Goal: Task Accomplishment & Management: Use online tool/utility

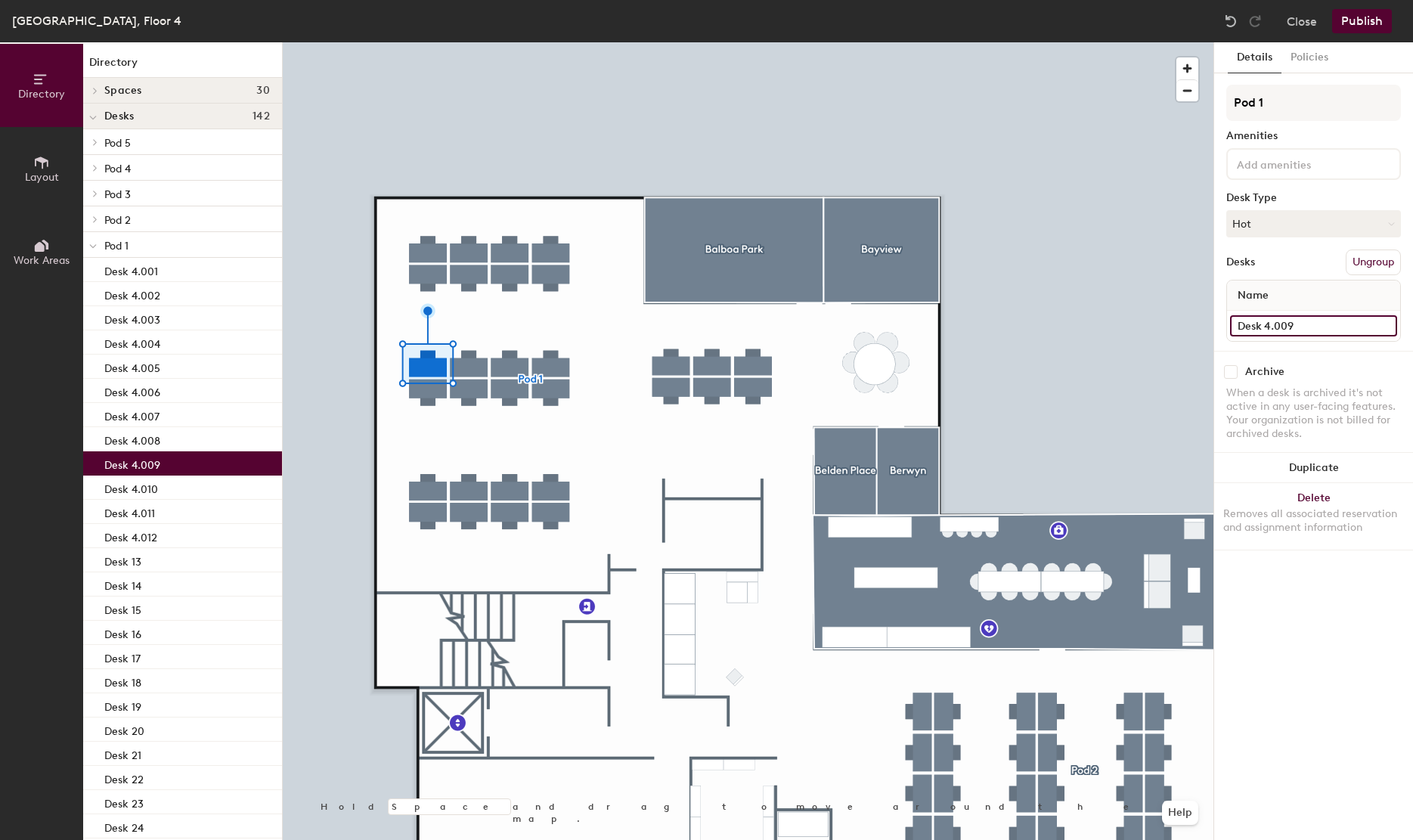
click at [1286, 326] on input "Desk 4.009" at bounding box center [1313, 326] width 167 height 21
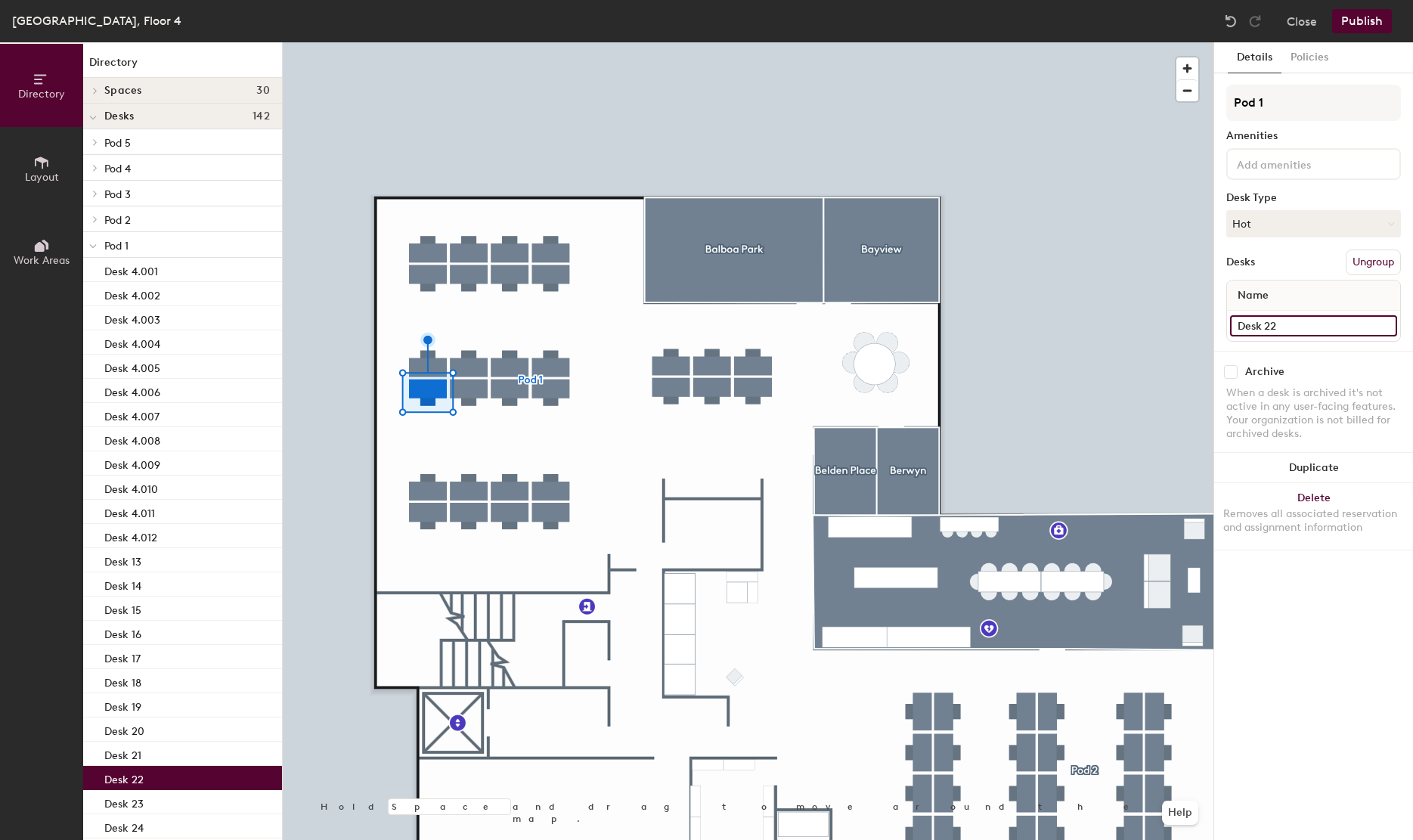
click at [1333, 330] on input "Desk 22" at bounding box center [1313, 326] width 167 height 21
paste input "4.009"
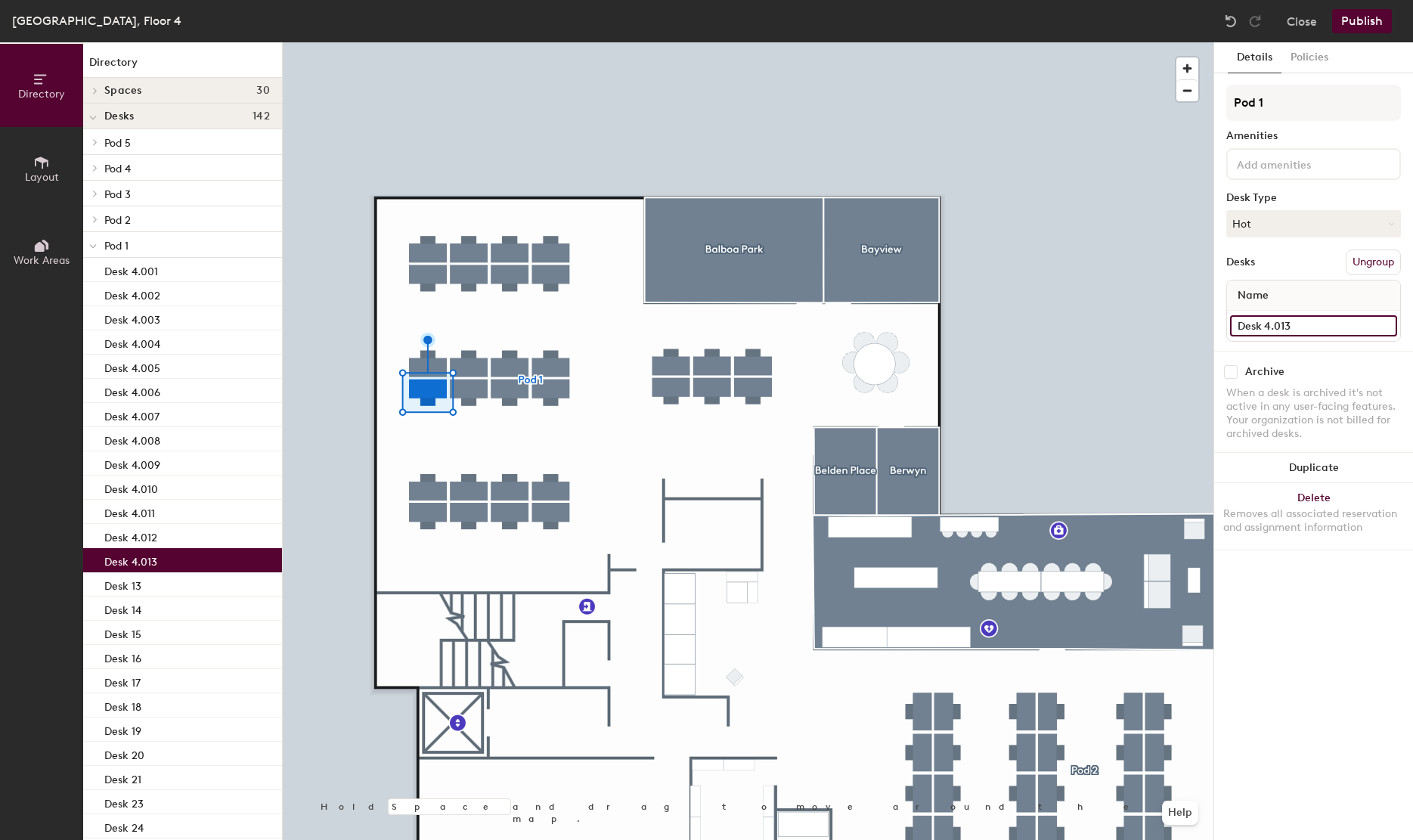
type input "Desk 4.013"
click at [470, 42] on div at bounding box center [748, 42] width 930 height 0
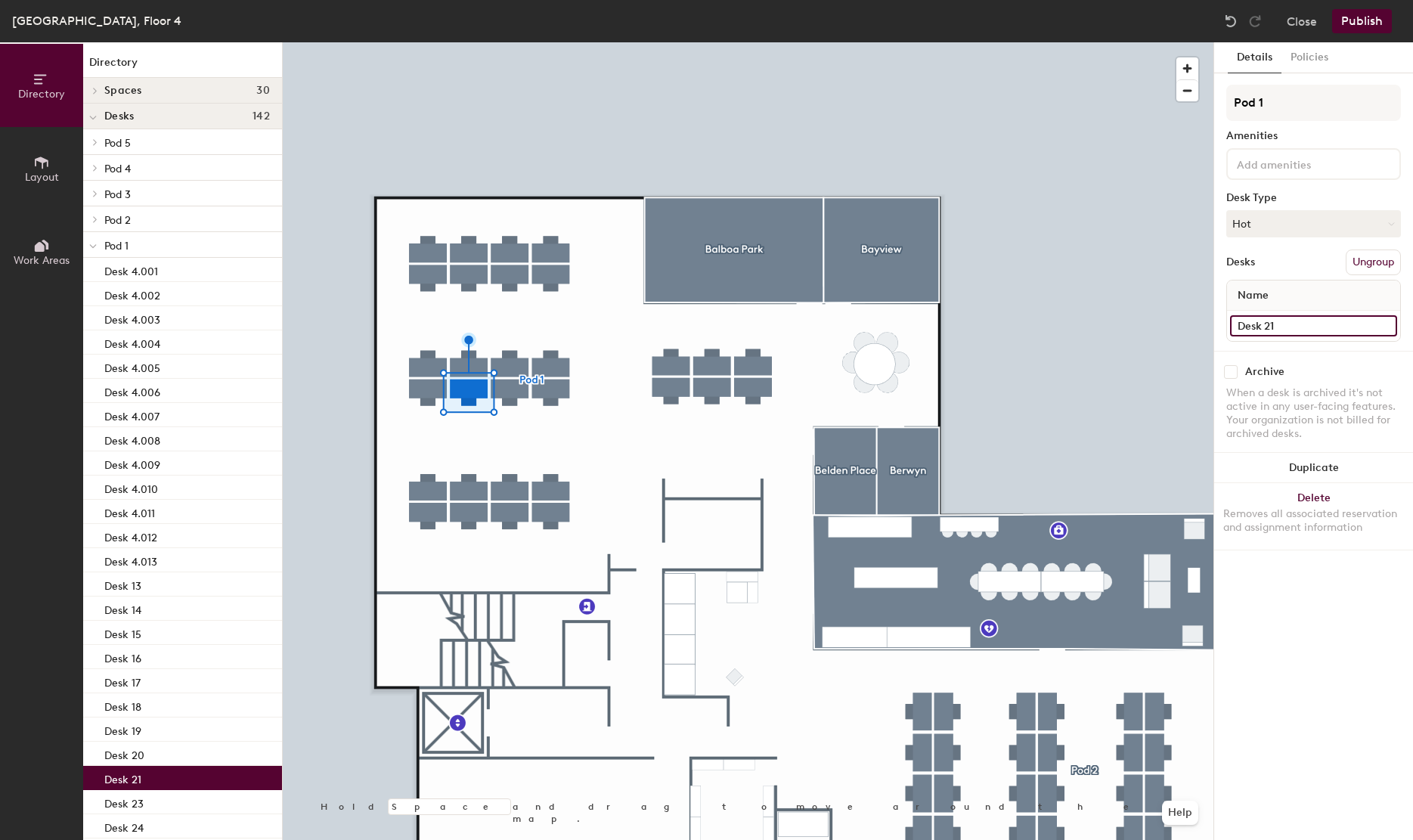
click at [1298, 327] on input "Desk 21" at bounding box center [1313, 326] width 167 height 21
paste input "4.013"
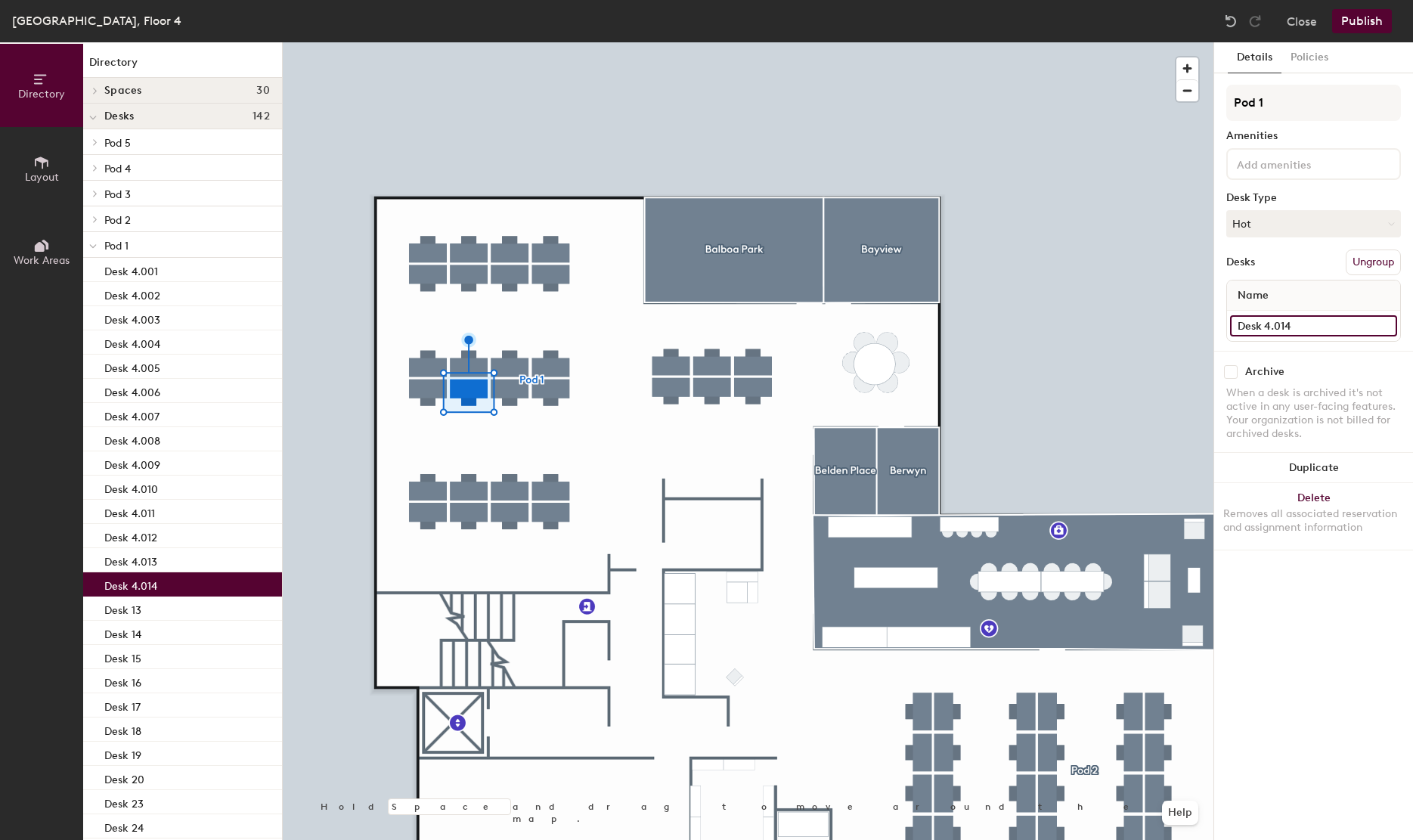
type input "Desk 4.014"
click at [504, 42] on div at bounding box center [748, 42] width 930 height 0
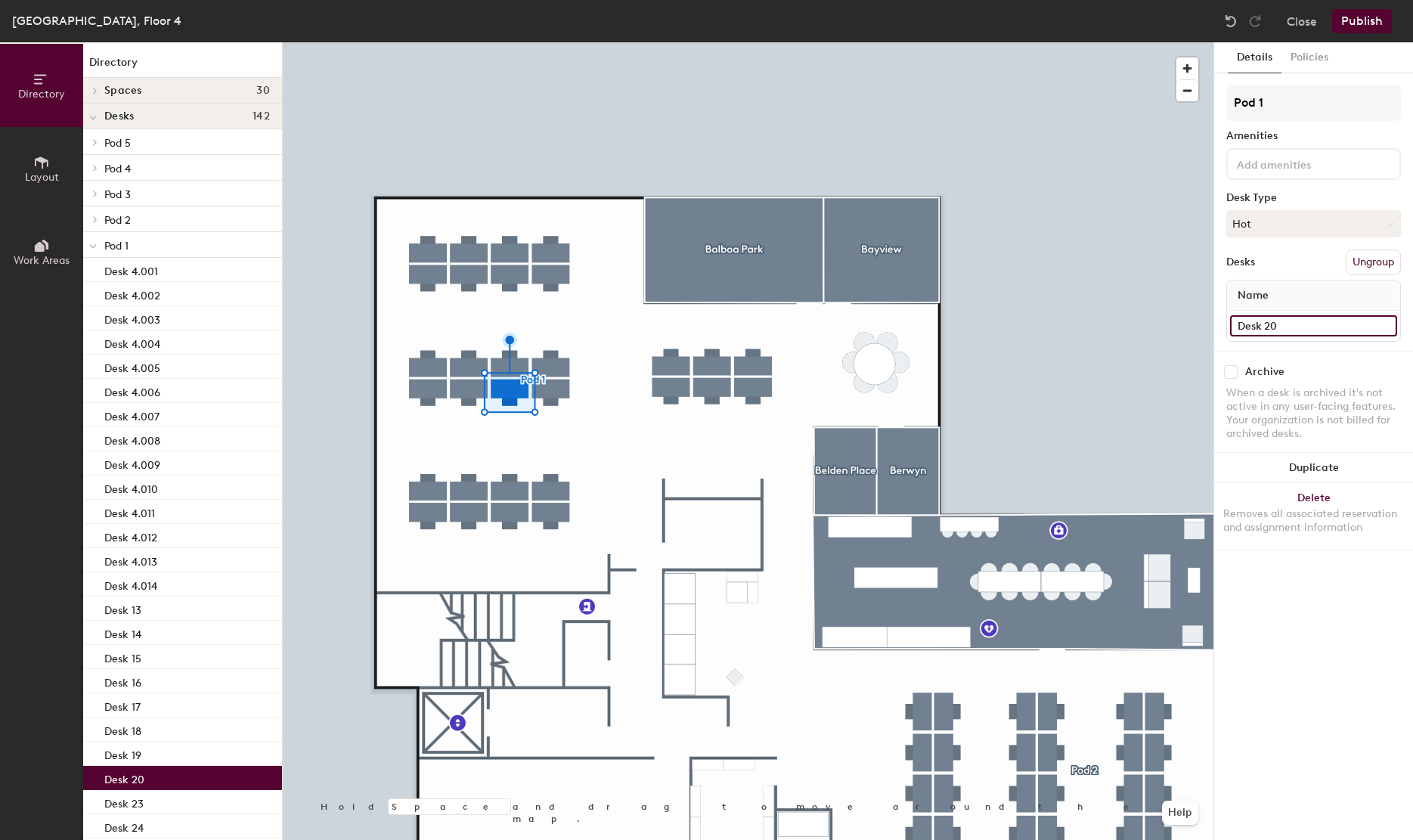
click at [1310, 333] on input "Desk 20" at bounding box center [1313, 326] width 167 height 21
paste input "4.013"
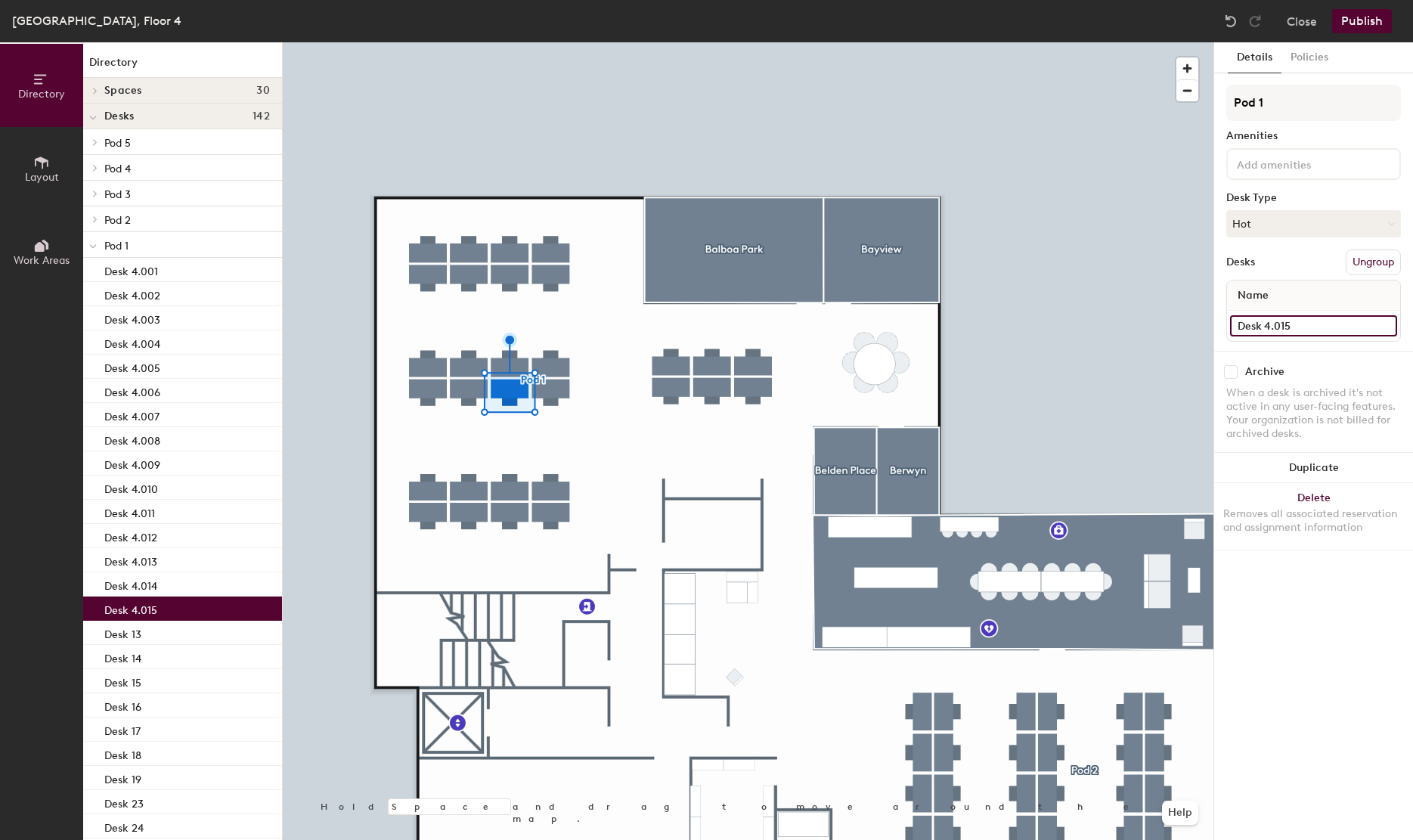
type input "Desk 4.015"
click at [554, 42] on div at bounding box center [748, 42] width 930 height 0
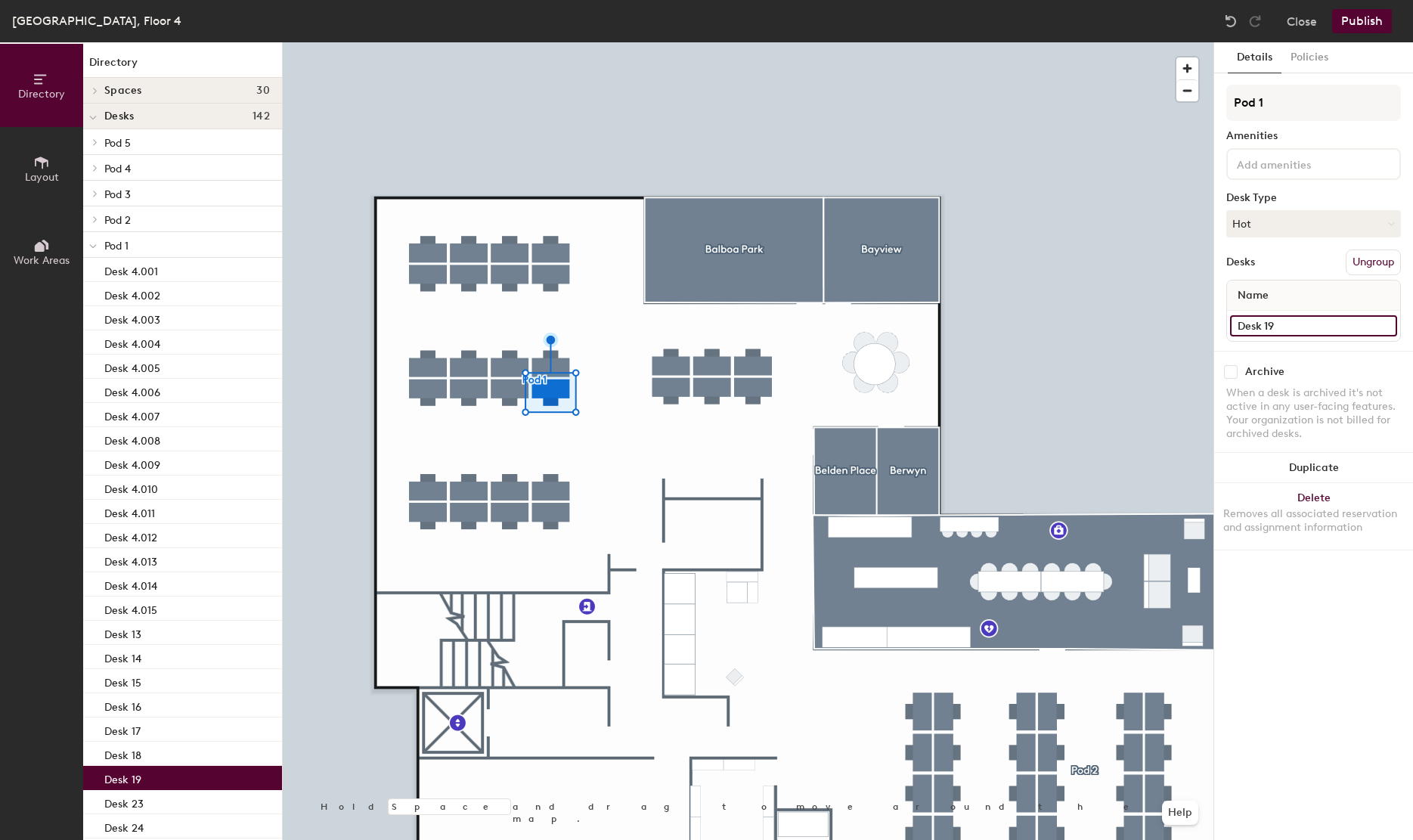
click at [1323, 316] on input "Desk 19" at bounding box center [1313, 326] width 167 height 21
paste input "4.013"
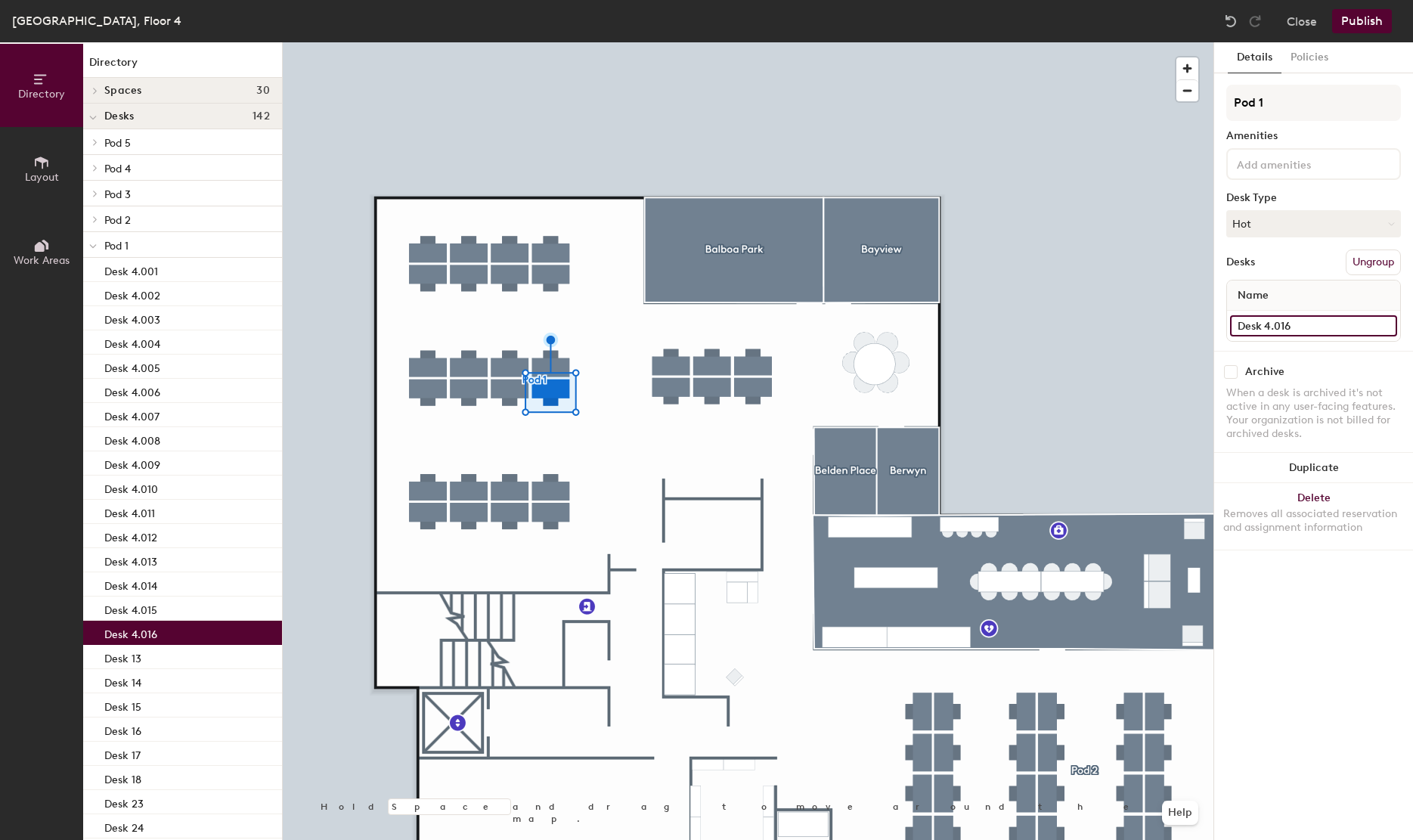
type input "Desk 4.016"
click at [421, 42] on div at bounding box center [748, 42] width 930 height 0
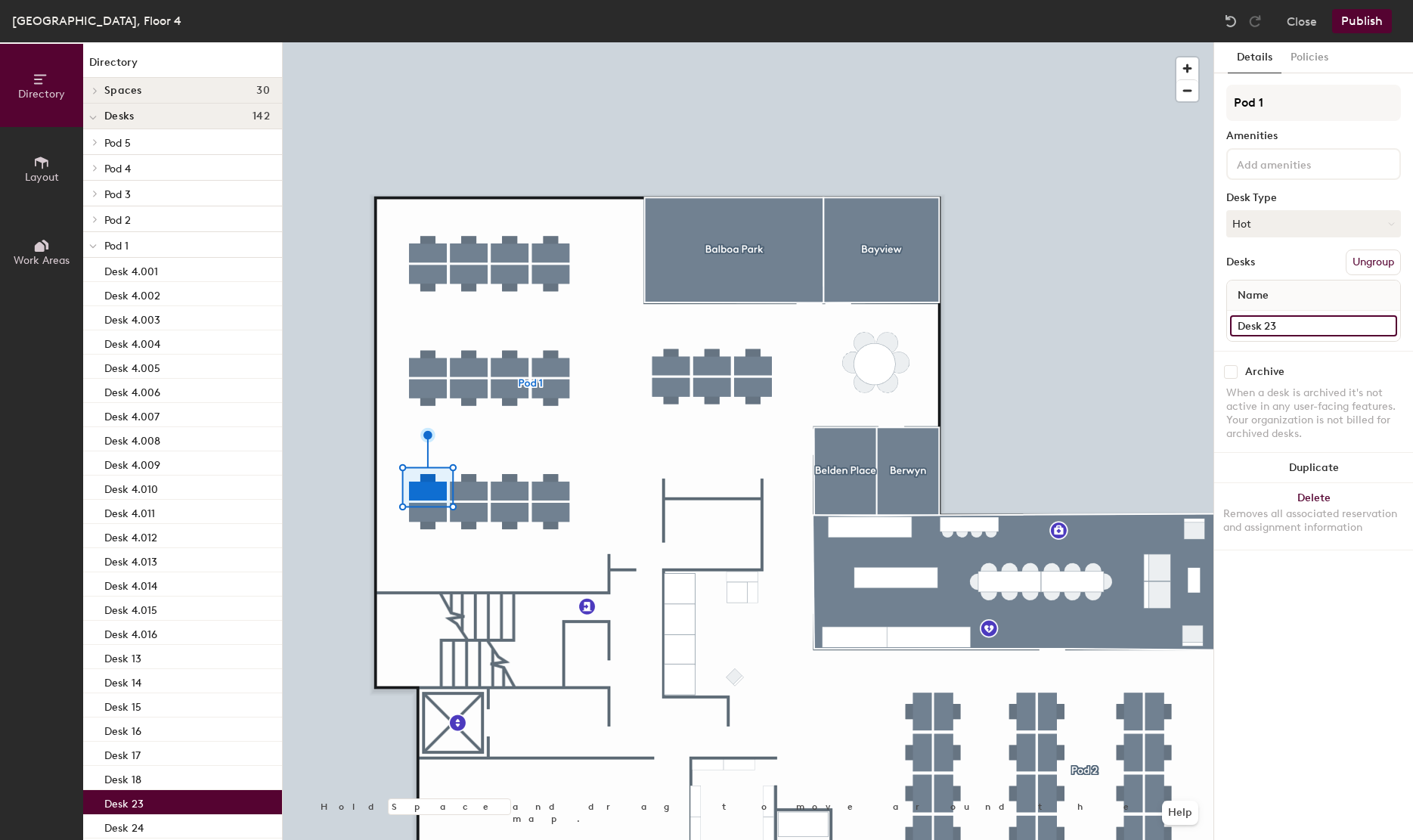
click at [1294, 329] on input "Desk 23" at bounding box center [1313, 326] width 167 height 21
paste input "4.01"
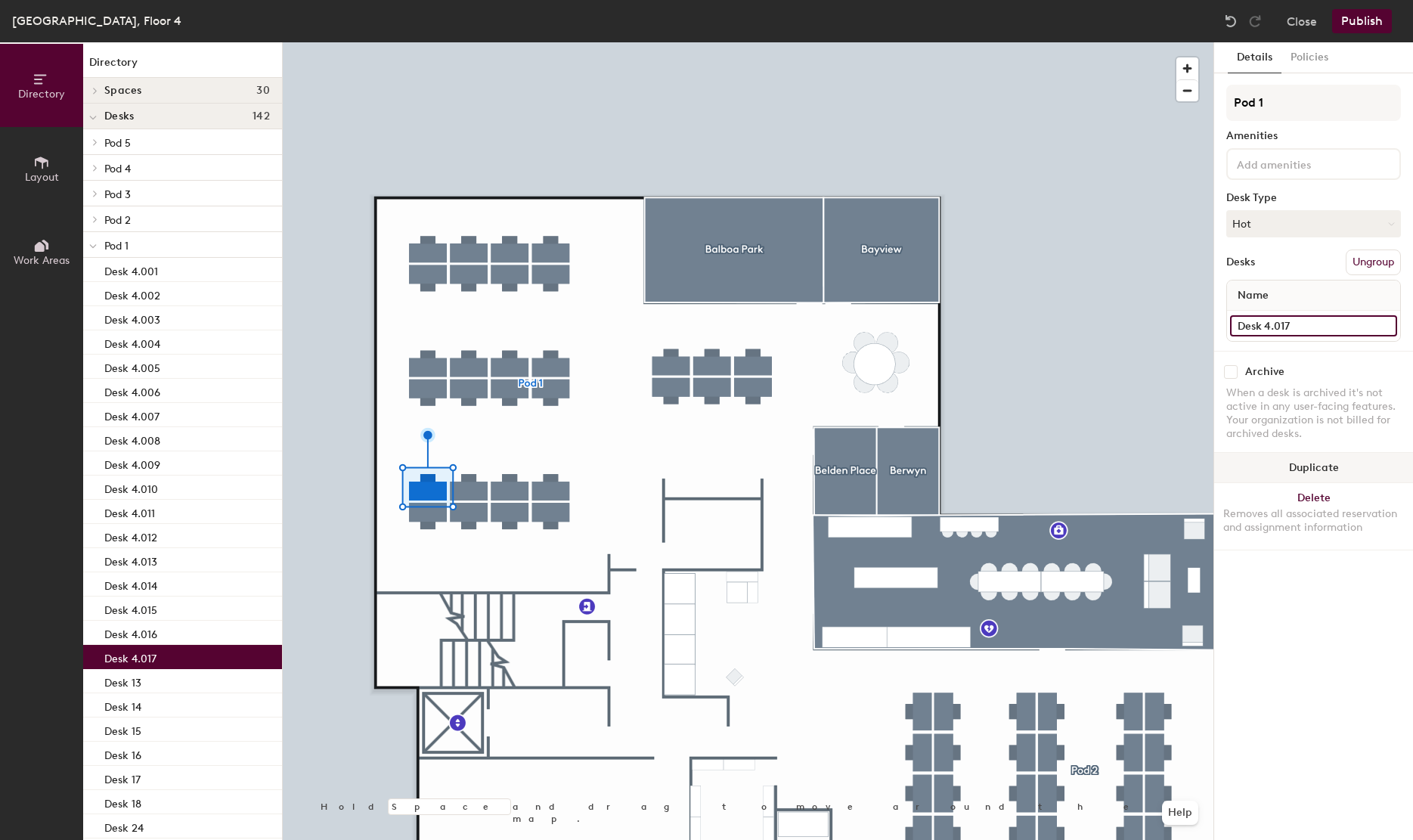
type input "Desk 4.017"
click at [470, 42] on div at bounding box center [748, 42] width 930 height 0
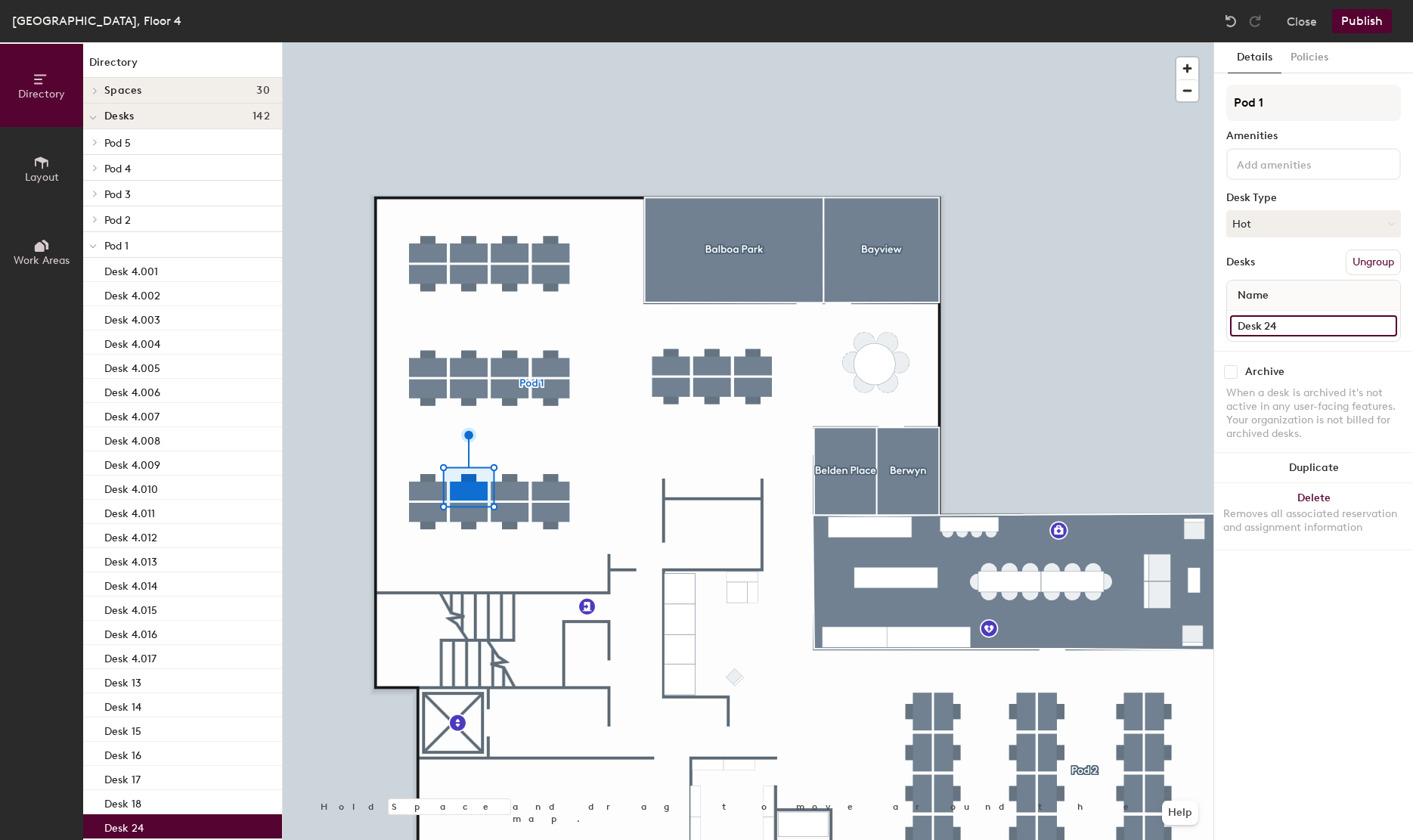
click at [1312, 326] on input "Desk 24" at bounding box center [1313, 326] width 167 height 21
paste input "4.013"
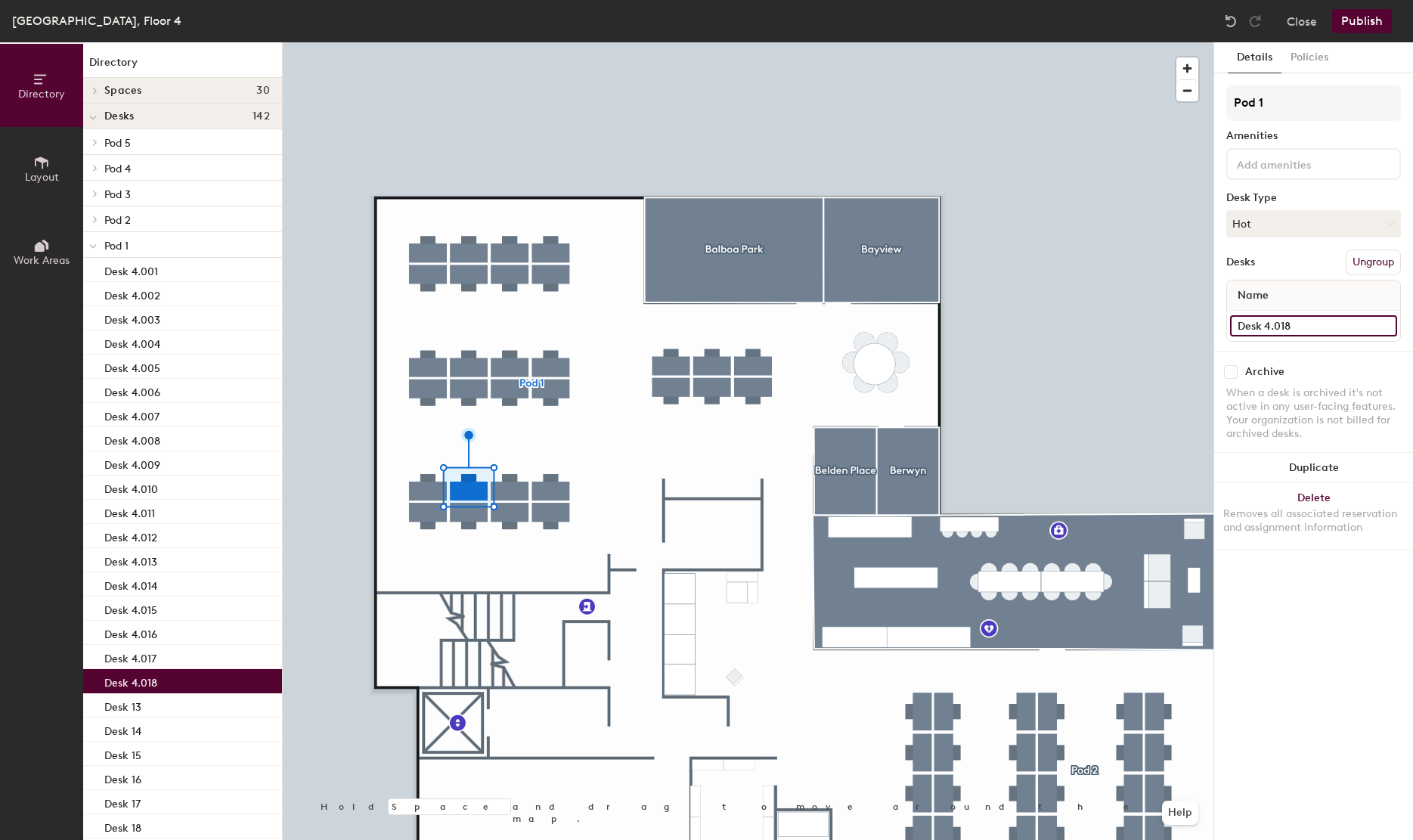
type input "Desk 4.018"
click at [498, 42] on div at bounding box center [748, 42] width 930 height 0
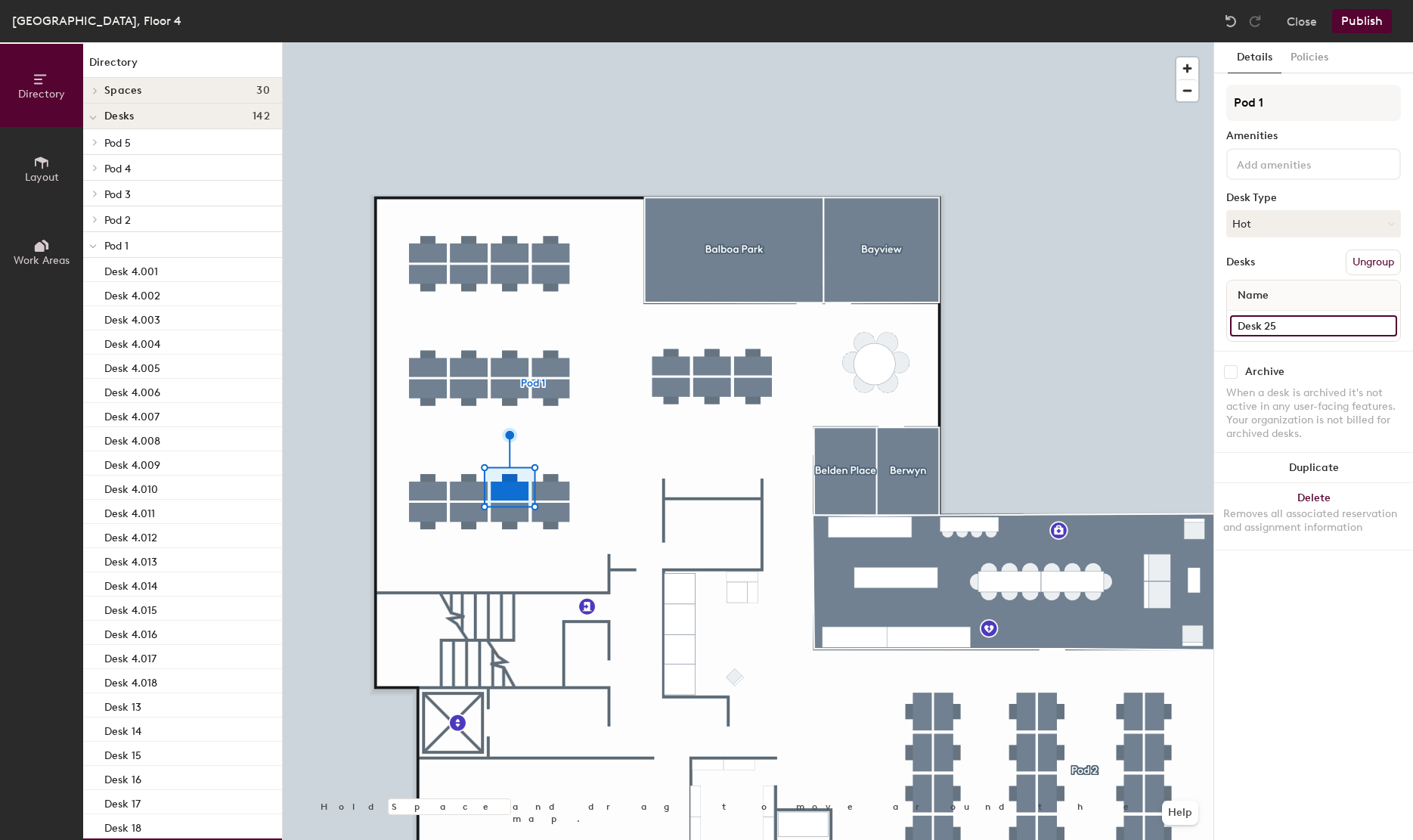
click at [1335, 322] on input "Desk 25" at bounding box center [1313, 326] width 167 height 21
paste input "4.013"
type input "Desk 4.019"
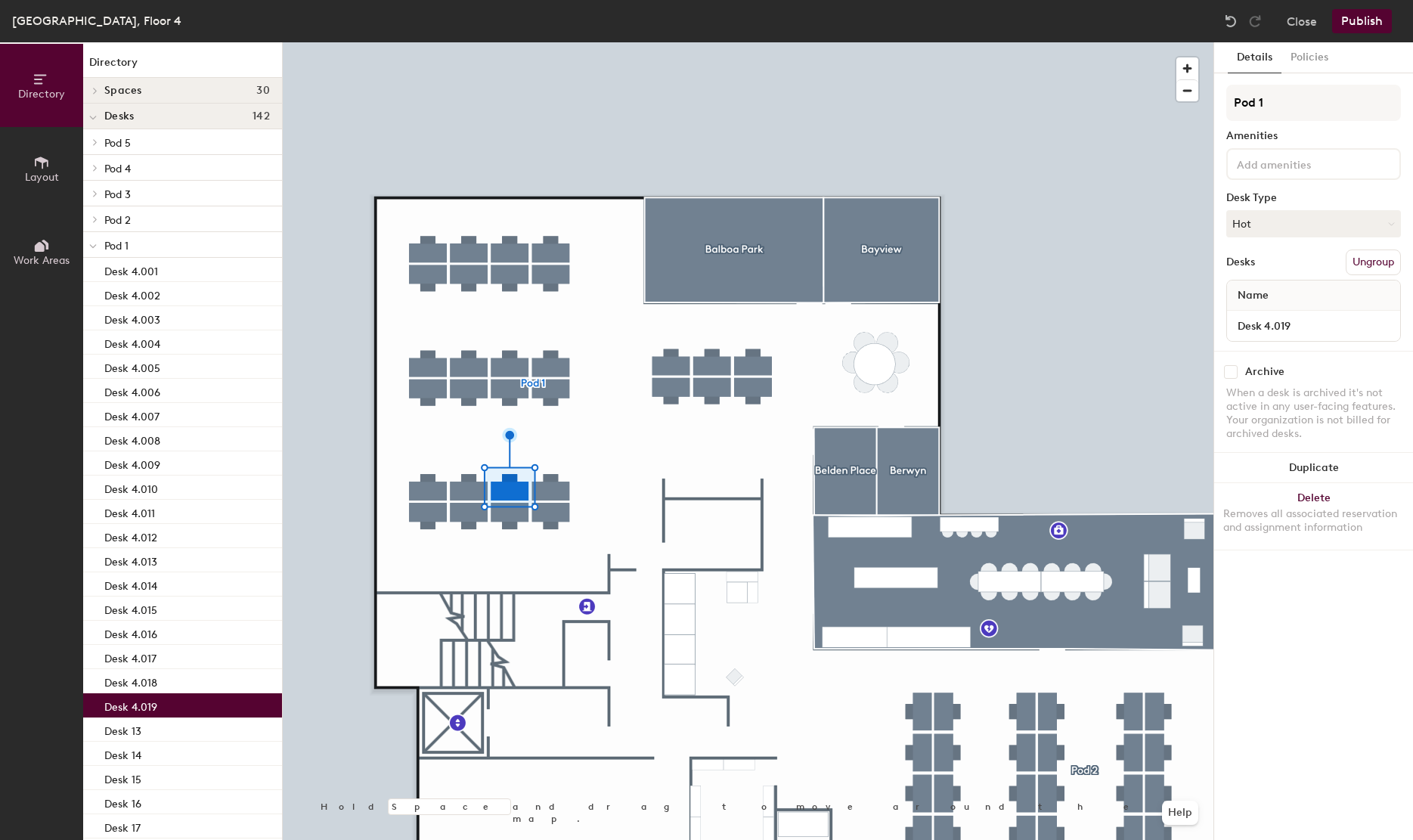
click at [551, 42] on div at bounding box center [748, 42] width 930 height 0
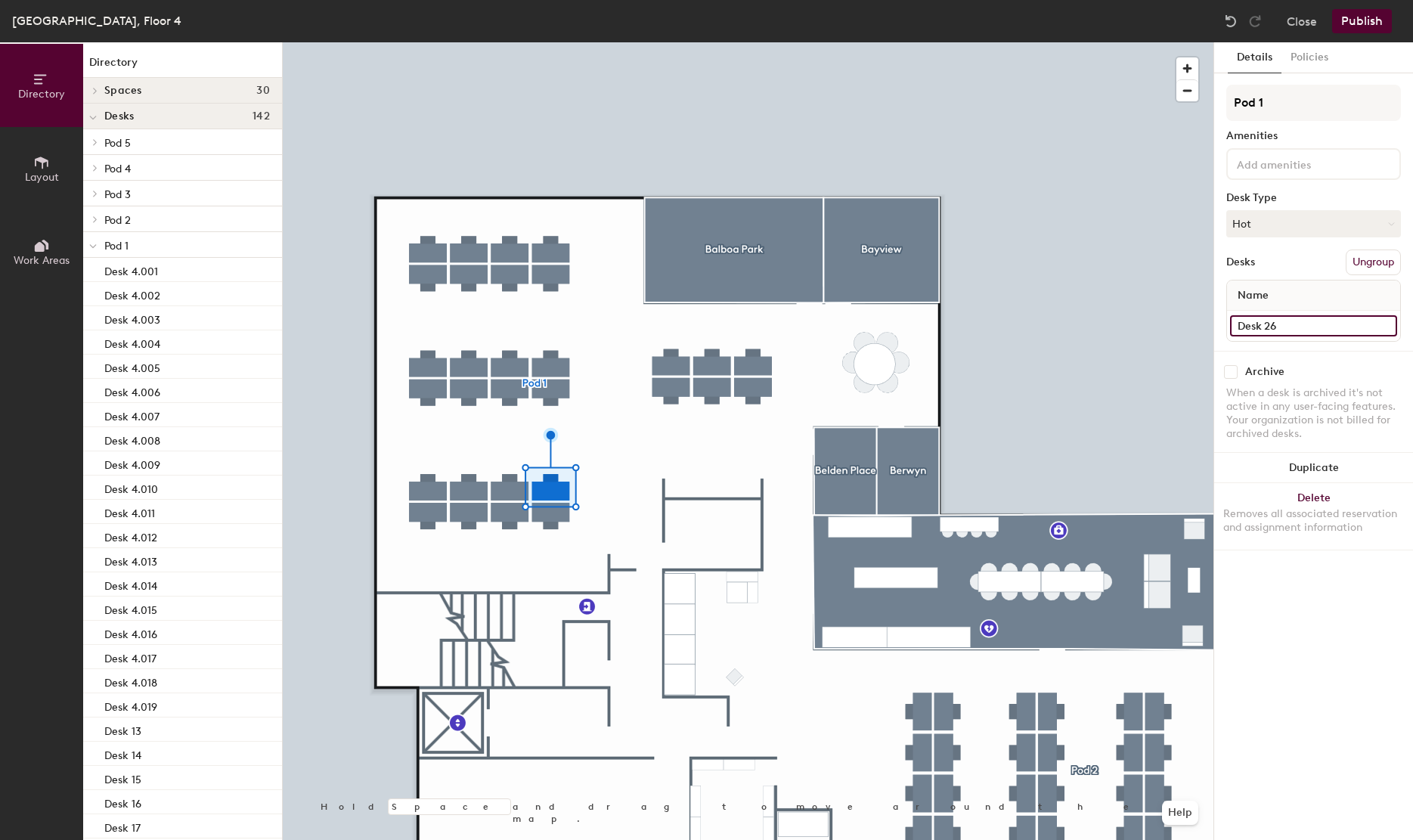
click at [1306, 319] on input "Desk 26" at bounding box center [1313, 326] width 167 height 21
paste input "4.013"
type input "Desk 4.020"
click at [432, 42] on div at bounding box center [748, 42] width 930 height 0
click at [1257, 323] on input "Desk 30" at bounding box center [1313, 326] width 167 height 21
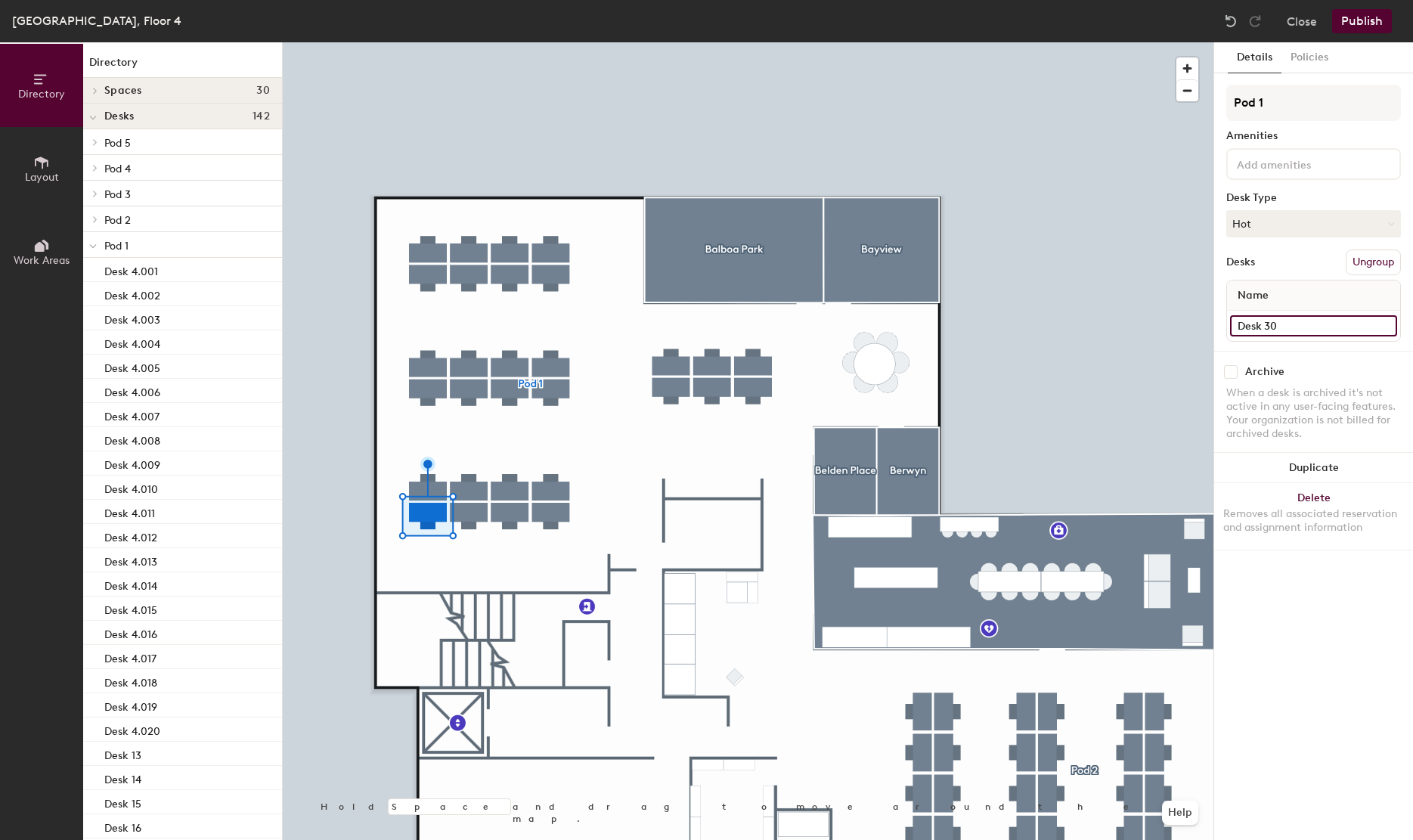
paste input "4.013"
type input "Desk 4.021"
click at [1319, 327] on input "Desk 29" at bounding box center [1313, 326] width 167 height 21
paste input "4.021"
type input "Desk 4.022"
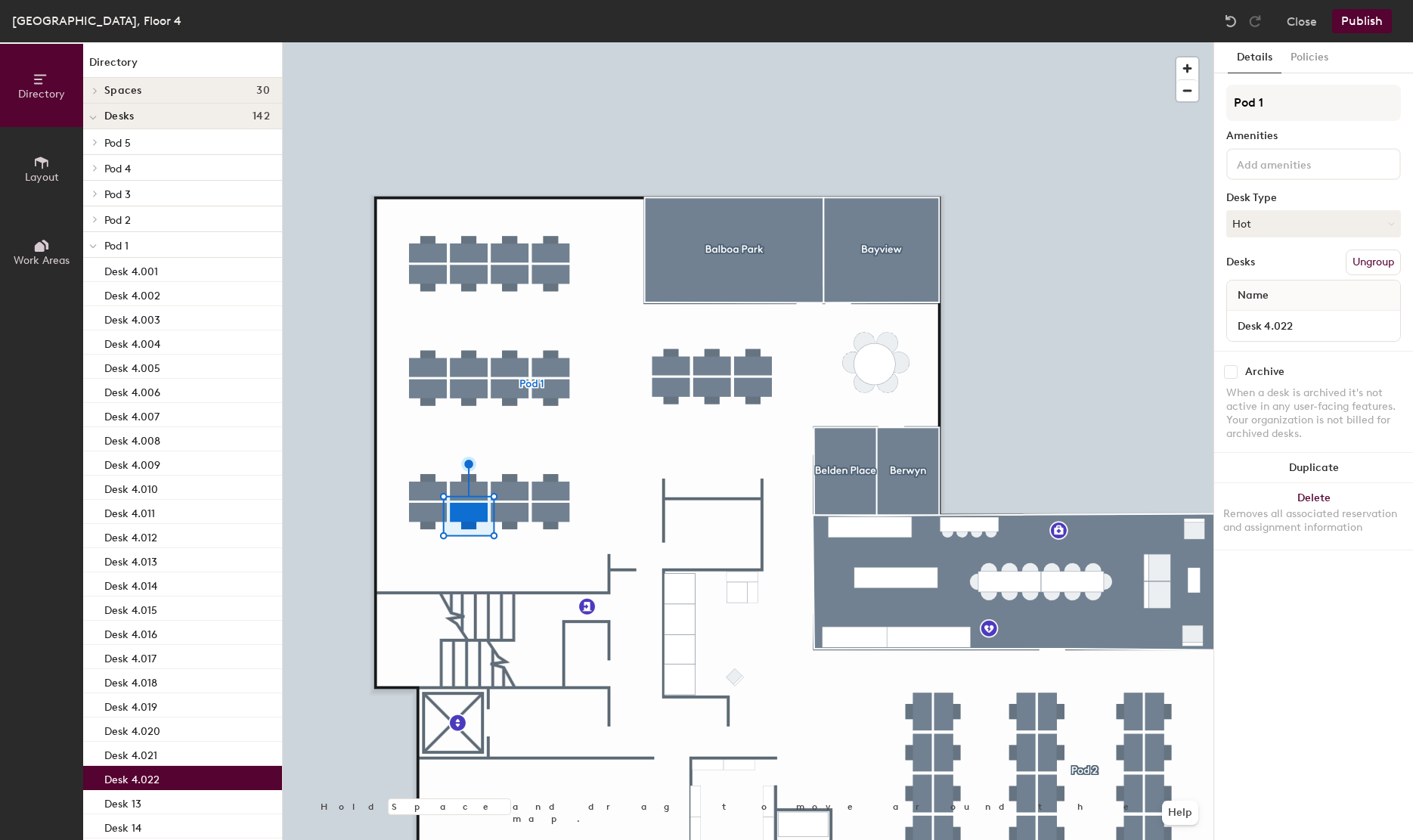
click at [509, 42] on div at bounding box center [748, 42] width 930 height 0
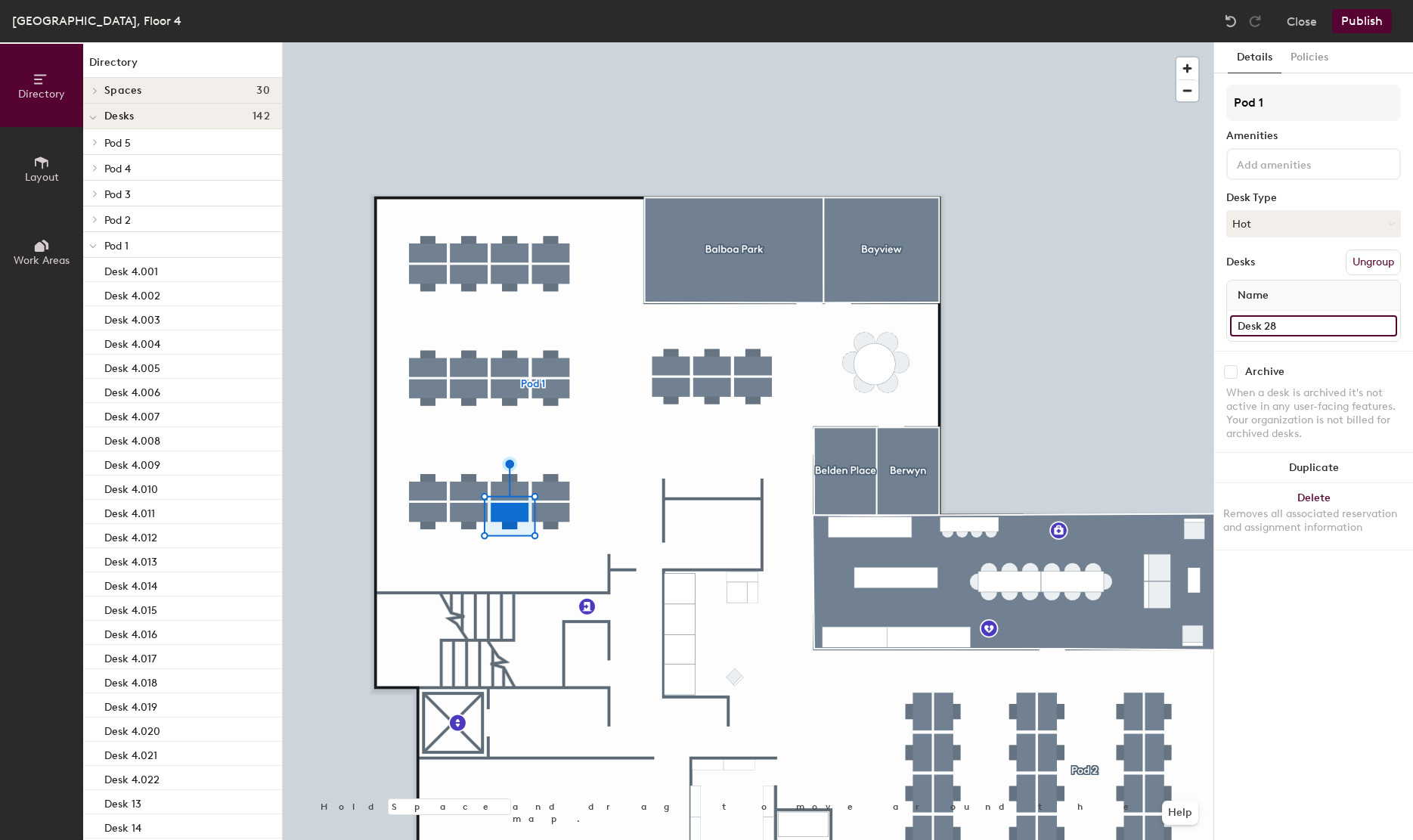
click at [1343, 331] on input "Desk 28" at bounding box center [1313, 326] width 167 height 21
paste input "4.021"
type input "Desk 4.023"
click at [550, 42] on div at bounding box center [748, 42] width 930 height 0
click at [1342, 319] on input "Desk 27" at bounding box center [1313, 326] width 167 height 21
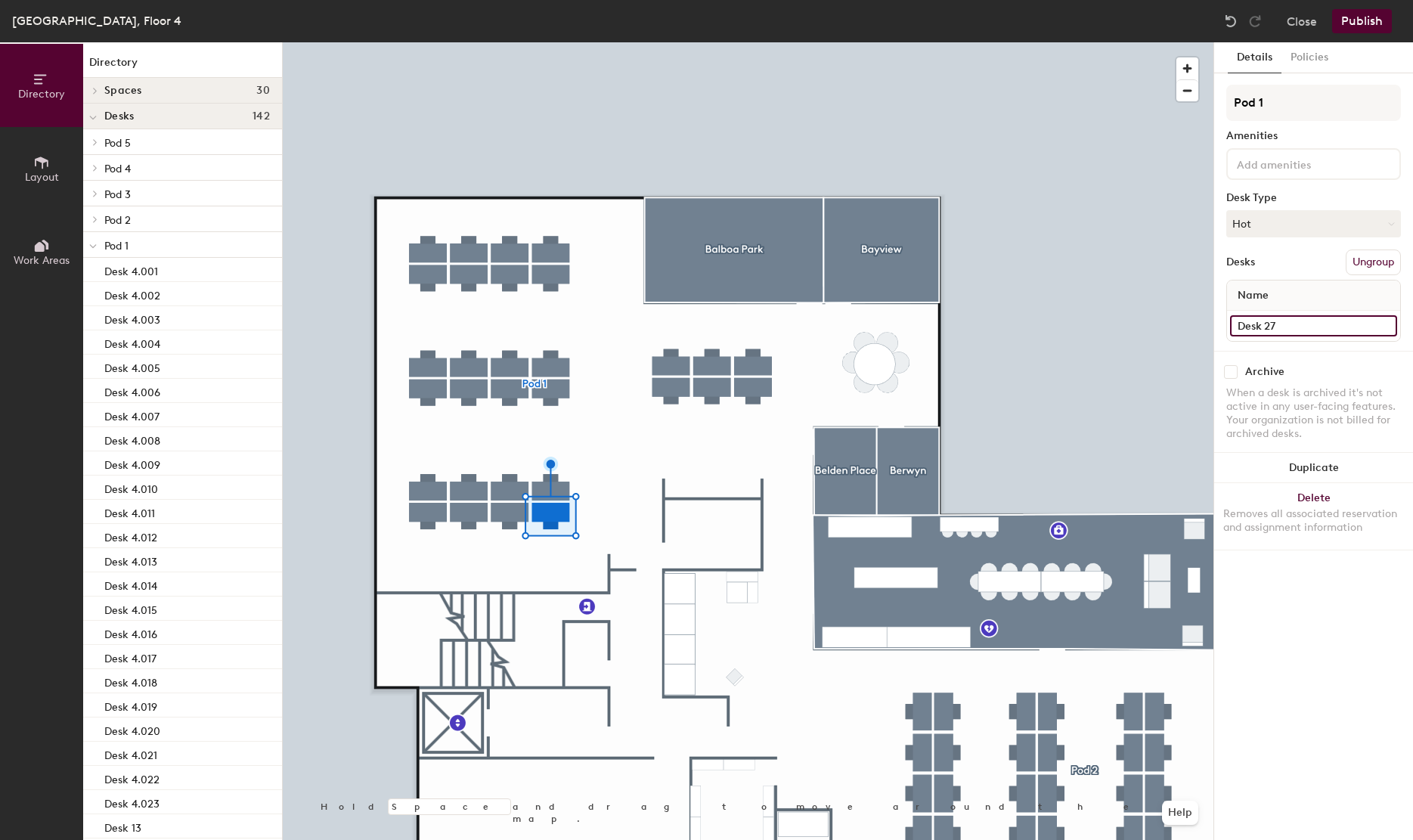
paste input "4.021"
type input "Desk 4.024"
click at [639, 42] on div at bounding box center [748, 42] width 930 height 0
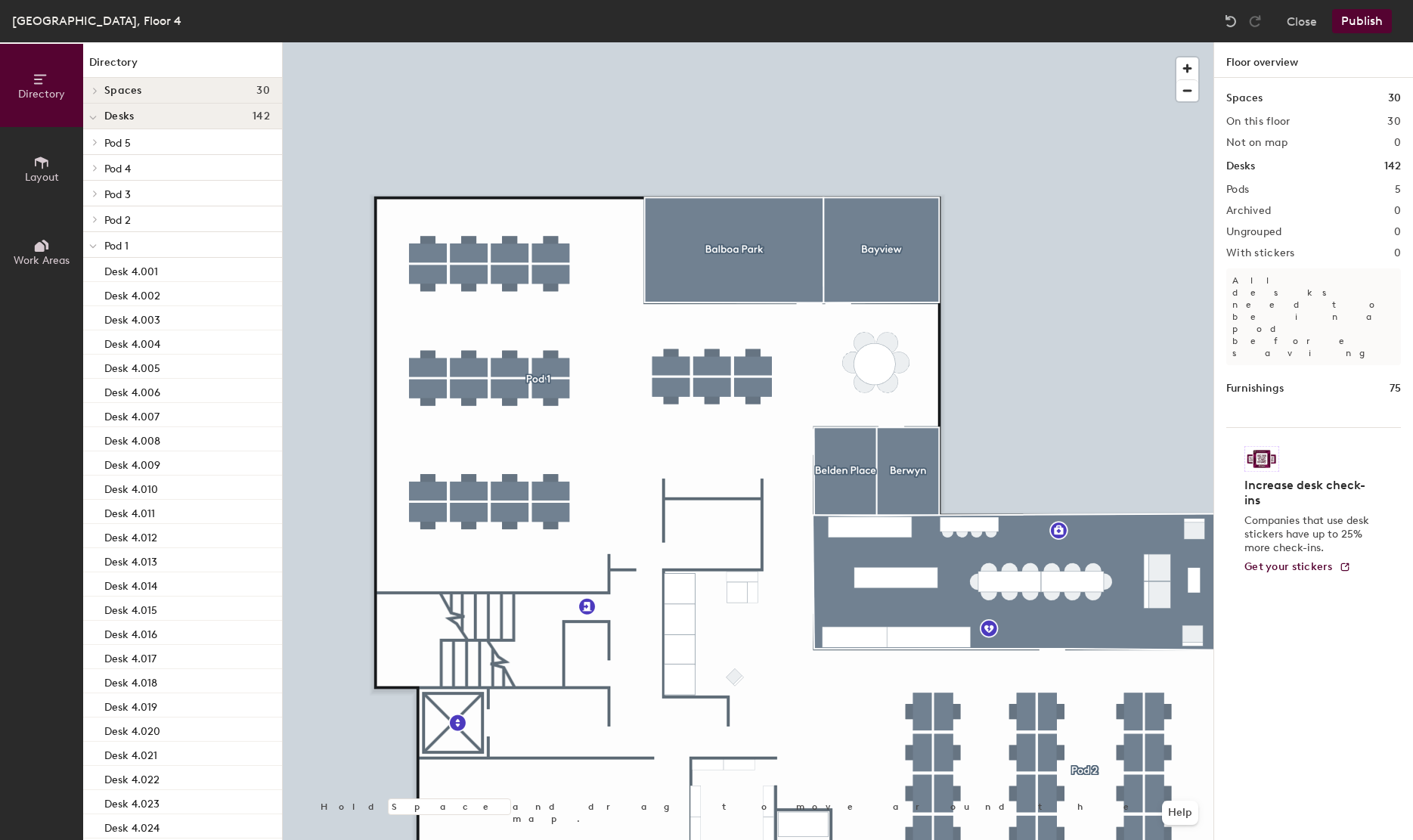
click at [688, 42] on div at bounding box center [748, 42] width 930 height 0
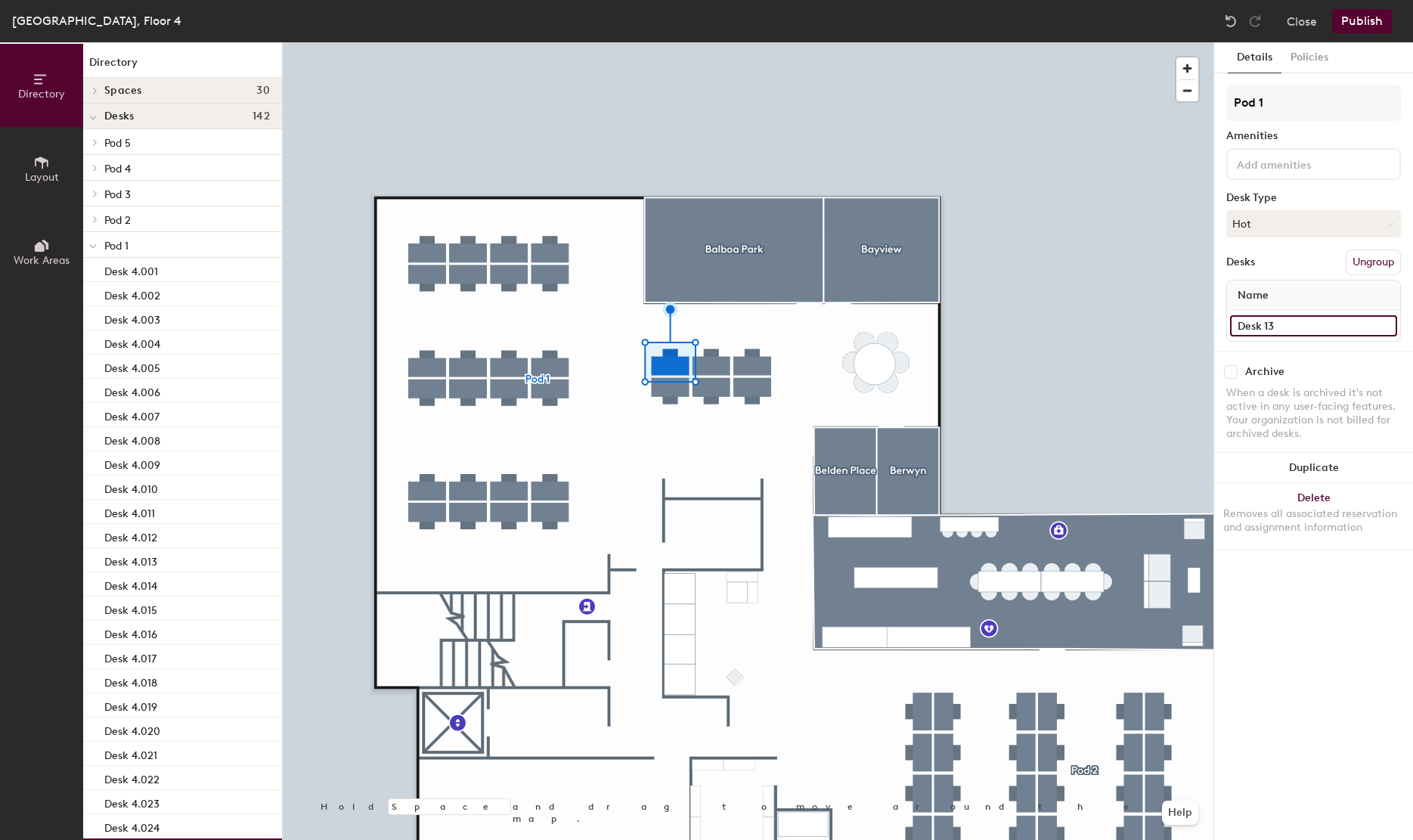
click at [1289, 323] on input "Desk 13" at bounding box center [1313, 326] width 167 height 21
paste input "4.021"
type input "Desk 4.025"
click at [715, 42] on div at bounding box center [748, 42] width 930 height 0
click at [1312, 327] on input "Desk 14" at bounding box center [1313, 326] width 167 height 21
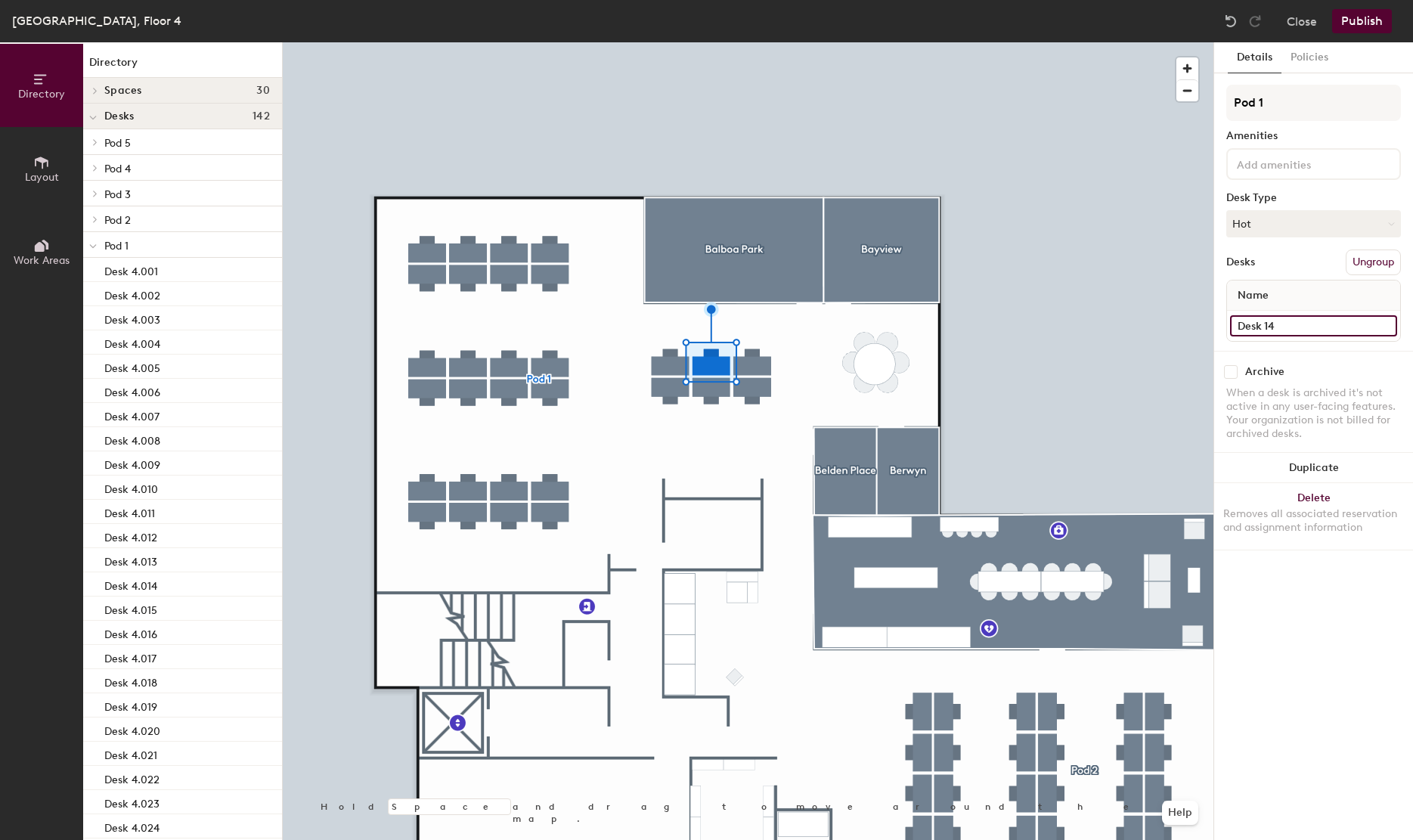
paste input "4.021"
type input "Desk 4.026"
click at [750, 42] on div at bounding box center [748, 42] width 930 height 0
click at [1367, 326] on input "Desk 15" at bounding box center [1313, 326] width 167 height 21
paste input "4.021"
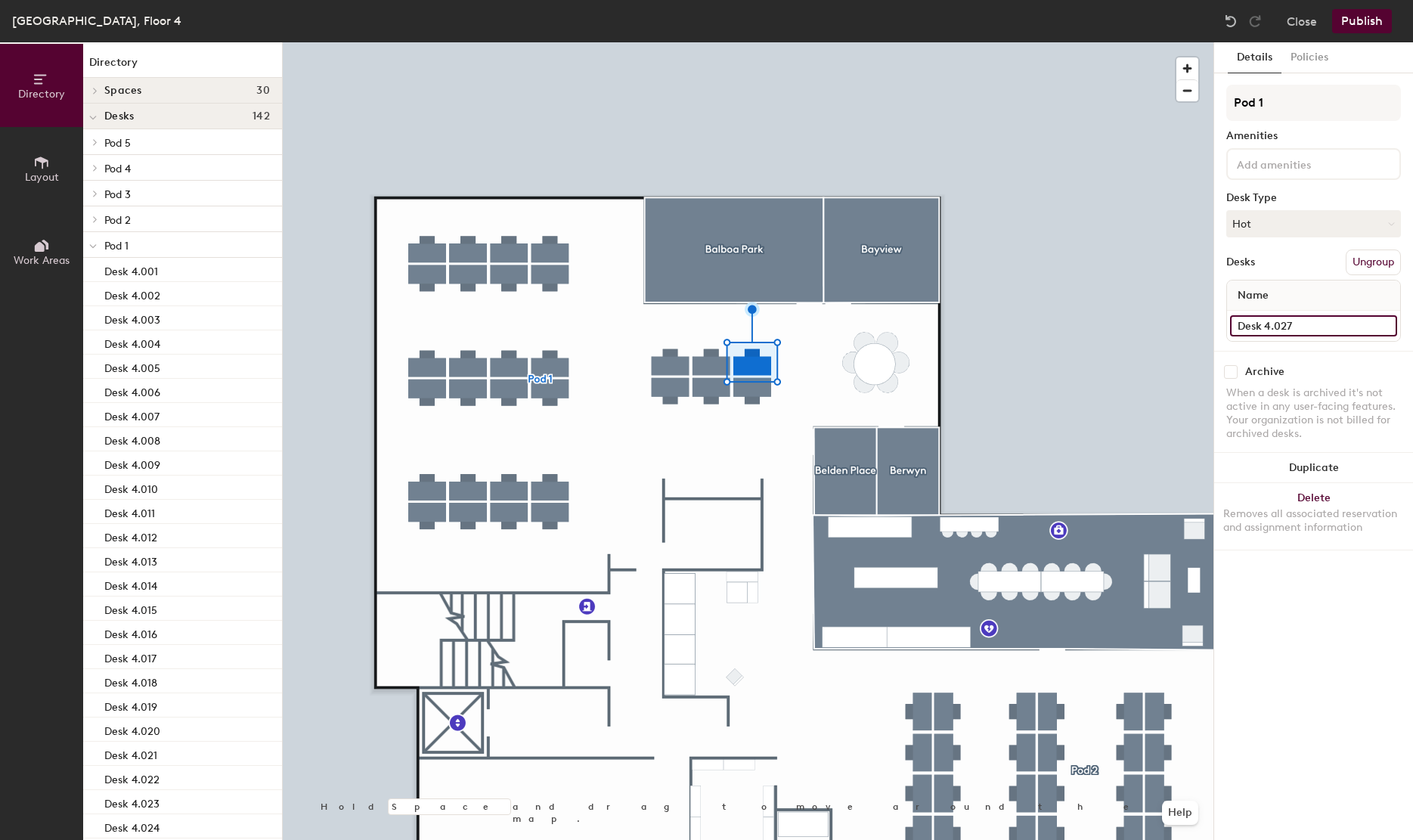
type input "Desk 4.027"
click at [1277, 323] on input "Desk 18" at bounding box center [1313, 326] width 167 height 21
paste input "4.021"
type input "Desk 4.028"
click at [1293, 326] on input "Desk 17" at bounding box center [1313, 326] width 167 height 21
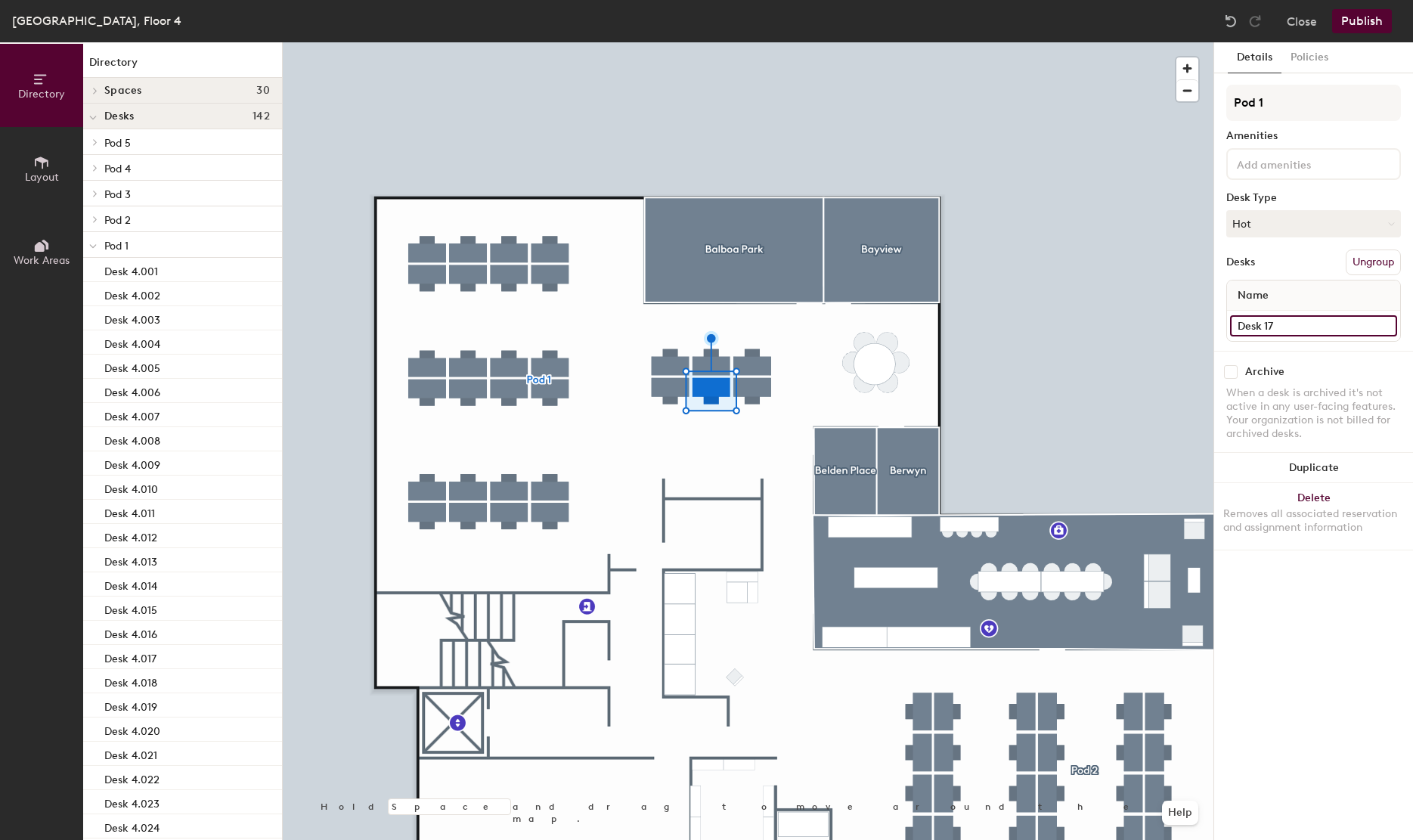
paste input "4.021"
type input "Desk 4.029"
click at [1297, 323] on input "Desk 16" at bounding box center [1313, 326] width 167 height 21
paste input "4.021"
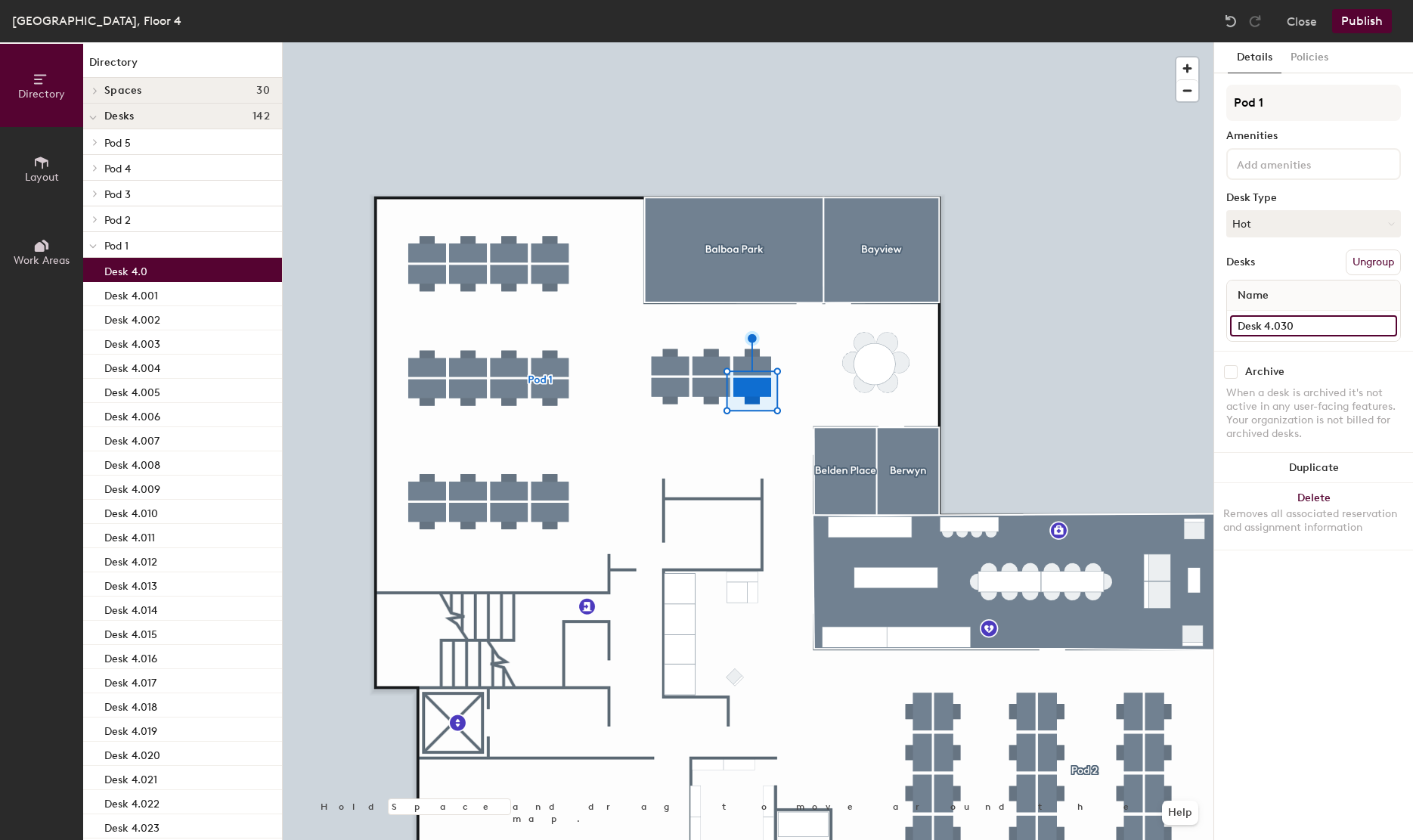
type input "Desk 4.030"
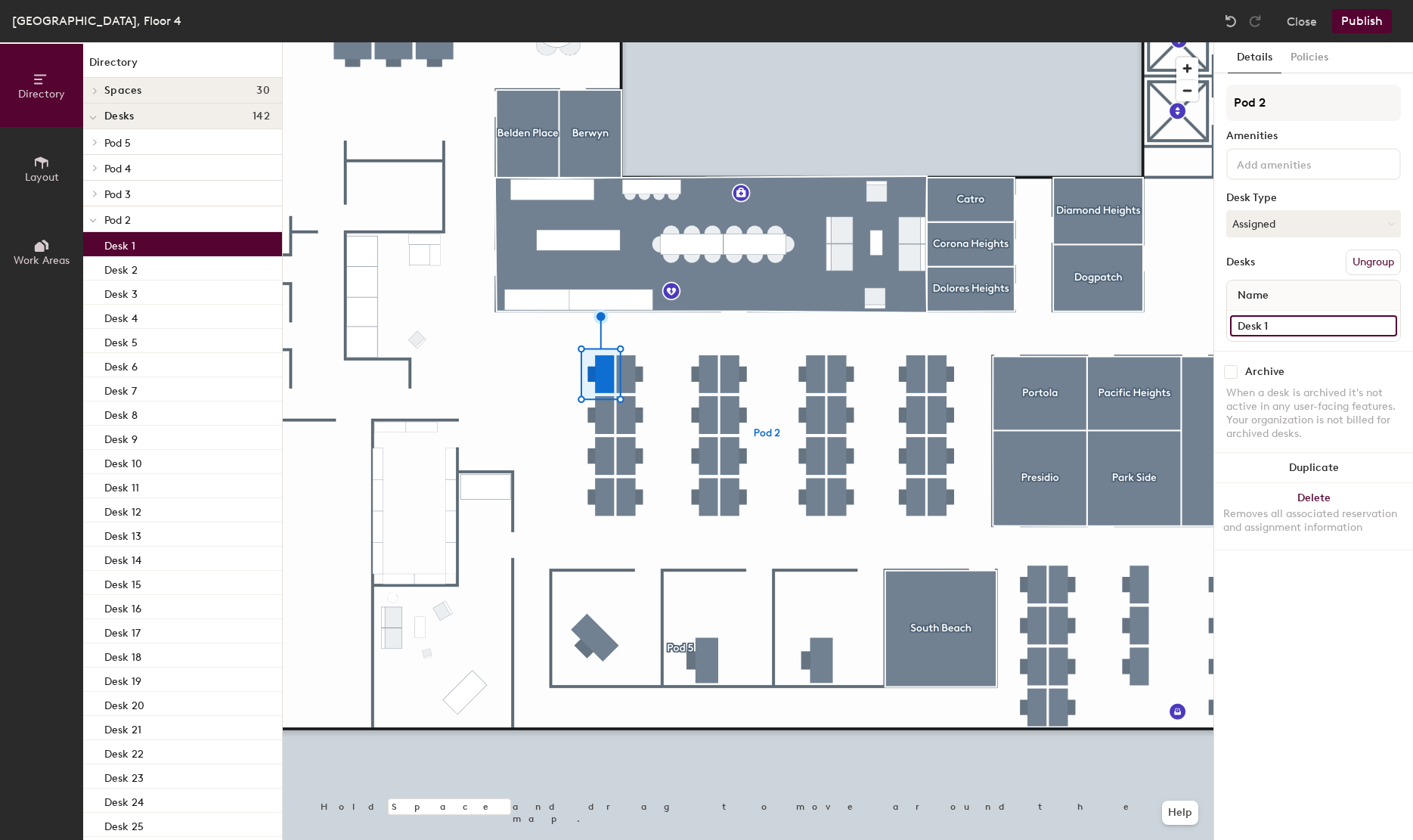
click at [1310, 323] on input "Desk 1" at bounding box center [1313, 326] width 167 height 21
paste input "4.02"
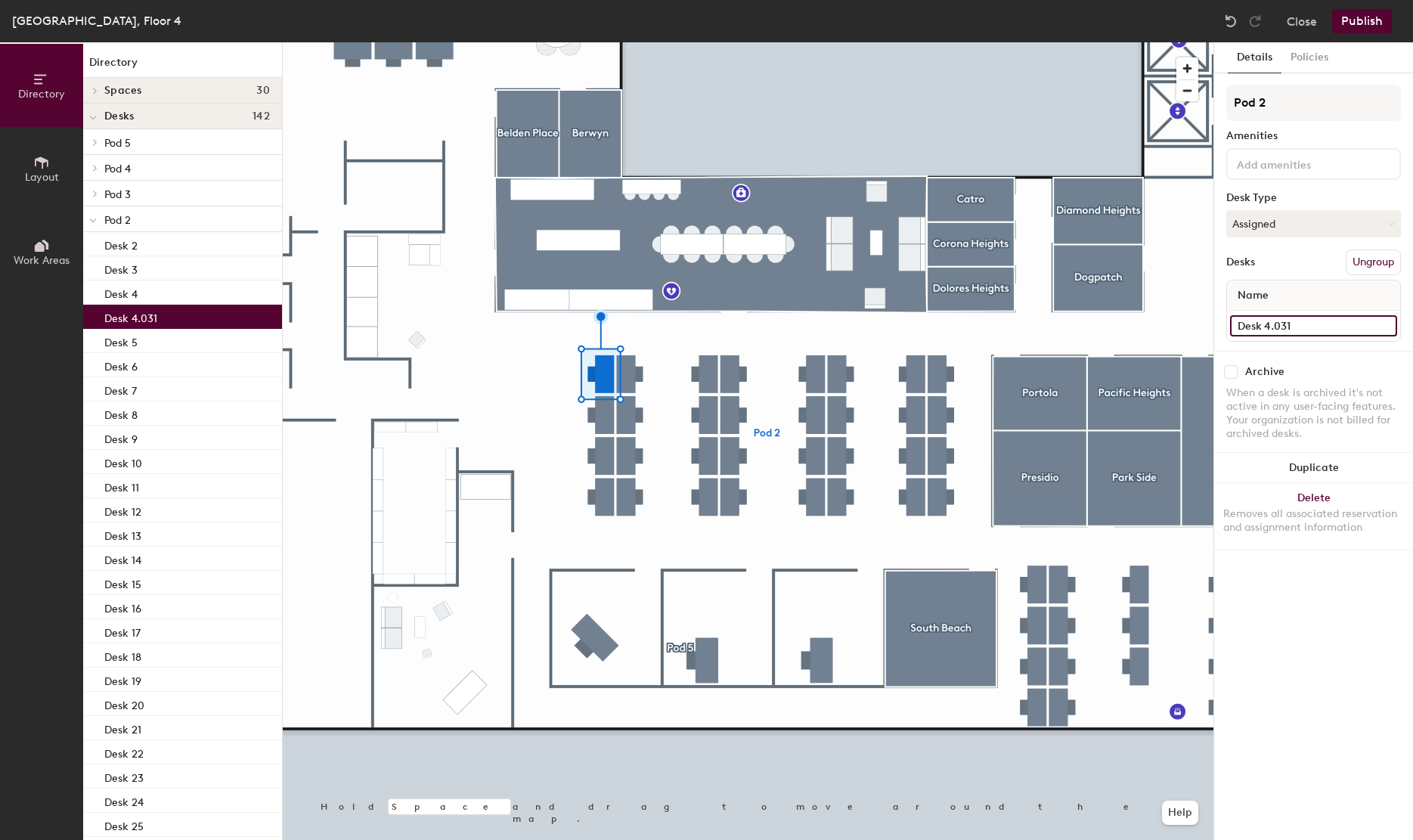
type input "Desk 4.031"
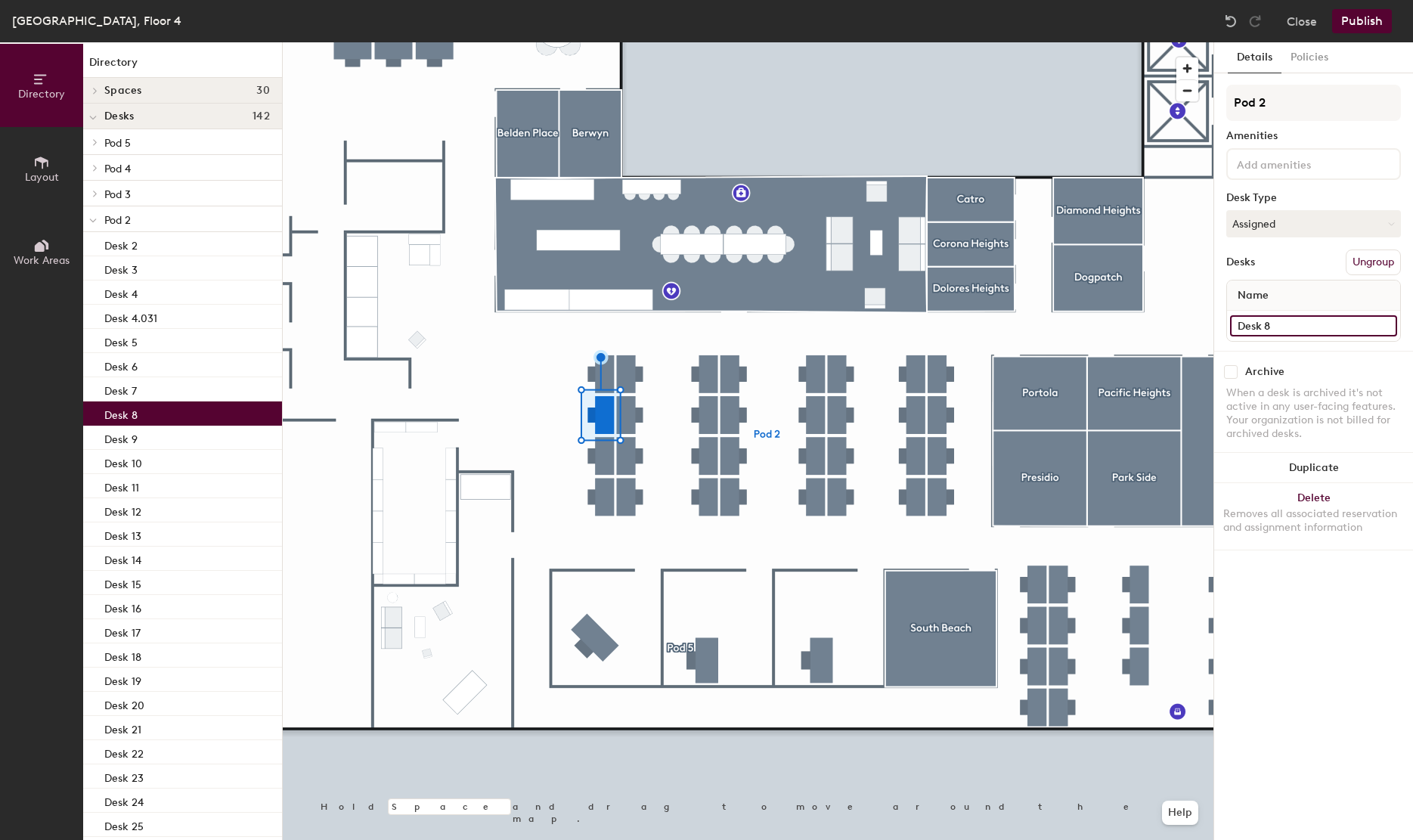
click at [1291, 332] on input "Desk 8" at bounding box center [1313, 326] width 167 height 21
paste input "4.031"
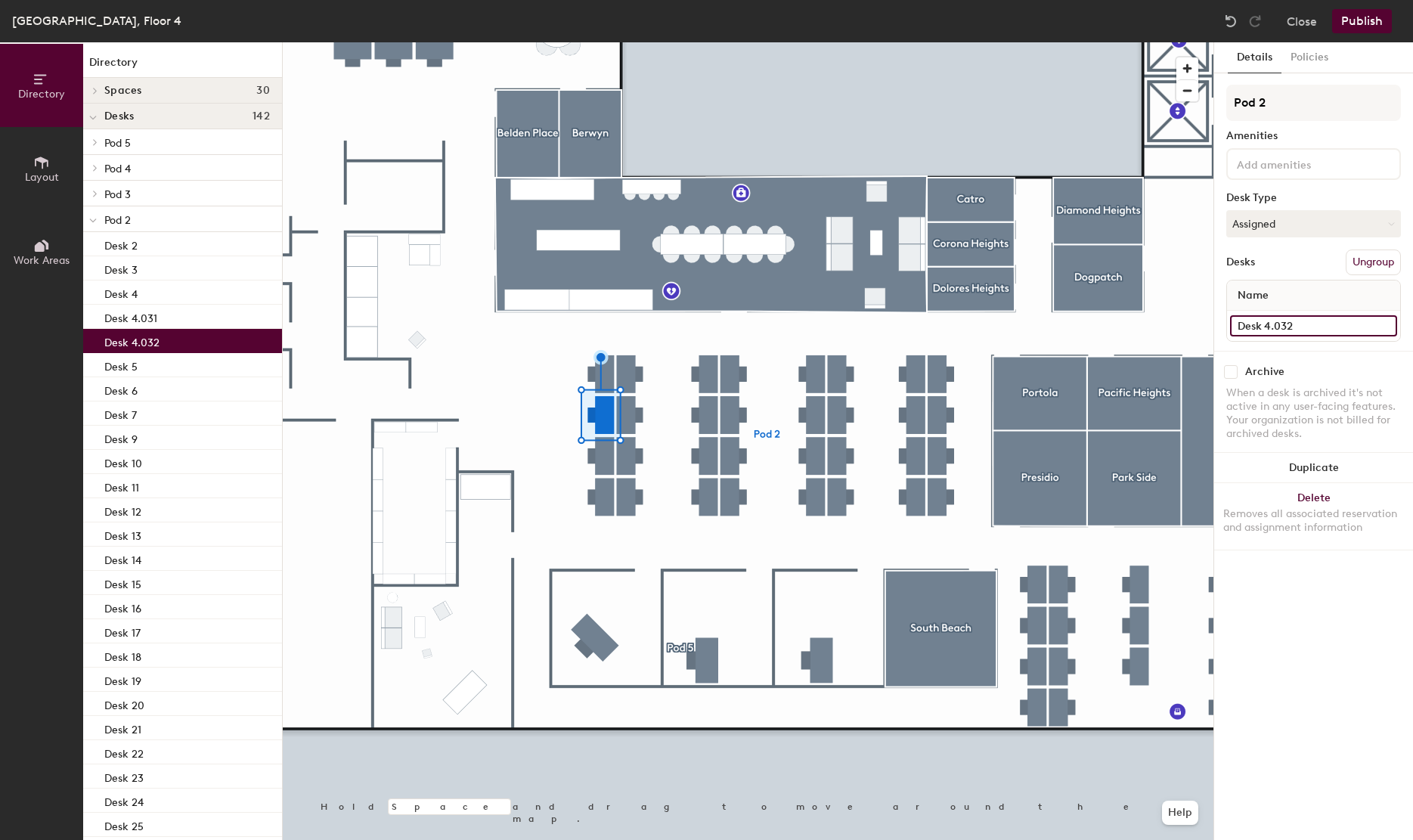
type input "Desk 4.032"
click at [604, 42] on div at bounding box center [748, 42] width 930 height 0
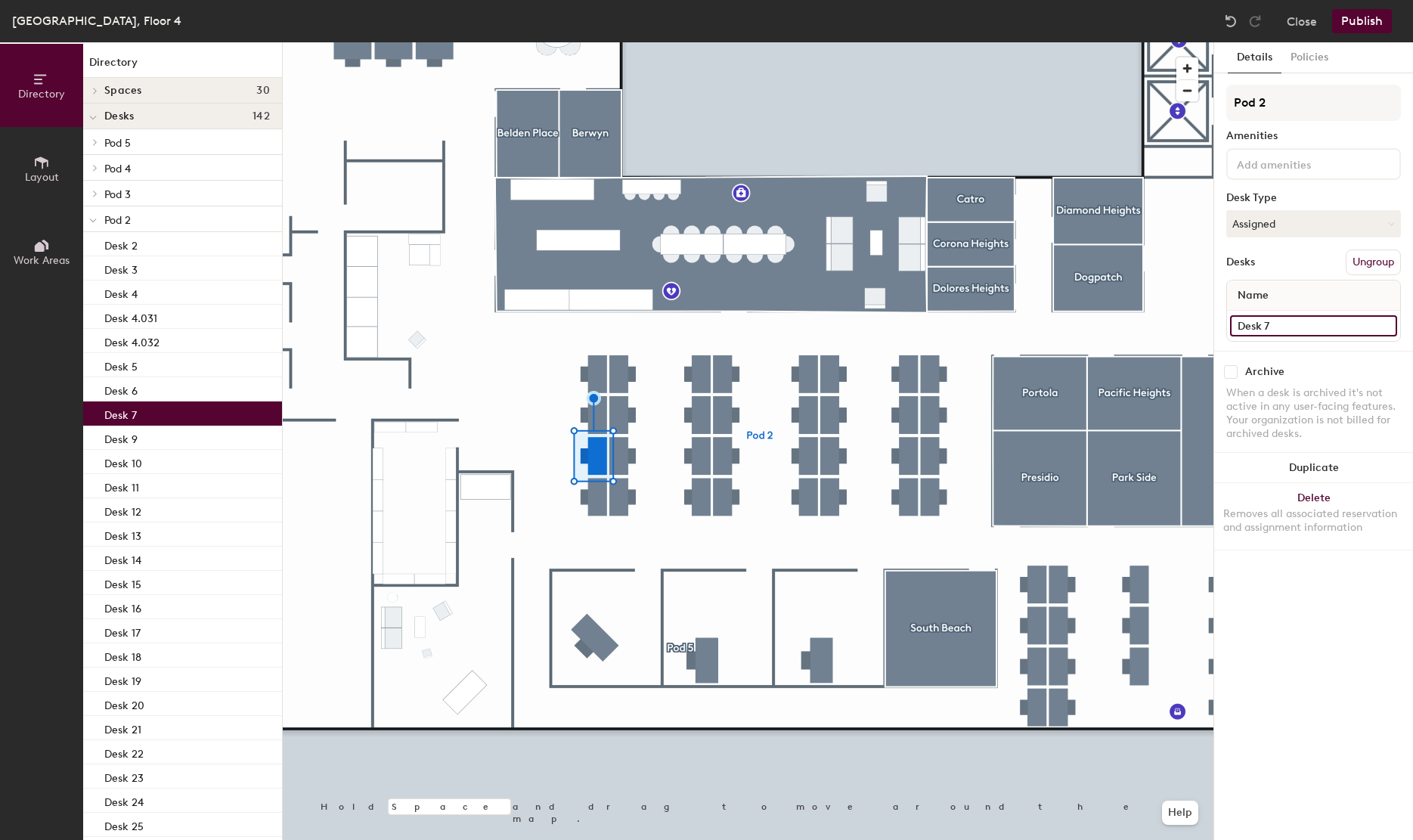
click at [1274, 321] on input "Desk 7" at bounding box center [1313, 326] width 167 height 21
paste input "4.031"
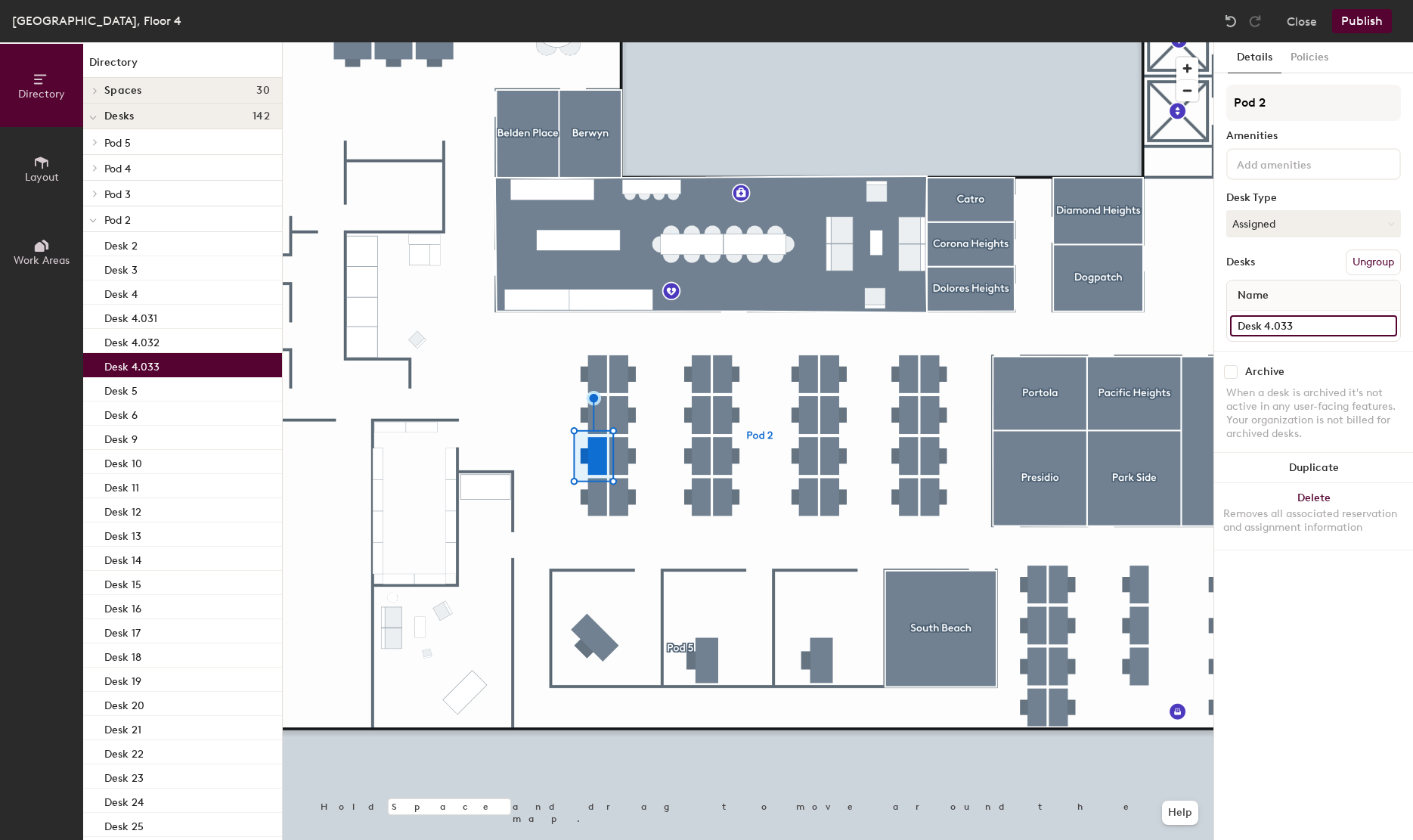
type input "Desk 4.033"
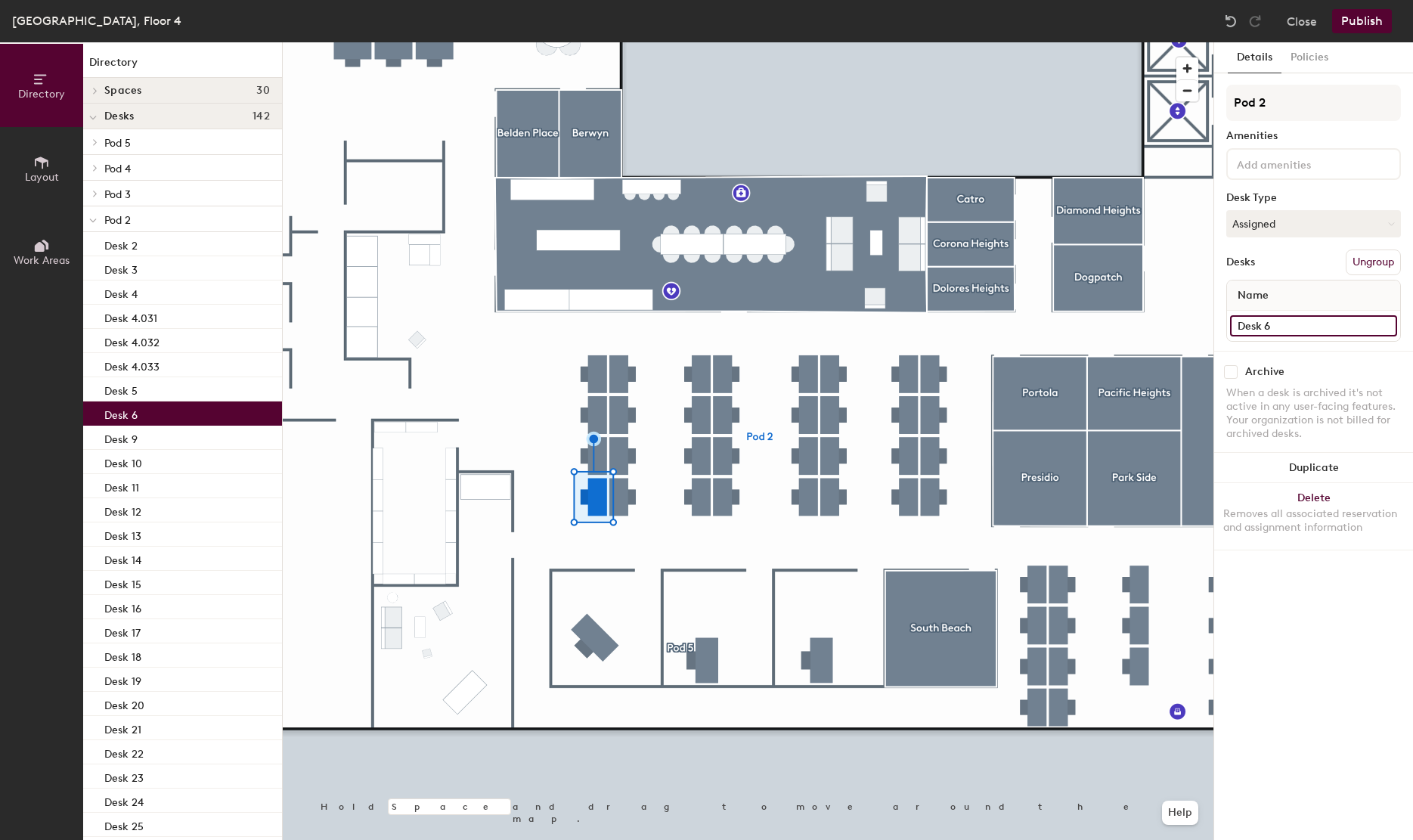
click at [1290, 332] on input "Desk 6" at bounding box center [1313, 326] width 167 height 21
paste input "4.031"
type input "Desk 4.034"
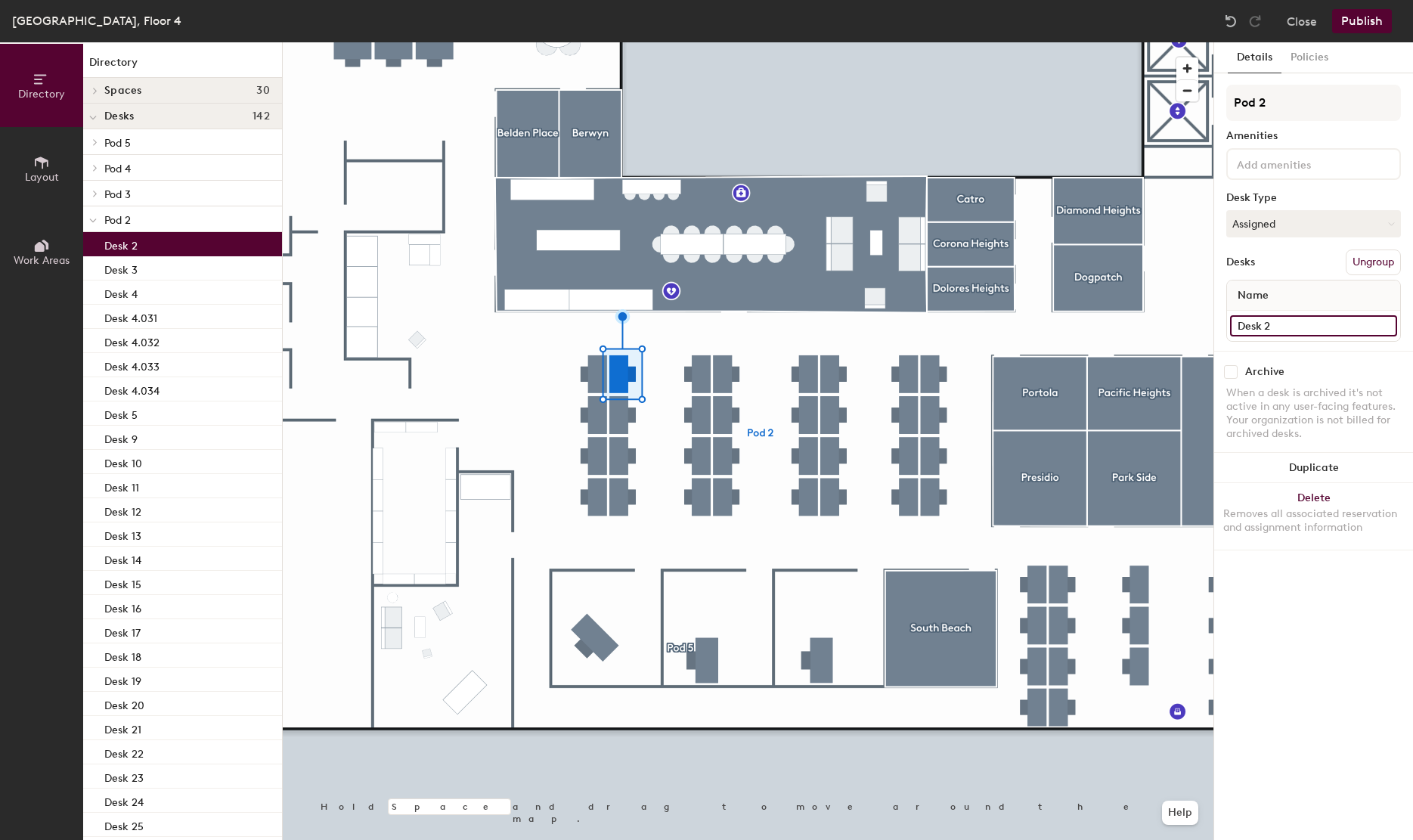
click at [1282, 331] on input "Desk 2" at bounding box center [1313, 326] width 167 height 21
paste input "4.031"
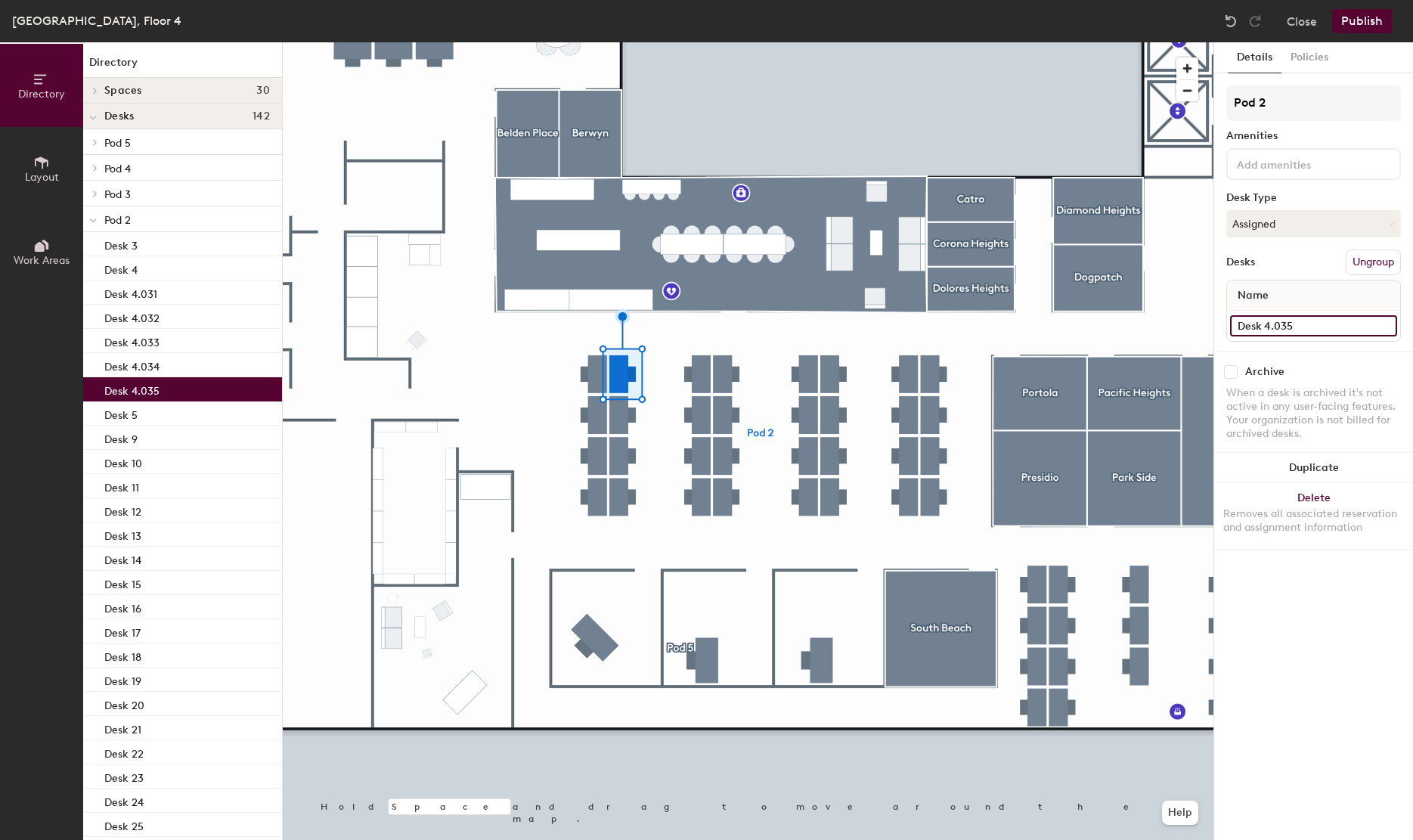
type input "Desk 4.035"
click at [620, 42] on div at bounding box center [748, 42] width 930 height 0
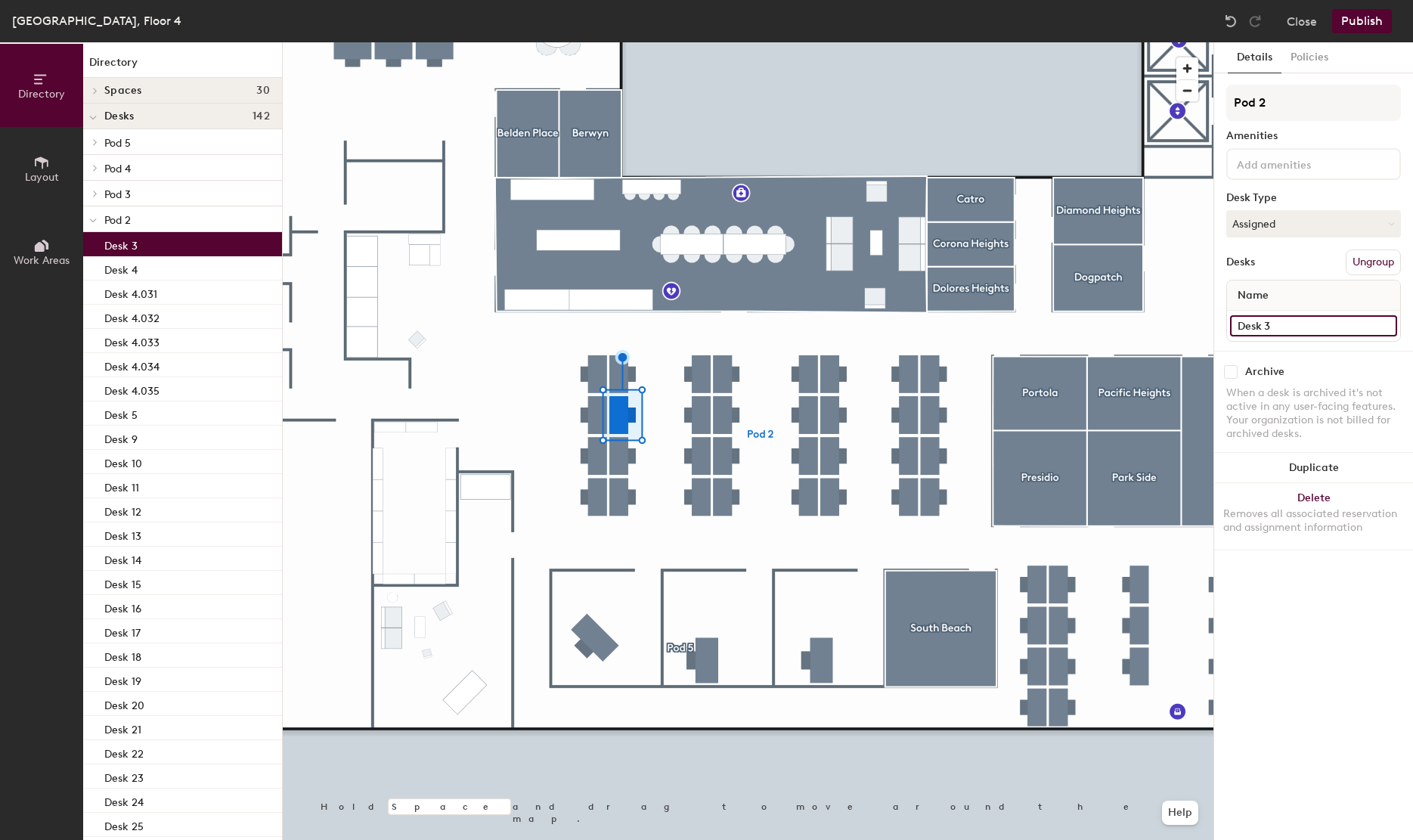
click at [1313, 319] on input "Desk 3" at bounding box center [1313, 326] width 167 height 21
paste input "4.031"
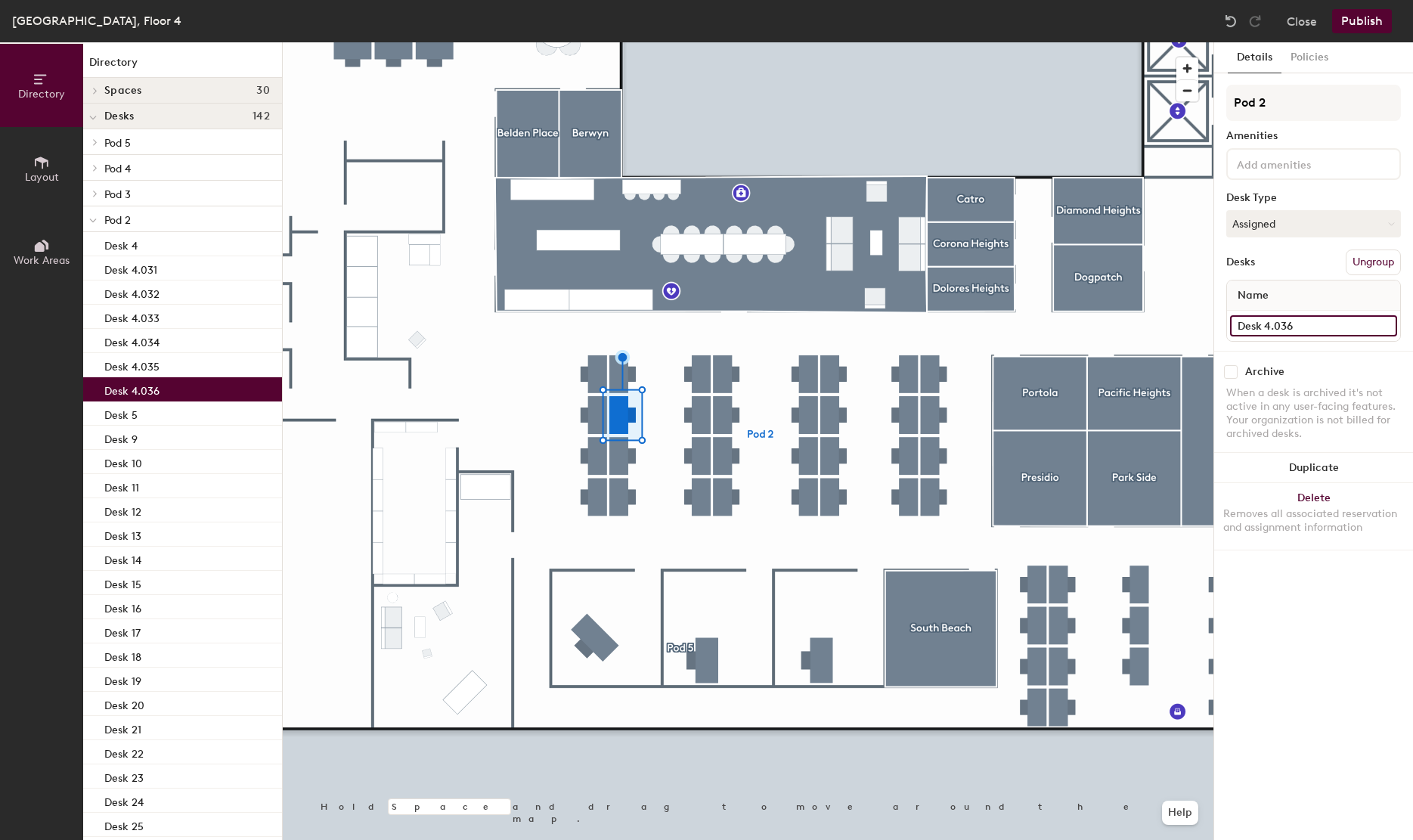
type input "Desk 4.036"
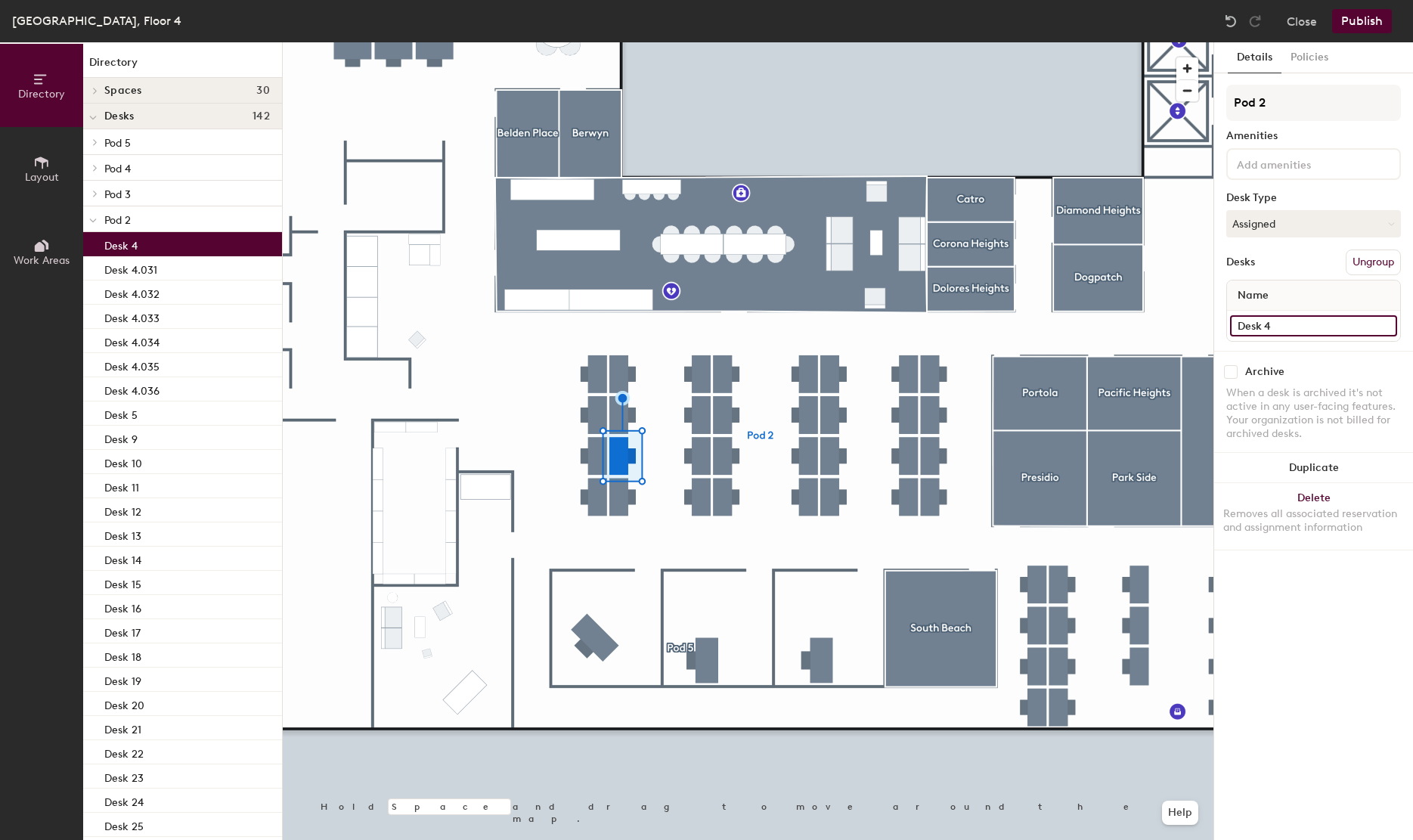
click at [1286, 325] on input "Desk 4" at bounding box center [1313, 326] width 167 height 21
paste input ".031"
type input "Desk 4.031"
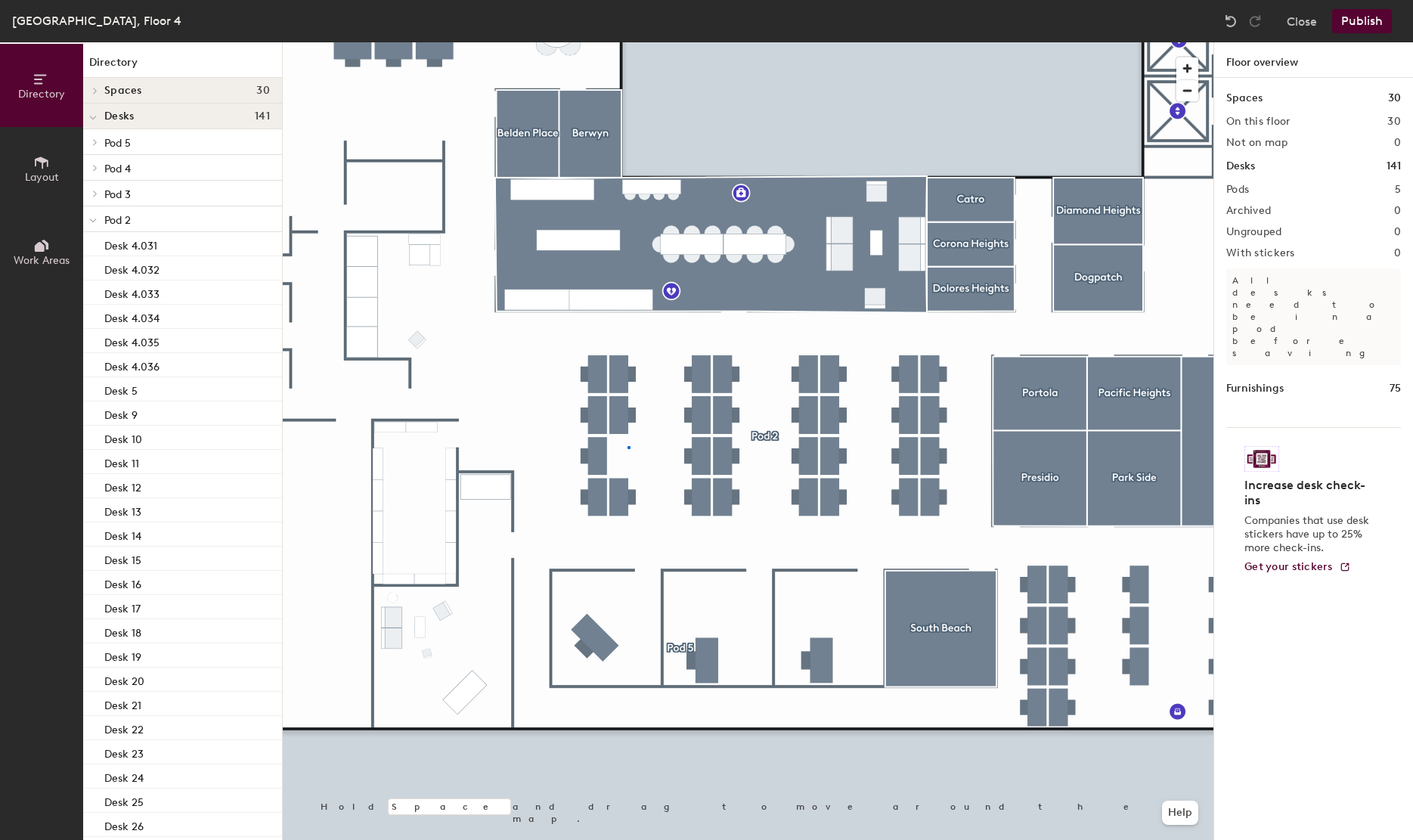
click at [628, 42] on div at bounding box center [748, 42] width 930 height 0
click at [610, 42] on div at bounding box center [748, 42] width 930 height 0
click at [728, 42] on div at bounding box center [748, 42] width 930 height 0
click at [1235, 22] on img at bounding box center [1230, 21] width 15 height 15
click at [1231, 19] on img at bounding box center [1230, 21] width 15 height 15
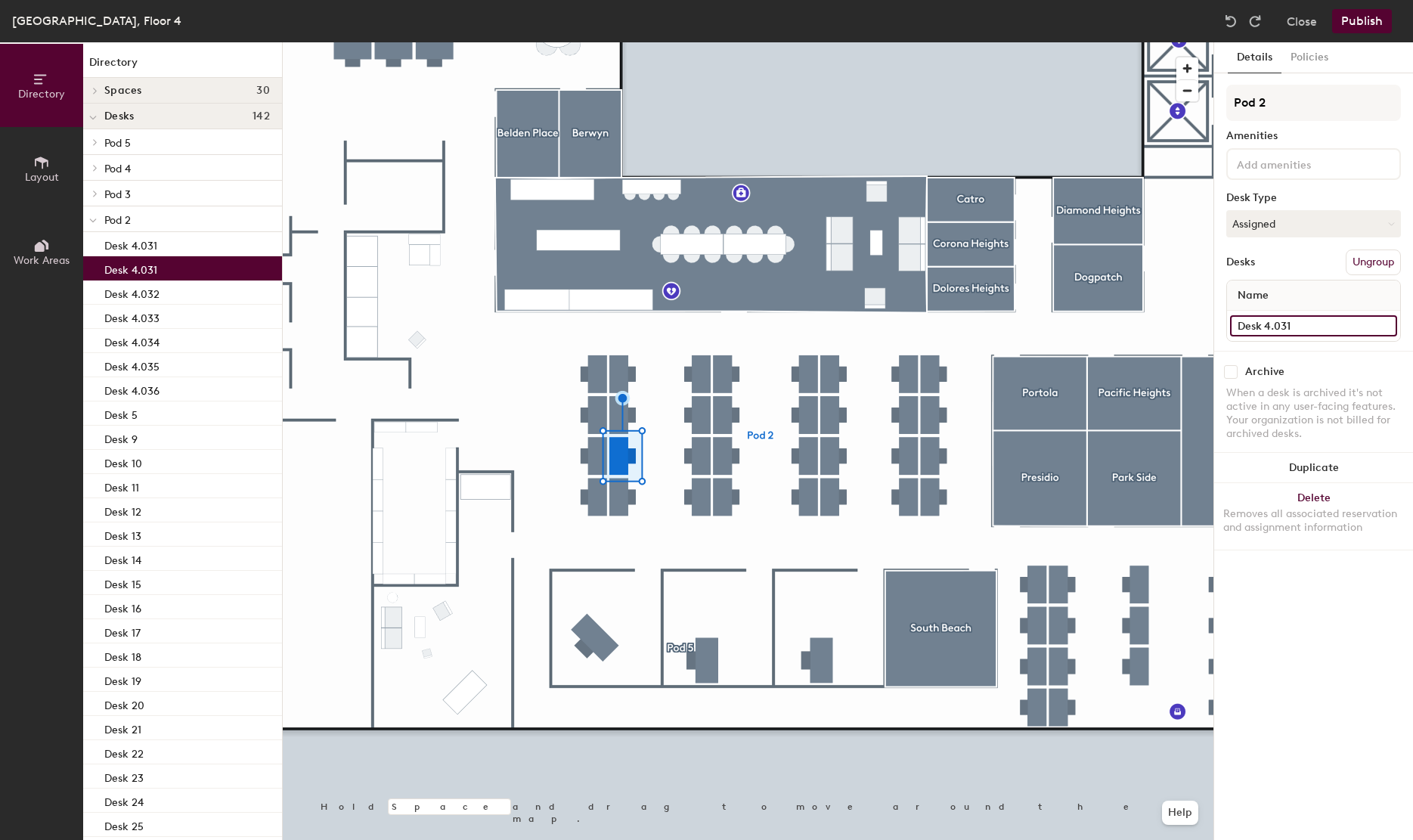
click at [1325, 332] on input "Desk 4.031" at bounding box center [1313, 326] width 167 height 21
paste input
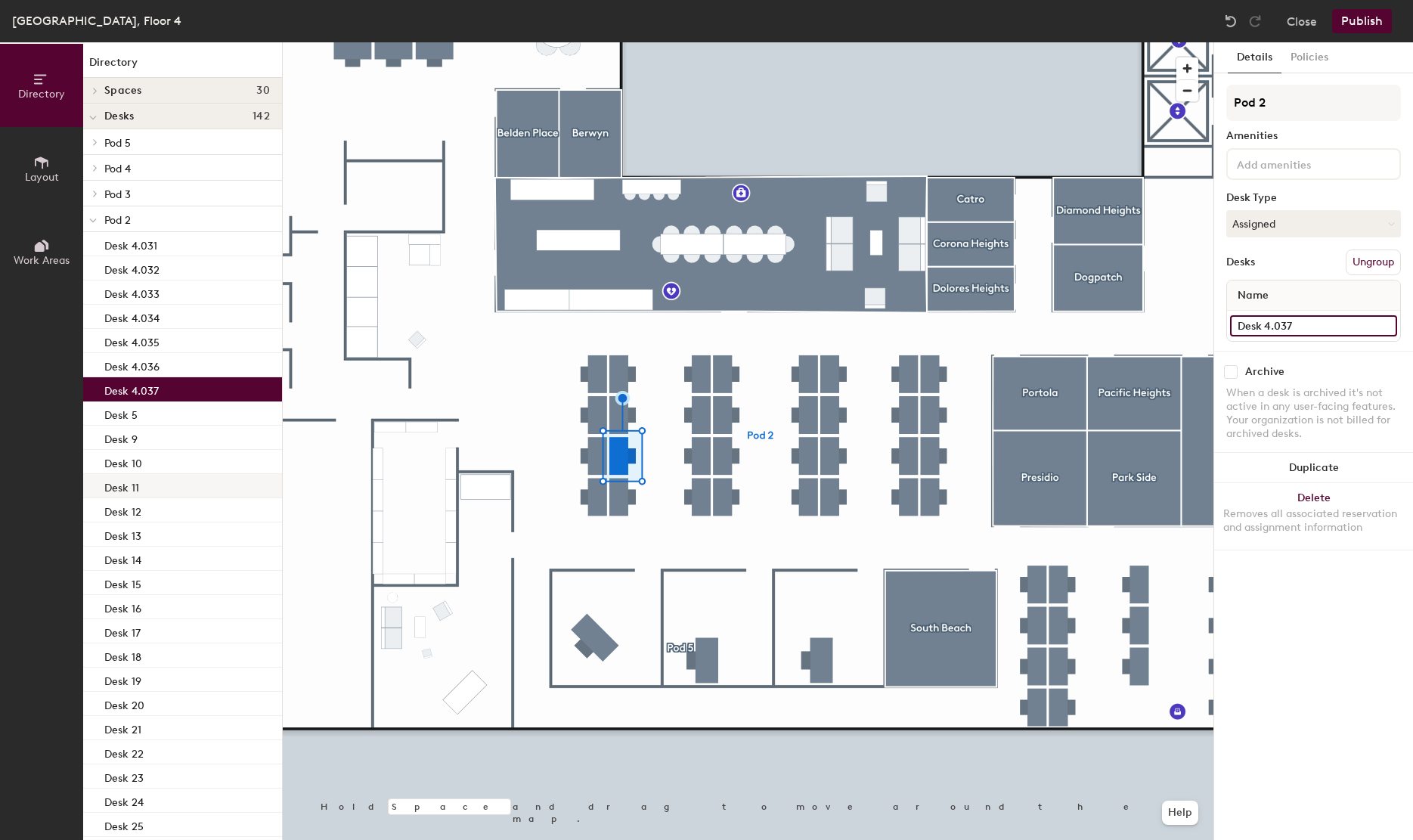
type input "Desk 4.037"
click at [616, 42] on div at bounding box center [748, 42] width 930 height 0
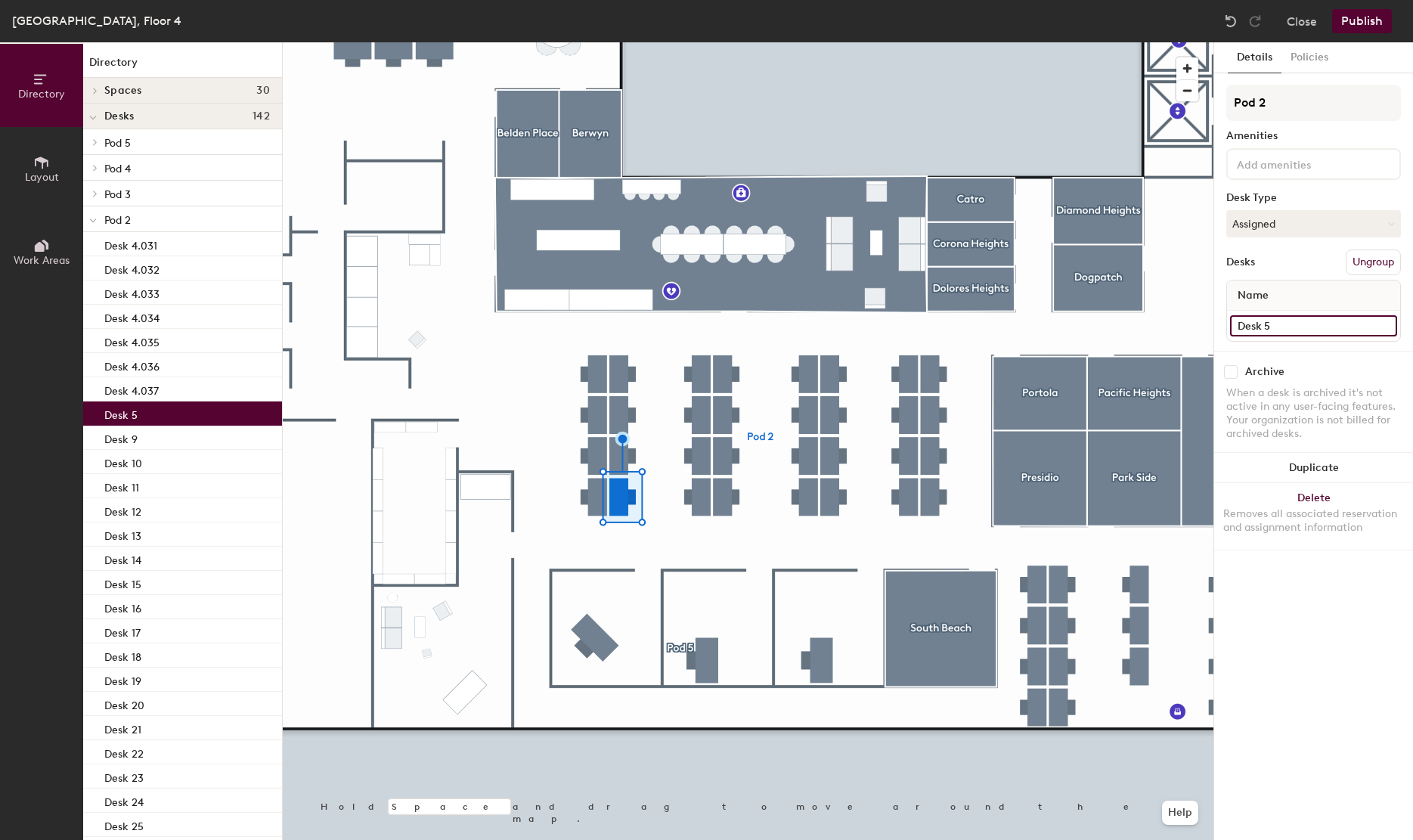
click at [1298, 323] on input "Desk 5" at bounding box center [1313, 326] width 167 height 21
paste input "4.031"
type input "Desk 4.038"
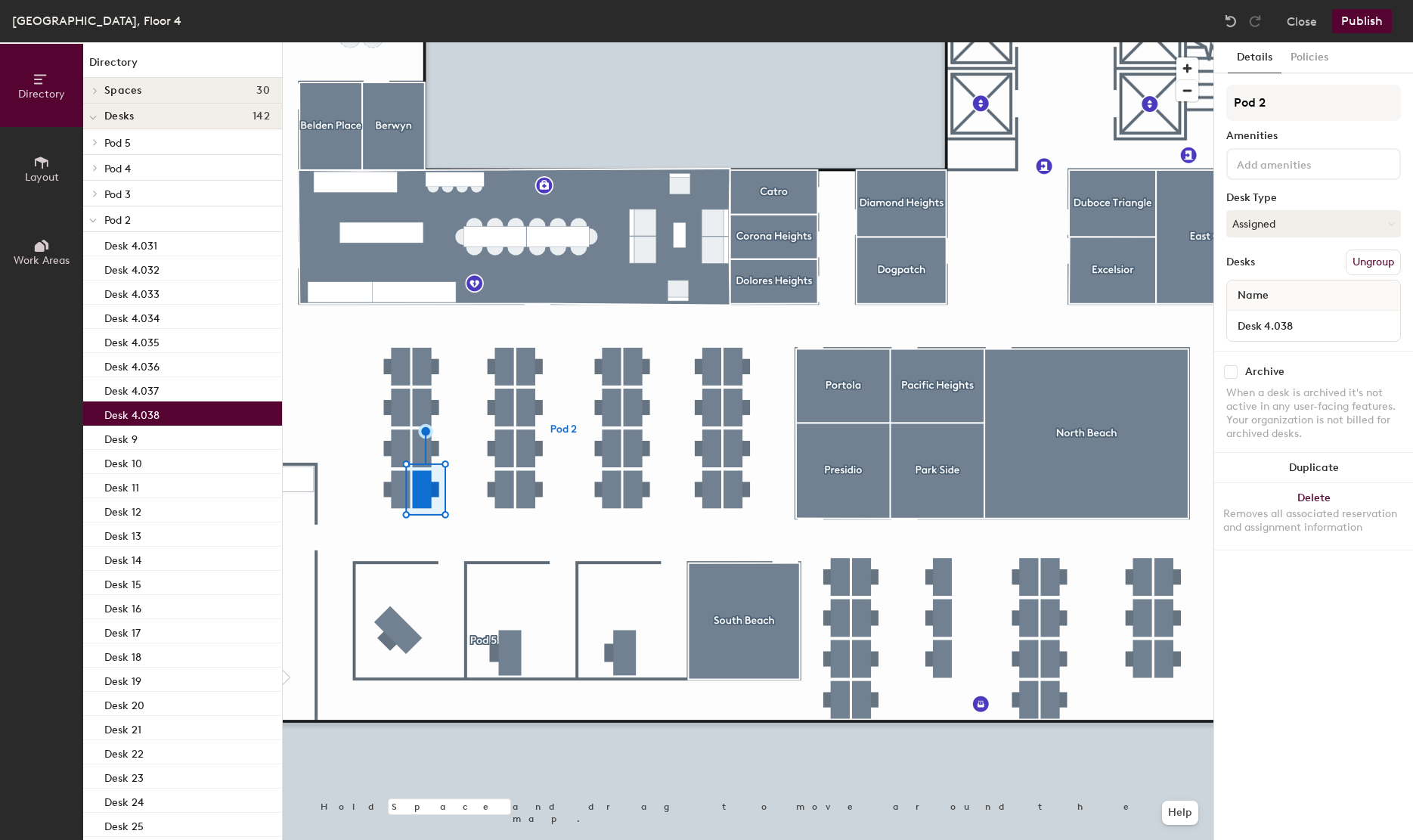
click at [402, 42] on div at bounding box center [748, 42] width 930 height 0
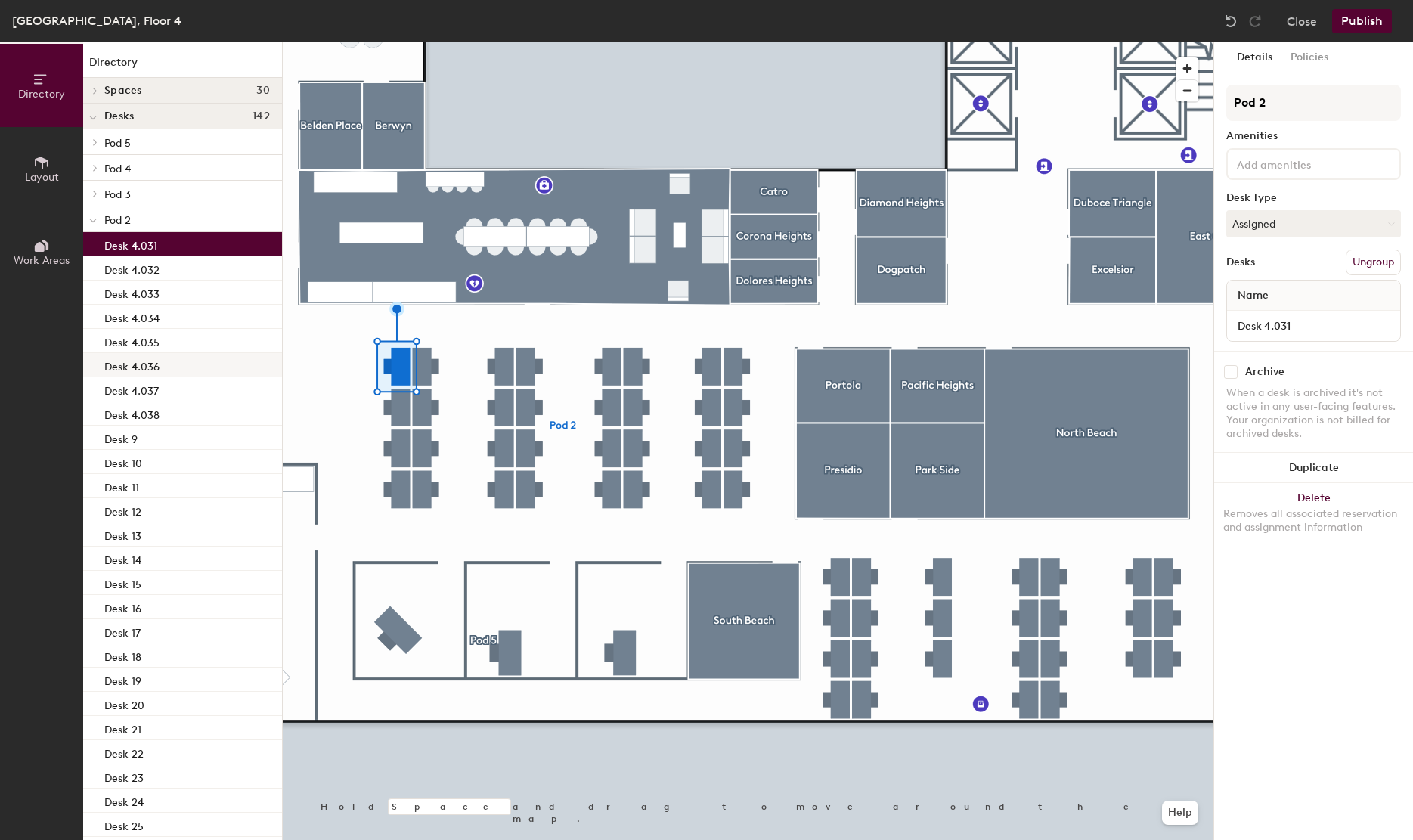
click at [423, 42] on div at bounding box center [748, 42] width 930 height 0
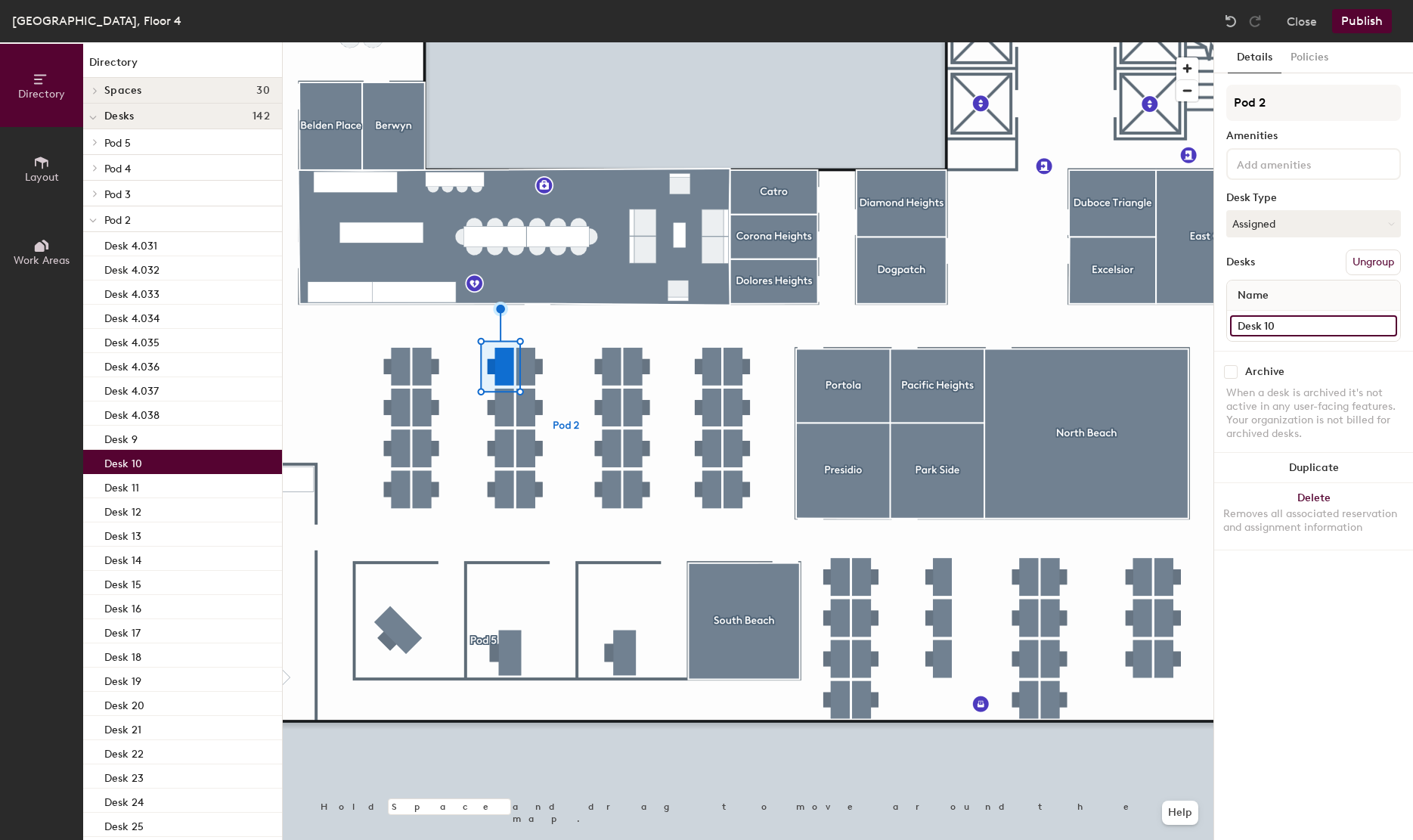
click at [1279, 319] on input "Desk 10" at bounding box center [1313, 326] width 167 height 21
type input "X"
paste input "Desk 4.031"
type input "Desk 4.047"
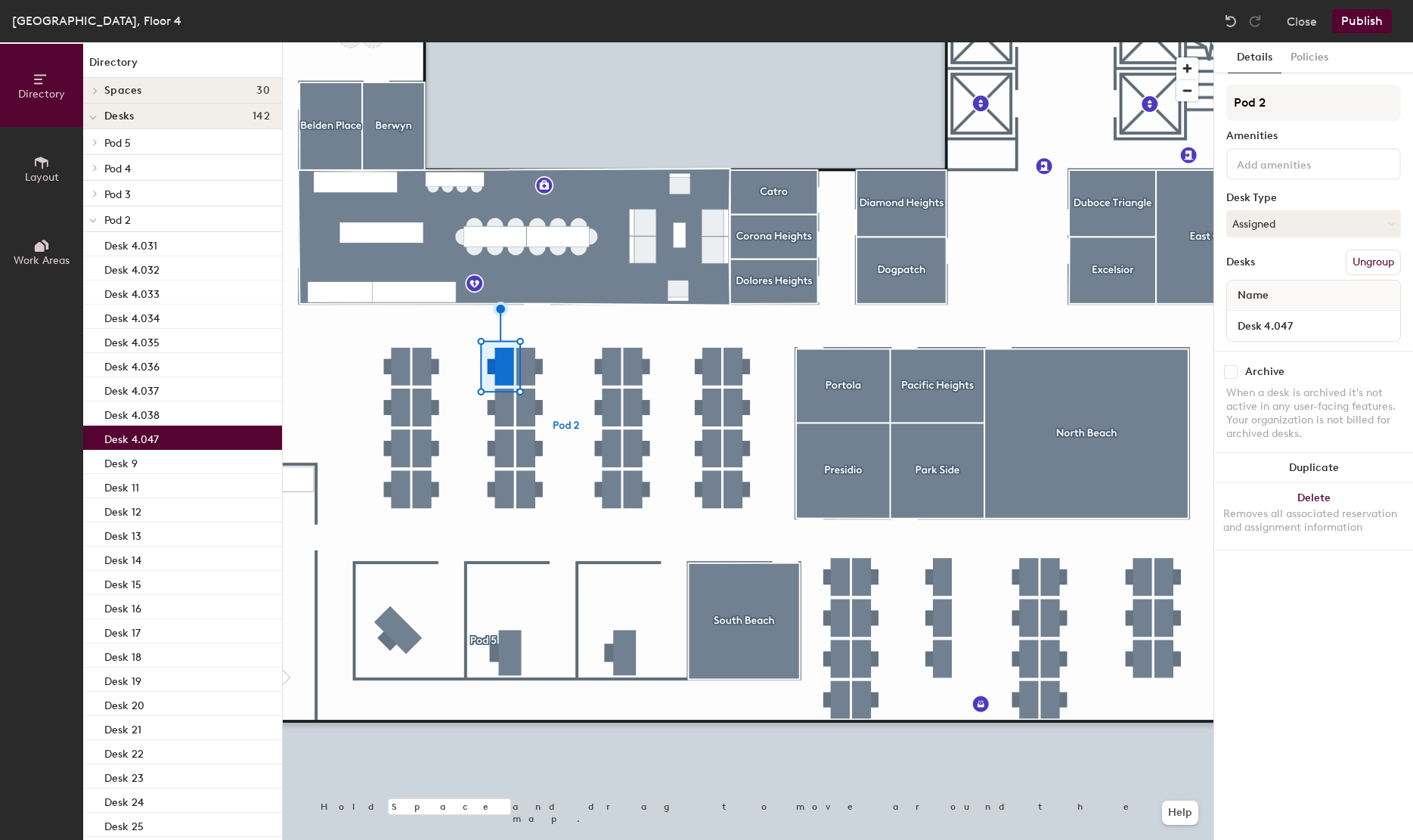
click at [505, 42] on div at bounding box center [748, 42] width 930 height 0
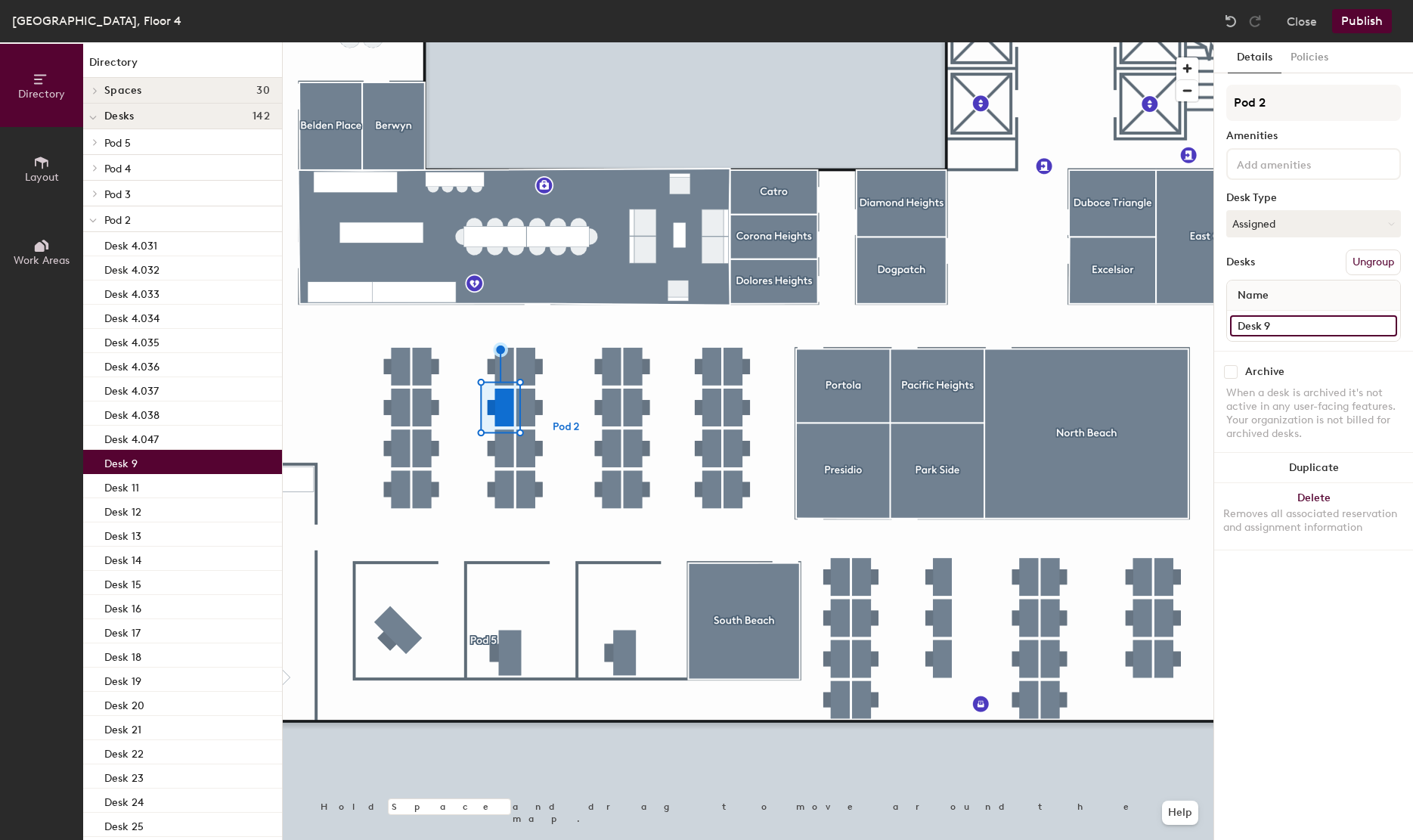
click at [1316, 321] on input "Desk 9" at bounding box center [1313, 326] width 167 height 21
paste input "4.047"
type input "Desk 4.048"
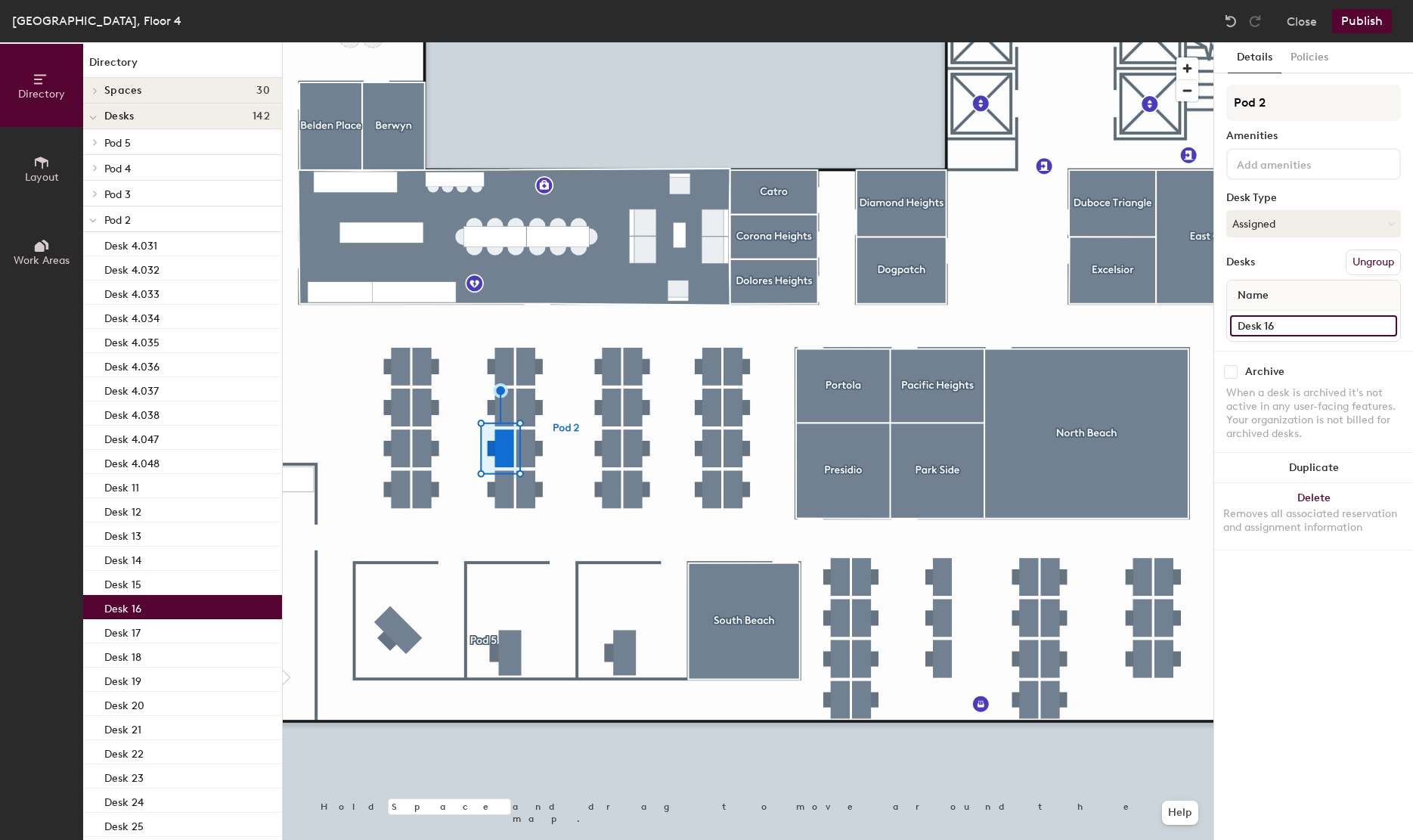
click at [1266, 319] on input "Desk 16" at bounding box center [1313, 326] width 167 height 21
paste input "4.047"
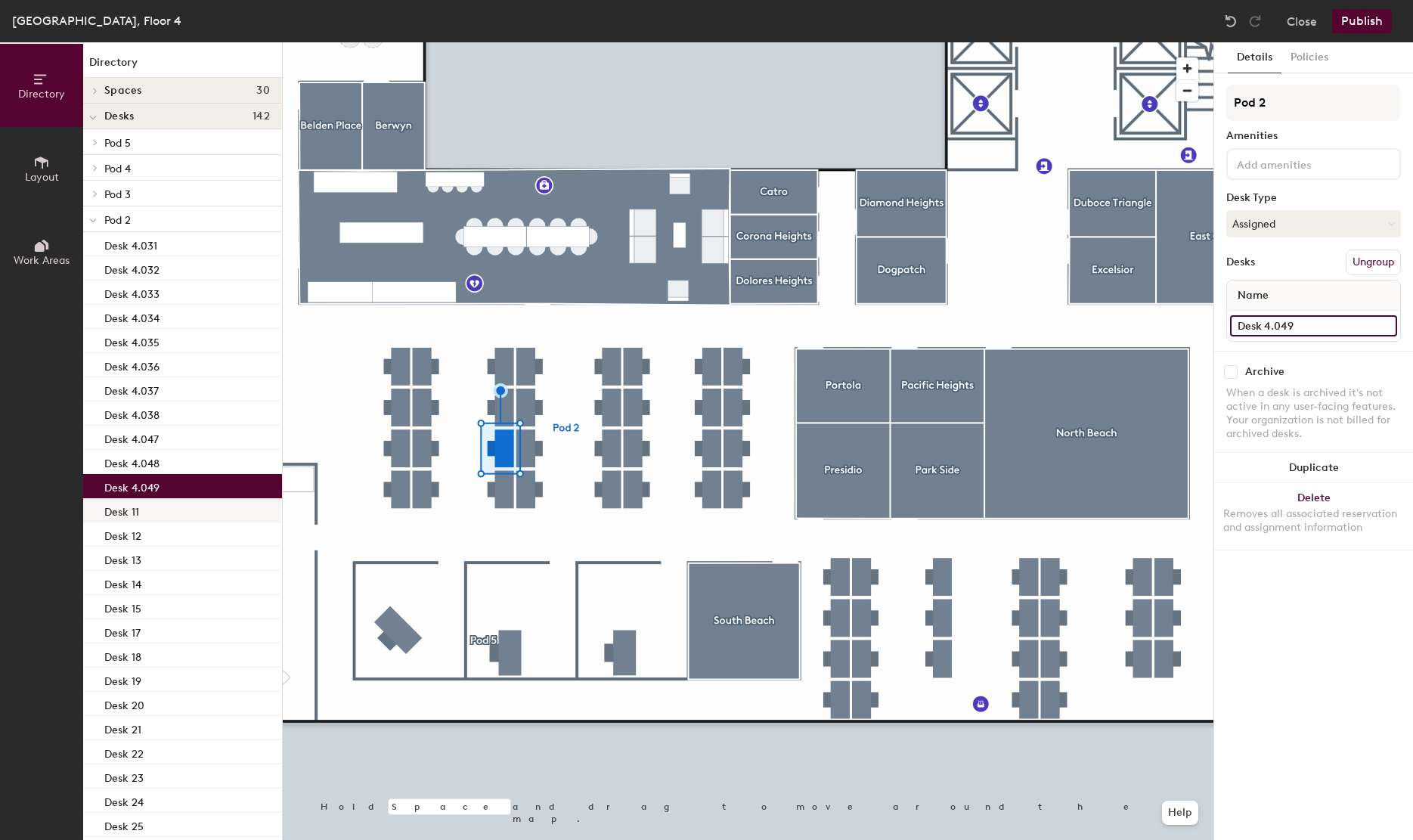
type input "Desk 4.049"
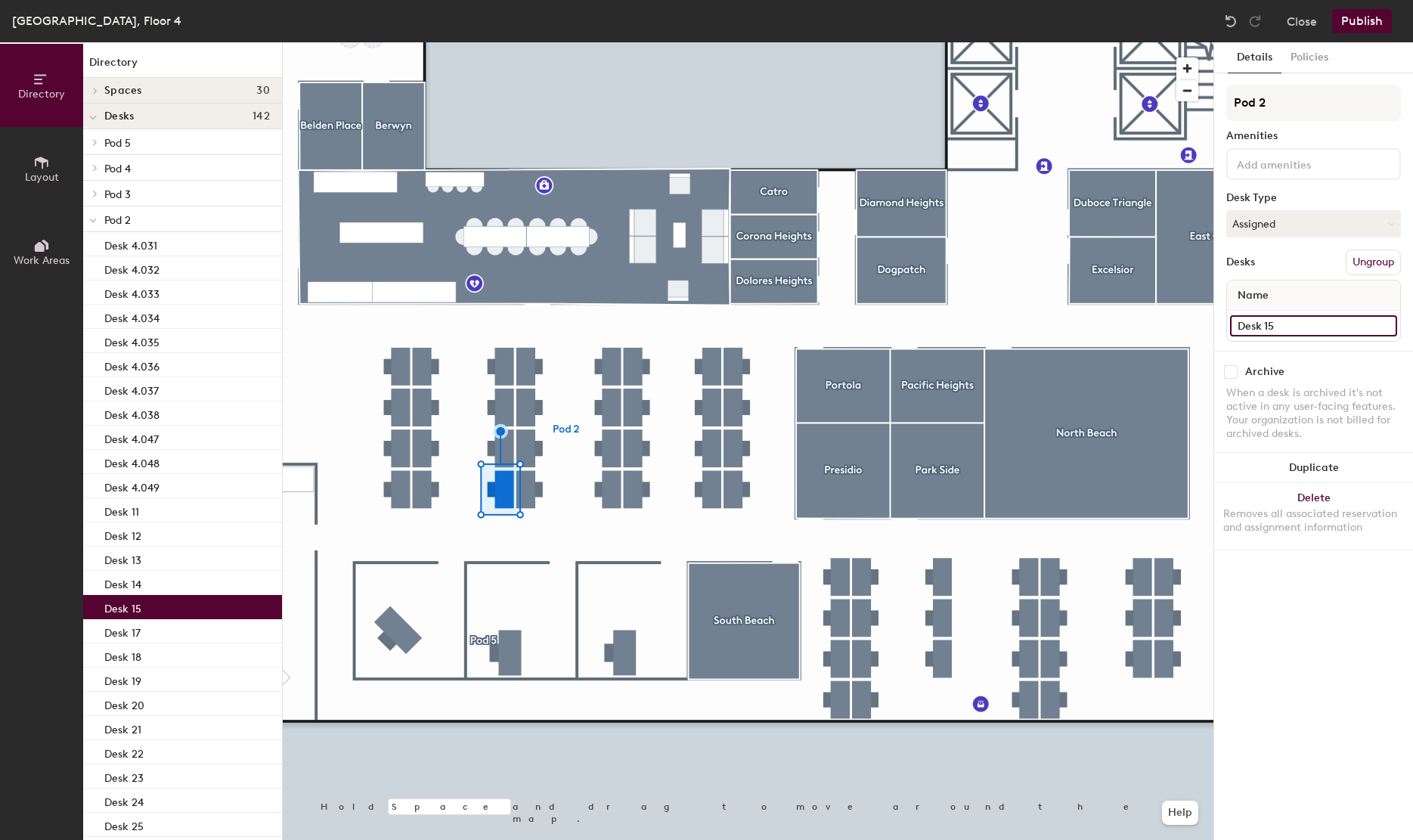
click at [1312, 327] on input "Desk 15" at bounding box center [1313, 326] width 167 height 21
paste input "Desk 4.047"
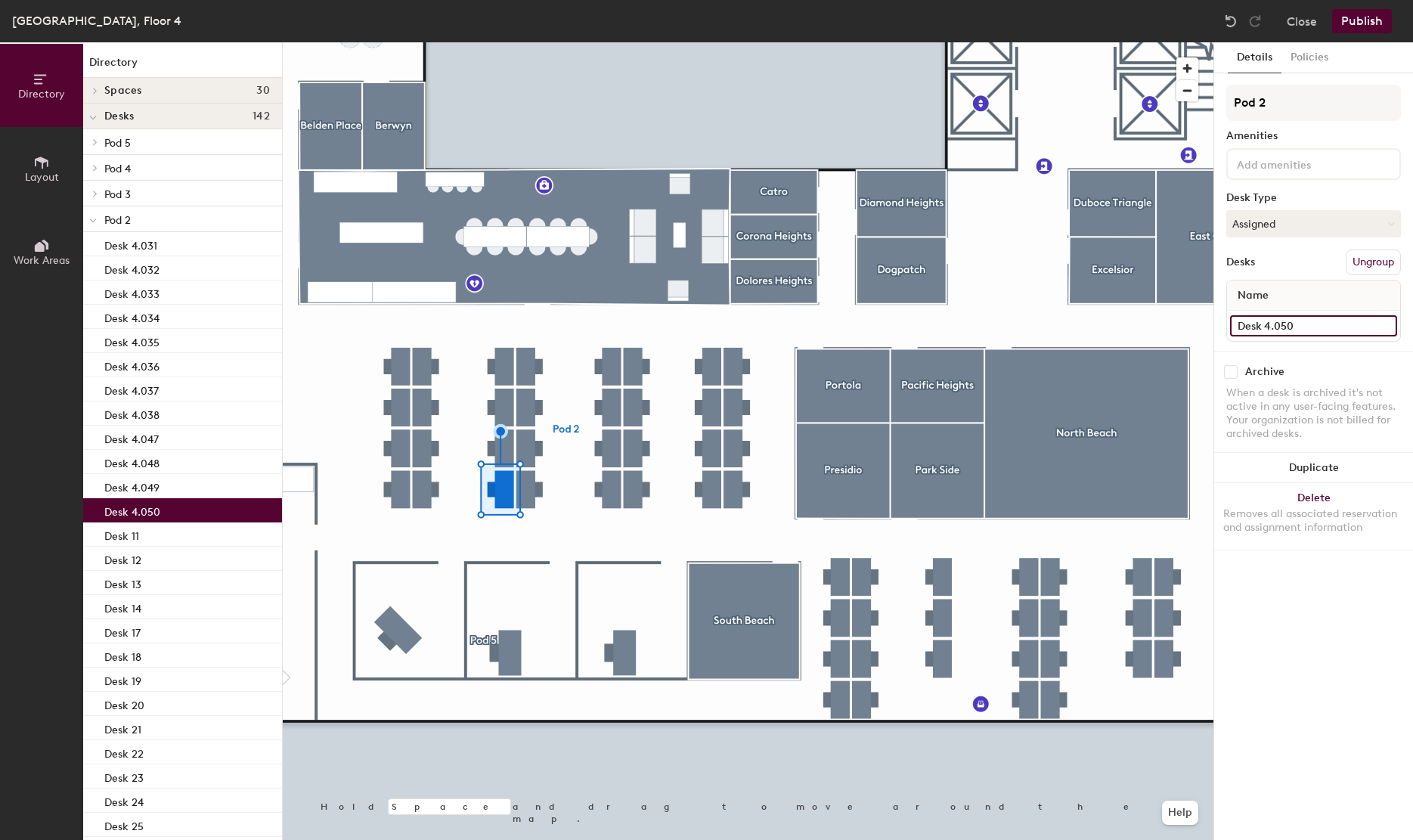
type input "Desk 4.050"
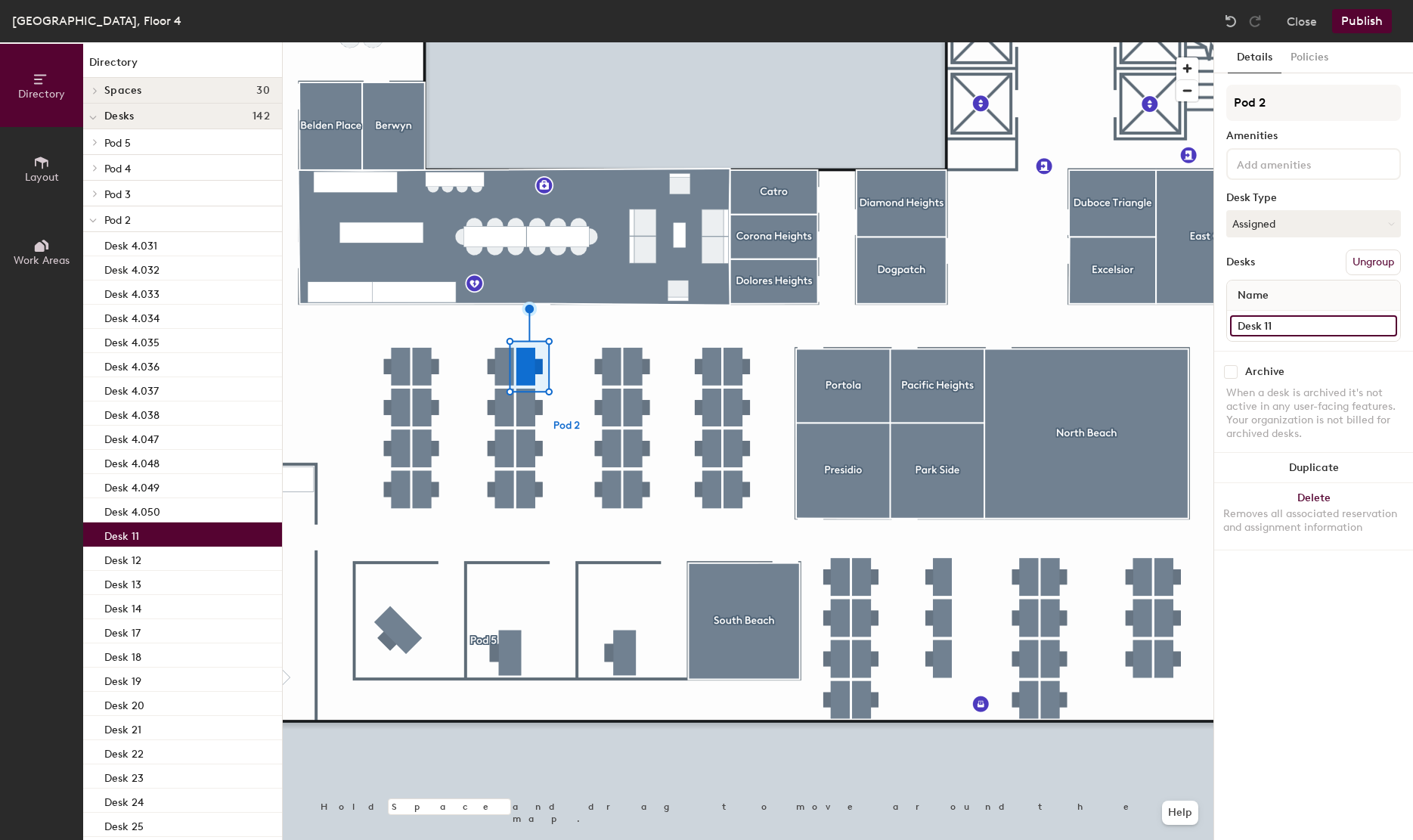
click at [1303, 329] on input "Desk 11" at bounding box center [1313, 326] width 167 height 21
paste input "4.047"
type input "Desk 4.051"
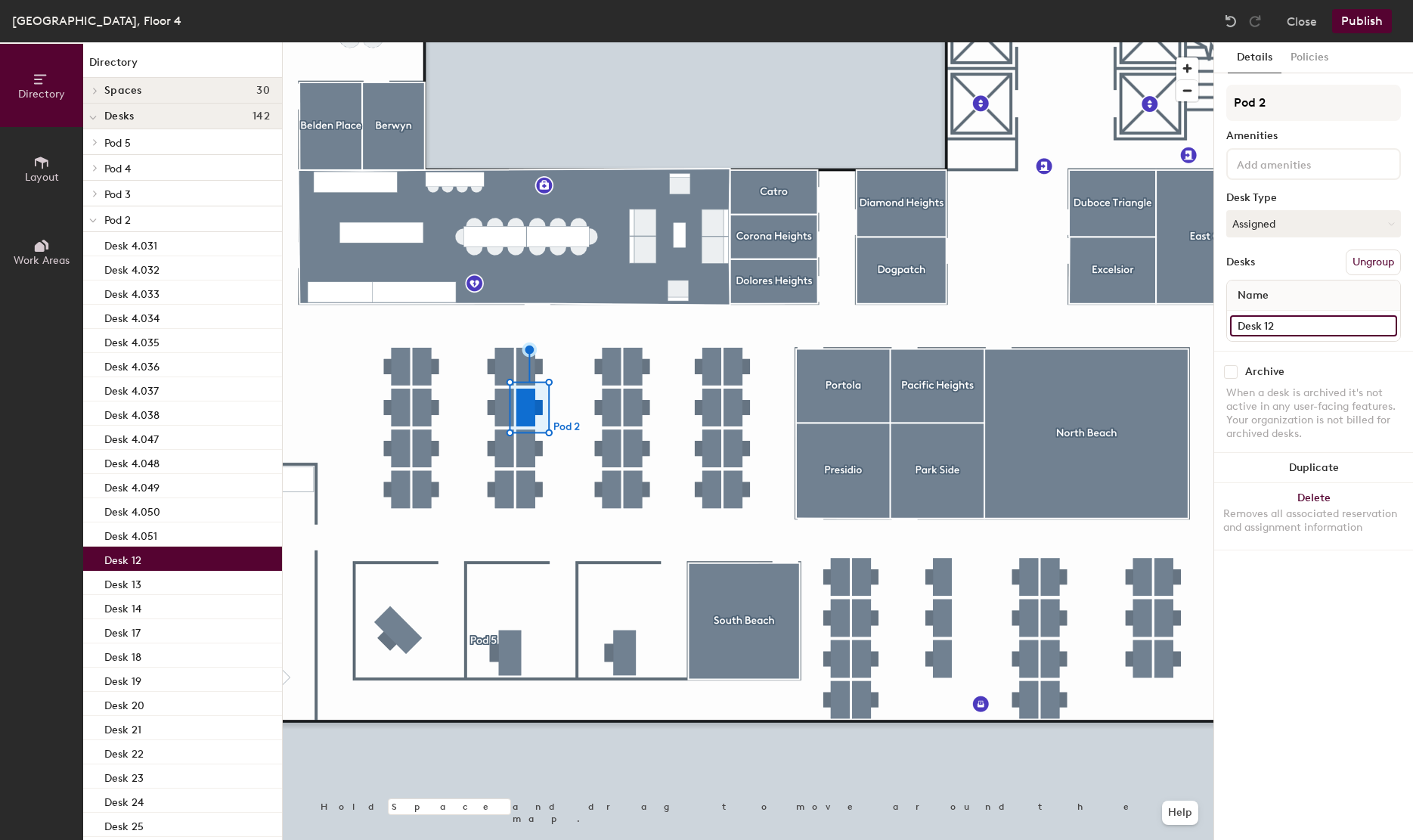
click at [1319, 324] on input "Desk 12" at bounding box center [1313, 326] width 167 height 21
paste input "4.051"
type input "Desk 4.052"
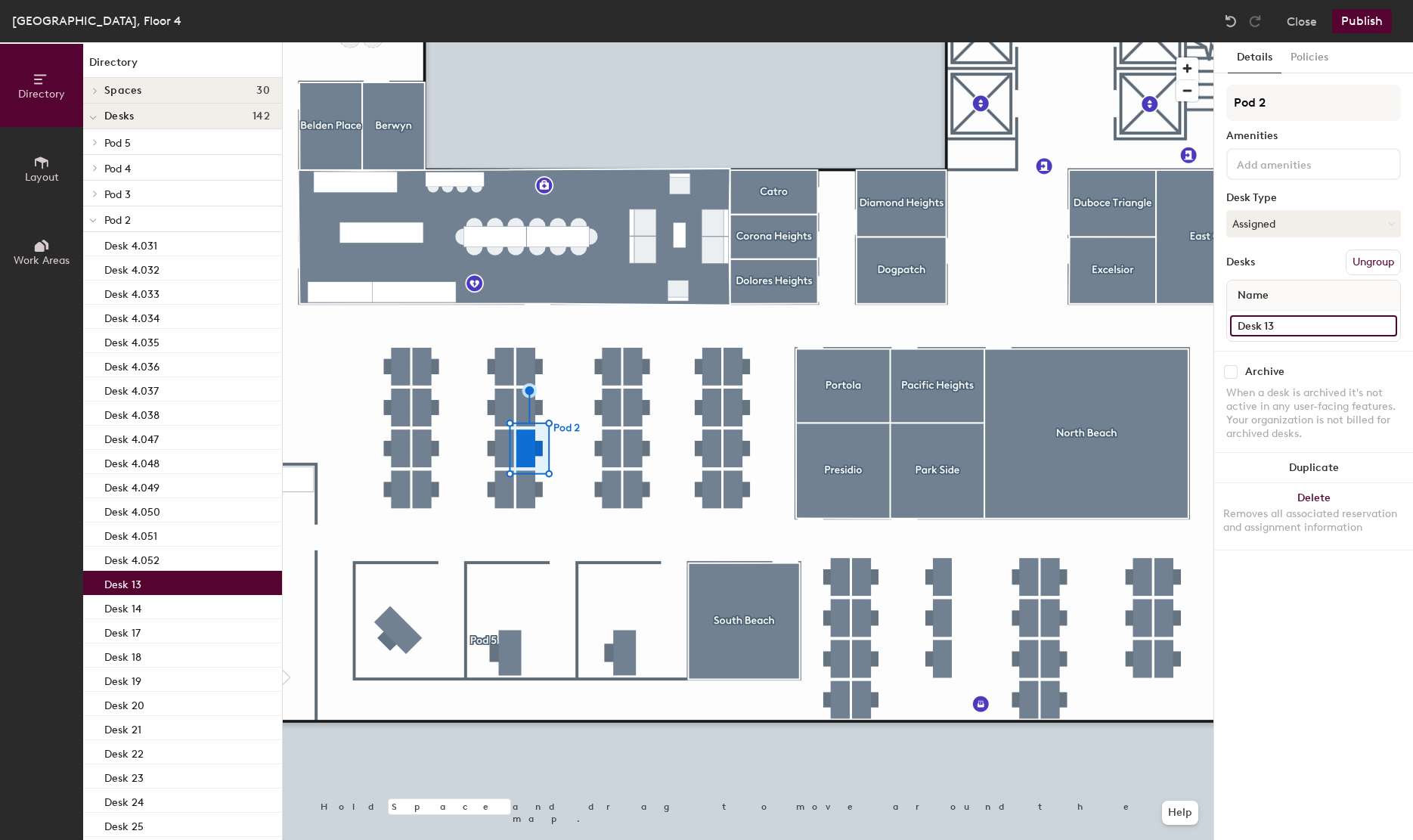
click at [1270, 323] on input "Desk 13" at bounding box center [1313, 326] width 167 height 21
paste input "Desk 4.051"
type input "Desk 4.053"
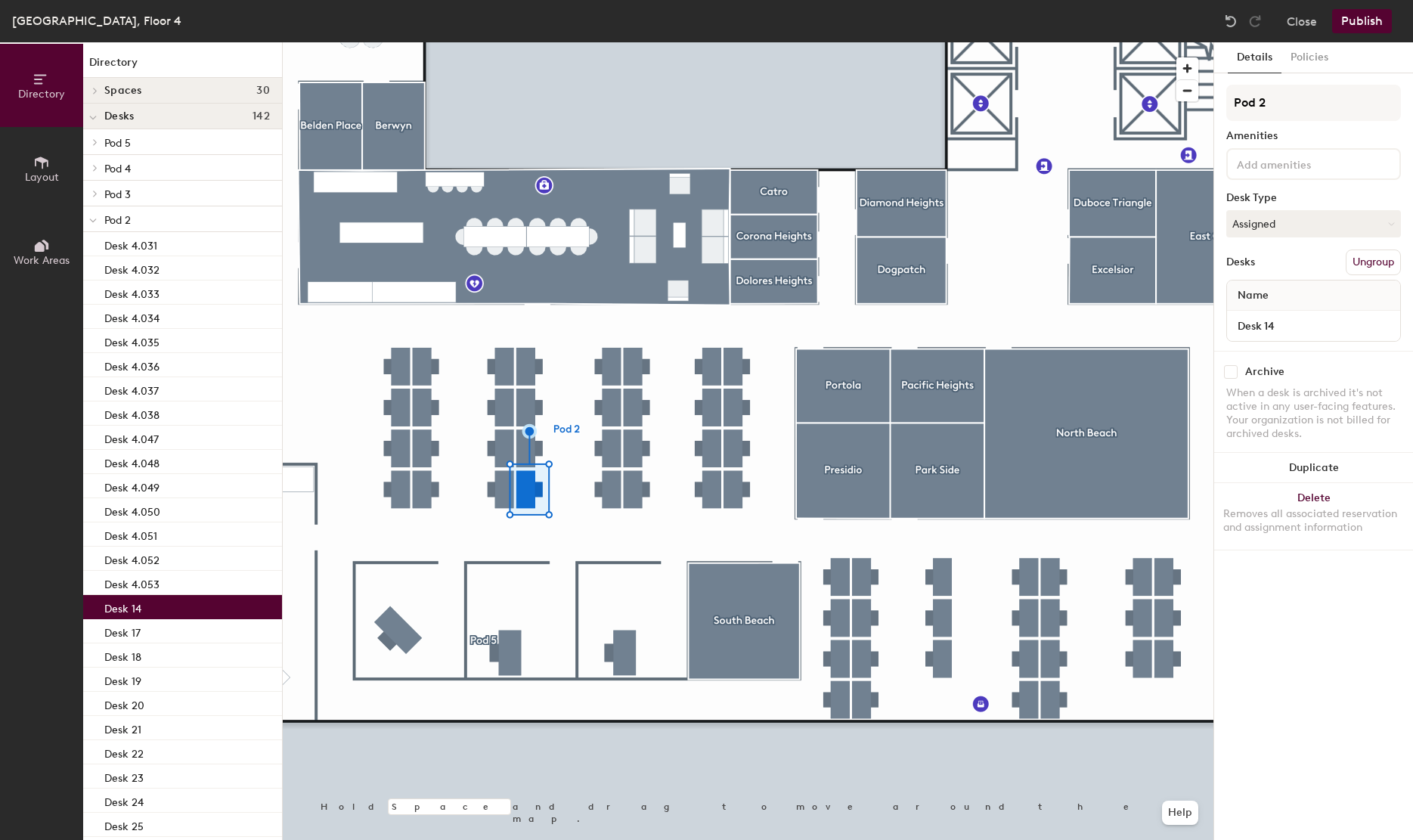
click at [1303, 313] on div "Desk 14" at bounding box center [1313, 325] width 173 height 31
click at [1298, 316] on input "Desk 14" at bounding box center [1313, 326] width 167 height 21
paste input "4.051"
type input "Desk 4.054"
click at [394, 42] on div at bounding box center [748, 42] width 930 height 0
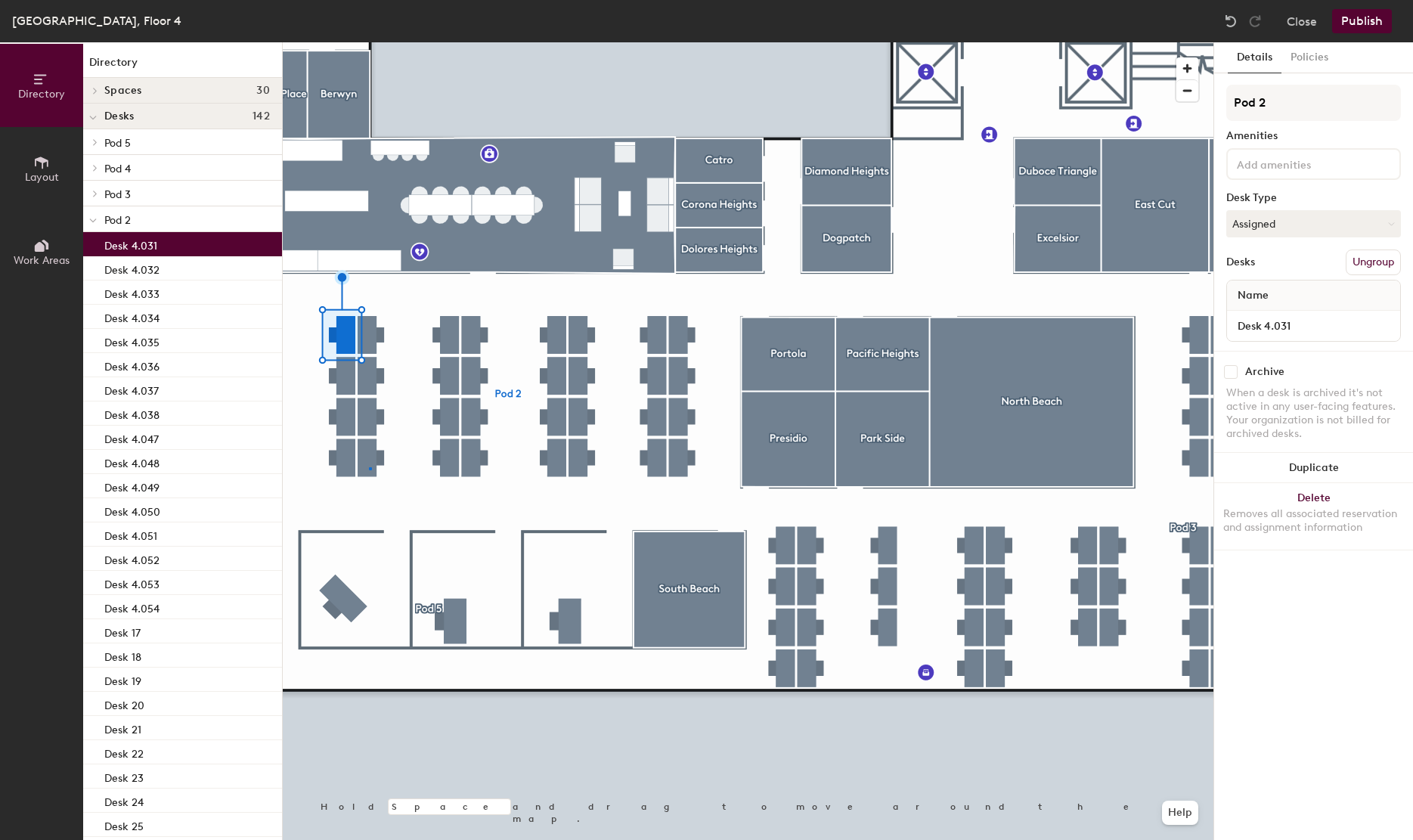
click at [369, 42] on div at bounding box center [748, 42] width 930 height 0
click at [1308, 224] on button "Assigned" at bounding box center [1313, 223] width 175 height 27
click at [1243, 292] on div "Hot" at bounding box center [1302, 293] width 151 height 23
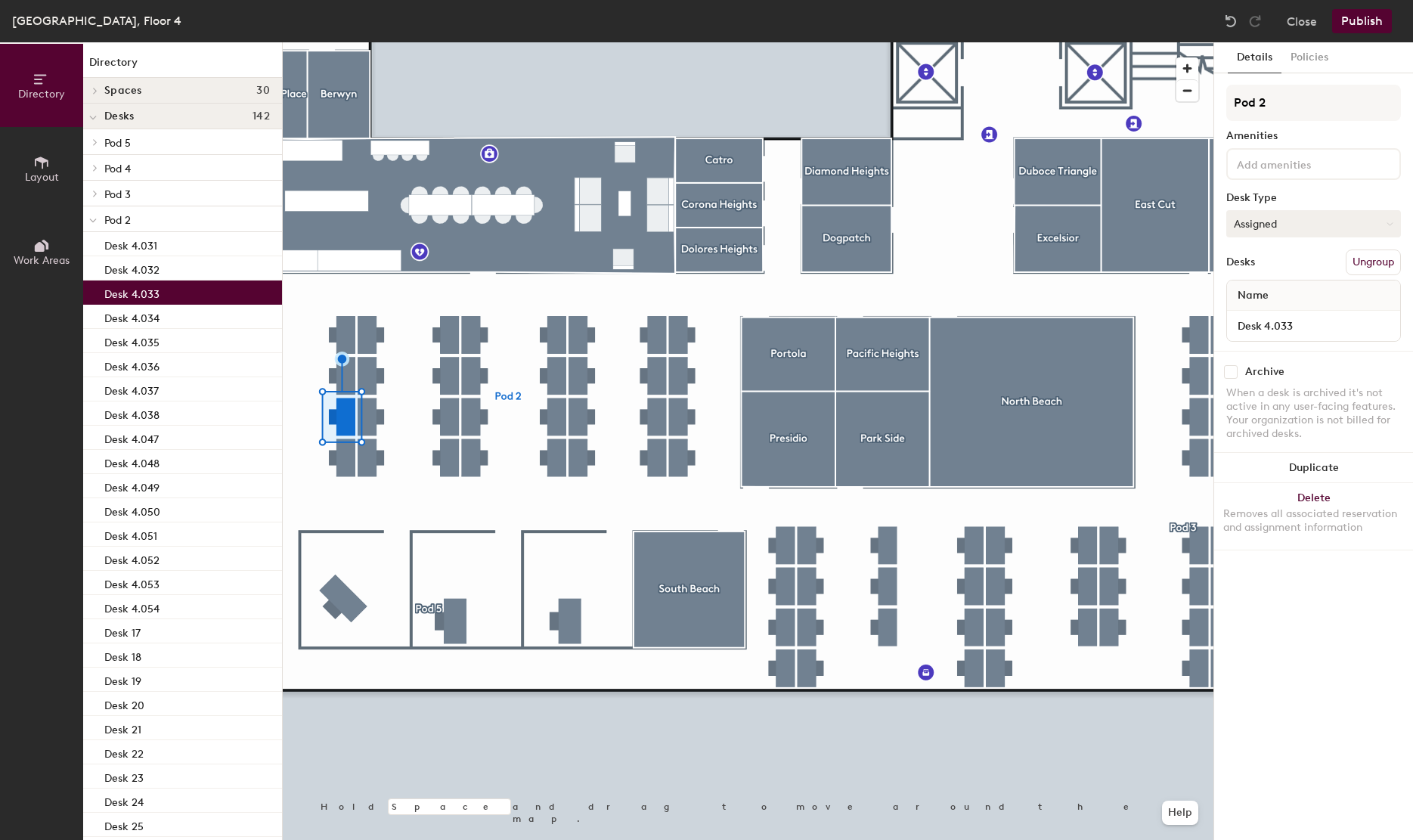
click at [1257, 235] on button "Assigned" at bounding box center [1313, 223] width 175 height 27
click at [1256, 288] on div "Hot" at bounding box center [1302, 293] width 151 height 23
click at [351, 42] on div at bounding box center [748, 42] width 930 height 0
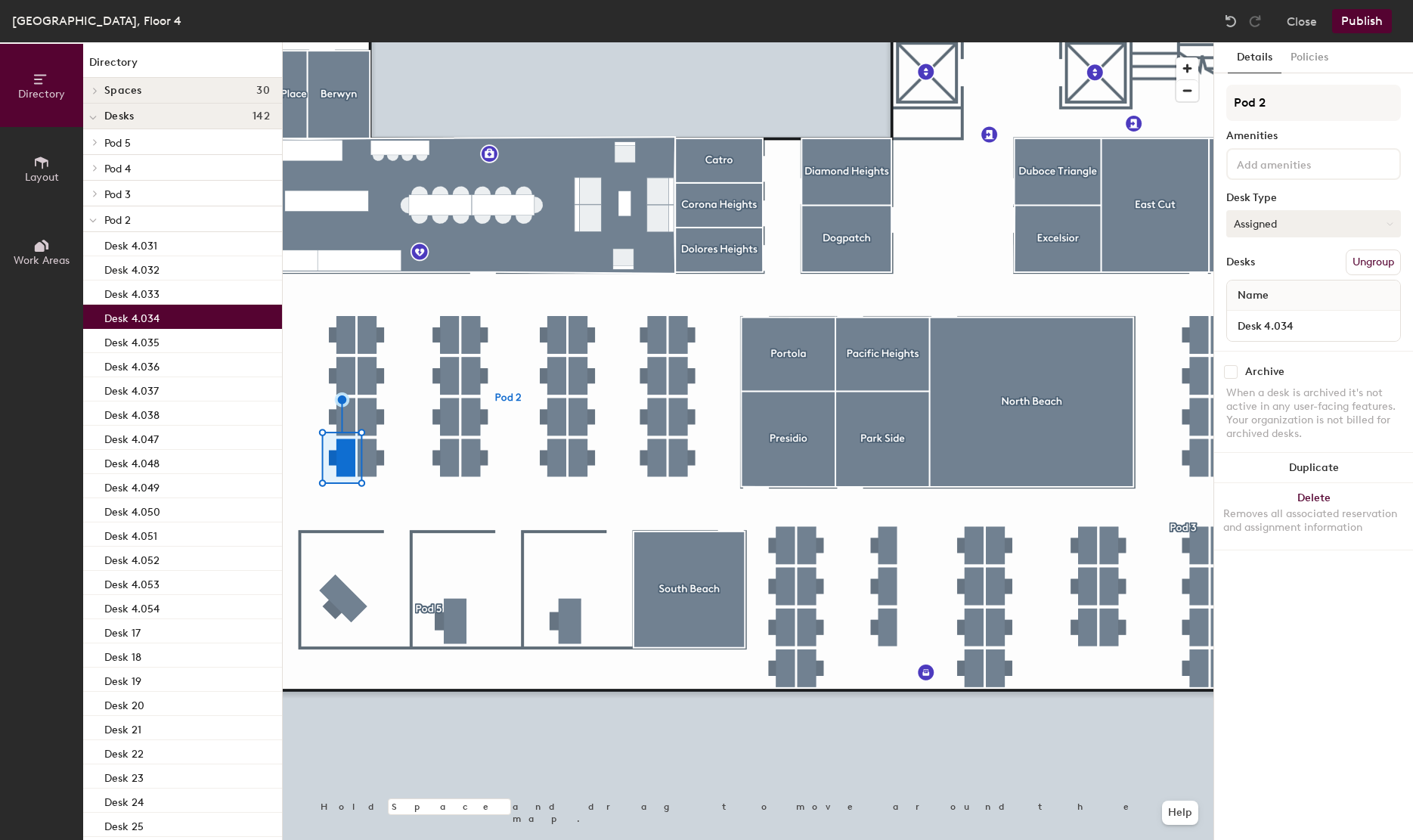
click at [1308, 210] on button "Assigned" at bounding box center [1313, 223] width 175 height 27
click at [1264, 298] on div "Hot" at bounding box center [1302, 293] width 151 height 23
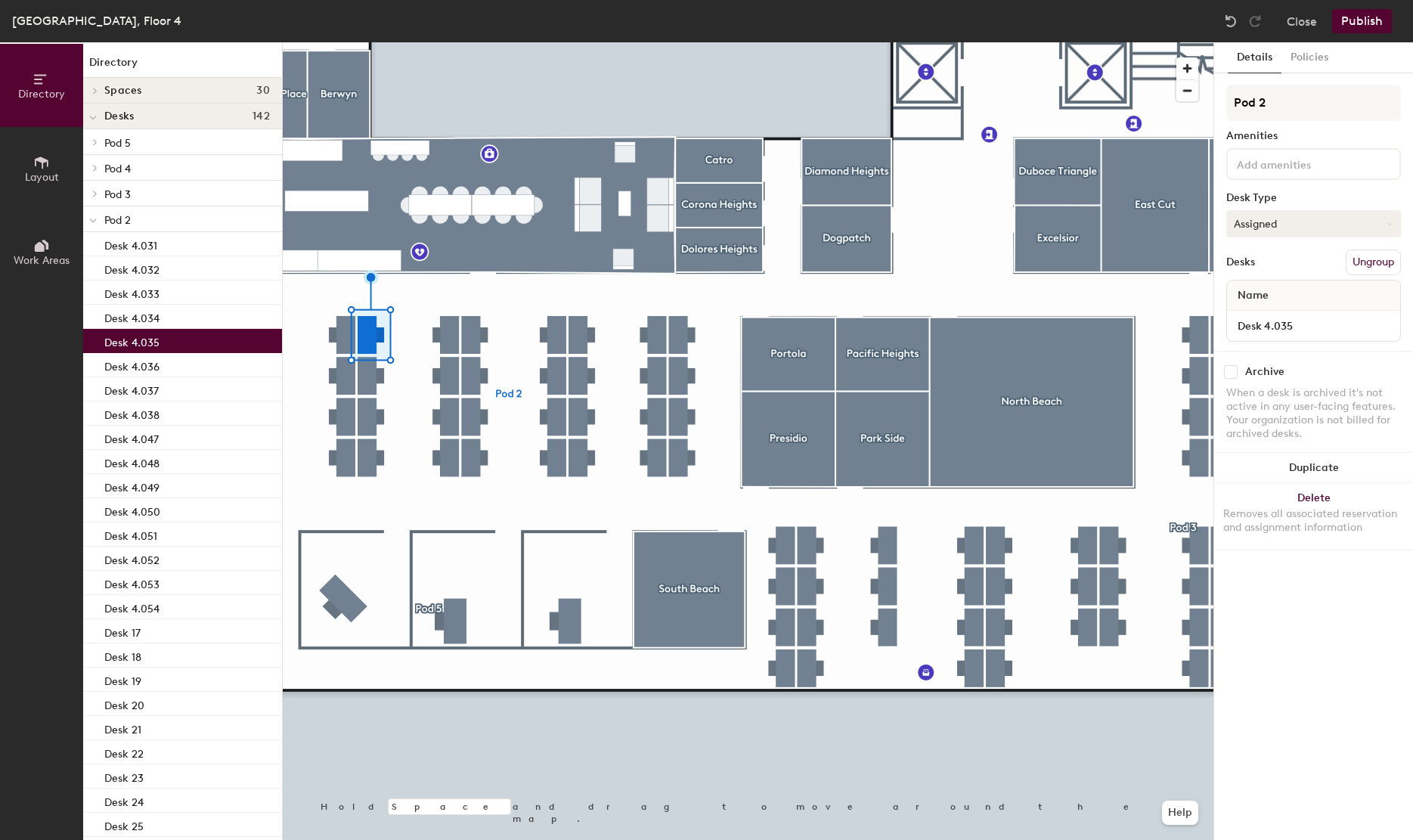
click at [1328, 221] on button "Assigned" at bounding box center [1313, 223] width 175 height 27
click at [1253, 295] on div "Hot" at bounding box center [1302, 293] width 151 height 23
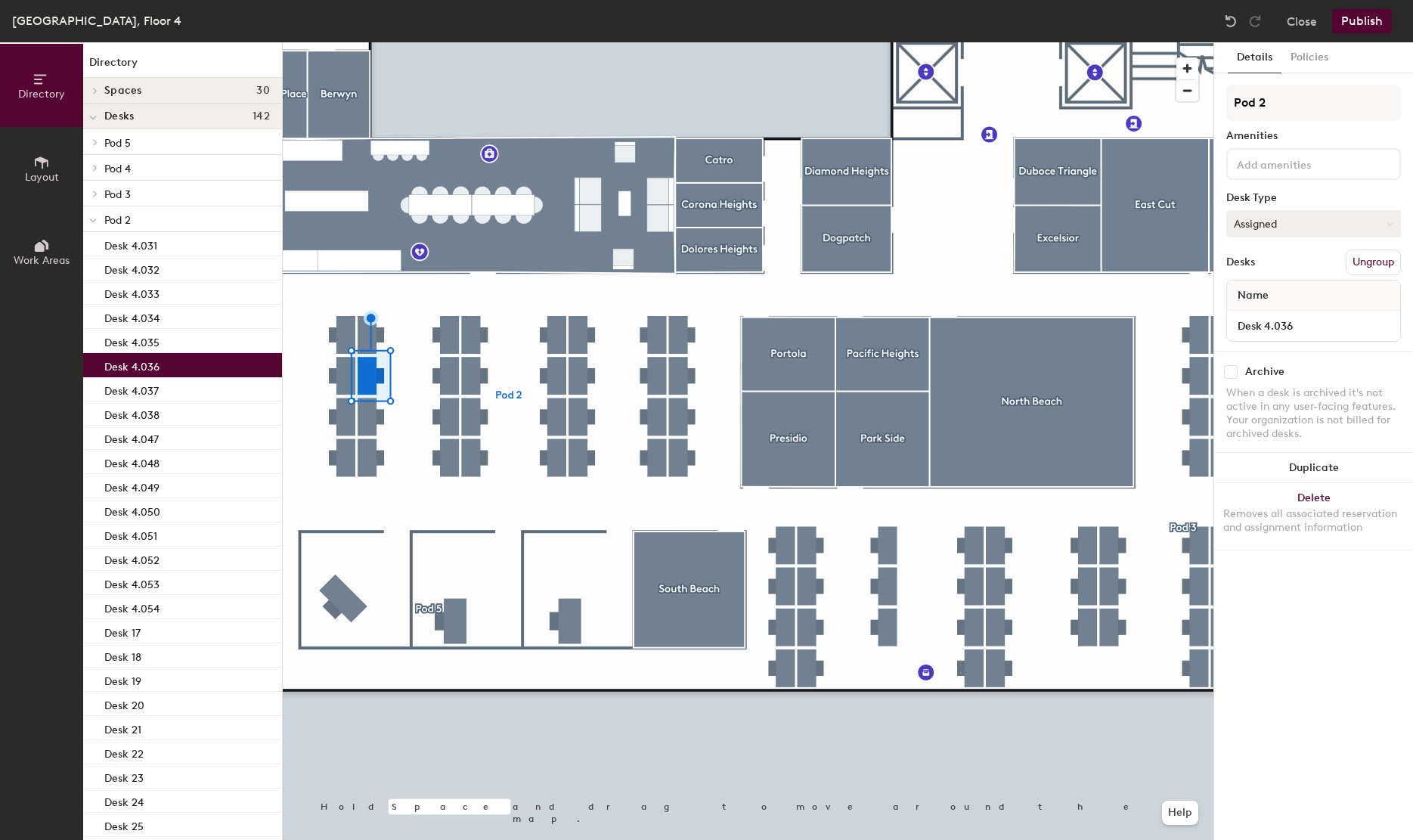
click at [1283, 231] on button "Assigned" at bounding box center [1313, 223] width 175 height 27
click at [1259, 295] on div "Hot" at bounding box center [1302, 293] width 151 height 23
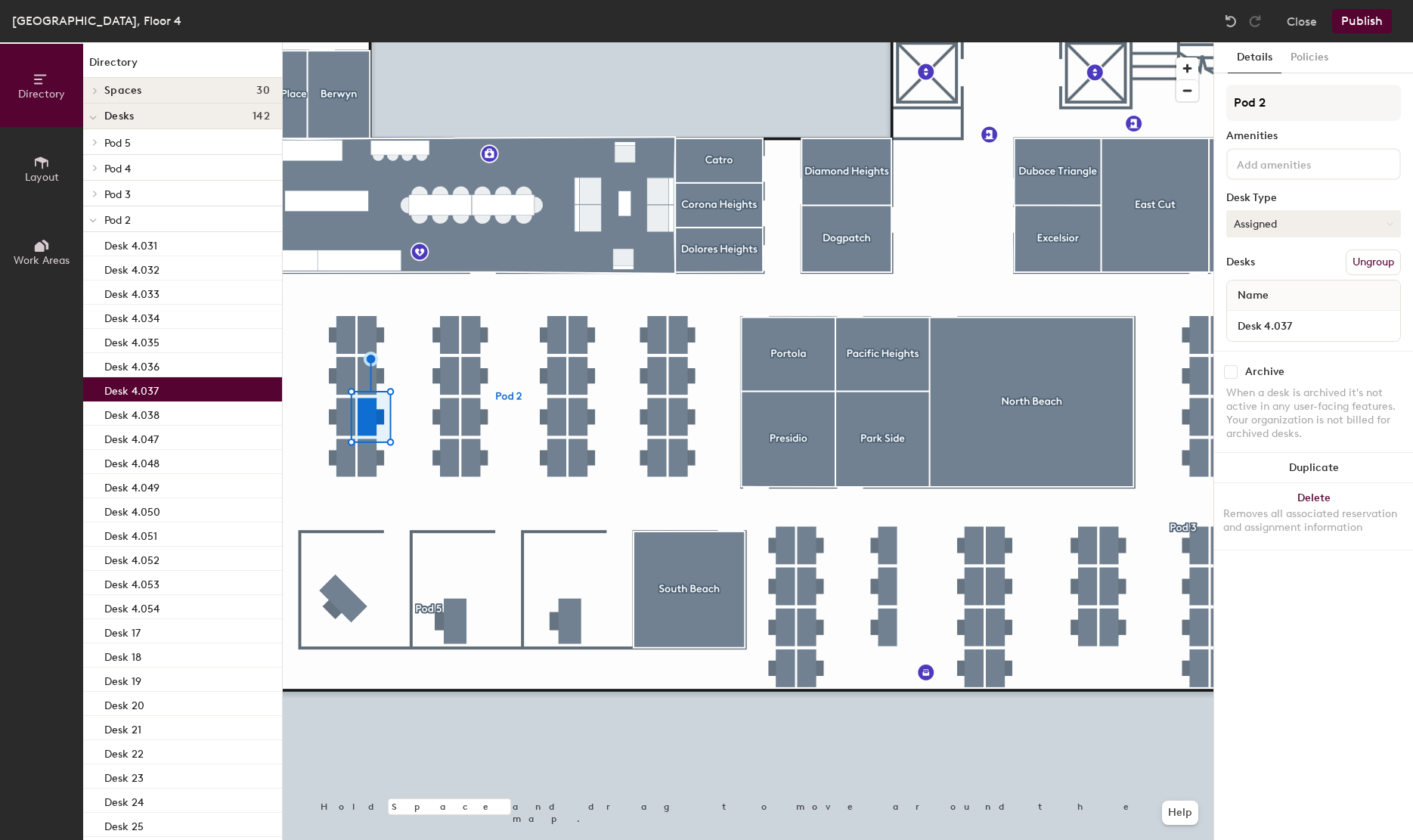
click at [1270, 224] on button "Assigned" at bounding box center [1313, 223] width 175 height 27
click at [1252, 297] on div "Hot" at bounding box center [1302, 293] width 151 height 23
click at [377, 42] on div at bounding box center [748, 42] width 930 height 0
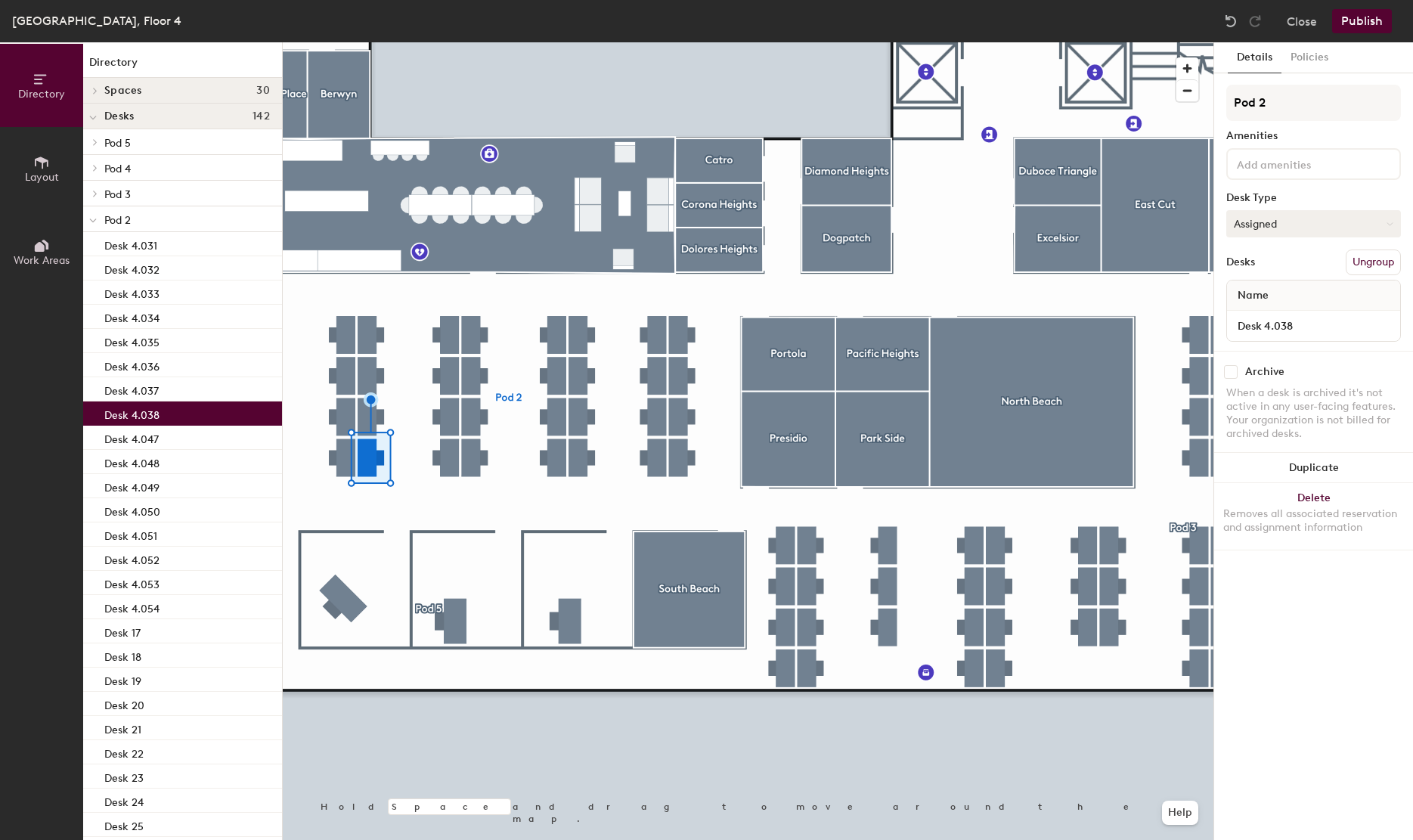
click at [1268, 210] on button "Assigned" at bounding box center [1313, 223] width 175 height 27
click at [1240, 290] on div "Hot" at bounding box center [1302, 293] width 151 height 23
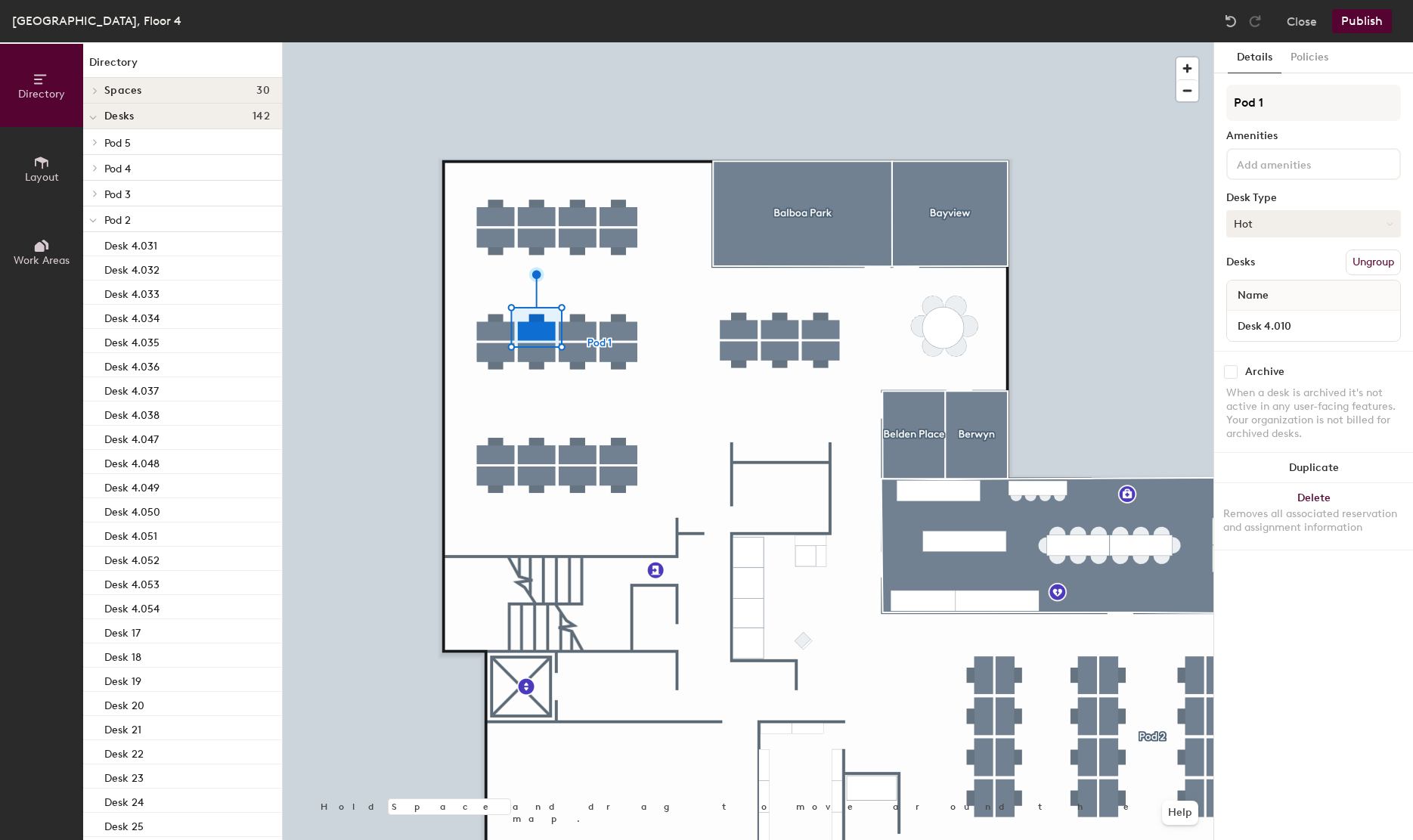
click at [588, 42] on div at bounding box center [748, 42] width 930 height 0
click at [616, 42] on div at bounding box center [748, 42] width 930 height 0
click at [494, 42] on div at bounding box center [748, 42] width 930 height 0
click at [539, 42] on div at bounding box center [748, 42] width 930 height 0
click at [579, 42] on div at bounding box center [748, 42] width 930 height 0
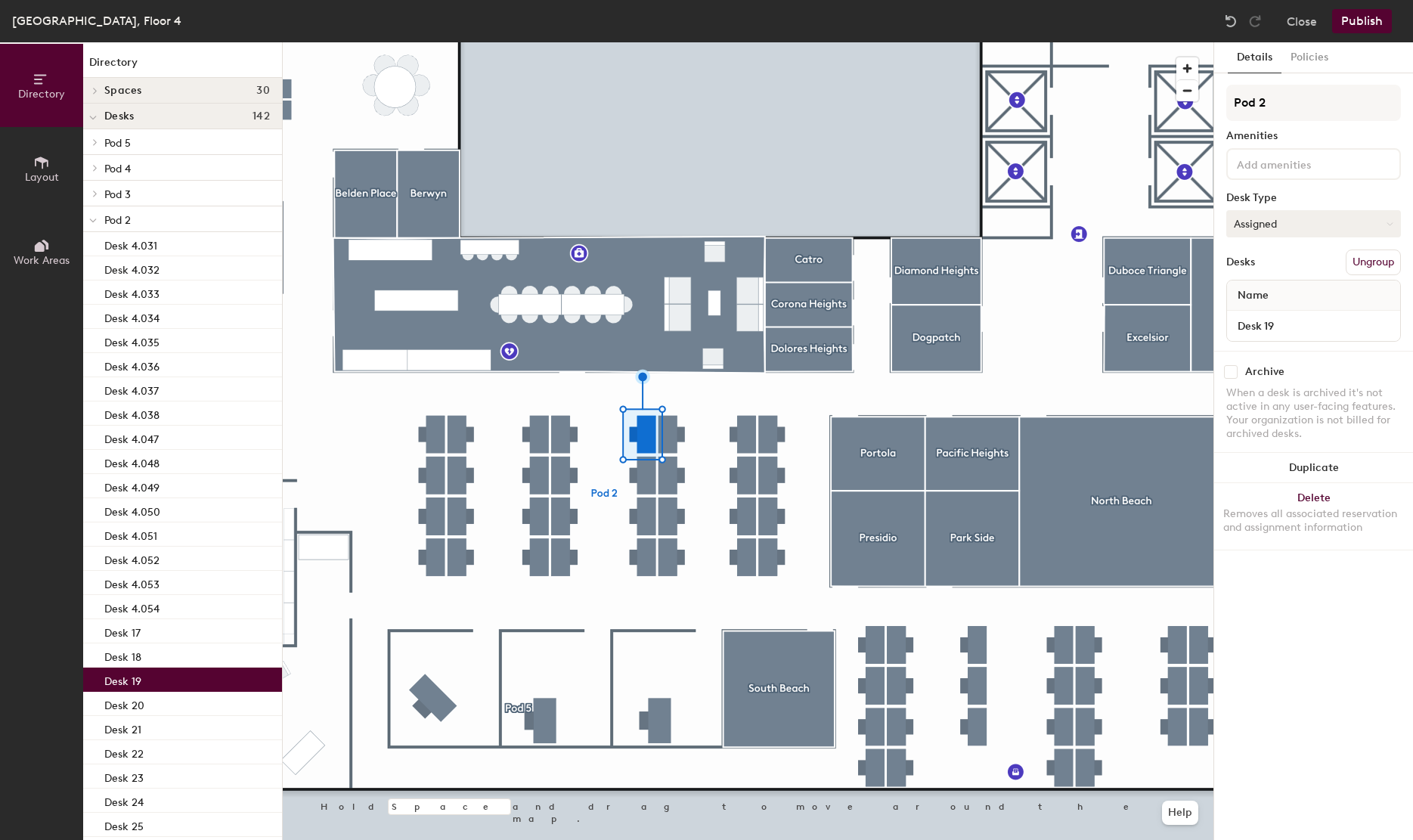
click at [1303, 229] on button "Assigned" at bounding box center [1313, 223] width 175 height 27
click at [1256, 293] on div "Hot" at bounding box center [1302, 293] width 151 height 23
click at [1259, 207] on div "Pod 2 Amenities Desk Type Assigned Desks Ungroup Name Desk 20" at bounding box center [1313, 218] width 175 height 266
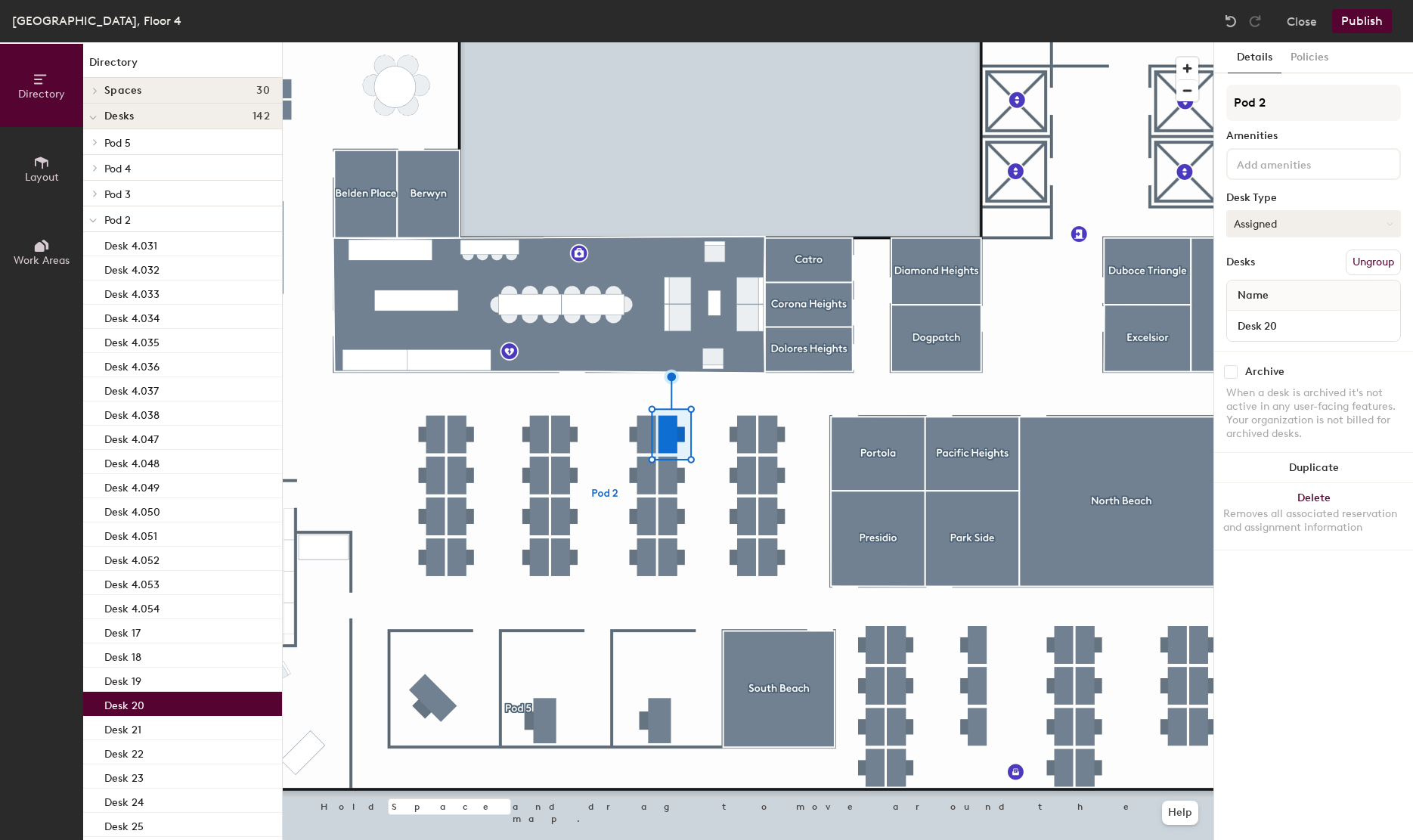
click at [1259, 220] on button "Assigned" at bounding box center [1313, 223] width 175 height 27
click at [1250, 291] on div "Hot" at bounding box center [1302, 293] width 151 height 23
click at [644, 42] on div at bounding box center [748, 42] width 930 height 0
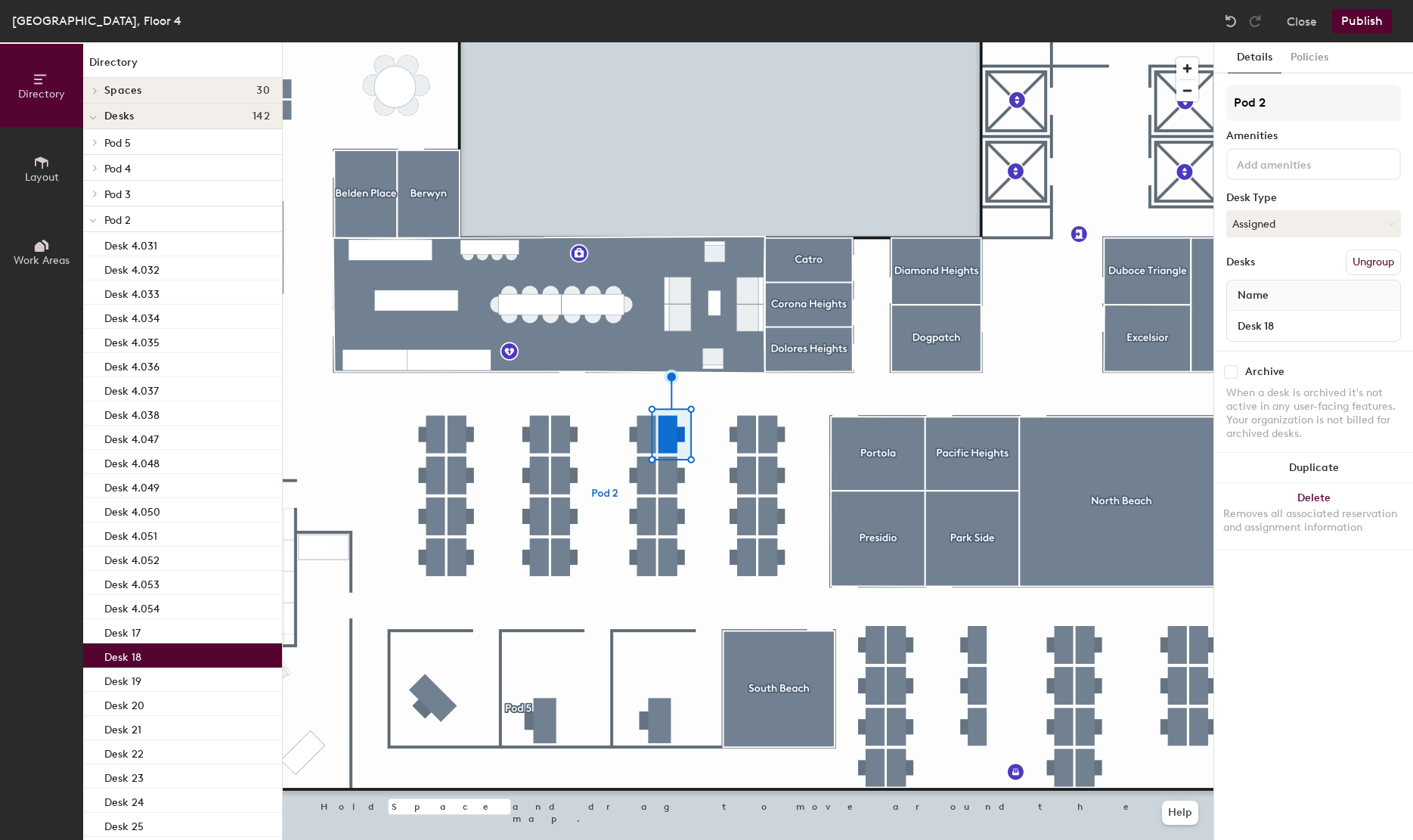
click at [1281, 300] on div "Name" at bounding box center [1313, 295] width 173 height 31
click at [1284, 220] on button "Assigned" at bounding box center [1313, 223] width 175 height 27
click at [1256, 288] on div "Hot" at bounding box center [1302, 293] width 151 height 23
click at [675, 42] on div at bounding box center [748, 42] width 930 height 0
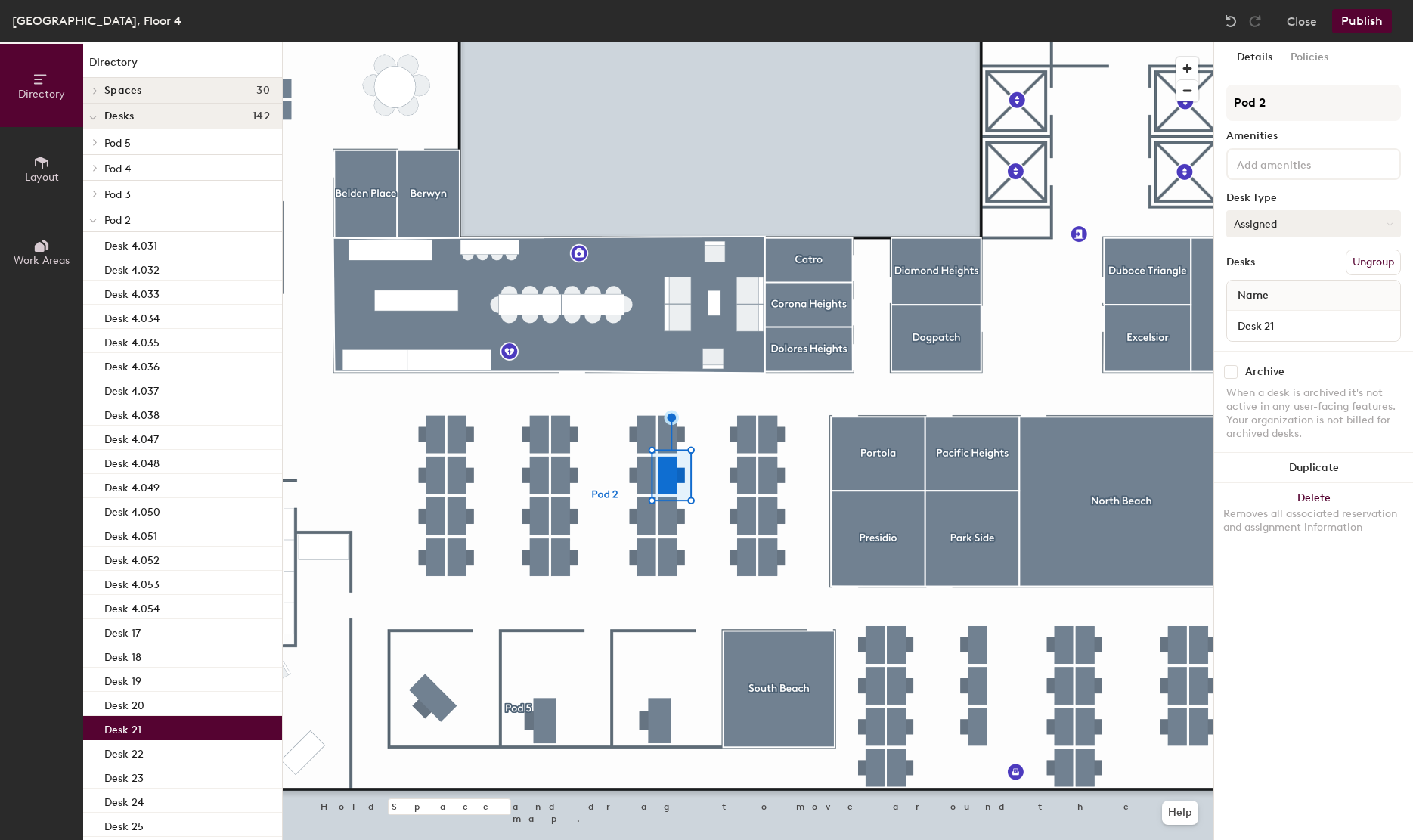
click at [1284, 230] on button "Assigned" at bounding box center [1313, 223] width 175 height 27
click at [1249, 293] on div "Hot" at bounding box center [1302, 293] width 151 height 23
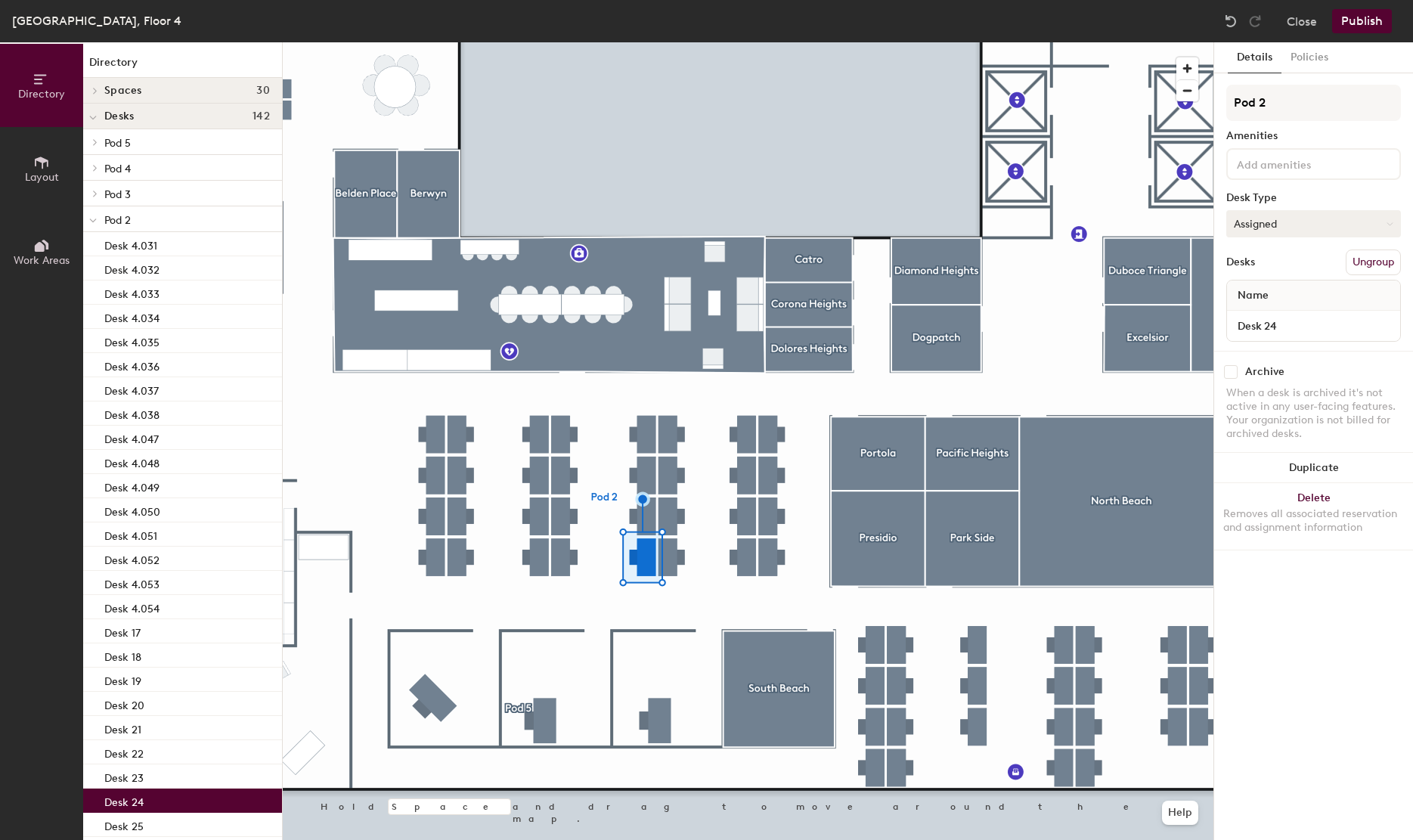
click at [1266, 226] on button "Assigned" at bounding box center [1313, 223] width 175 height 27
click at [1242, 298] on div "Hot" at bounding box center [1302, 293] width 151 height 23
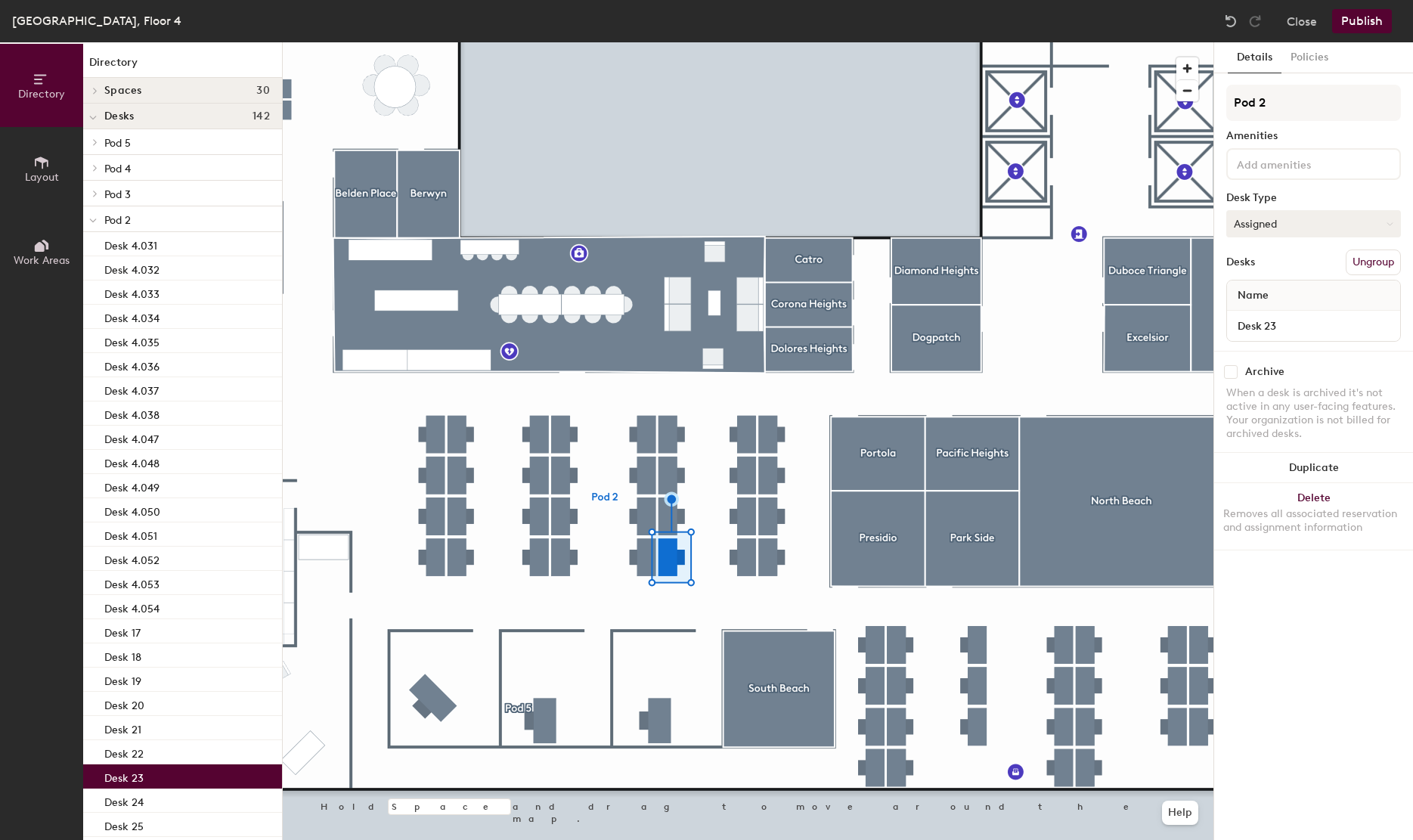
click at [1278, 224] on button "Assigned" at bounding box center [1313, 223] width 175 height 27
click at [1261, 292] on div "Hot" at bounding box center [1302, 293] width 151 height 23
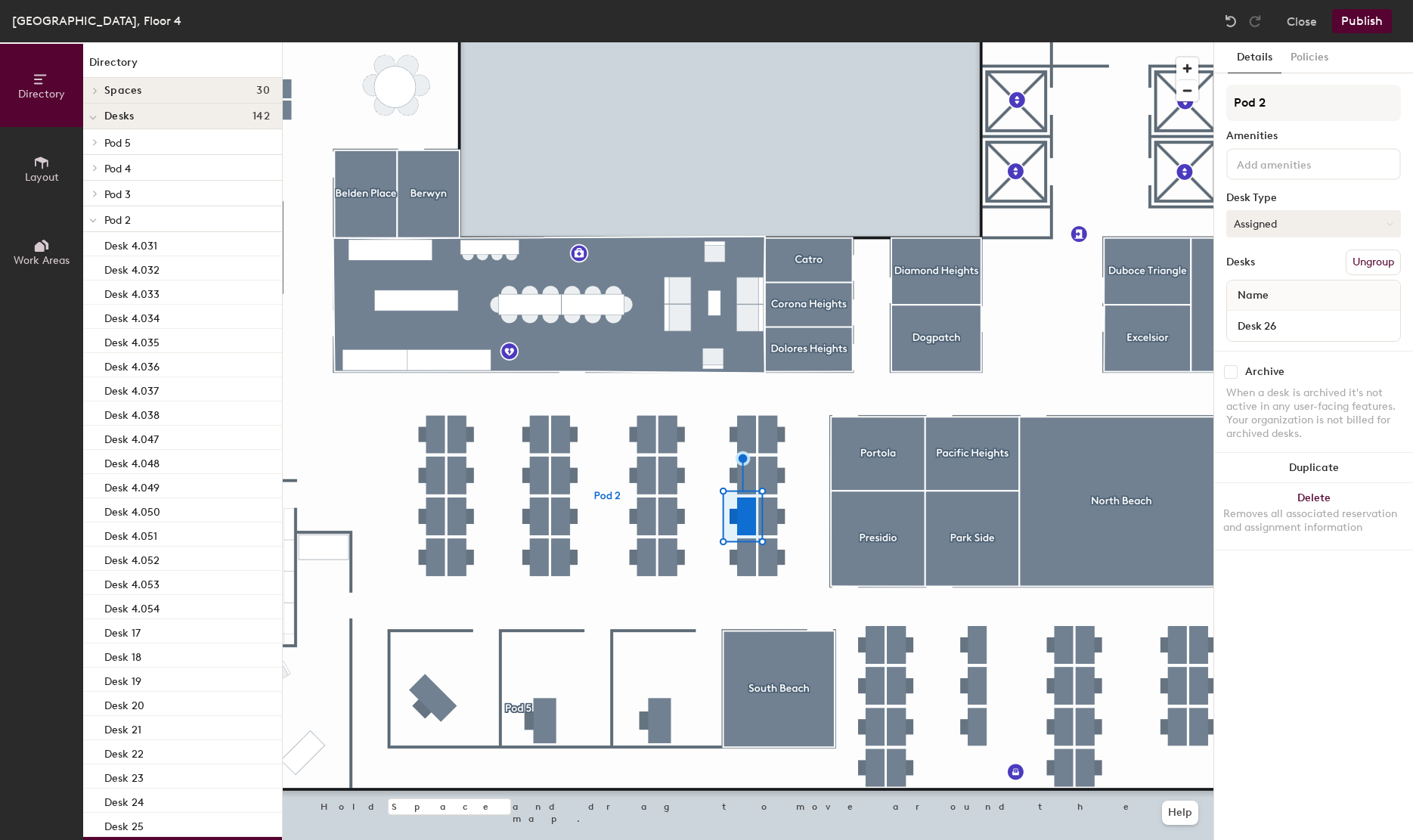
click at [1305, 223] on button "Assigned" at bounding box center [1313, 223] width 175 height 27
click at [1262, 288] on div "Hot" at bounding box center [1302, 293] width 151 height 23
click at [1267, 223] on button "Assigned" at bounding box center [1313, 223] width 175 height 27
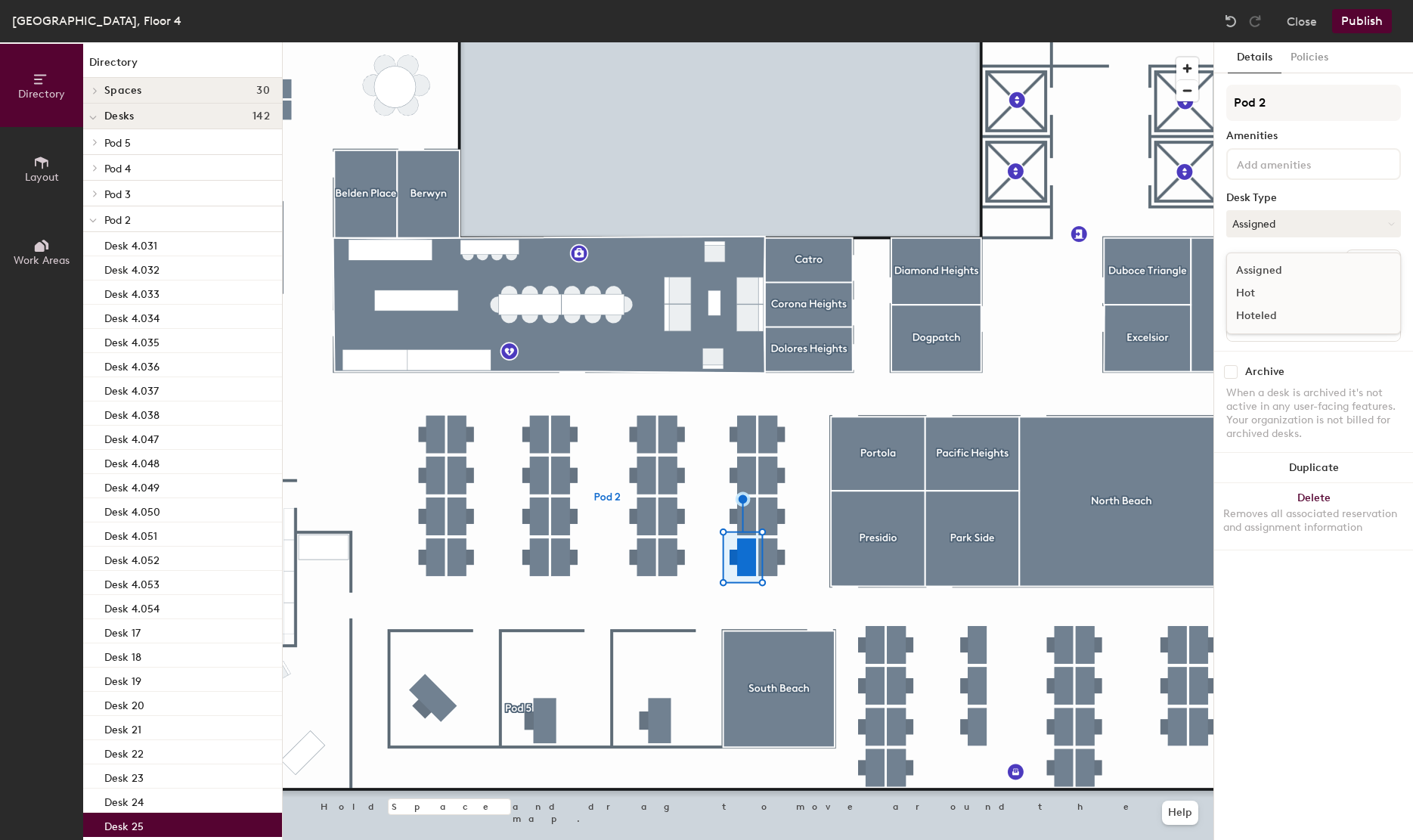
click at [1264, 290] on div "Hot" at bounding box center [1302, 293] width 151 height 23
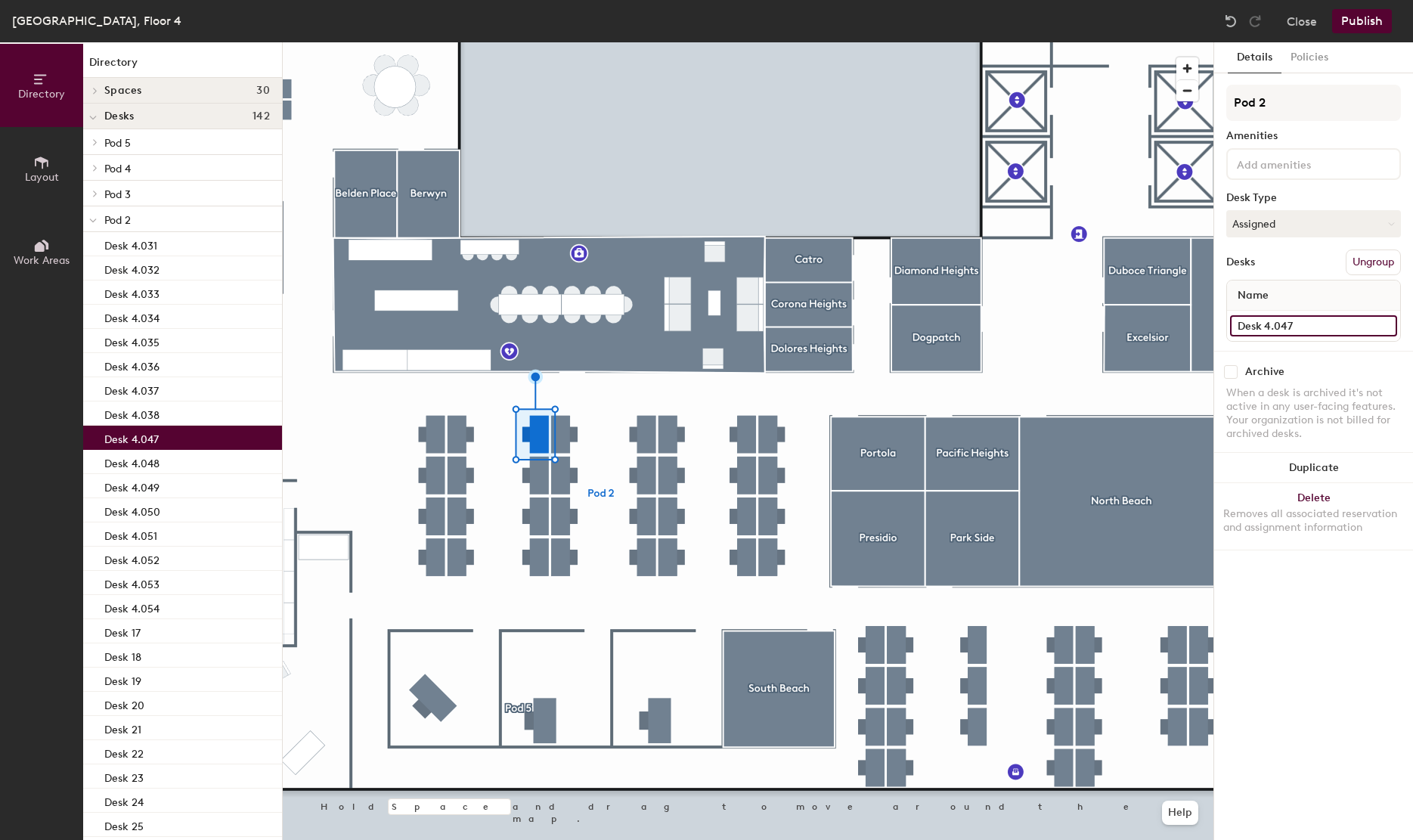
click at [1314, 330] on input "Desk 4.047" at bounding box center [1313, 326] width 167 height 21
type input "Desk 4.039"
click at [539, 42] on div at bounding box center [748, 42] width 930 height 0
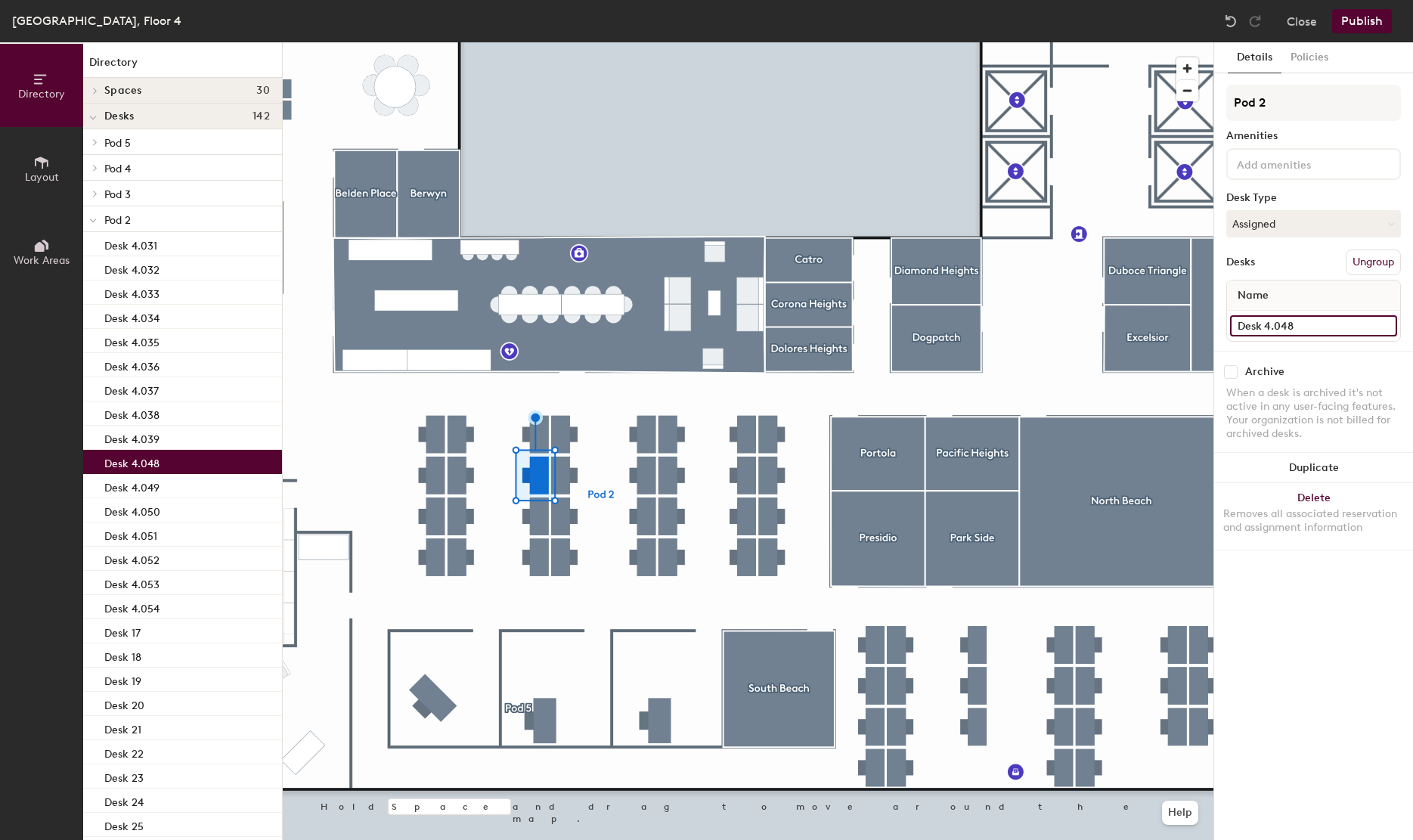
click at [1319, 321] on input "Desk 4.048" at bounding box center [1313, 326] width 167 height 21
type input "Desk 4.040"
click at [539, 42] on div at bounding box center [748, 42] width 930 height 0
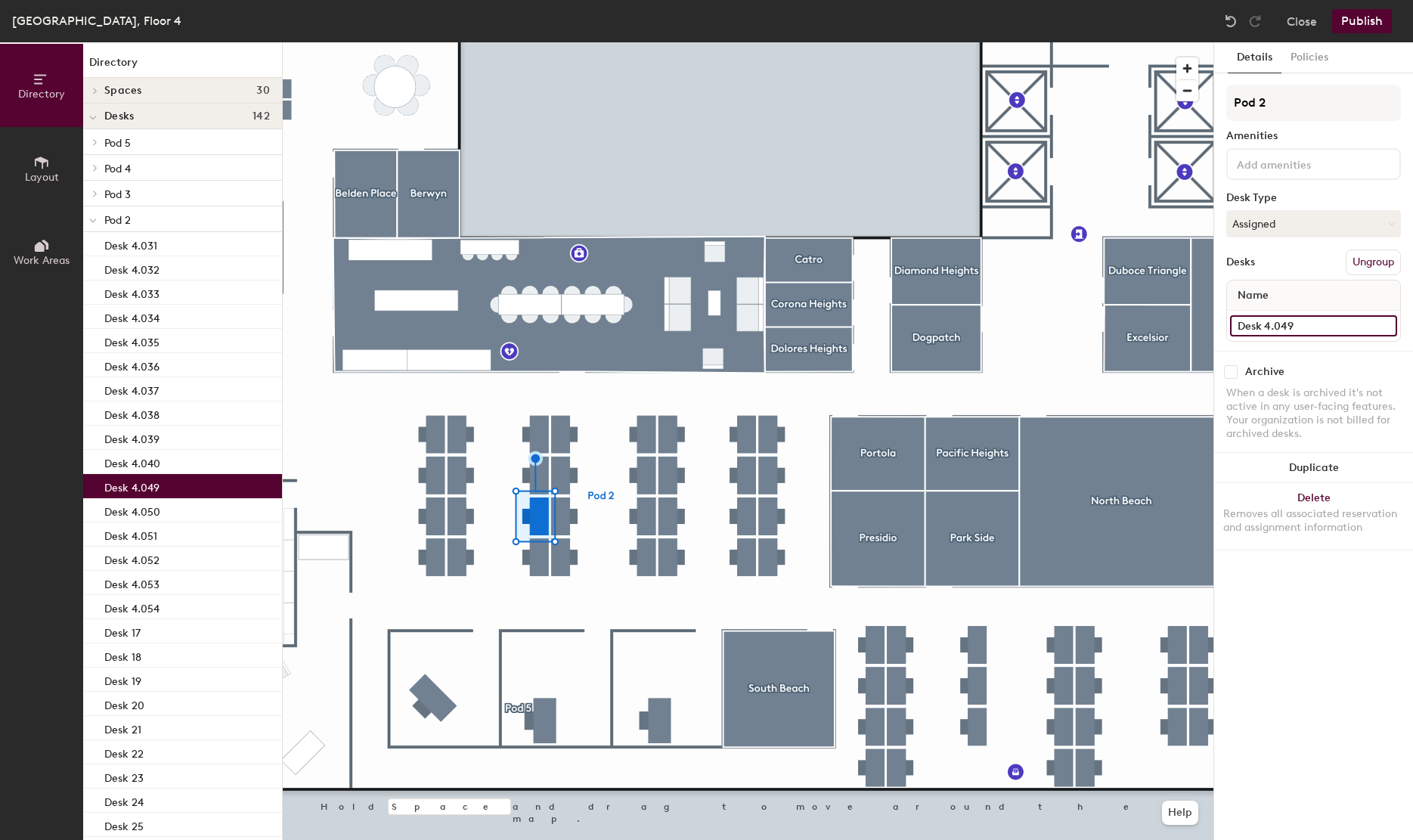
click at [1335, 321] on input "Desk 4.049" at bounding box center [1313, 326] width 167 height 21
type input "Desk 4.041"
click at [539, 42] on div at bounding box center [748, 42] width 930 height 0
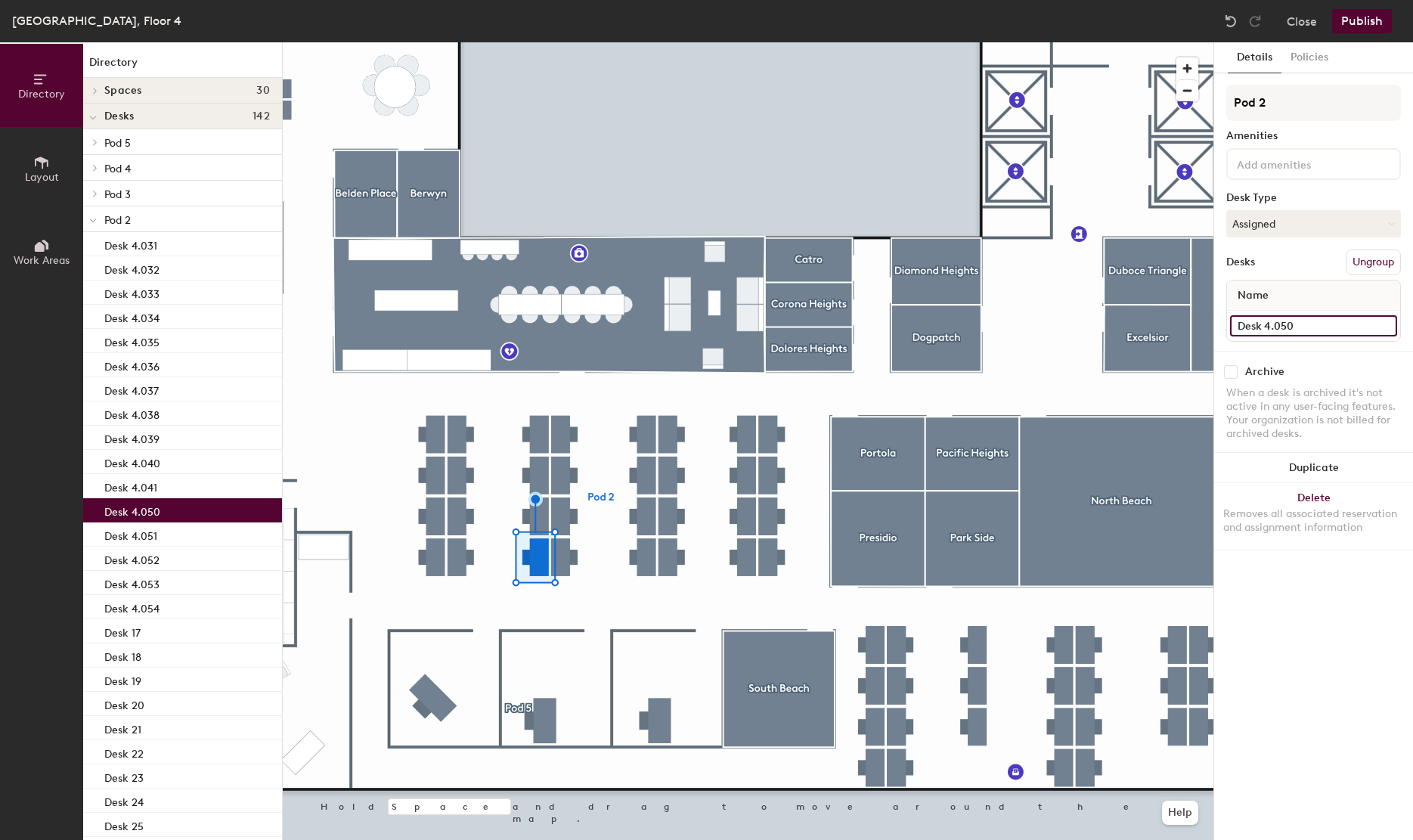
click at [1336, 316] on input "Desk 4.050" at bounding box center [1313, 326] width 167 height 21
type input "Desk 4.042"
click at [570, 42] on div at bounding box center [748, 42] width 930 height 0
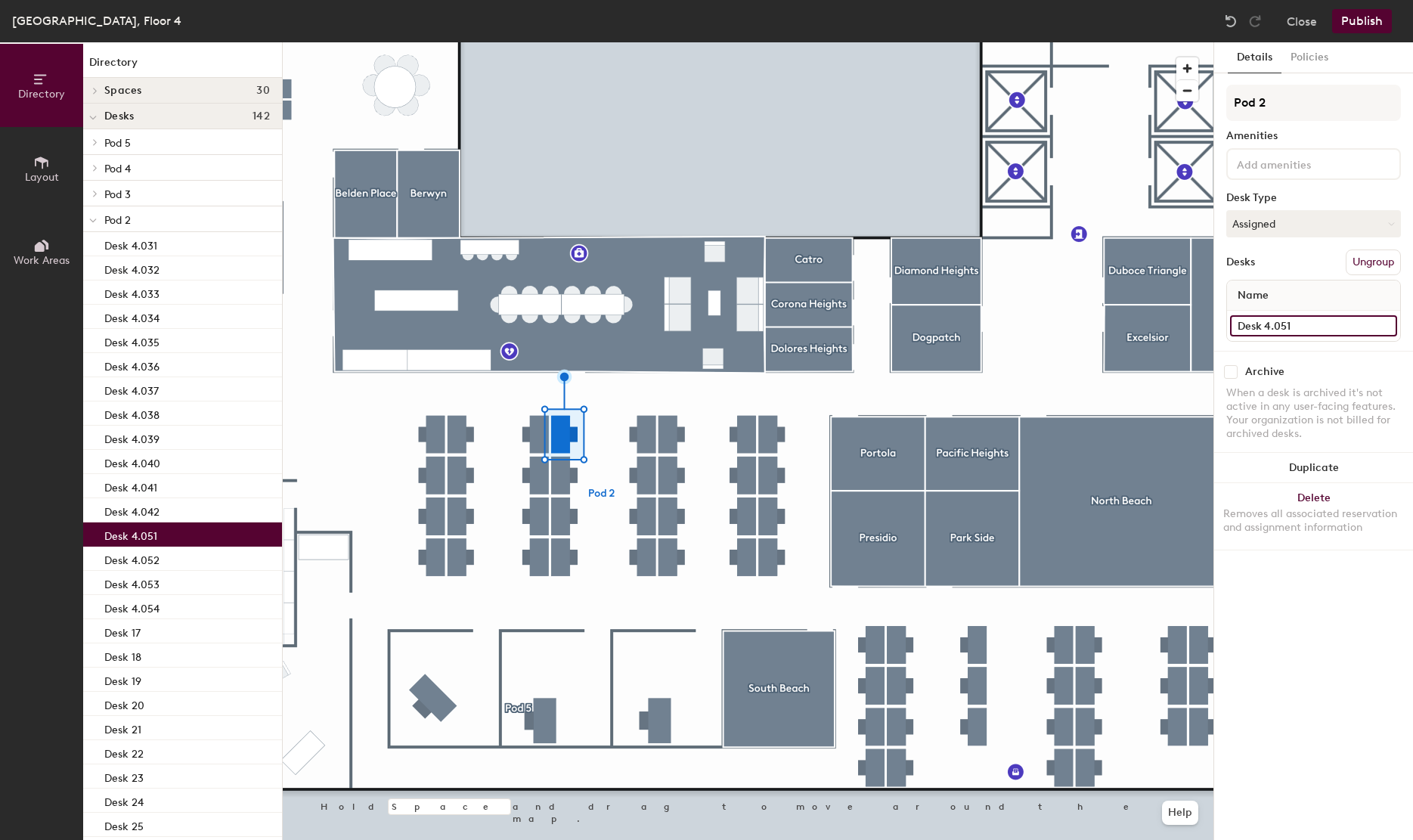
click at [1324, 330] on input "Desk 4.051" at bounding box center [1313, 326] width 167 height 21
paste input "42"
type input "Desk 4.043"
click at [565, 42] on div at bounding box center [748, 42] width 930 height 0
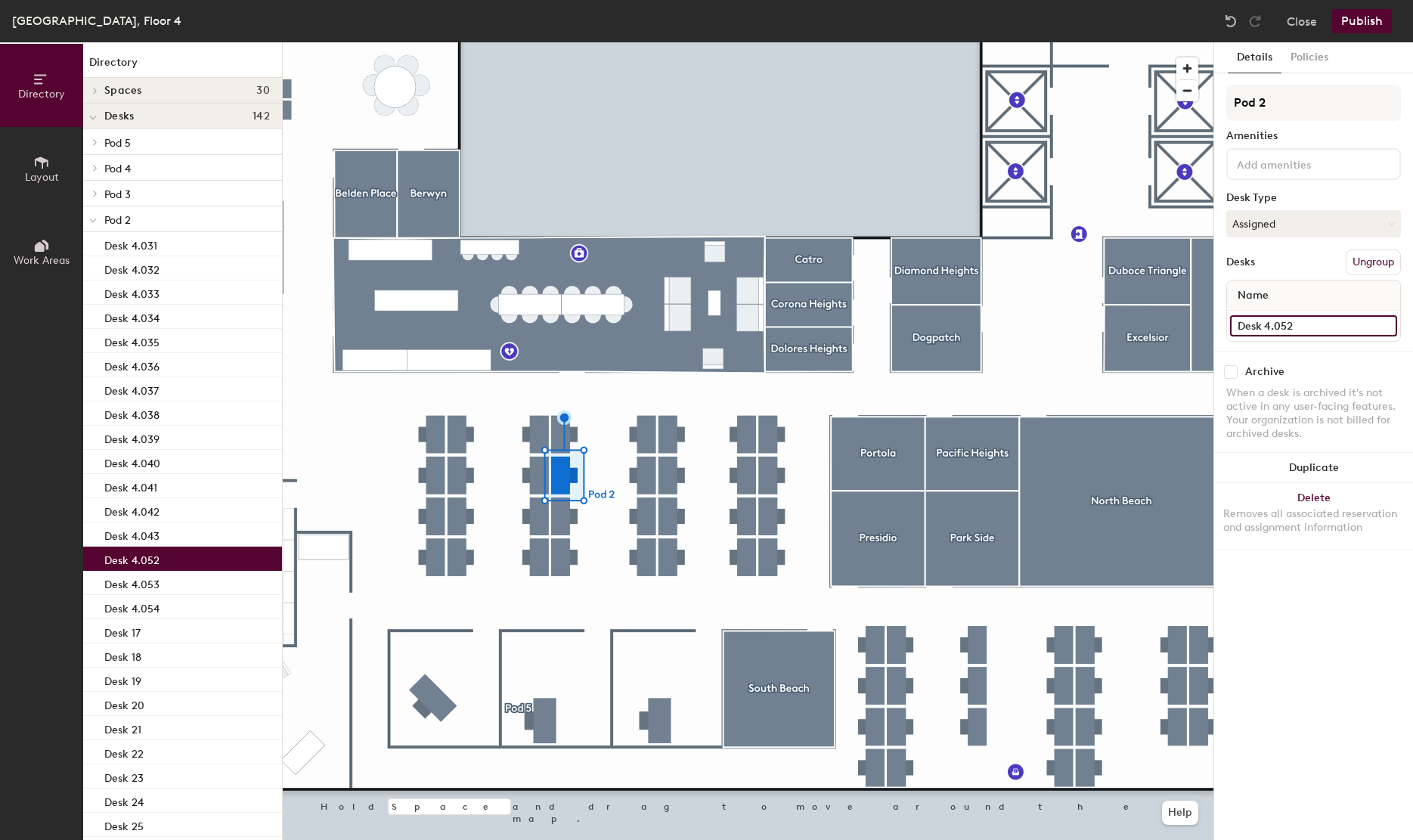
click at [1336, 326] on input "Desk 4.052" at bounding box center [1313, 326] width 167 height 21
paste input "4"
type input "Desk 4.044"
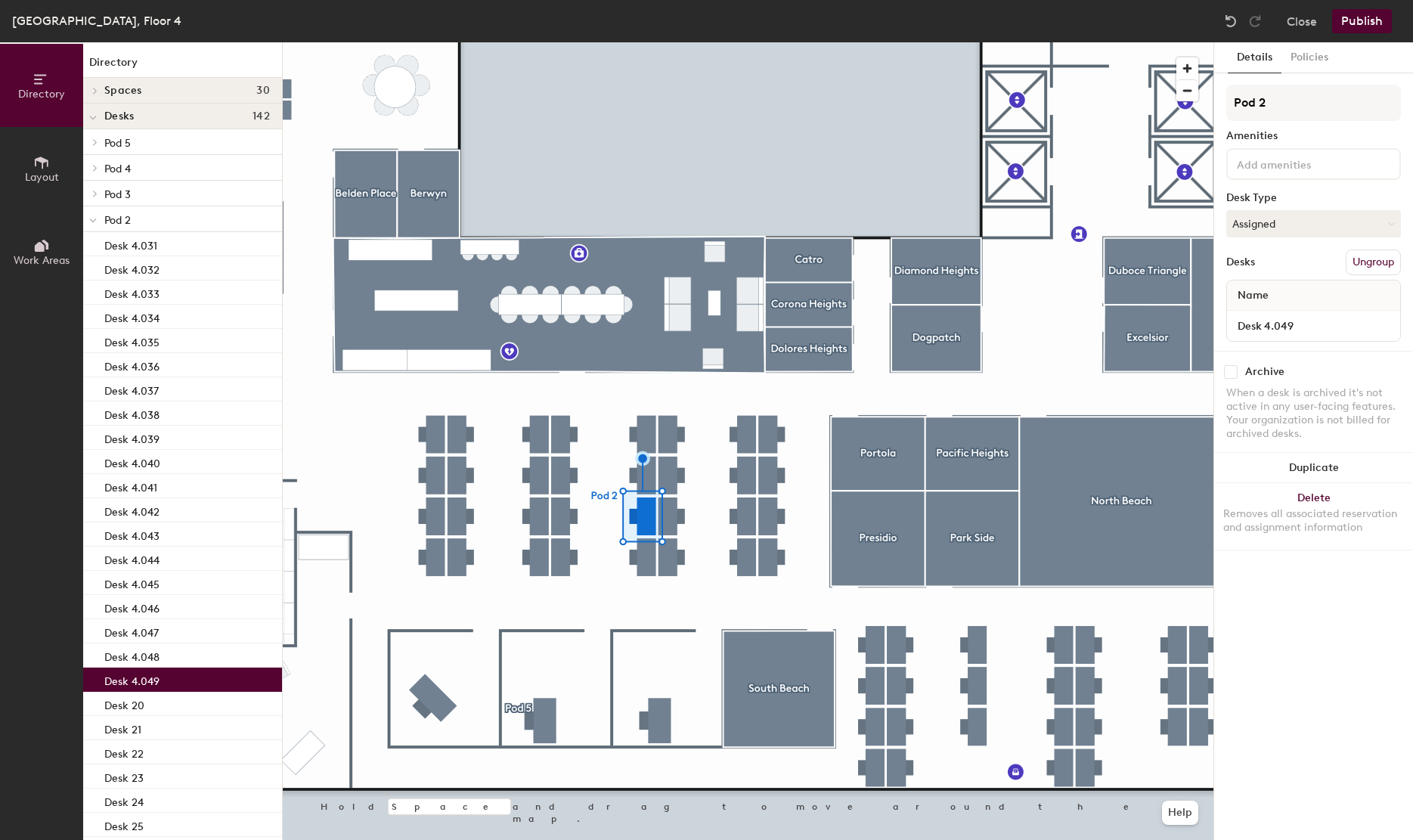
type input "Desk 4.049"
click at [652, 42] on div at bounding box center [748, 42] width 930 height 0
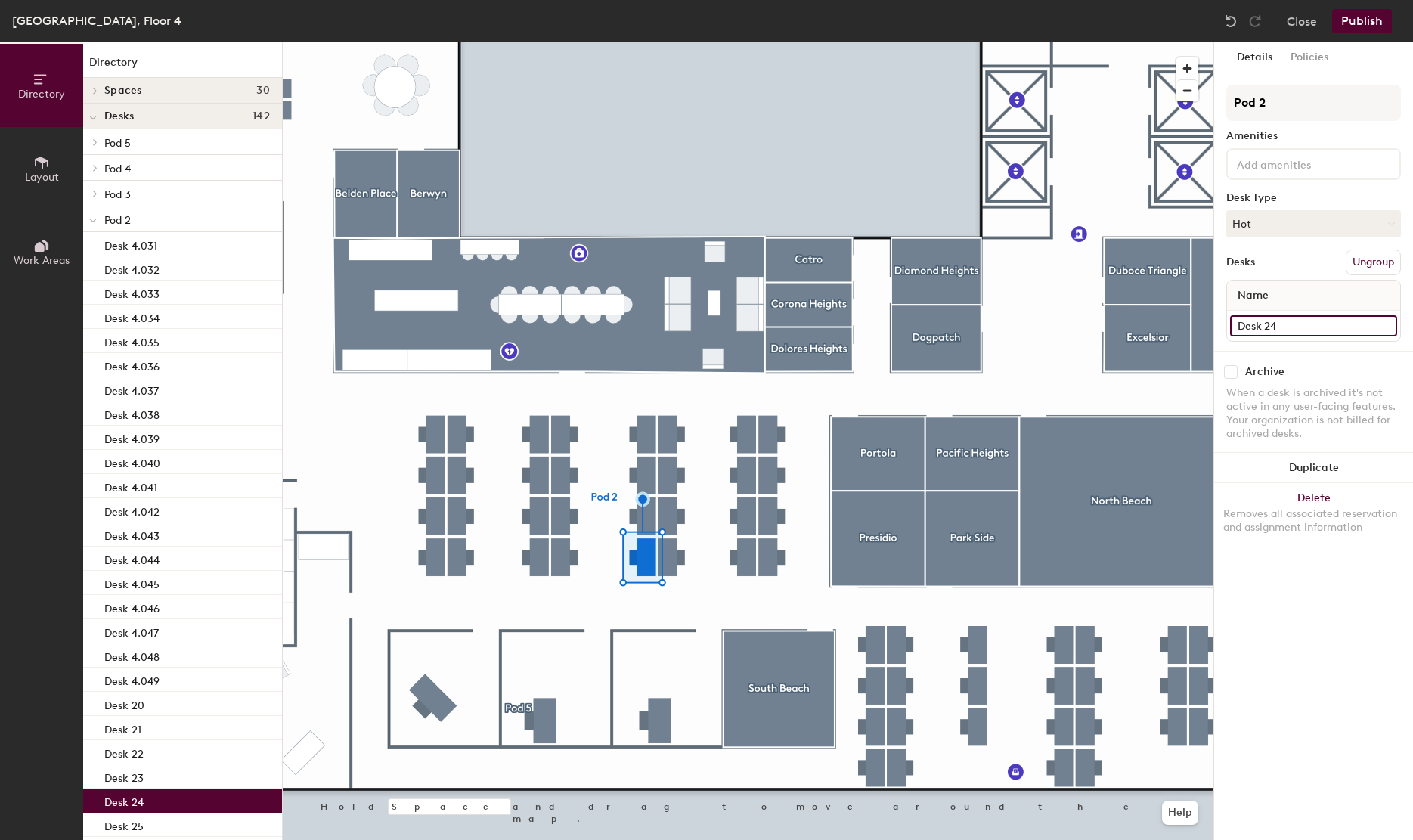
click at [1298, 324] on input "Desk 24" at bounding box center [1313, 326] width 167 height 21
paste input "4.042"
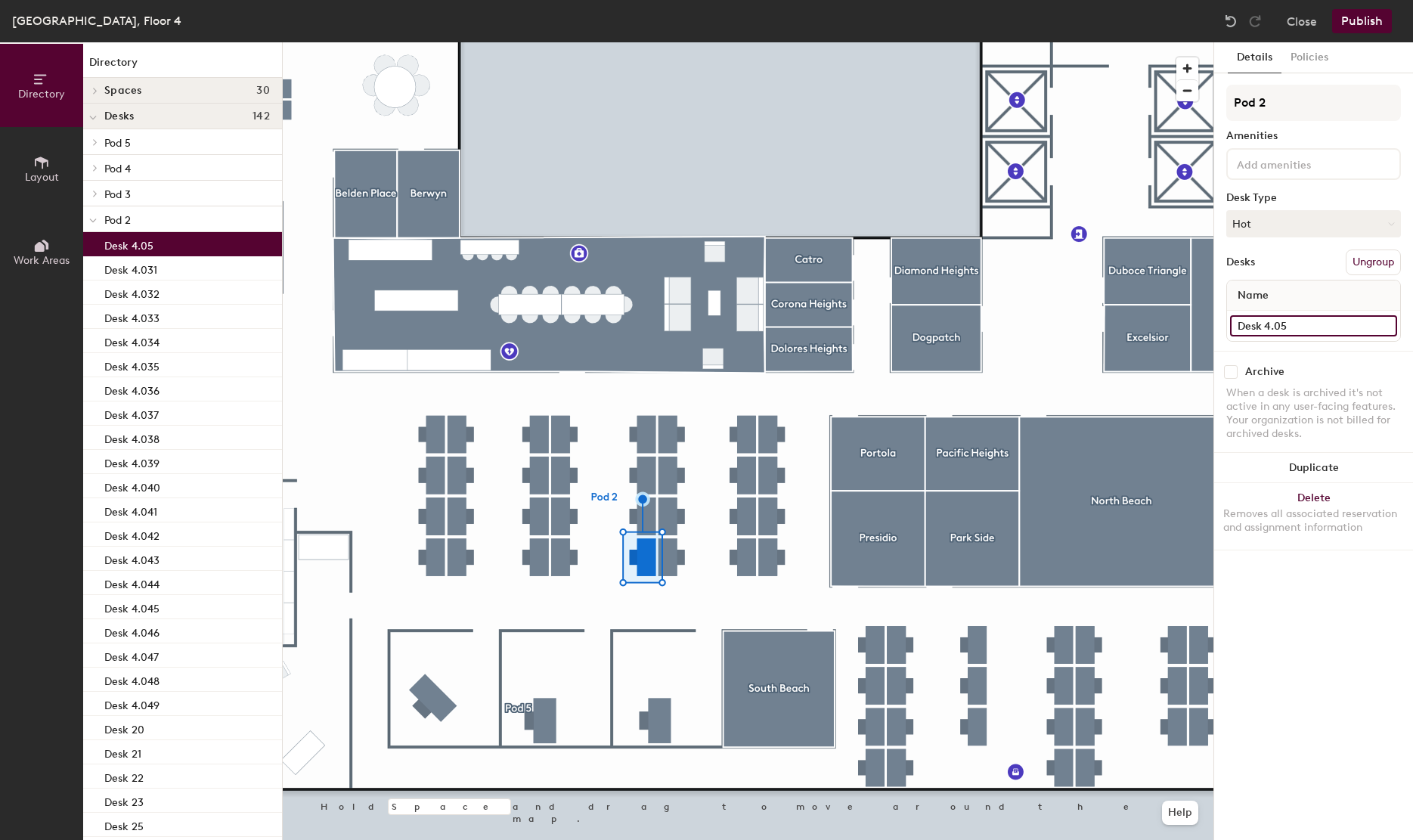
type input "Desk 4.05"
click at [674, 42] on div at bounding box center [748, 42] width 930 height 0
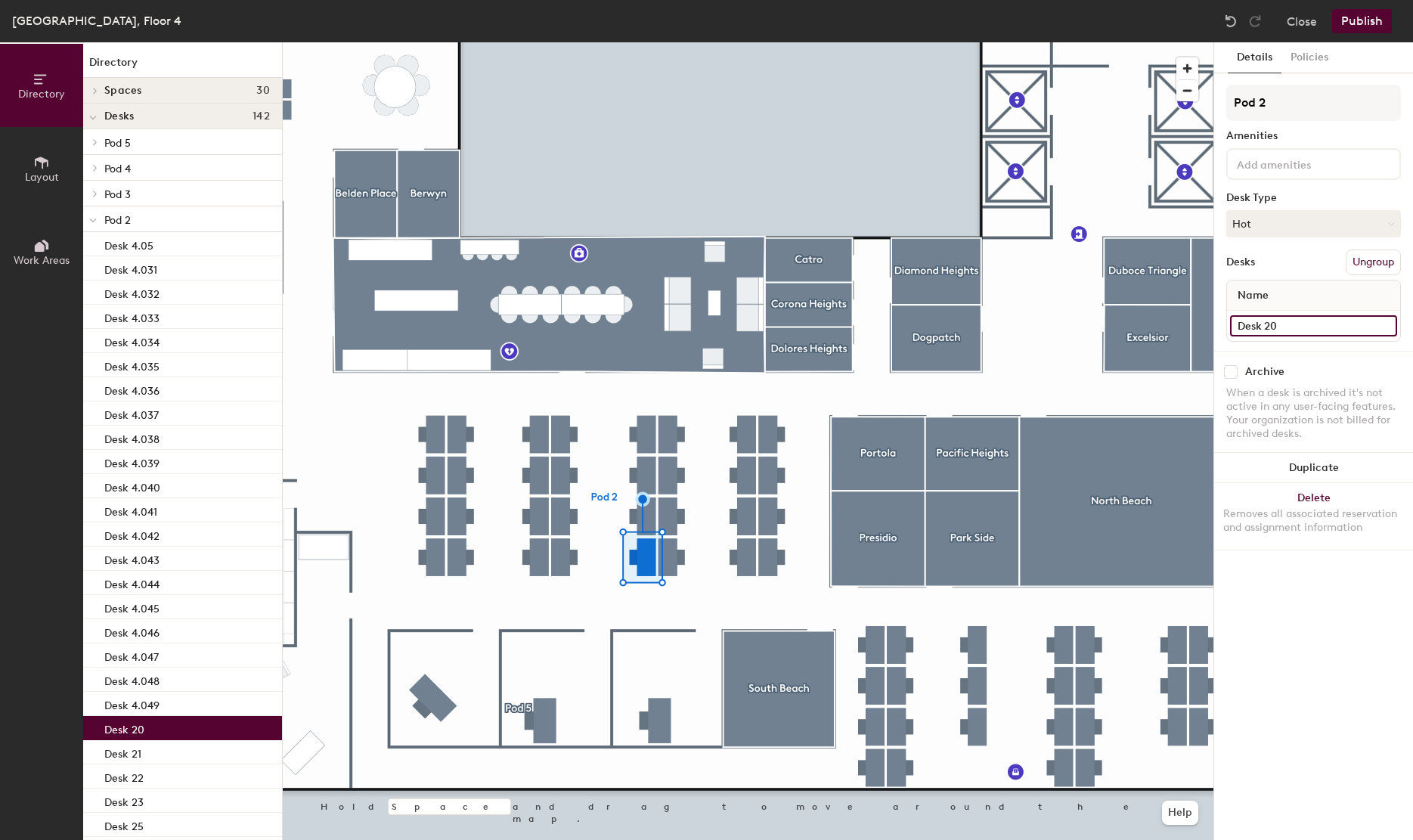
click at [1303, 329] on input "Desk 20" at bounding box center [1313, 326] width 167 height 21
paste input "4.05"
type input "Desk 4.051"
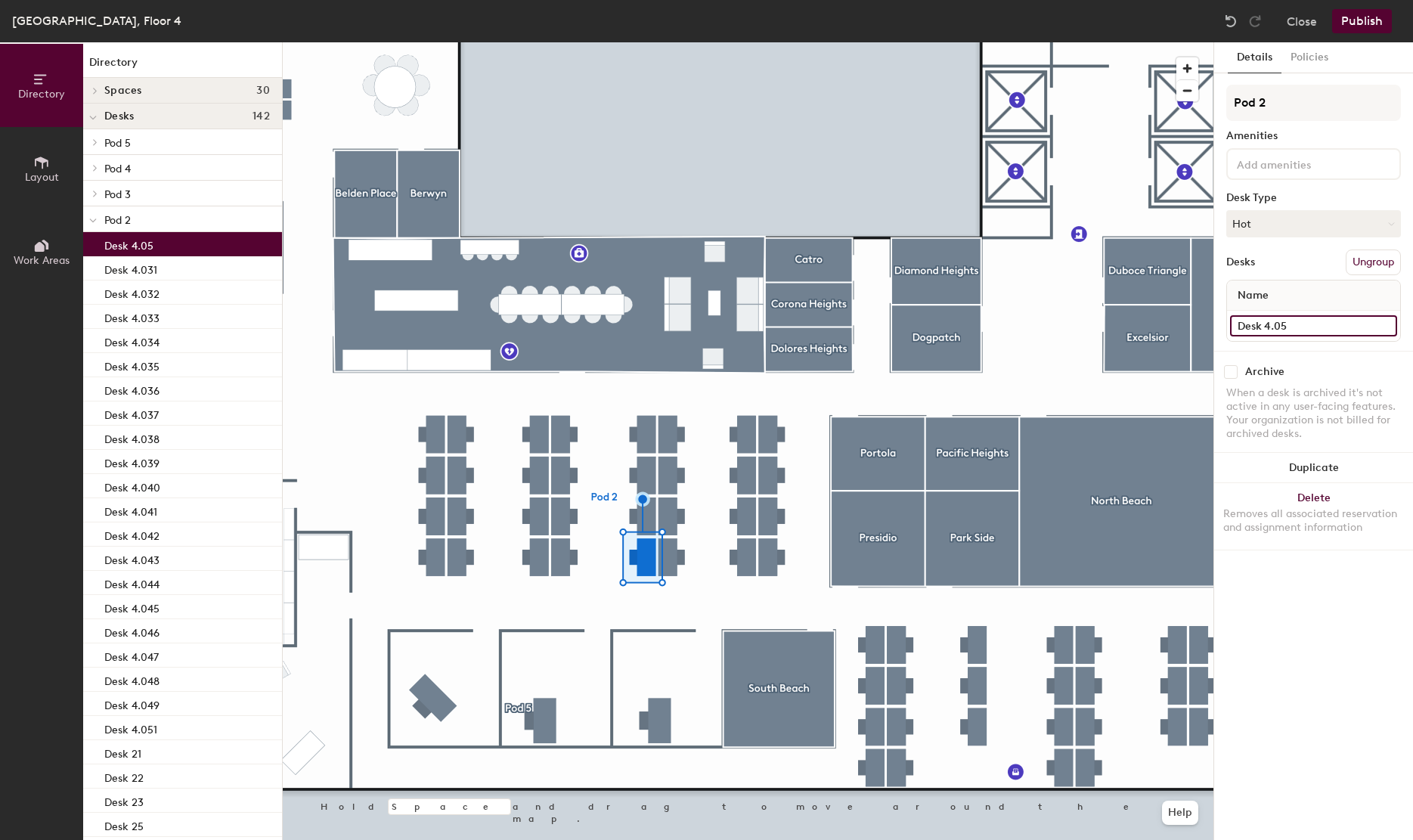
click at [1316, 325] on input "Desk 4.05" at bounding box center [1313, 326] width 167 height 21
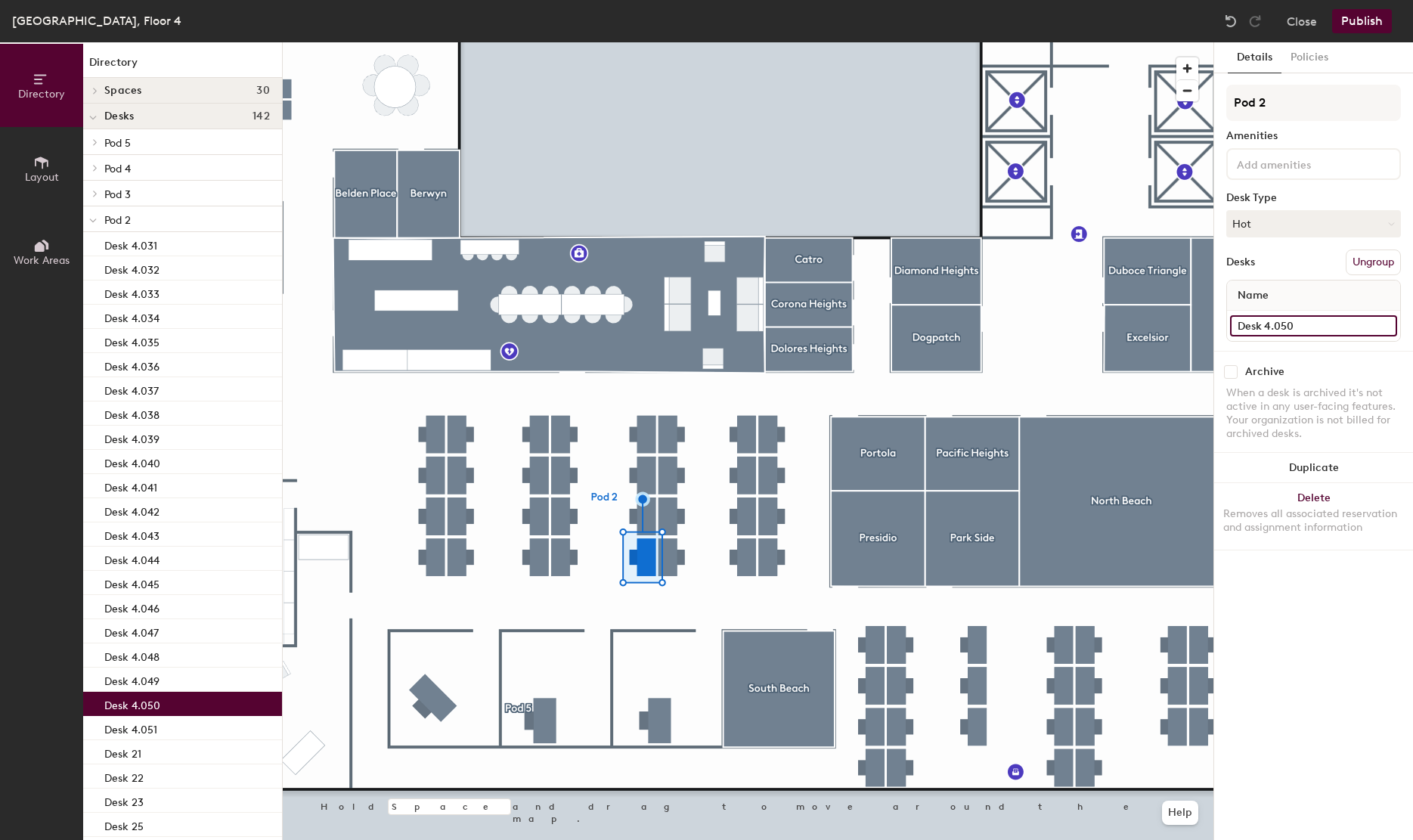
type input "Desk 4.050"
click at [670, 42] on div at bounding box center [748, 42] width 930 height 0
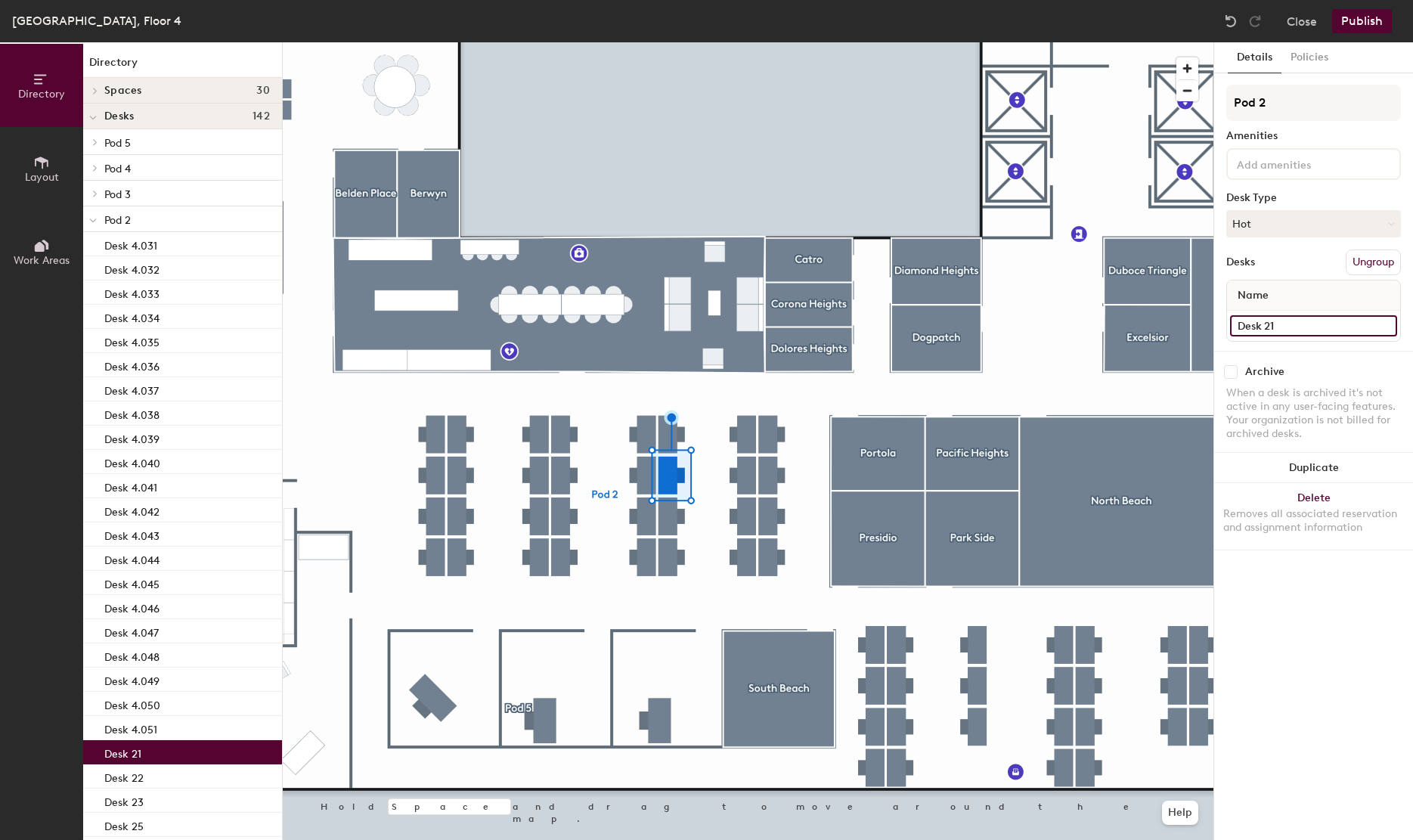
click at [1288, 323] on input "Desk 21" at bounding box center [1313, 326] width 167 height 21
paste input "4.050"
type input "Desk 4.052"
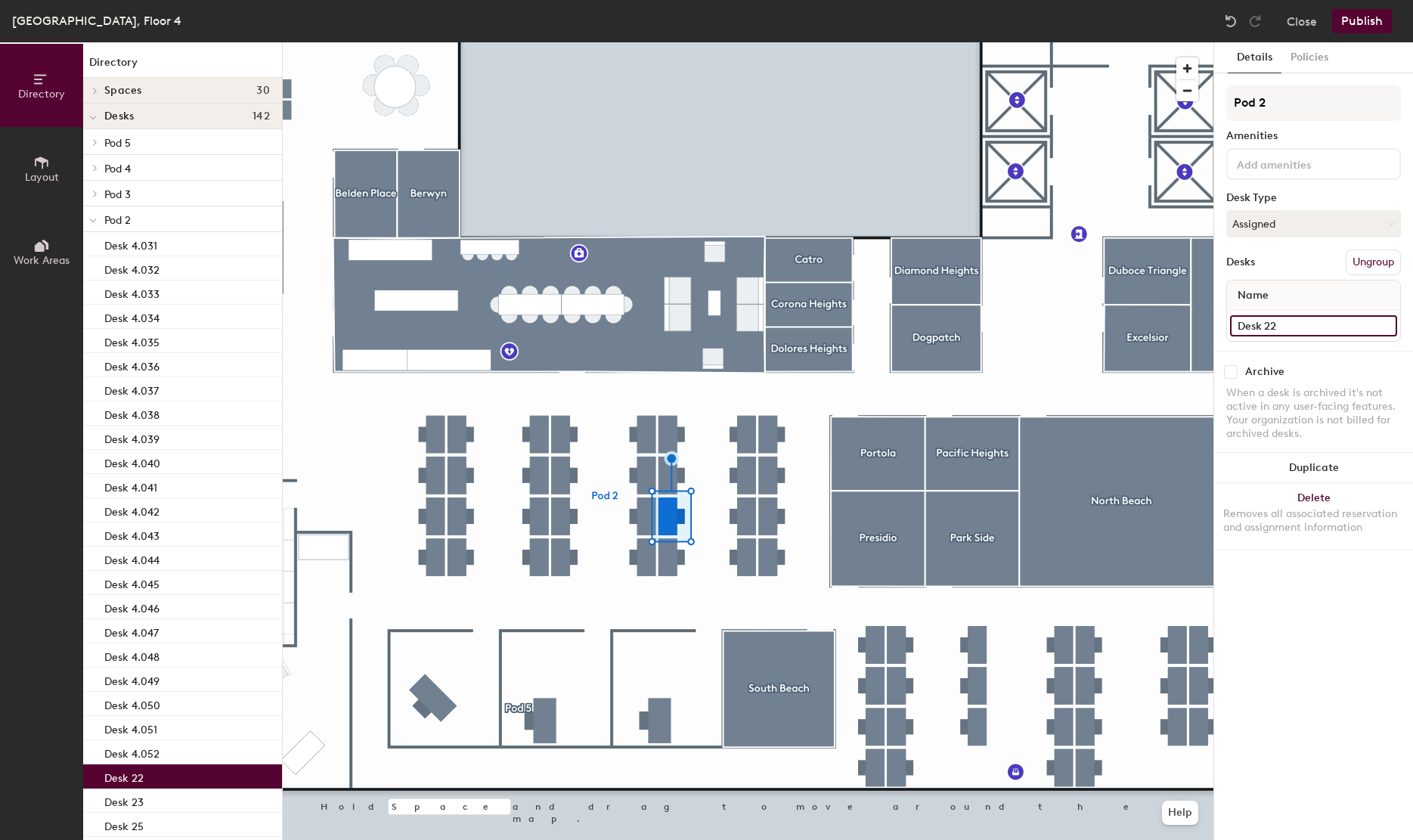
click at [1305, 335] on input "Desk 22" at bounding box center [1313, 326] width 167 height 21
paste input "4.050"
type input "Desk 4.053"
click at [679, 42] on div at bounding box center [748, 42] width 930 height 0
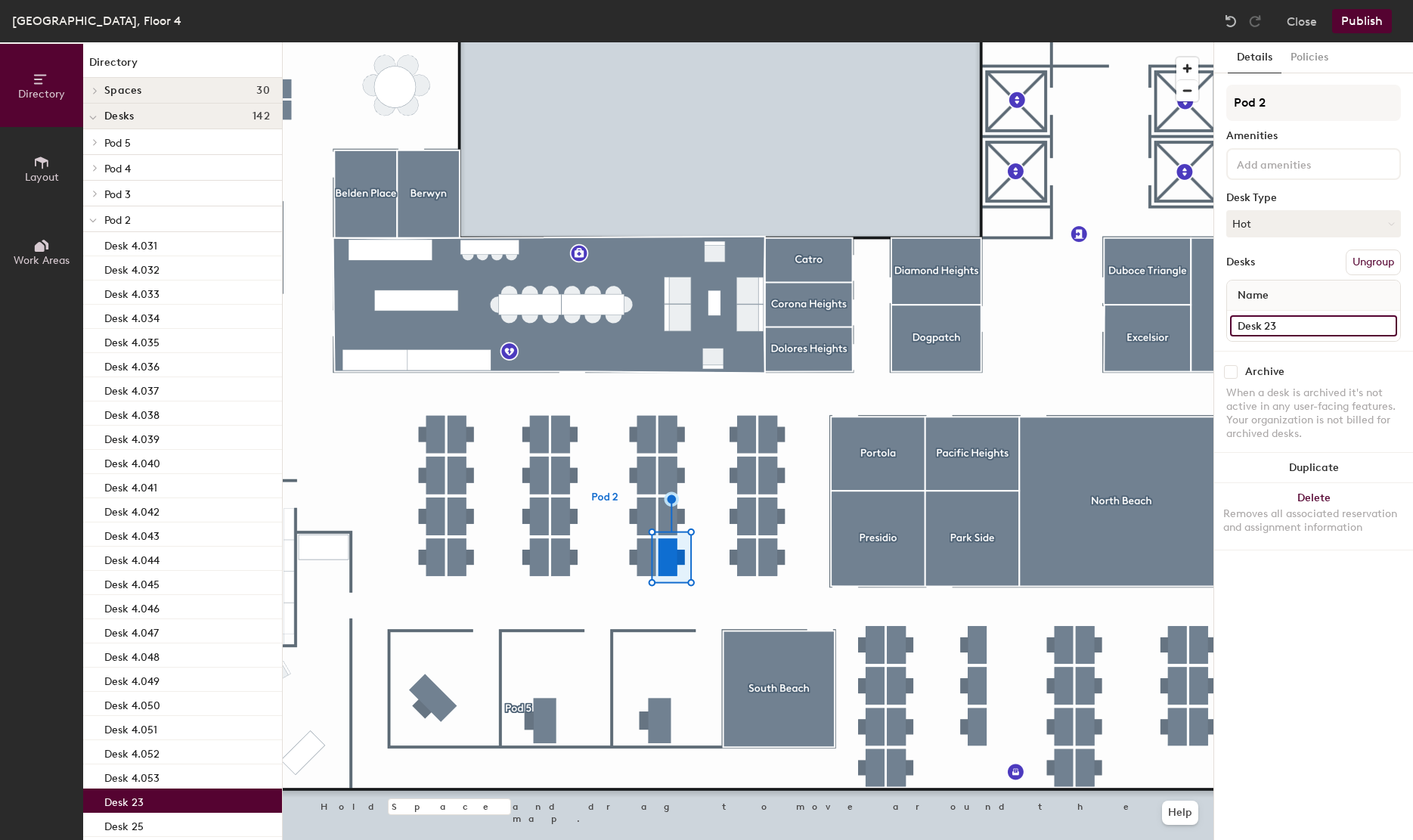
click at [1319, 319] on input "Desk 23" at bounding box center [1313, 326] width 167 height 21
paste input "4.050"
type input "Desk 4.054"
click at [1326, 321] on input "Desk 28" at bounding box center [1313, 326] width 167 height 21
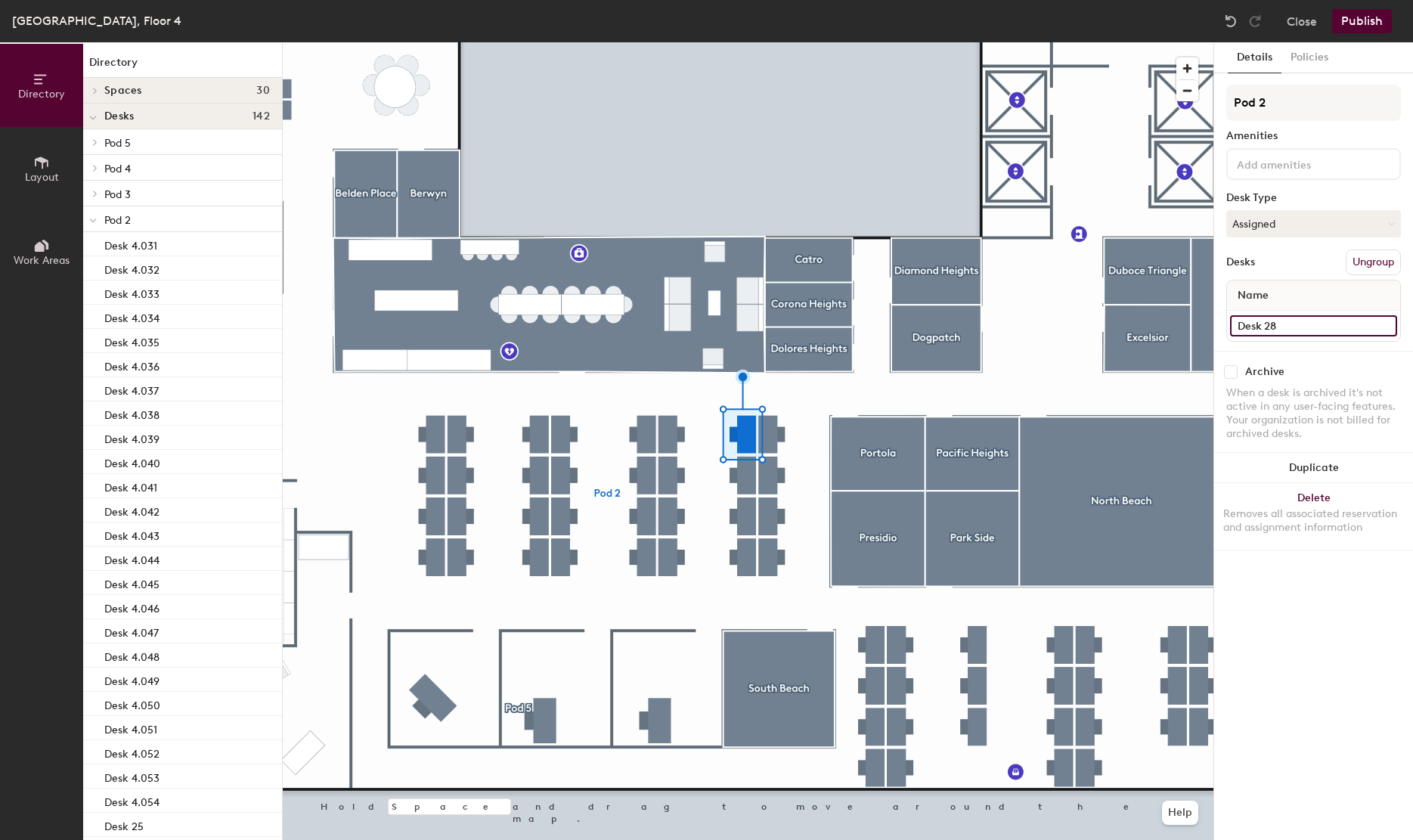
paste input "4.050"
type input "Desk 4.055"
click at [1308, 317] on input "Desk 27" at bounding box center [1313, 326] width 167 height 21
paste input "4.050"
type input "Desk 4.056"
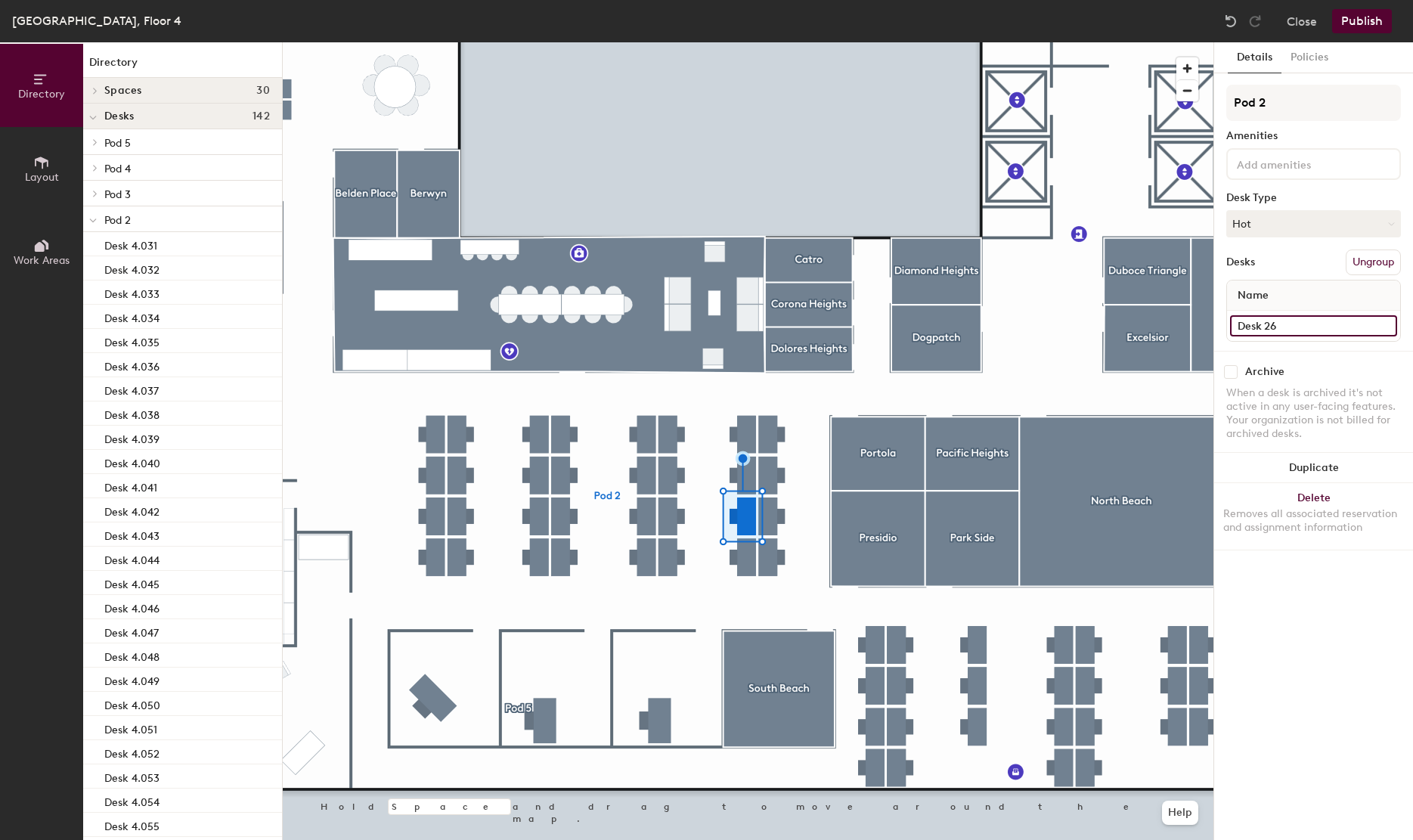
click at [1319, 330] on input "Desk 26" at bounding box center [1313, 326] width 167 height 21
paste input "4.050"
type input "Desk 4.057"
click at [1275, 332] on input "Desk 25" at bounding box center [1313, 326] width 167 height 21
paste input "4.050"
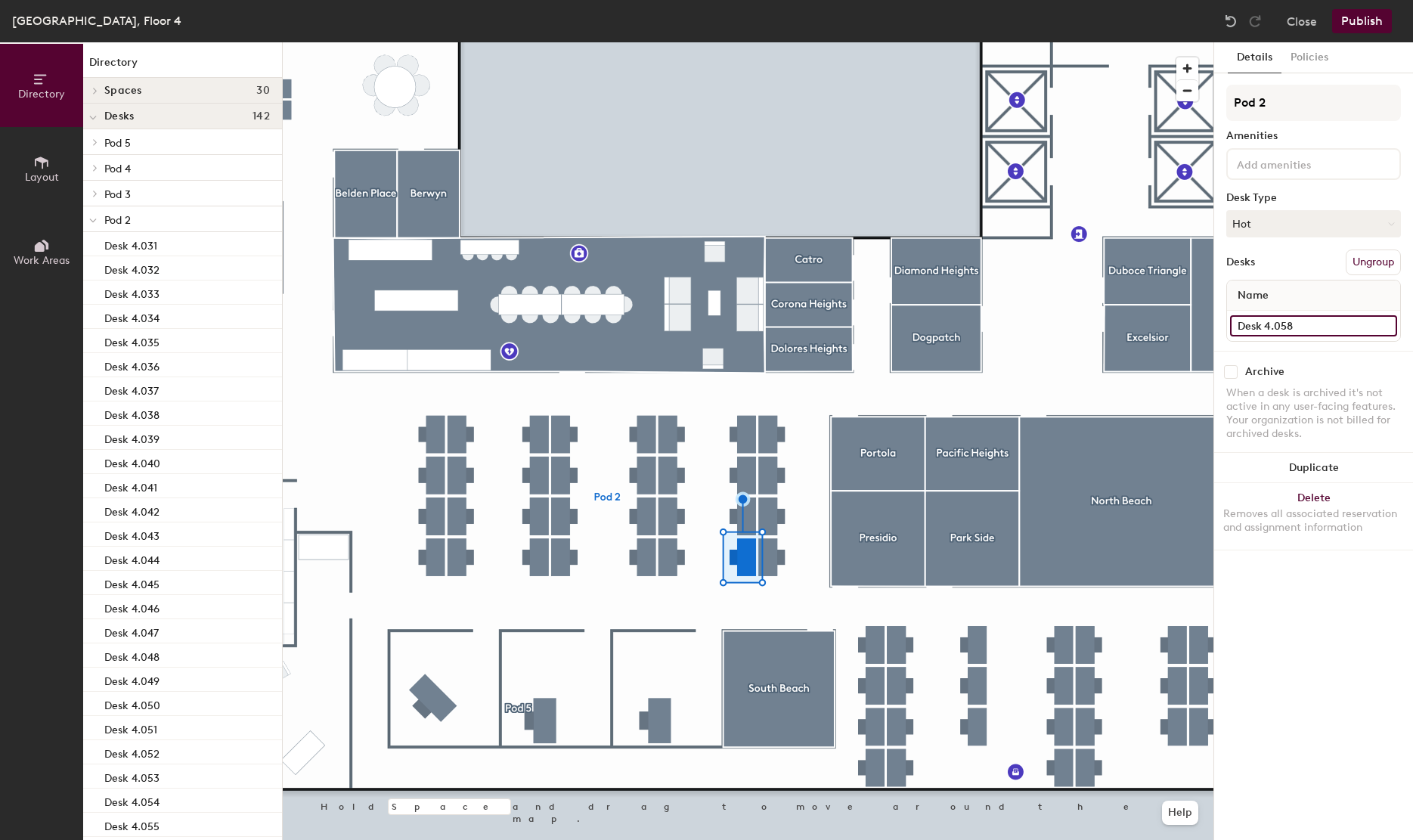
type input "Desk 4.058"
click at [777, 42] on div at bounding box center [748, 42] width 930 height 0
click at [1323, 316] on input "Desk 29" at bounding box center [1313, 326] width 167 height 21
paste input "4.050"
type input "Desk 4.059"
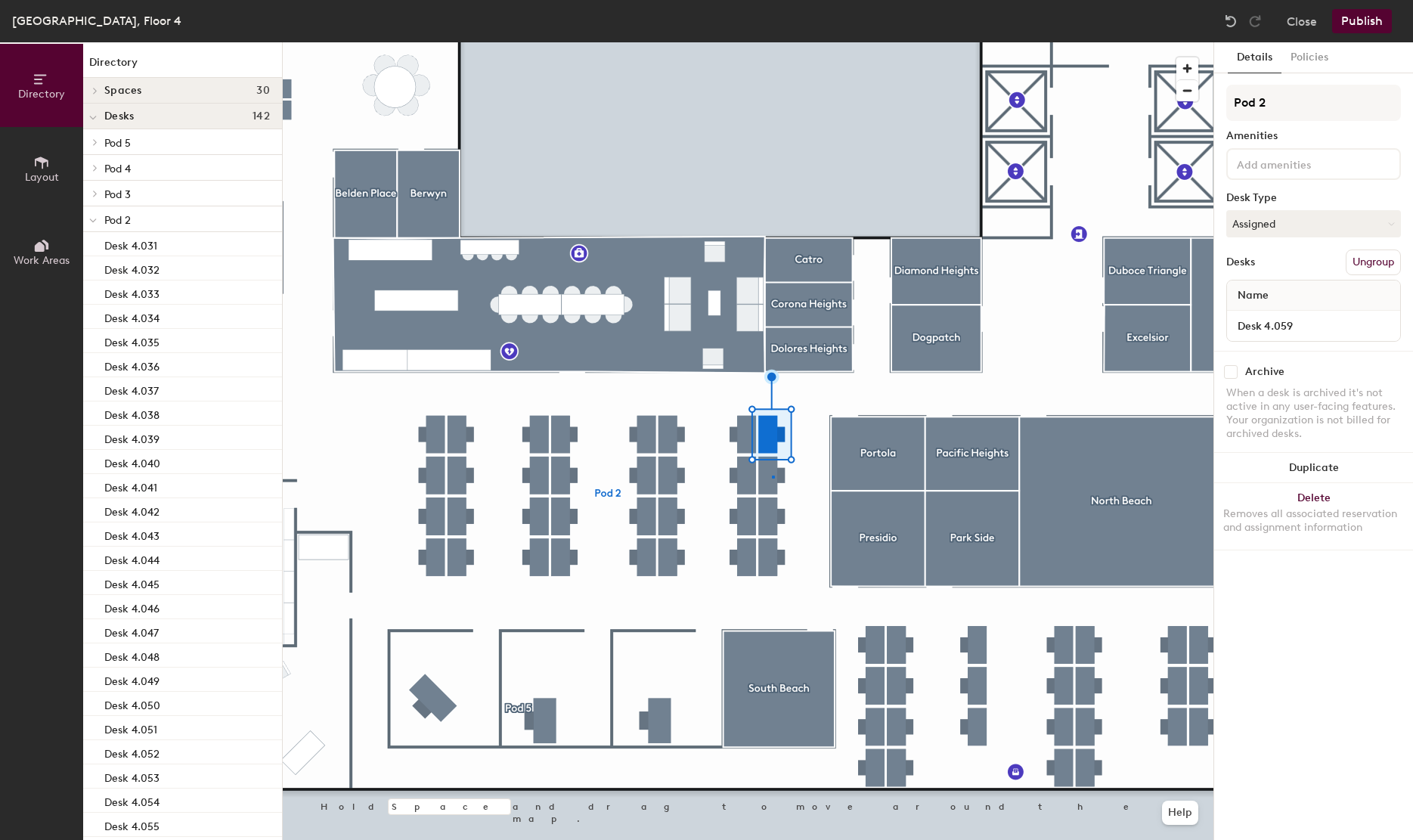
click at [772, 42] on div at bounding box center [748, 42] width 930 height 0
click at [1298, 322] on input "Desk 30" at bounding box center [1313, 326] width 167 height 21
paste input "4.05"
type input "Desk 4.060"
click at [776, 42] on div at bounding box center [748, 42] width 930 height 0
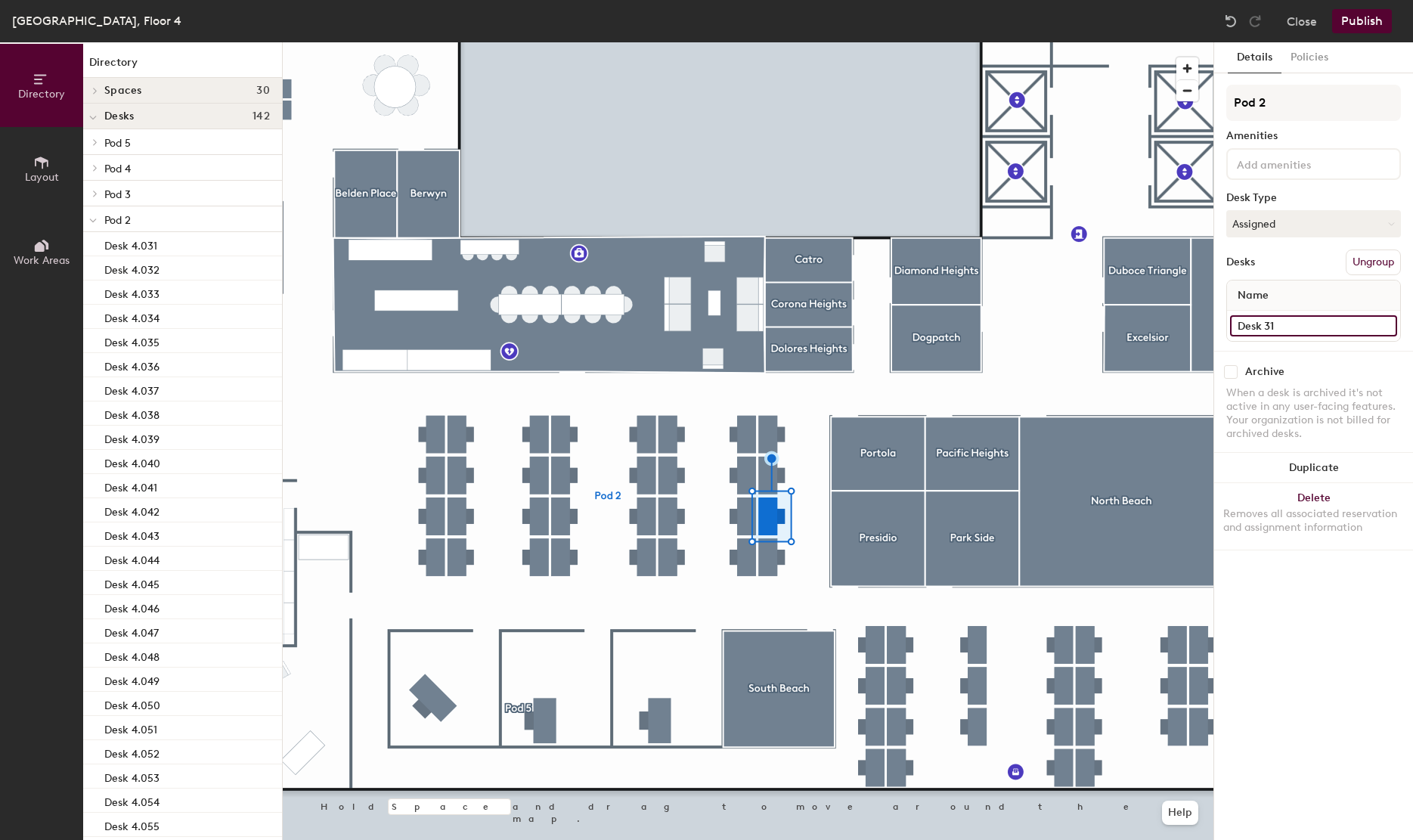
click at [1307, 330] on input "Desk 31" at bounding box center [1313, 326] width 167 height 21
paste input "4.060"
type input "Desk 4.061"
click at [1311, 326] on input "Desk 32" at bounding box center [1313, 326] width 167 height 21
paste input "4.060"
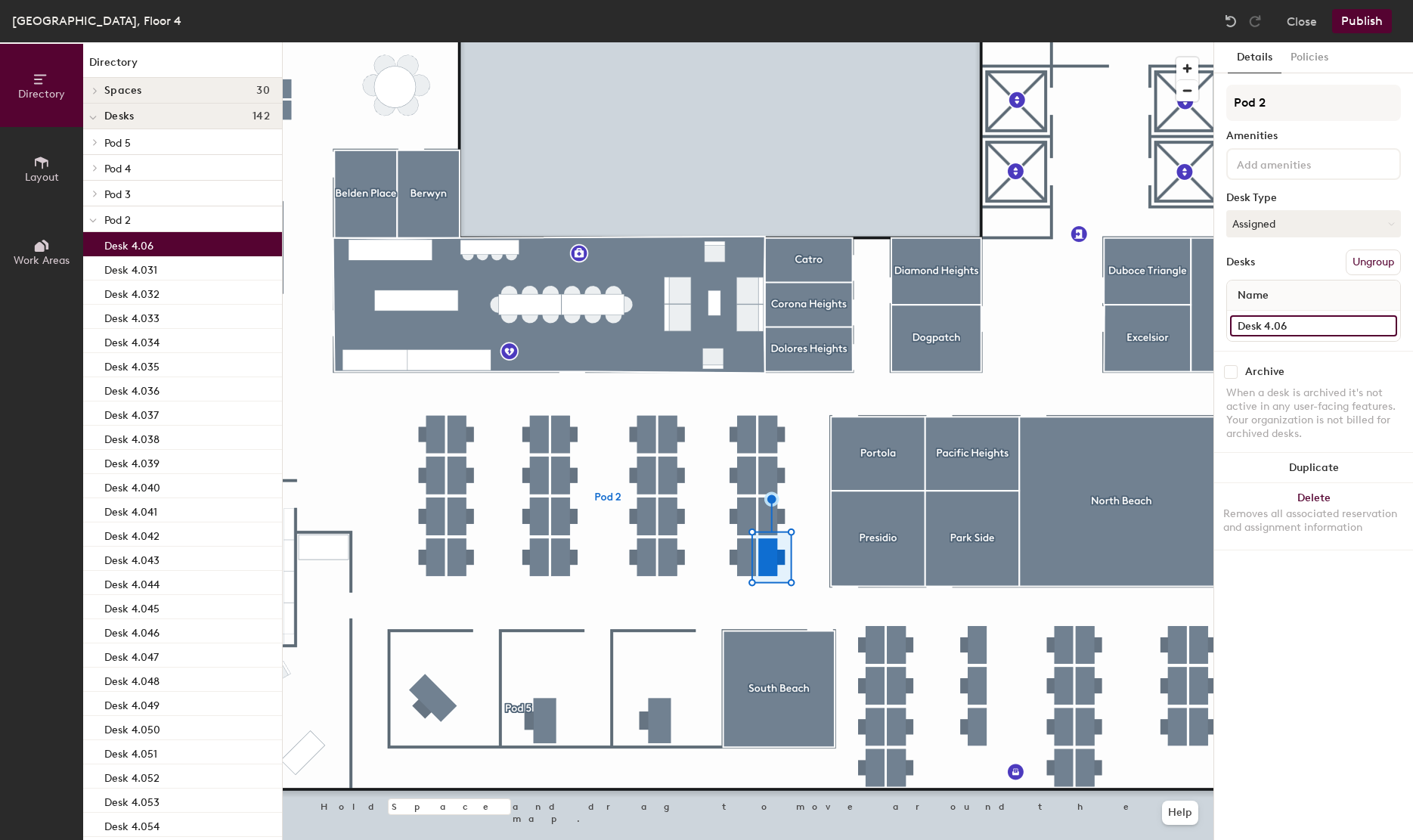
type input "Desk 4.062"
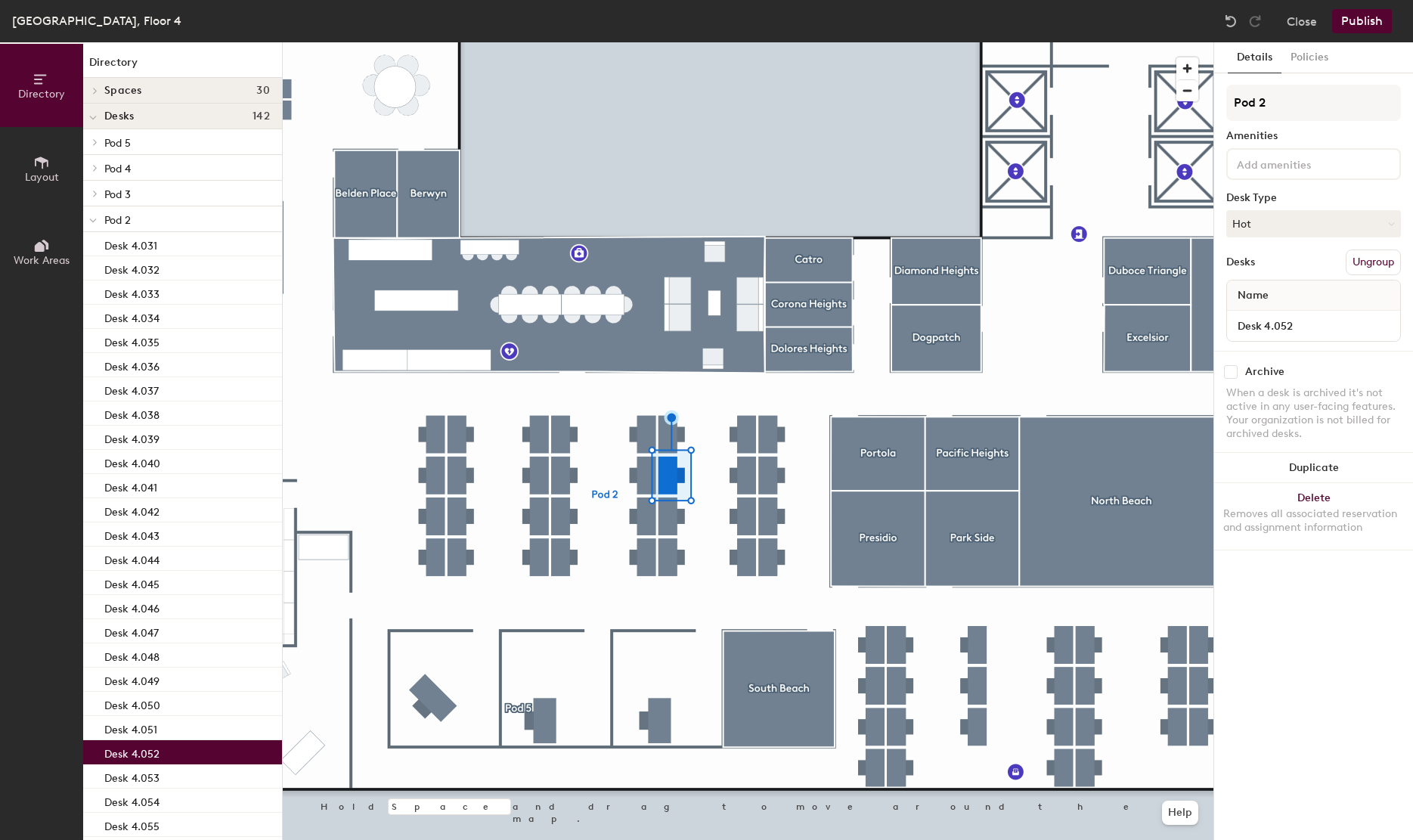
click at [643, 42] on div at bounding box center [748, 42] width 930 height 0
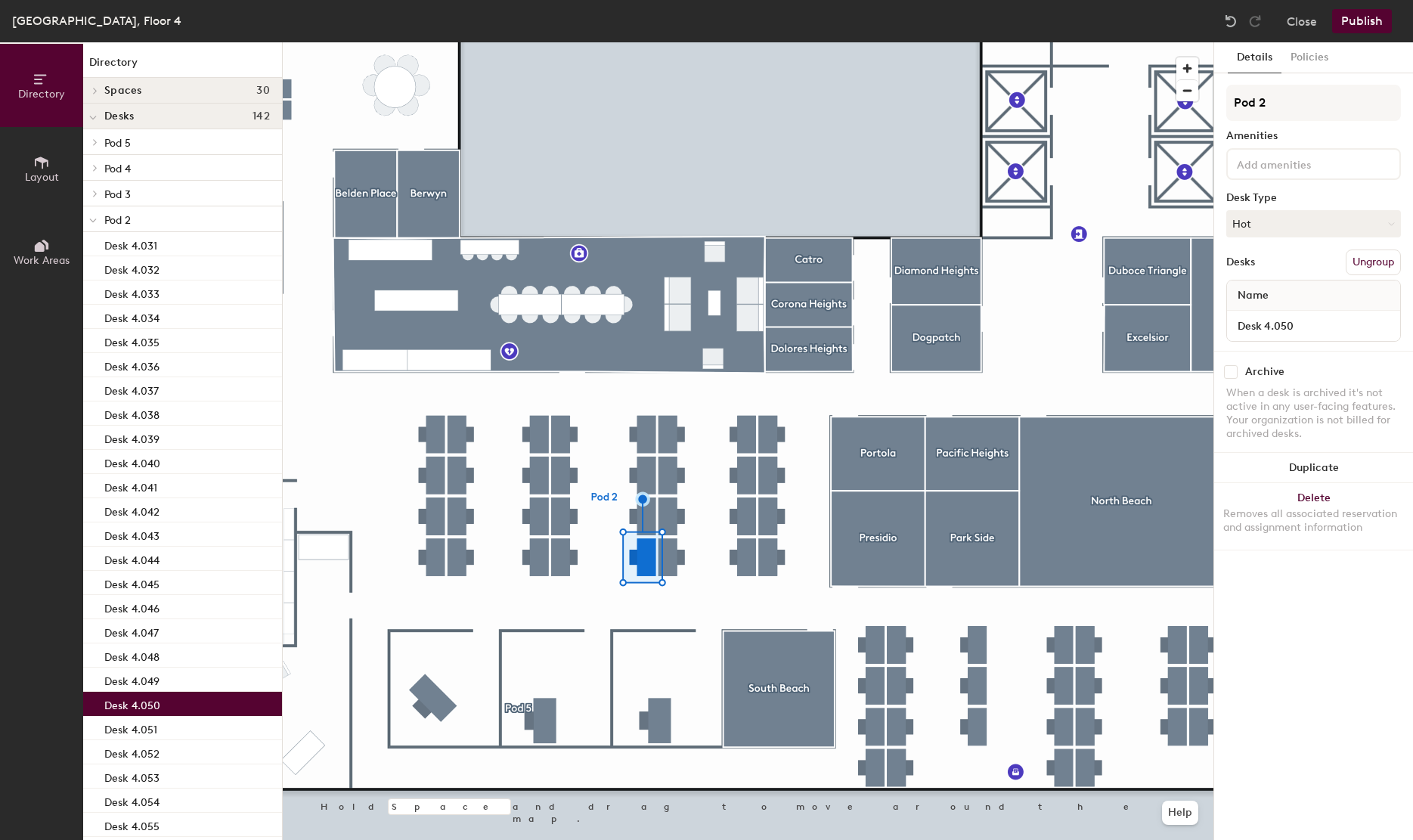
click at [675, 42] on div at bounding box center [748, 42] width 930 height 0
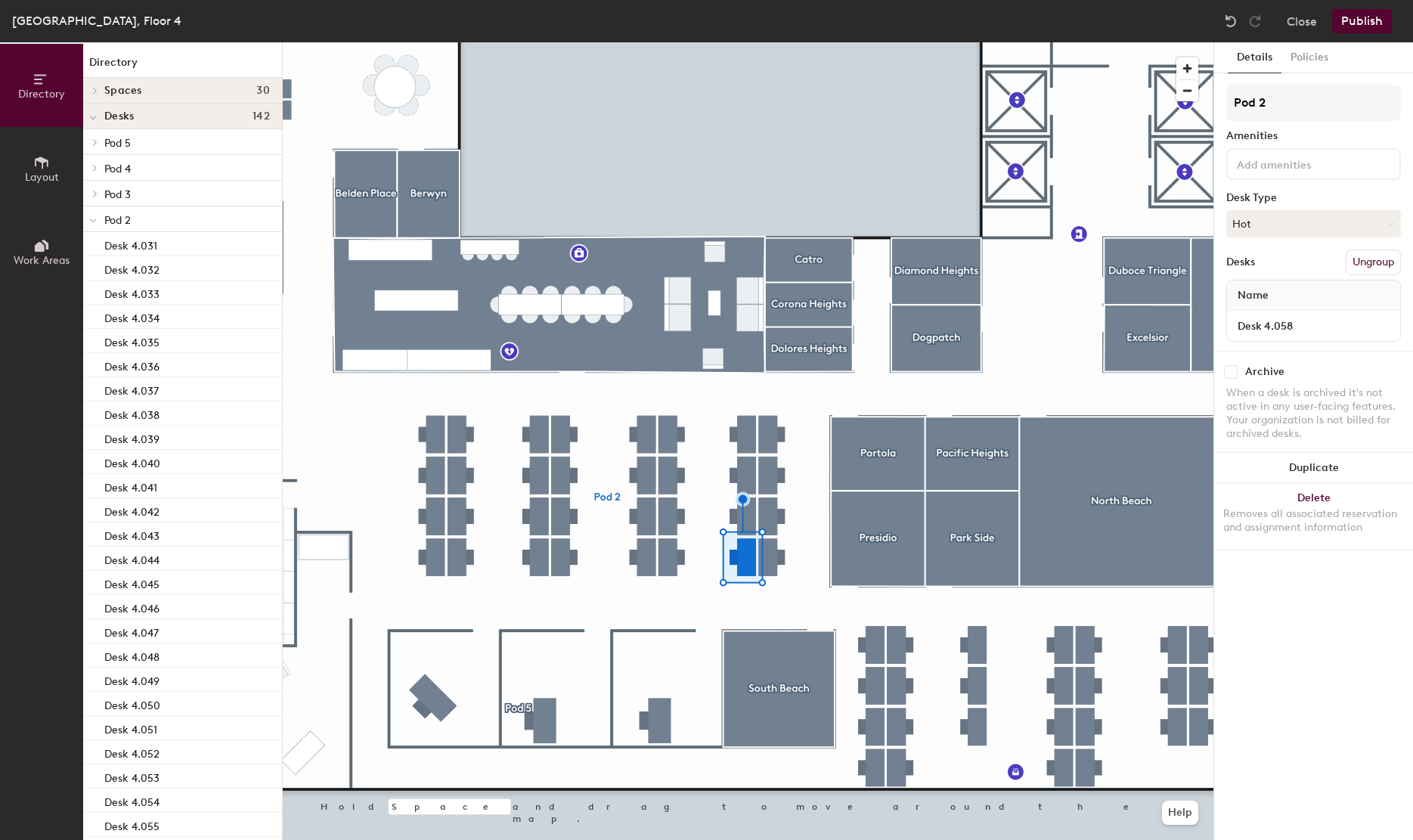
click at [1387, 10] on button "Publish" at bounding box center [1361, 21] width 59 height 24
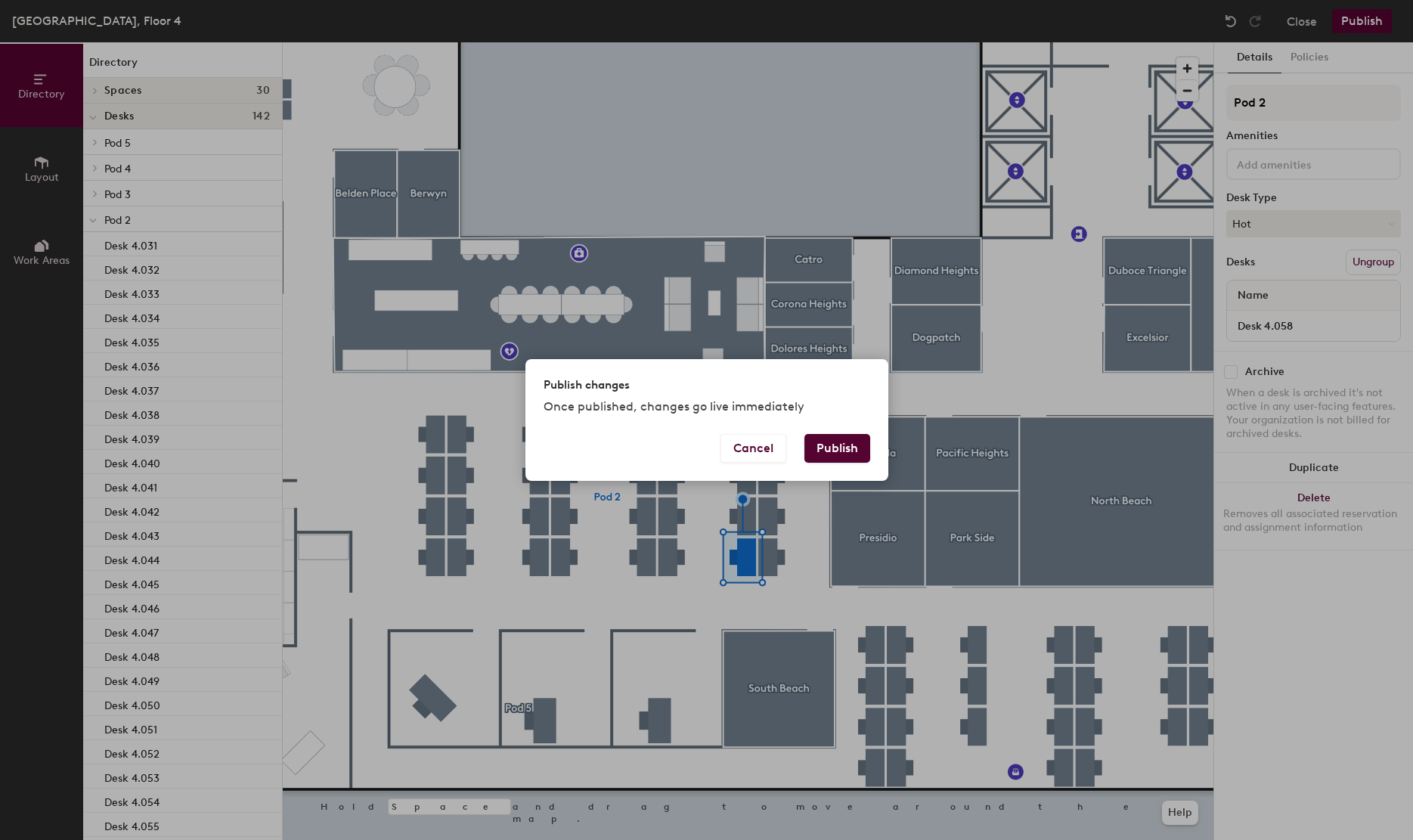
click at [819, 442] on button "Publish" at bounding box center [837, 448] width 66 height 29
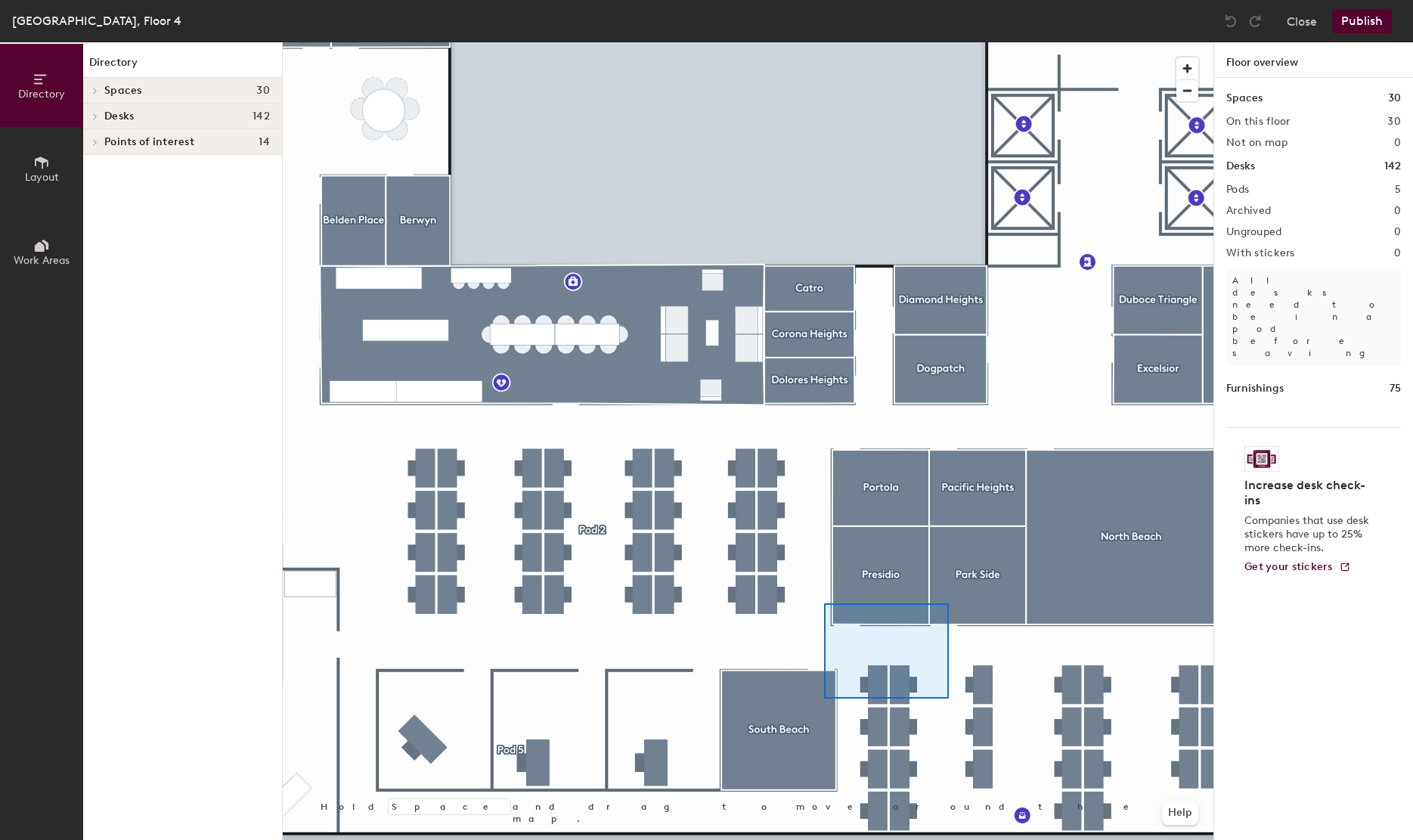
click at [907, 42] on div at bounding box center [748, 42] width 930 height 0
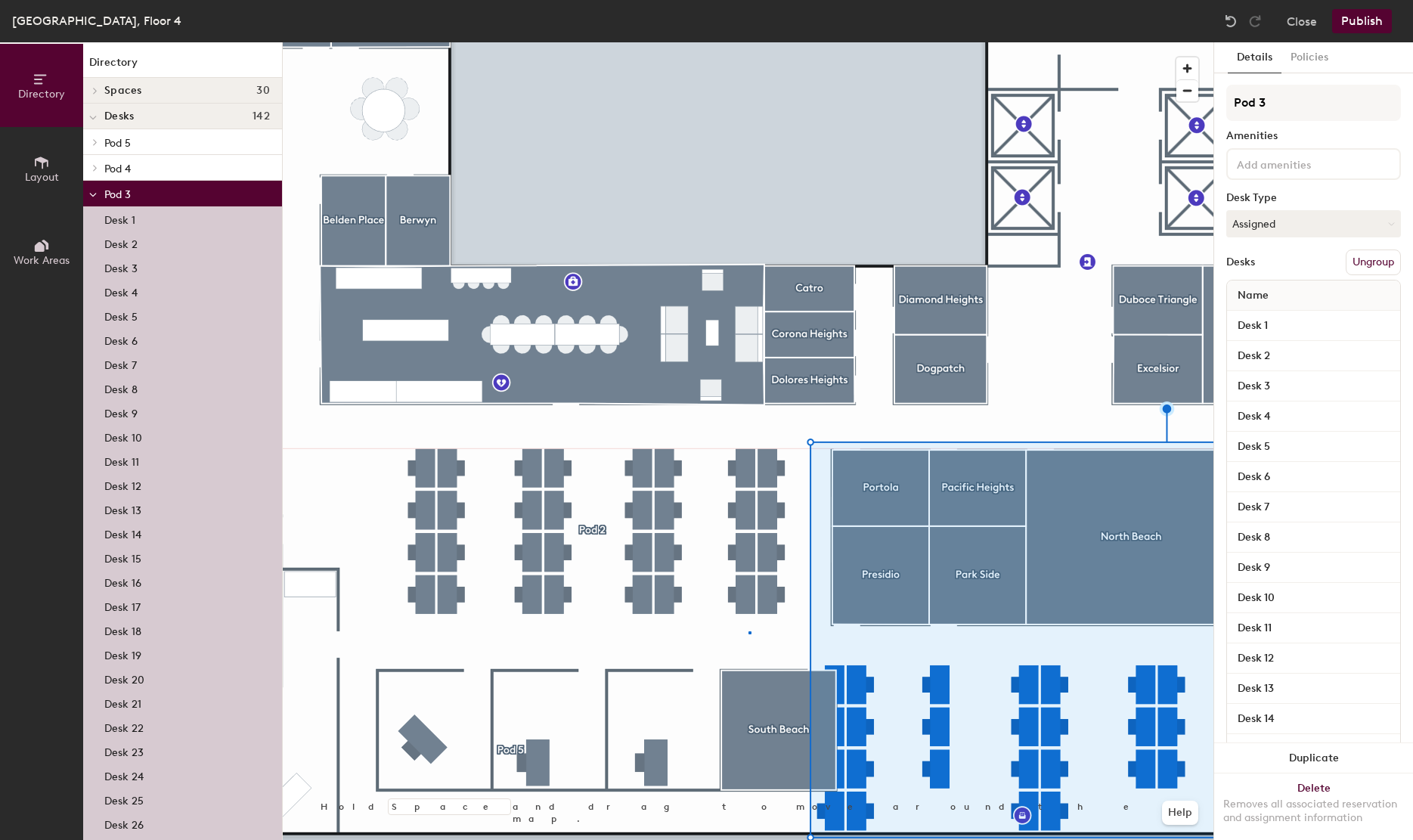
click at [749, 42] on div at bounding box center [748, 42] width 930 height 0
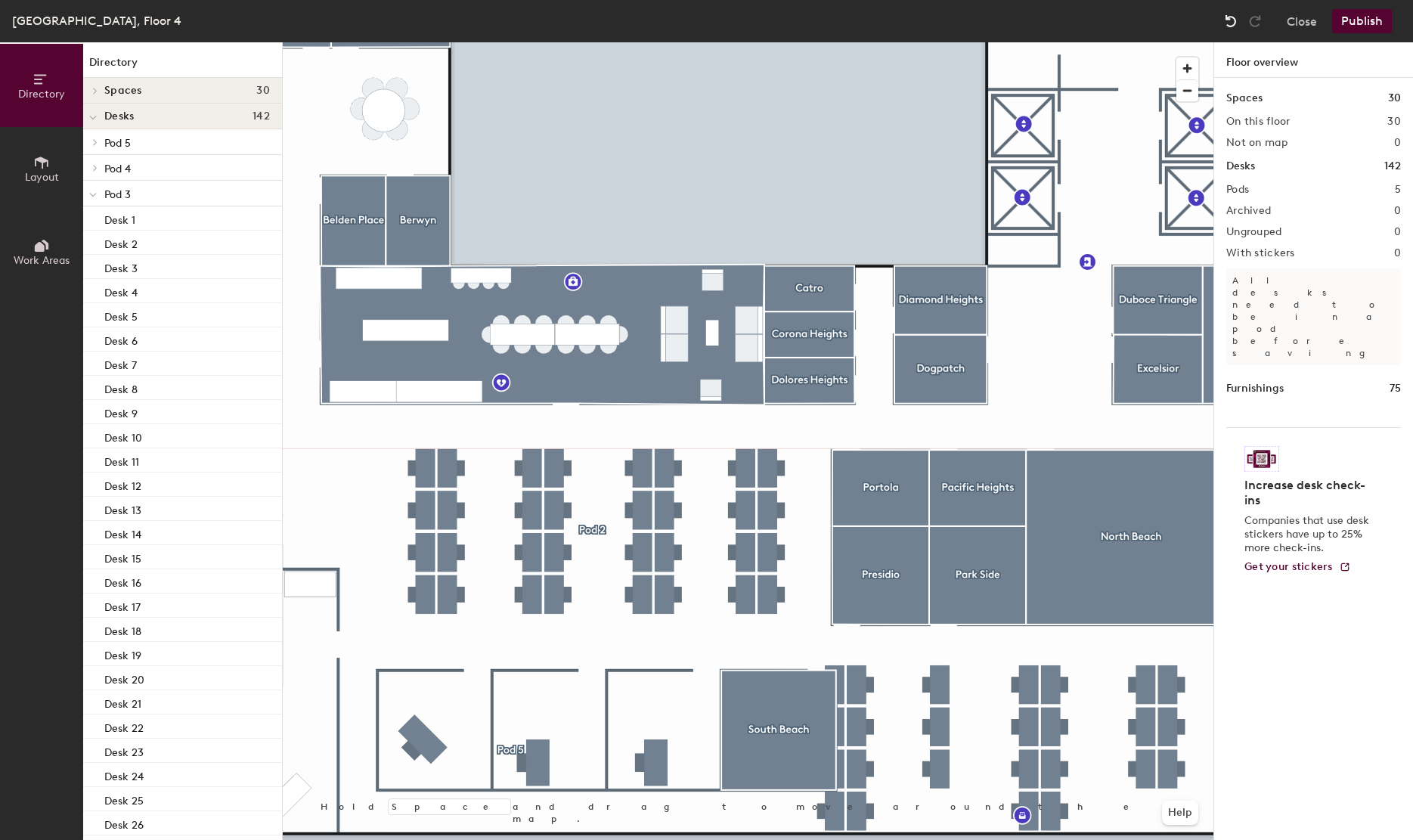
click at [1230, 27] on img at bounding box center [1230, 21] width 15 height 15
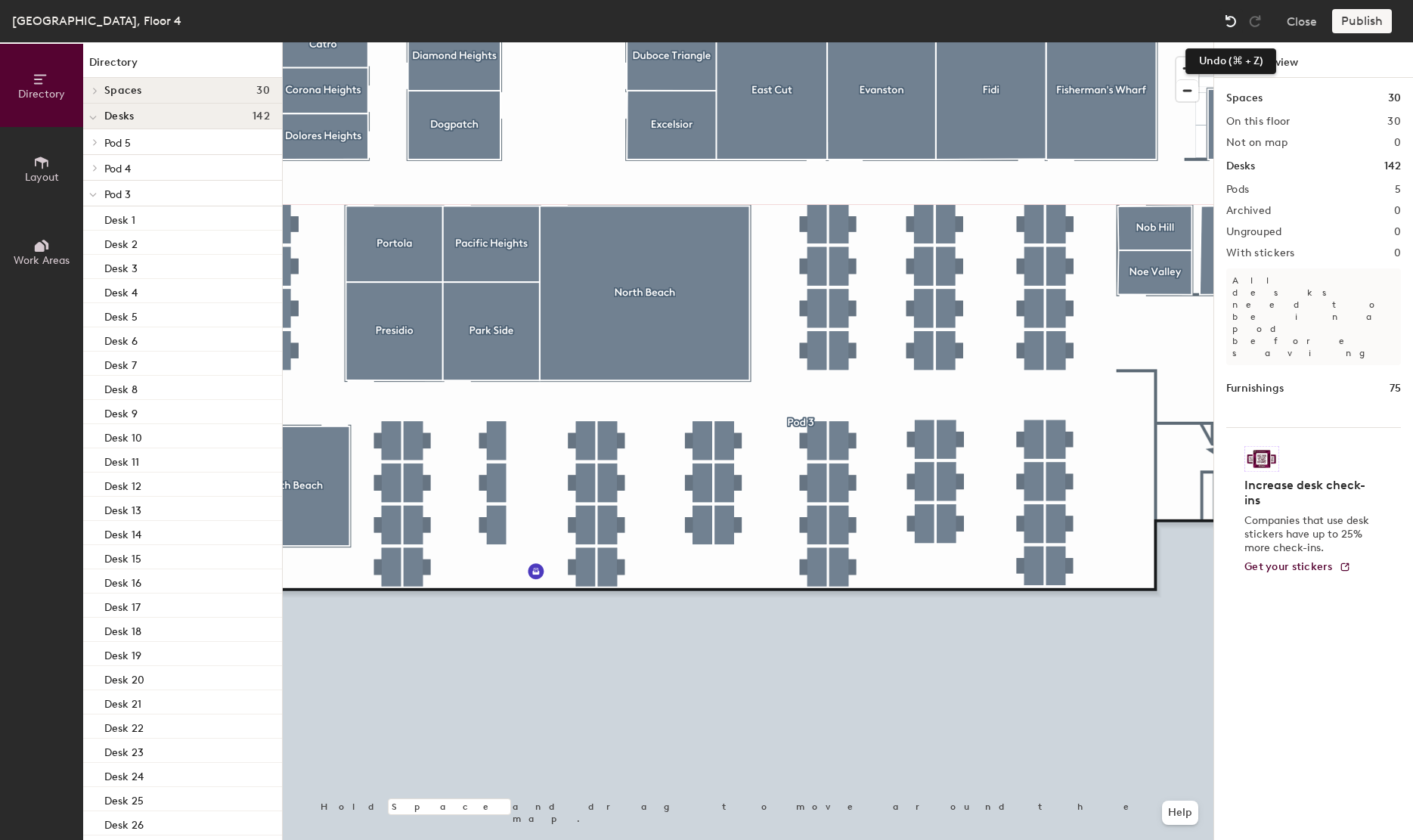
click at [1229, 21] on img at bounding box center [1230, 21] width 15 height 15
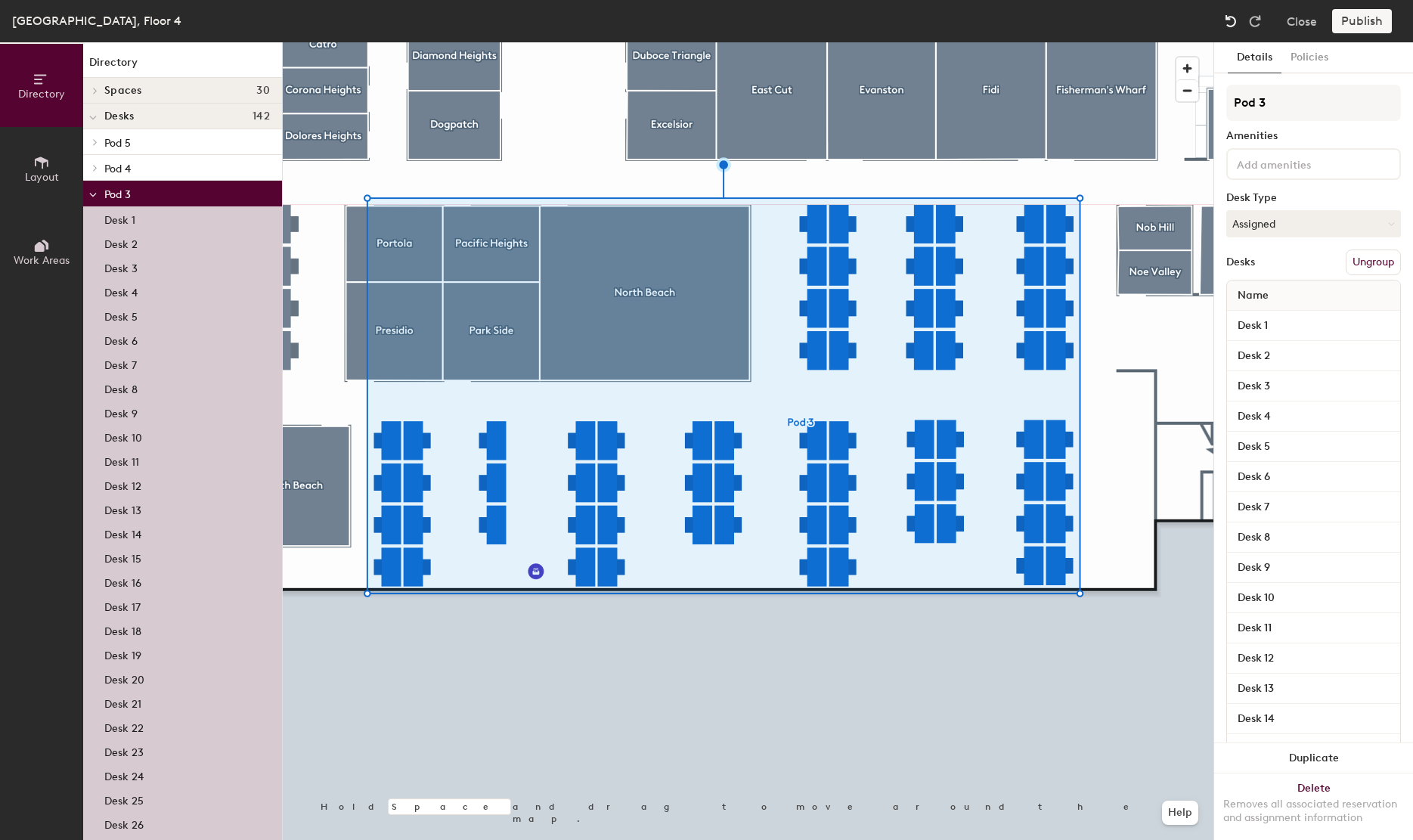
click at [1229, 21] on img at bounding box center [1230, 21] width 15 height 15
click at [425, 42] on div at bounding box center [748, 42] width 930 height 0
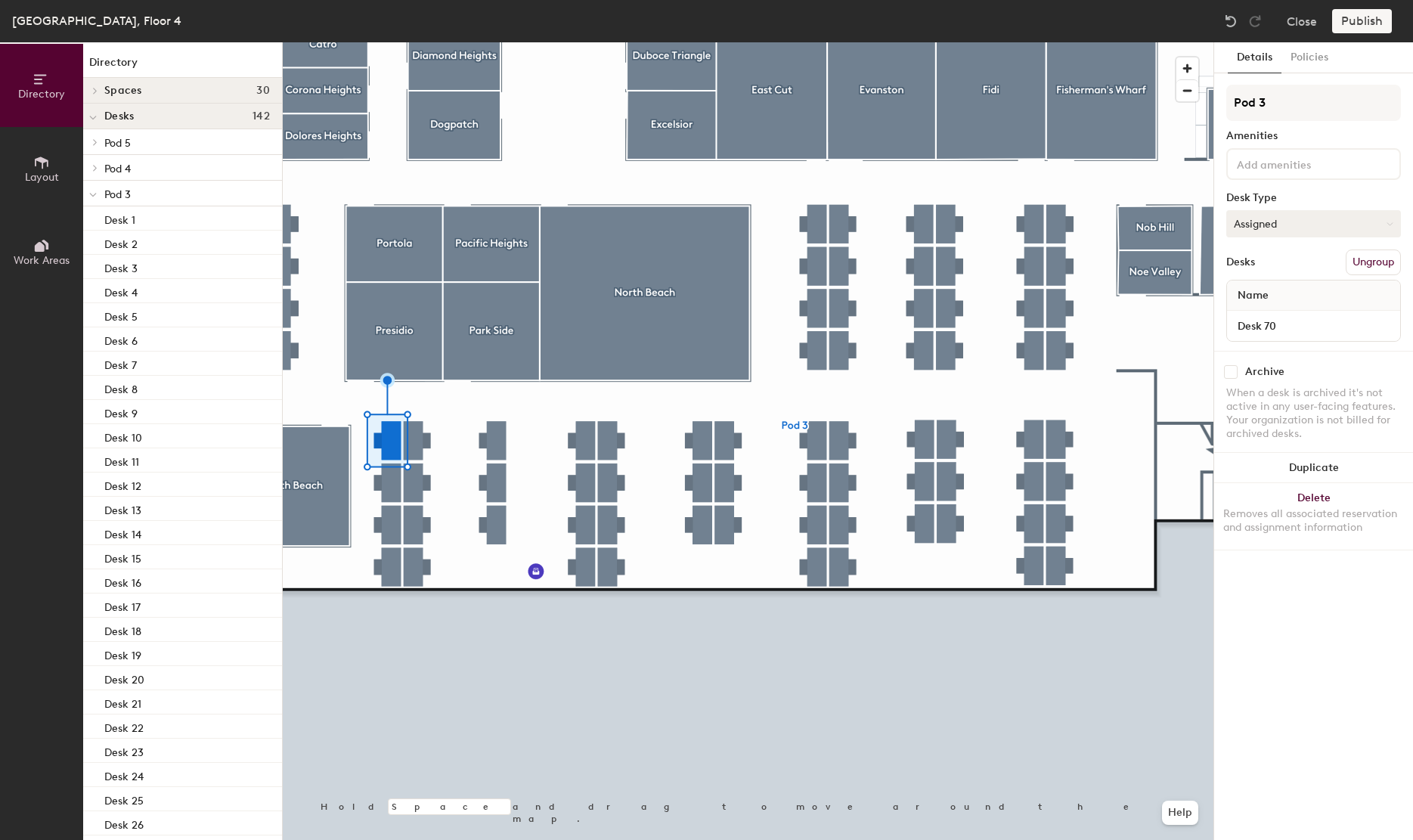
click at [1273, 210] on button "Assigned" at bounding box center [1313, 223] width 175 height 27
click at [1250, 293] on div "Hot" at bounding box center [1302, 293] width 151 height 23
click at [1314, 228] on button "Assigned" at bounding box center [1313, 223] width 175 height 27
click at [1243, 283] on div "Hot" at bounding box center [1302, 293] width 151 height 23
click at [1290, 224] on button "Assigned" at bounding box center [1313, 223] width 175 height 27
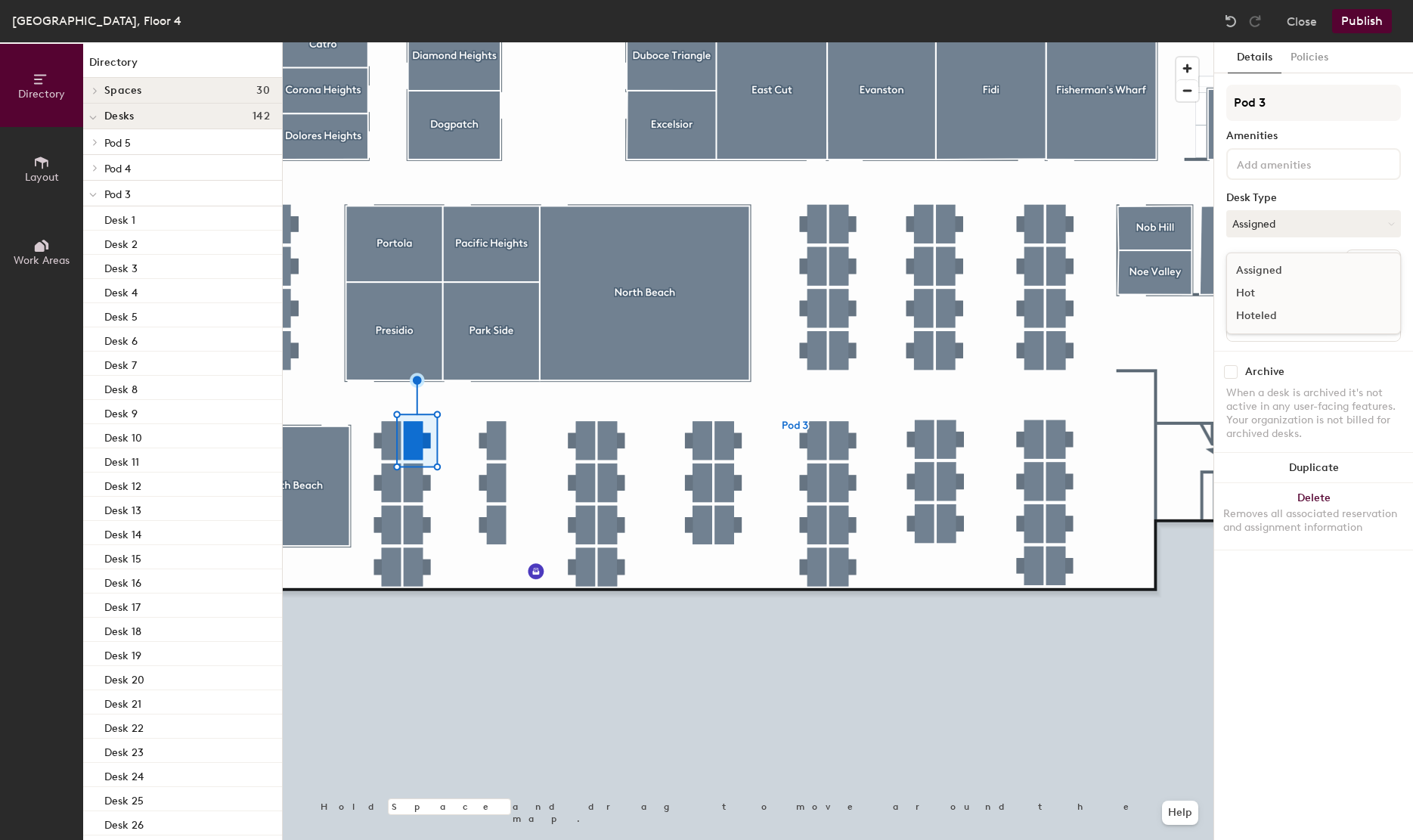
click at [1252, 294] on div "Hot" at bounding box center [1302, 293] width 151 height 23
click at [1343, 236] on button "Assigned" at bounding box center [1313, 223] width 175 height 27
click at [1242, 298] on div "Hot" at bounding box center [1302, 293] width 151 height 23
click at [1288, 223] on button "Assigned" at bounding box center [1313, 223] width 175 height 27
click at [1248, 288] on div "Hot" at bounding box center [1302, 293] width 151 height 23
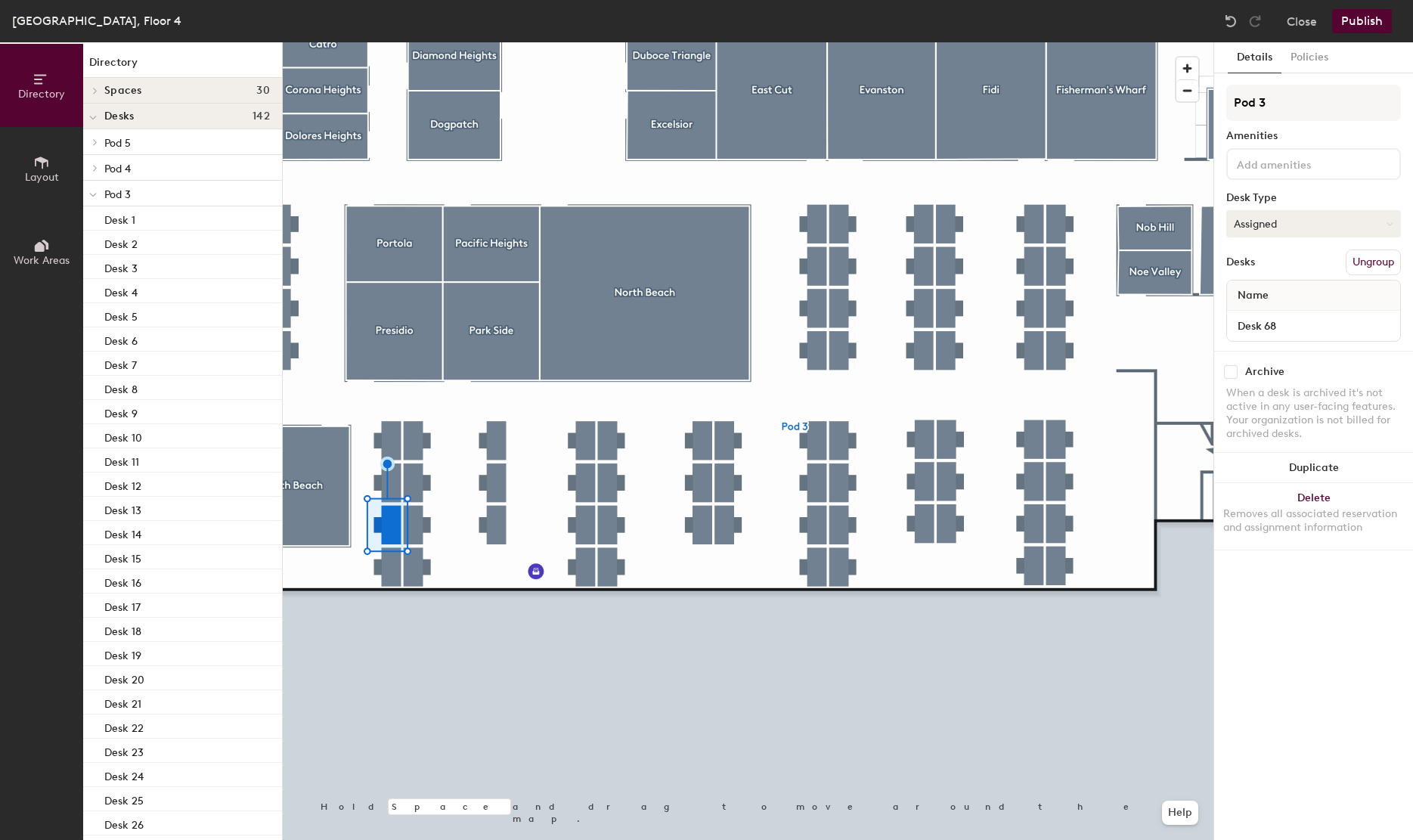
click at [1288, 223] on button "Assigned" at bounding box center [1313, 223] width 175 height 27
click at [1258, 293] on div "Hot" at bounding box center [1302, 293] width 151 height 23
click at [1286, 222] on button "Assigned" at bounding box center [1313, 223] width 175 height 27
click at [1253, 294] on div "Hot" at bounding box center [1302, 293] width 151 height 23
click at [1315, 224] on button "Assigned" at bounding box center [1313, 223] width 175 height 27
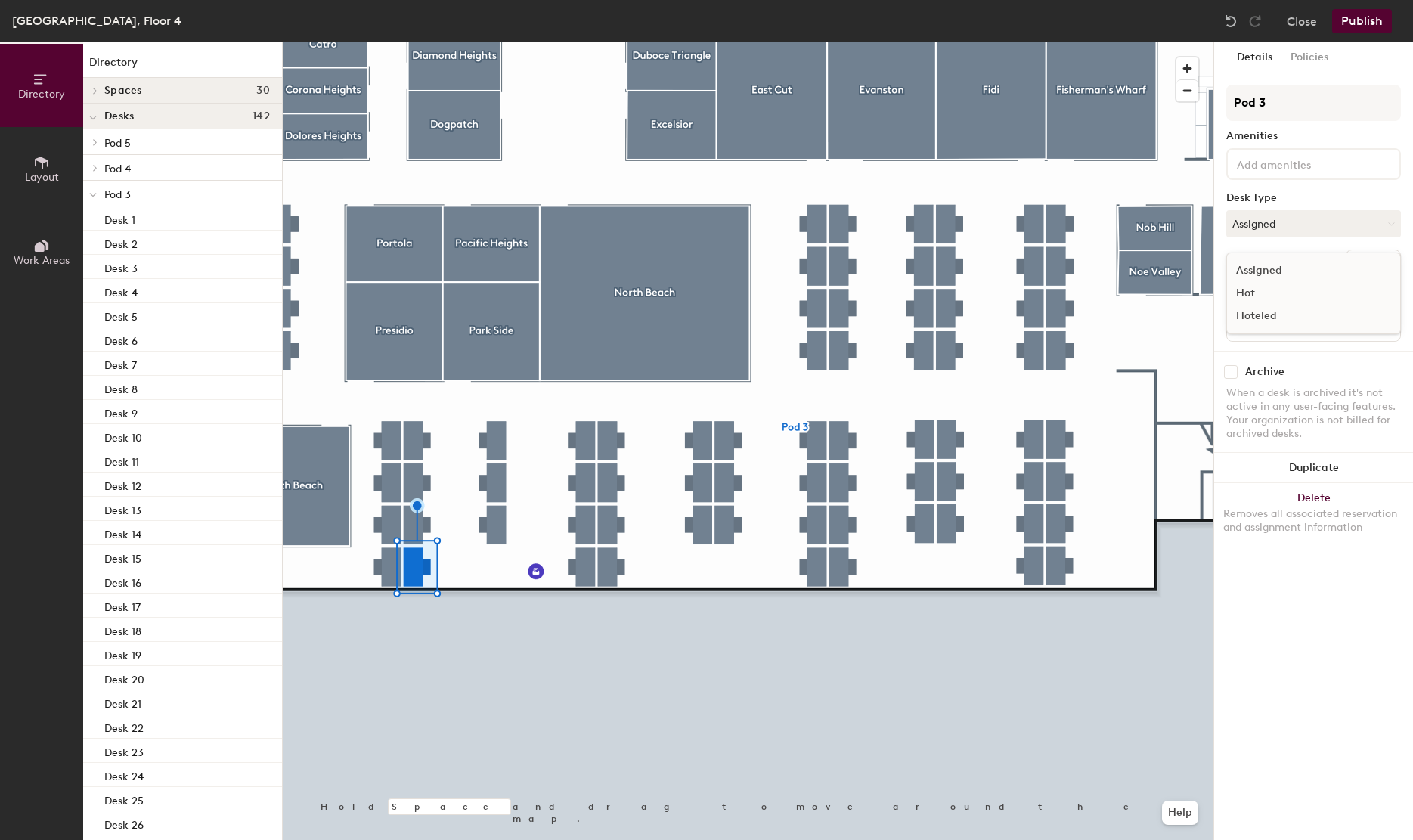
click at [1258, 293] on div "Hot" at bounding box center [1302, 293] width 151 height 23
click at [491, 42] on div at bounding box center [748, 42] width 930 height 0
click at [1274, 219] on button "Assigned" at bounding box center [1313, 223] width 175 height 27
click at [1254, 288] on div "Hot" at bounding box center [1302, 293] width 151 height 23
click at [390, 42] on div at bounding box center [748, 42] width 930 height 0
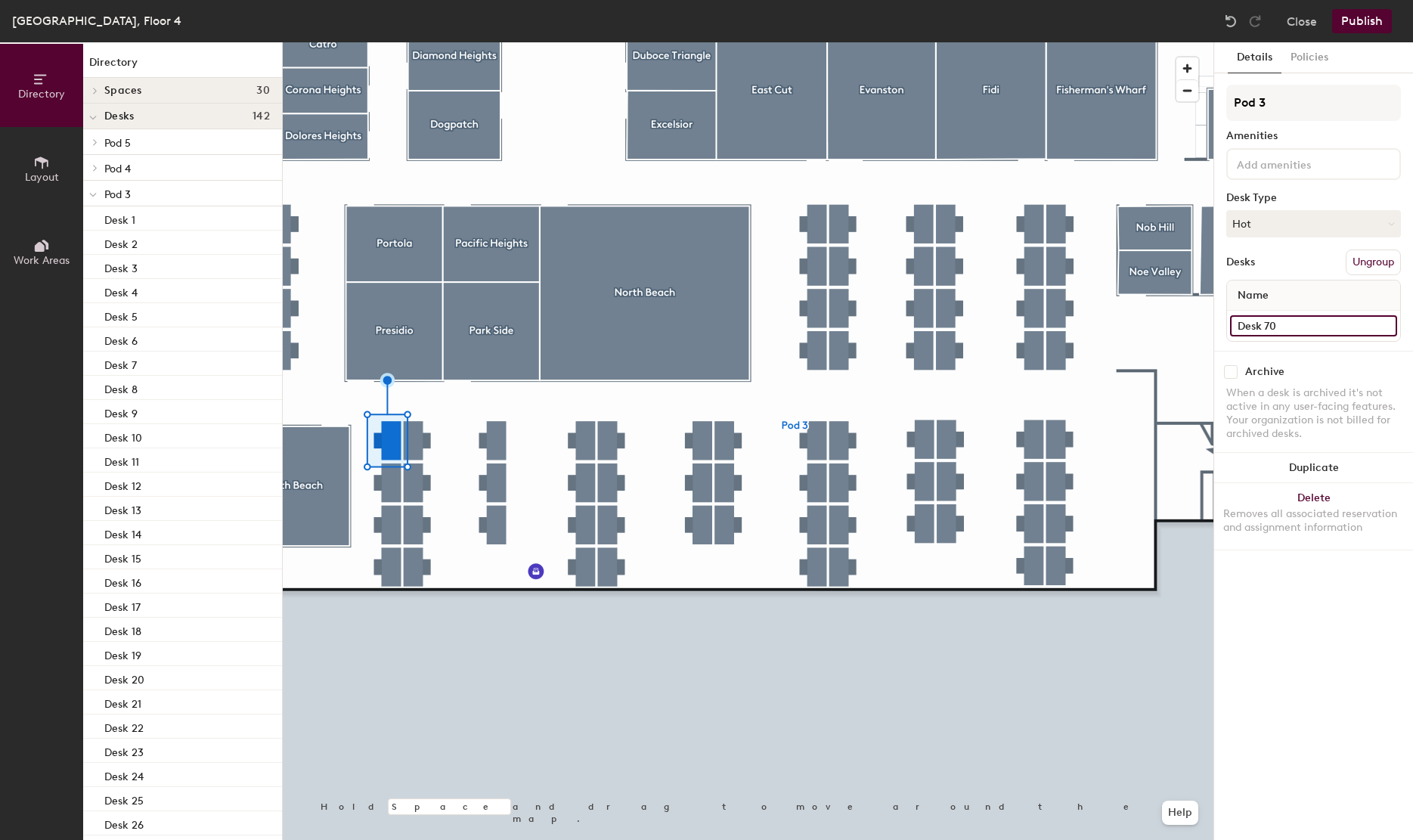
click at [1292, 316] on input "Desk 70" at bounding box center [1313, 326] width 167 height 21
paste input "4.06"
type input "Desk 4.063"
click at [1327, 326] on input "Desk 69" at bounding box center [1313, 326] width 167 height 21
paste input "4.063"
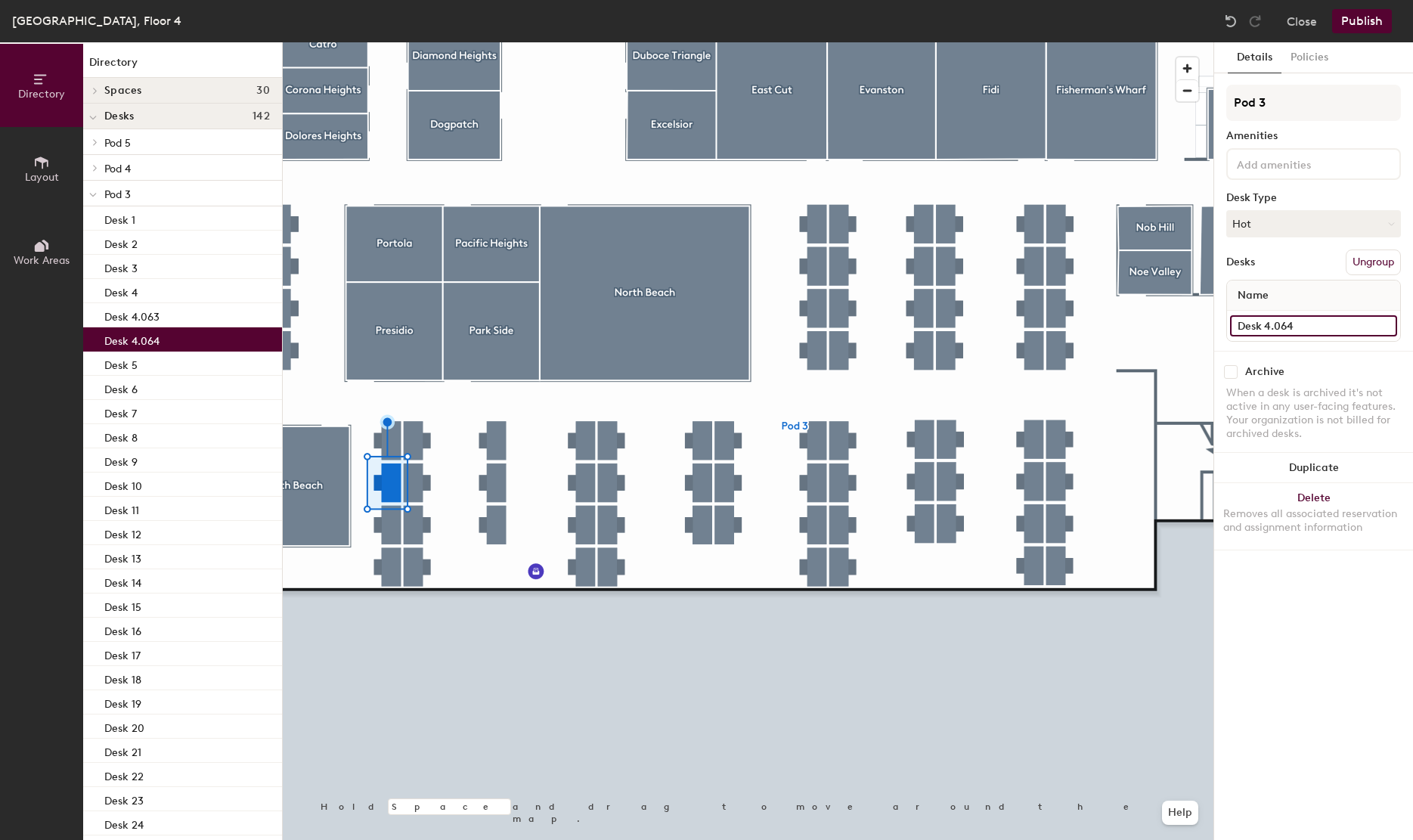
type input "Desk 4.064"
click at [393, 42] on div at bounding box center [748, 42] width 930 height 0
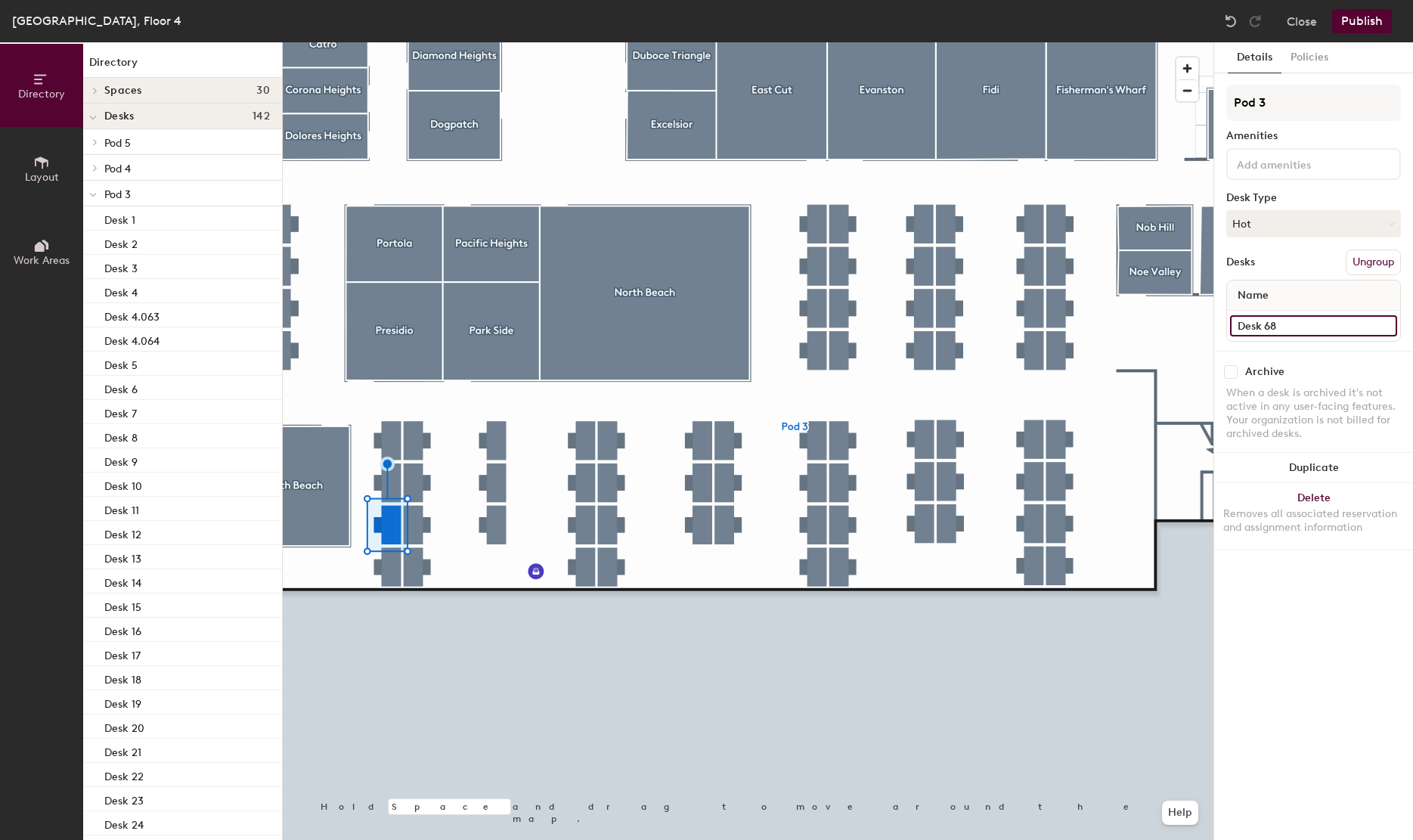
click at [1273, 332] on input "Desk 68" at bounding box center [1313, 326] width 167 height 21
paste input "4.063"
type input "Desk 4.065"
click at [1299, 326] on input "Desk 67" at bounding box center [1313, 326] width 167 height 21
paste input "4.063"
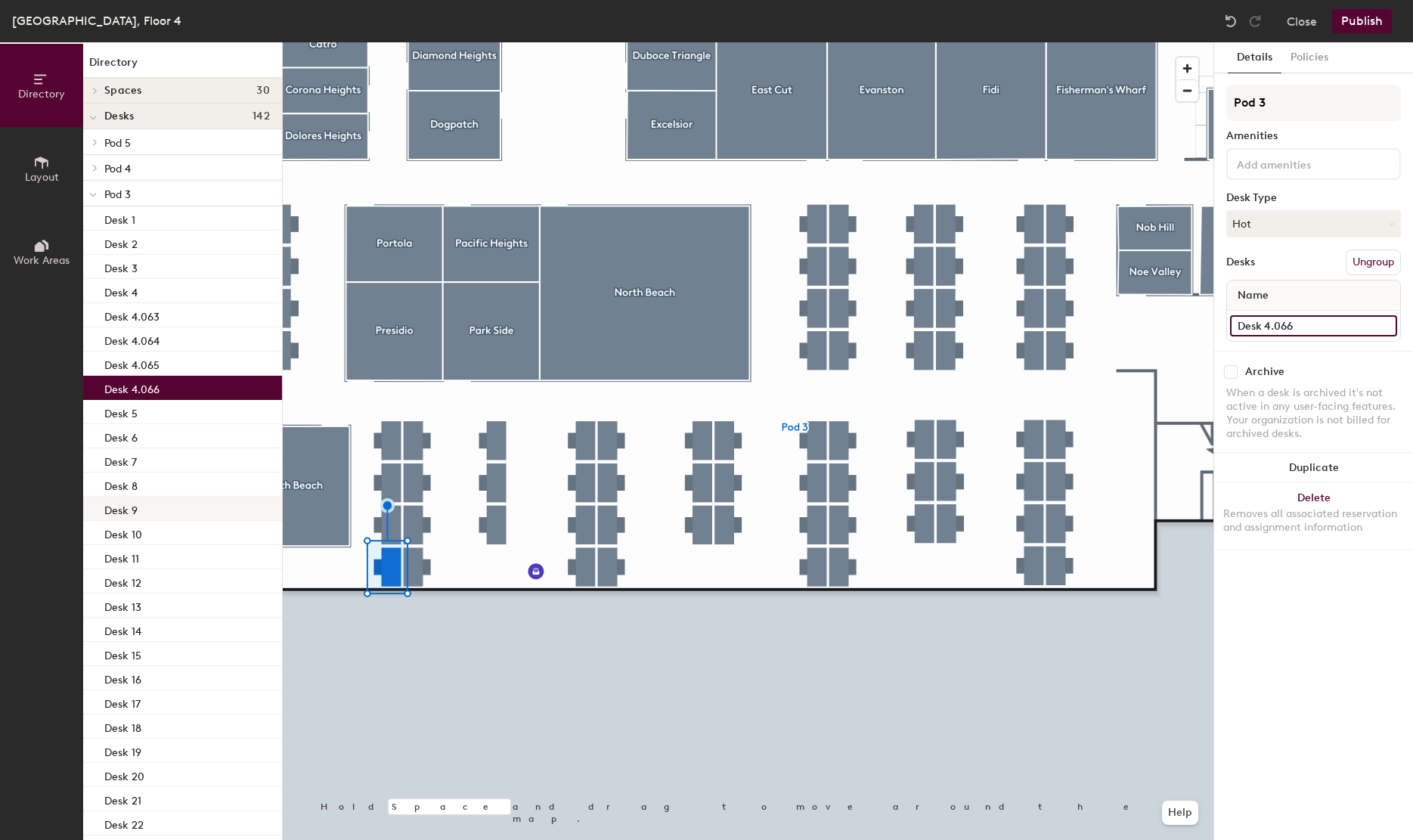
type input "Desk 4.066"
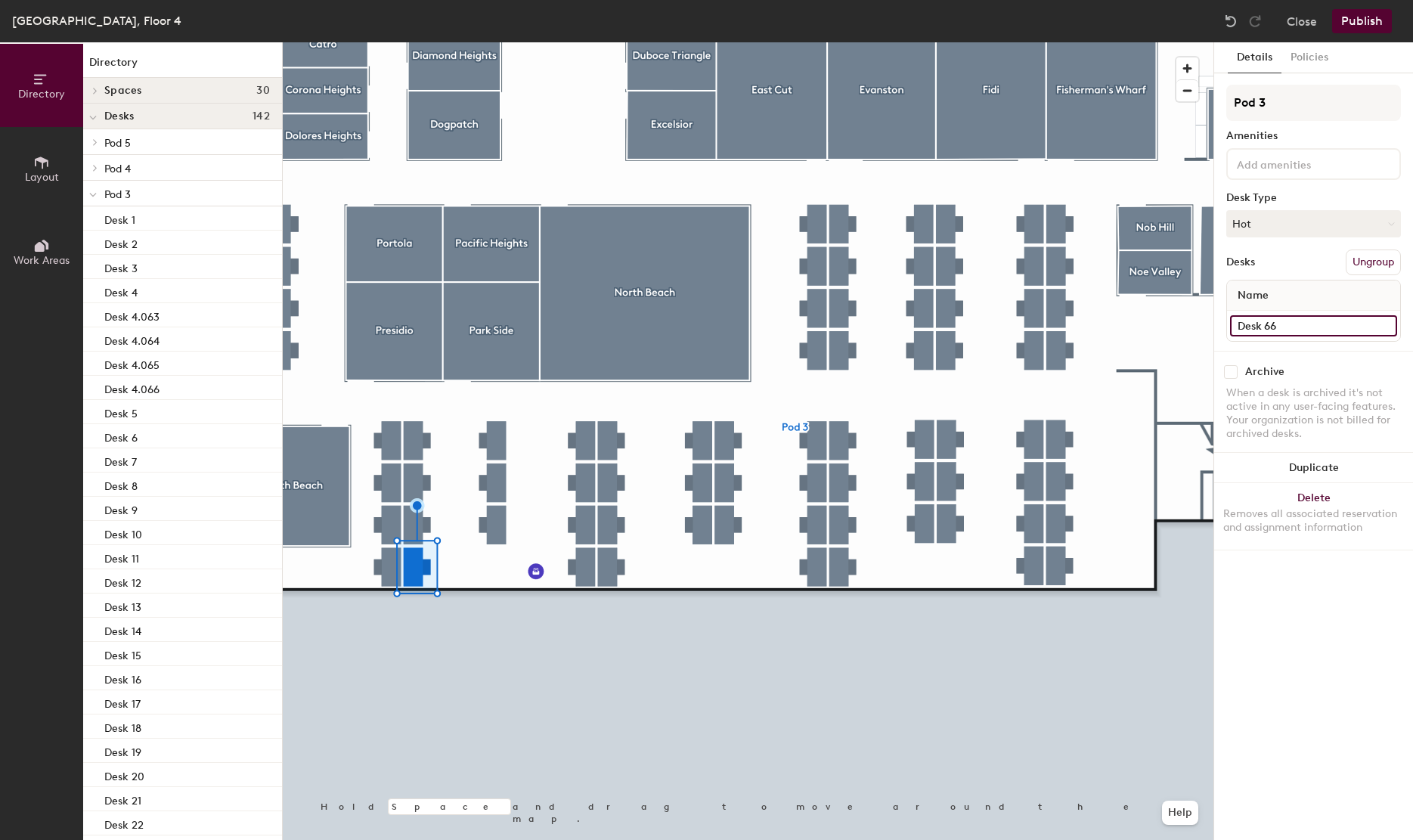
click at [1298, 328] on input "Desk 66" at bounding box center [1313, 326] width 167 height 21
paste input "4.063"
type input "Desk 4.067"
click at [1291, 323] on input "Desk 65" at bounding box center [1313, 326] width 167 height 21
paste input "4.063"
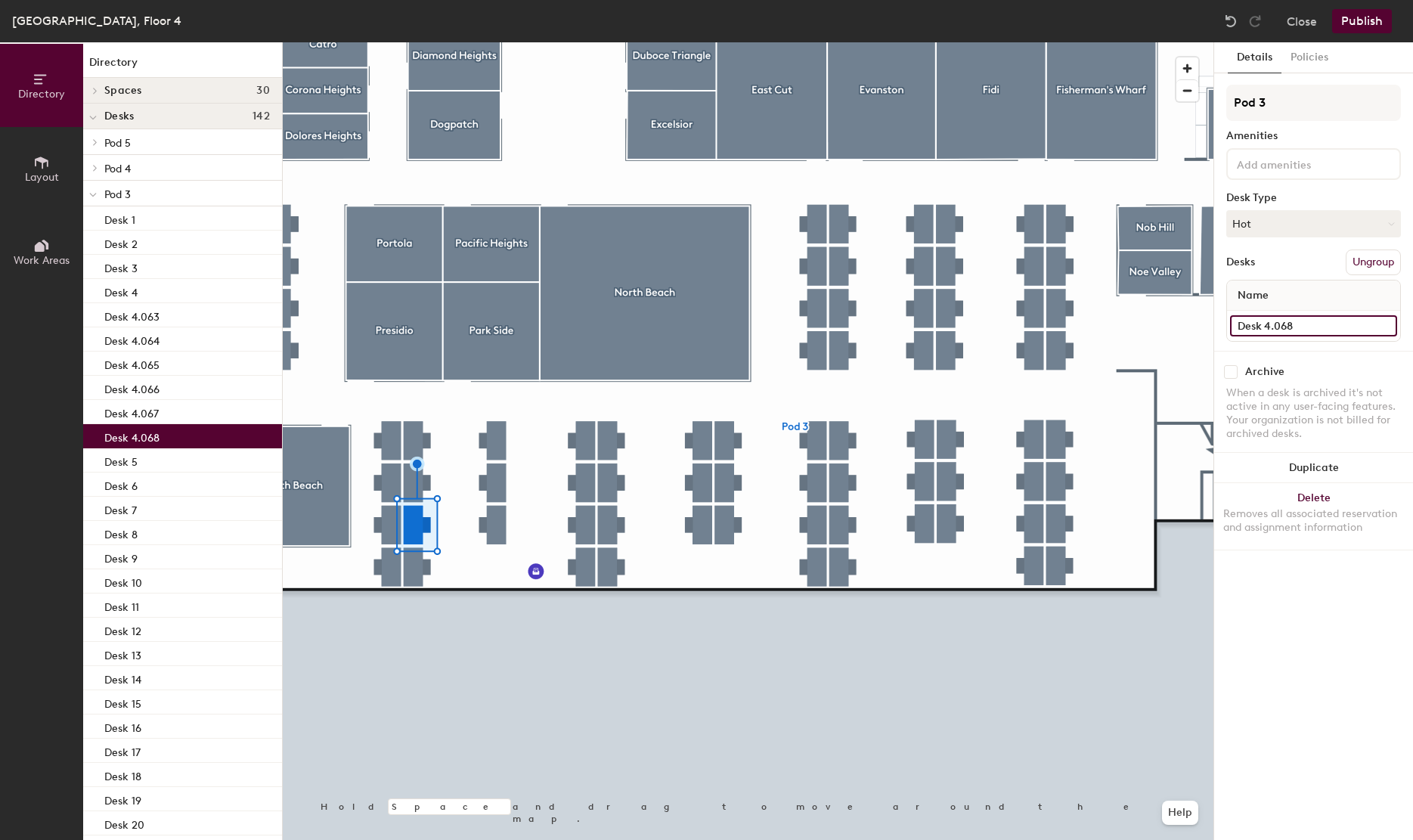
type input "Desk 4.068"
click at [1281, 335] on input "Desk 64" at bounding box center [1313, 326] width 167 height 21
paste input "4.063"
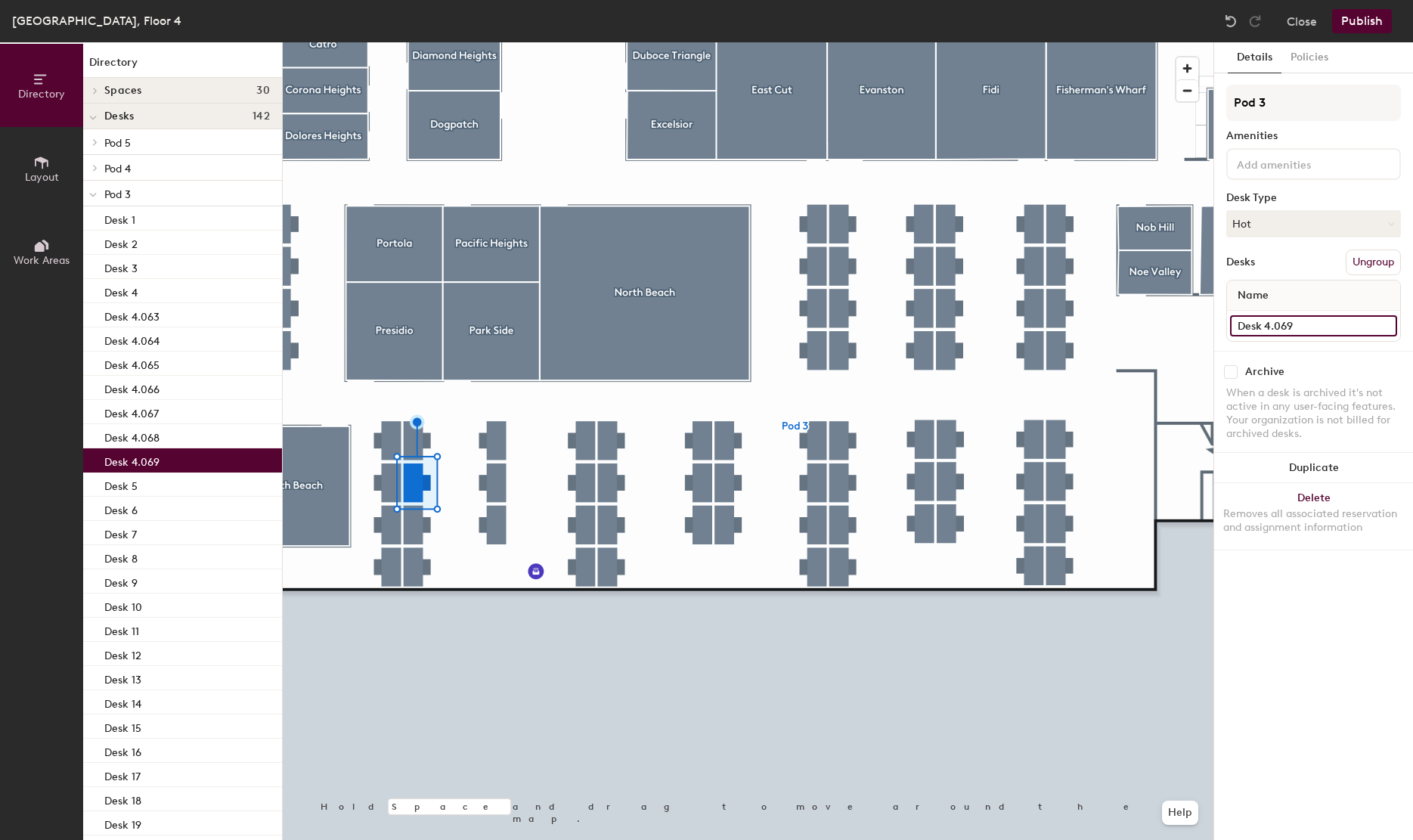
type input "Desk 4.069"
click at [1291, 317] on input "Desk 63" at bounding box center [1313, 326] width 167 height 21
paste input "4.0"
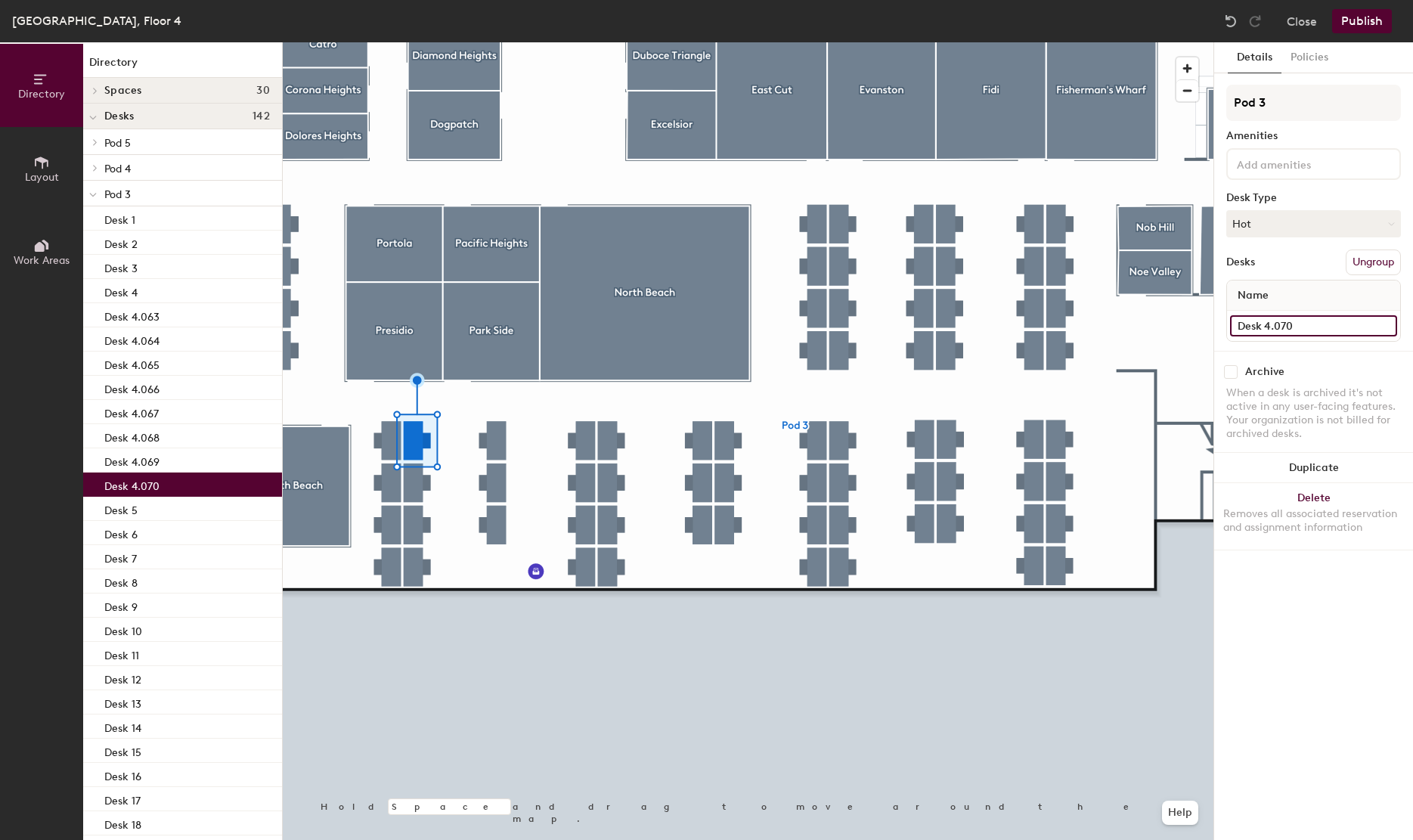
type input "Desk 4.070"
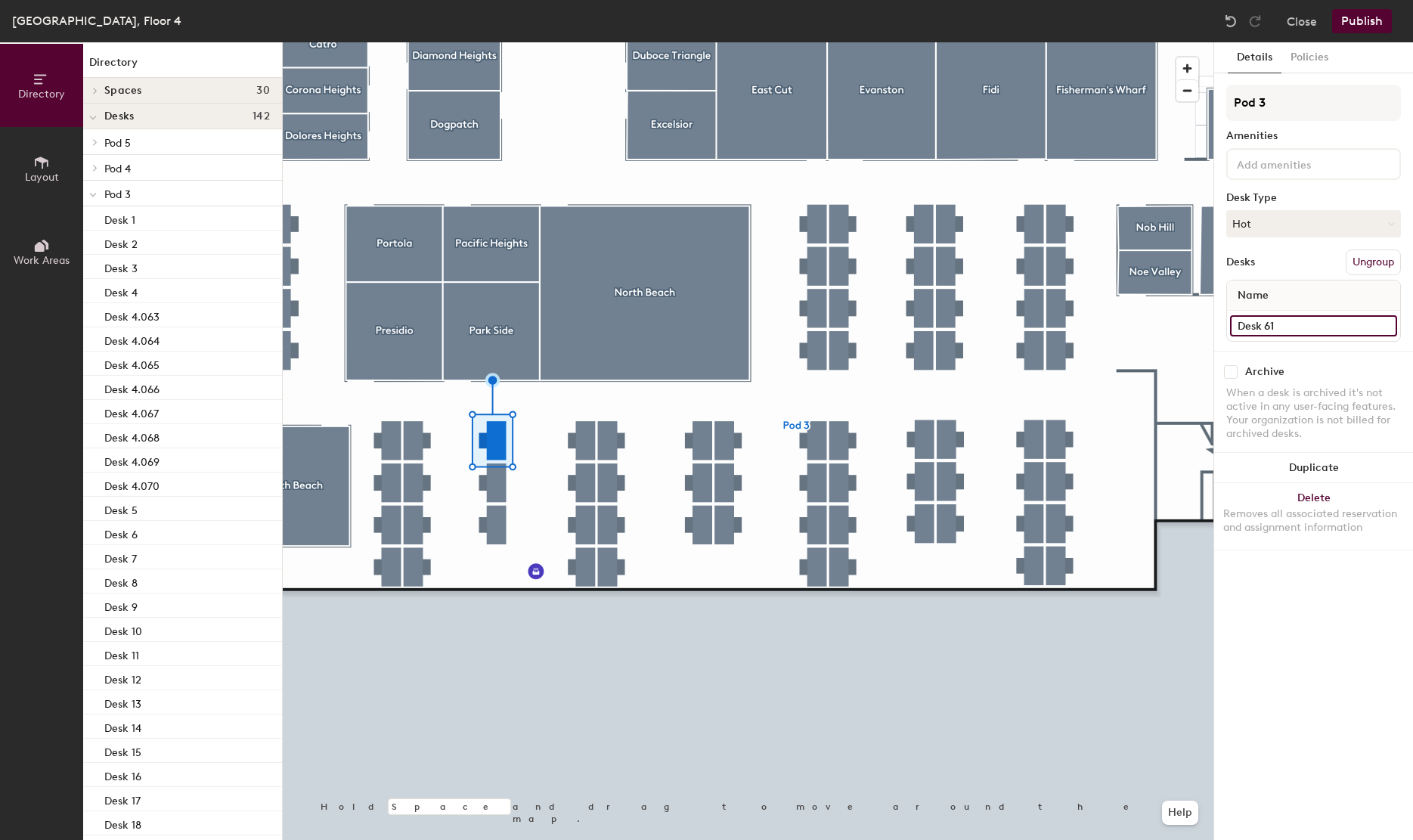
click at [1282, 324] on input "Desk 61" at bounding box center [1313, 326] width 167 height 21
paste input "4.063"
type input "Desk 4.071"
click at [1307, 337] on div "Desk 62" at bounding box center [1313, 325] width 173 height 31
click at [1291, 327] on input "Desk 62" at bounding box center [1313, 326] width 167 height 21
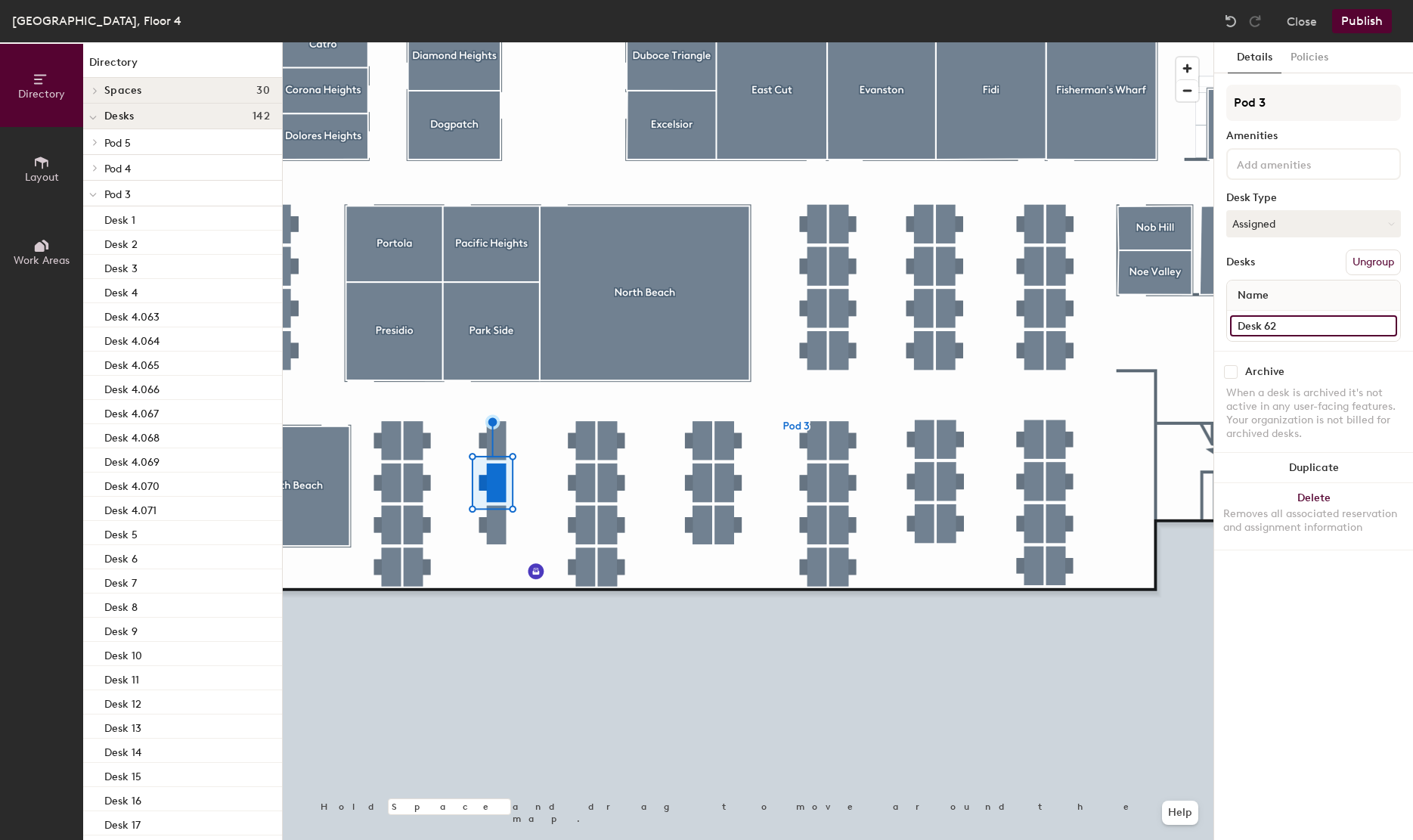
paste input "4.063"
type input "Desk 4.072"
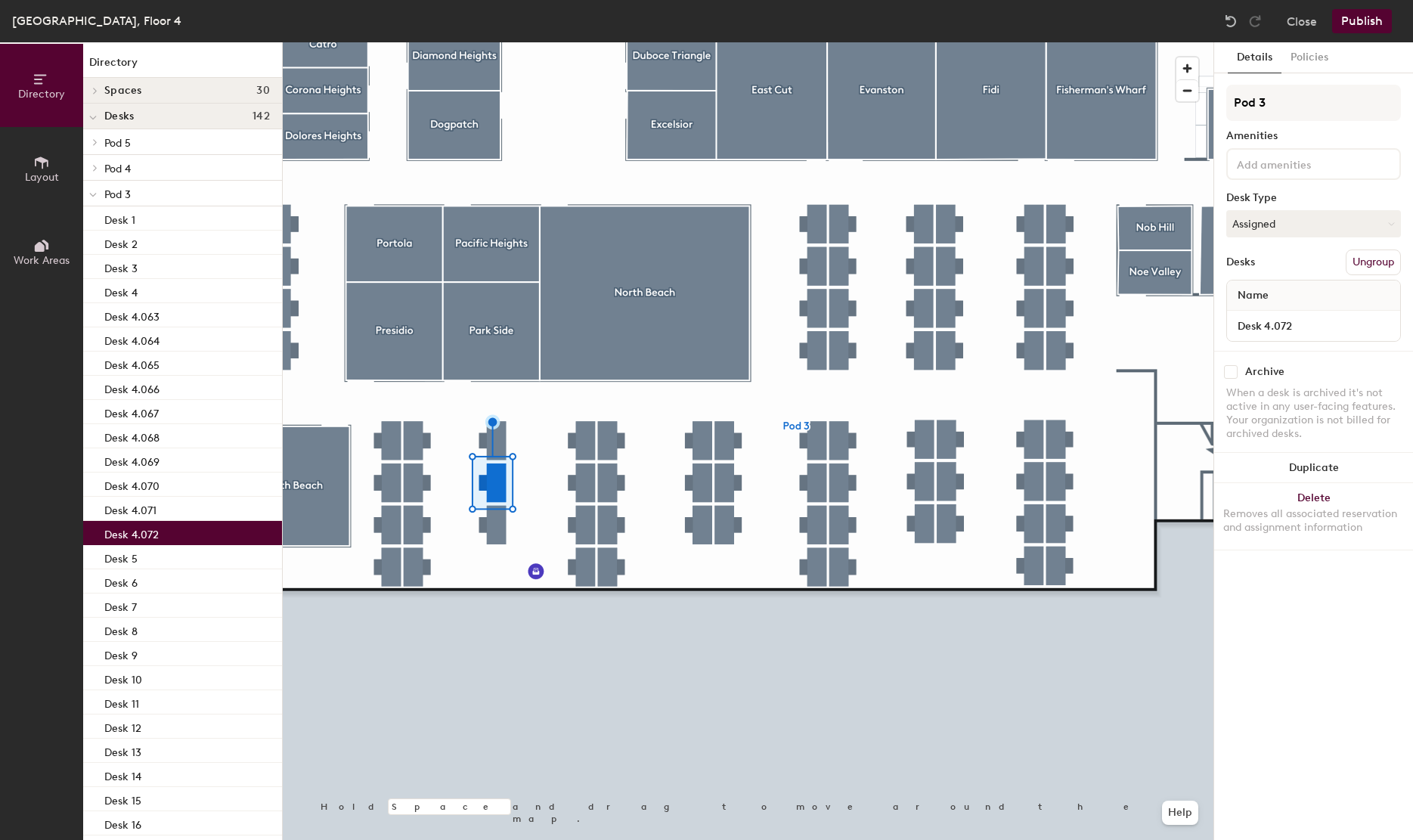
click at [494, 42] on div at bounding box center [748, 42] width 930 height 0
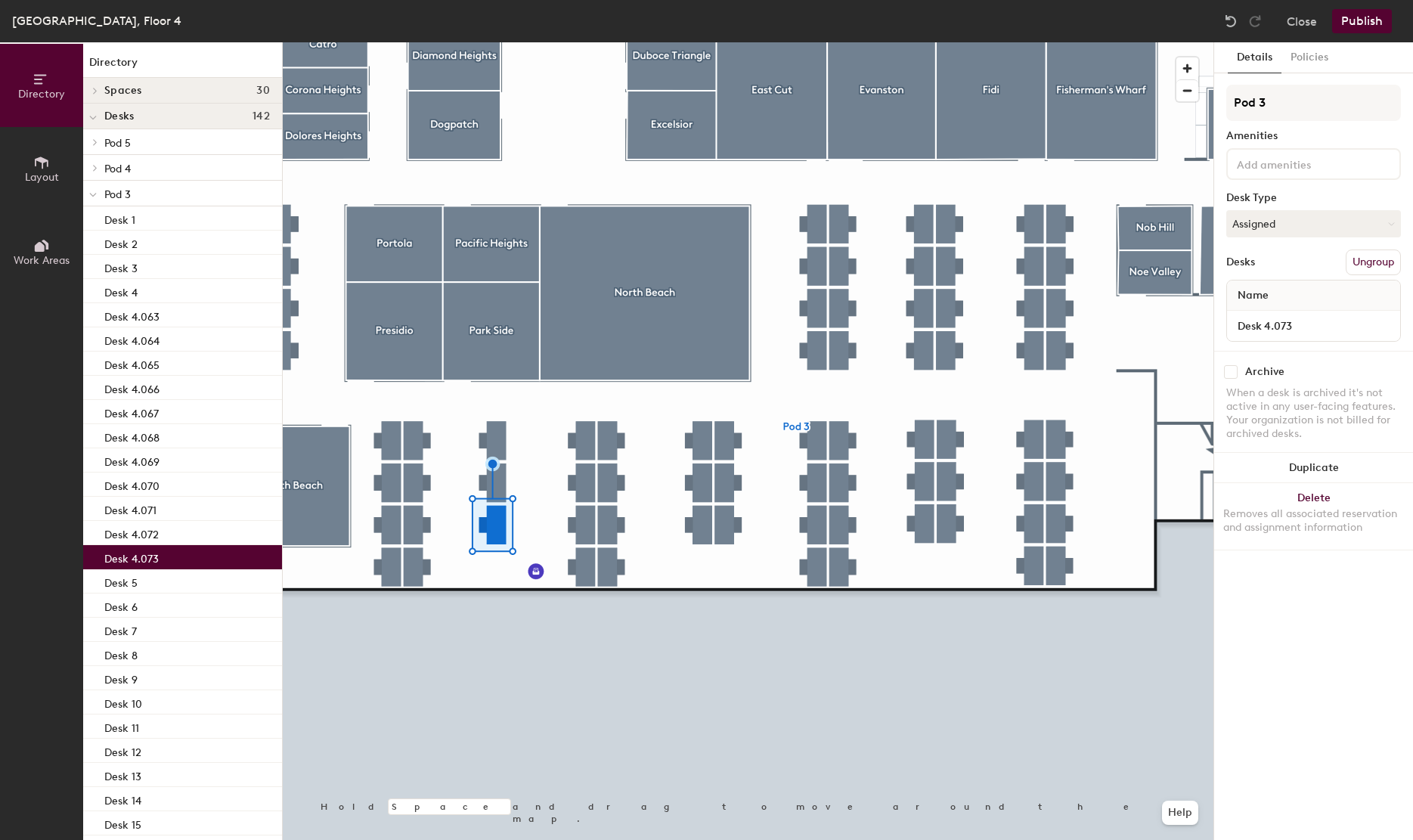
type input "Desk 4.073"
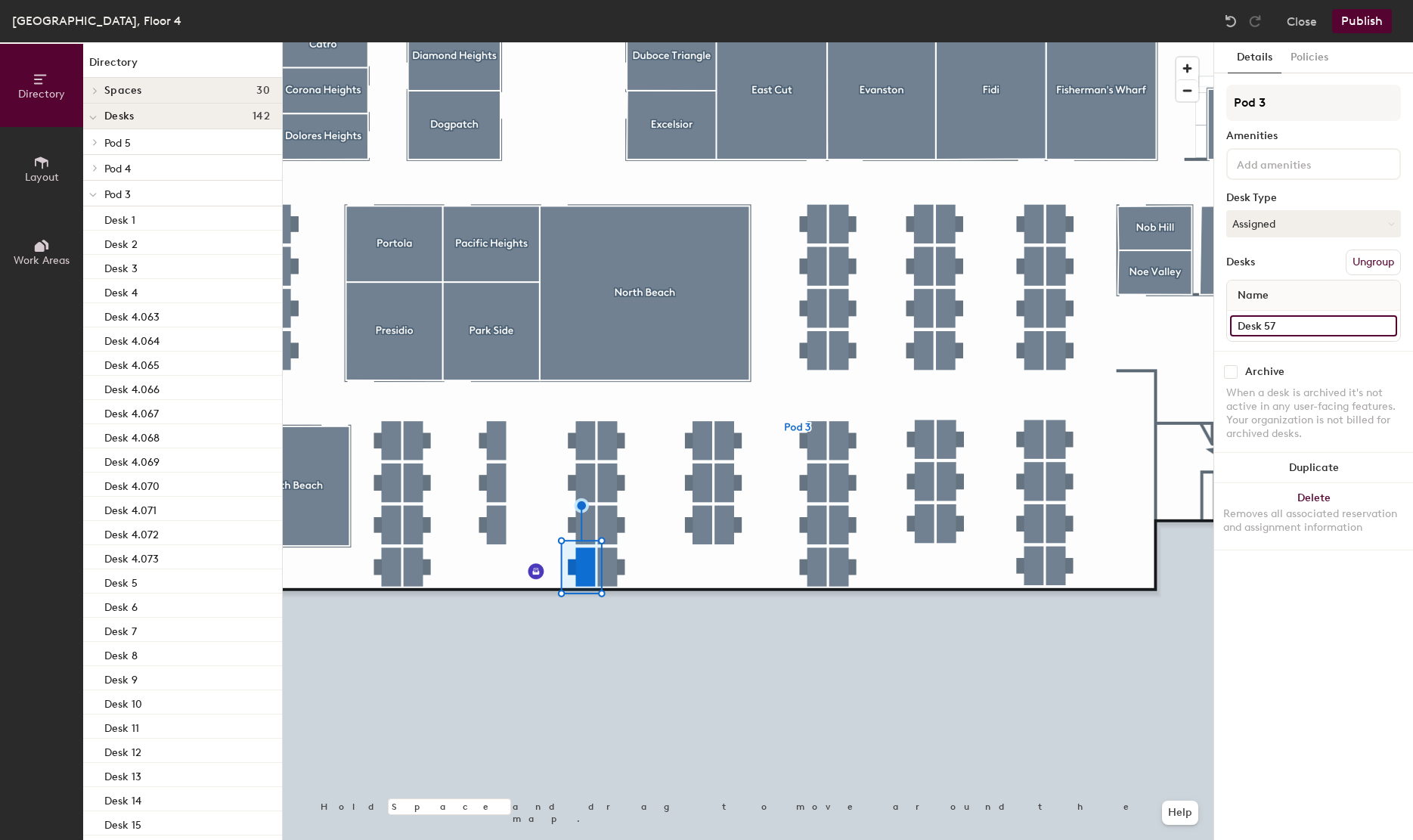
click at [1300, 326] on input "Desk 57" at bounding box center [1313, 326] width 167 height 21
paste input "4.072"
type input "Desk 4.074"
click at [595, 42] on div at bounding box center [748, 42] width 930 height 0
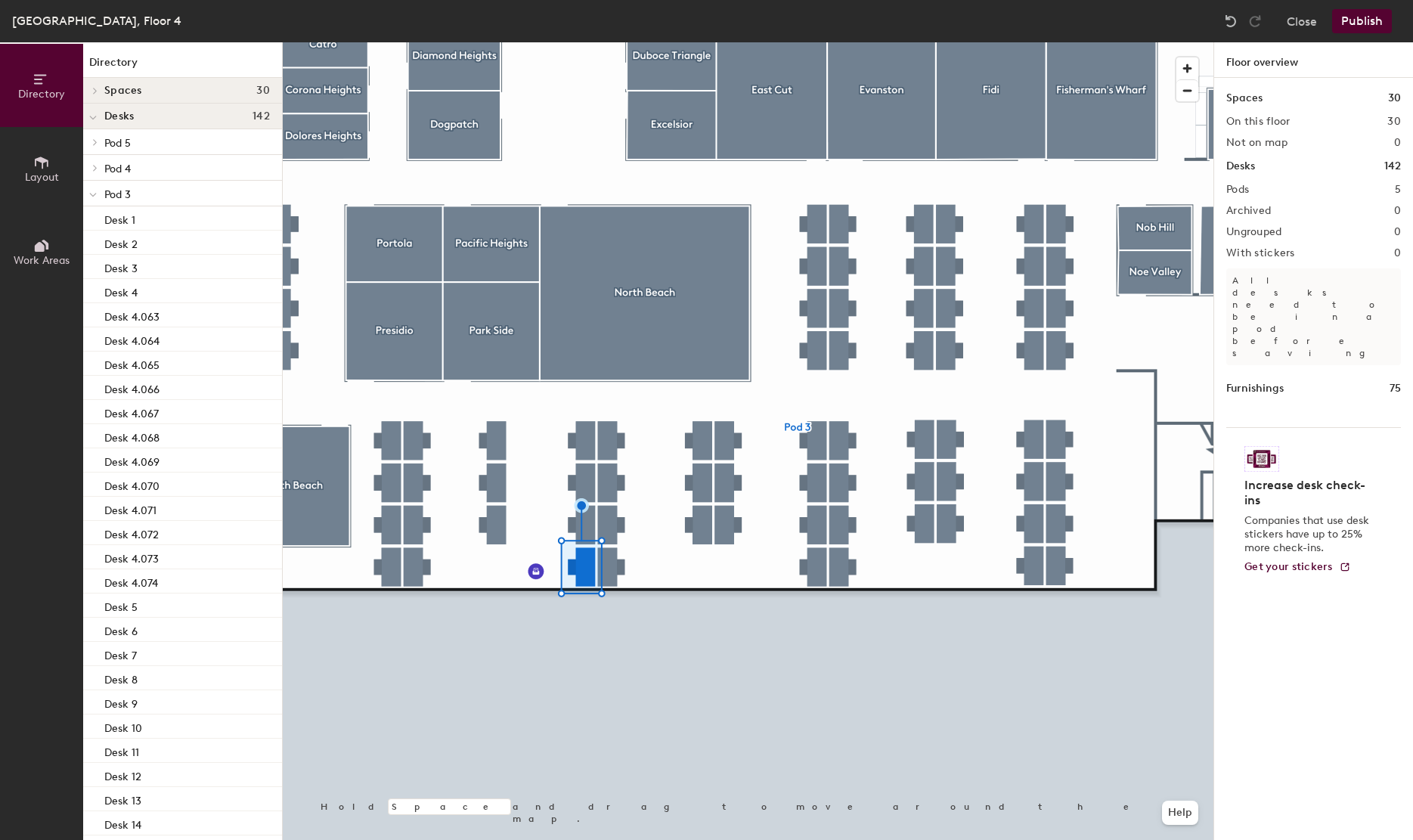
click at [590, 42] on div at bounding box center [748, 42] width 930 height 0
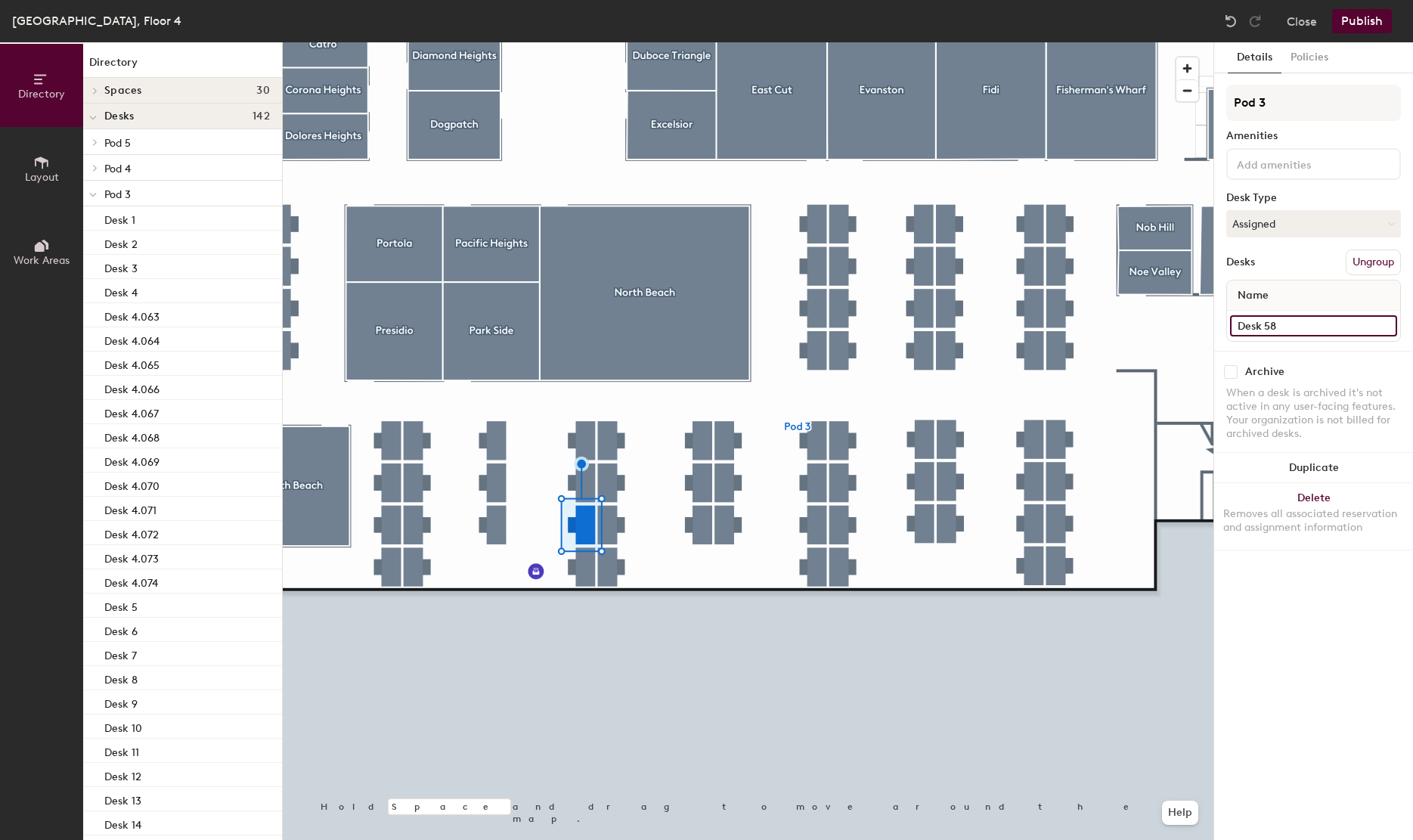
click at [1277, 330] on input "Desk 58" at bounding box center [1313, 326] width 167 height 21
paste input "4.072"
type input "Desk 4.075"
click at [1287, 314] on div "Desk 59" at bounding box center [1313, 325] width 173 height 31
click at [1287, 317] on input "Desk 59" at bounding box center [1313, 326] width 167 height 21
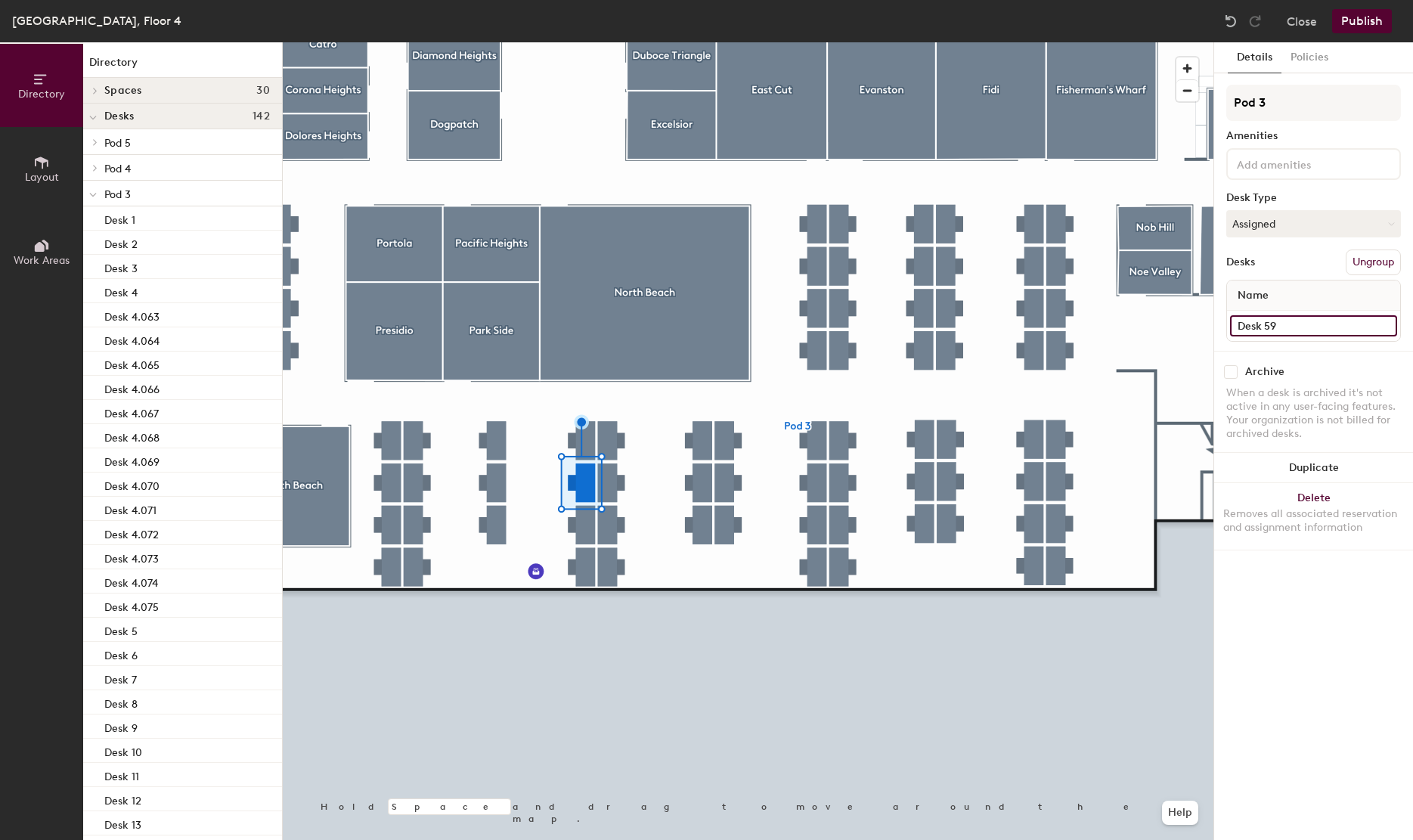
paste input "4.072"
type input "Desk 4.072"
paste input "Desk 4.072"
type input "Desk 4.076"
click at [1305, 325] on input "Desk 60" at bounding box center [1313, 326] width 167 height 21
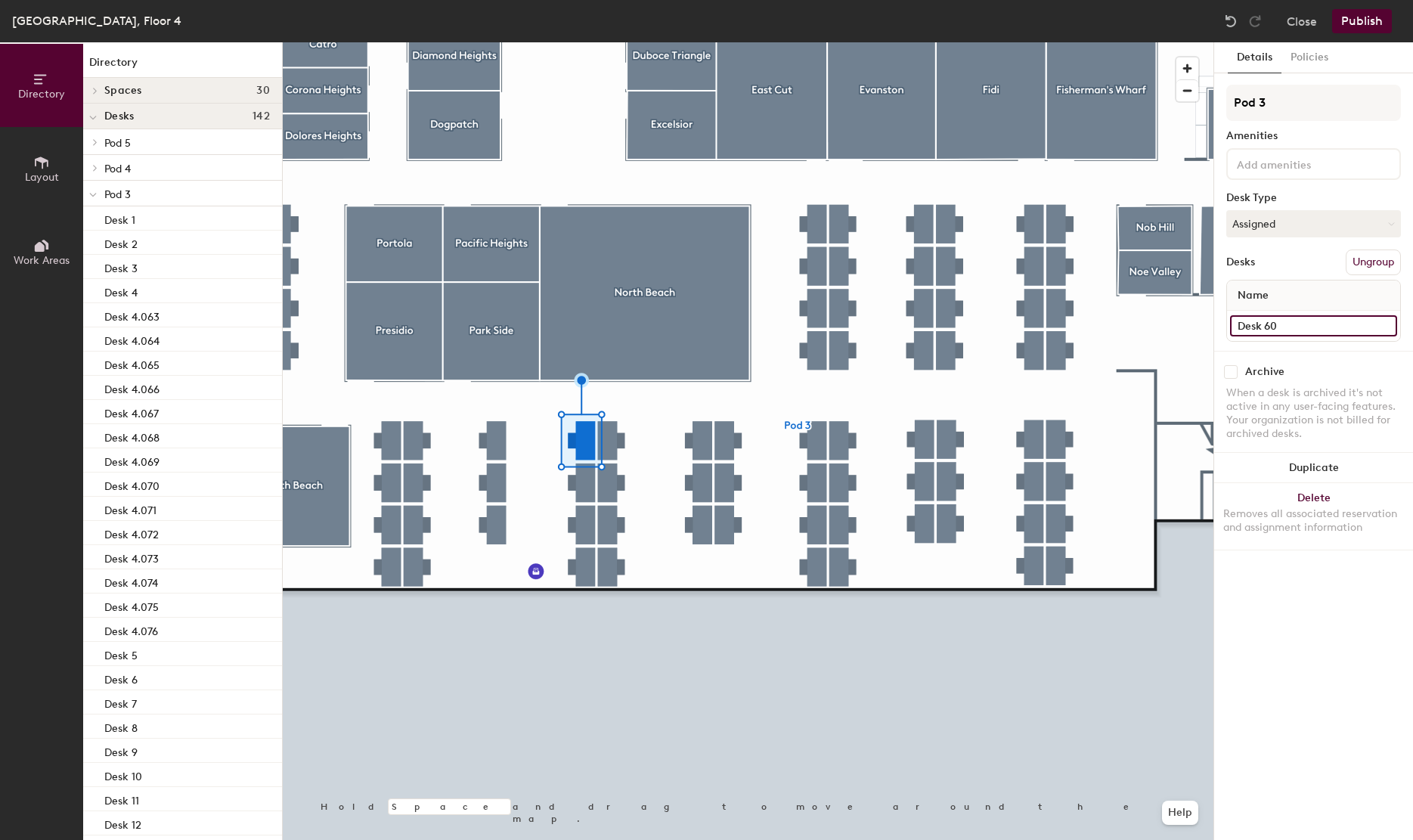
paste input "4.072"
type input "Desk 4.077"
click at [1284, 323] on input "Desk 53" at bounding box center [1313, 326] width 167 height 21
paste input "4.072"
type input "Desk 4.078"
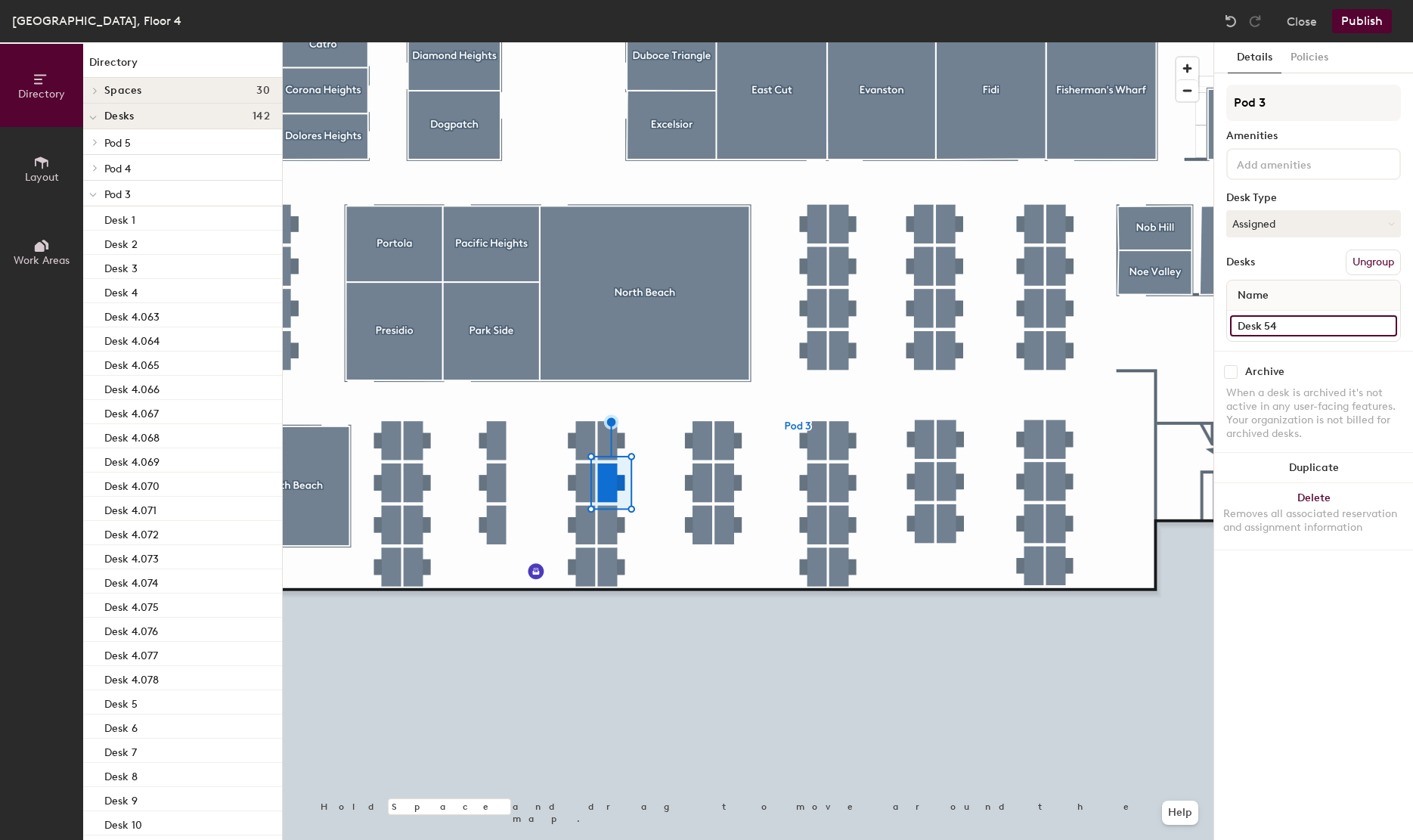
click at [1276, 326] on input "Desk 54" at bounding box center [1313, 326] width 167 height 21
paste input "4.072"
type input "Desk 4.079"
click at [600, 42] on div at bounding box center [748, 42] width 930 height 0
click at [1256, 325] on input "Desk 55" at bounding box center [1313, 326] width 167 height 21
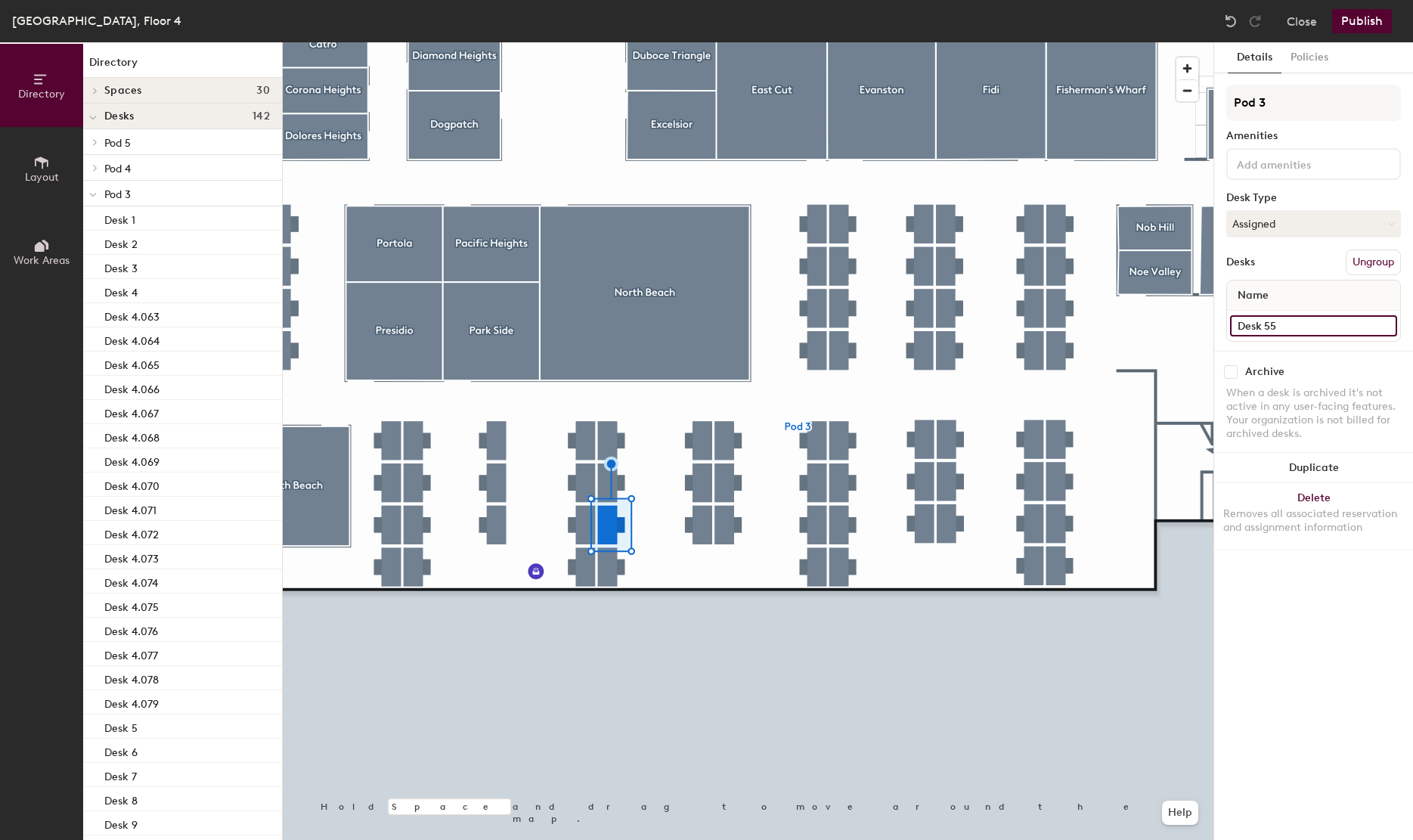
paste input "4.072"
type input "Desk 4.080"
click at [1324, 320] on input "Desk 56" at bounding box center [1313, 326] width 167 height 21
paste input "4.072"
type input "Desk 4.081"
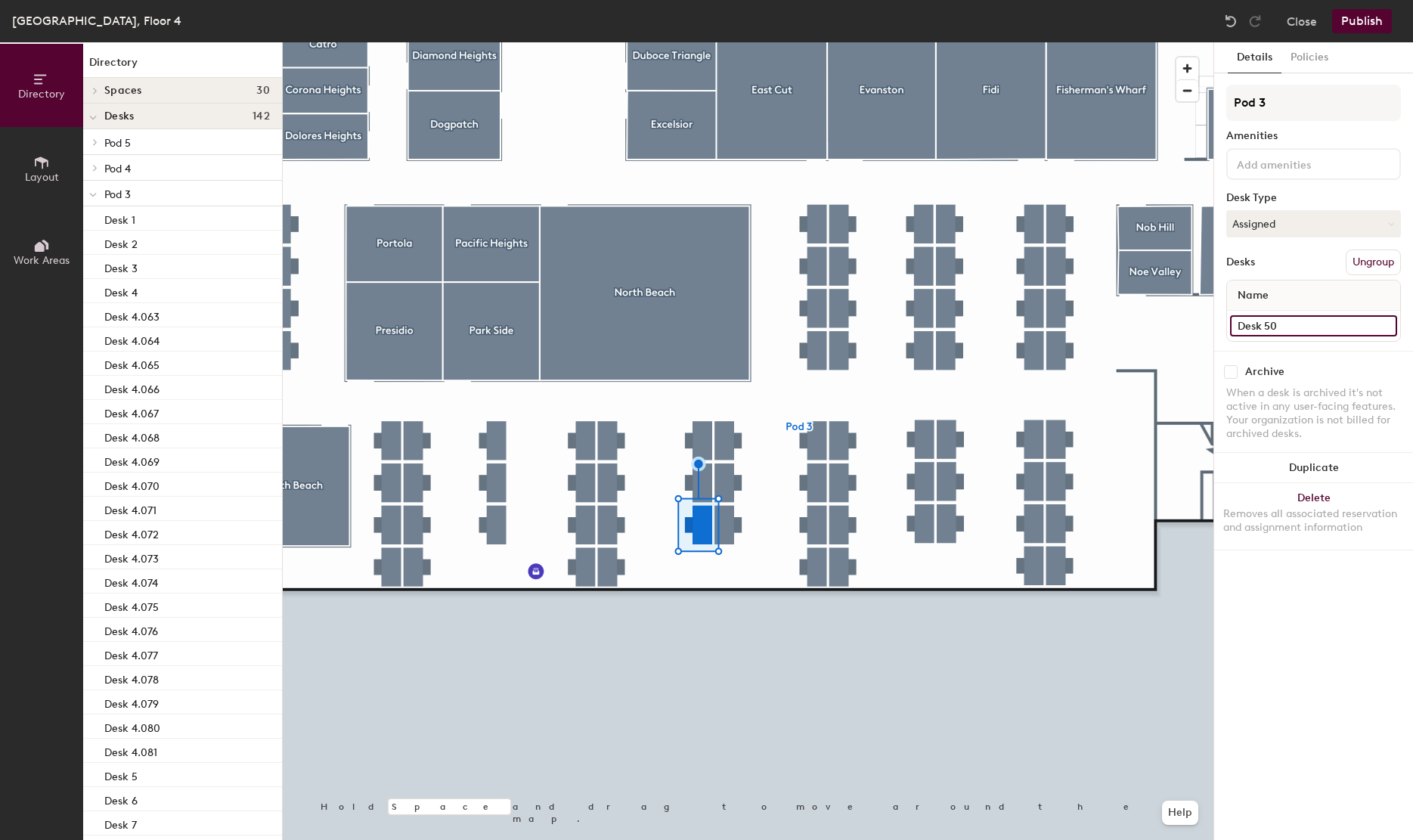
click at [1311, 325] on input "Desk 50" at bounding box center [1313, 326] width 167 height 21
paste input "4.081"
type input "Desk 4.082"
click at [708, 42] on div at bounding box center [748, 42] width 930 height 0
click at [1303, 320] on input "Desk 51" at bounding box center [1313, 326] width 167 height 21
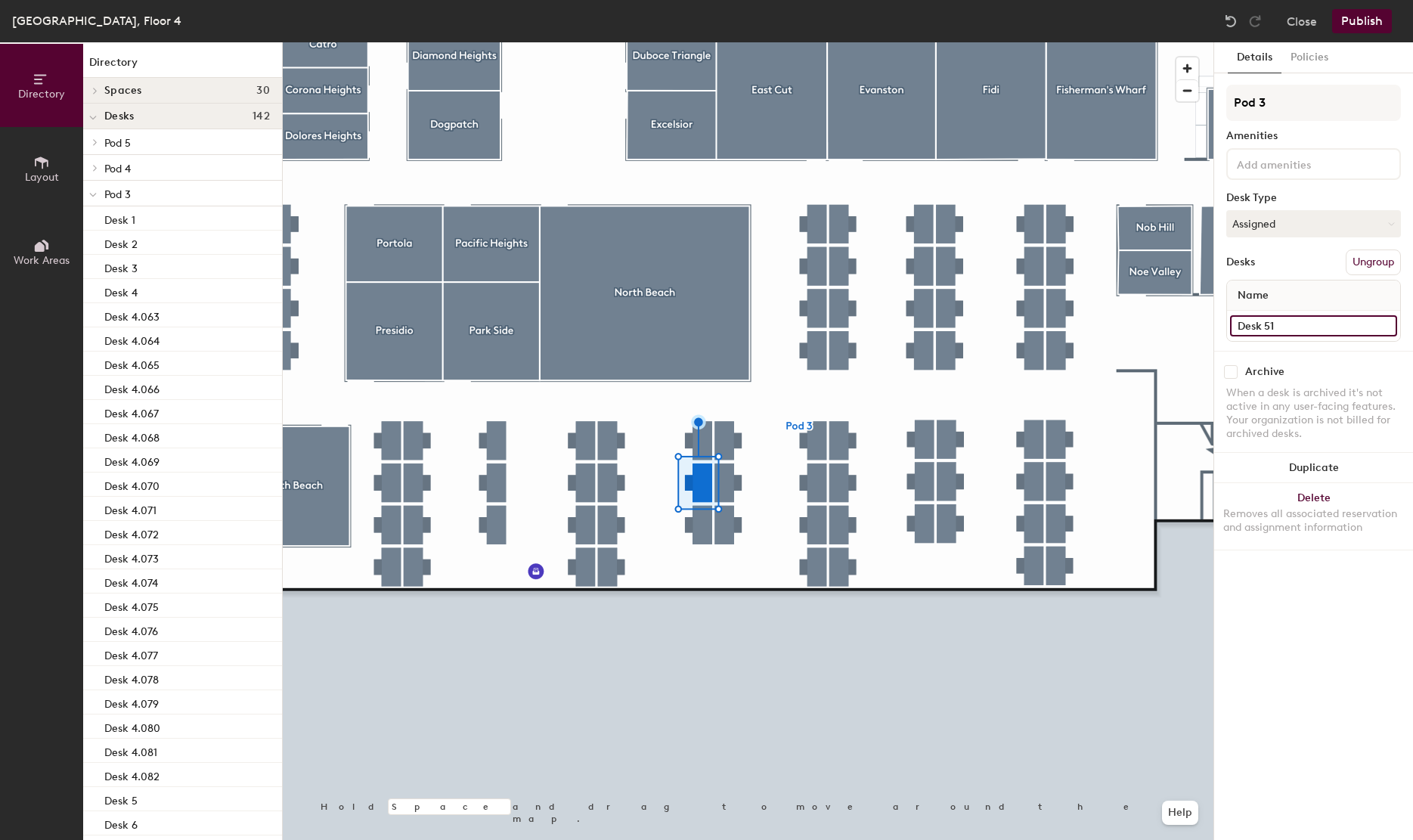
paste input "4.08"
type input "Desk 4.083"
click at [1315, 323] on input "Desk 52" at bounding box center [1313, 326] width 167 height 21
paste input "4.081"
type input "Desk 4.084"
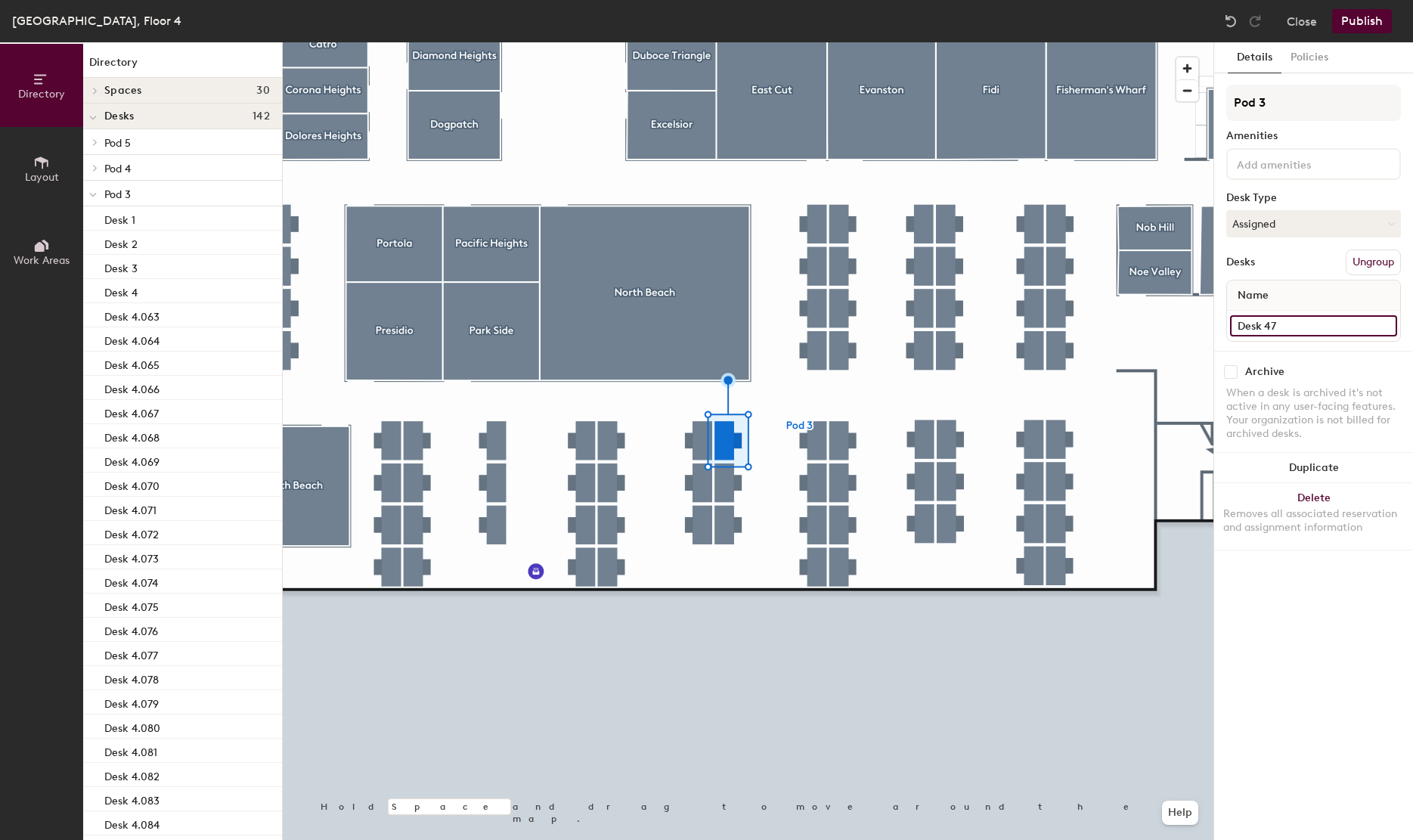
click at [1296, 325] on input "Desk 47" at bounding box center [1313, 326] width 167 height 21
paste input ".081"
type input "Desk 4.081"
paste input "Desk 4.081"
type input "Desk 4.085"
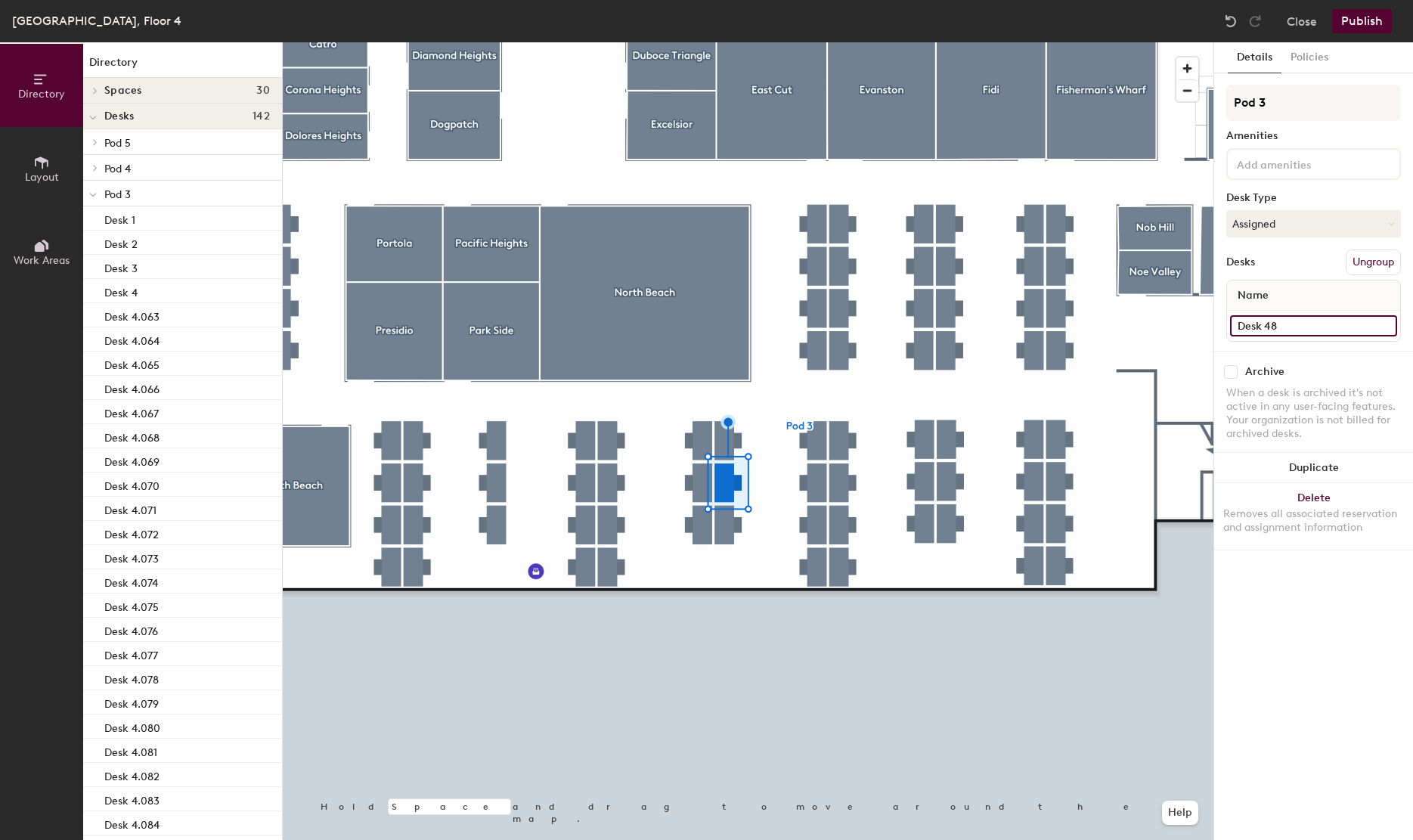
click at [1275, 332] on input "Desk 48" at bounding box center [1313, 326] width 167 height 21
paste input ".081"
type input "Desk 4.086"
click at [727, 42] on div at bounding box center [748, 42] width 930 height 0
click at [1287, 333] on input "Desk 49" at bounding box center [1313, 326] width 167 height 21
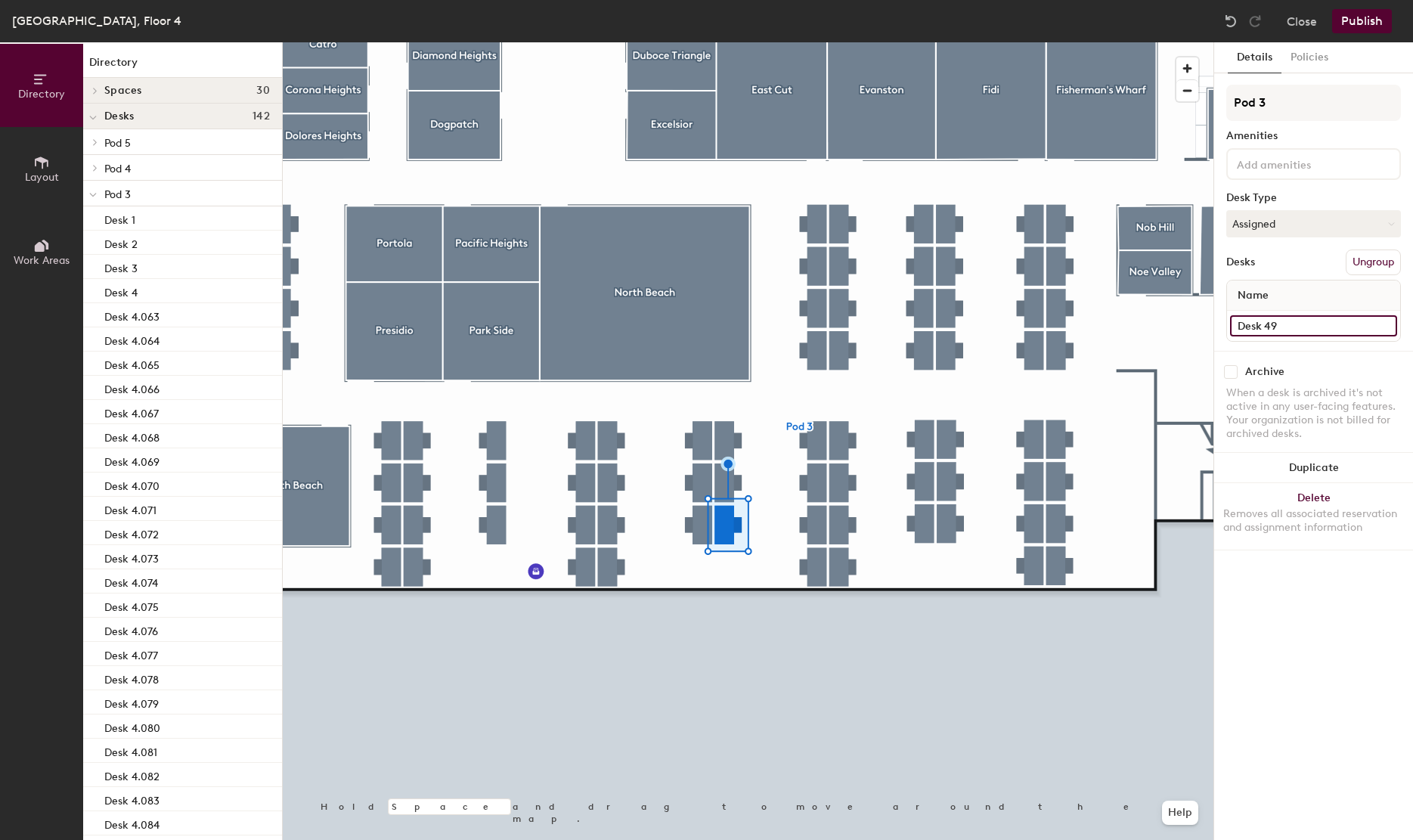
paste input ".081"
type input "Desk 4.087"
click at [1303, 330] on input "Desk 10" at bounding box center [1313, 326] width 167 height 21
paste input "4.081"
type input "Desk 4.088"
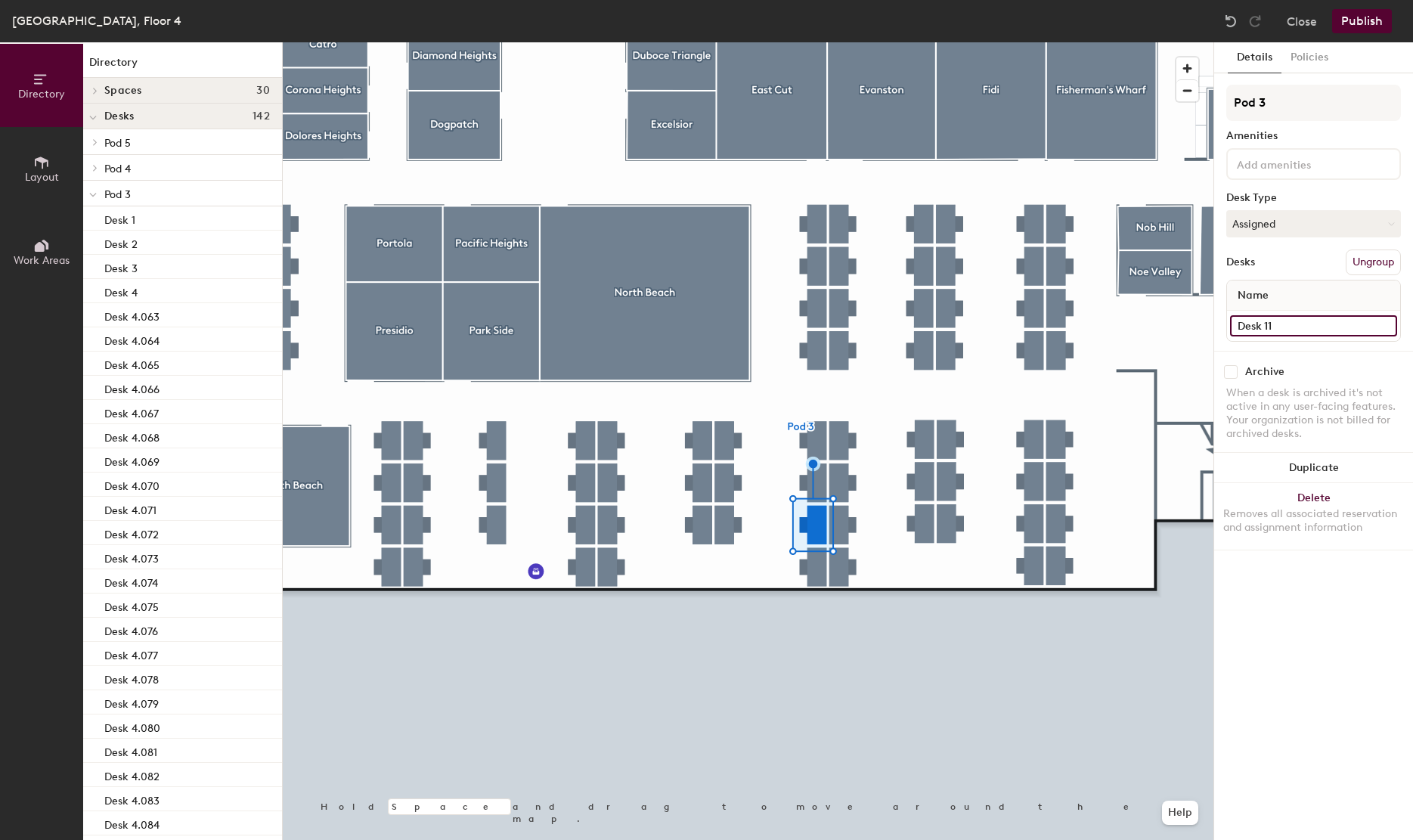
click at [1298, 316] on input "Desk 11" at bounding box center [1313, 326] width 167 height 21
paste input "Desk 4.081"
type input "Desk 4.089"
click at [819, 42] on div at bounding box center [748, 42] width 930 height 0
click at [1296, 335] on input "Desk 12" at bounding box center [1313, 326] width 167 height 21
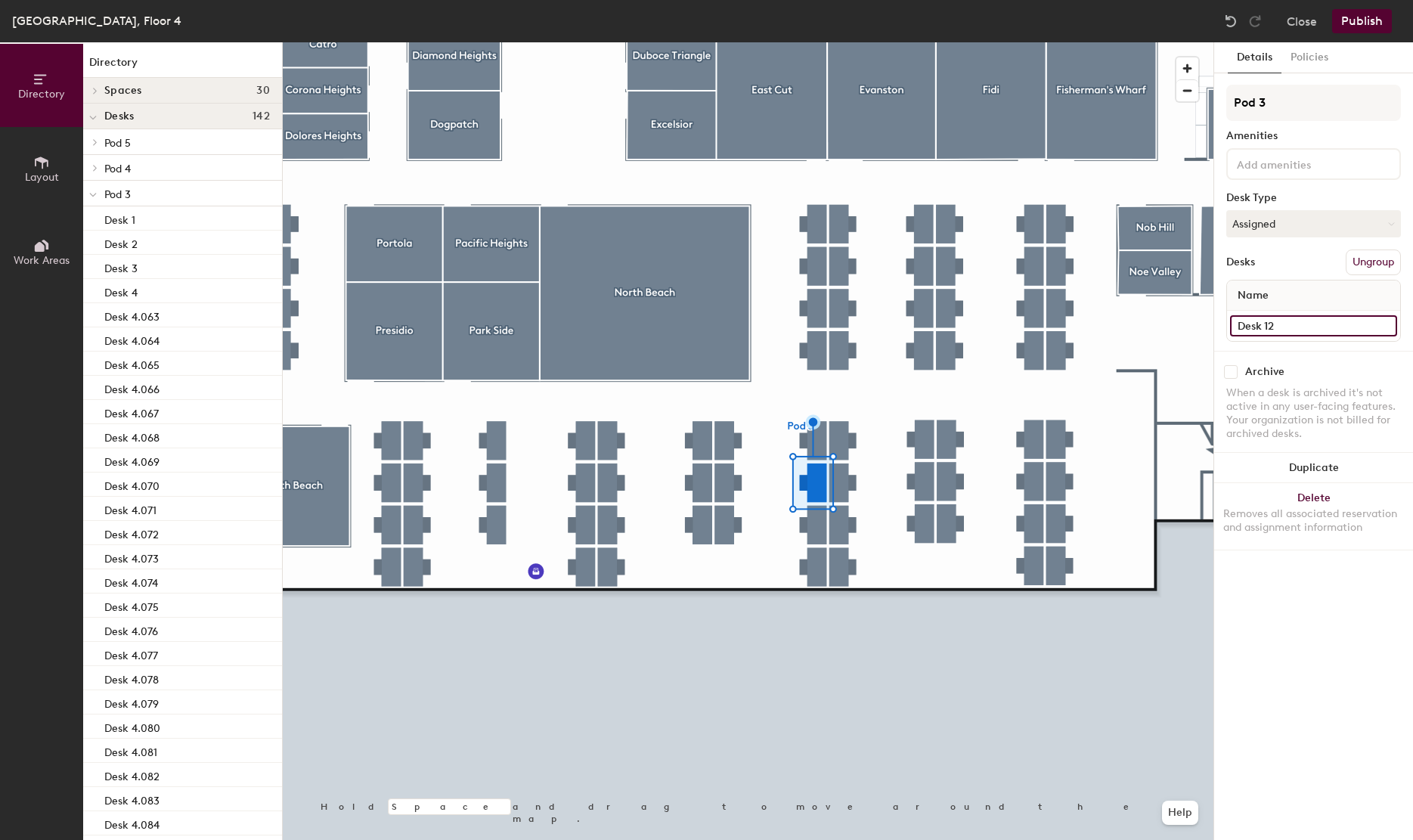
paste input "4.081"
click at [1313, 321] on input "Desk 4.09" at bounding box center [1313, 326] width 167 height 21
click at [1313, 324] on input "Desk 4.09" at bounding box center [1313, 326] width 167 height 21
type input "Desk 4.090"
click at [1272, 333] on input "Desk 13" at bounding box center [1313, 326] width 167 height 21
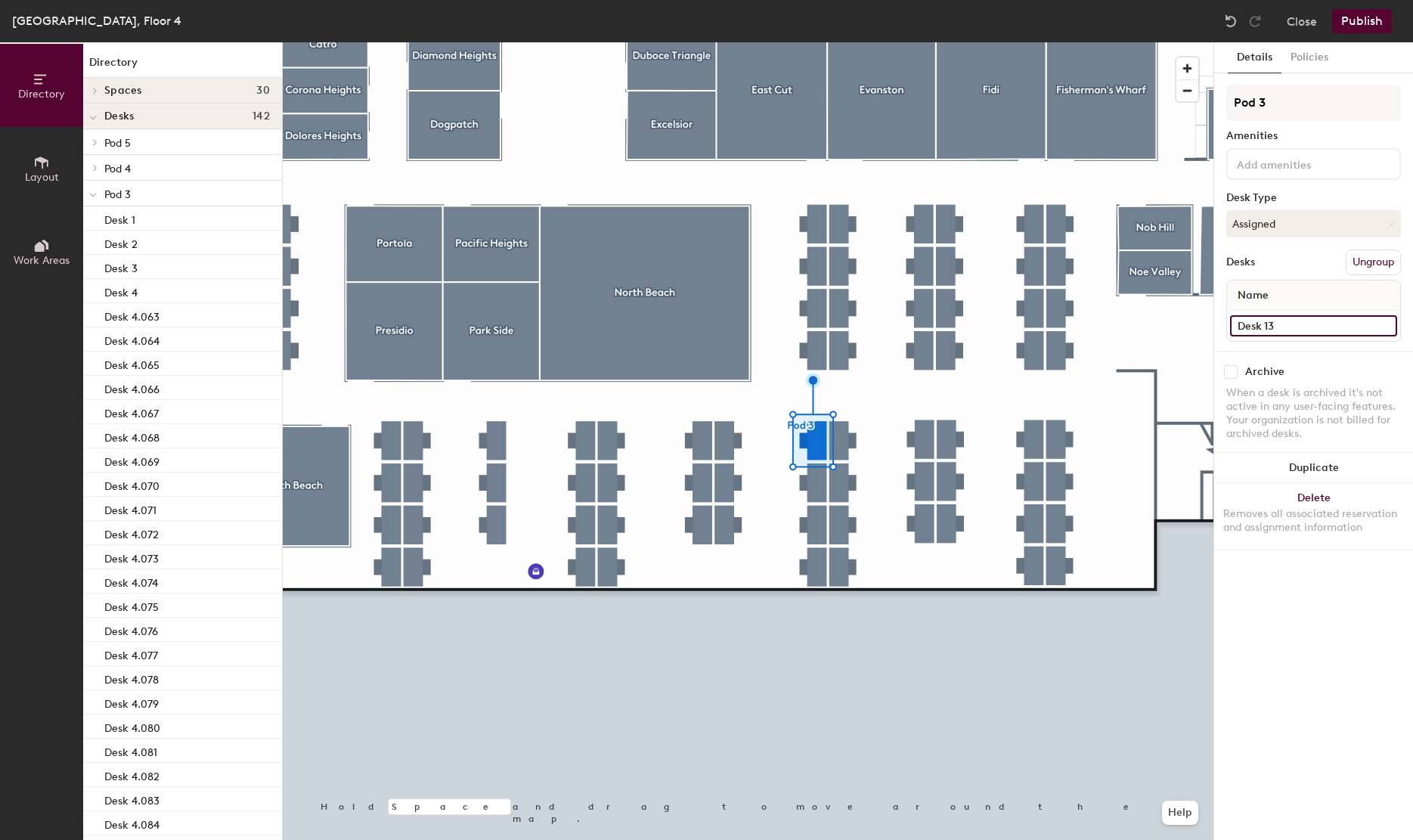
paste input "4.090"
type input "Desk 4.091"
click at [815, 42] on div at bounding box center [748, 42] width 930 height 0
click at [1288, 317] on input "Desk 14" at bounding box center [1313, 326] width 167 height 21
paste input "4.090"
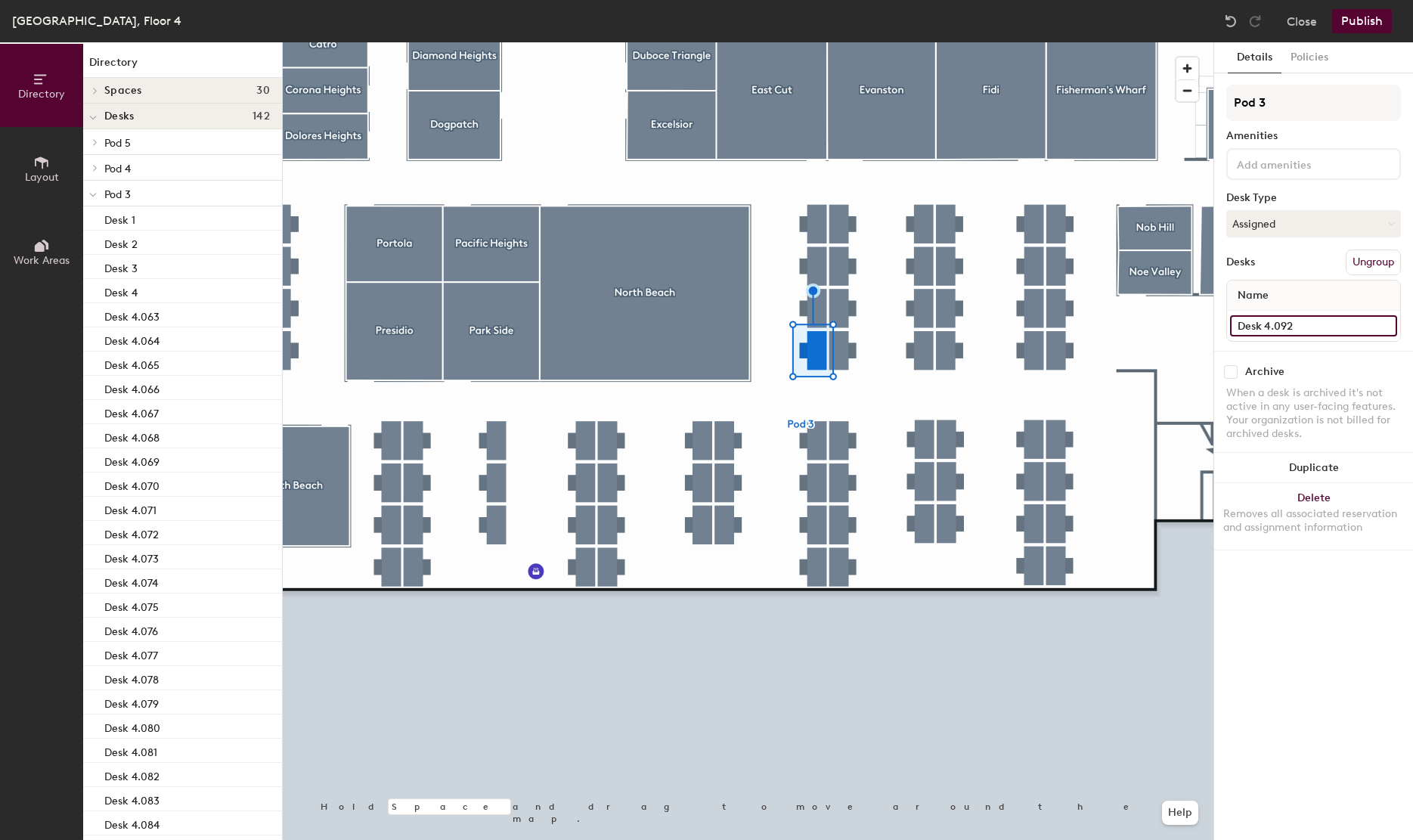
type input "Desk 4.092"
click at [807, 42] on div at bounding box center [748, 42] width 930 height 0
click at [1326, 323] on input "Desk 15" at bounding box center [1313, 326] width 167 height 21
paste input "4.090"
type input "Desk 4.093"
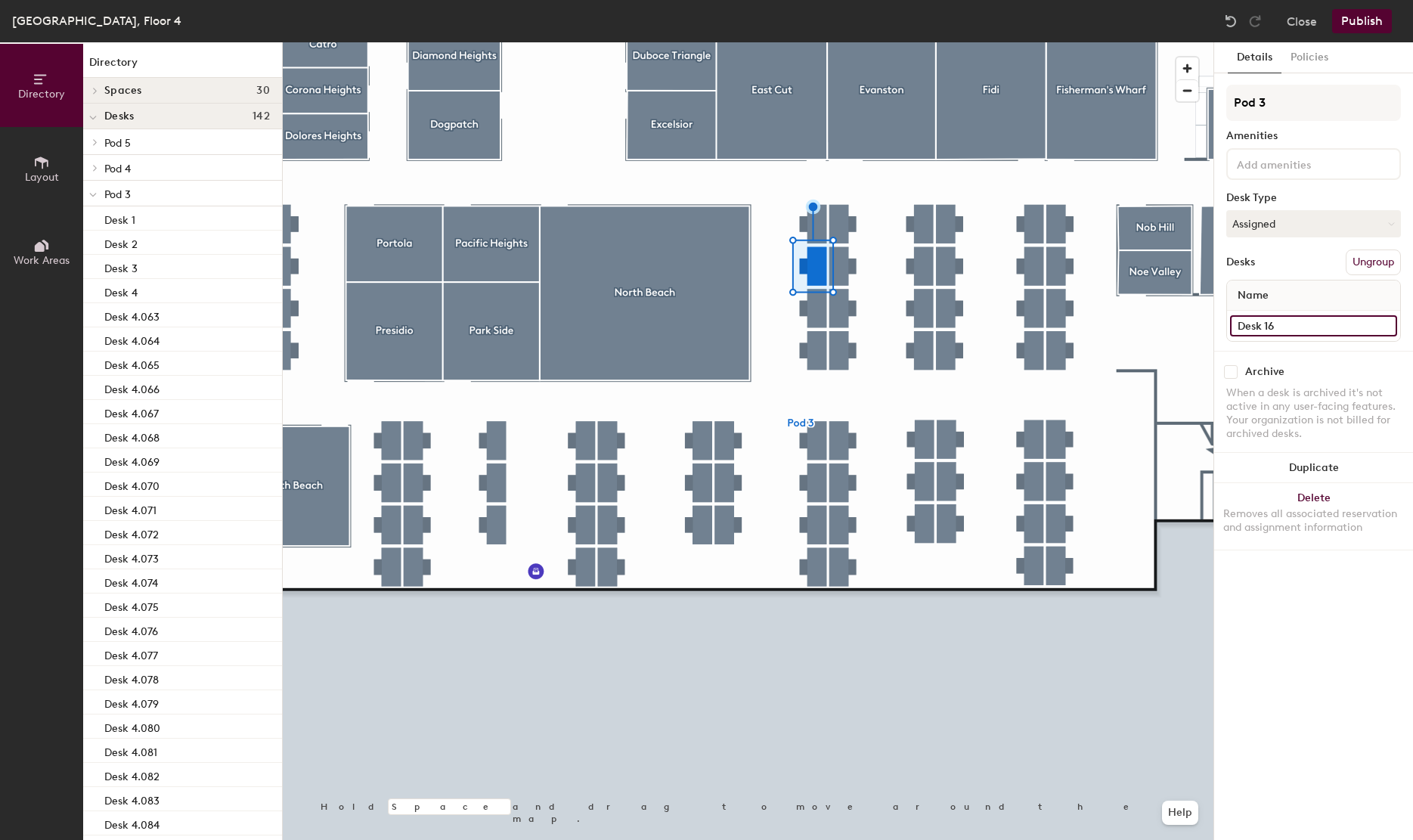
click at [1298, 318] on input "Desk 16" at bounding box center [1313, 326] width 167 height 21
paste input "4.090"
type input "Desk 4.094"
click at [1326, 328] on input "Desk 1" at bounding box center [1313, 326] width 167 height 21
paste input "4.090"
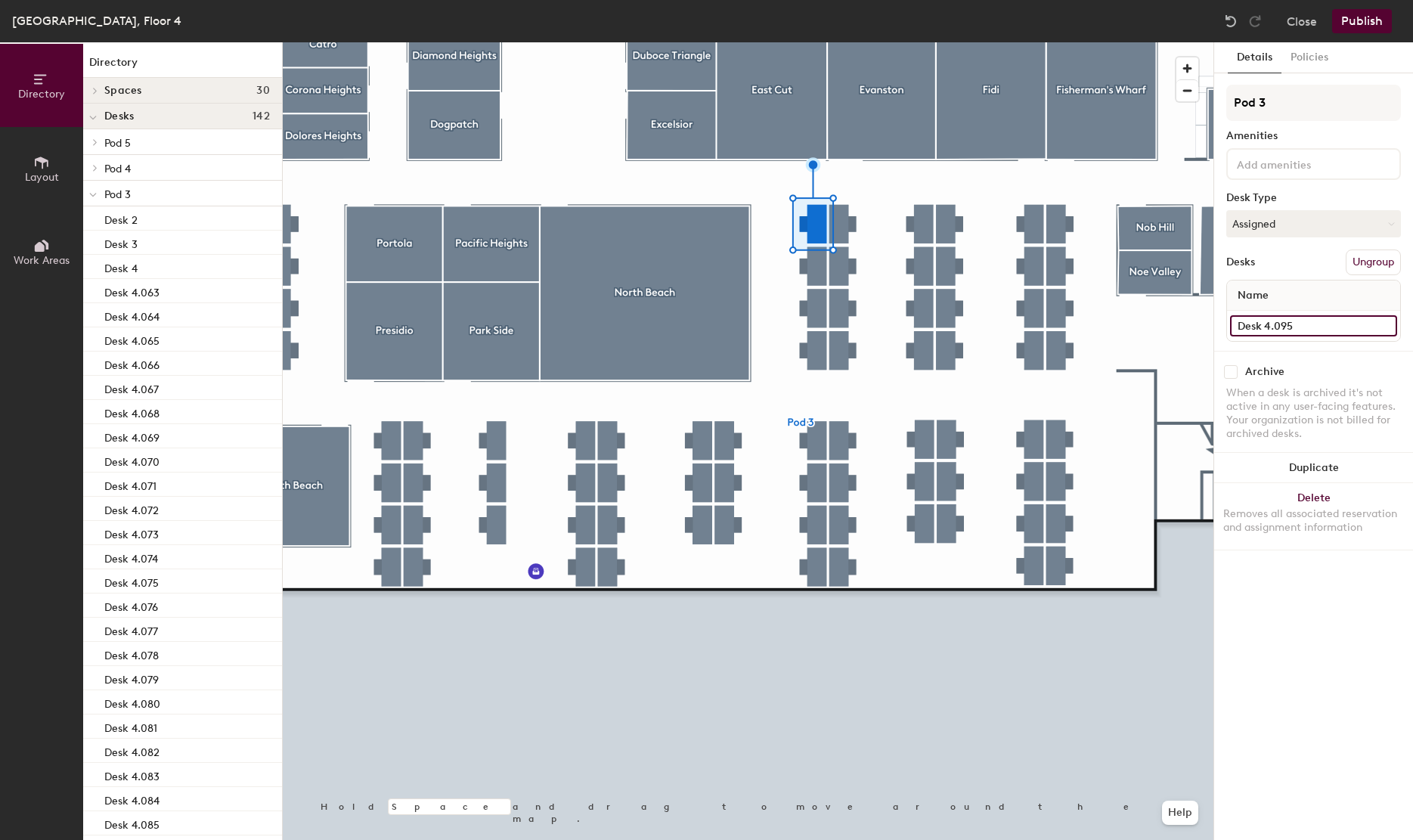
type input "Desk 4.095"
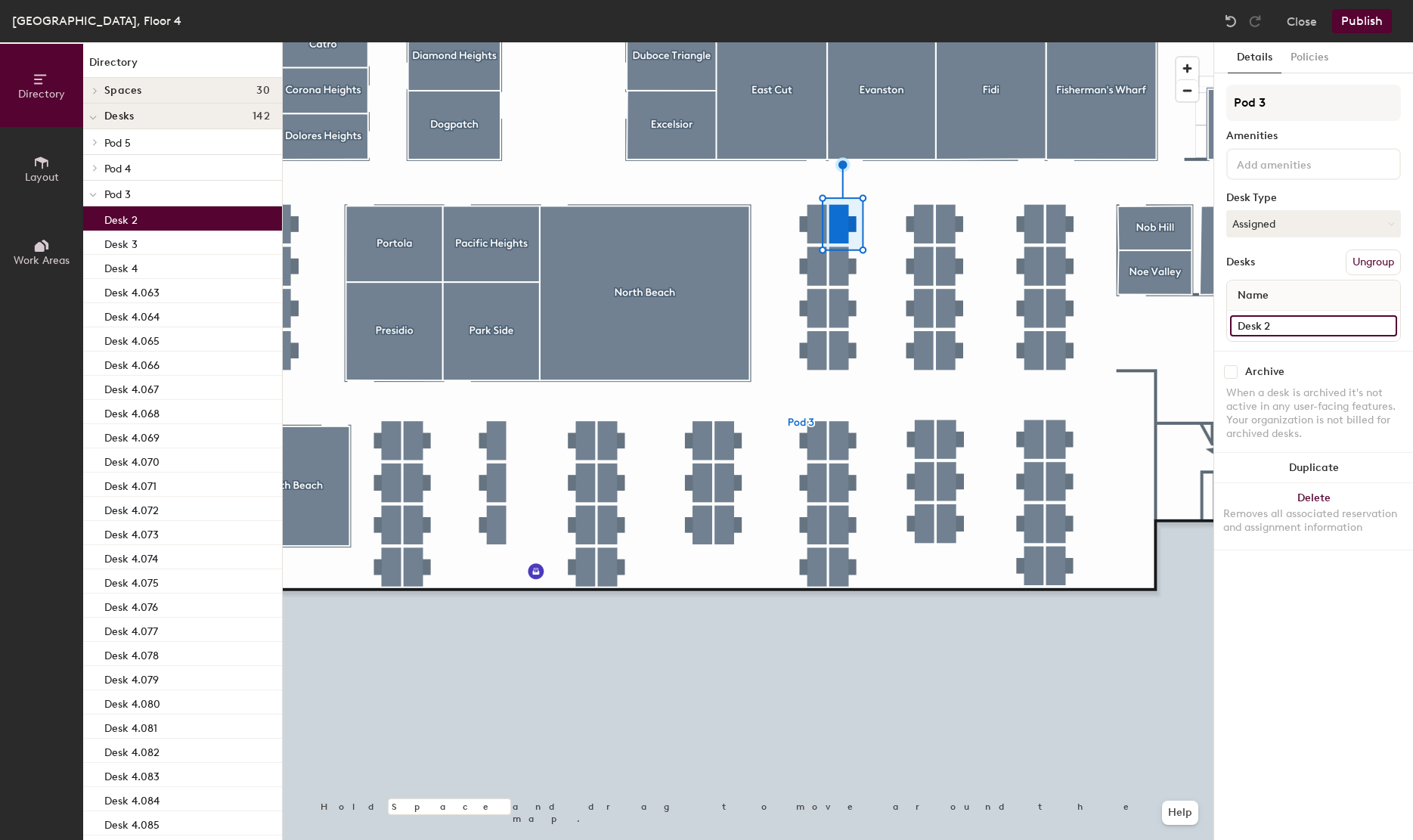
click at [1295, 330] on input "Desk 2" at bounding box center [1313, 326] width 167 height 21
paste input "4.090"
type input "Desk 4.096"
click at [851, 42] on div at bounding box center [748, 42] width 930 height 0
click at [1305, 341] on div "Name Desk 3" at bounding box center [1313, 310] width 175 height 62
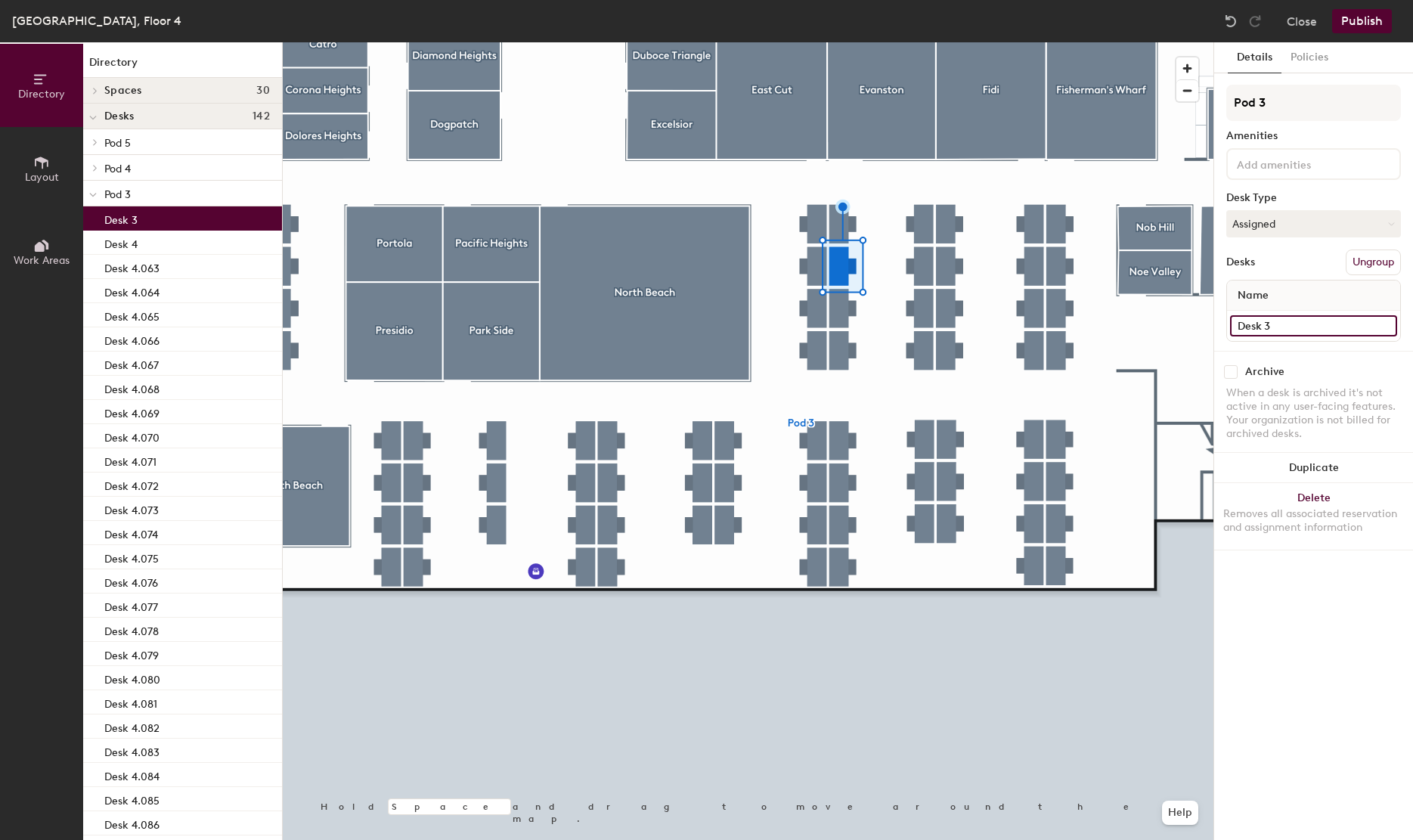
click at [1305, 335] on input "Desk 3" at bounding box center [1313, 326] width 167 height 21
paste input "4.090"
type input "Desk 4.097"
click at [1314, 325] on input "Desk 4" at bounding box center [1313, 326] width 167 height 21
paste input ".090"
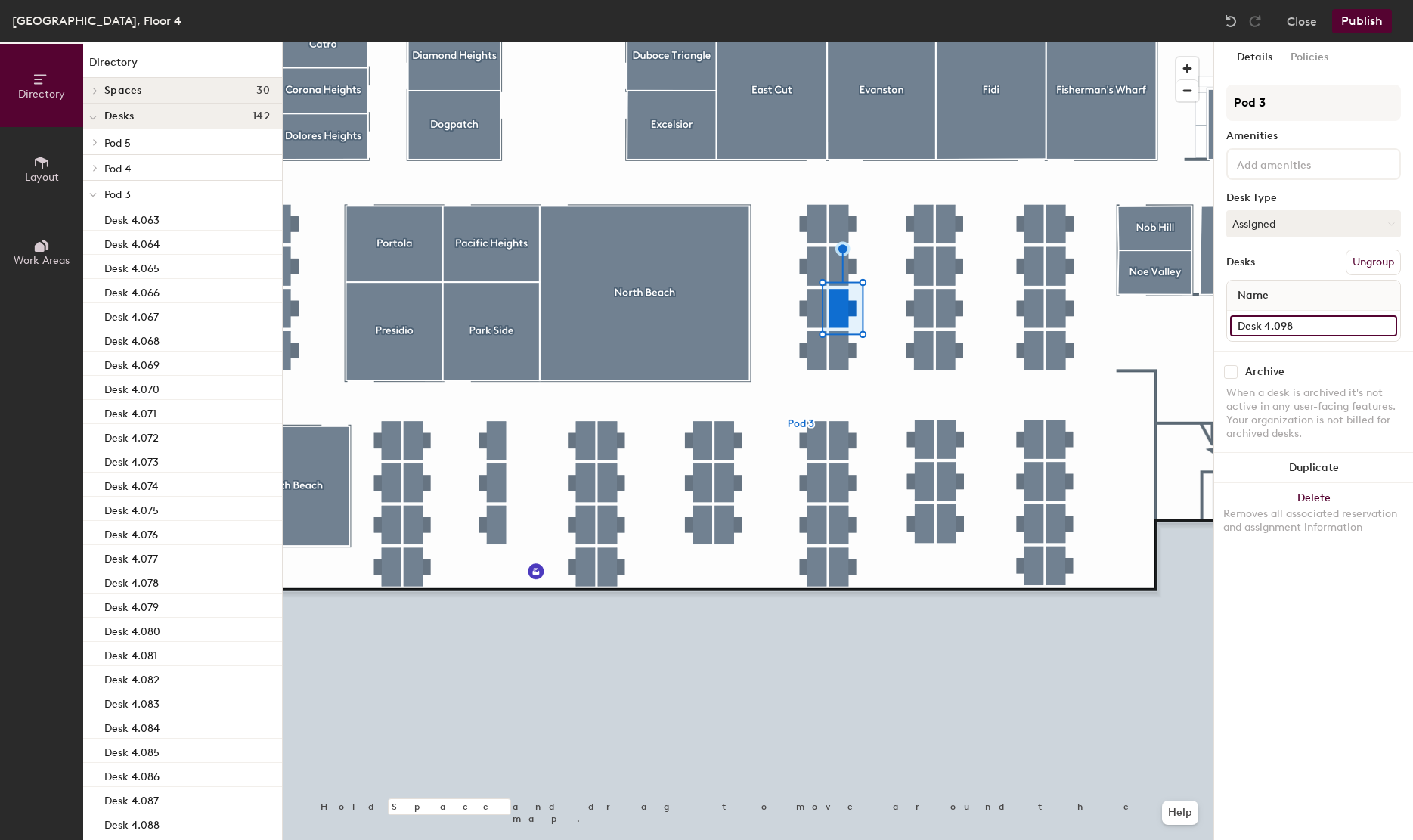
type input "Desk 4.098"
click at [830, 42] on div at bounding box center [748, 42] width 930 height 0
click at [1267, 319] on input "Desk 5" at bounding box center [1313, 326] width 167 height 21
paste input "4.090"
type input "Desk 4.099"
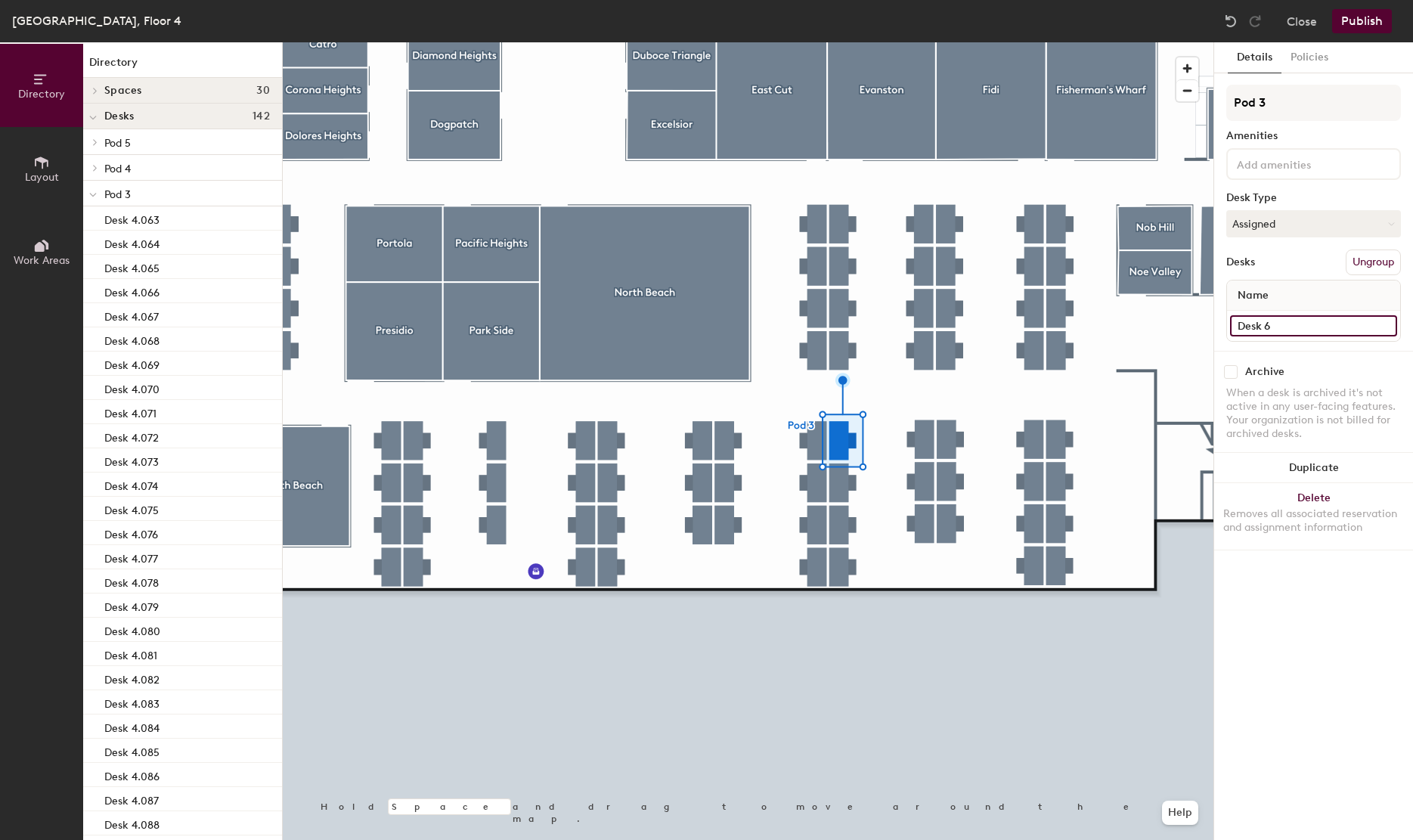
click at [1281, 323] on input "Desk 6" at bounding box center [1313, 326] width 167 height 21
paste input "4.090"
type input "Desk 4.100"
click at [1300, 323] on input "Desk 7" at bounding box center [1313, 326] width 167 height 21
paste input "4.100"
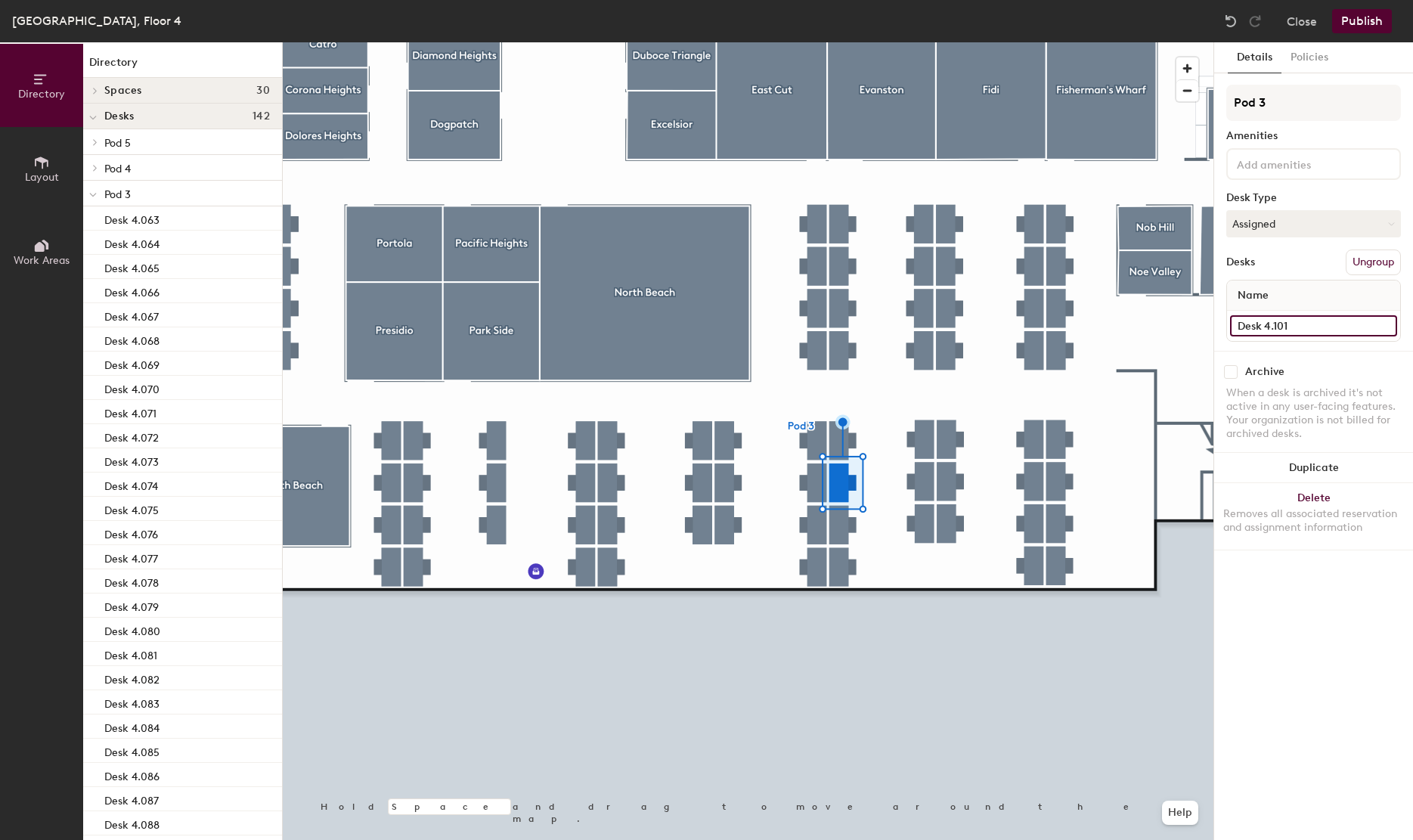
type input "Desk 4.101"
click at [839, 42] on div at bounding box center [748, 42] width 930 height 0
click at [1298, 328] on input "Desk 8" at bounding box center [1313, 326] width 167 height 21
paste input "4.100"
type input "Desk 4.102"
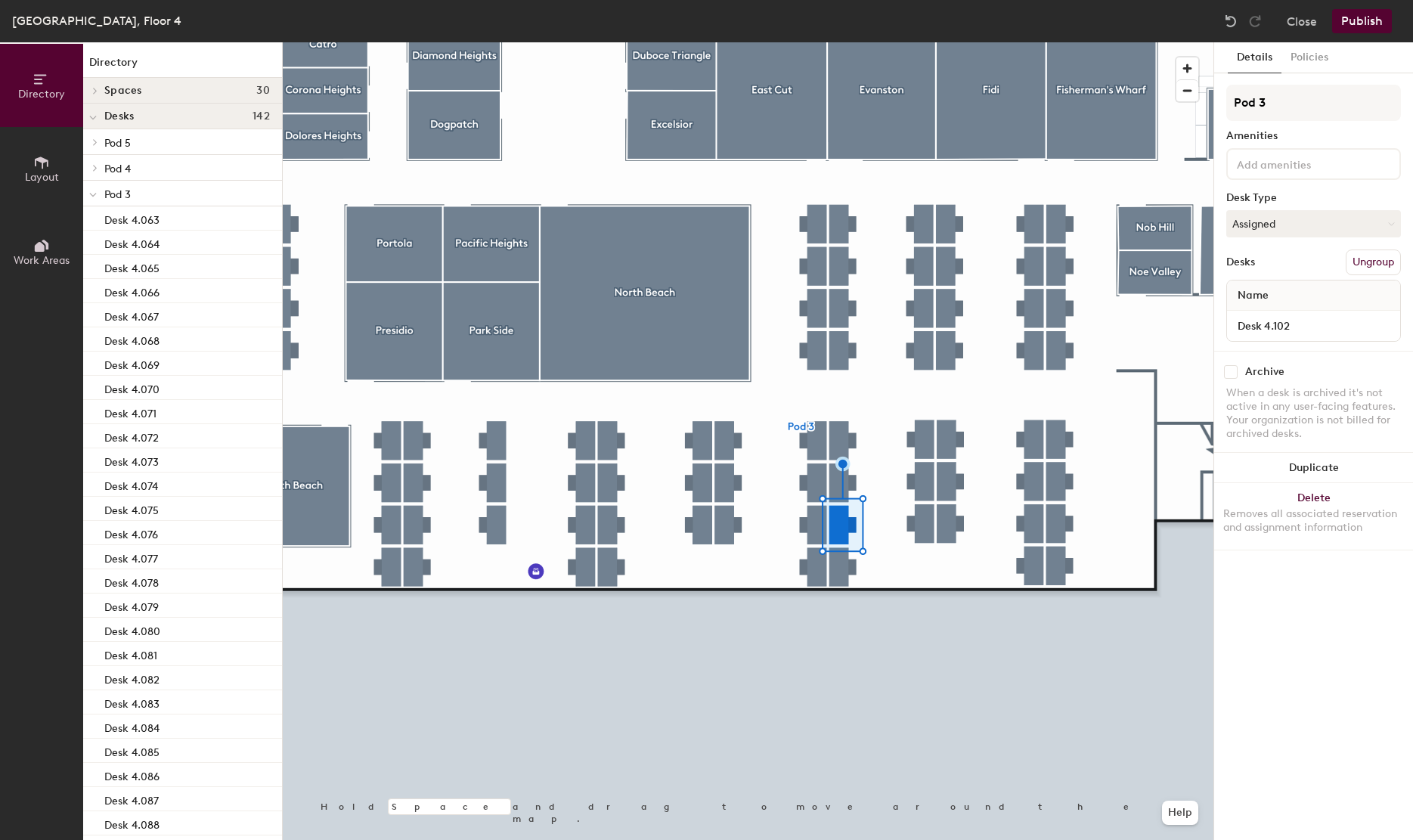
click at [847, 42] on div at bounding box center [748, 42] width 930 height 0
click at [1294, 327] on input "Desk 9" at bounding box center [1313, 326] width 167 height 21
paste input "4.100"
type input "Desk 4.103"
click at [1310, 328] on input "Desk 42" at bounding box center [1313, 326] width 167 height 21
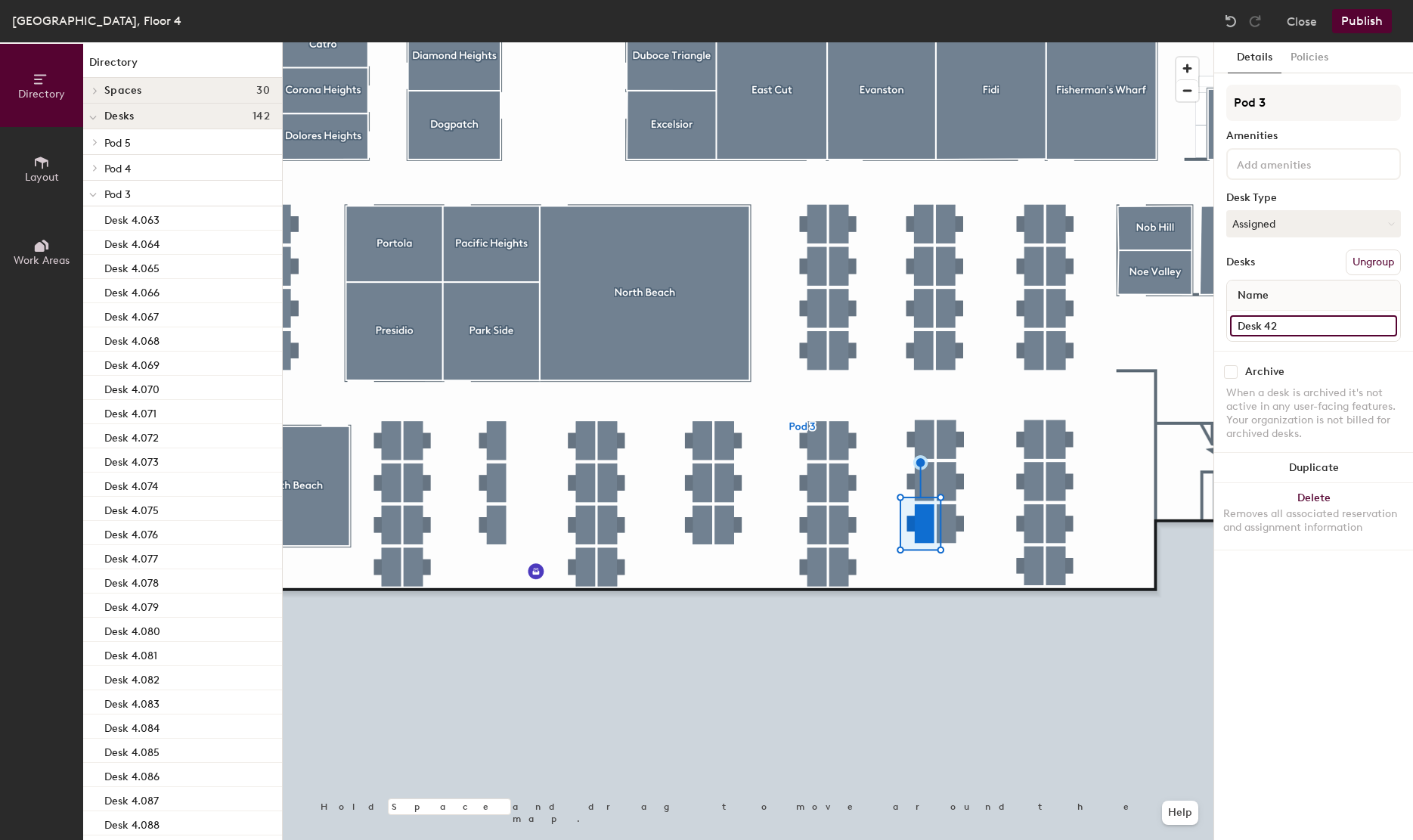
paste input ".100"
type input "Desk 4.104"
click at [1314, 327] on input "Desk 43" at bounding box center [1313, 326] width 167 height 21
paste input ".100"
type input "Desk 4.105"
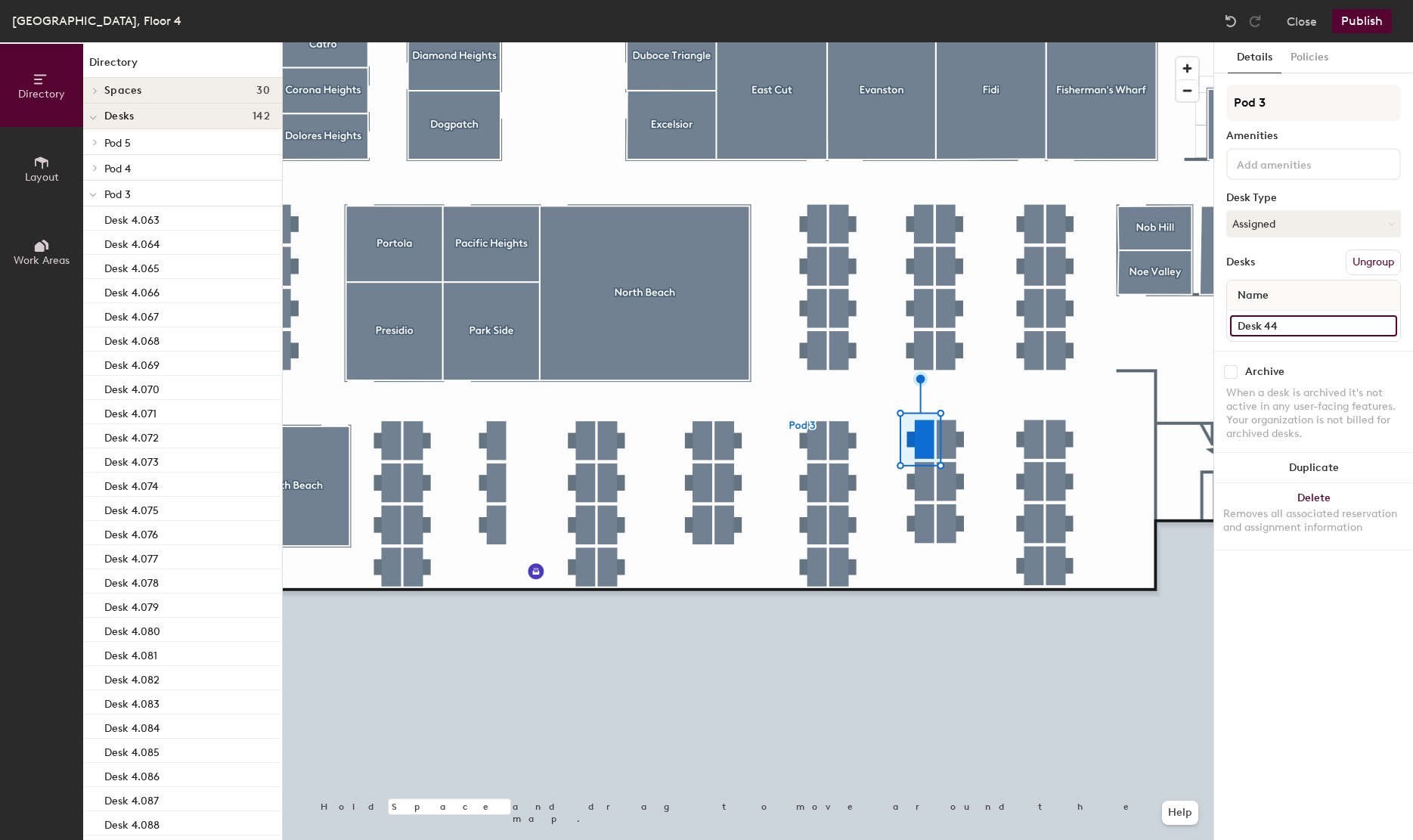
click at [1311, 320] on input "Desk 44" at bounding box center [1313, 326] width 167 height 21
paste input ".100"
type input "Desk 4.106"
click at [1286, 330] on input "Desk 45" at bounding box center [1313, 326] width 167 height 21
paste input ".100"
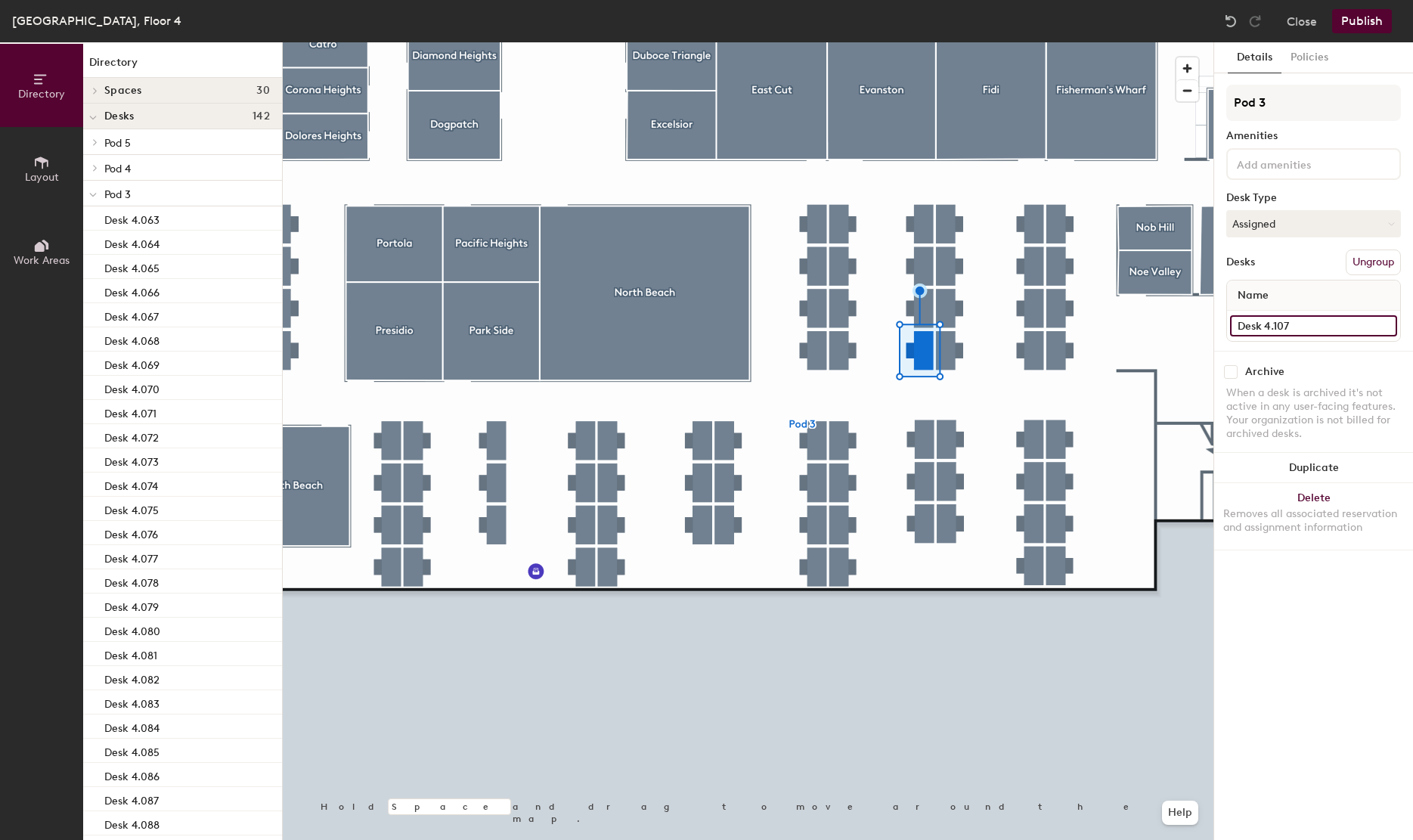
type input "Desk 4.107"
click at [1291, 330] on input "Desk 46" at bounding box center [1313, 326] width 167 height 21
paste input ".100"
type input "Desk 4.108"
click at [1304, 330] on input "Desk 17" at bounding box center [1313, 326] width 167 height 21
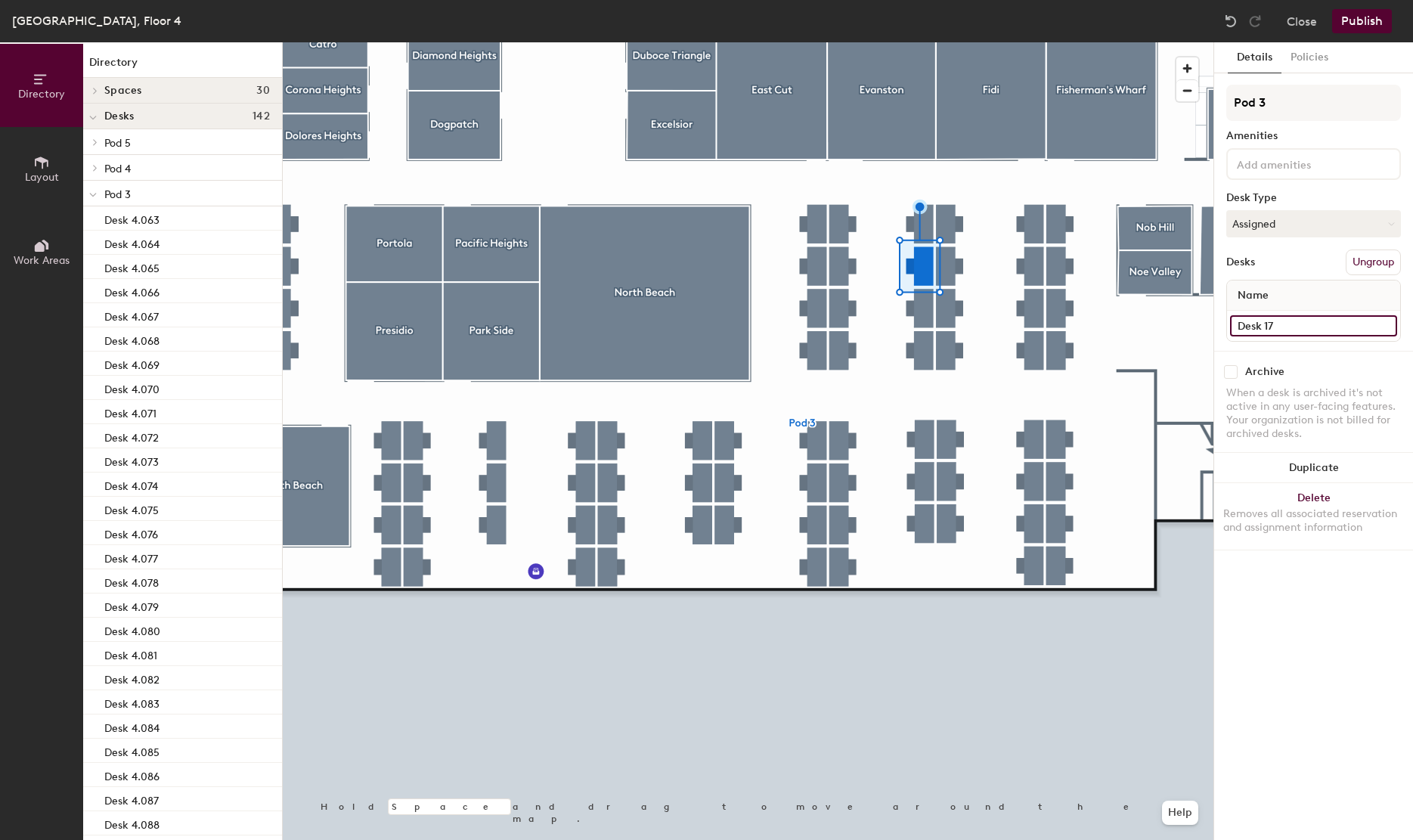
paste input "4.100"
type input "Desk 4.109"
click at [922, 42] on div at bounding box center [748, 42] width 930 height 0
click at [1318, 330] on input "Desk 18" at bounding box center [1313, 326] width 167 height 21
paste input "4.100"
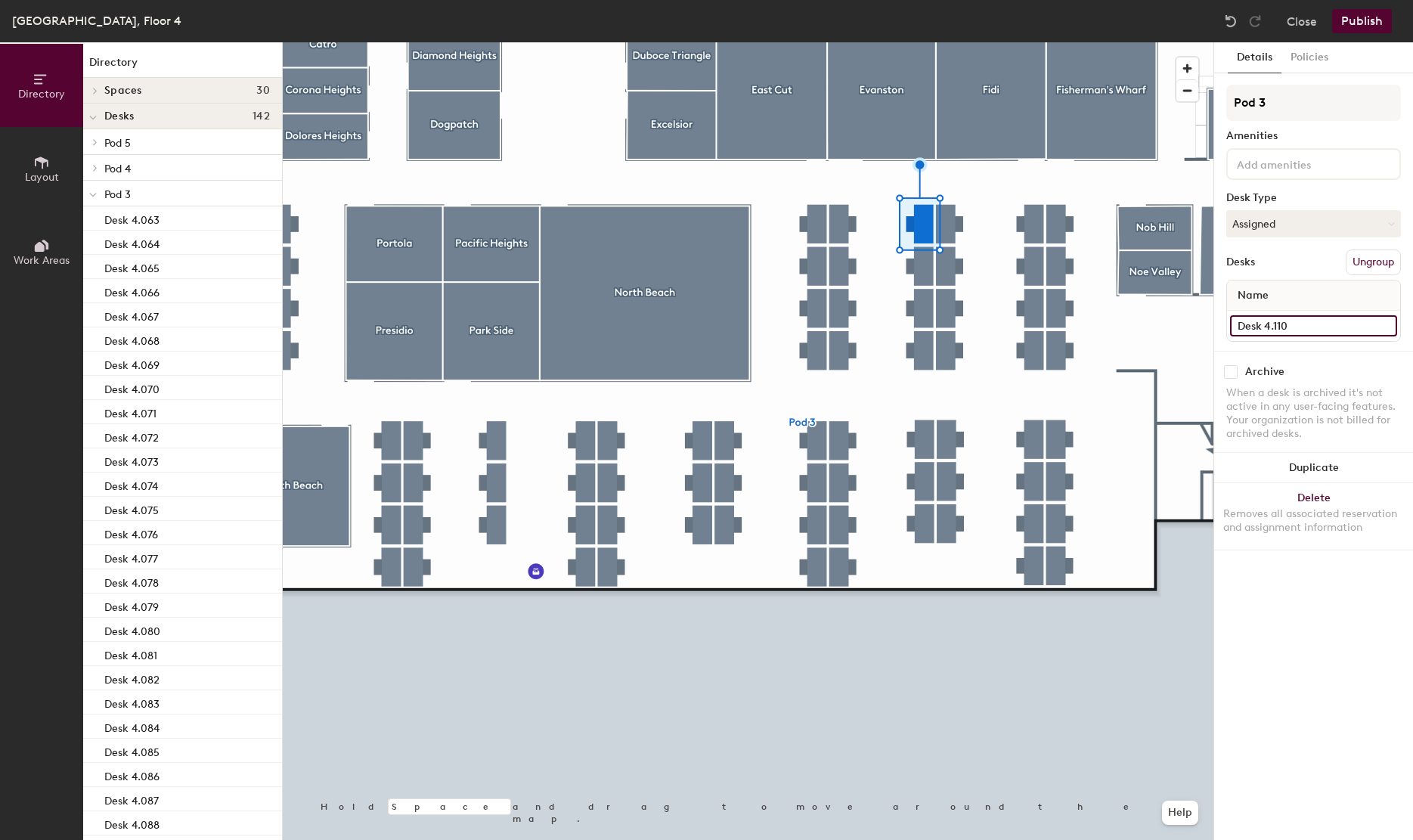
type input "Desk 4.110"
click at [1333, 320] on input "Desk 19" at bounding box center [1313, 326] width 167 height 21
paste input "4.110"
type input "Desk 4.111"
click at [1360, 318] on input "Desk 20" at bounding box center [1313, 326] width 167 height 21
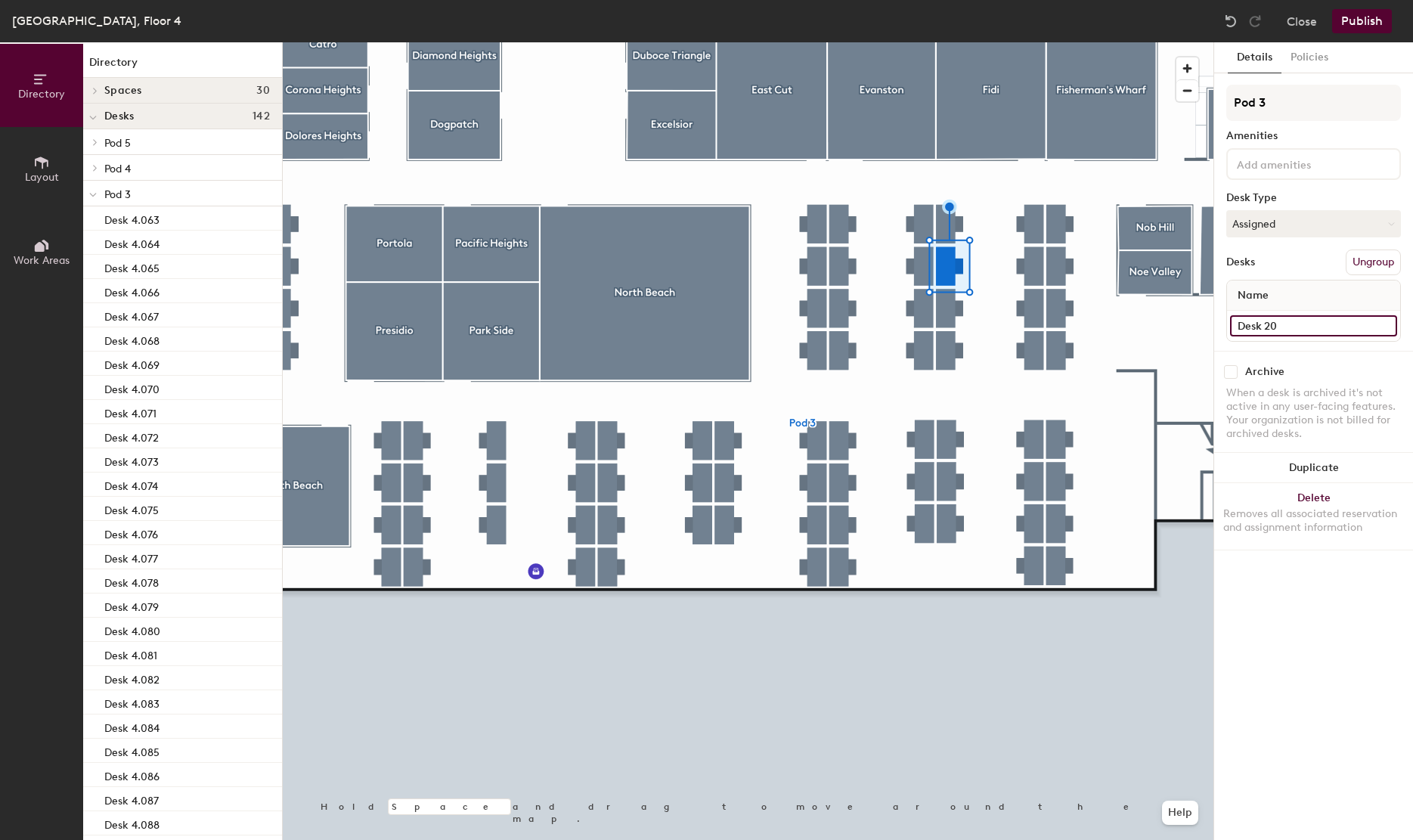
paste input "4.11"
type input "Desk 4.112"
click at [1267, 327] on input "Desk 21" at bounding box center [1313, 326] width 167 height 21
paste input "4.110"
type input "Desk 4.113"
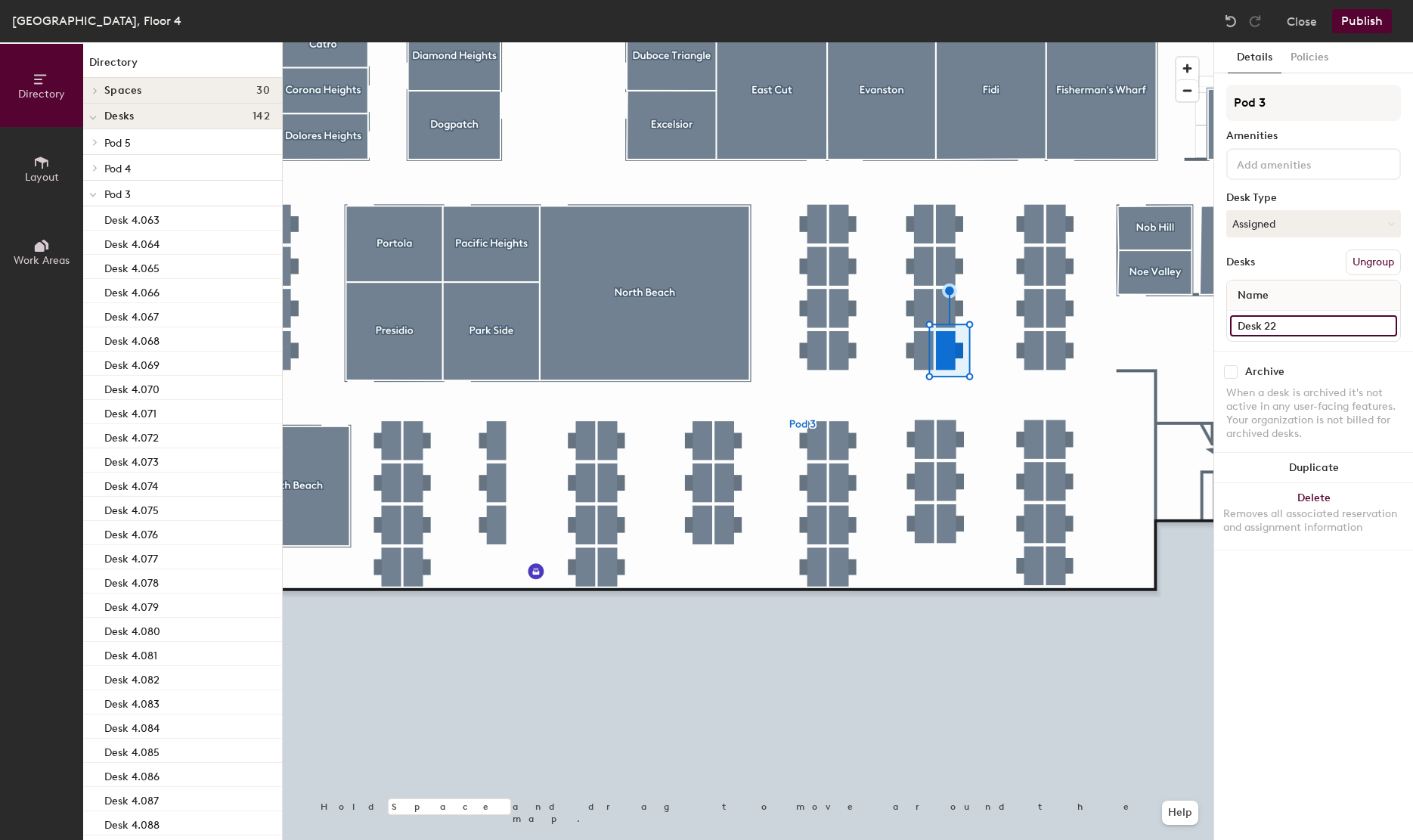
click at [1300, 329] on input "Desk 22" at bounding box center [1313, 326] width 167 height 21
paste input "4.110"
type input "Desk 4.114"
click at [1307, 322] on input "Desk 23" at bounding box center [1313, 326] width 167 height 21
paste input "4.110"
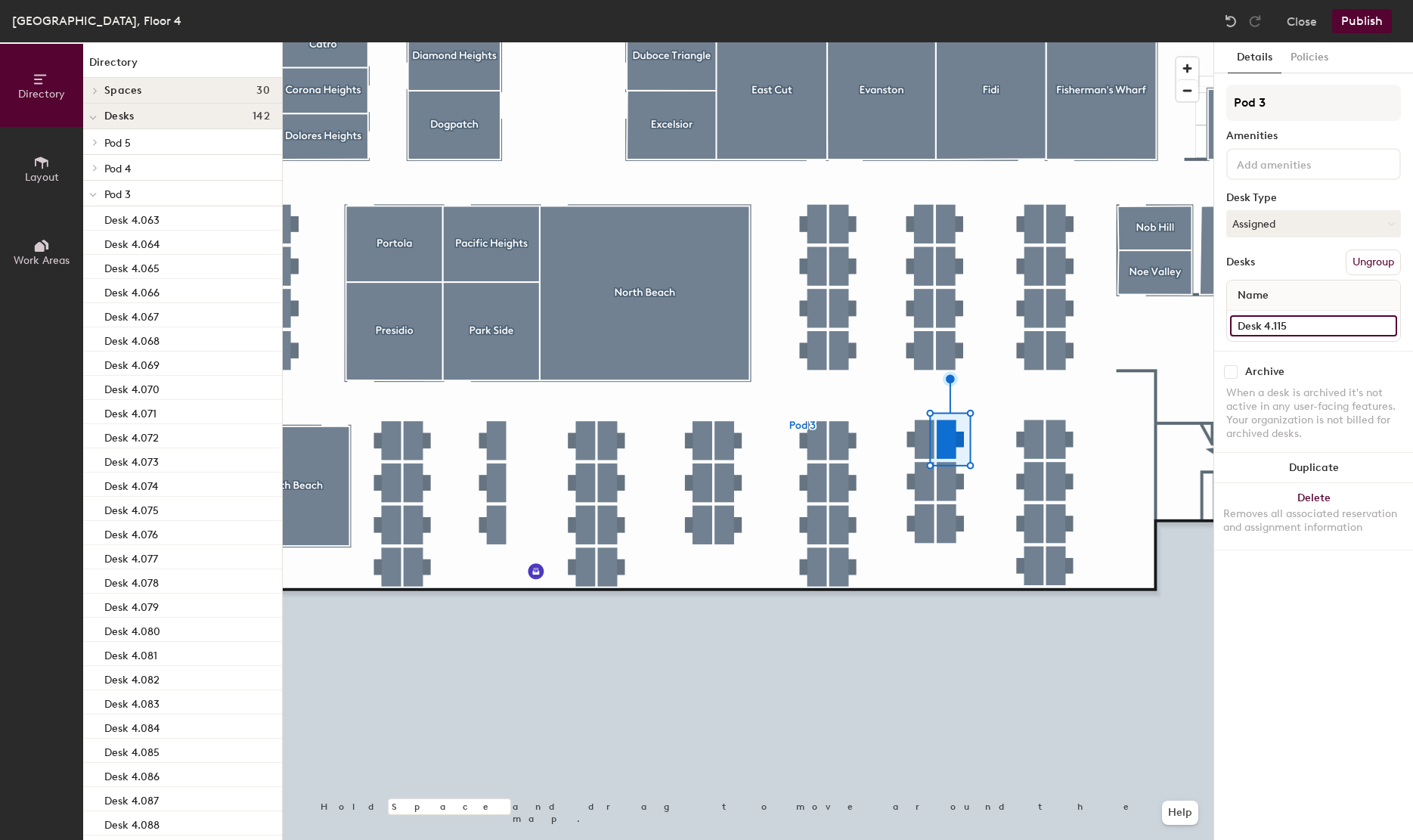
type input "Desk 4.115"
click at [949, 42] on div at bounding box center [748, 42] width 930 height 0
click at [1291, 323] on input "Desk 24" at bounding box center [1313, 326] width 167 height 21
paste input "4.110"
type input "Desk 4.116"
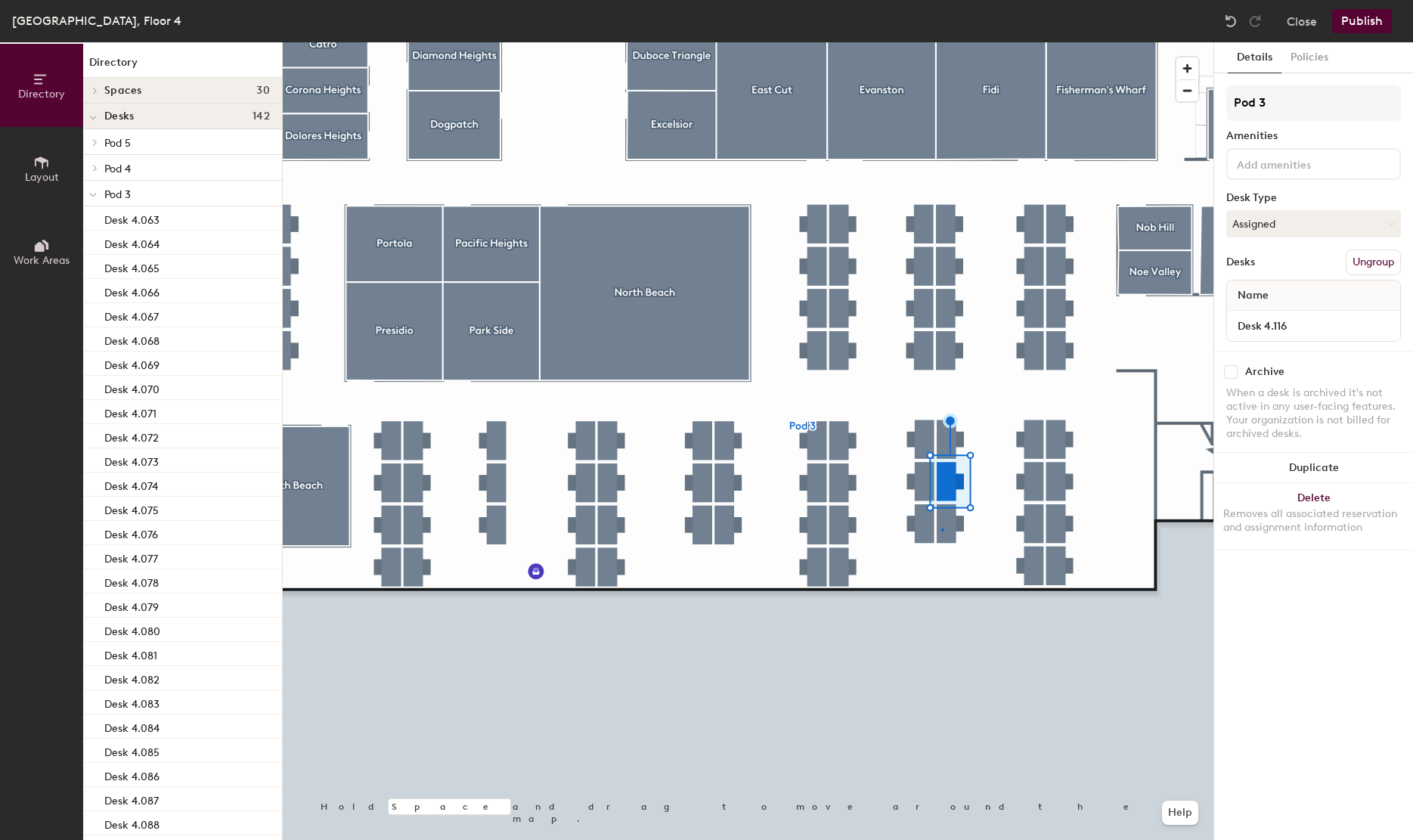
click at [941, 42] on div at bounding box center [748, 42] width 930 height 0
click at [1327, 313] on div "Desk 25" at bounding box center [1313, 325] width 173 height 31
click at [1309, 326] on input "Desk 25" at bounding box center [1313, 326] width 167 height 21
paste input "4.110"
type input "Desk 4.117"
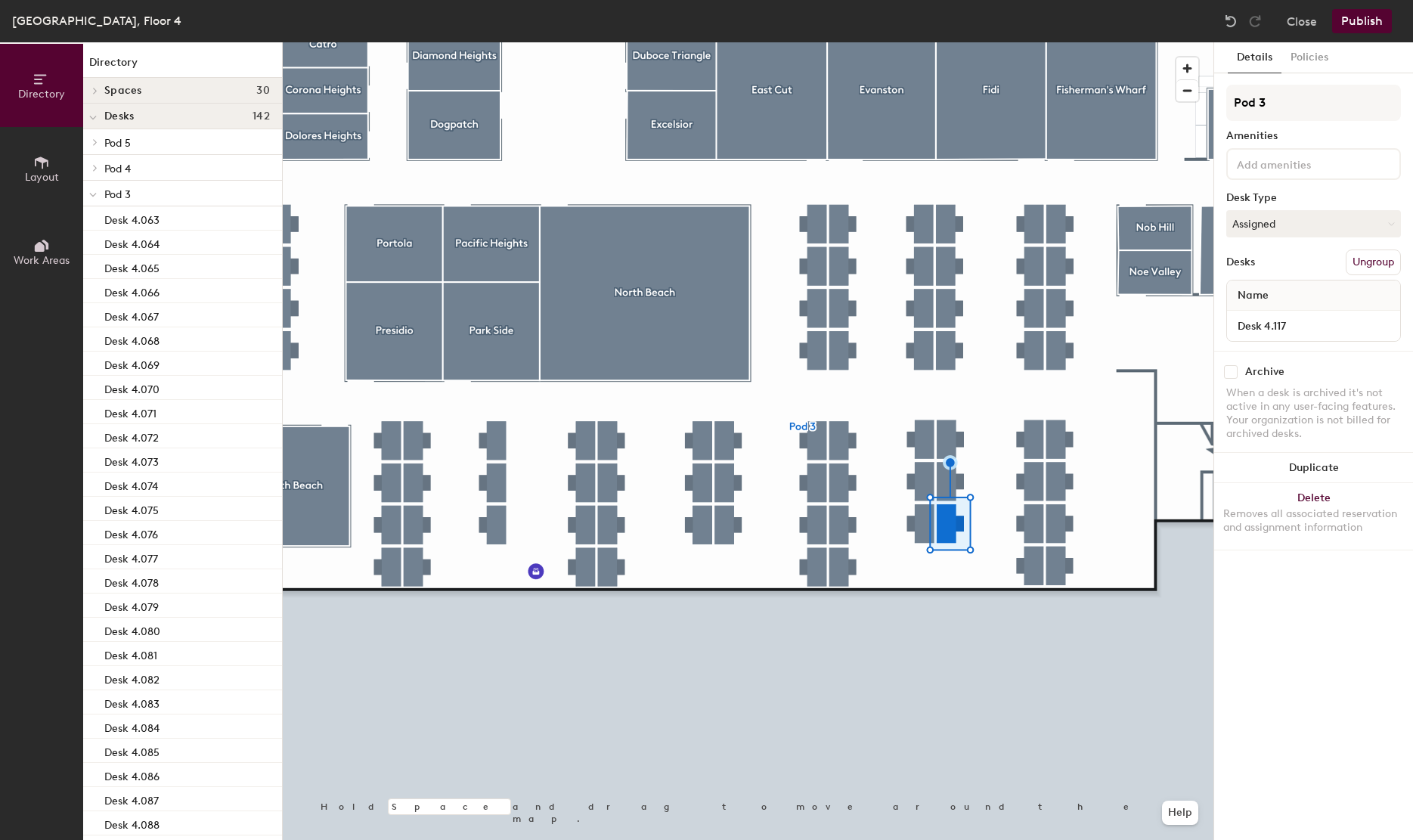
click at [1037, 42] on div at bounding box center [748, 42] width 930 height 0
click at [1290, 330] on input "Desk 26" at bounding box center [1313, 326] width 167 height 21
paste input "4.110"
type input "Desk 4.118"
click at [1264, 326] on input "Desk 27" at bounding box center [1313, 326] width 167 height 21
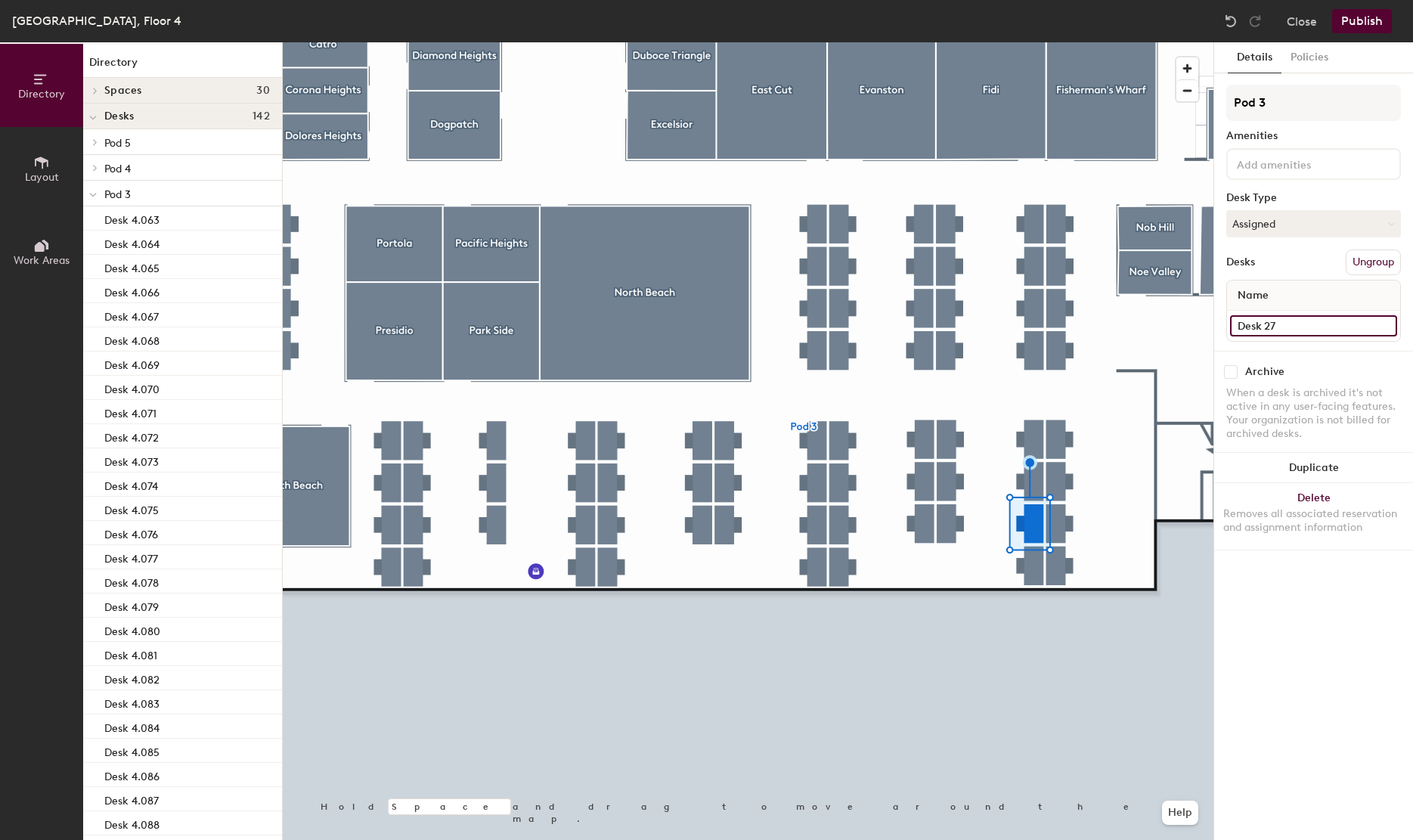
paste input "4.110"
type input "Desk 4.119"
click at [1020, 42] on div at bounding box center [748, 42] width 930 height 0
click at [1263, 328] on input "Desk 28" at bounding box center [1313, 326] width 167 height 21
paste input "4.110"
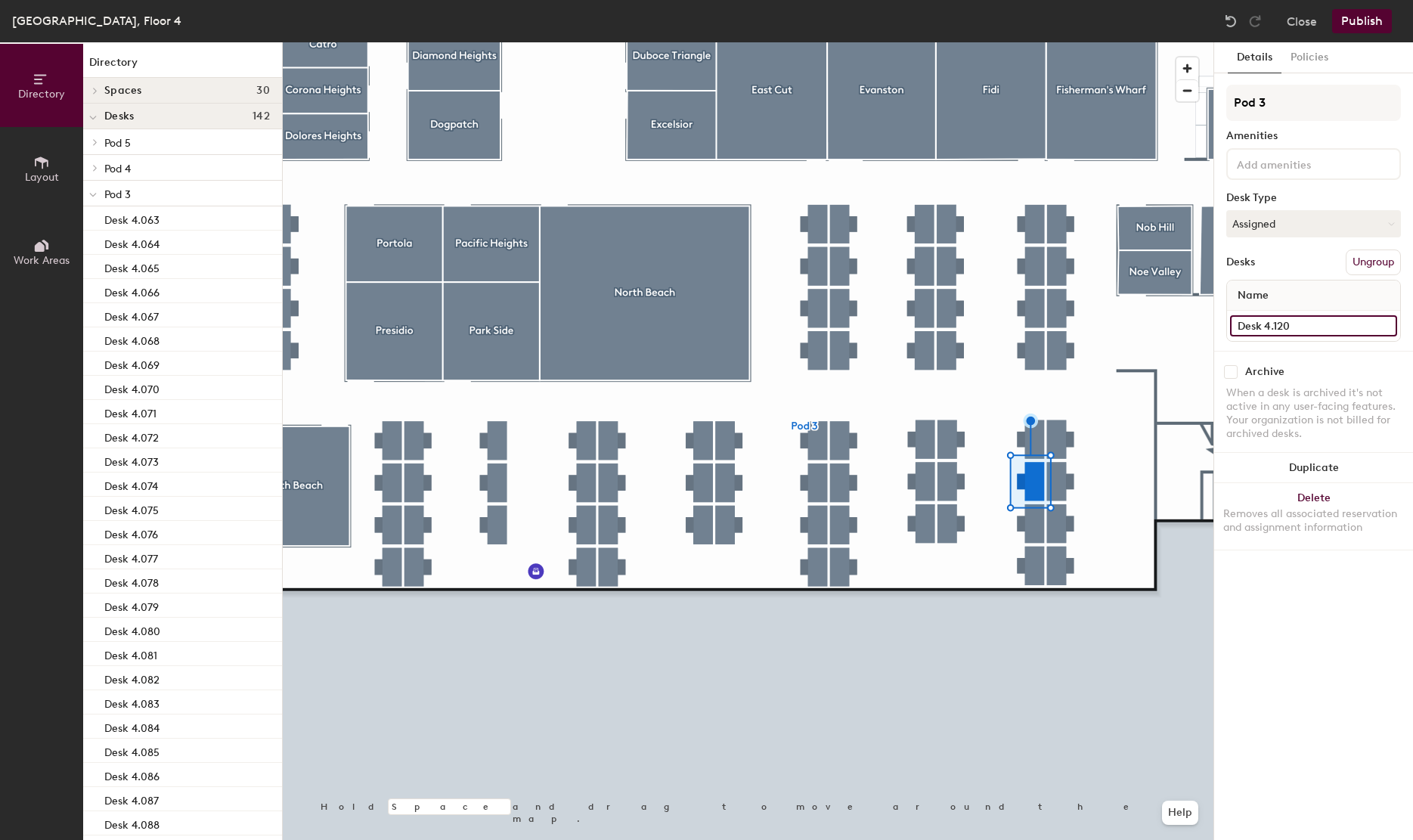
type input "Desk 4.120"
click at [1291, 321] on input "Desk 29" at bounding box center [1313, 326] width 167 height 21
paste input "4.120"
type input "Desk 4.121"
click at [1346, 321] on input "Desk 30" at bounding box center [1313, 326] width 167 height 21
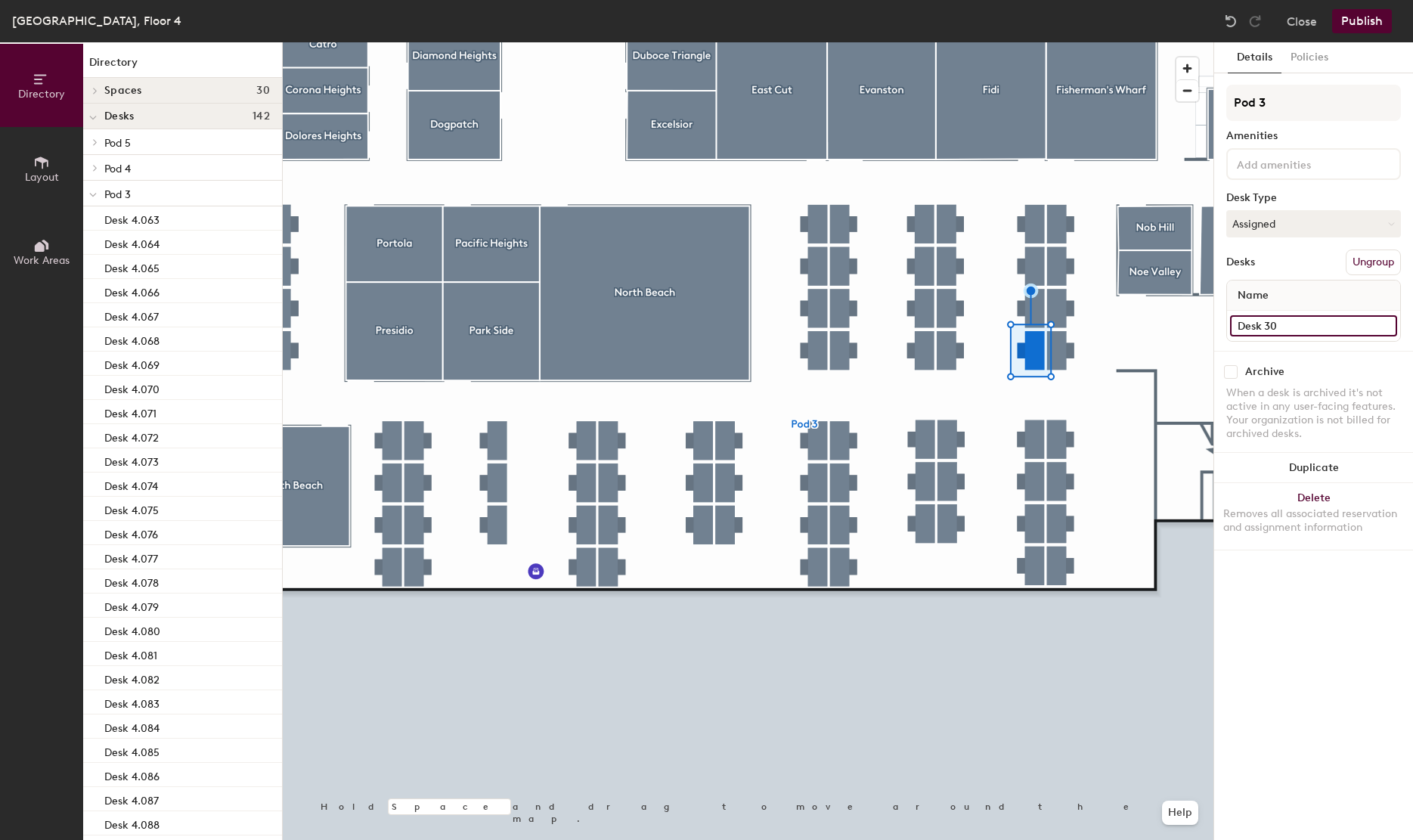
paste input "4.12"
type input "Desk 4.122"
click at [1029, 42] on div at bounding box center [748, 42] width 930 height 0
click at [1311, 329] on input "Desk 31" at bounding box center [1313, 326] width 167 height 21
paste input "4.120"
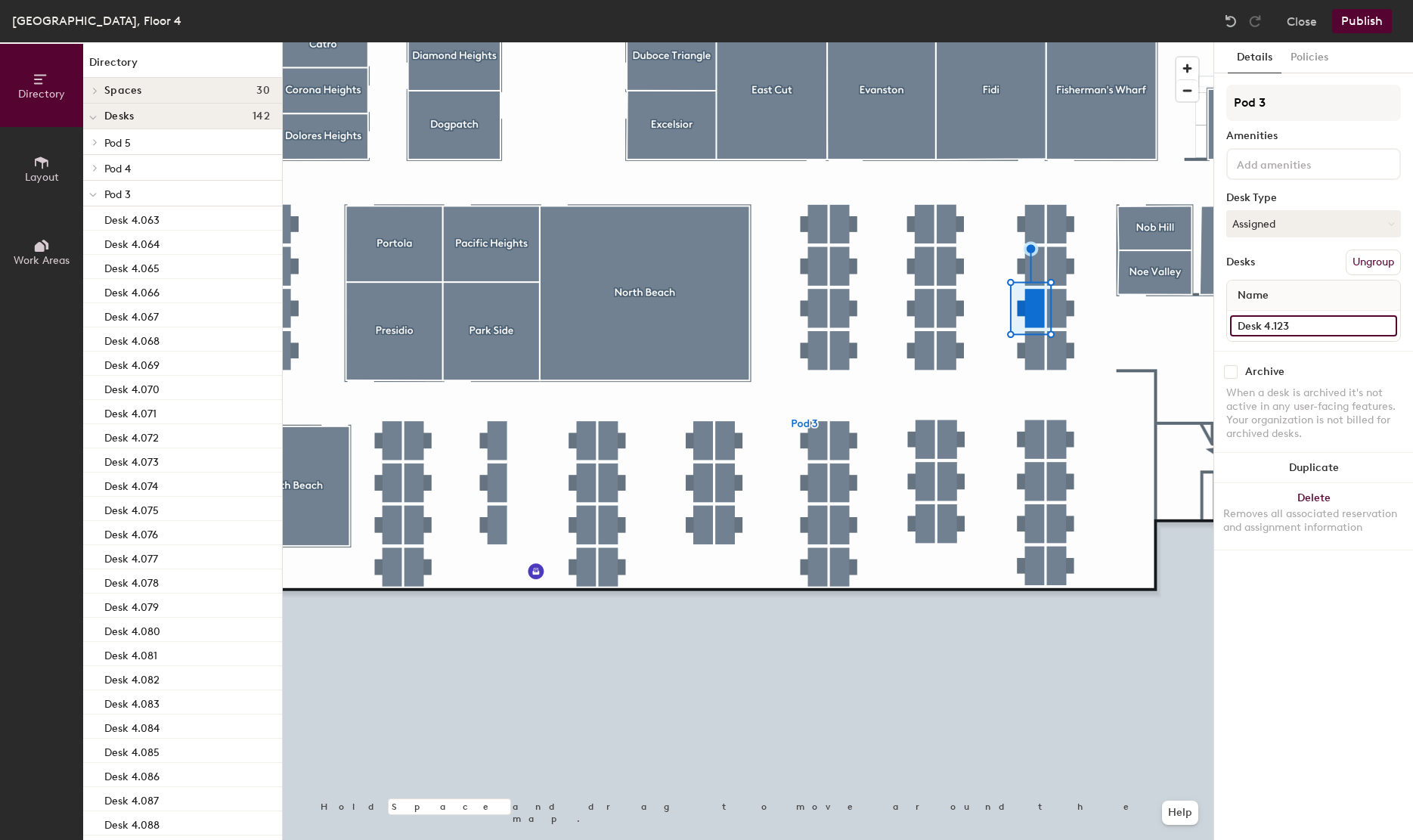
type input "Desk 4.123"
click at [1298, 323] on input "Desk 32" at bounding box center [1313, 326] width 167 height 21
paste input "4.120"
type input "Desk 4.124"
click at [1030, 42] on div at bounding box center [748, 42] width 930 height 0
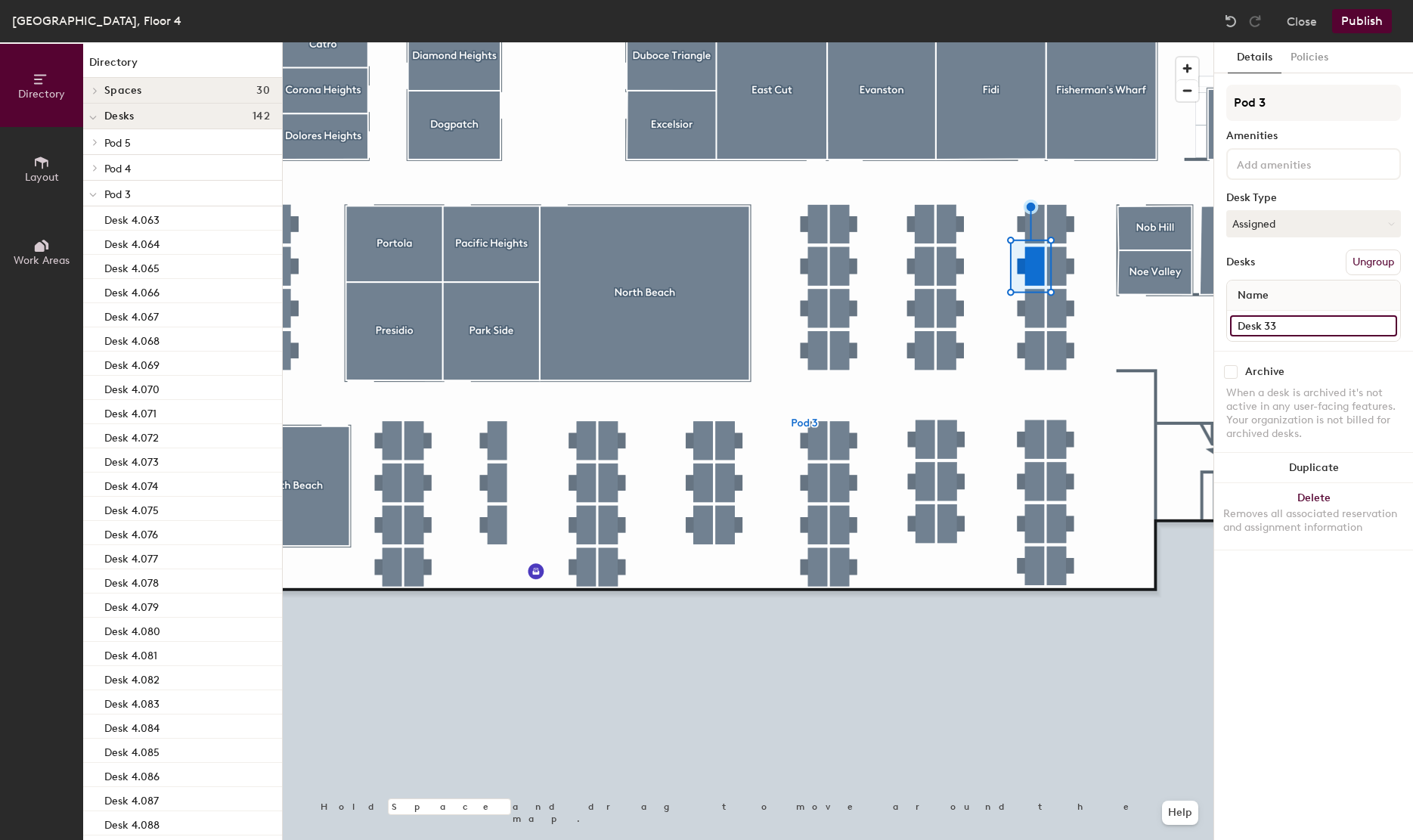
click at [1309, 324] on input "Desk 33" at bounding box center [1313, 326] width 167 height 21
paste input "4.120"
type input "Desk 4.125"
click at [1313, 326] on input "Desk 34" at bounding box center [1313, 326] width 167 height 21
paste input "4.120"
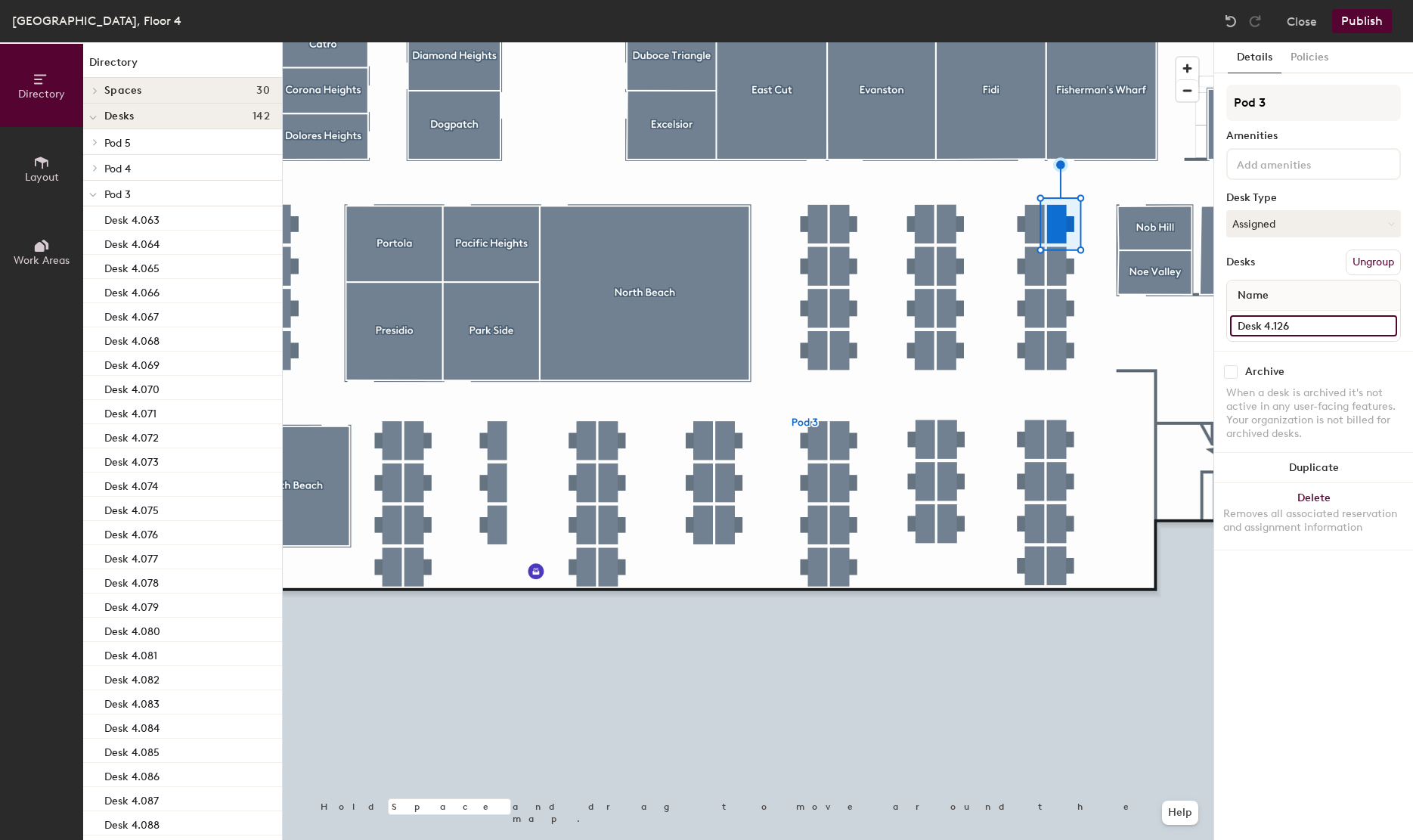
type input "Desk 4.126"
click at [1068, 42] on div at bounding box center [748, 42] width 930 height 0
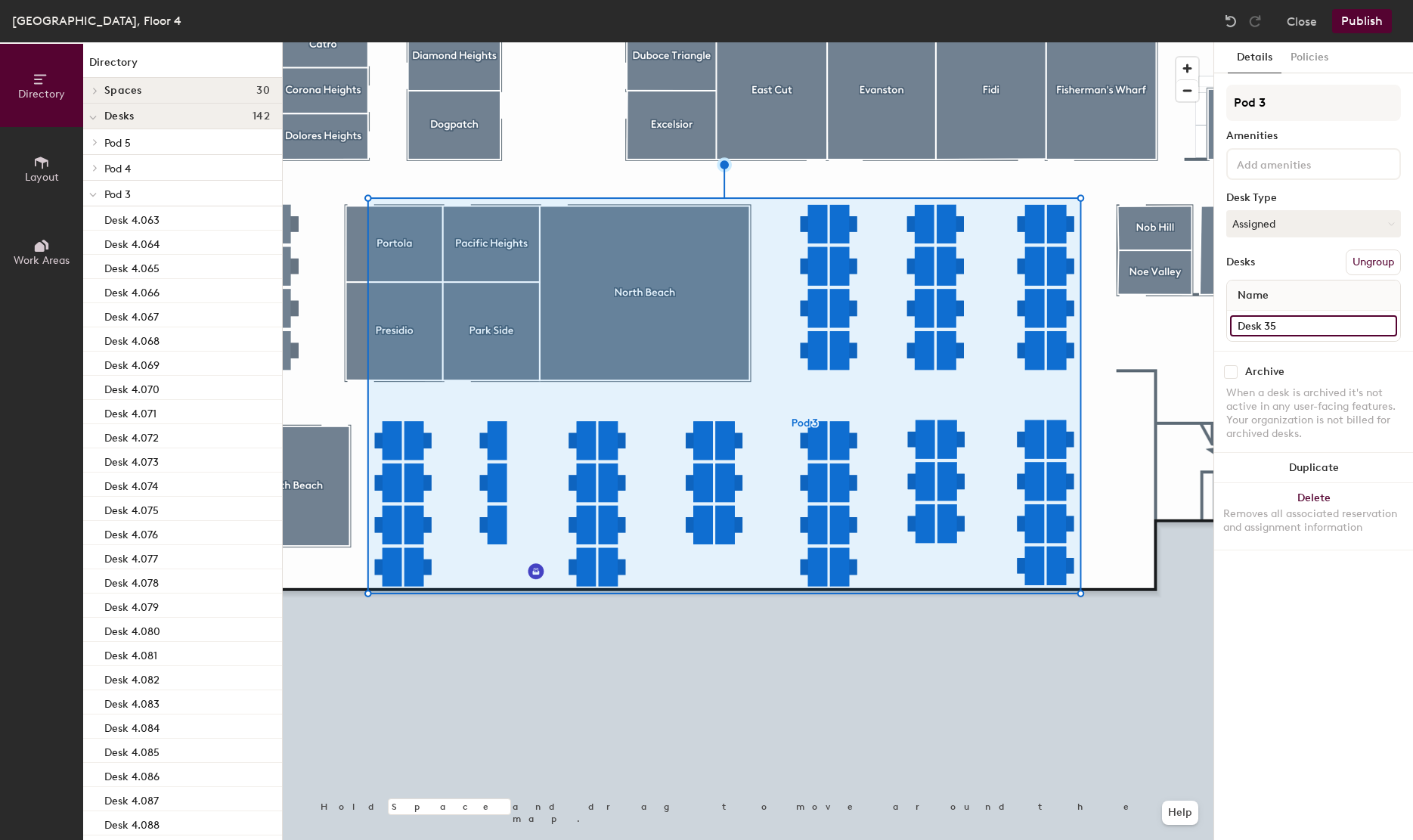
click at [1325, 328] on input "Desk 35" at bounding box center [1313, 326] width 167 height 21
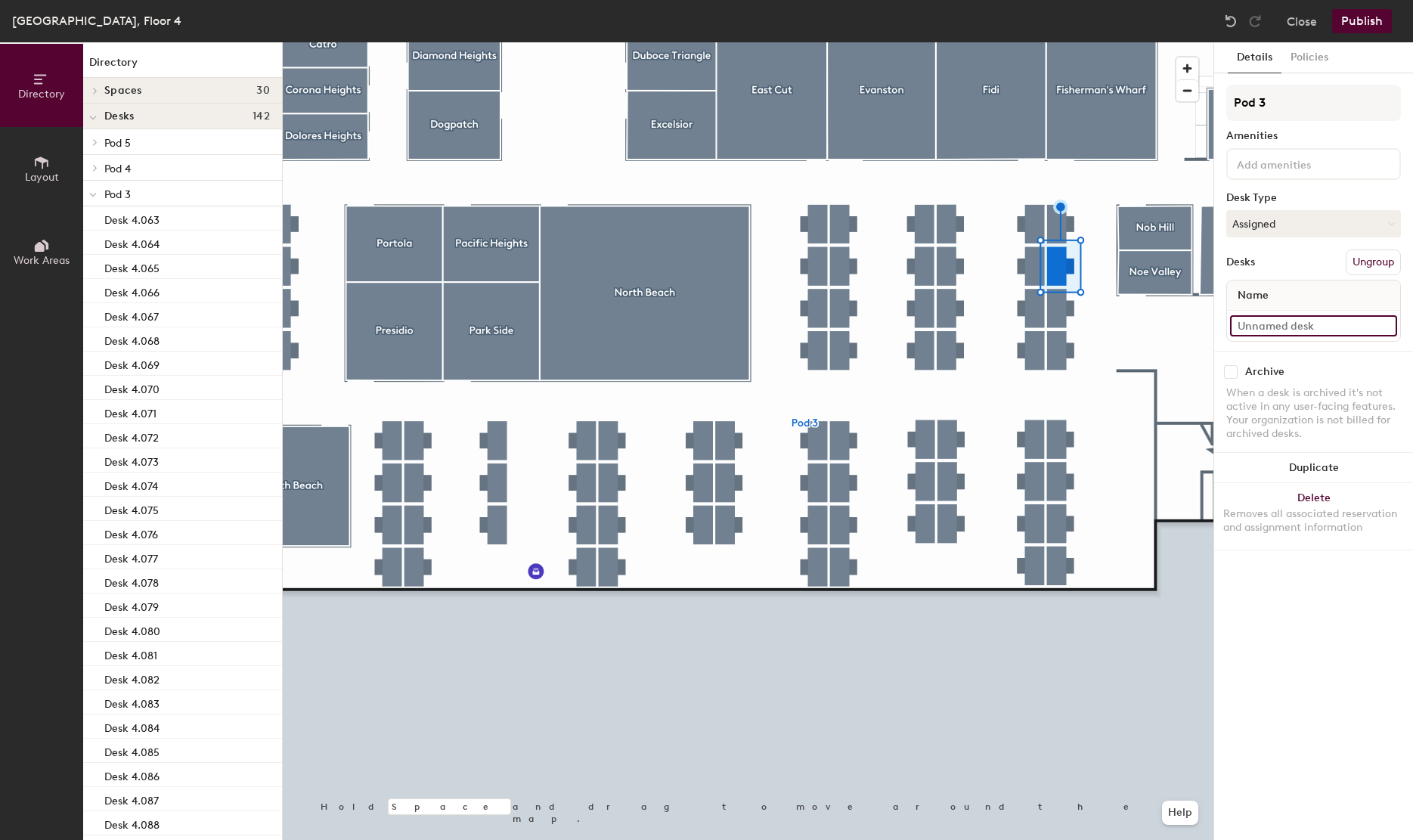
paste input "Desk 4.120"
type input "Desk 4.127"
click at [1327, 328] on input "Desk 36" at bounding box center [1313, 326] width 167 height 21
paste input "4.120"
type input "Desk 4.128"
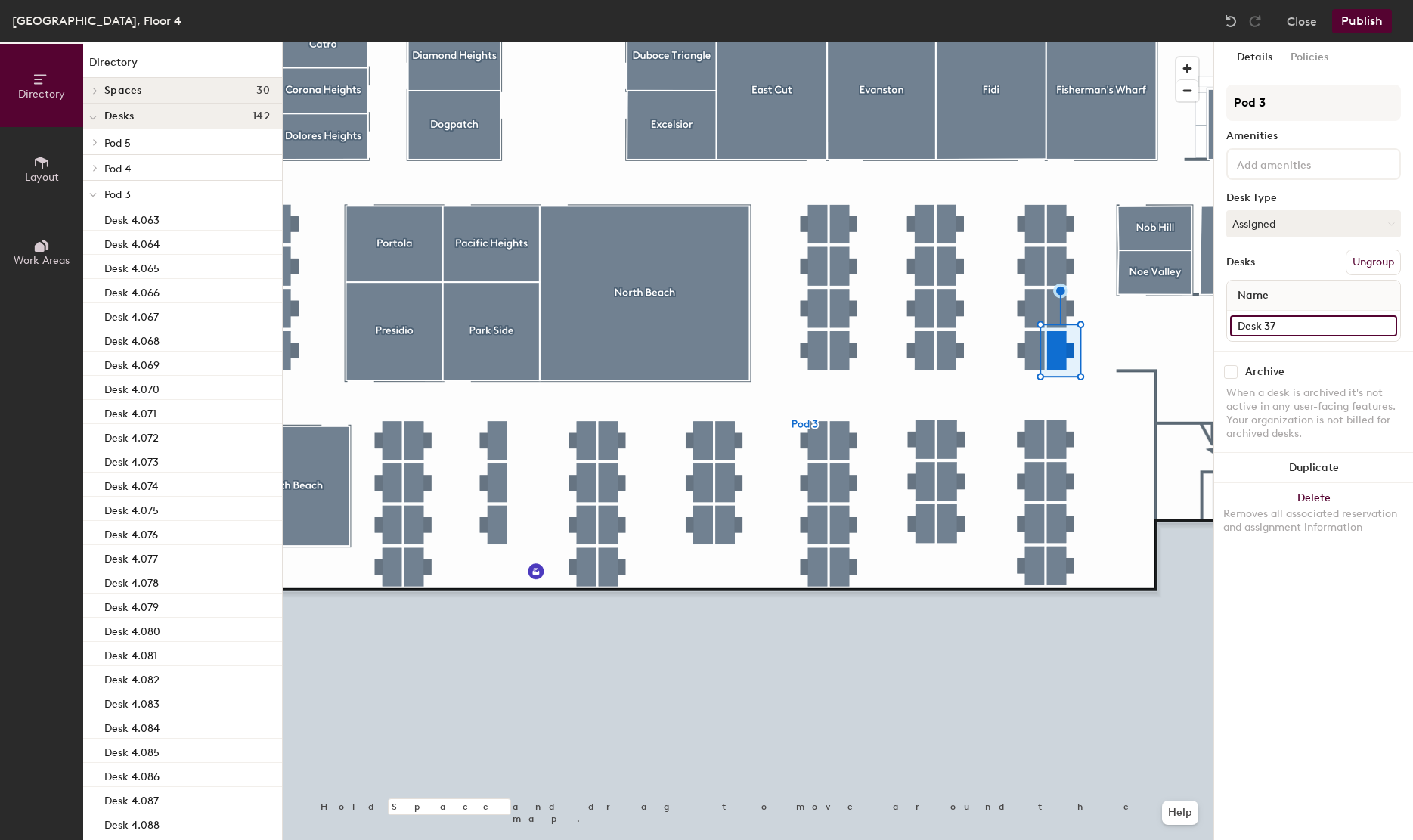
click at [1285, 329] on input "Desk 37" at bounding box center [1313, 326] width 167 height 21
paste input "Desk 4.120"
type input "Desk 4.129"
click at [1054, 42] on div at bounding box center [748, 42] width 930 height 0
click at [1282, 325] on input "Desk 38" at bounding box center [1313, 326] width 167 height 21
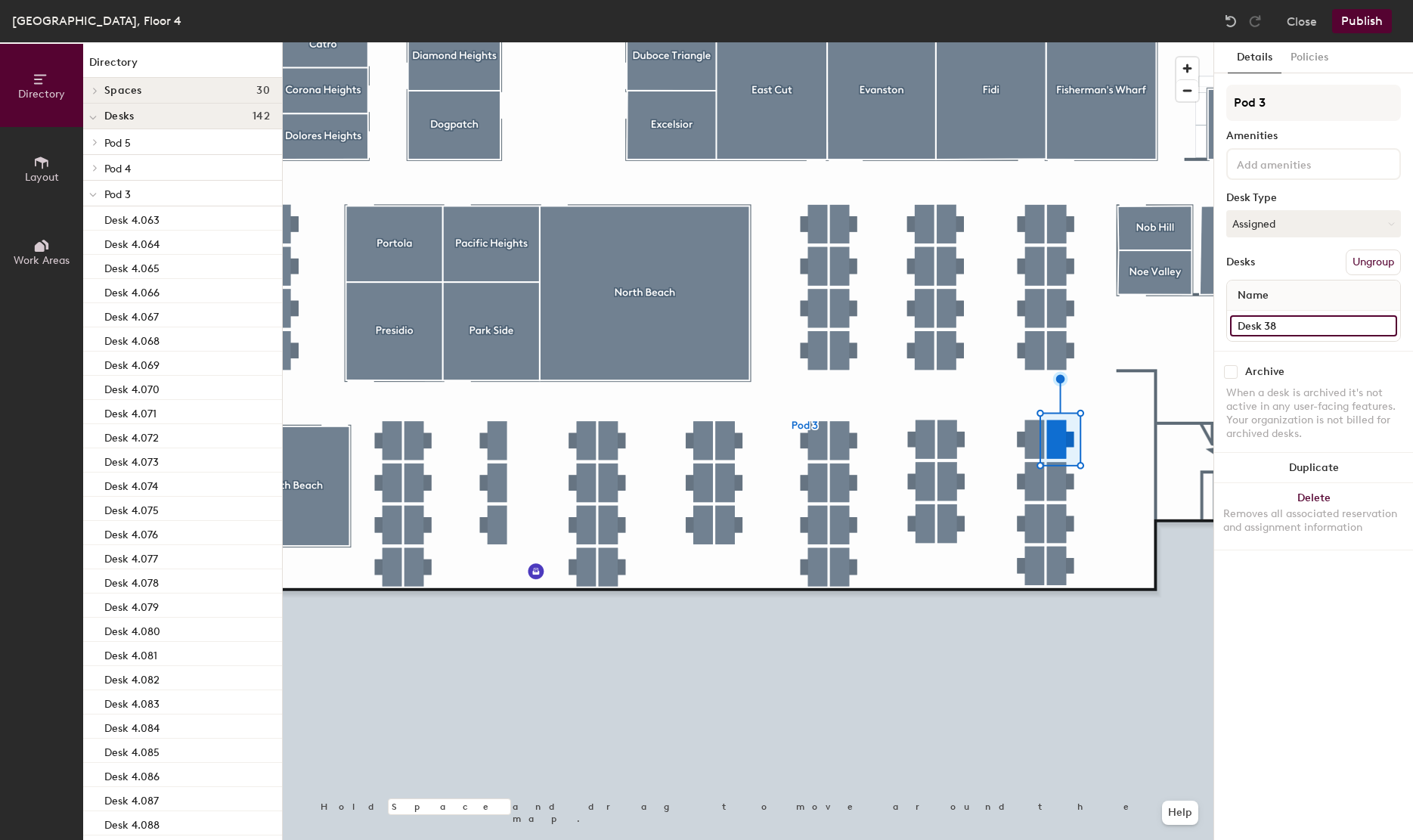
paste input "4.120"
type input "Desk 4.130"
click at [1357, 17] on button "Publish" at bounding box center [1361, 21] width 59 height 24
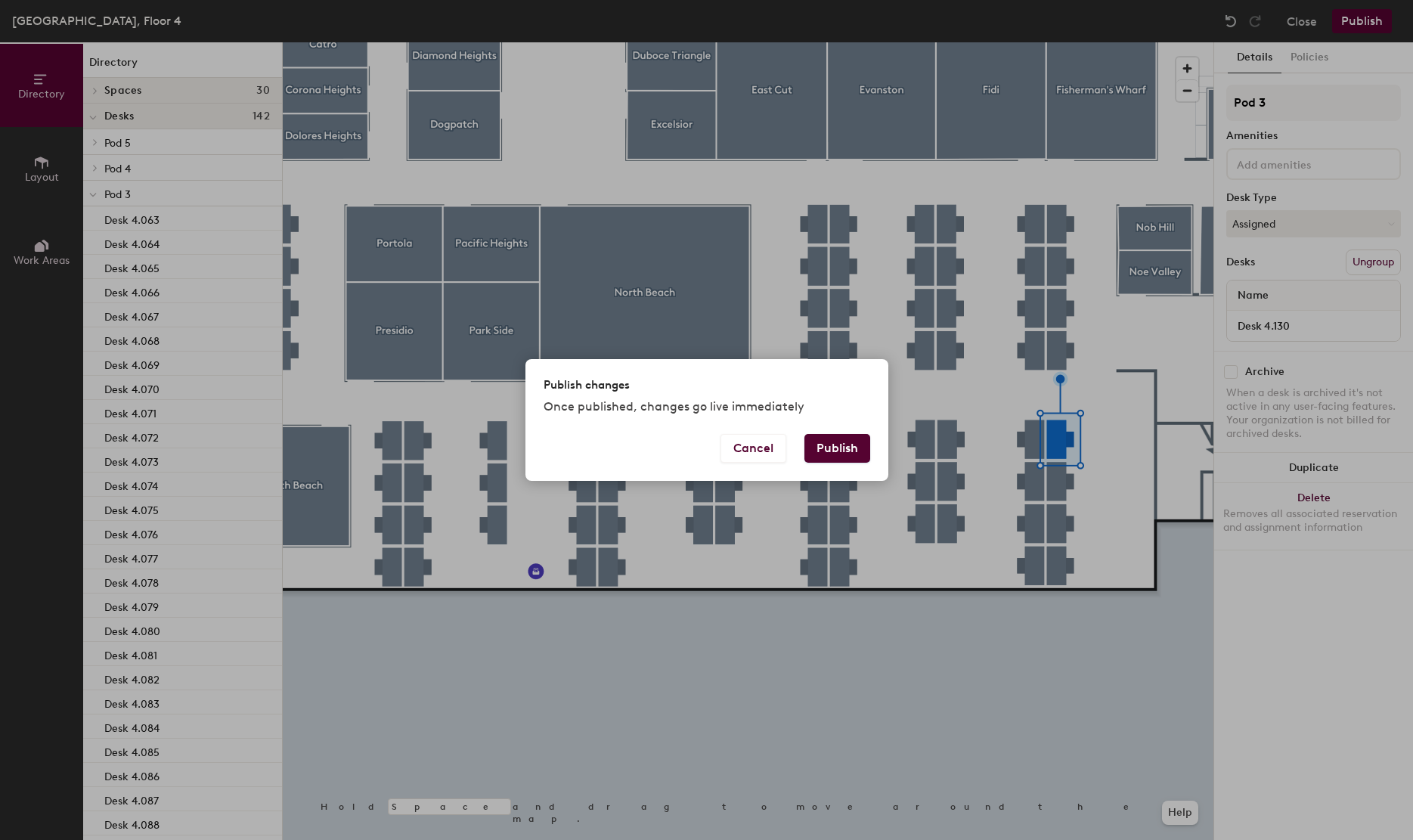
click at [830, 435] on button "Publish" at bounding box center [837, 448] width 66 height 29
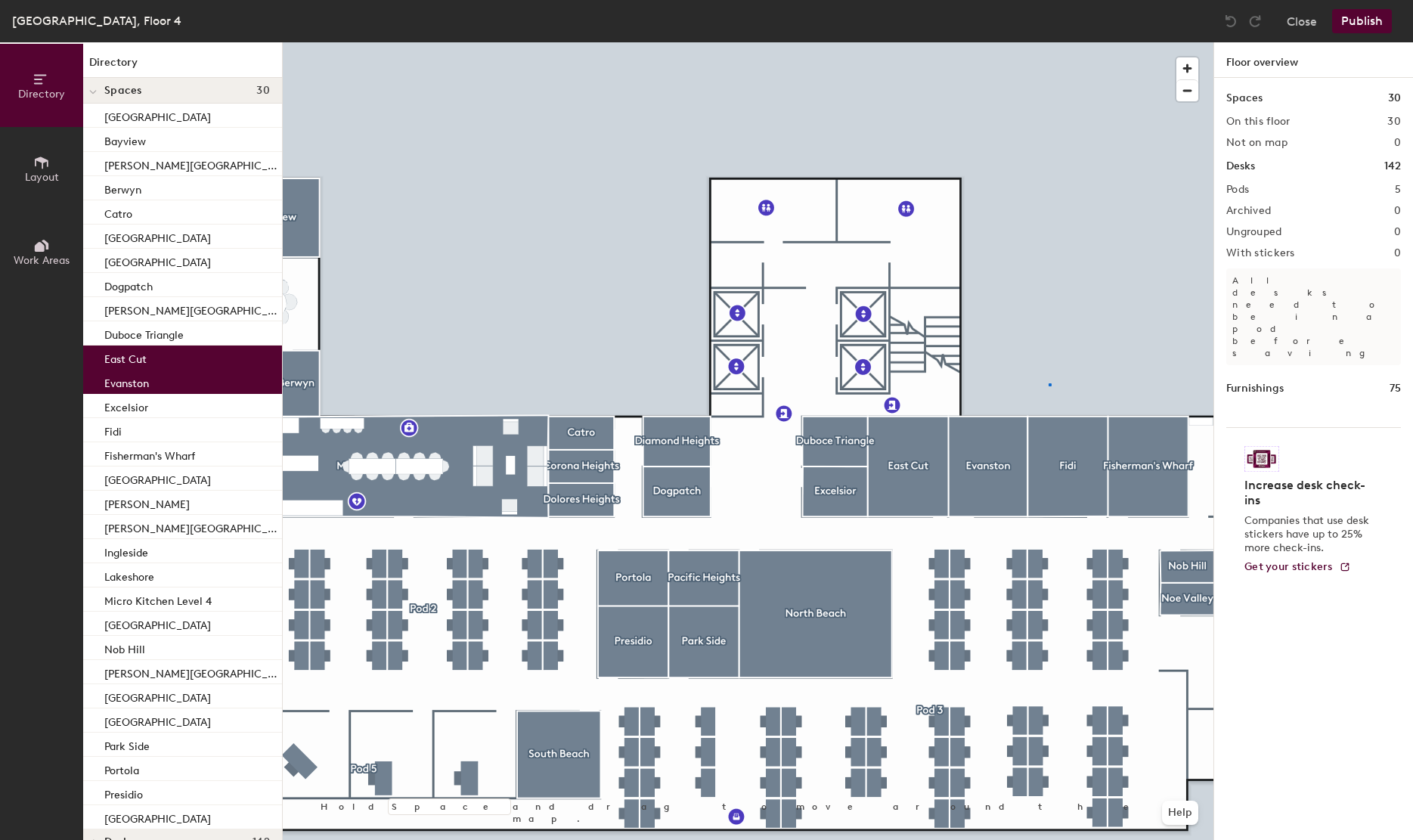
click at [1048, 42] on div at bounding box center [748, 42] width 930 height 0
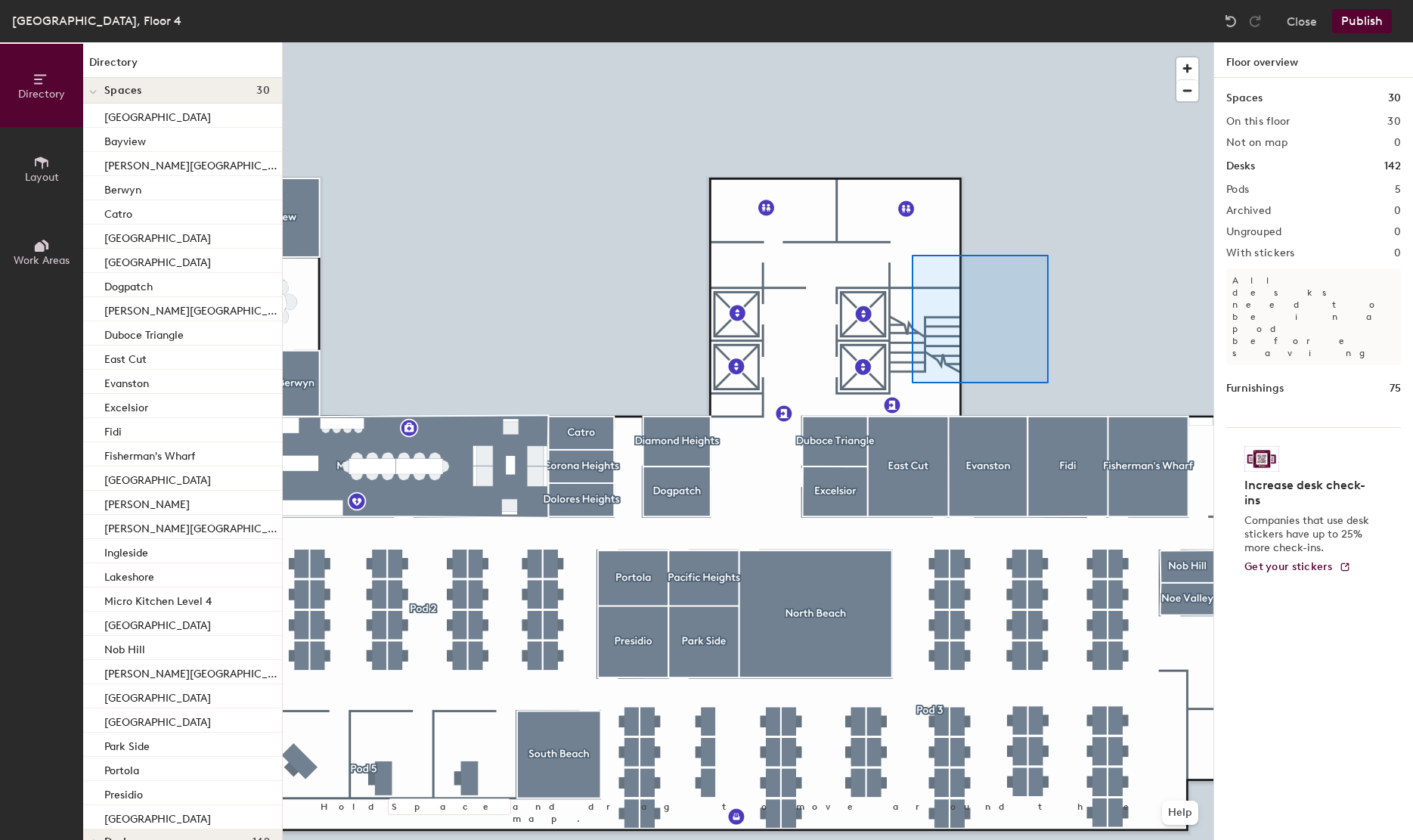
click at [1016, 42] on div at bounding box center [748, 42] width 930 height 0
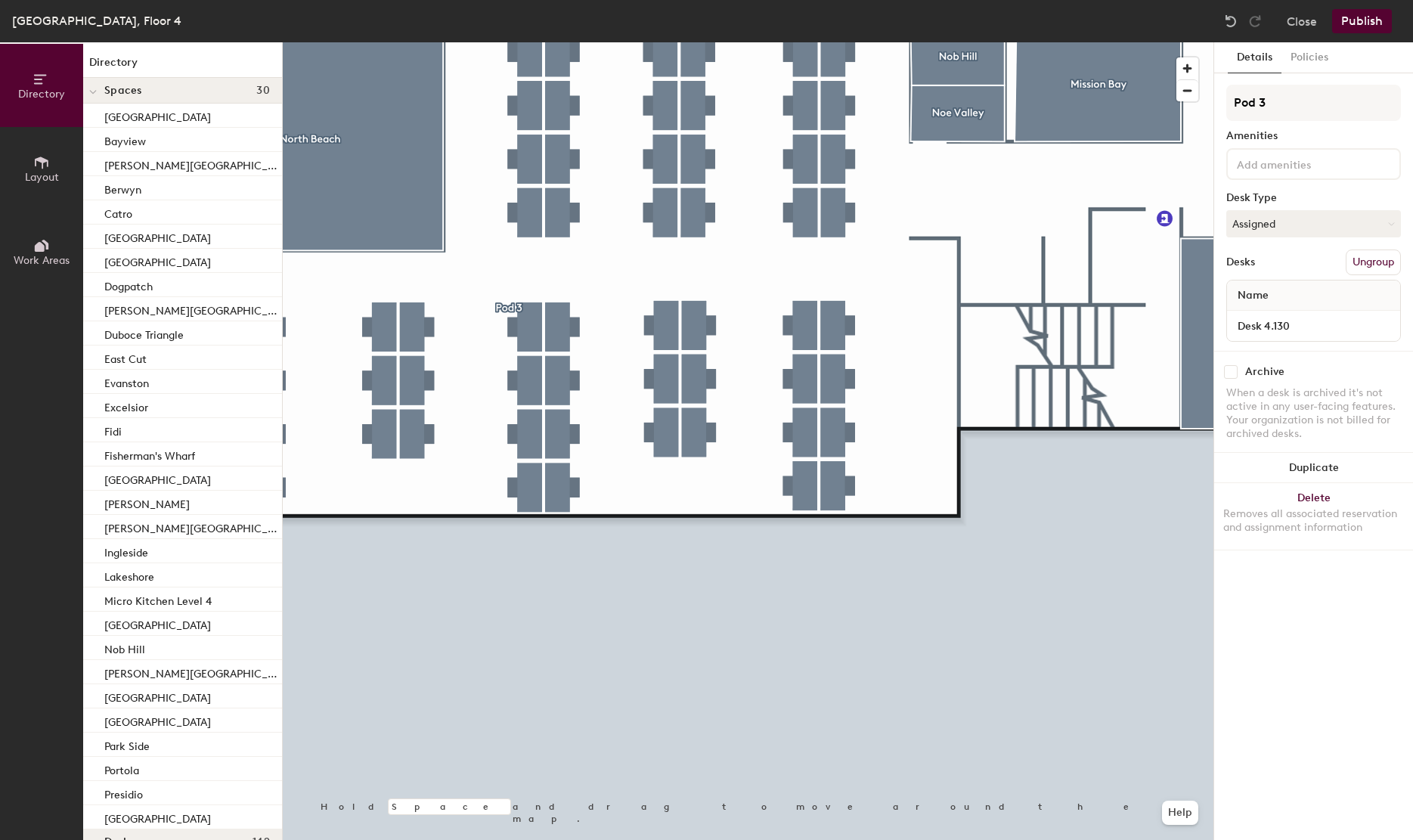
click at [825, 42] on div at bounding box center [748, 42] width 930 height 0
click at [1286, 318] on input "Desk 39" at bounding box center [1313, 326] width 167 height 21
paste input "4.130"
type input "Desk 4.1301"
click at [843, 42] on div at bounding box center [748, 42] width 930 height 0
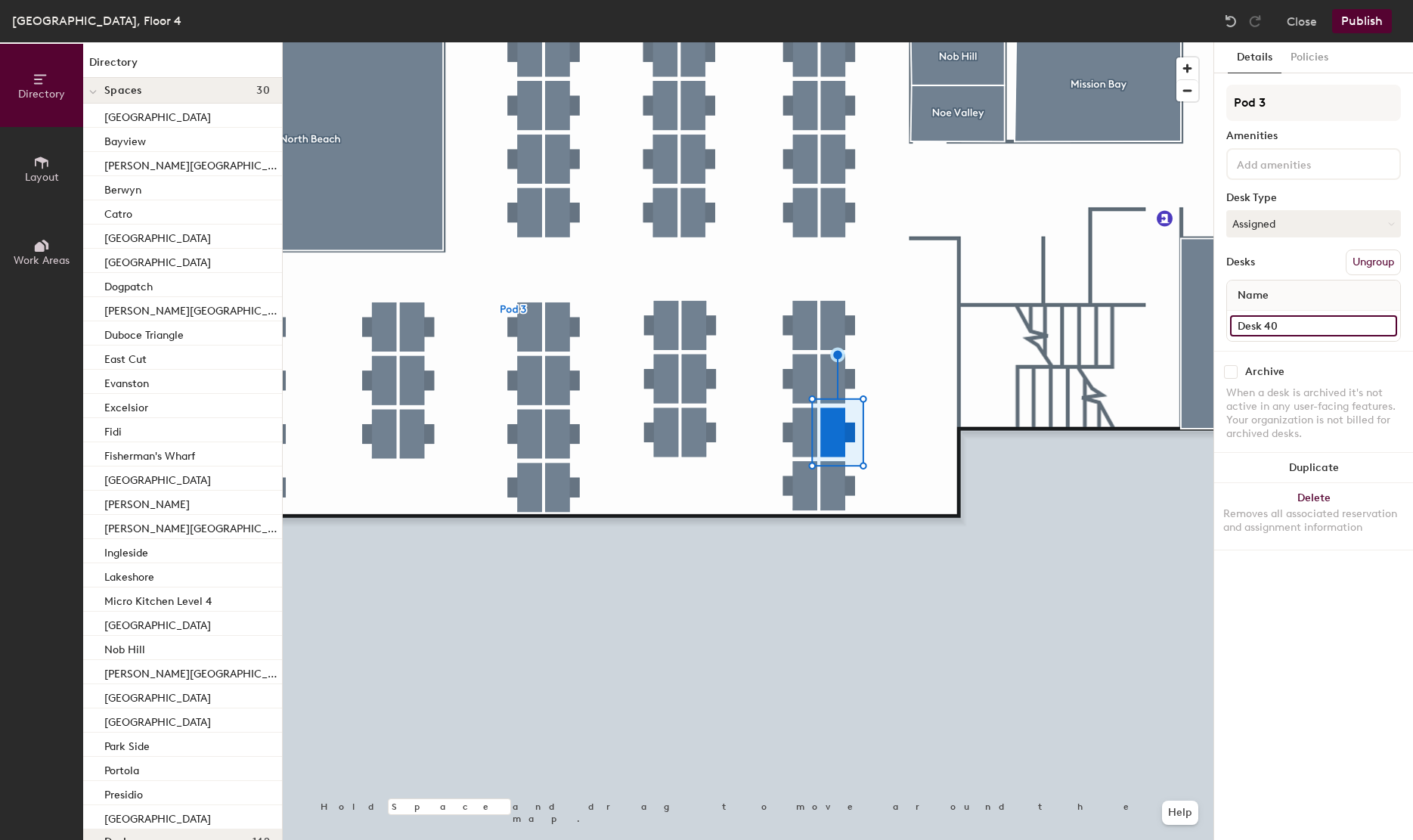
click at [1306, 321] on input "Desk 40" at bounding box center [1313, 326] width 167 height 21
paste input ".130"
type input "Desk 4.132"
click at [1308, 316] on input "Desk 41" at bounding box center [1313, 326] width 167 height 21
paste input ".130"
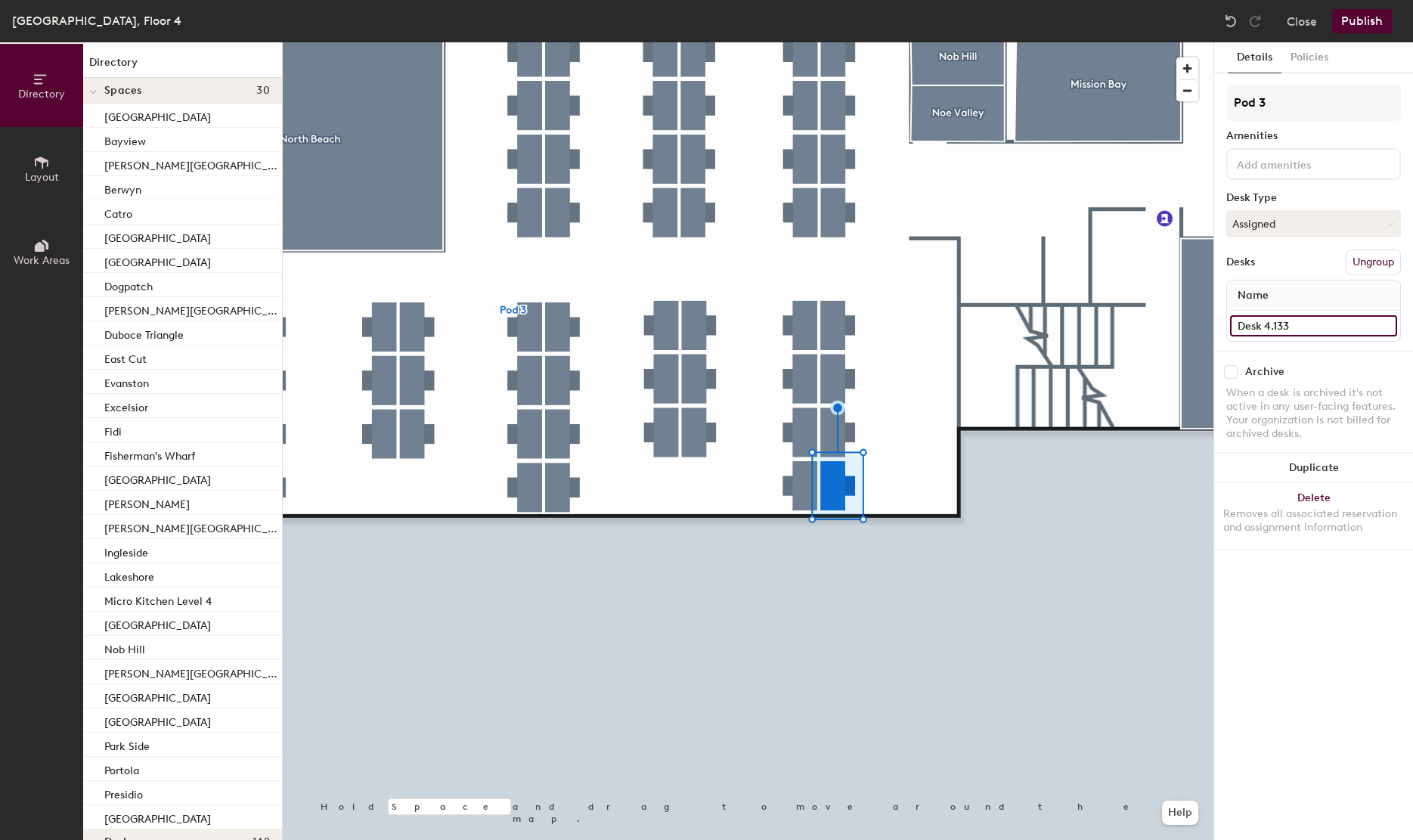
type input "Desk 4.133"
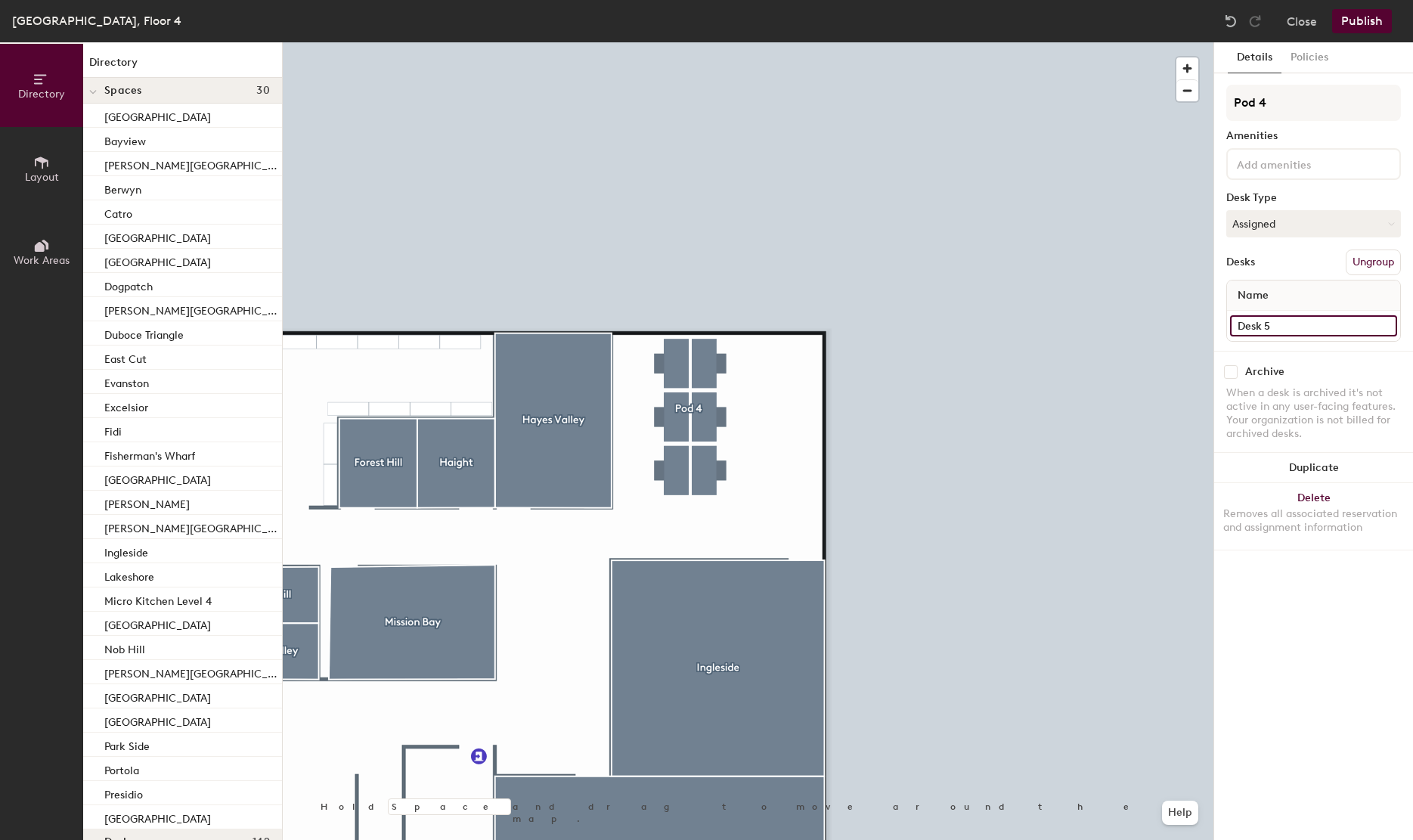
click at [1281, 324] on input "Desk 5" at bounding box center [1313, 326] width 167 height 21
paste input "4.130"
type input "Desk 4.134"
click at [1249, 323] on input "Desk 6" at bounding box center [1313, 326] width 167 height 21
paste input "4.134"
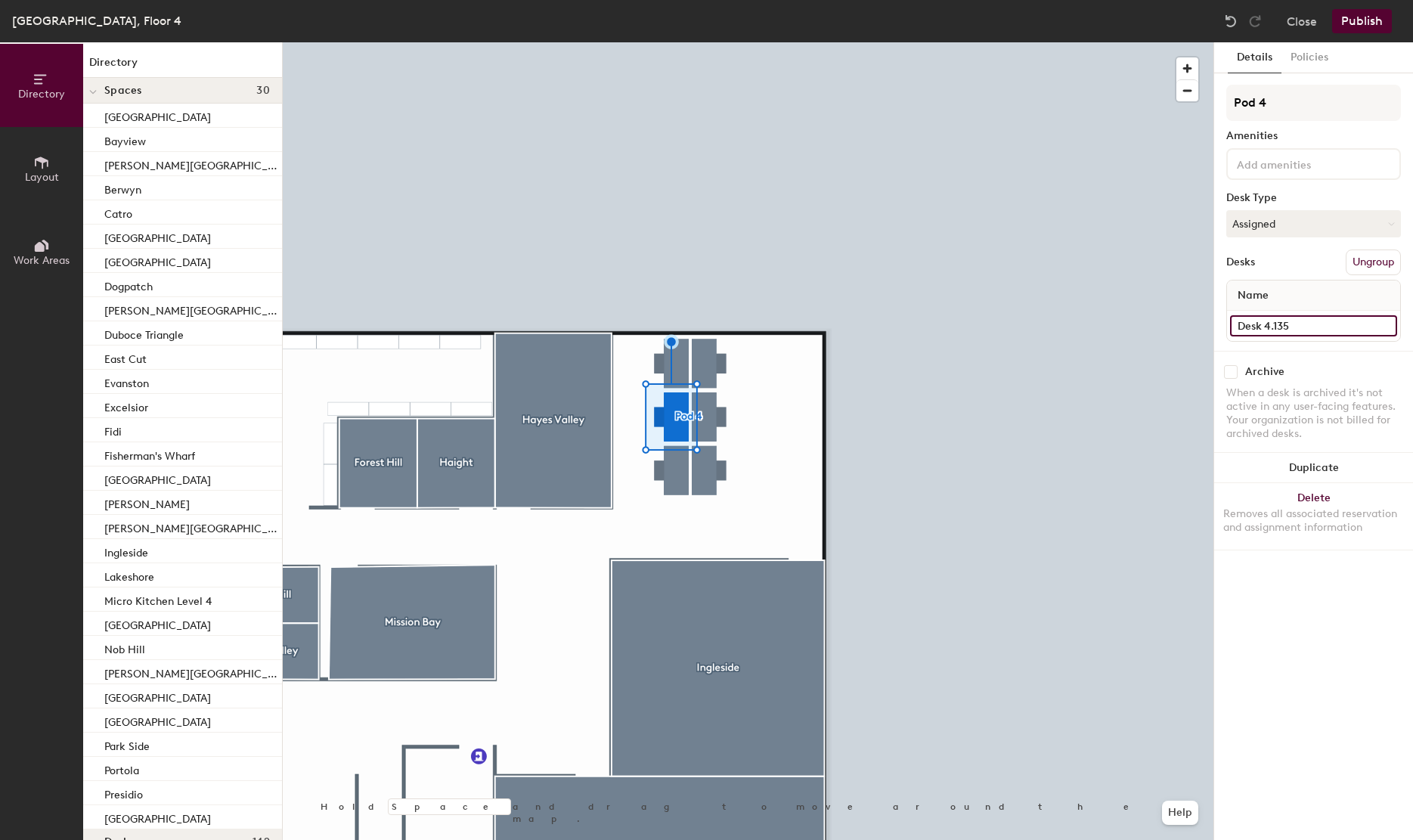
type input "Desk 4.135"
click at [1316, 334] on input "Desk 1" at bounding box center [1313, 326] width 167 height 21
paste input "4.134"
type input "Desk 4.136"
click at [1263, 321] on input "Desk 2" at bounding box center [1313, 326] width 167 height 21
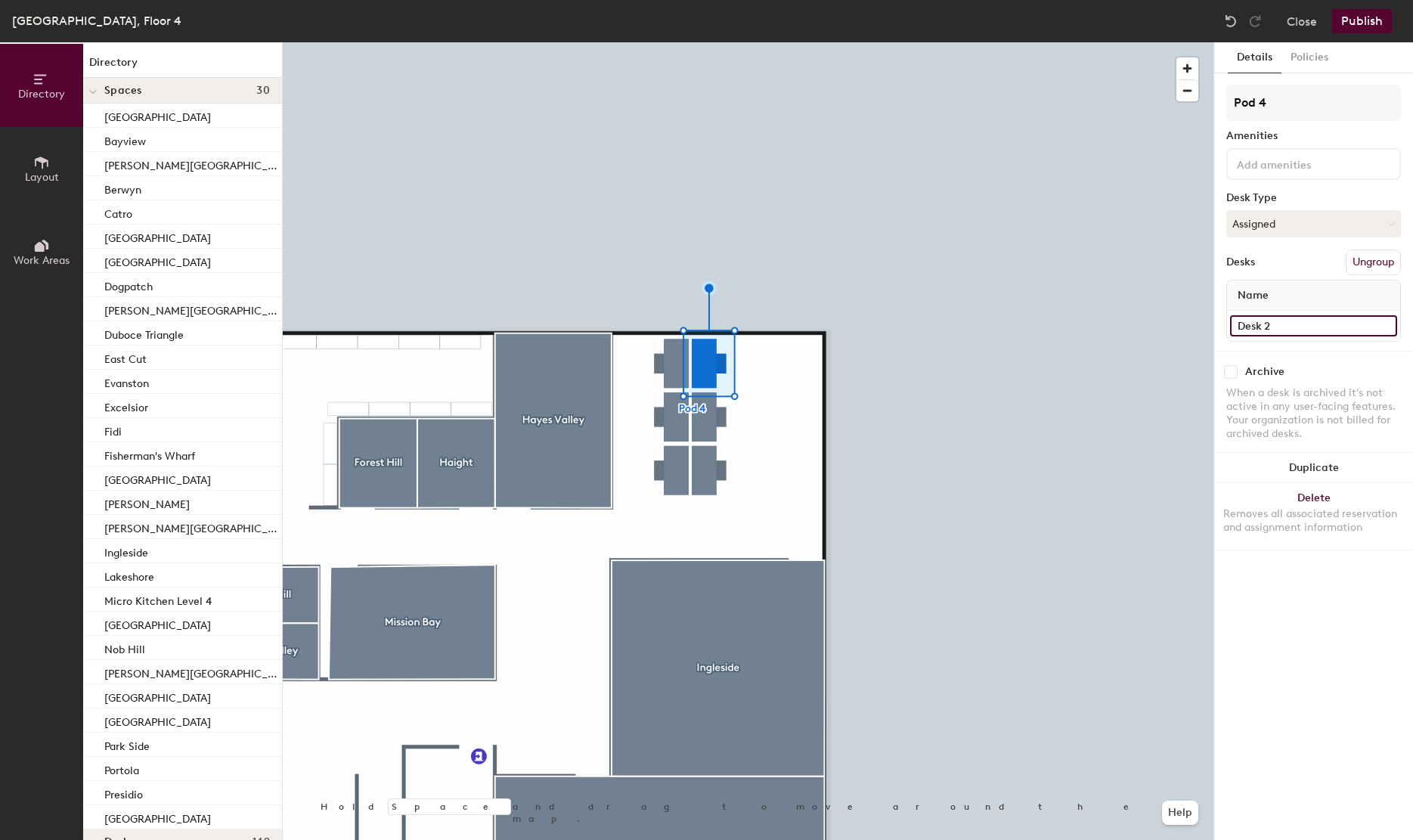
paste input "4.134"
type input "Desk 4.137"
click at [1347, 323] on input "Desk 3" at bounding box center [1313, 326] width 167 height 21
paste input "4.134"
type input "Desk 4.138"
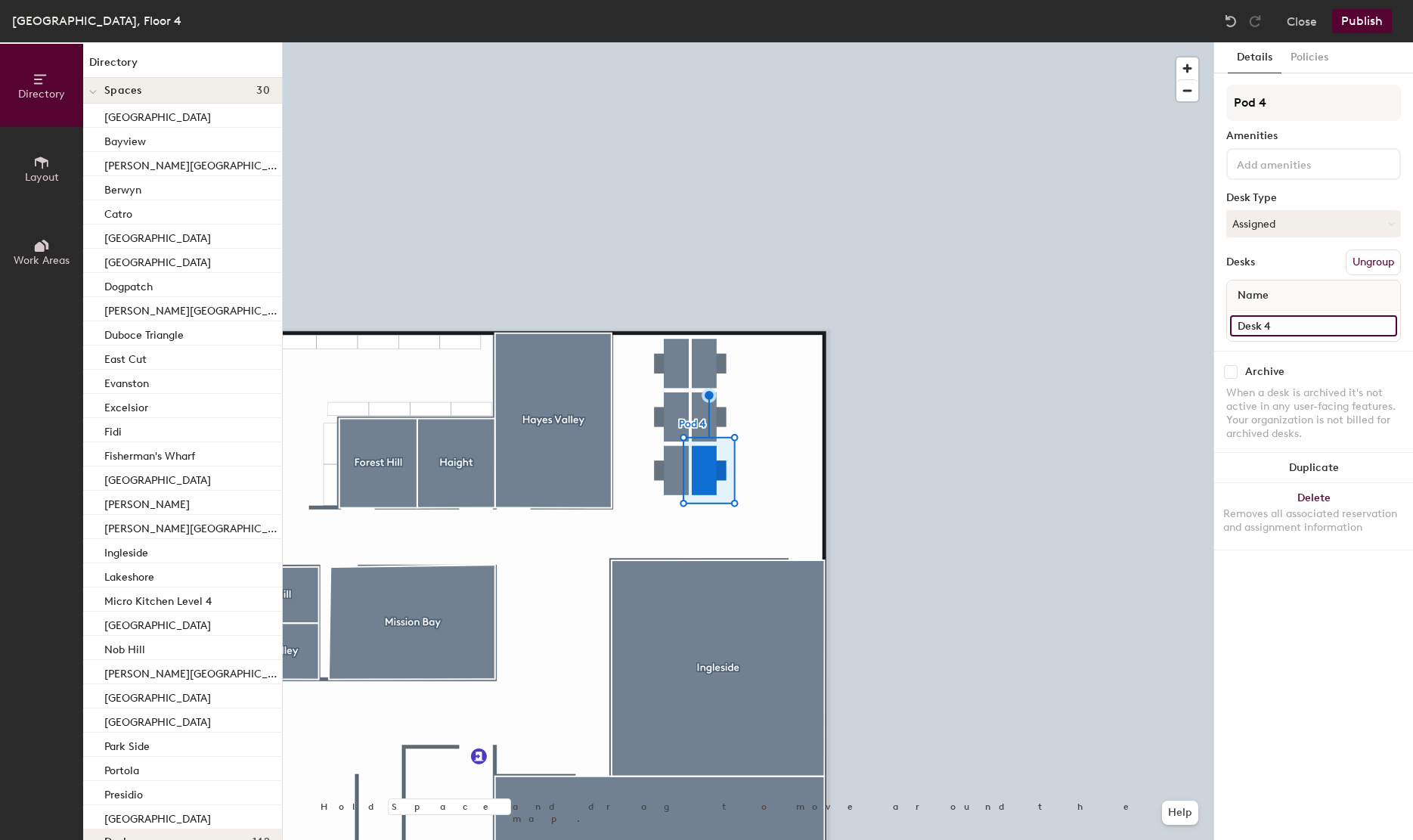
click at [1285, 320] on input "Desk 4" at bounding box center [1313, 326] width 167 height 21
paste input ".134"
type input "Desk 4.139"
click at [818, 42] on div at bounding box center [748, 42] width 930 height 0
click at [1269, 225] on button "Assigned" at bounding box center [1313, 223] width 175 height 27
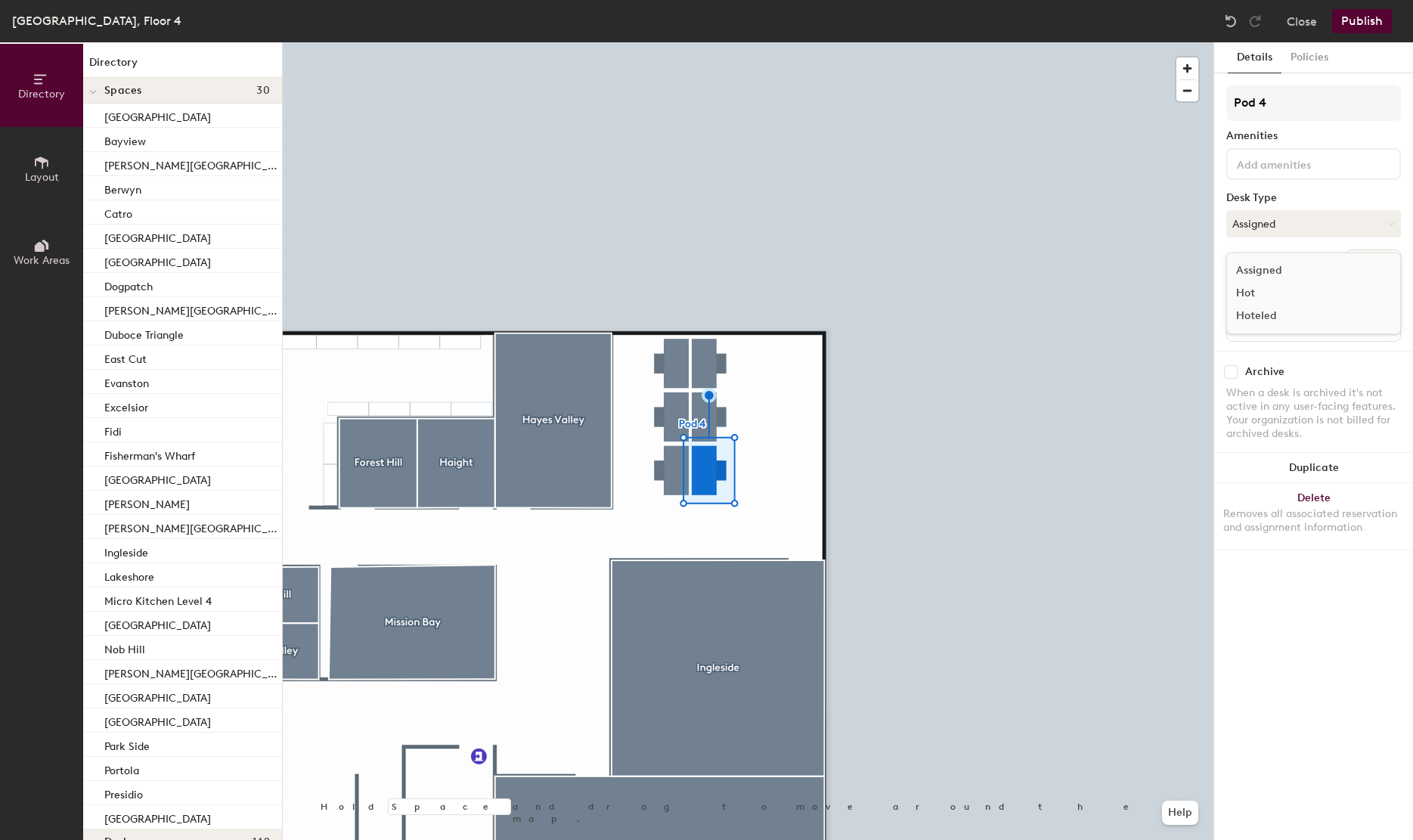
click at [1270, 292] on div "Hot" at bounding box center [1302, 293] width 151 height 23
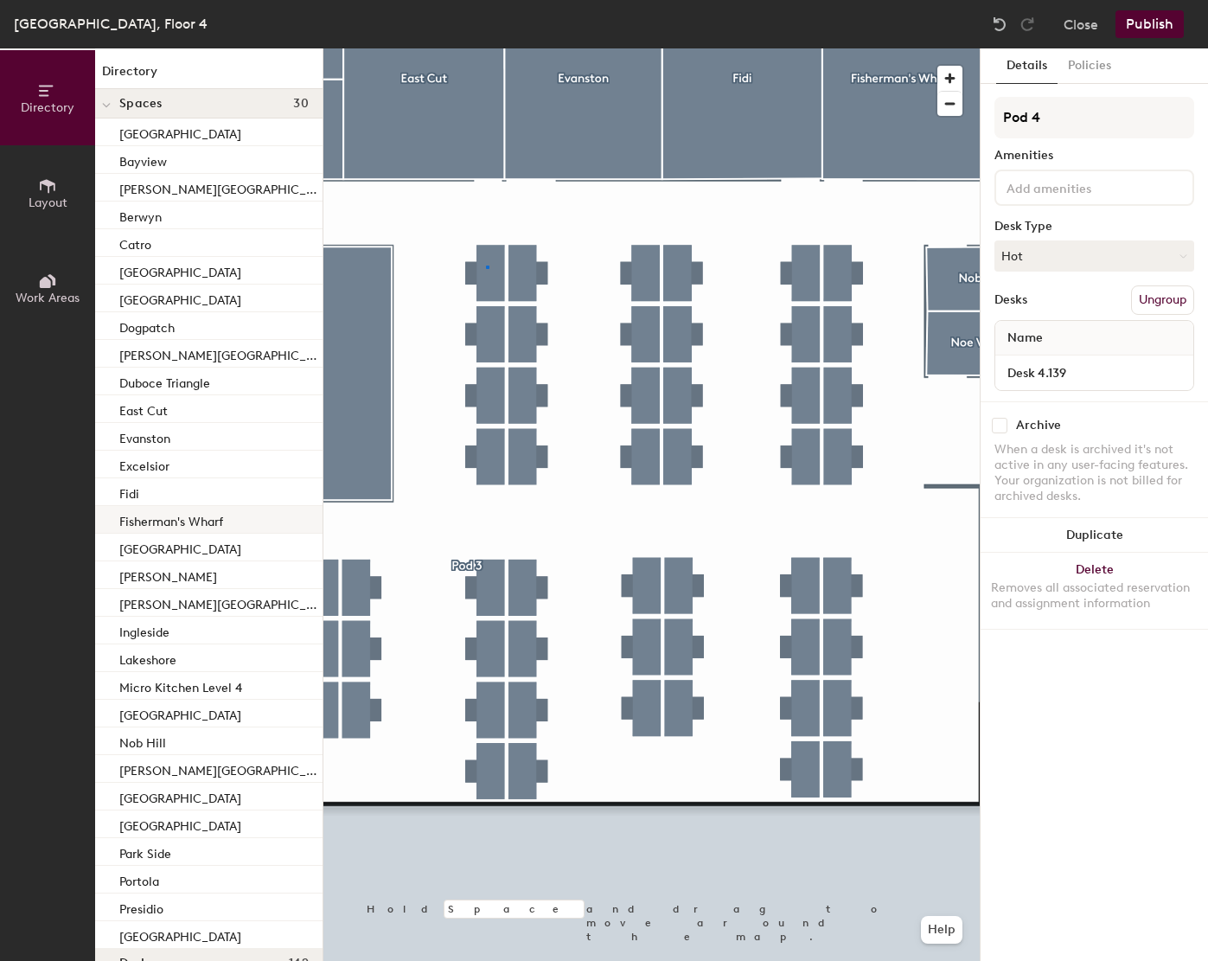
click at [486, 48] on div at bounding box center [651, 48] width 656 height 0
click at [1039, 254] on button "Assigned" at bounding box center [1094, 255] width 200 height 31
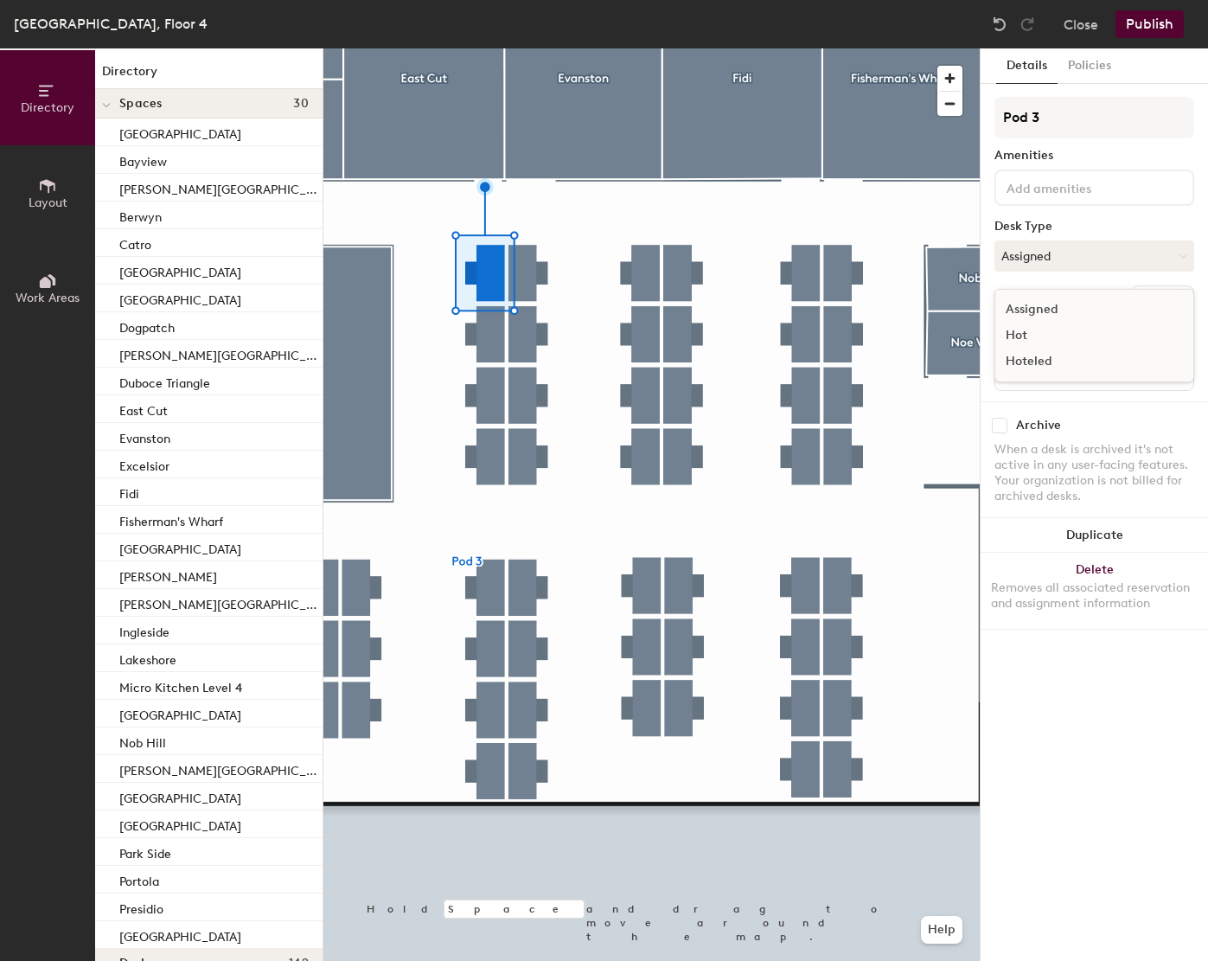
click at [1025, 329] on div "Hot" at bounding box center [1081, 335] width 173 height 26
click at [520, 48] on div at bounding box center [651, 48] width 656 height 0
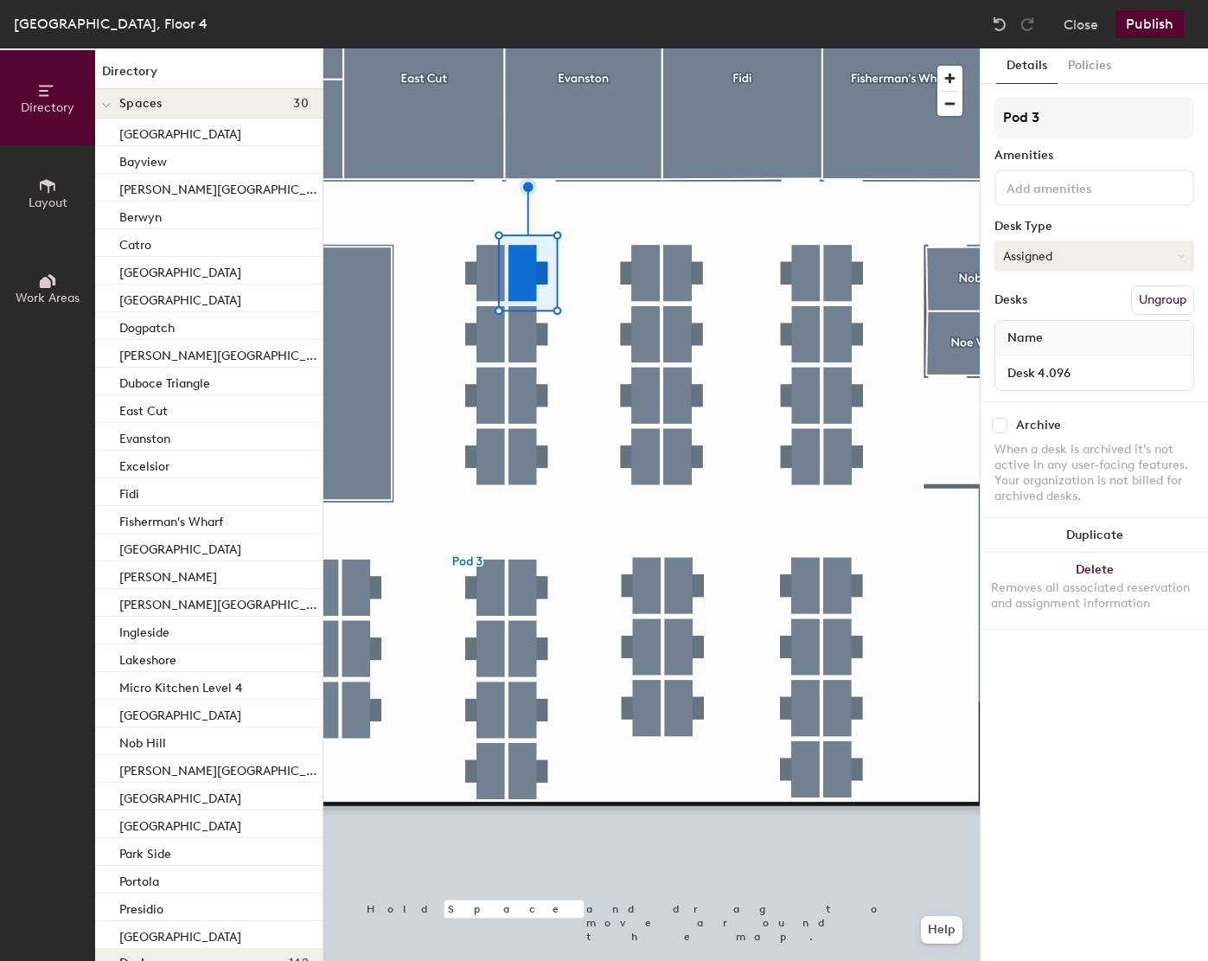
click at [1070, 252] on button "Assigned" at bounding box center [1094, 255] width 200 height 31
click at [1026, 334] on div "Hot" at bounding box center [1081, 335] width 173 height 26
click at [1100, 265] on button "Assigned" at bounding box center [1094, 255] width 200 height 31
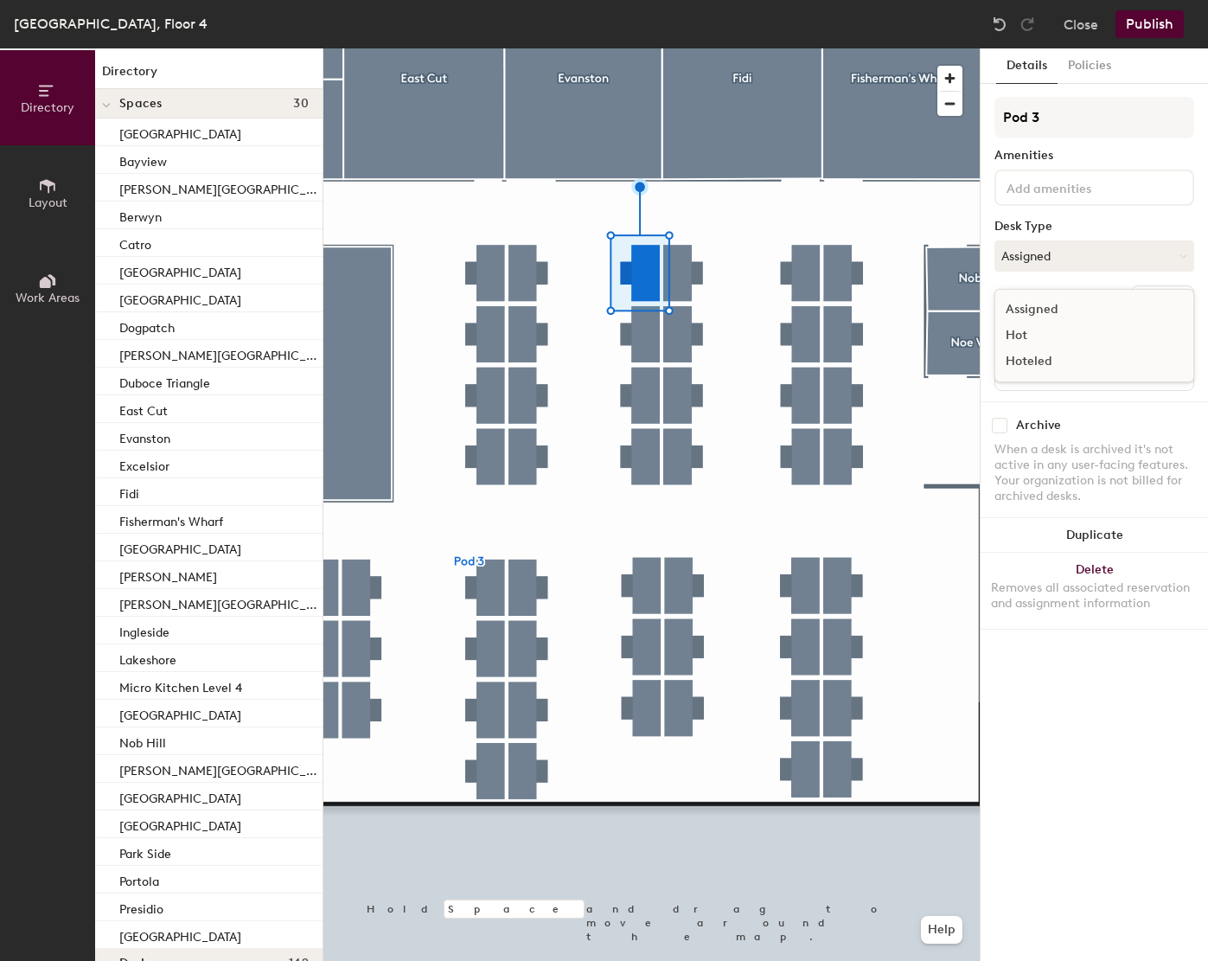
click at [1024, 337] on div "Hot" at bounding box center [1081, 335] width 173 height 26
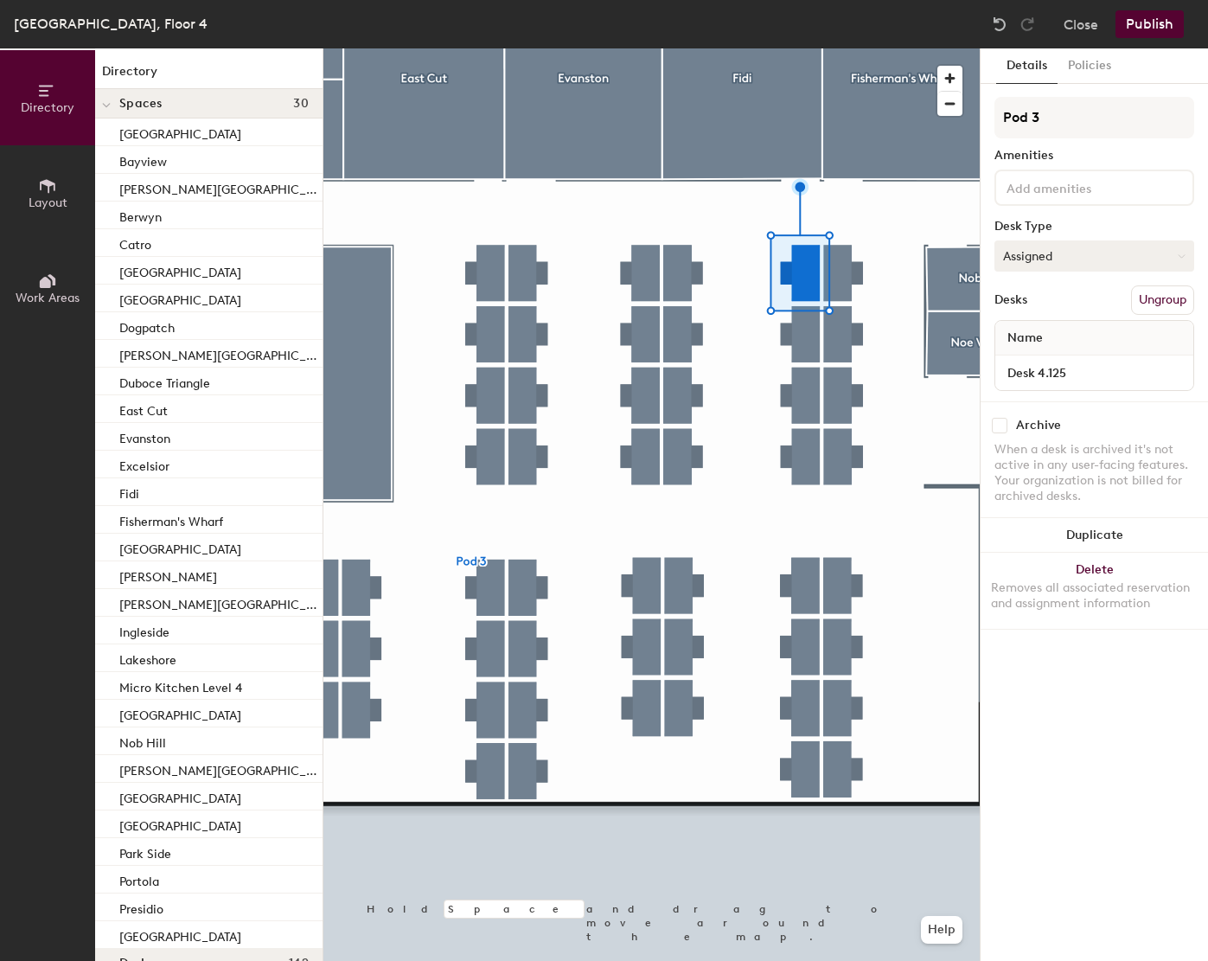
click at [1098, 259] on button "Assigned" at bounding box center [1094, 255] width 200 height 31
click at [1028, 333] on div "Hot" at bounding box center [1081, 335] width 173 height 26
click at [1102, 252] on button "Assigned" at bounding box center [1094, 255] width 200 height 31
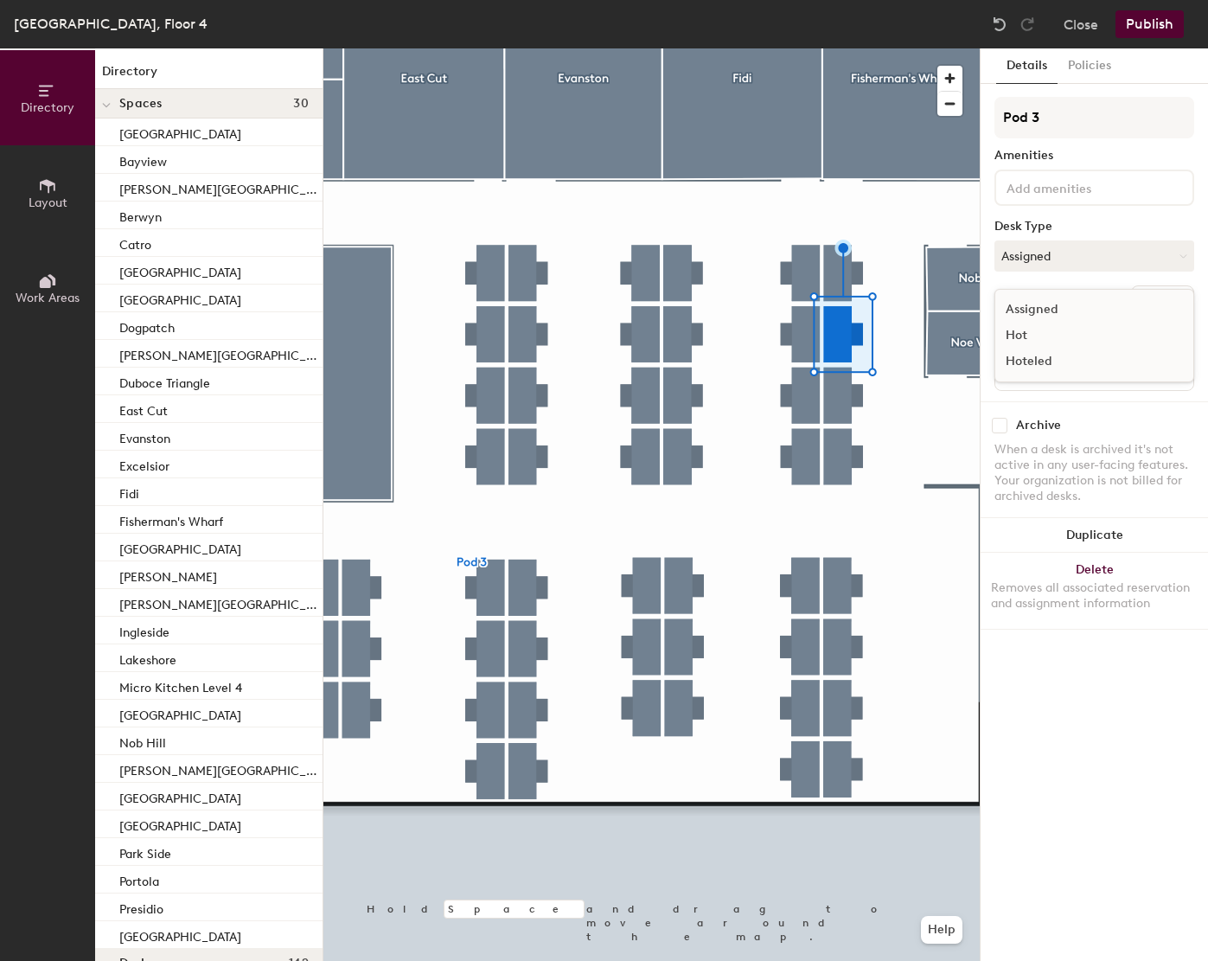
click at [1012, 329] on div "Hot" at bounding box center [1081, 335] width 173 height 26
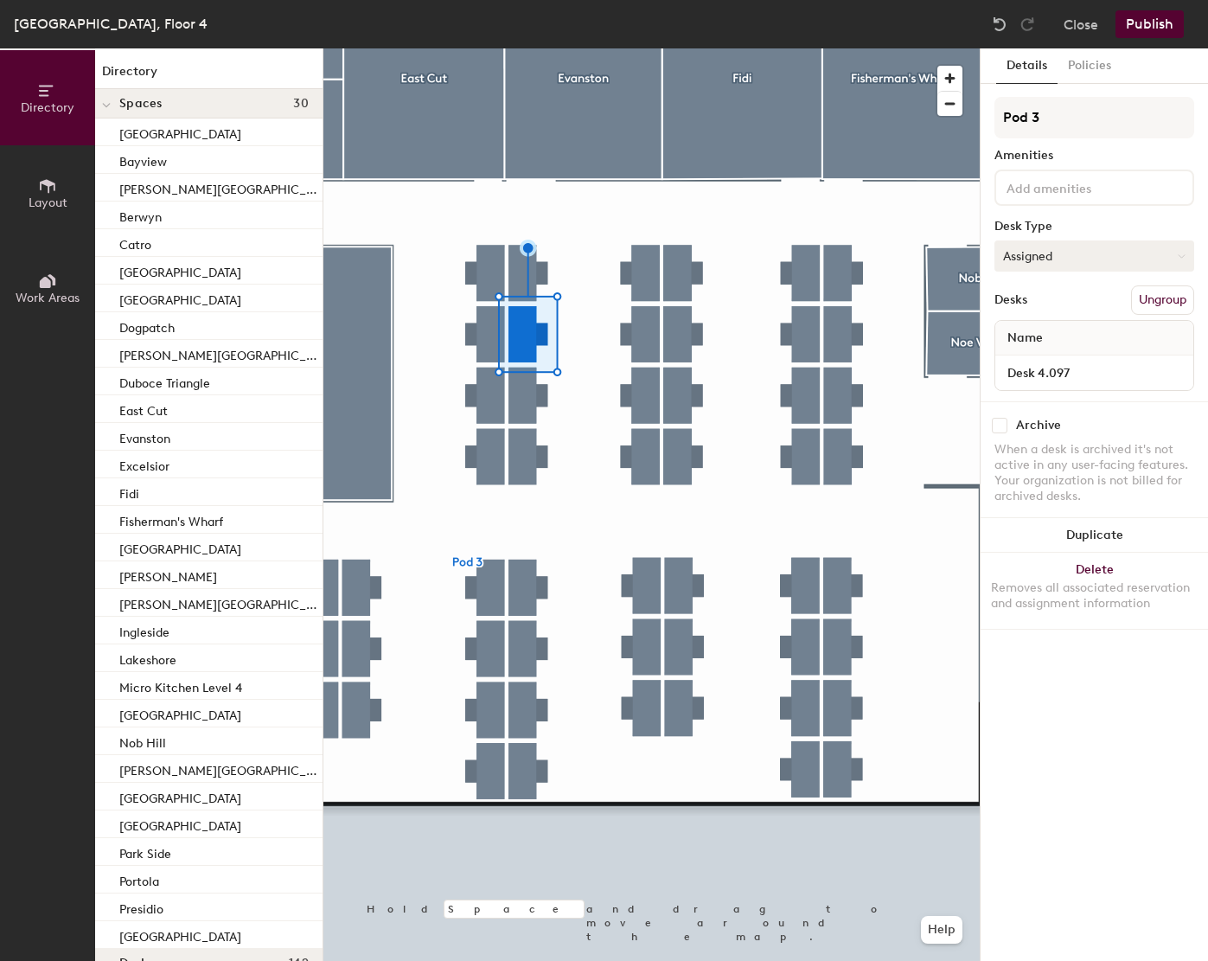
click at [1028, 263] on button "Assigned" at bounding box center [1094, 255] width 200 height 31
click at [1026, 336] on div "Hot" at bounding box center [1081, 335] width 173 height 26
click at [533, 48] on div at bounding box center [651, 48] width 656 height 0
click at [1085, 250] on button "Assigned" at bounding box center [1094, 255] width 200 height 31
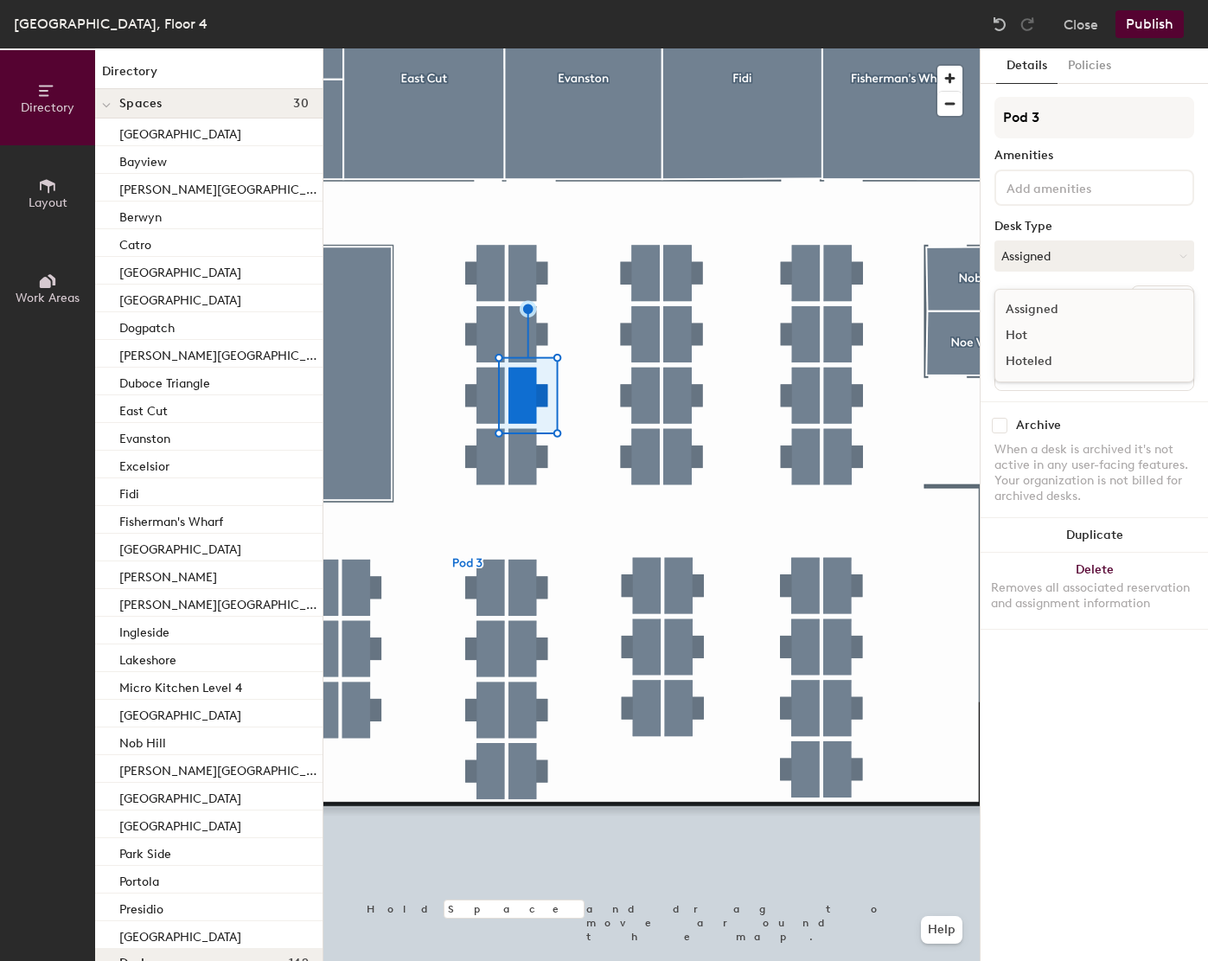
click at [1016, 332] on div "Hot" at bounding box center [1081, 335] width 173 height 26
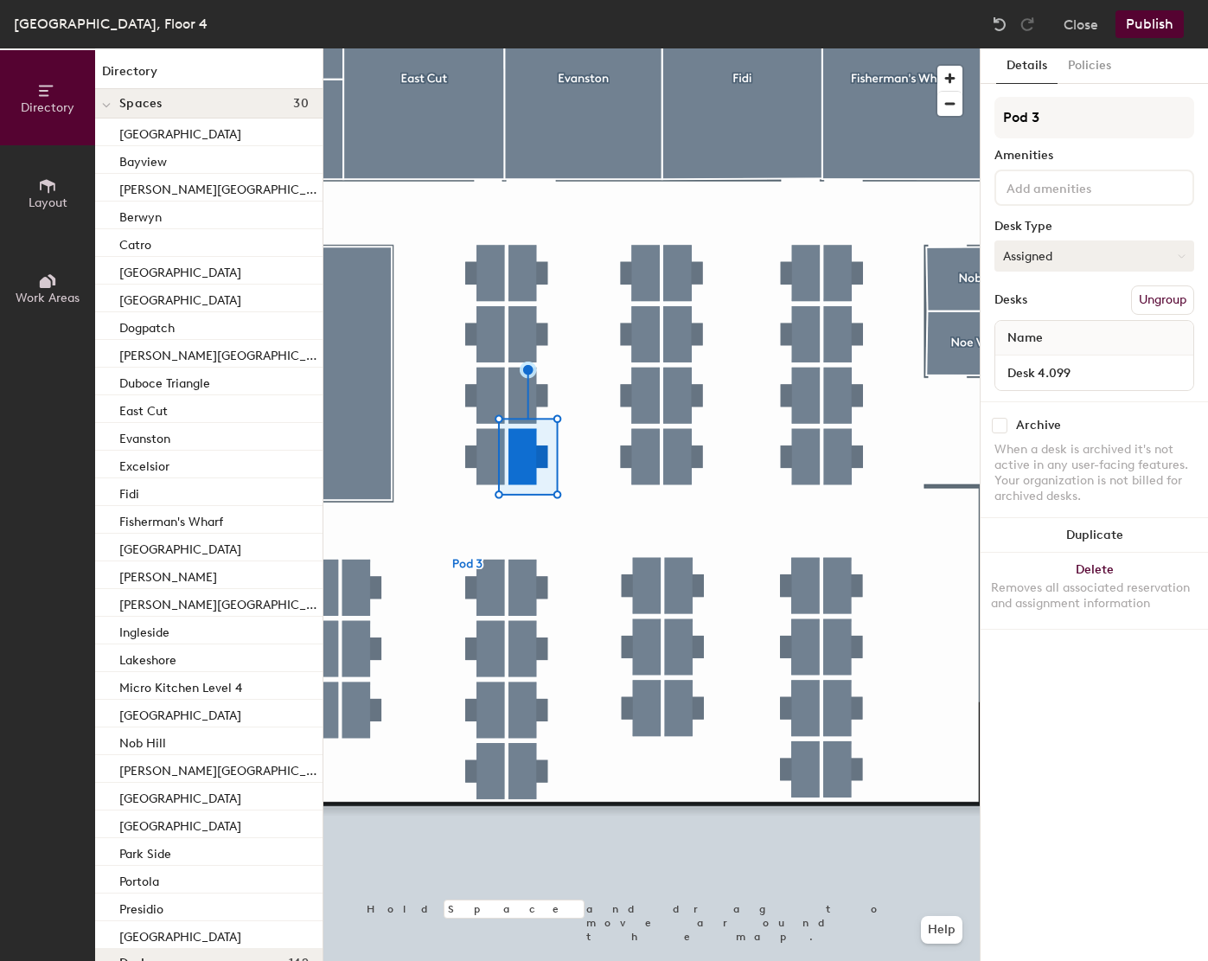
click at [1040, 265] on button "Assigned" at bounding box center [1094, 255] width 200 height 31
click at [1031, 339] on div "Hot" at bounding box center [1081, 335] width 173 height 26
click at [478, 48] on div at bounding box center [651, 48] width 656 height 0
click at [1094, 263] on button "Assigned" at bounding box center [1094, 255] width 200 height 31
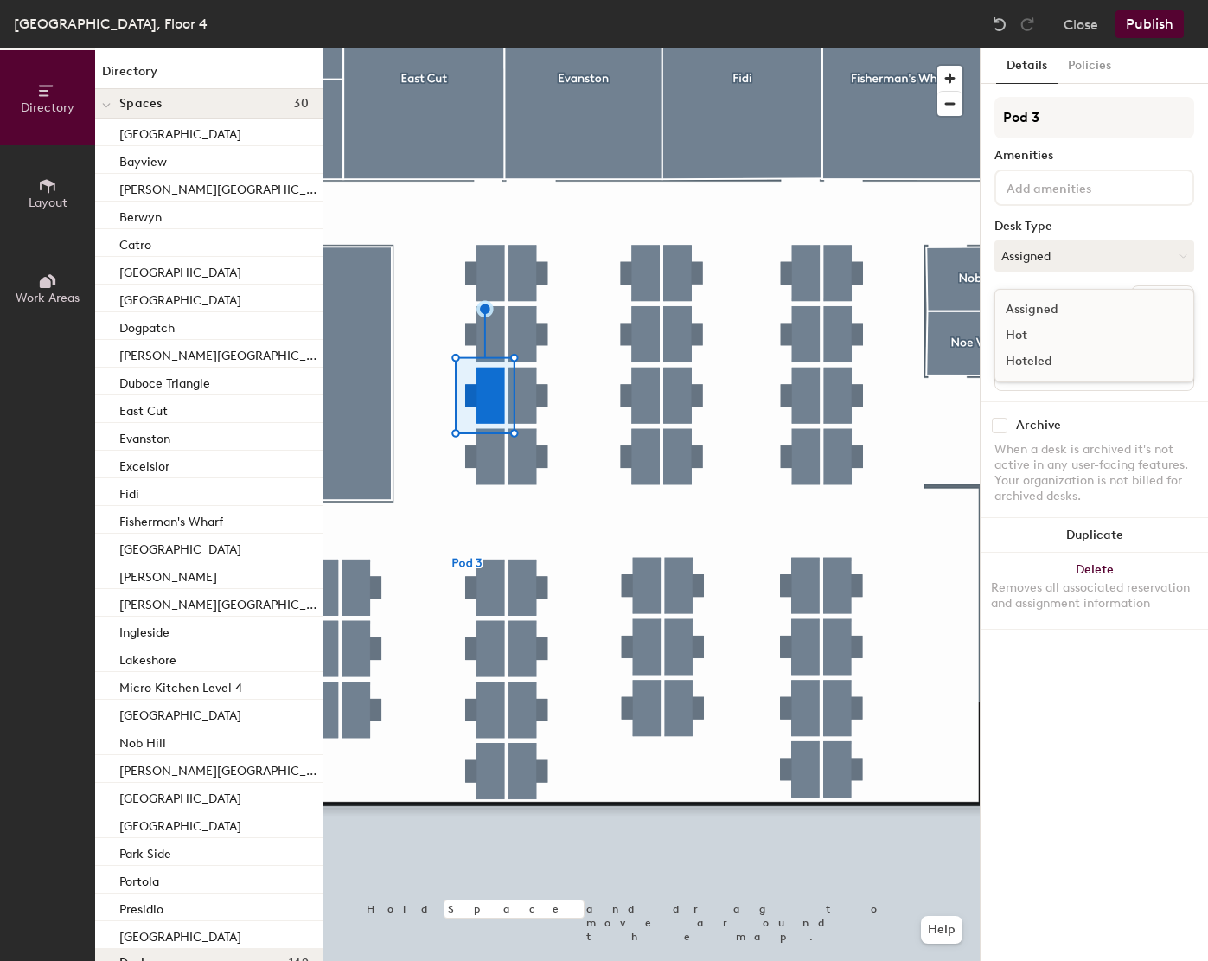
click at [1020, 330] on div "Hot" at bounding box center [1081, 335] width 173 height 26
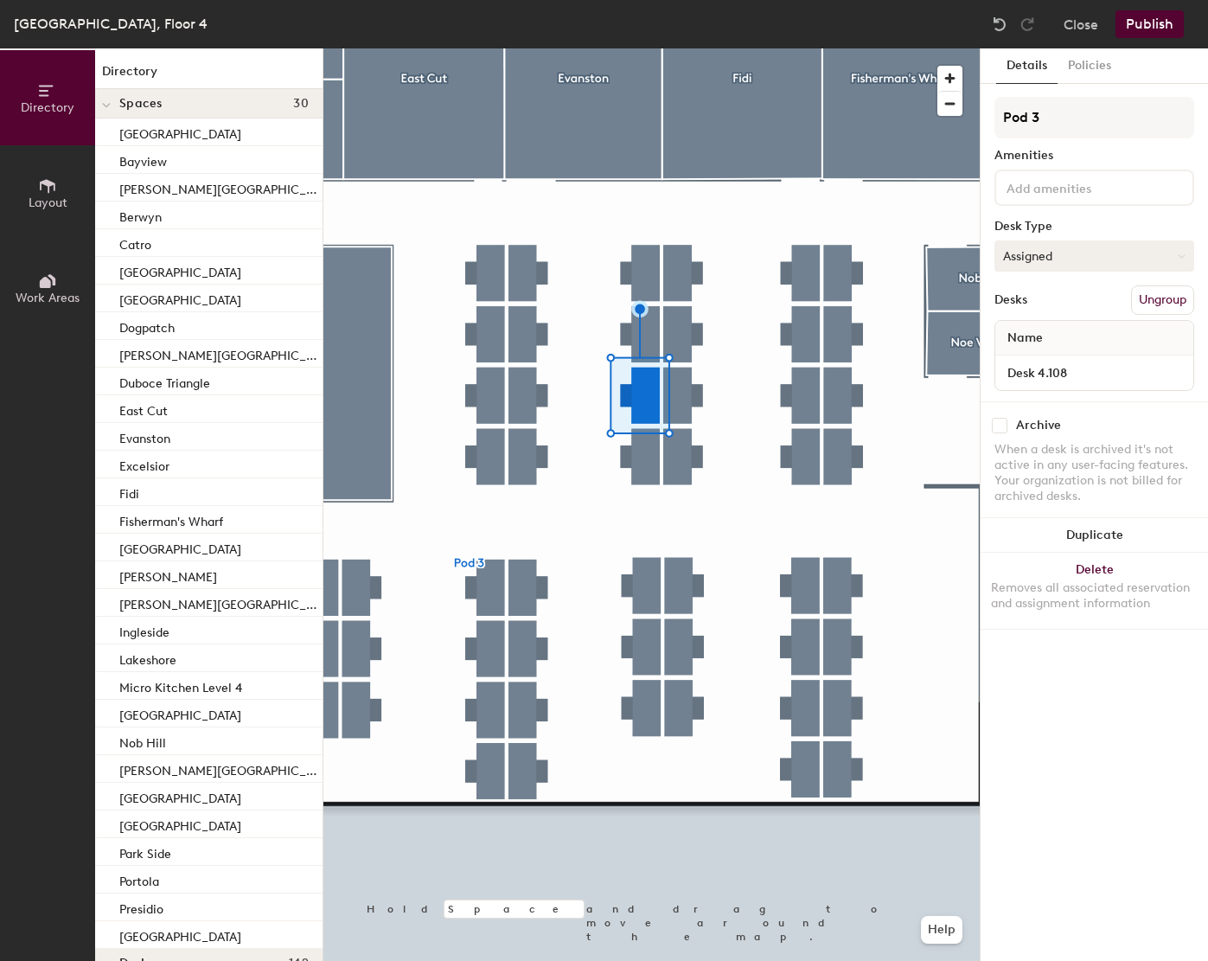
click at [1050, 261] on button "Assigned" at bounding box center [1094, 255] width 200 height 31
click at [1022, 323] on div "Hot" at bounding box center [1081, 335] width 173 height 26
click at [1069, 259] on button "Assigned" at bounding box center [1094, 255] width 200 height 31
click at [1039, 335] on div "Hot" at bounding box center [1081, 335] width 173 height 26
click at [1082, 255] on button "Assigned" at bounding box center [1094, 255] width 200 height 31
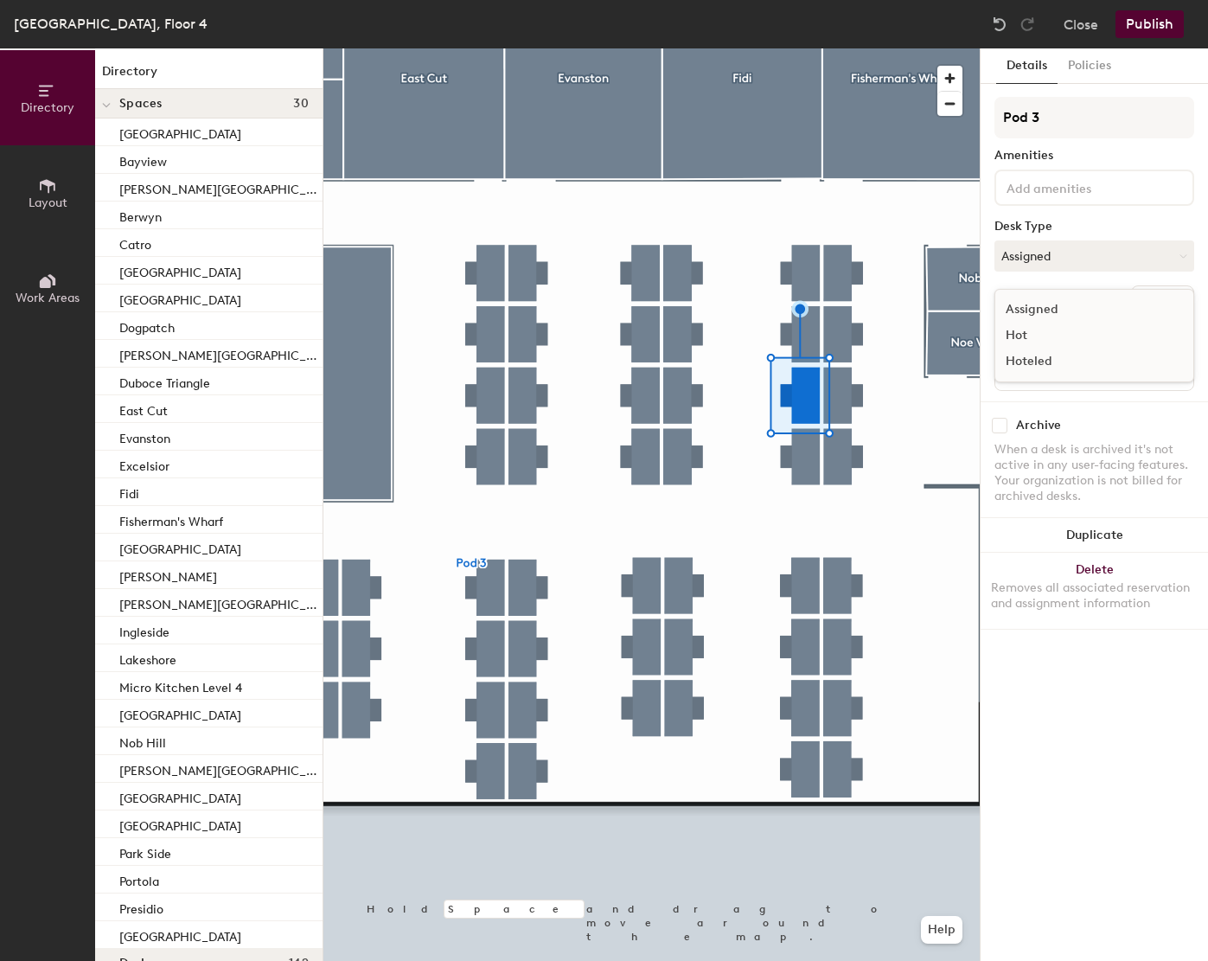
click at [1021, 331] on div "Hot" at bounding box center [1081, 335] width 173 height 26
click at [1064, 250] on button "Assigned" at bounding box center [1094, 255] width 200 height 31
click at [1022, 340] on div "Hot" at bounding box center [1081, 335] width 173 height 26
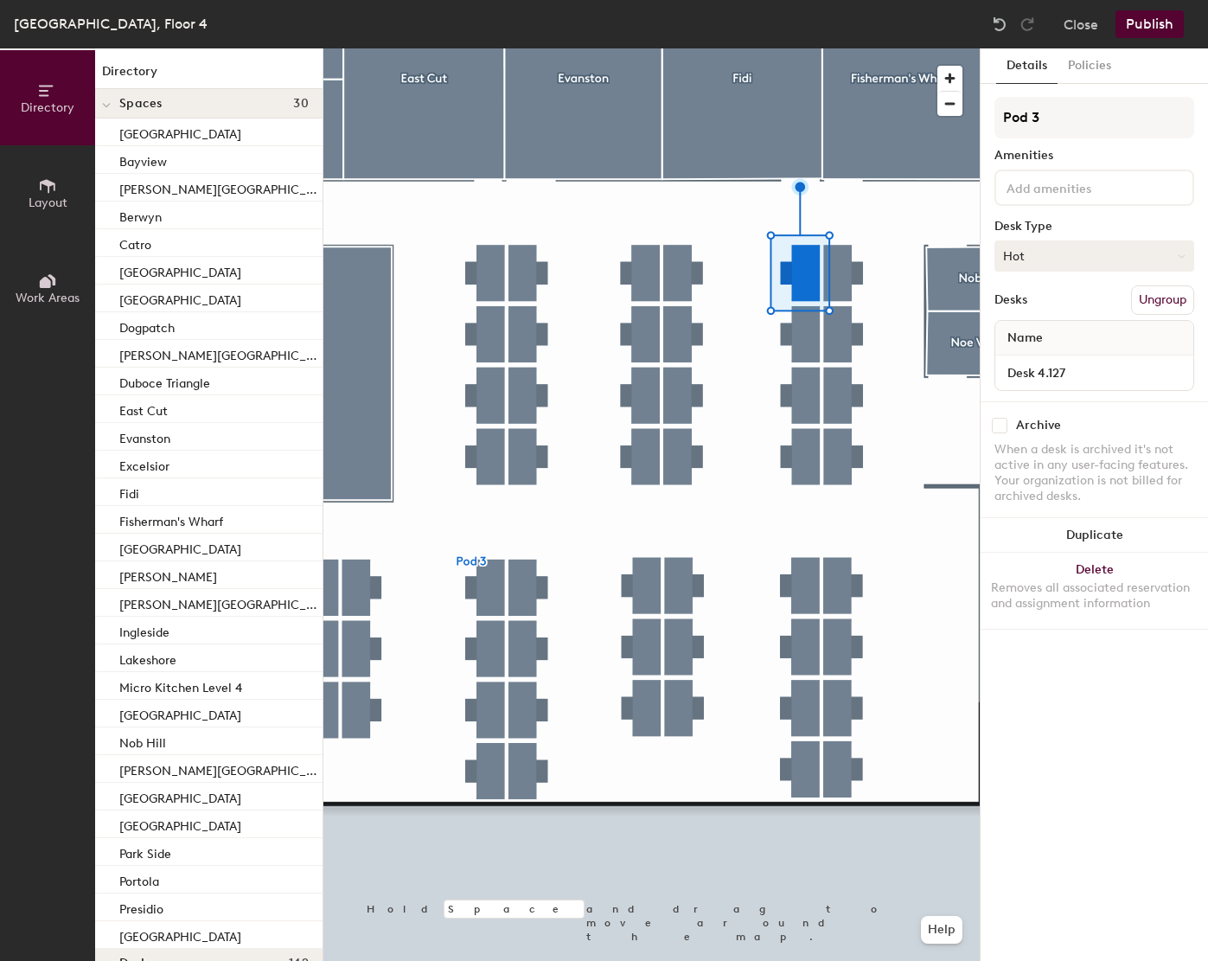
click at [1049, 268] on button "Hot" at bounding box center [1094, 255] width 200 height 31
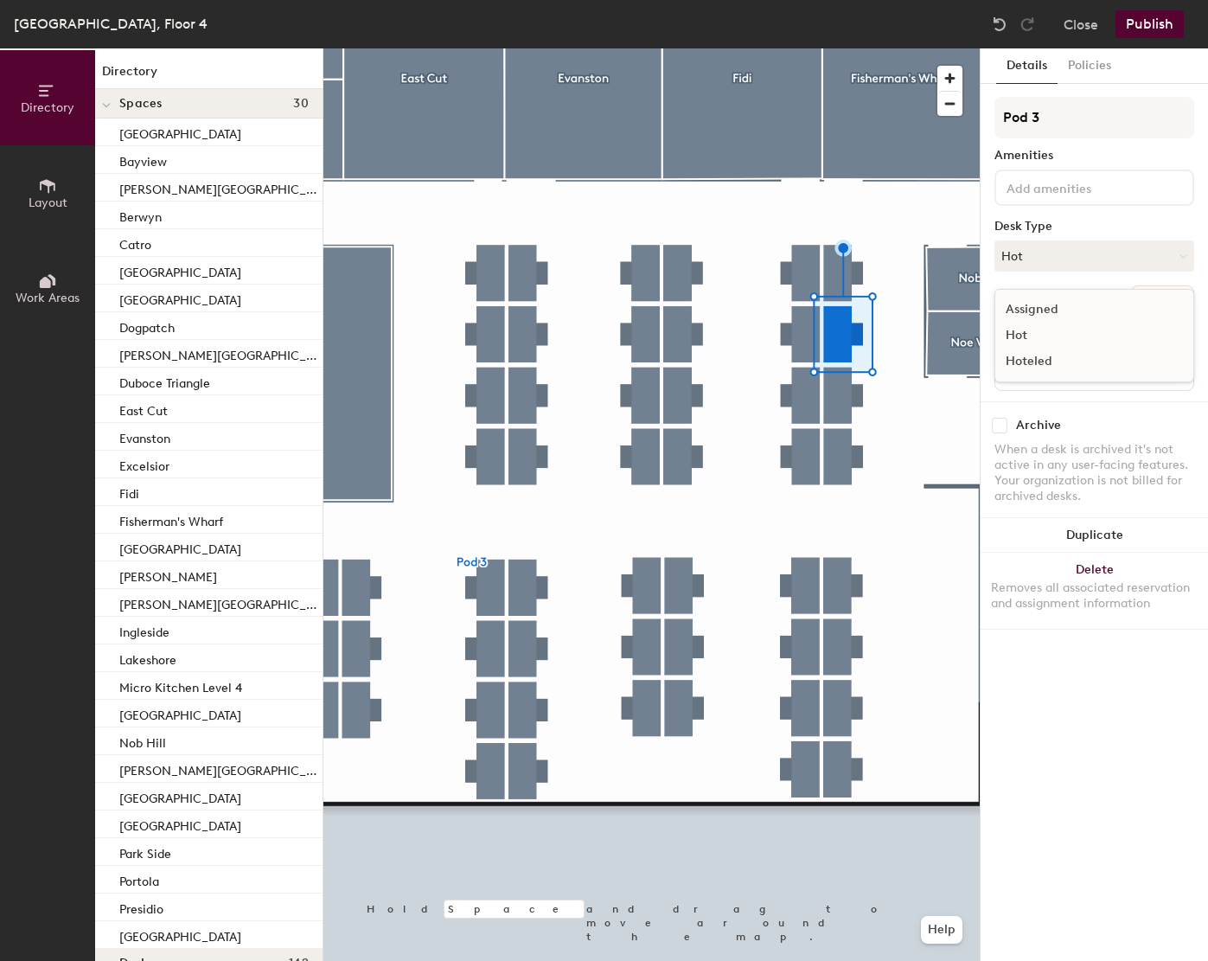
click at [1036, 341] on div "Hot" at bounding box center [1081, 335] width 173 height 26
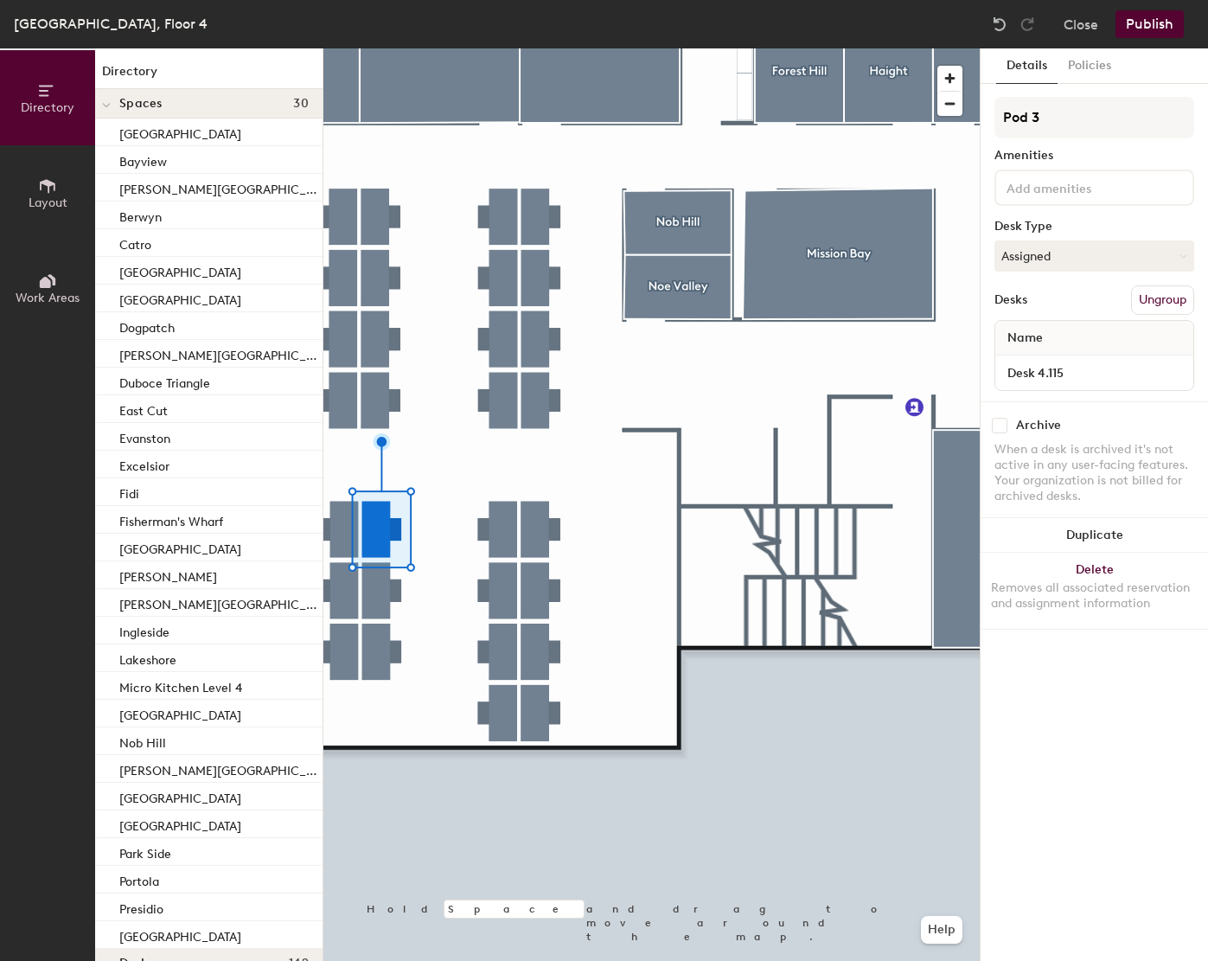
click at [520, 48] on div at bounding box center [651, 48] width 656 height 0
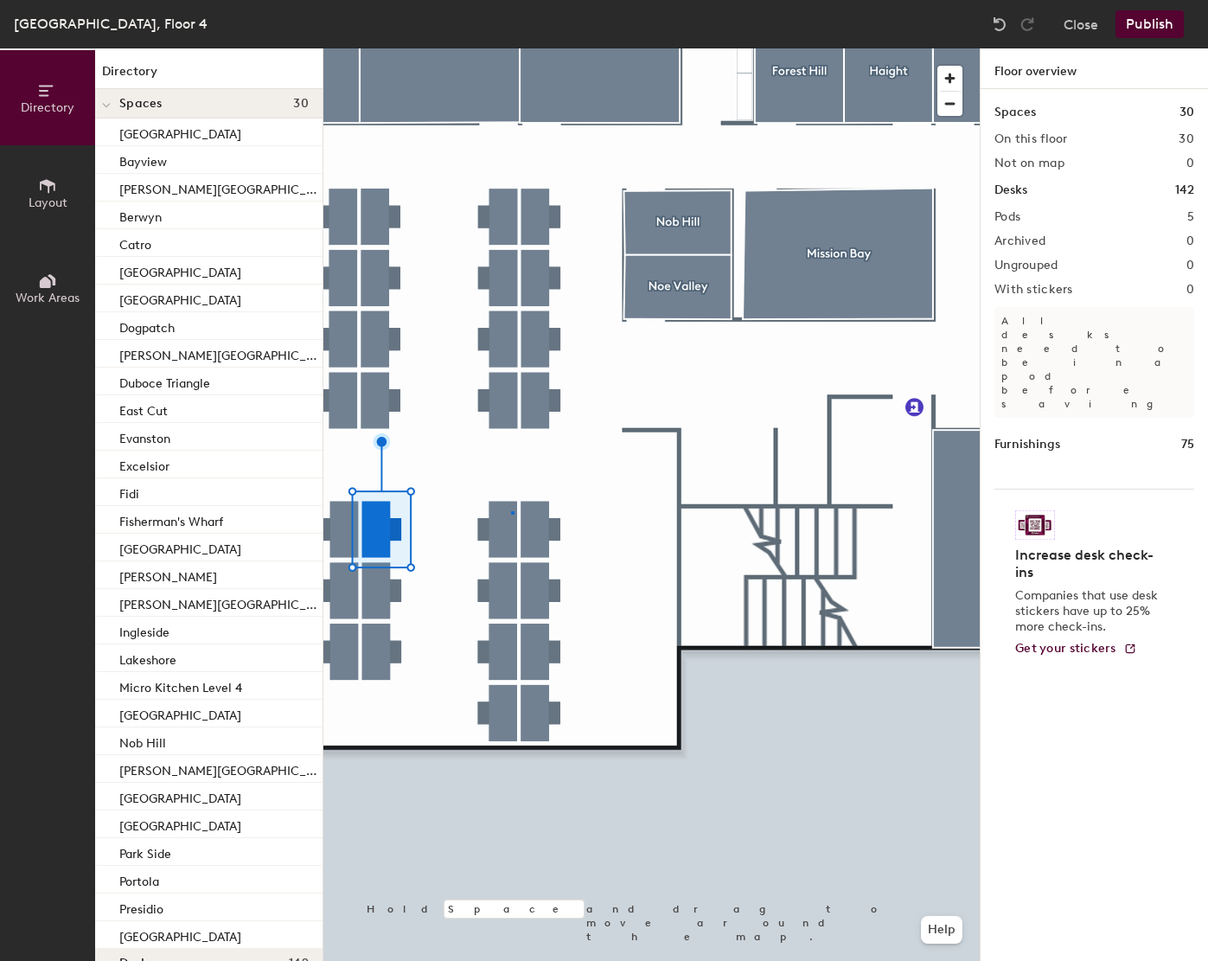
click at [511, 48] on div at bounding box center [651, 48] width 656 height 0
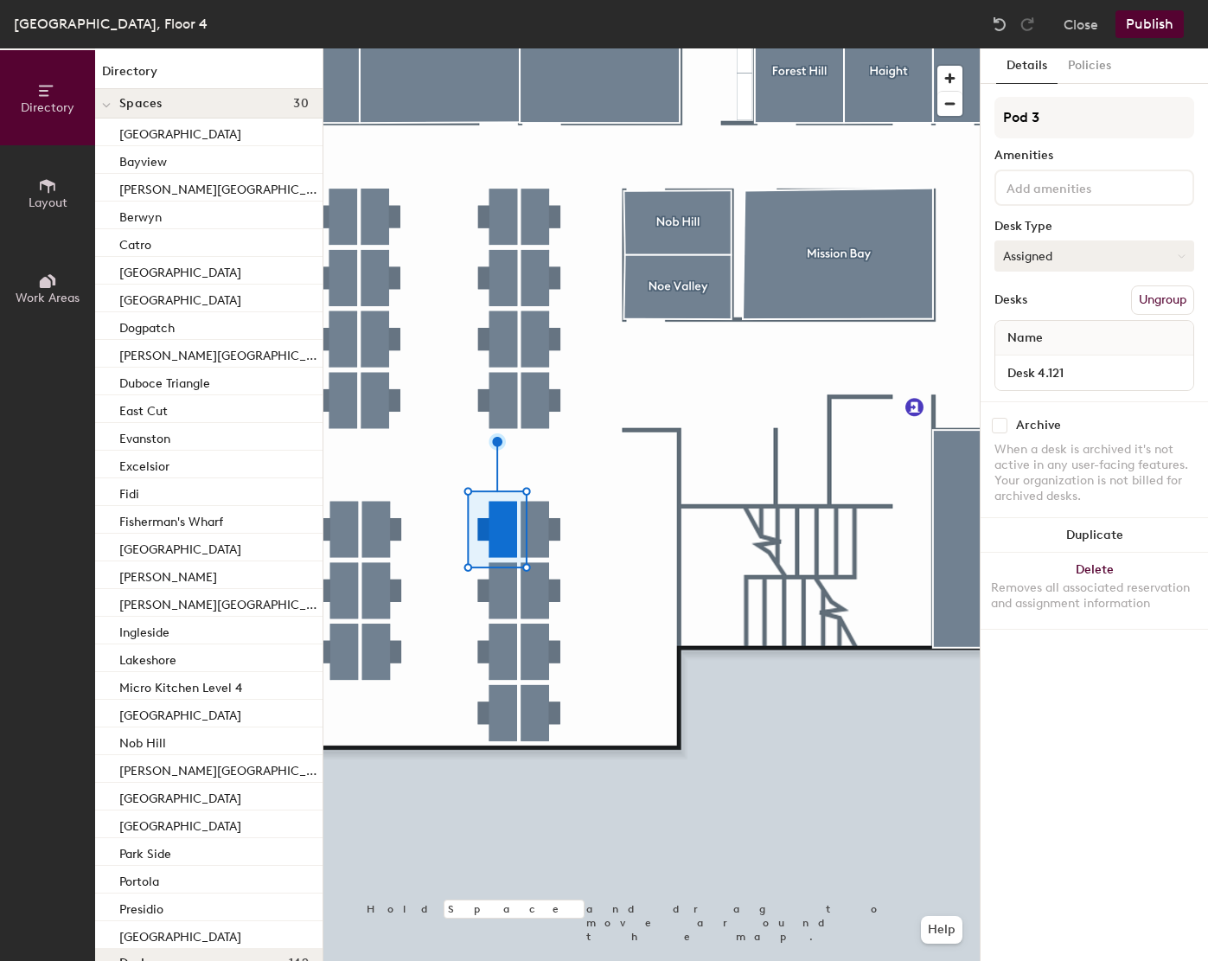
click at [1063, 254] on button "Assigned" at bounding box center [1094, 255] width 200 height 31
click at [1021, 329] on div "Hot" at bounding box center [1081, 335] width 173 height 26
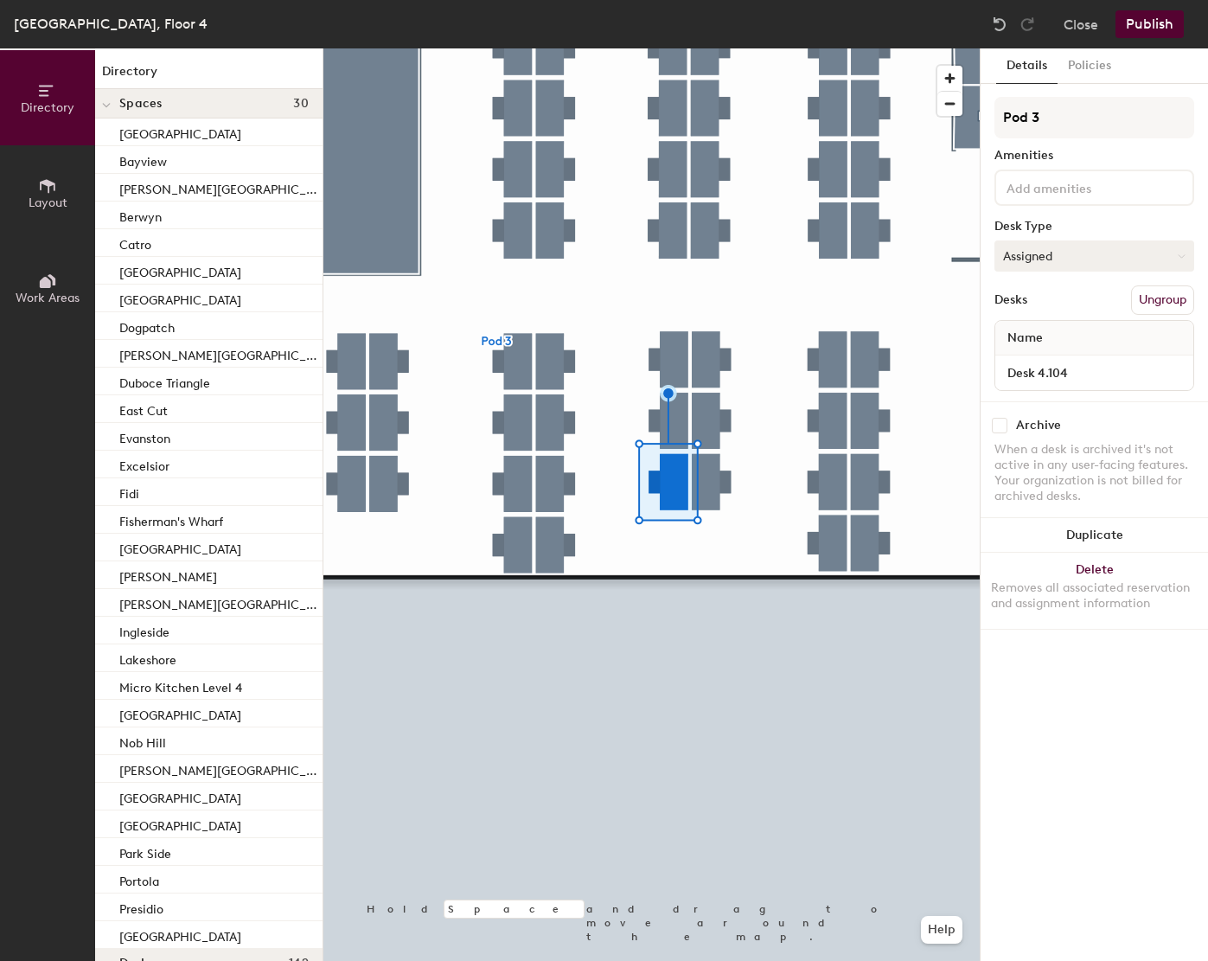
click at [1056, 253] on button "Assigned" at bounding box center [1094, 255] width 200 height 31
click at [1031, 341] on div "Hot" at bounding box center [1081, 335] width 173 height 26
click at [514, 48] on div at bounding box center [651, 48] width 656 height 0
click at [1036, 254] on button "Assigned" at bounding box center [1094, 255] width 200 height 31
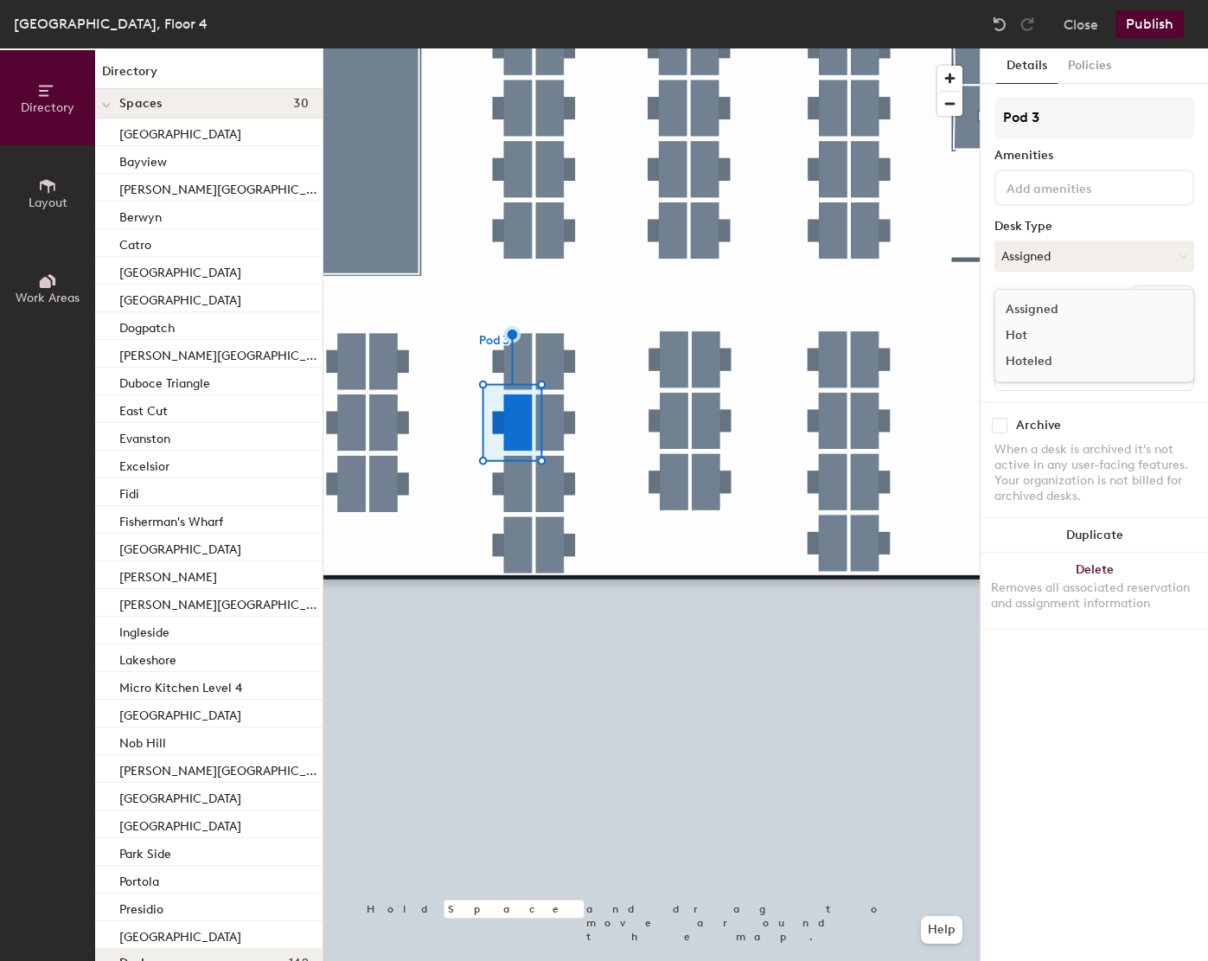
click at [1032, 330] on div "Hot" at bounding box center [1081, 335] width 173 height 26
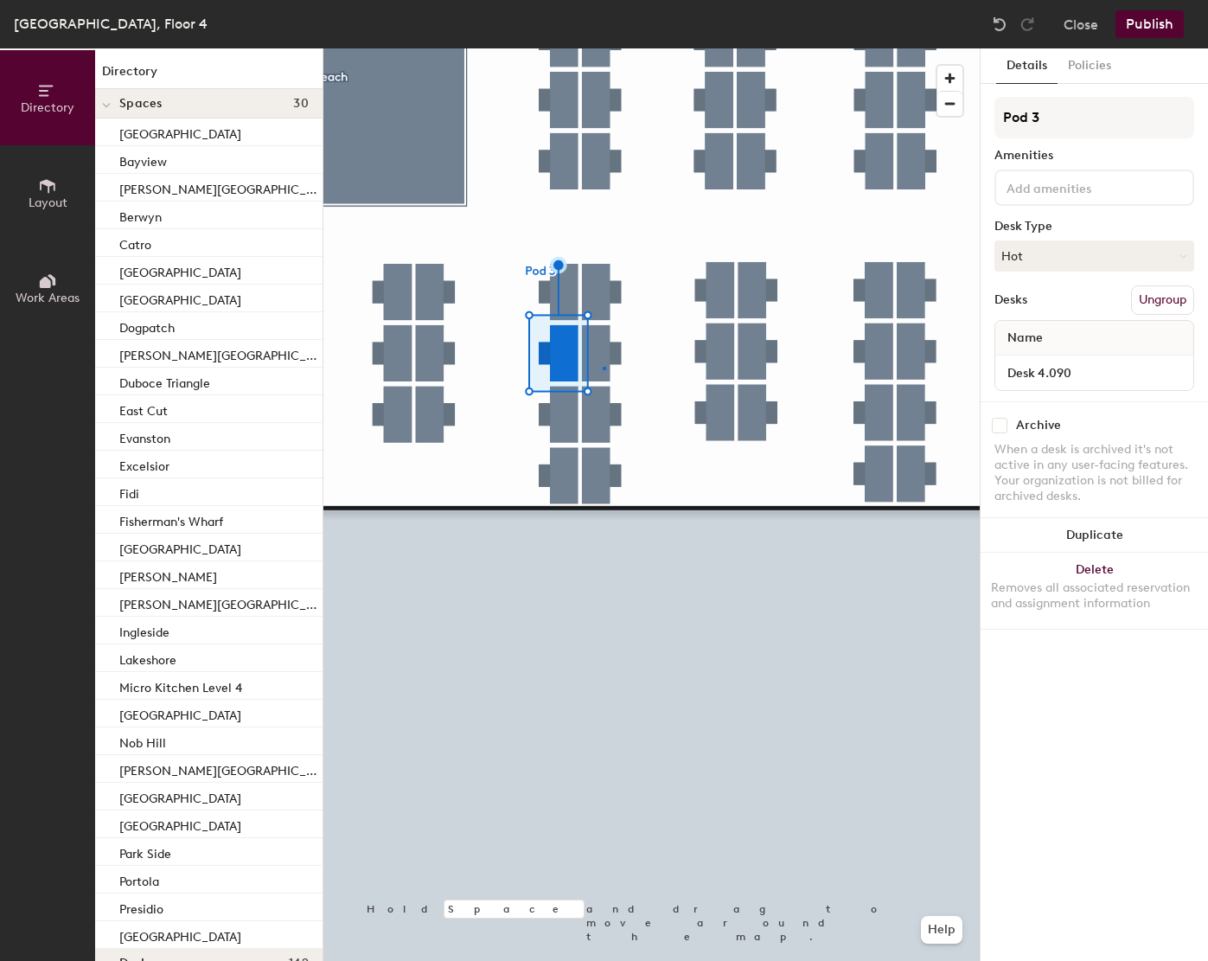
click at [603, 48] on div at bounding box center [651, 48] width 656 height 0
click at [1026, 252] on button "Assigned" at bounding box center [1094, 255] width 200 height 31
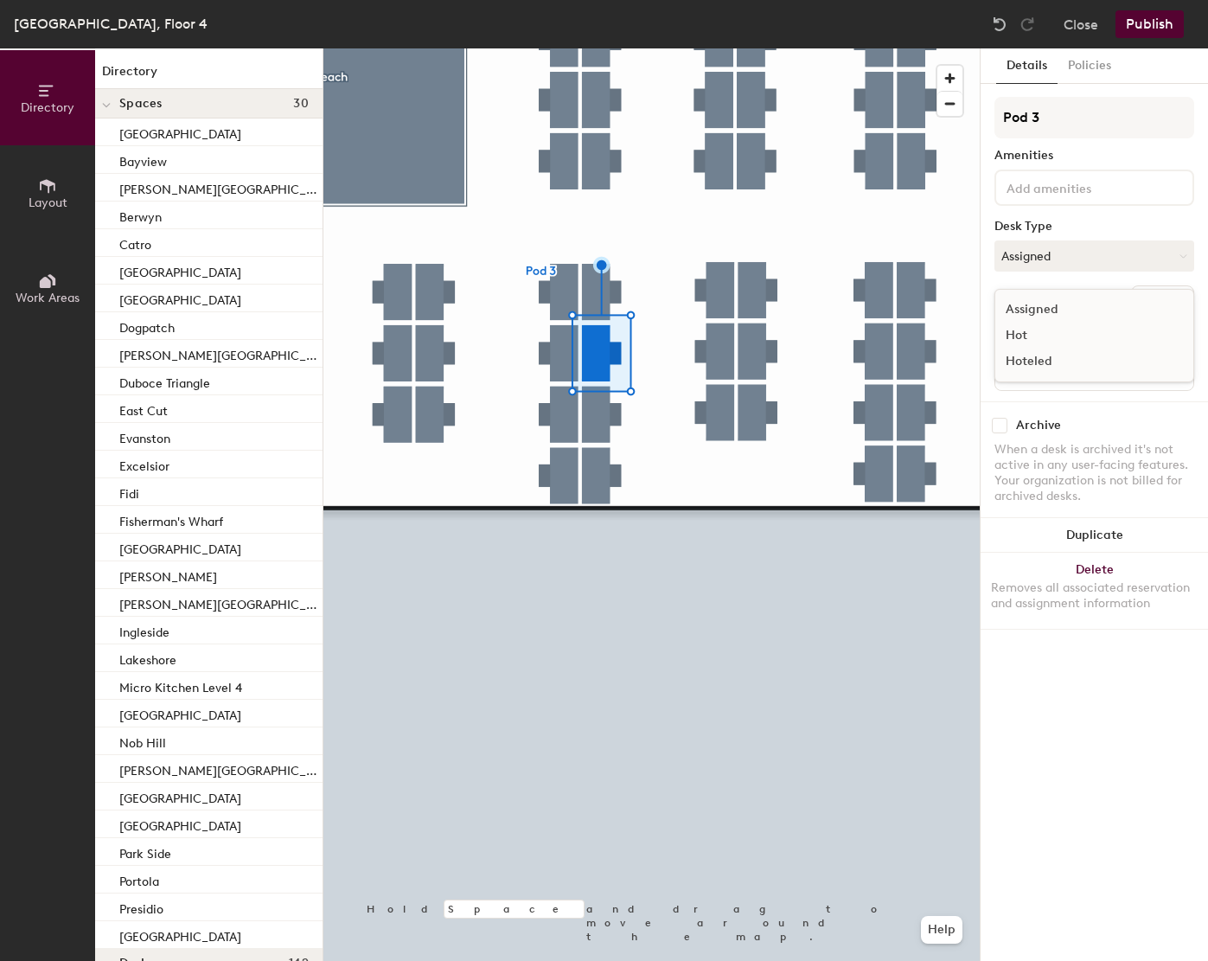
click at [1024, 333] on div "Hot" at bounding box center [1081, 335] width 173 height 26
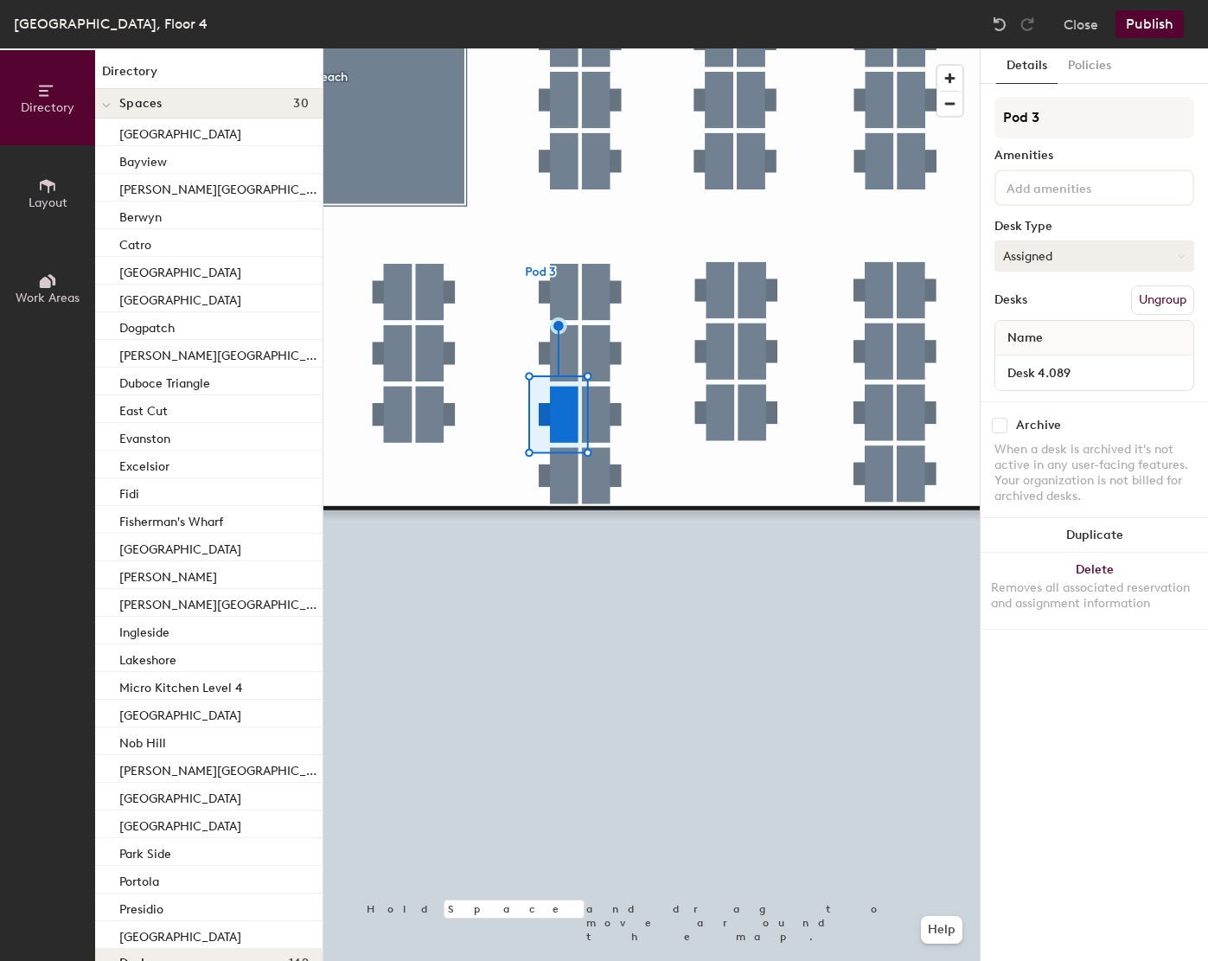
click at [1039, 258] on button "Assigned" at bounding box center [1094, 255] width 200 height 31
click at [1014, 329] on div "Hot" at bounding box center [1081, 335] width 173 height 26
click at [1125, 259] on button "Assigned" at bounding box center [1094, 255] width 200 height 31
click at [1021, 335] on div "Hot" at bounding box center [1081, 335] width 173 height 26
click at [430, 48] on div at bounding box center [651, 48] width 656 height 0
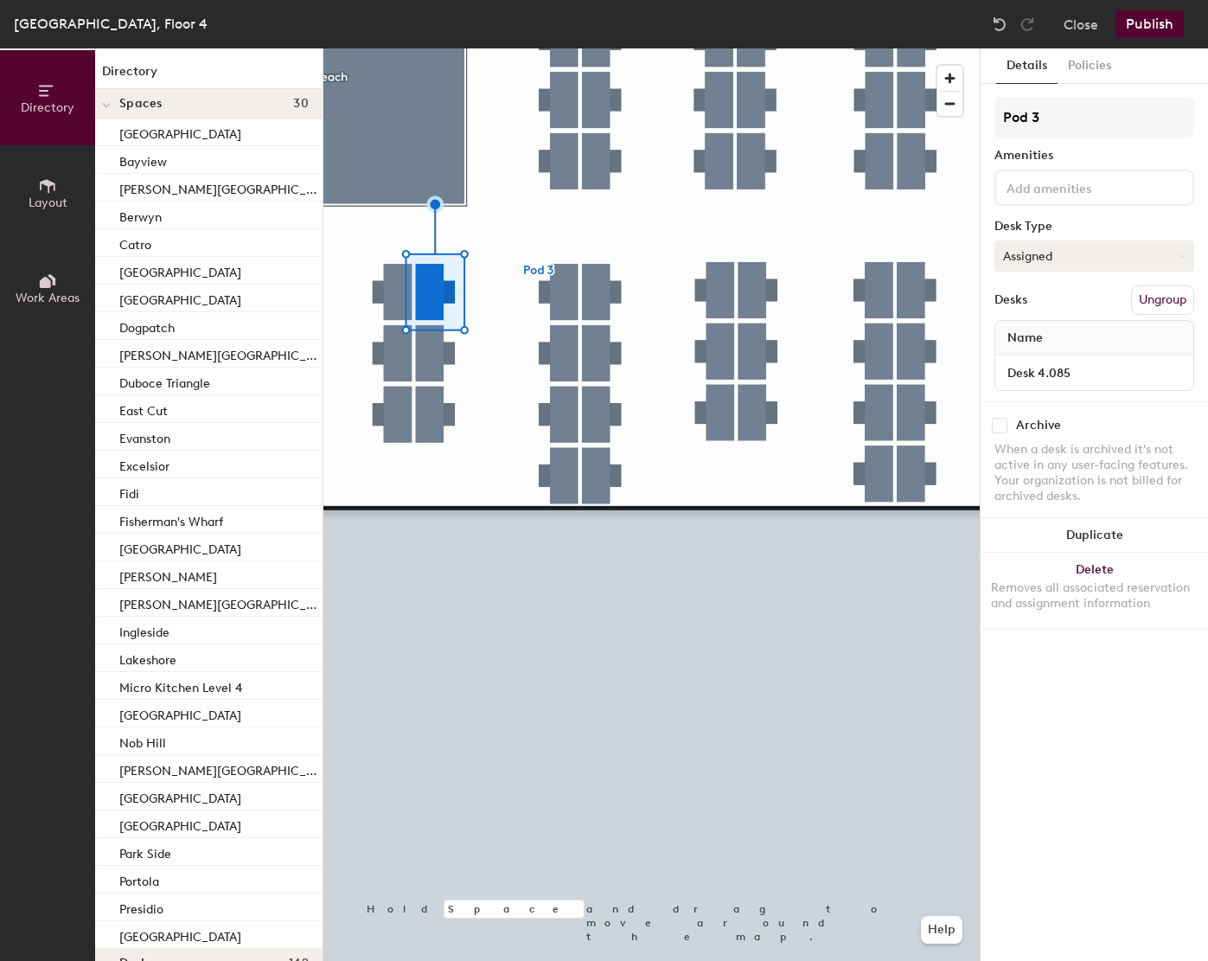
click at [1063, 248] on button "Assigned" at bounding box center [1094, 255] width 200 height 31
click at [1018, 343] on div "Hot" at bounding box center [1081, 335] width 173 height 26
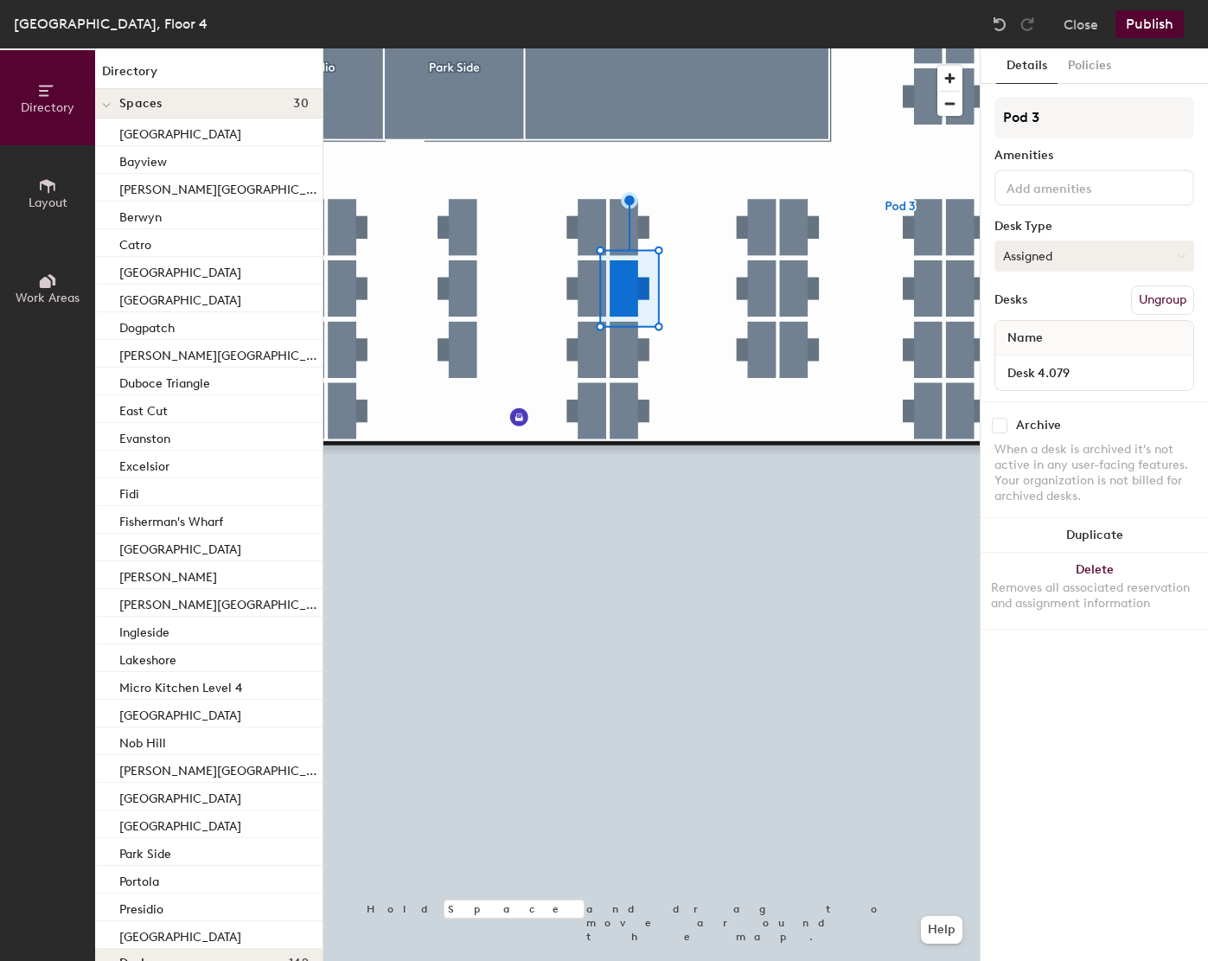
click at [1051, 258] on button "Assigned" at bounding box center [1094, 255] width 200 height 31
click at [1016, 348] on div "Hoteled" at bounding box center [1081, 361] width 173 height 26
click at [1032, 258] on button "Hoteled" at bounding box center [1094, 255] width 200 height 31
click at [1027, 331] on div "Hot" at bounding box center [1081, 335] width 173 height 26
click at [1063, 252] on button "Assigned" at bounding box center [1094, 255] width 200 height 31
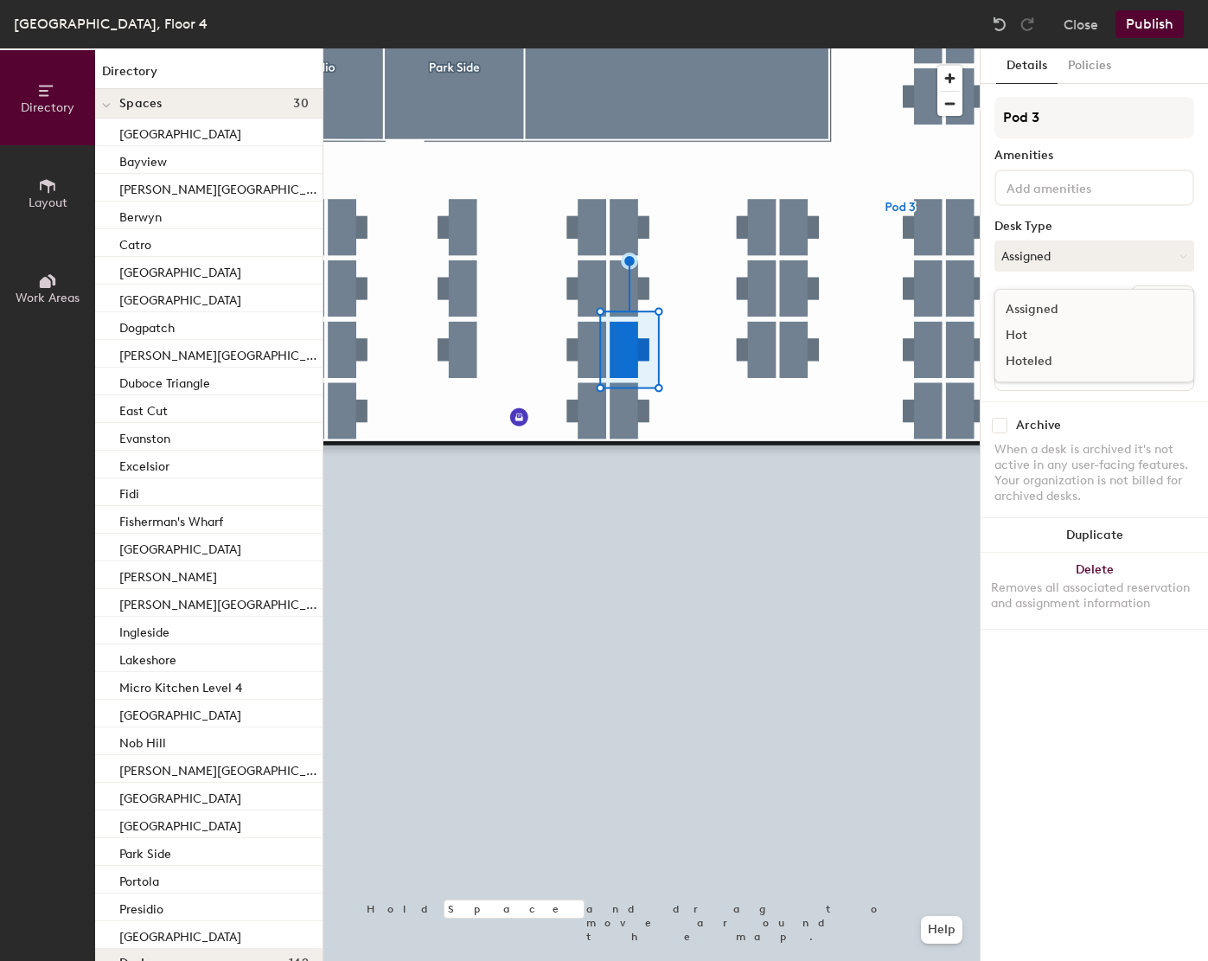
click at [1018, 332] on div "Hot" at bounding box center [1081, 335] width 173 height 26
click at [595, 48] on div at bounding box center [651, 48] width 656 height 0
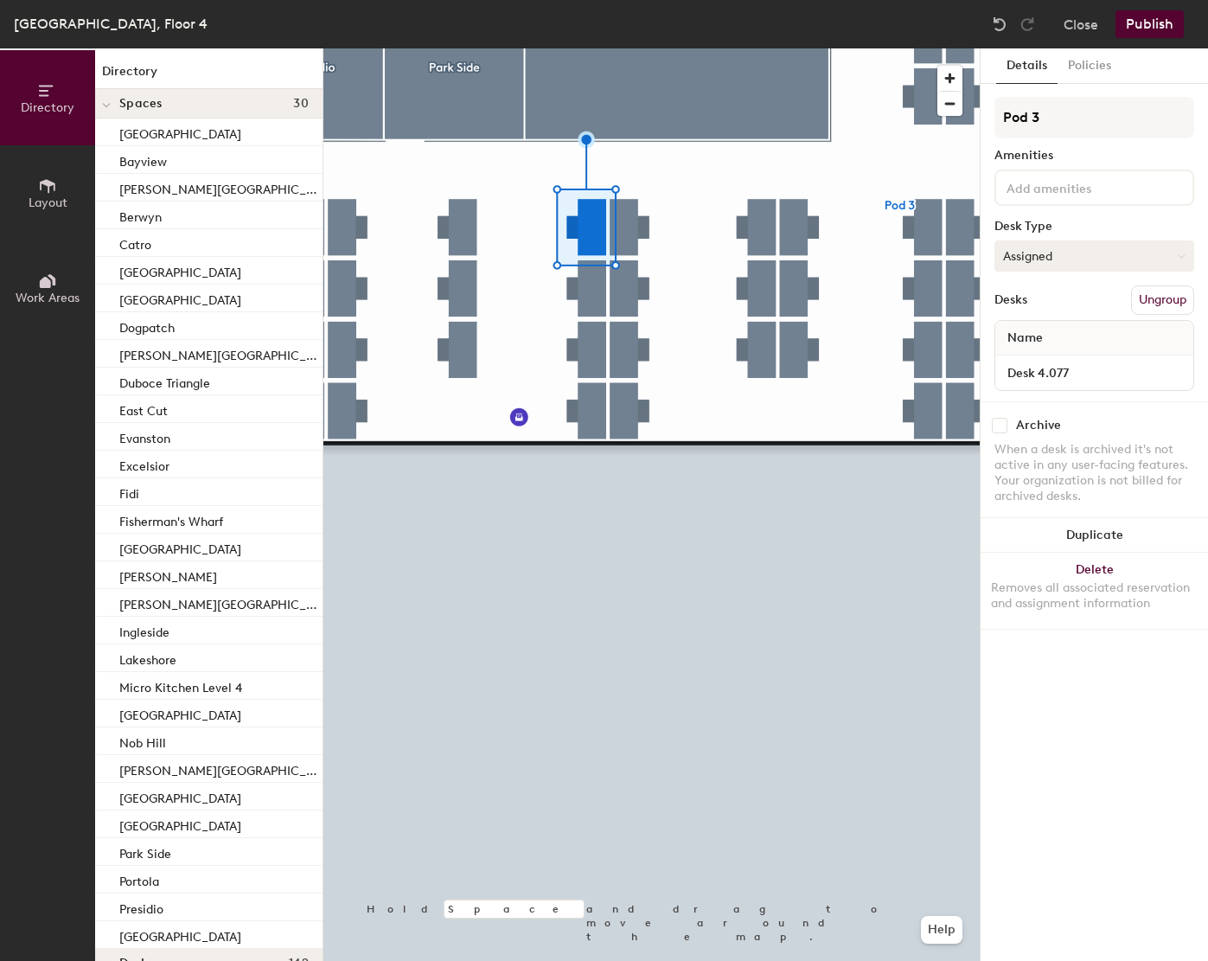
click at [1061, 261] on button "Assigned" at bounding box center [1094, 255] width 200 height 31
click at [1031, 335] on div "Hot" at bounding box center [1081, 335] width 173 height 26
click at [1024, 255] on button "Assigned" at bounding box center [1094, 255] width 200 height 31
click at [1024, 330] on div "Hot" at bounding box center [1081, 335] width 173 height 26
click at [593, 48] on div at bounding box center [651, 48] width 656 height 0
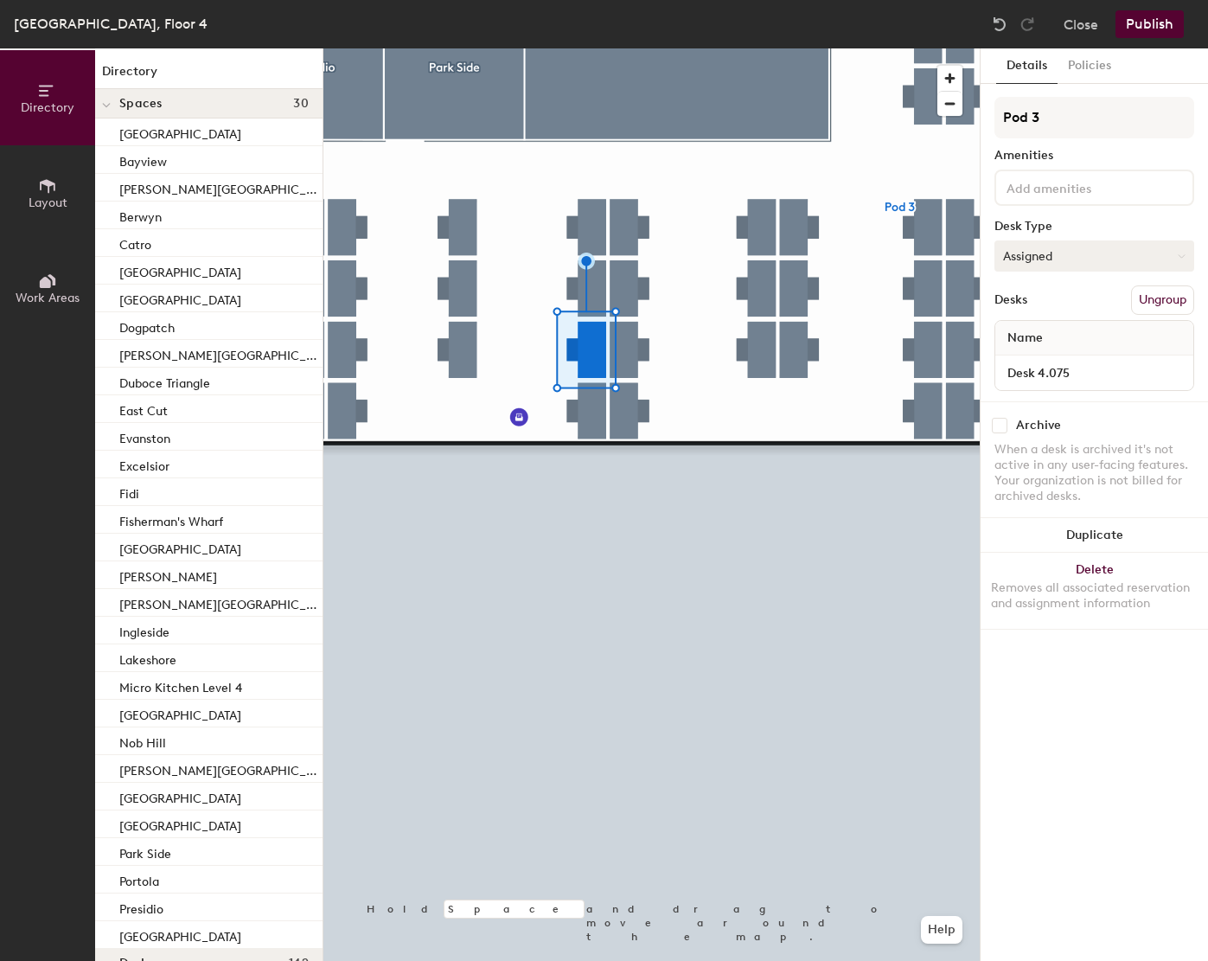
click at [1076, 257] on button "Assigned" at bounding box center [1094, 255] width 200 height 31
click at [1030, 331] on div "Hot" at bounding box center [1081, 335] width 173 height 26
click at [1104, 251] on button "Hot" at bounding box center [1094, 255] width 200 height 31
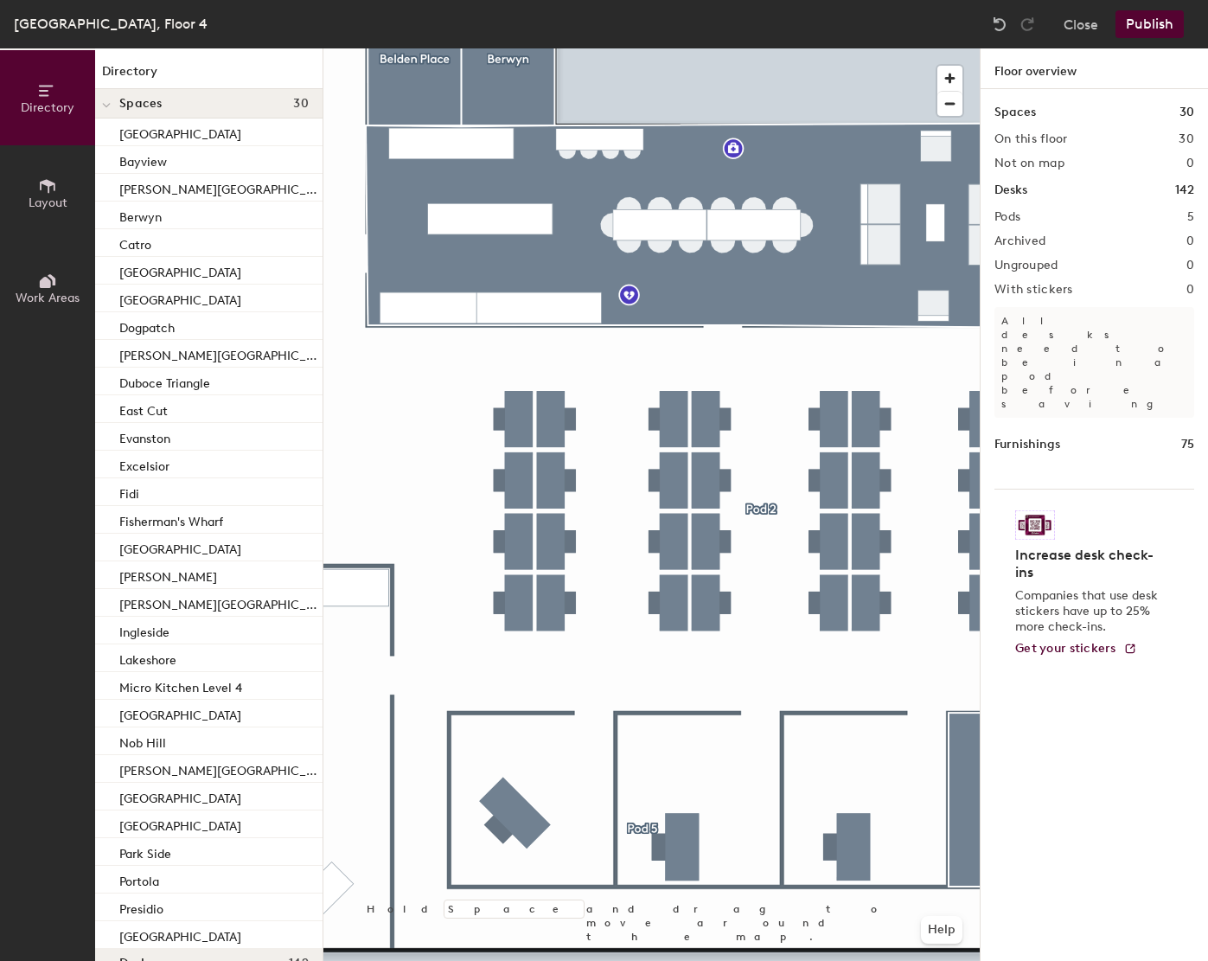
click at [1144, 22] on button "Publish" at bounding box center [1149, 24] width 68 height 28
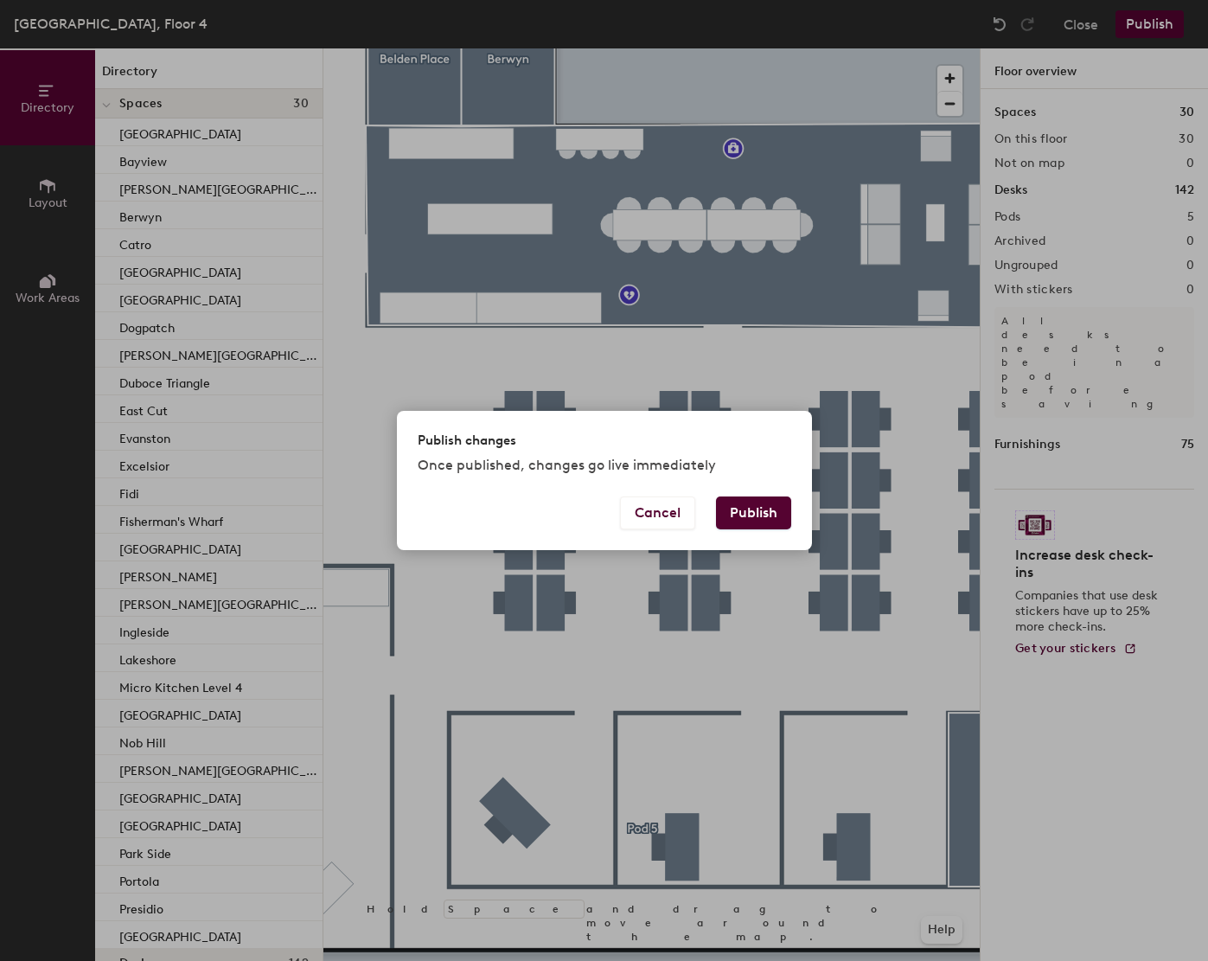
click at [763, 501] on button "Publish" at bounding box center [753, 512] width 75 height 33
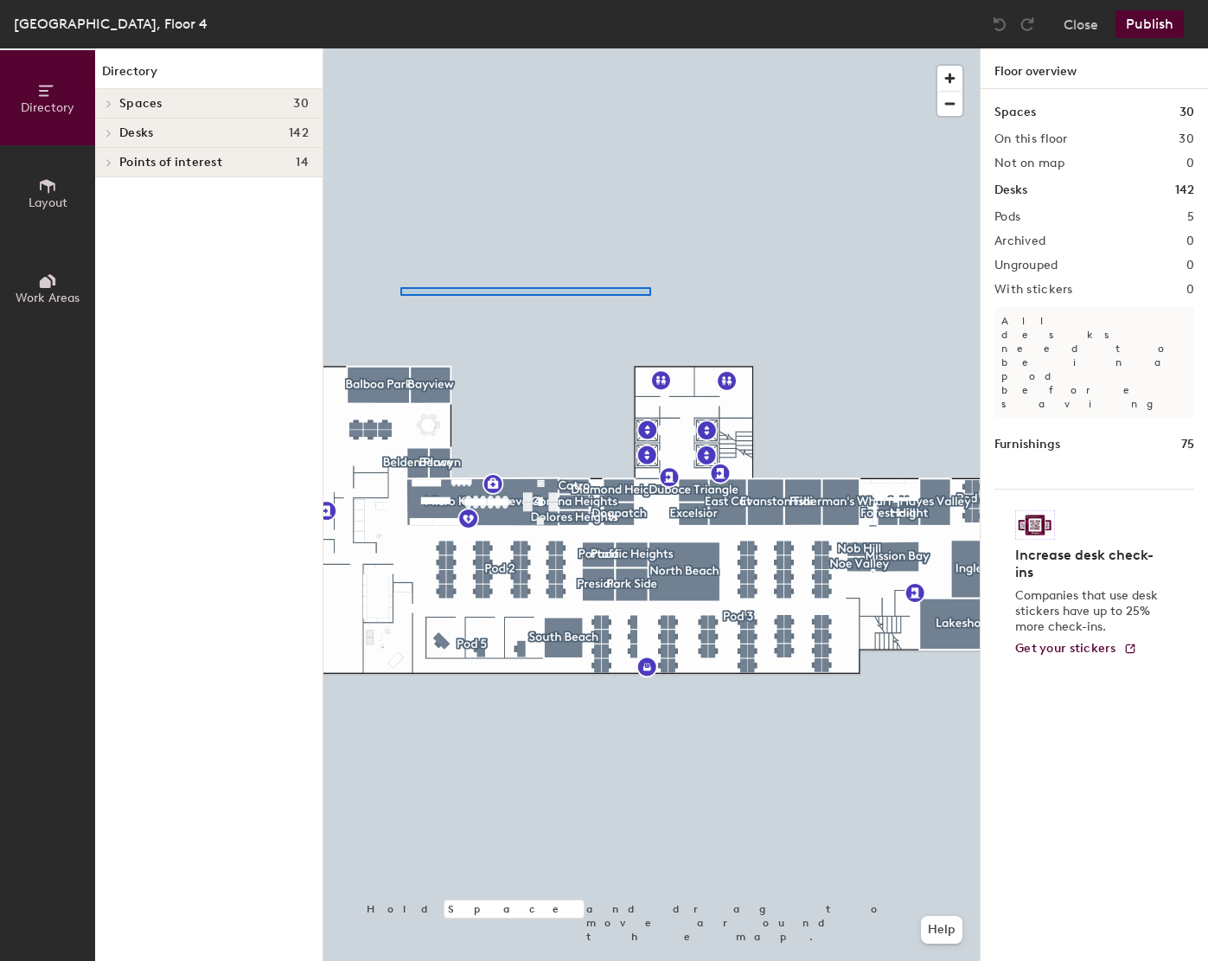
click at [650, 48] on div at bounding box center [651, 48] width 656 height 0
click at [457, 48] on div at bounding box center [651, 48] width 656 height 0
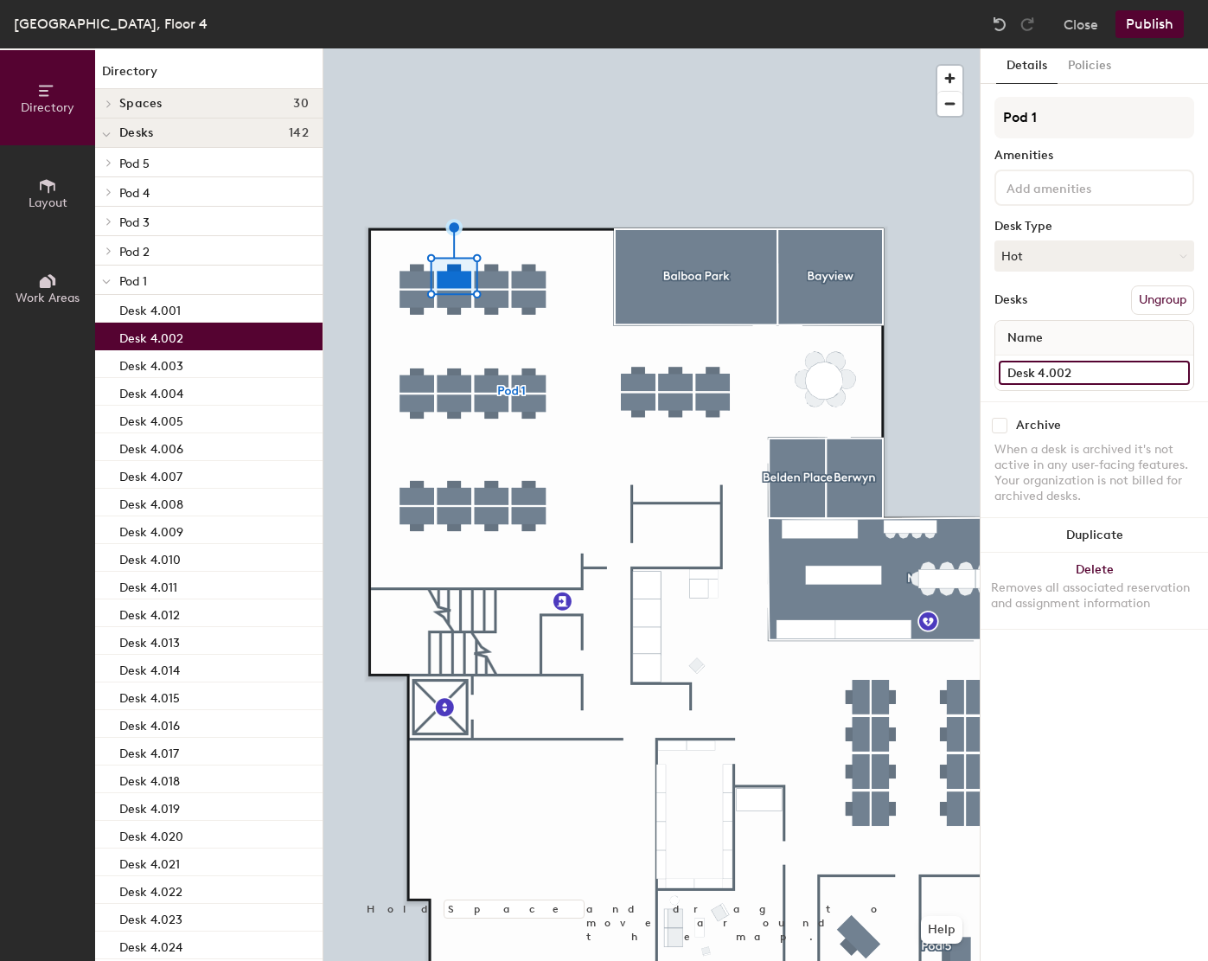
click at [1136, 370] on input "Desk 4.002" at bounding box center [1094, 373] width 191 height 24
paste input "Lajos Fazekas"
type input "Desk 4.002"
click at [1085, 30] on button "Close" at bounding box center [1080, 24] width 35 height 28
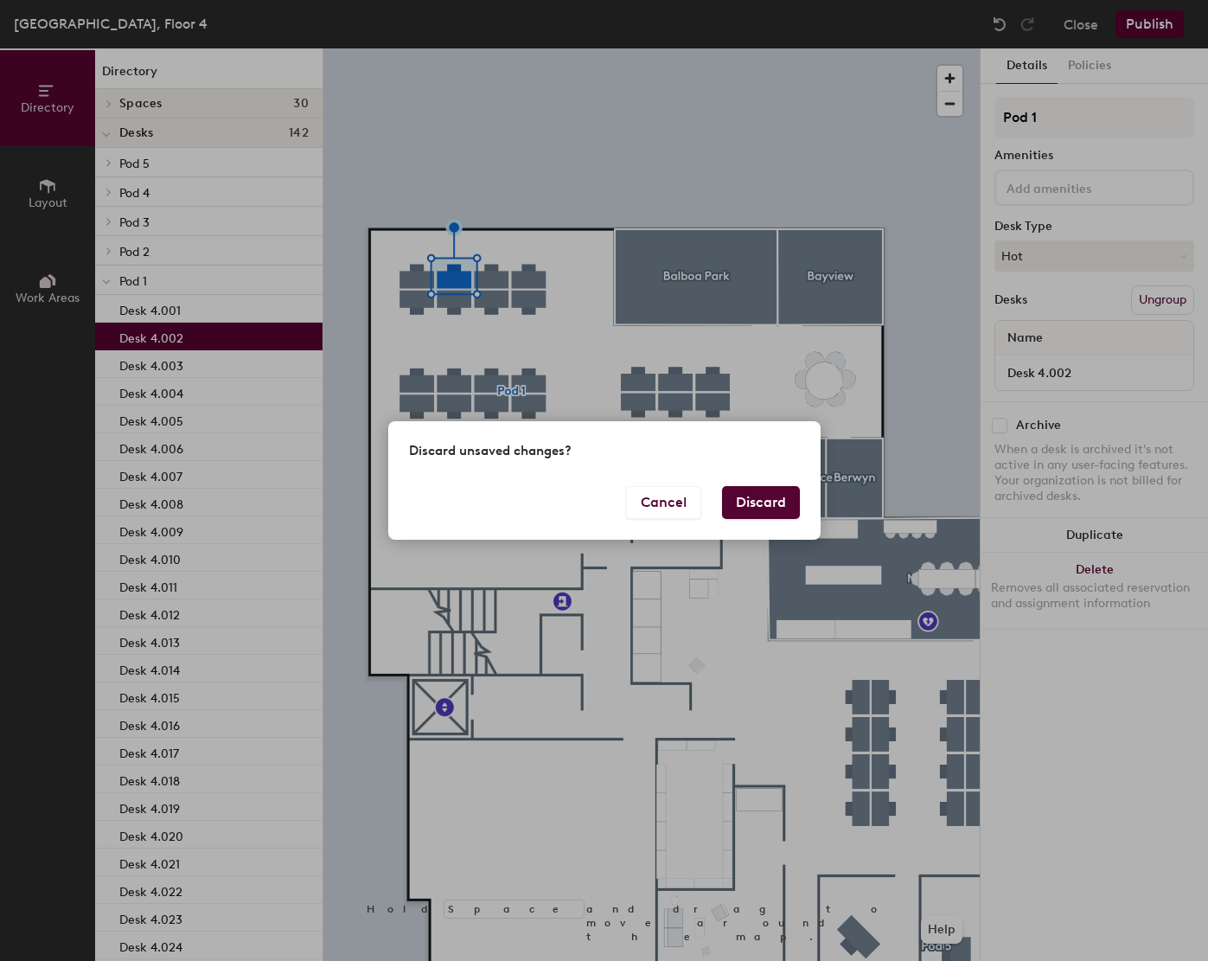
click at [757, 507] on button "Discard" at bounding box center [761, 502] width 78 height 33
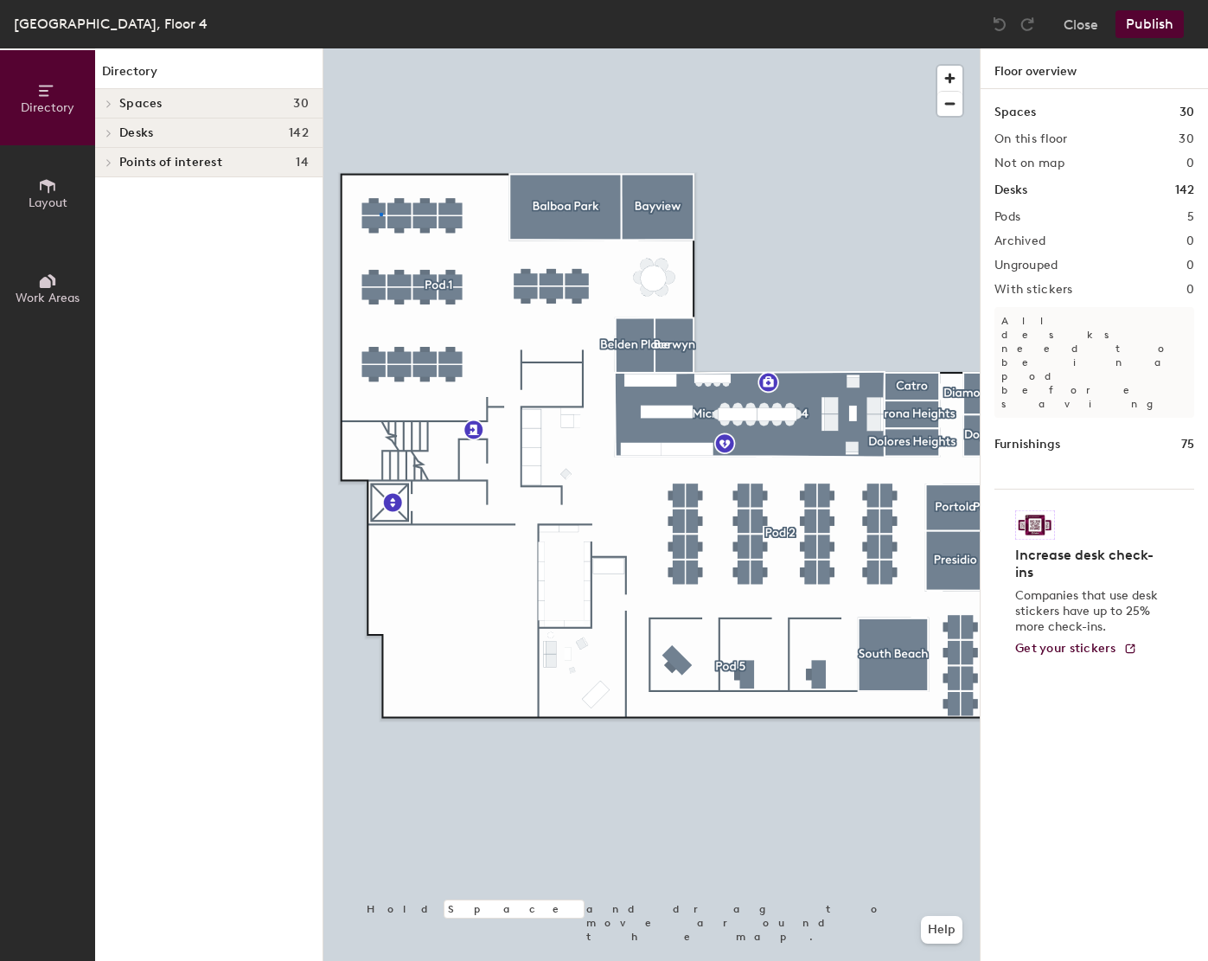
click at [380, 48] on div at bounding box center [651, 48] width 656 height 0
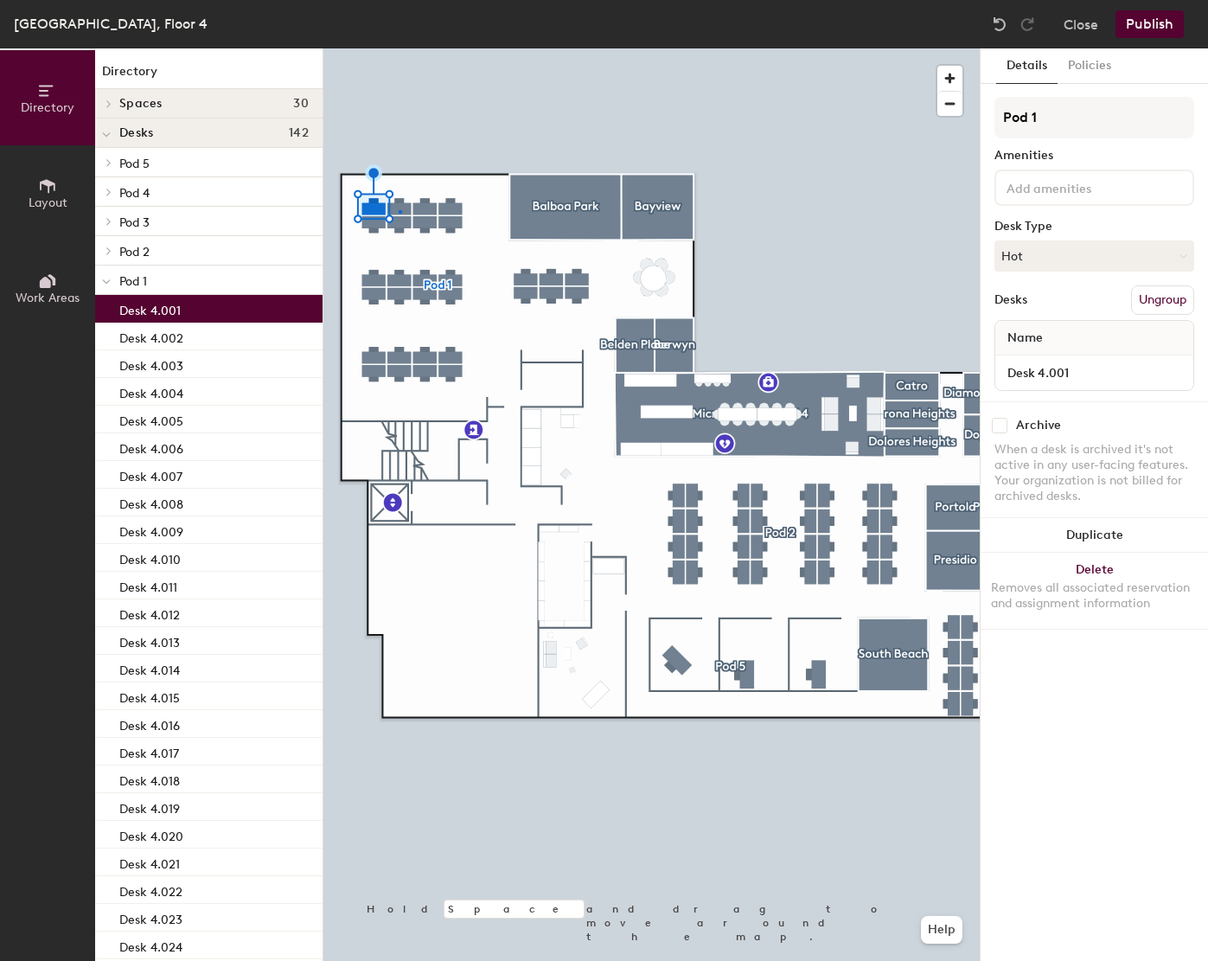
click at [399, 48] on div at bounding box center [651, 48] width 656 height 0
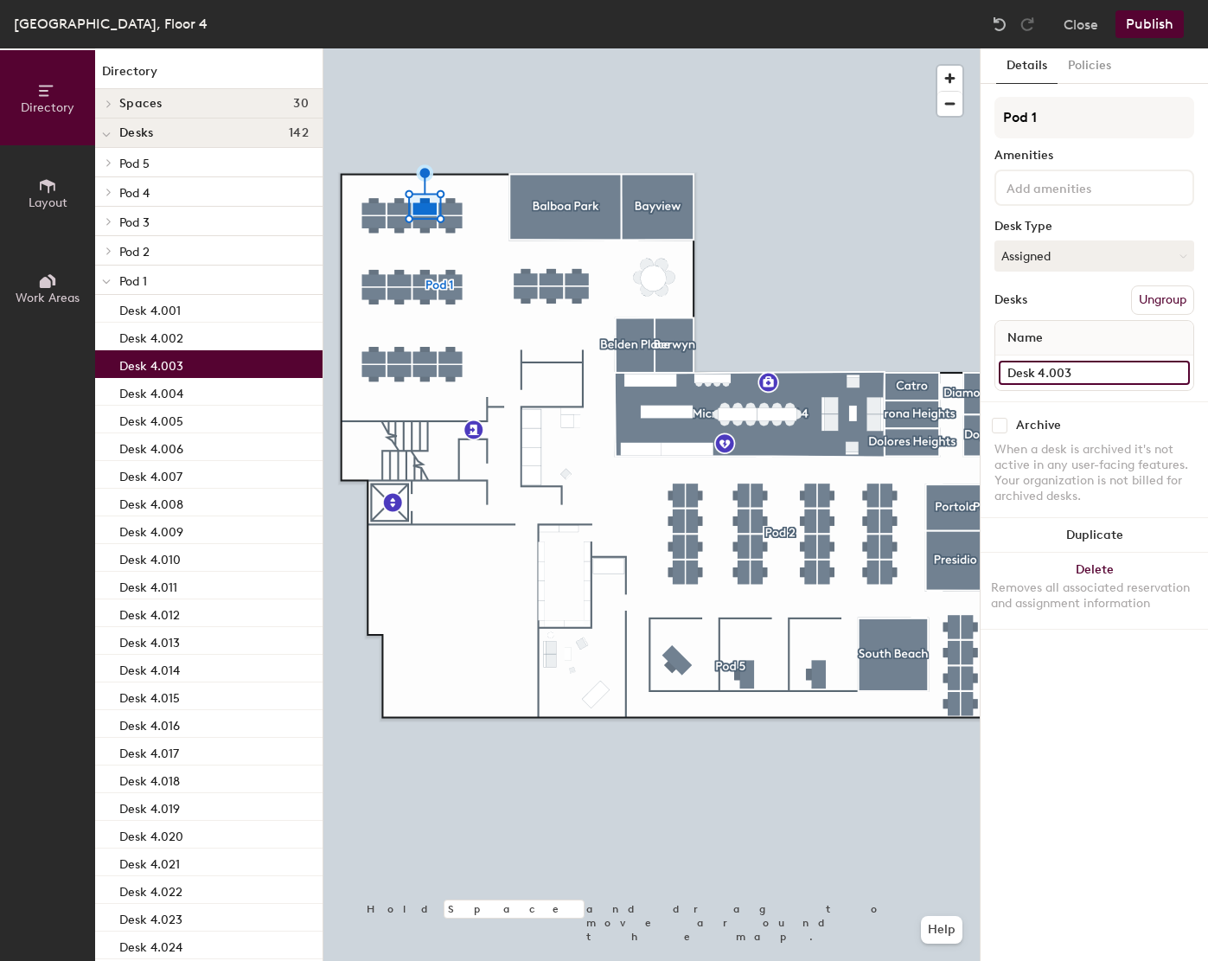
click at [1126, 376] on input "Desk 4.003" at bounding box center [1094, 373] width 191 height 24
paste input ""Browser time","User","User email","Location" "[DATE] 9:59:50 am GMT+1","[PERSO…"
paste input "[PERSON_NAME]"
type input "Desk 4.003 - [PERSON_NAME]"
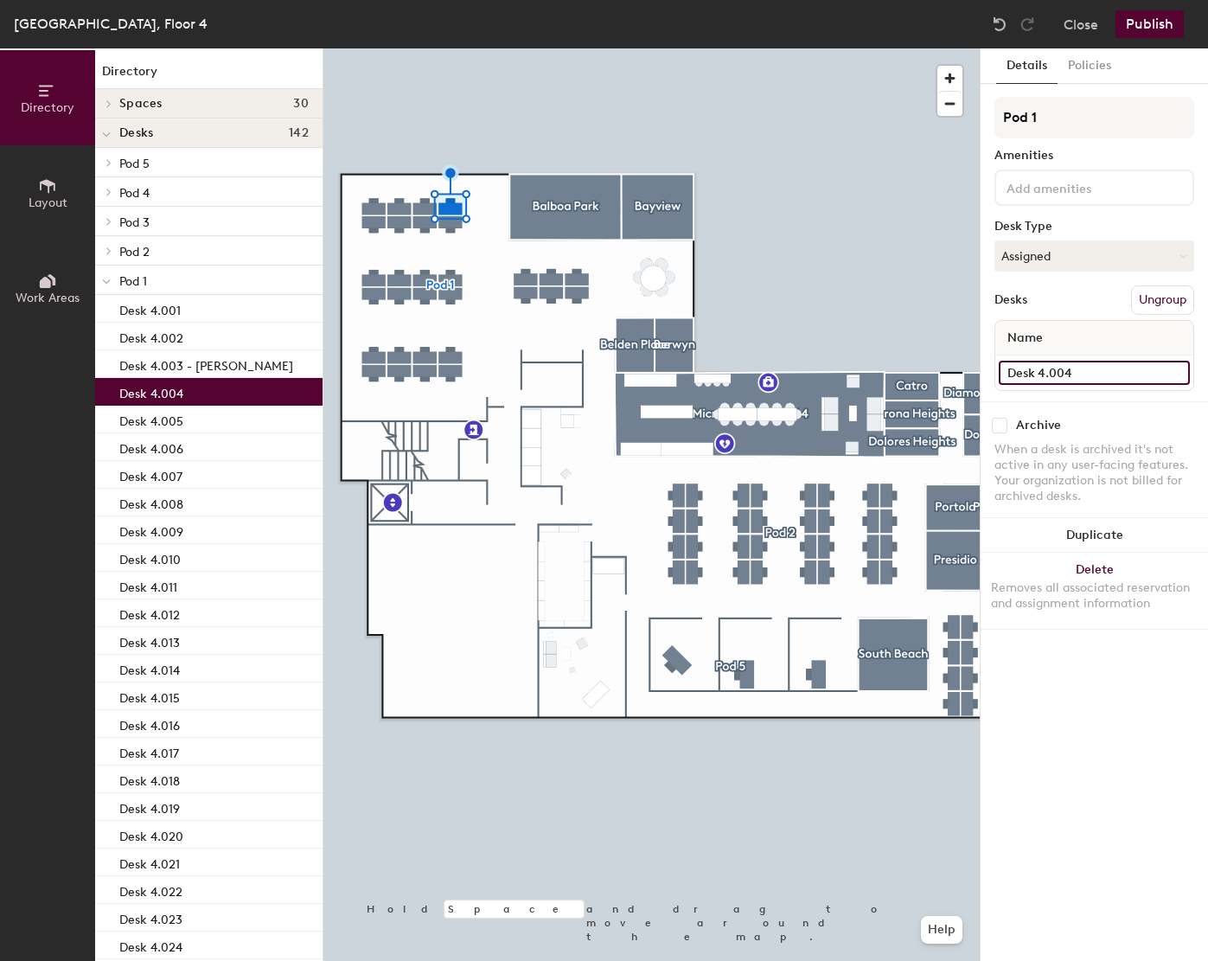
click at [1101, 369] on input "Desk 4.004" at bounding box center [1094, 373] width 191 height 24
paste input "[PERSON_NAME]"
type input "Desk 4.004 - [PERSON_NAME]"
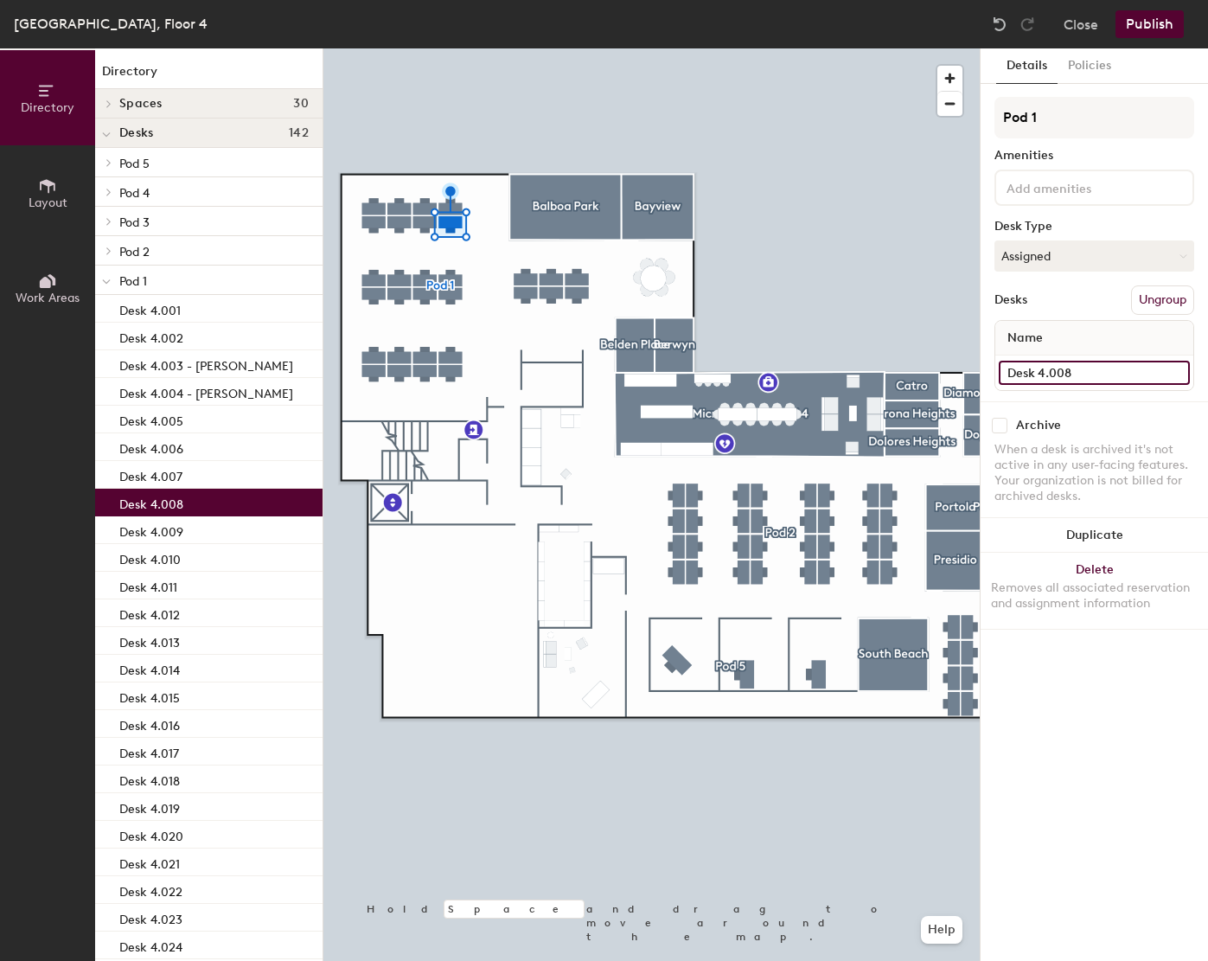
click at [1127, 372] on input "Desk 4.008" at bounding box center [1094, 373] width 191 height 24
paste input "Magrath"
click at [1082, 380] on input "Desk 4.008 - Magrath" at bounding box center [1094, 373] width 191 height 24
click at [1082, 362] on input "Desk 4.008 - Magrath" at bounding box center [1094, 373] width 191 height 24
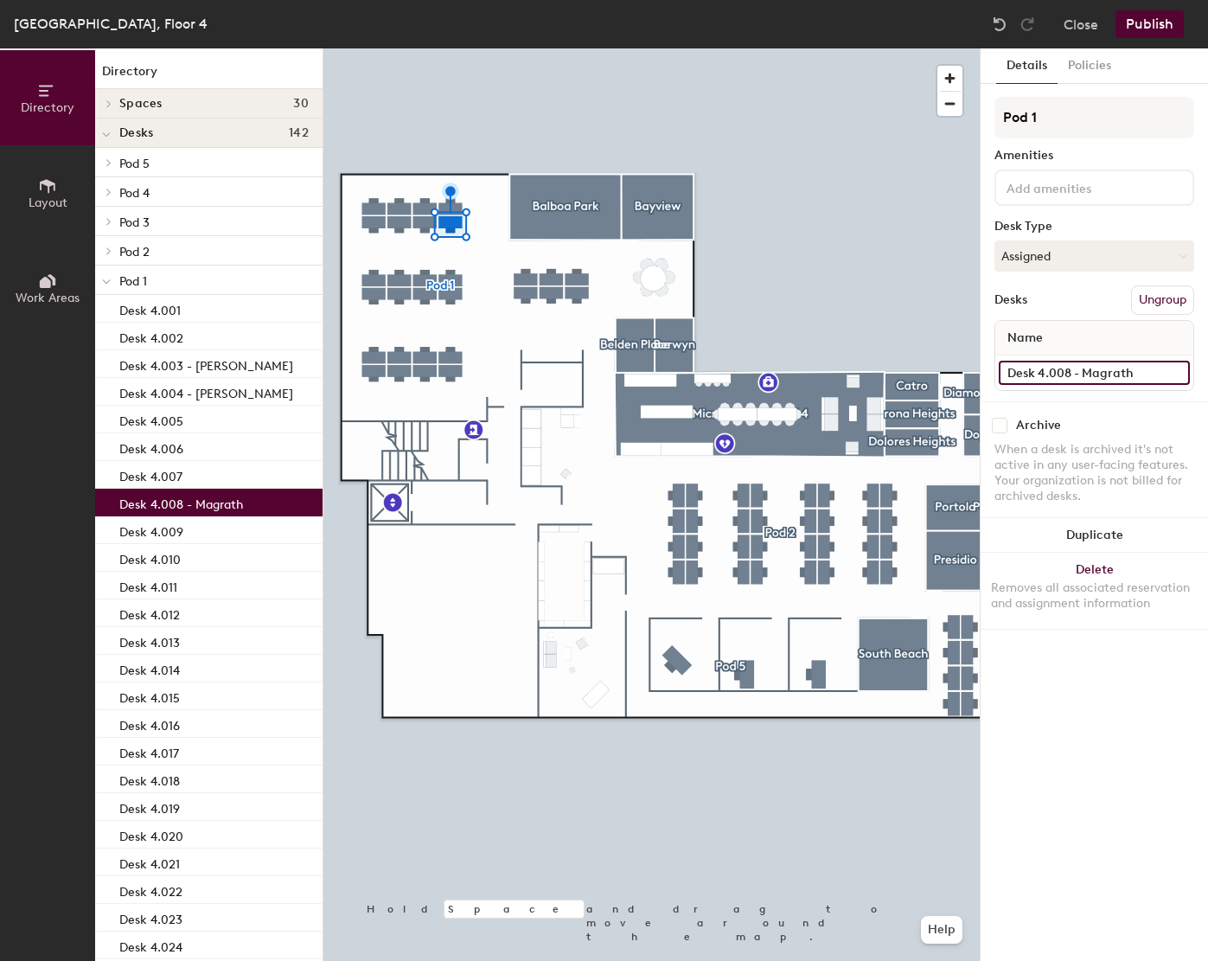
click at [1082, 374] on input "Desk 4.008 - Magrath" at bounding box center [1094, 373] width 191 height 24
type input "Desk 4.008 - [PERSON_NAME]"
click at [419, 48] on div at bounding box center [651, 48] width 656 height 0
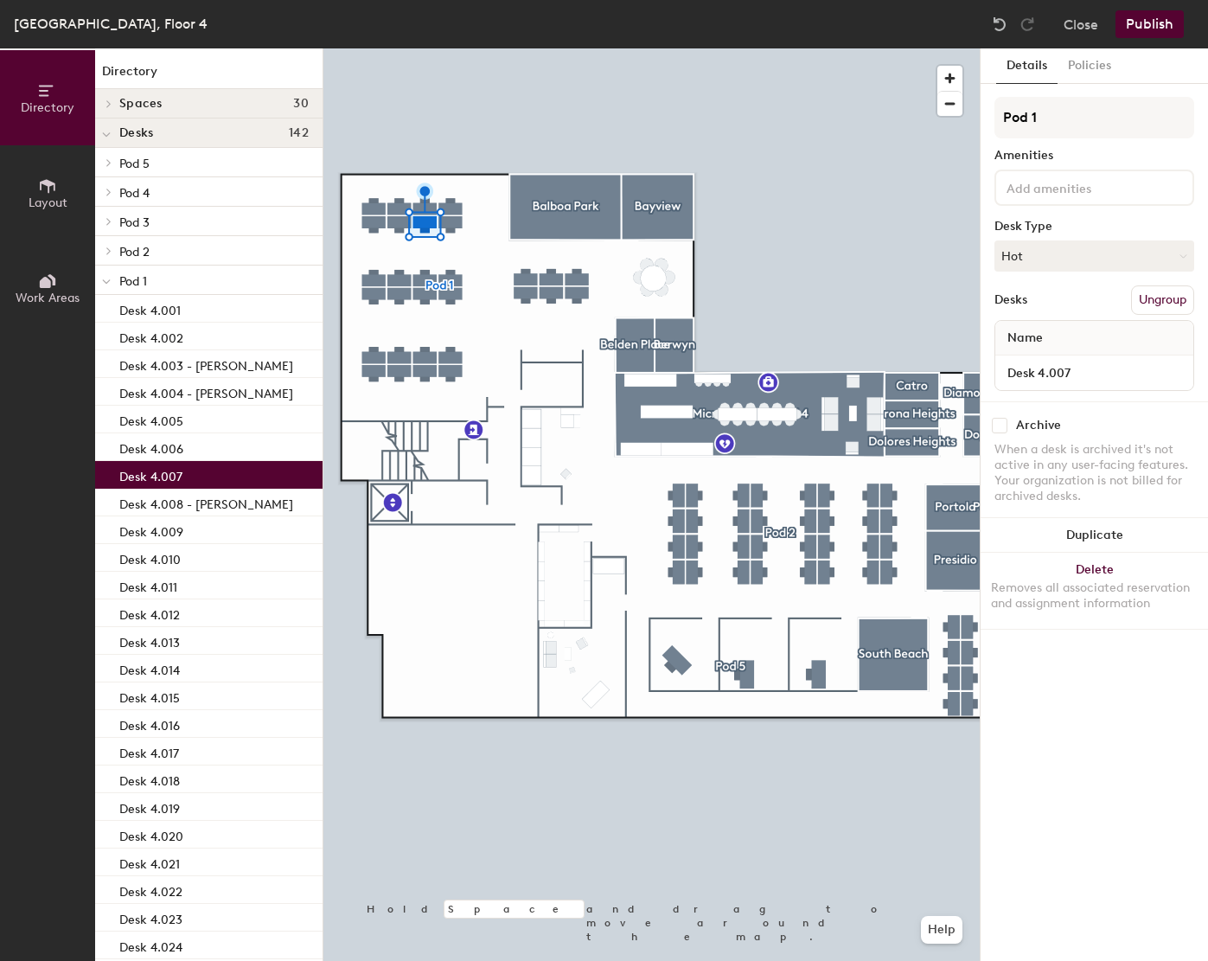
click at [389, 48] on div at bounding box center [651, 48] width 656 height 0
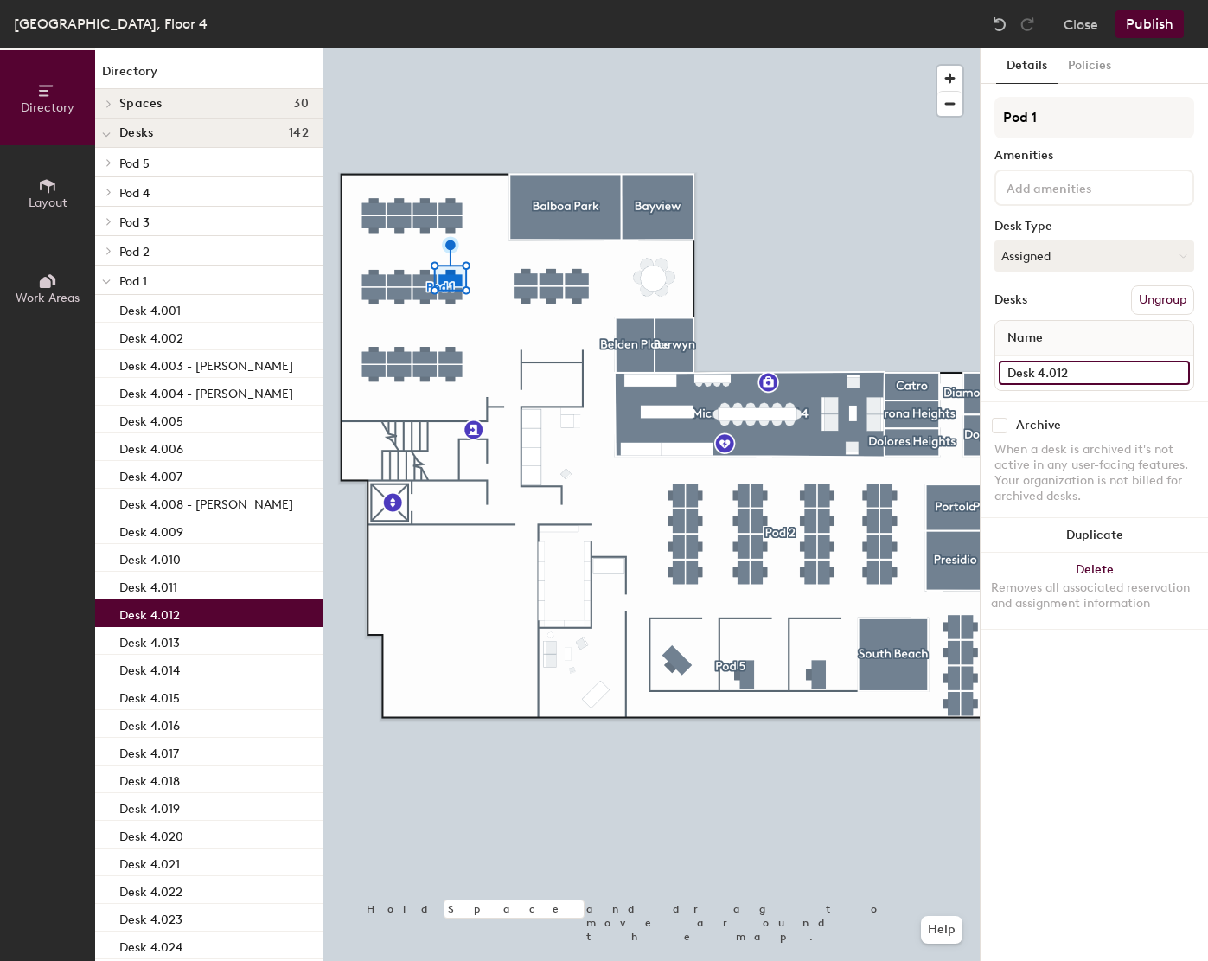
click at [1153, 374] on input "Desk 4.012" at bounding box center [1094, 373] width 191 height 24
paste input "[PERSON_NAME]"
type input "Desk 4.012 - [PERSON_NAME]"
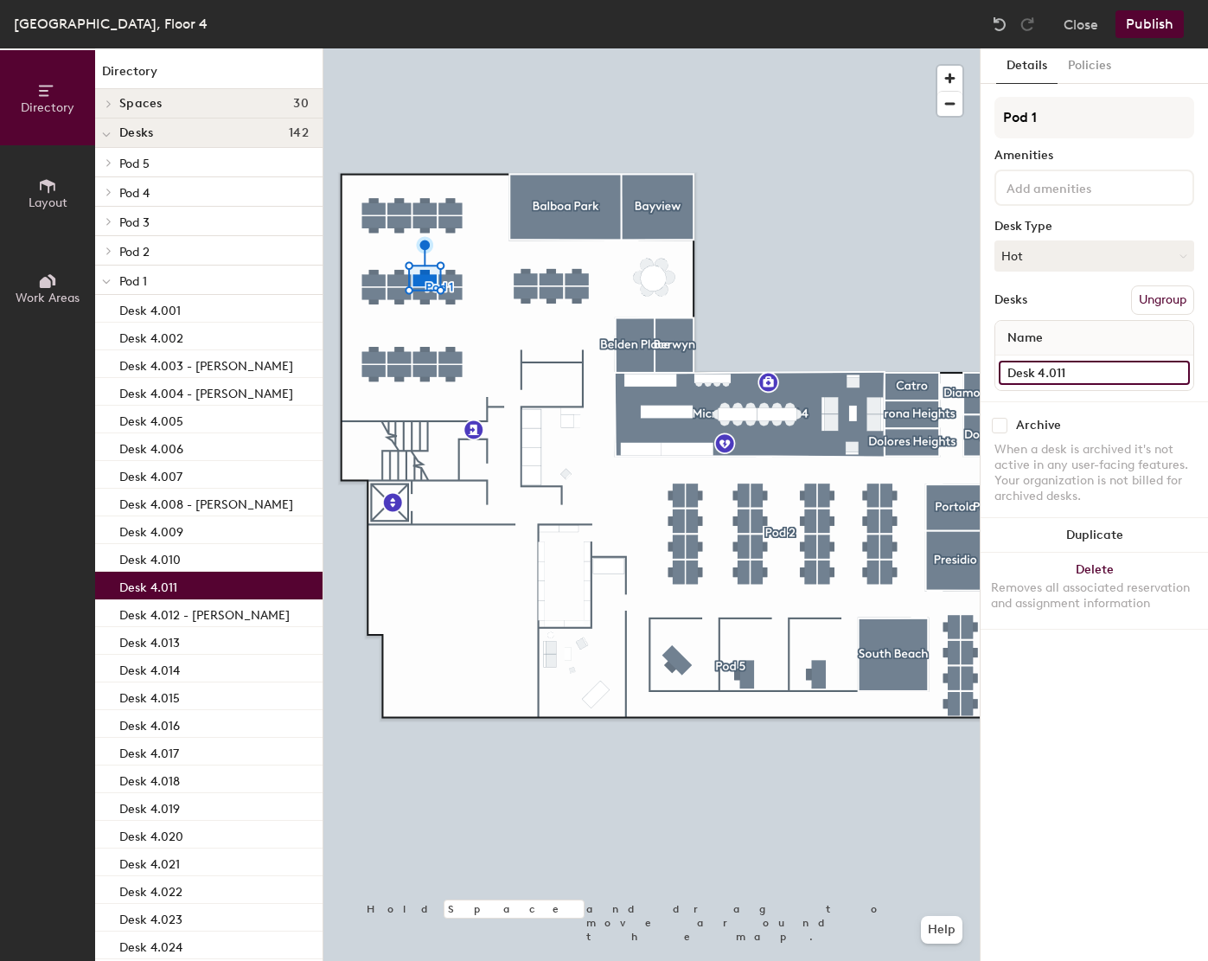
click at [1117, 379] on input "Desk 4.011" at bounding box center [1094, 373] width 191 height 24
paste input "[PERSON_NAME]"
type input "Desk 4.011 - [PERSON_NAME]"
click at [1106, 259] on button "Hot" at bounding box center [1094, 255] width 200 height 31
click at [1034, 312] on div "Assigned" at bounding box center [1081, 310] width 173 height 26
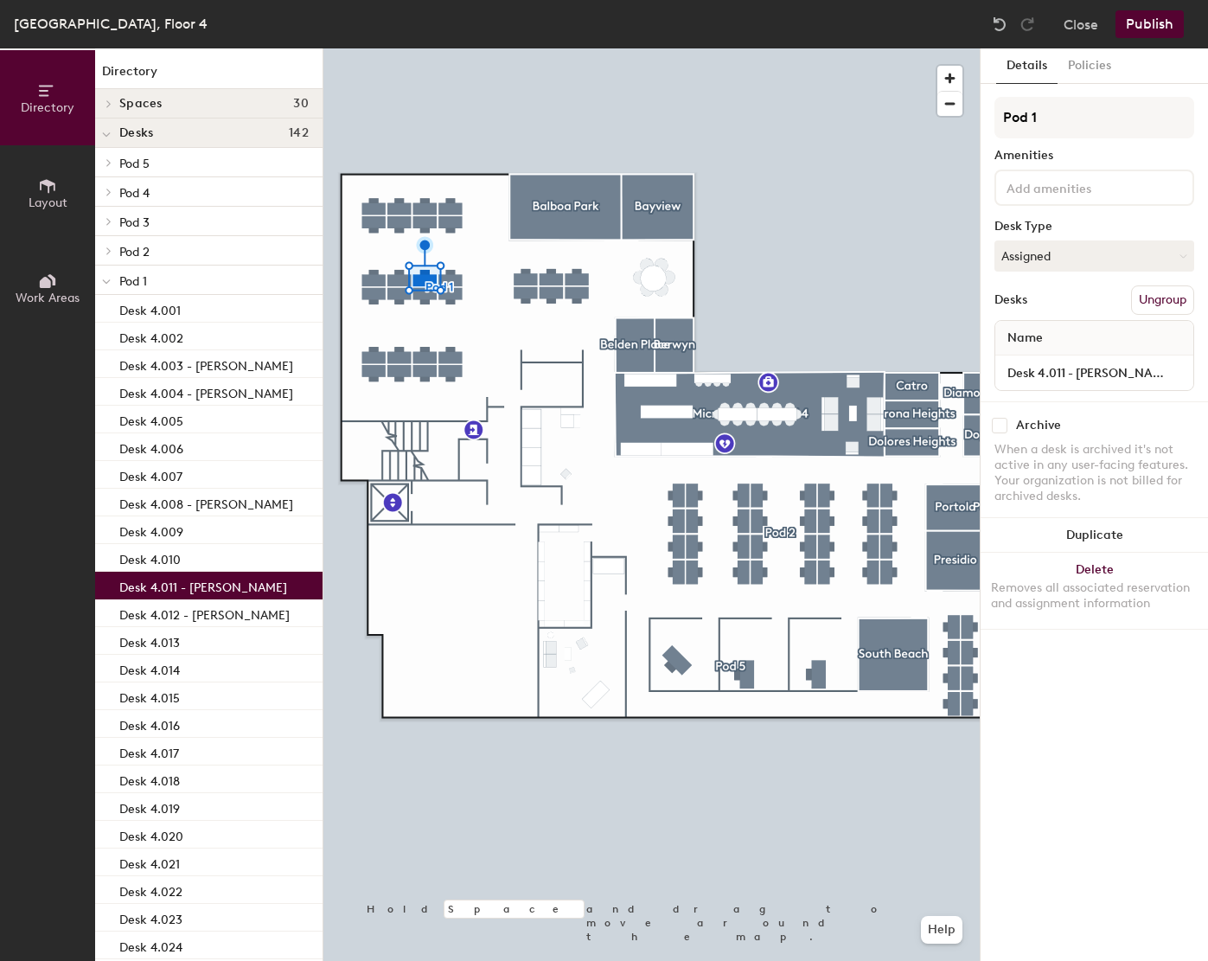
click at [1147, 28] on button "Publish" at bounding box center [1149, 24] width 68 height 28
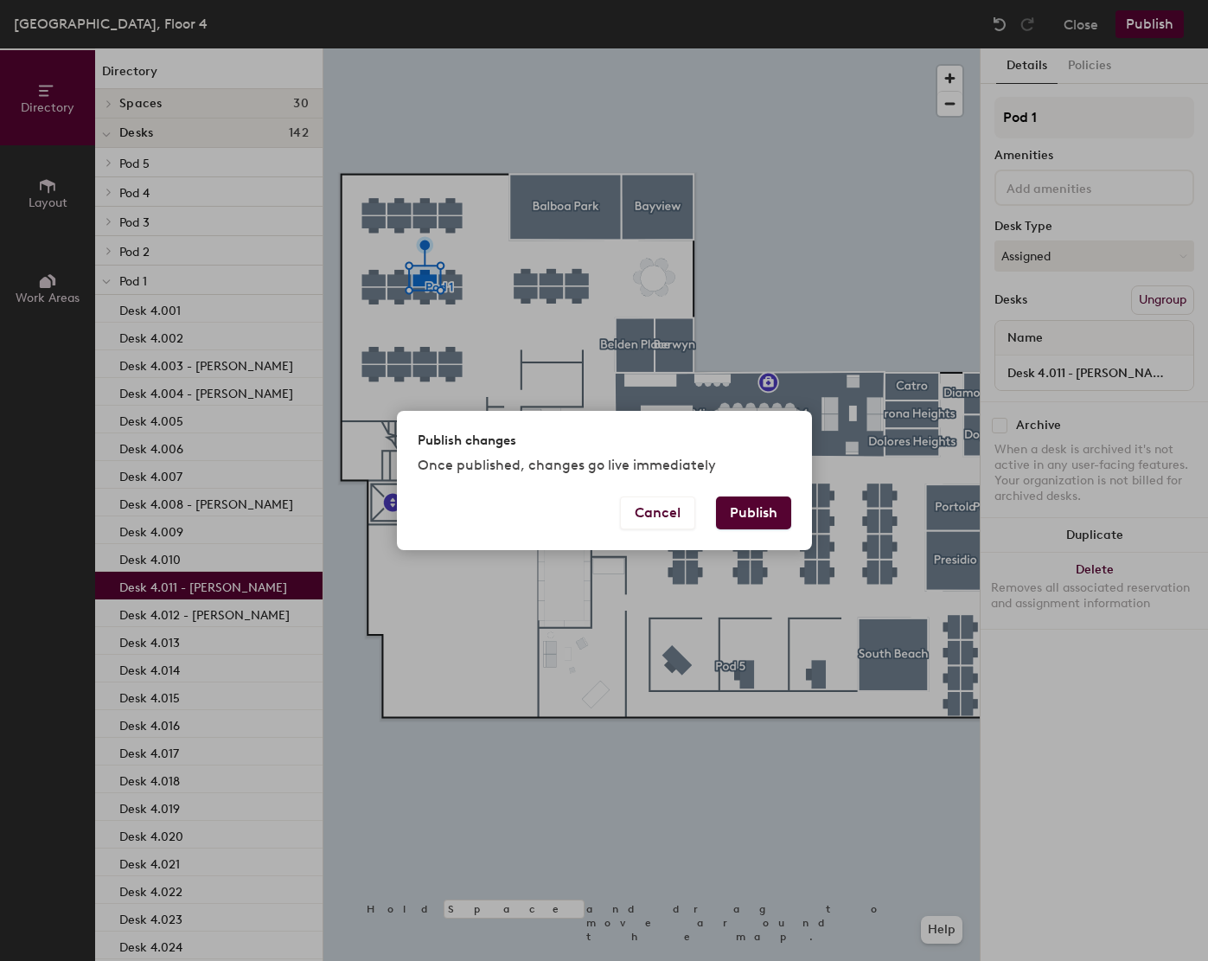
click at [755, 500] on button "Publish" at bounding box center [753, 512] width 75 height 33
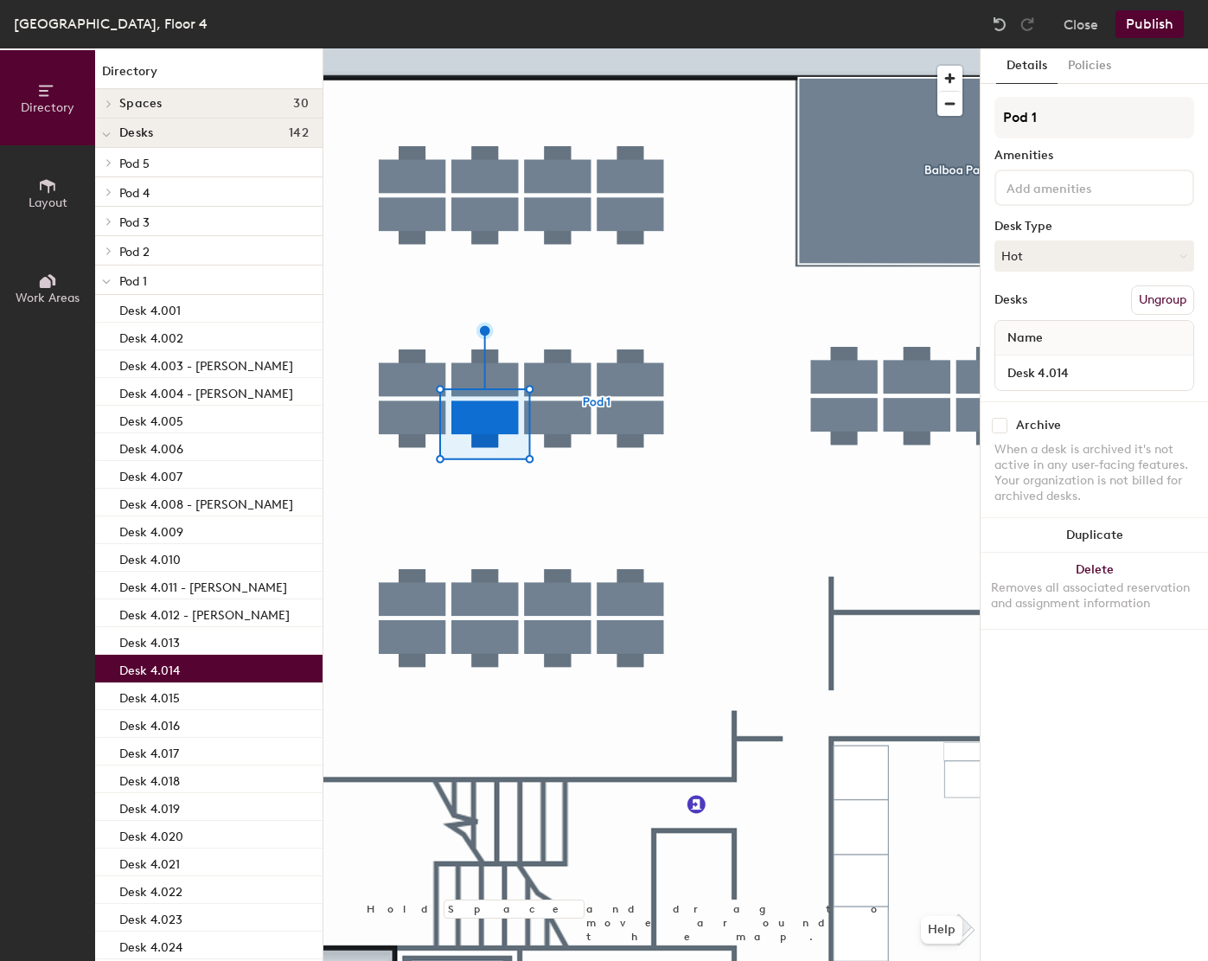
click at [427, 48] on div at bounding box center [651, 48] width 656 height 0
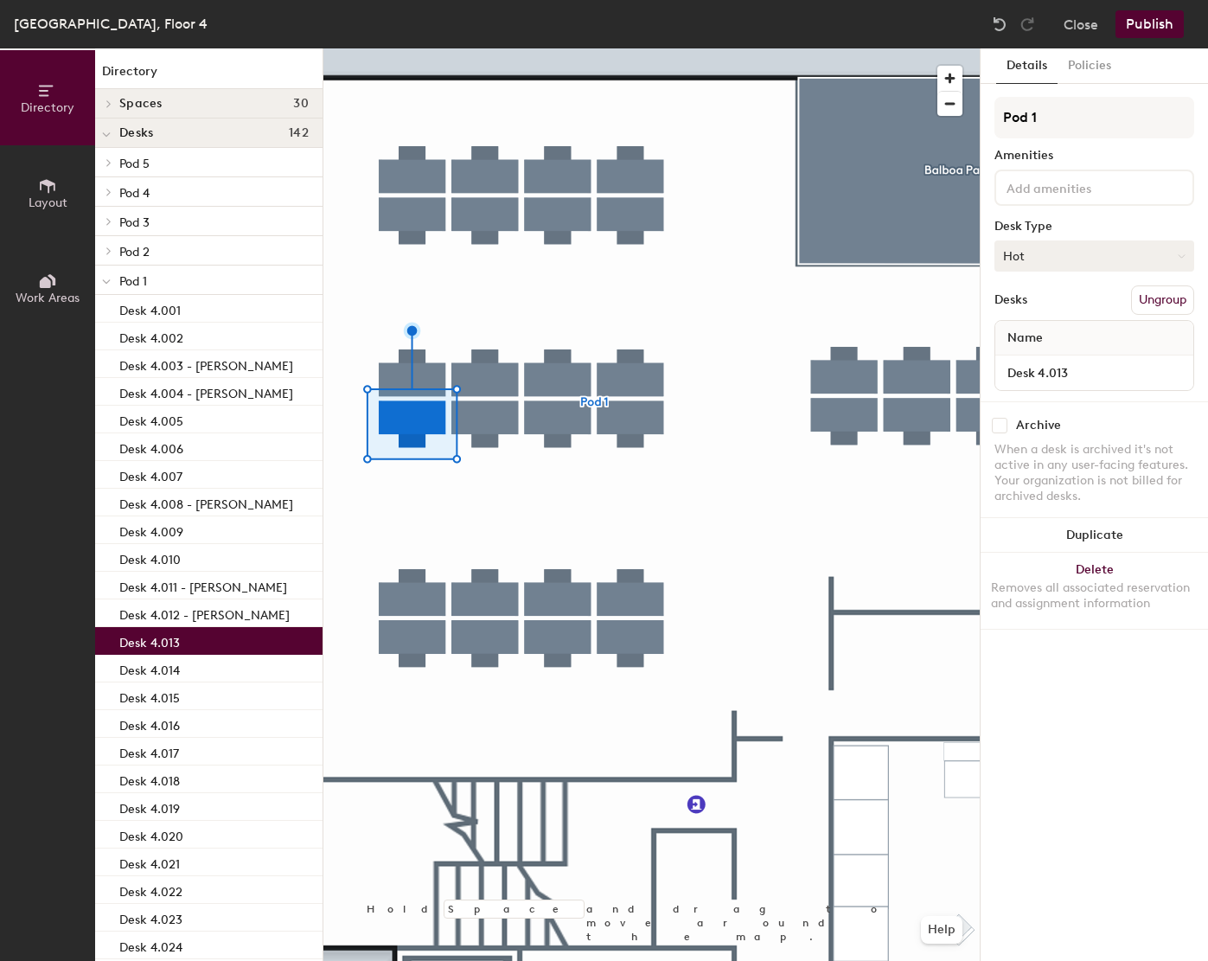
click at [1086, 270] on button "Hot" at bounding box center [1094, 255] width 200 height 31
click at [1043, 309] on div "Assigned" at bounding box center [1081, 310] width 173 height 26
click at [1063, 257] on button "Assigned" at bounding box center [1094, 255] width 200 height 31
click at [1043, 337] on div "Hot" at bounding box center [1081, 335] width 173 height 26
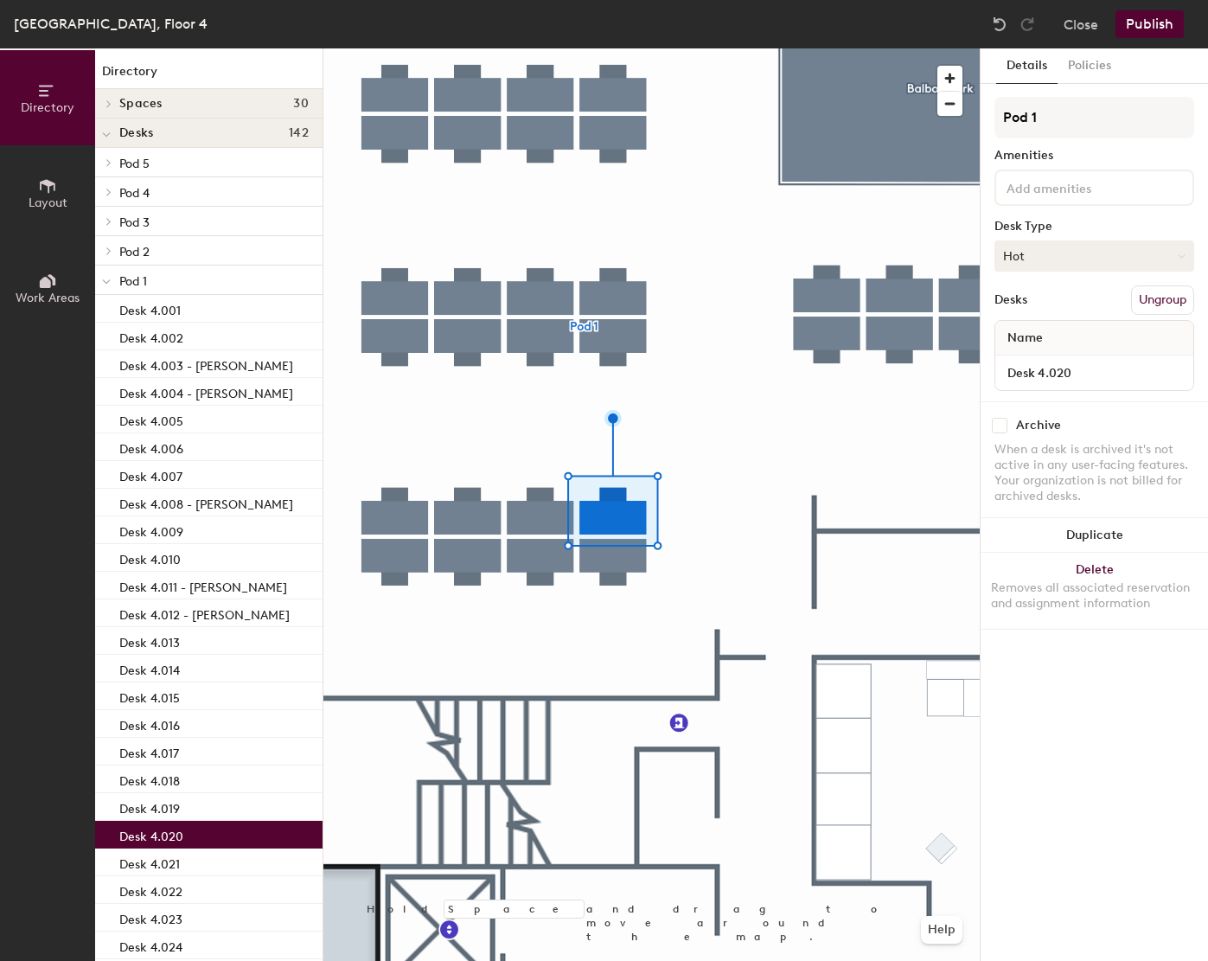
click at [1055, 249] on button "Hot" at bounding box center [1094, 255] width 200 height 31
click at [1025, 309] on div "Assigned" at bounding box center [1081, 310] width 173 height 26
click at [1082, 381] on input "Desk 4.020" at bounding box center [1094, 373] width 191 height 24
paste input "Des Traynor"
type input "Desk 4.020 - [PERSON_NAME]"
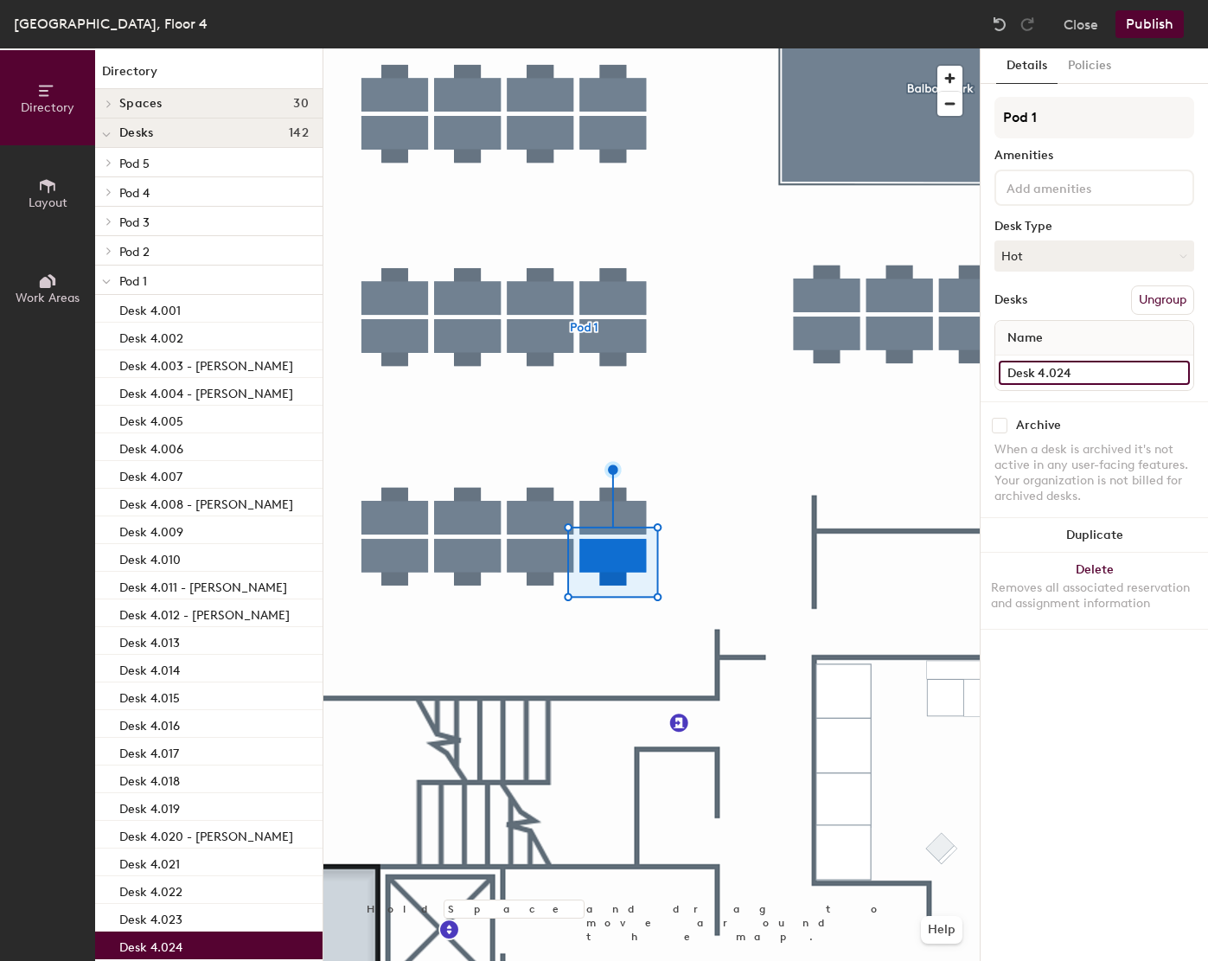
click at [1125, 374] on input "Desk 4.024" at bounding box center [1094, 373] width 191 height 24
paste input "Jordan Neill"
type input "Desk 4.024 - [PERSON_NAME]"
click at [1105, 257] on button "Hot" at bounding box center [1094, 255] width 200 height 31
click at [1030, 311] on div "Assigned" at bounding box center [1081, 310] width 173 height 26
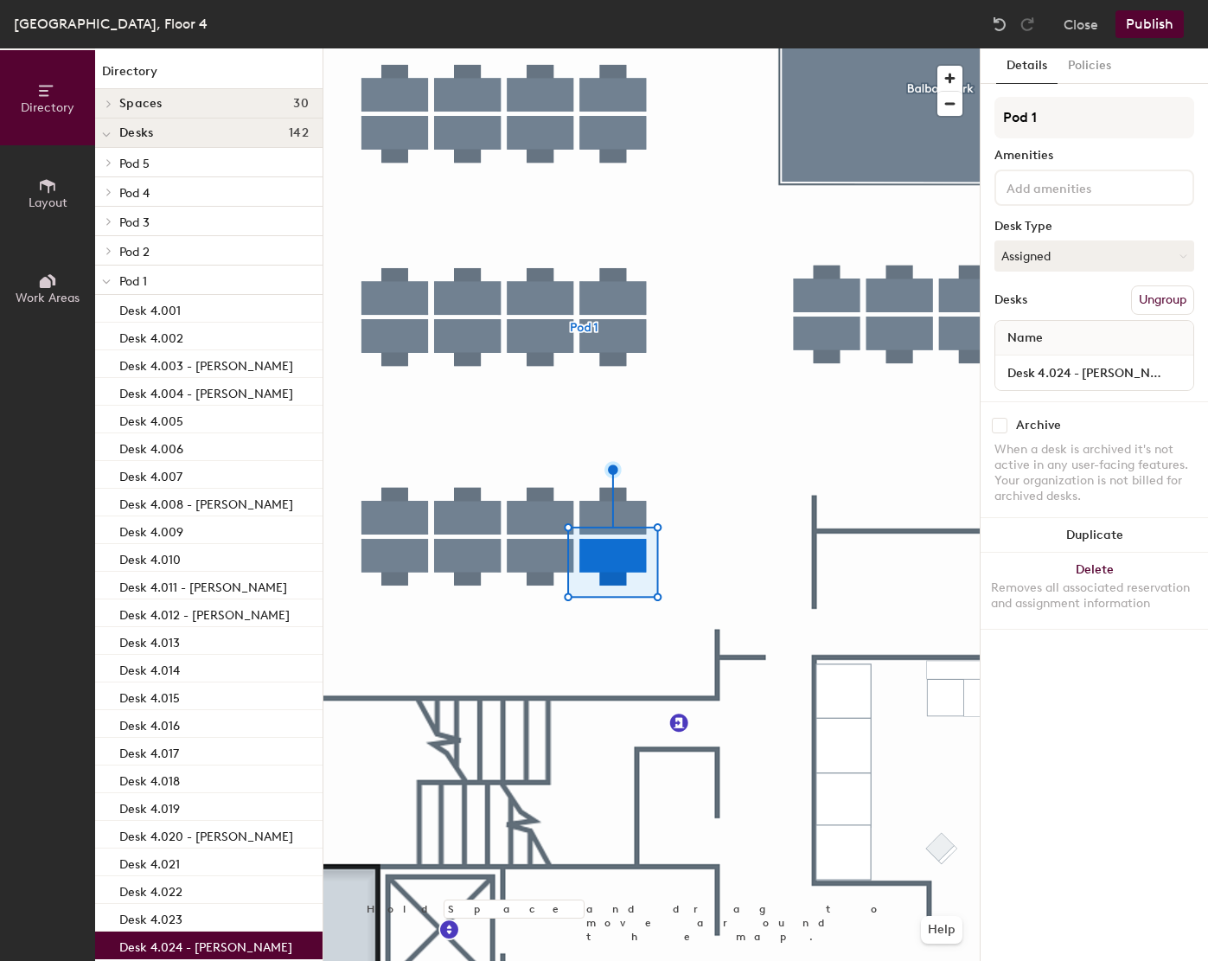
click at [1155, 25] on button "Publish" at bounding box center [1149, 24] width 68 height 28
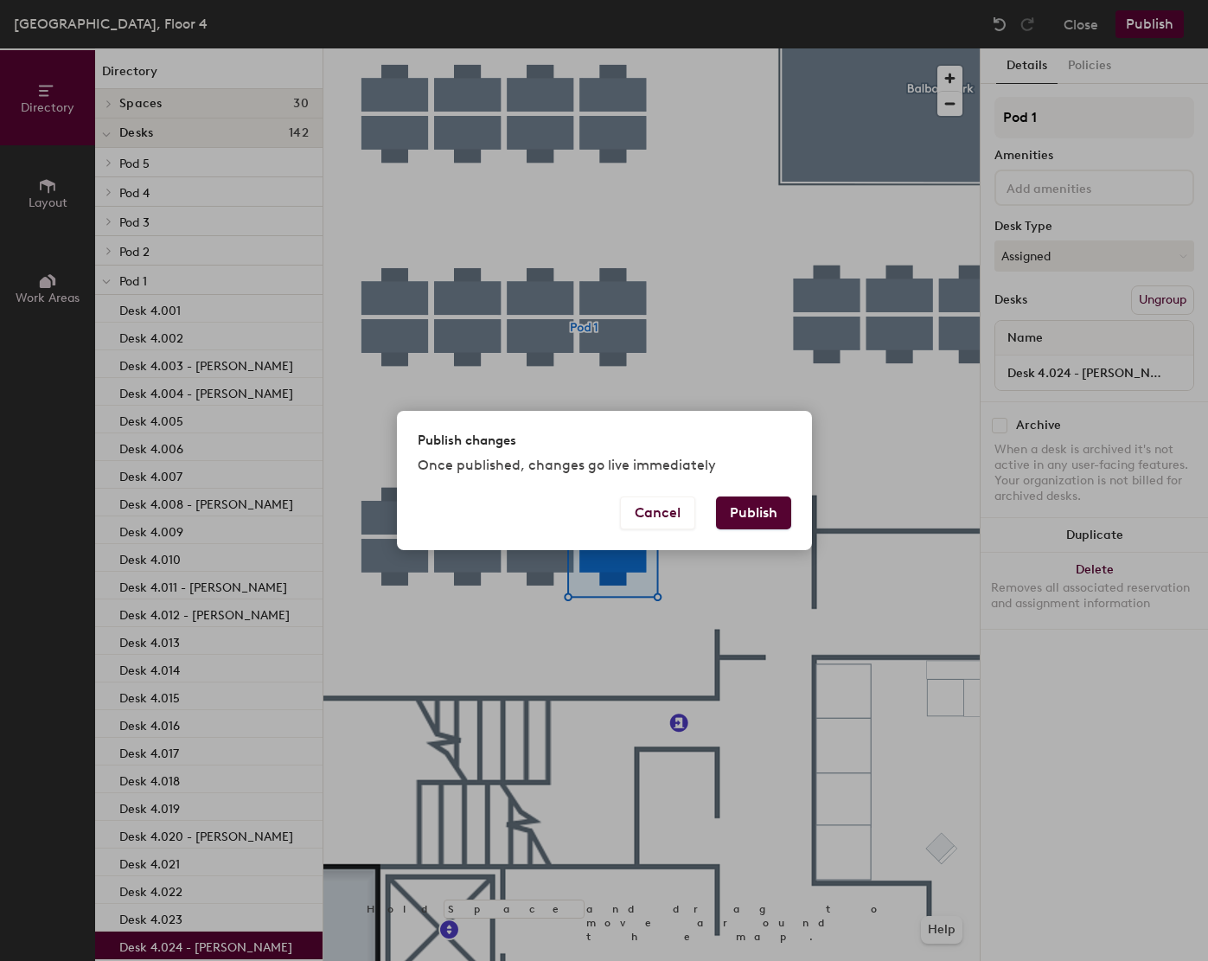
click at [756, 510] on button "Publish" at bounding box center [753, 512] width 75 height 33
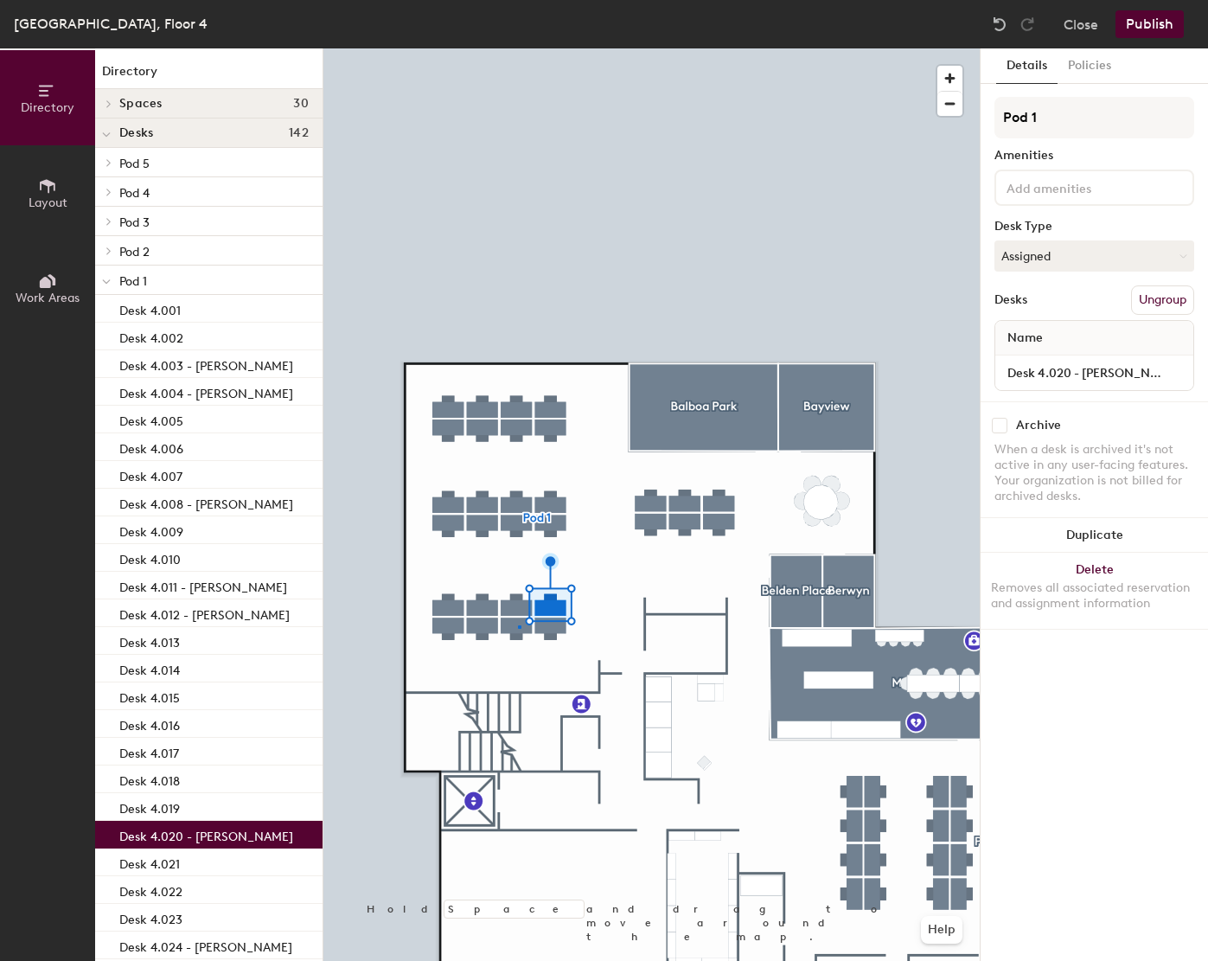
click at [518, 48] on div at bounding box center [651, 48] width 656 height 0
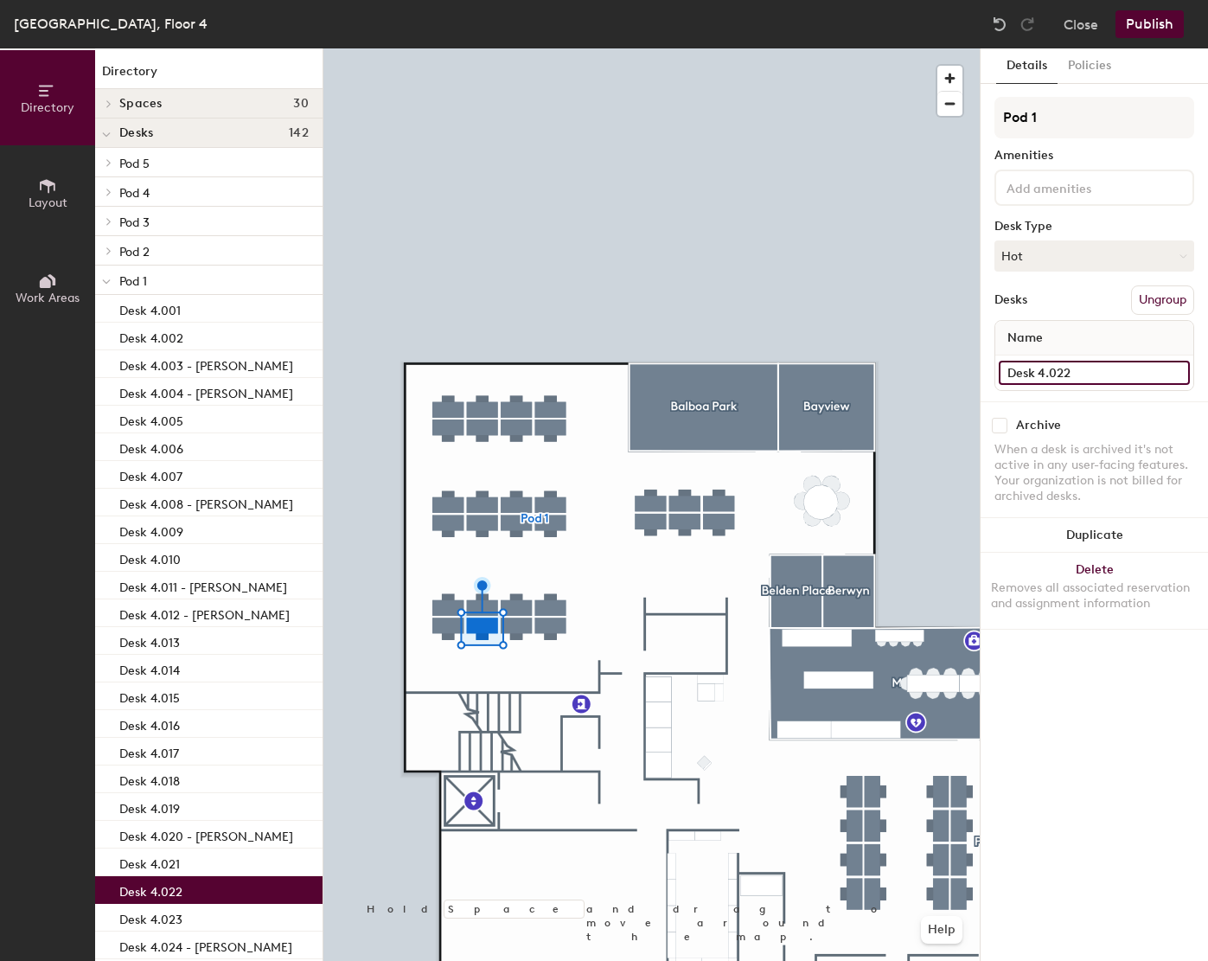
click at [1126, 367] on input "Desk 4.022" at bounding box center [1094, 373] width 191 height 24
paste input "[PERSON_NAME]"
type input "Desk 4.022 - [PERSON_NAME]"
click at [1036, 256] on button "Hot" at bounding box center [1094, 255] width 200 height 31
click at [1021, 309] on div "Assigned" at bounding box center [1081, 310] width 173 height 26
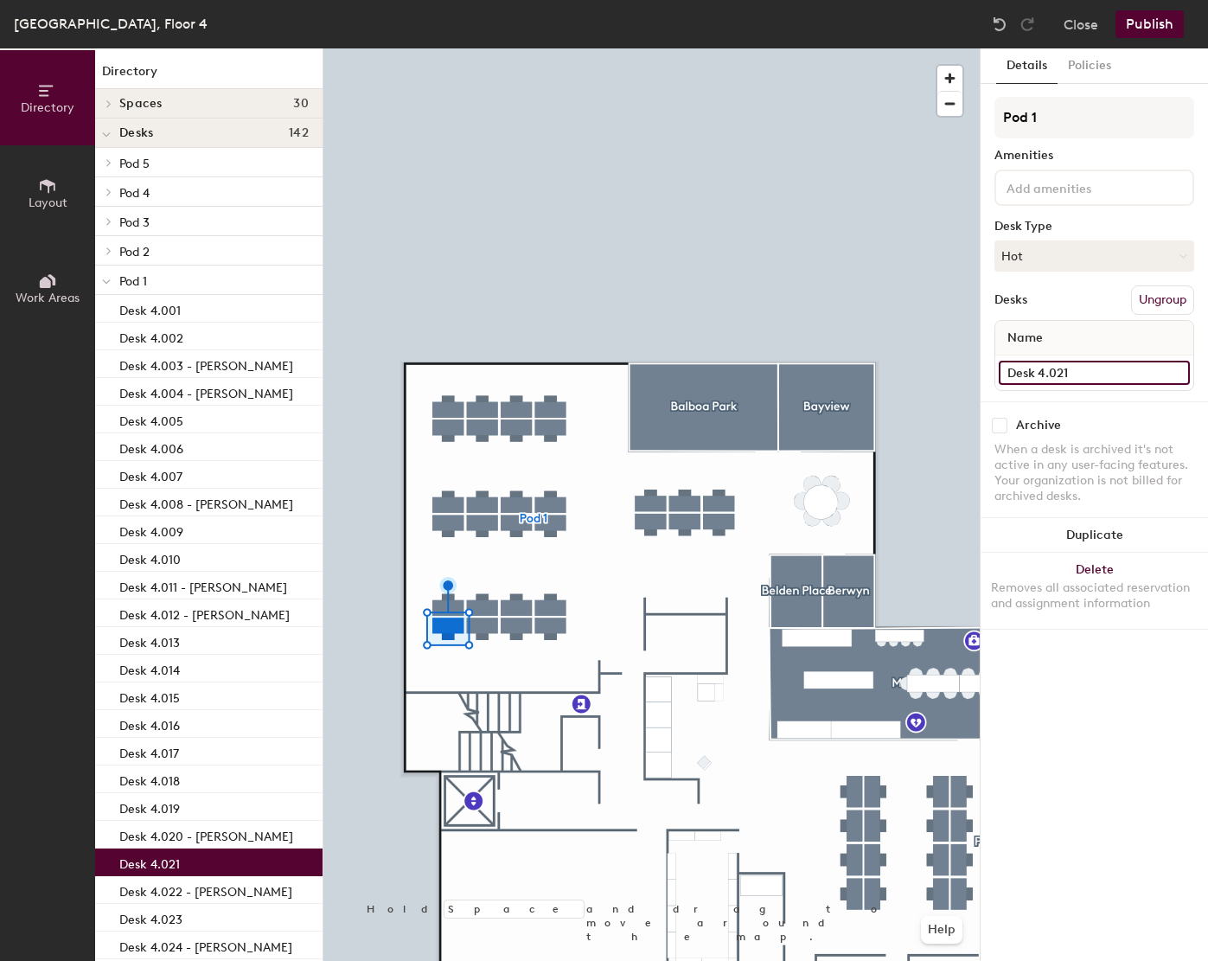
click at [1142, 367] on input "Desk 4.021" at bounding box center [1094, 373] width 191 height 24
paste input "[PERSON_NAME]"
type input "Desk 4.021 - [PERSON_NAME]"
click at [1058, 257] on button "Hot" at bounding box center [1094, 255] width 200 height 31
click at [1031, 297] on div "Assigned" at bounding box center [1081, 310] width 173 height 26
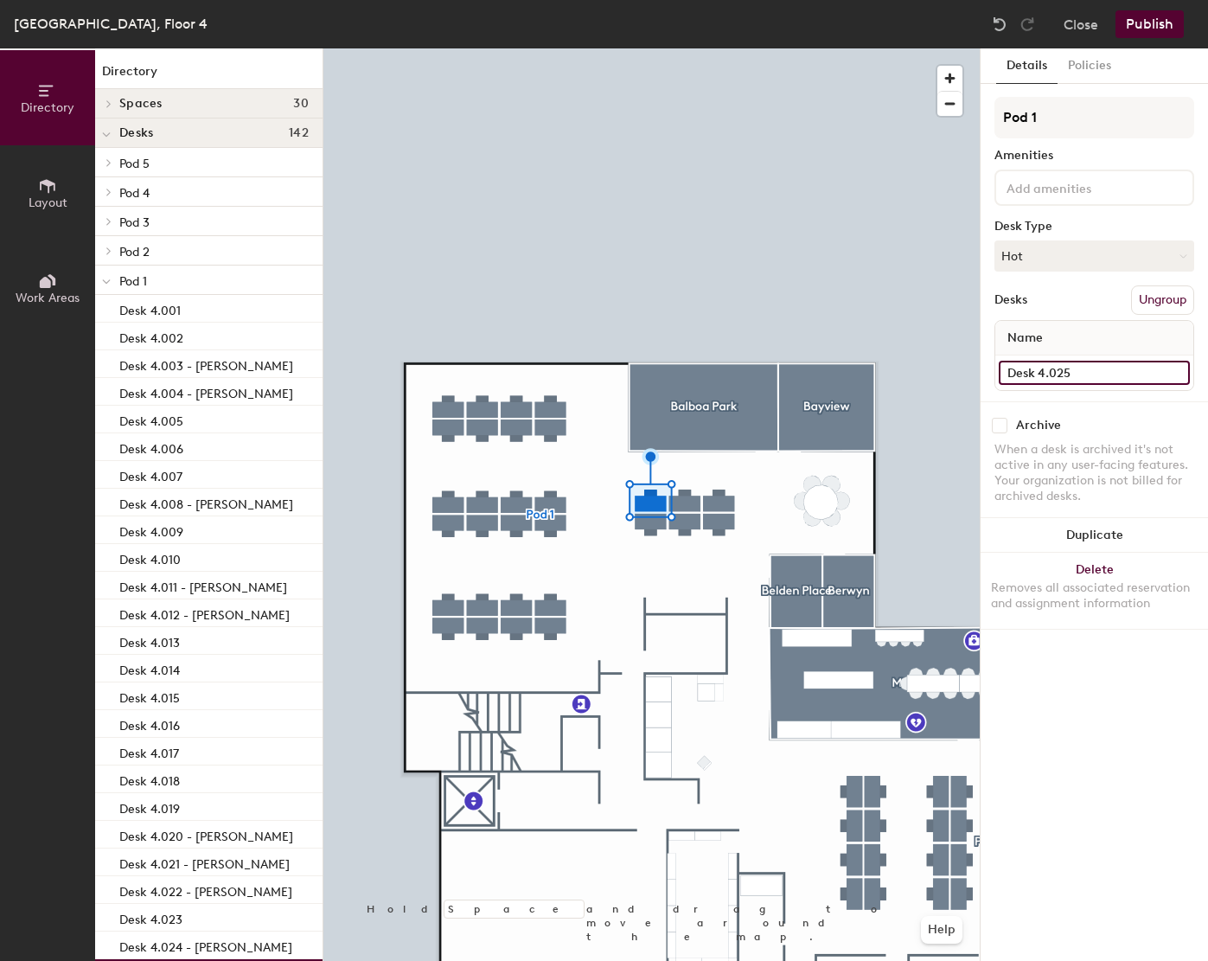
click at [1137, 367] on input "Desk 4.025" at bounding box center [1094, 373] width 191 height 24
paste input "[PERSON_NAME]"
type input "Desk 4.025 - [PERSON_NAME]"
click at [1095, 259] on button "Hot" at bounding box center [1094, 255] width 200 height 31
click at [1036, 310] on div "Assigned" at bounding box center [1081, 310] width 173 height 26
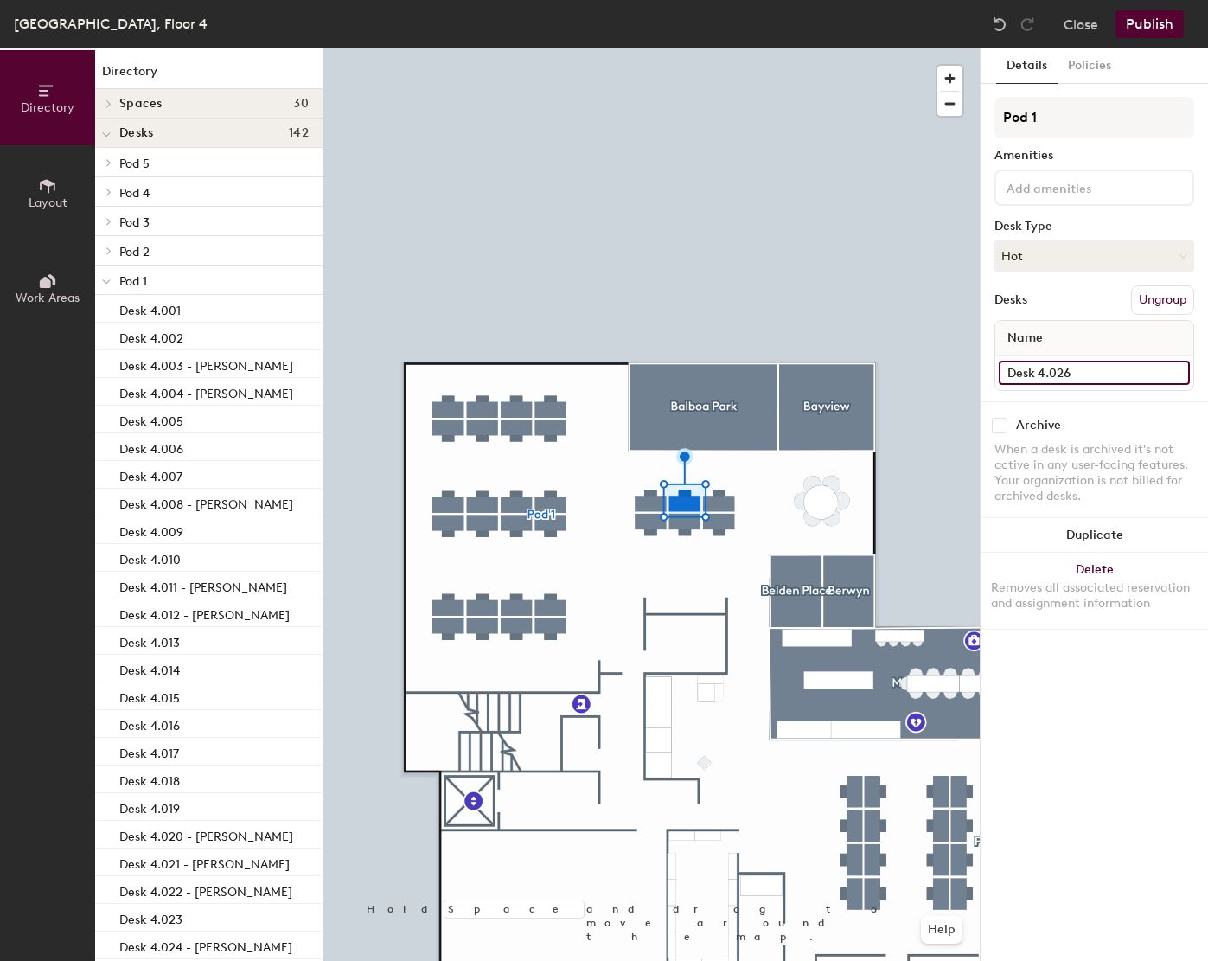
click at [1094, 371] on input "Desk 4.026" at bounding box center [1094, 373] width 191 height 24
paste input "[PERSON_NAME]"
type input "Desk 4.026 - [PERSON_NAME]"
click at [1043, 258] on button "Hot" at bounding box center [1094, 255] width 200 height 31
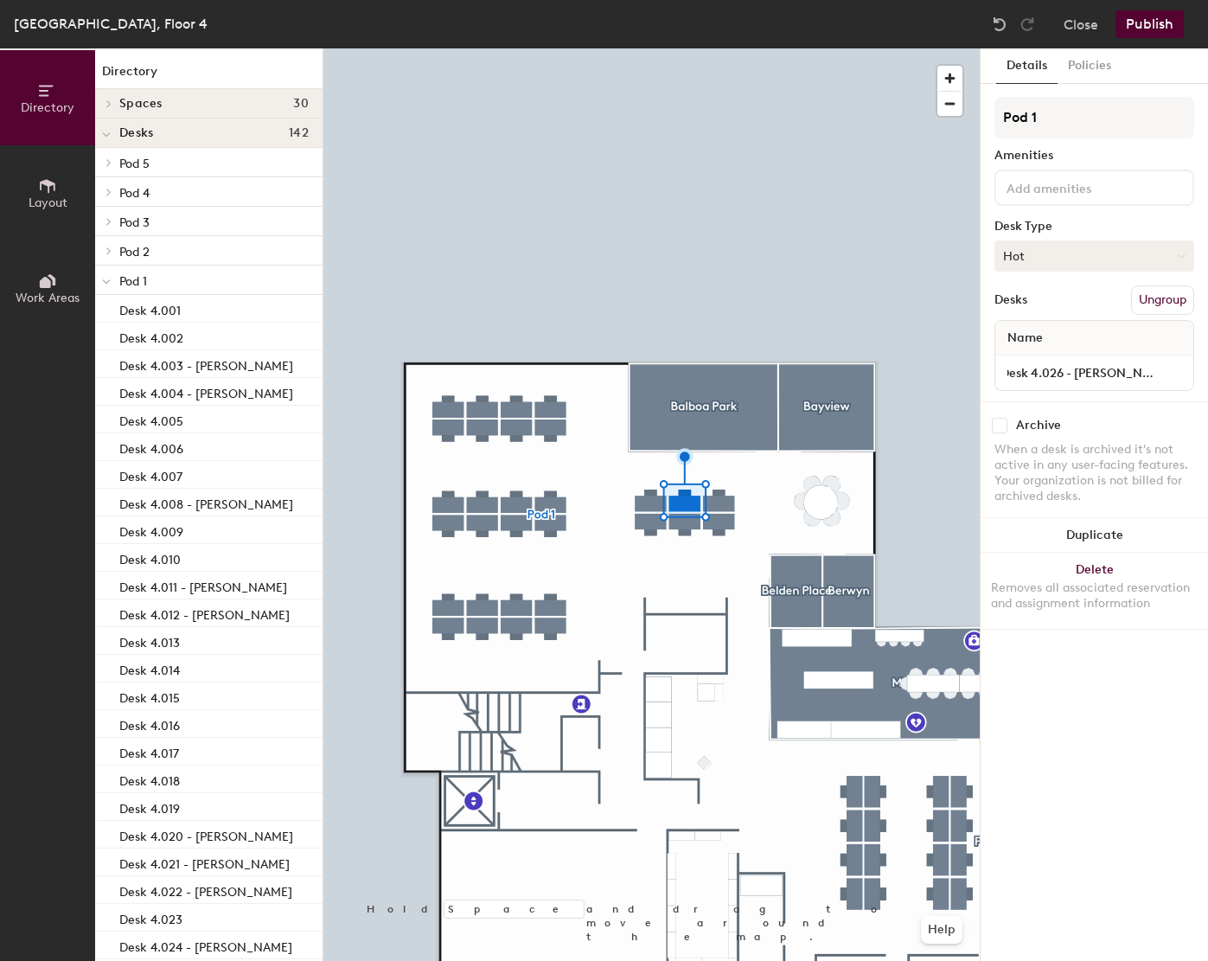
scroll to position [0, 0]
click at [1040, 307] on div "Assigned" at bounding box center [1081, 310] width 173 height 26
click at [1144, 35] on button "Publish" at bounding box center [1149, 24] width 68 height 28
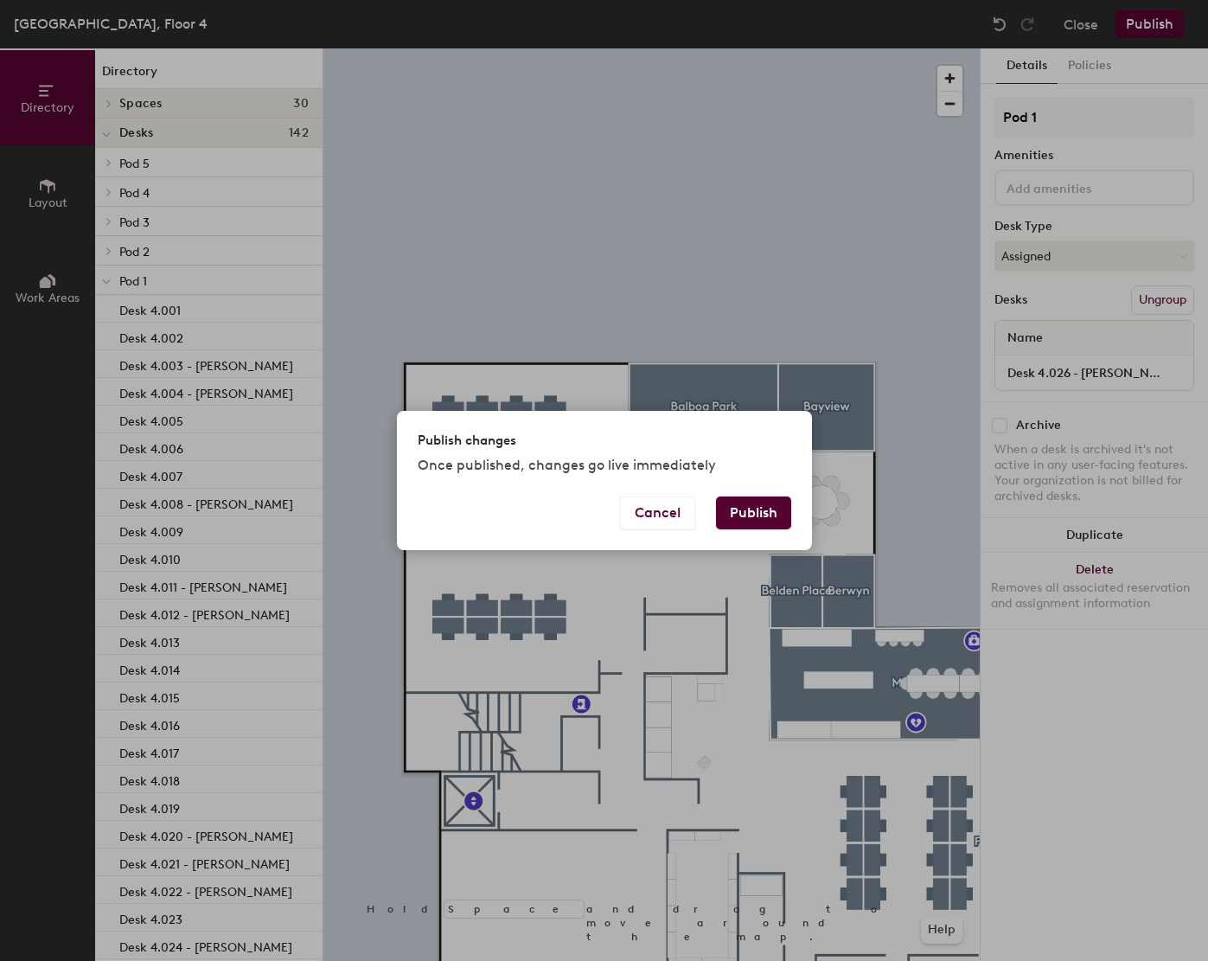
click at [751, 501] on button "Publish" at bounding box center [753, 512] width 75 height 33
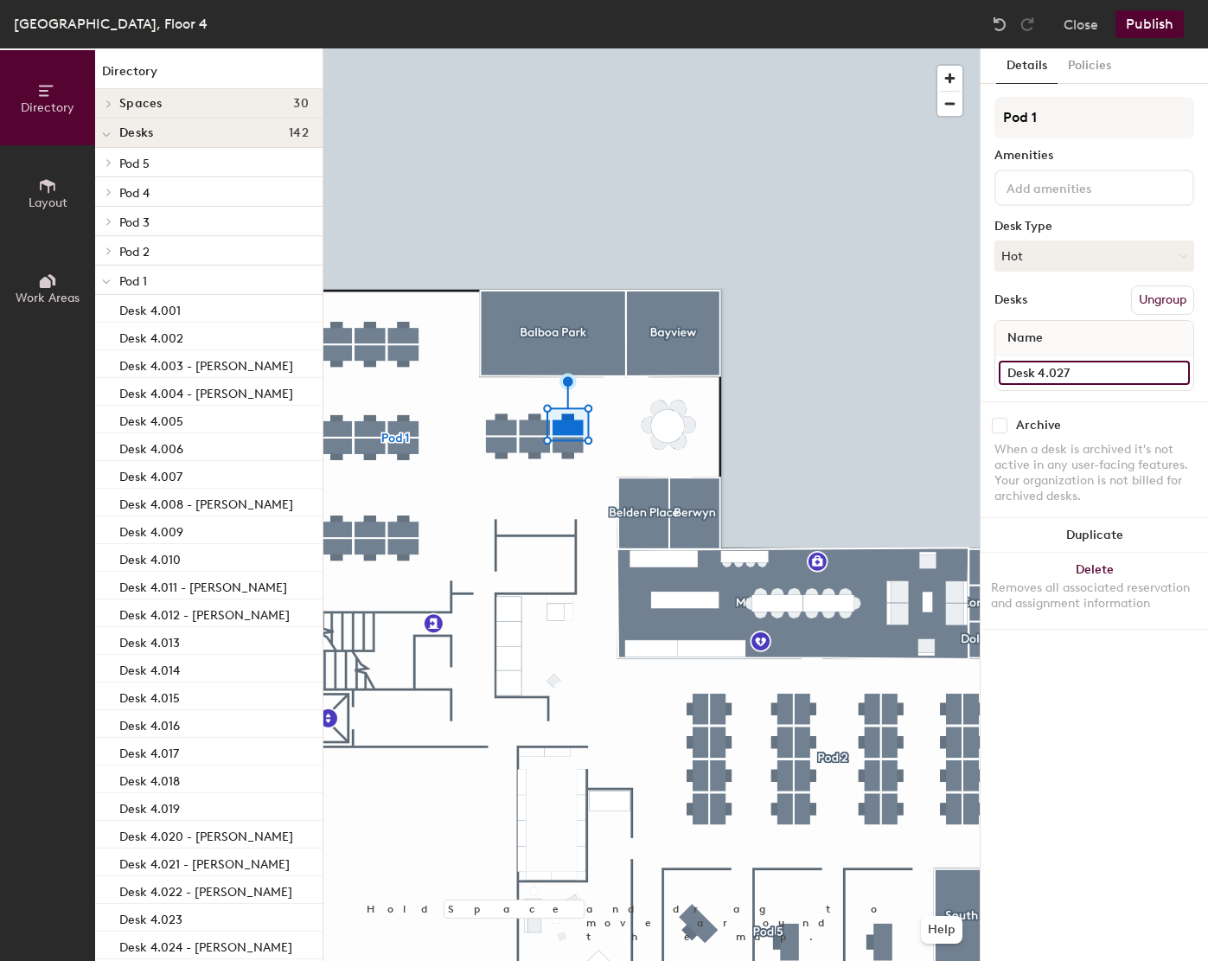
click at [1119, 369] on input "Desk 4.027" at bounding box center [1094, 373] width 191 height 24
paste input "[PERSON_NAME]"
type input "Desk 4.027 - [PERSON_NAME]"
click at [1071, 252] on button "Hot" at bounding box center [1094, 255] width 200 height 31
click at [1045, 314] on div "Assigned" at bounding box center [1081, 310] width 173 height 26
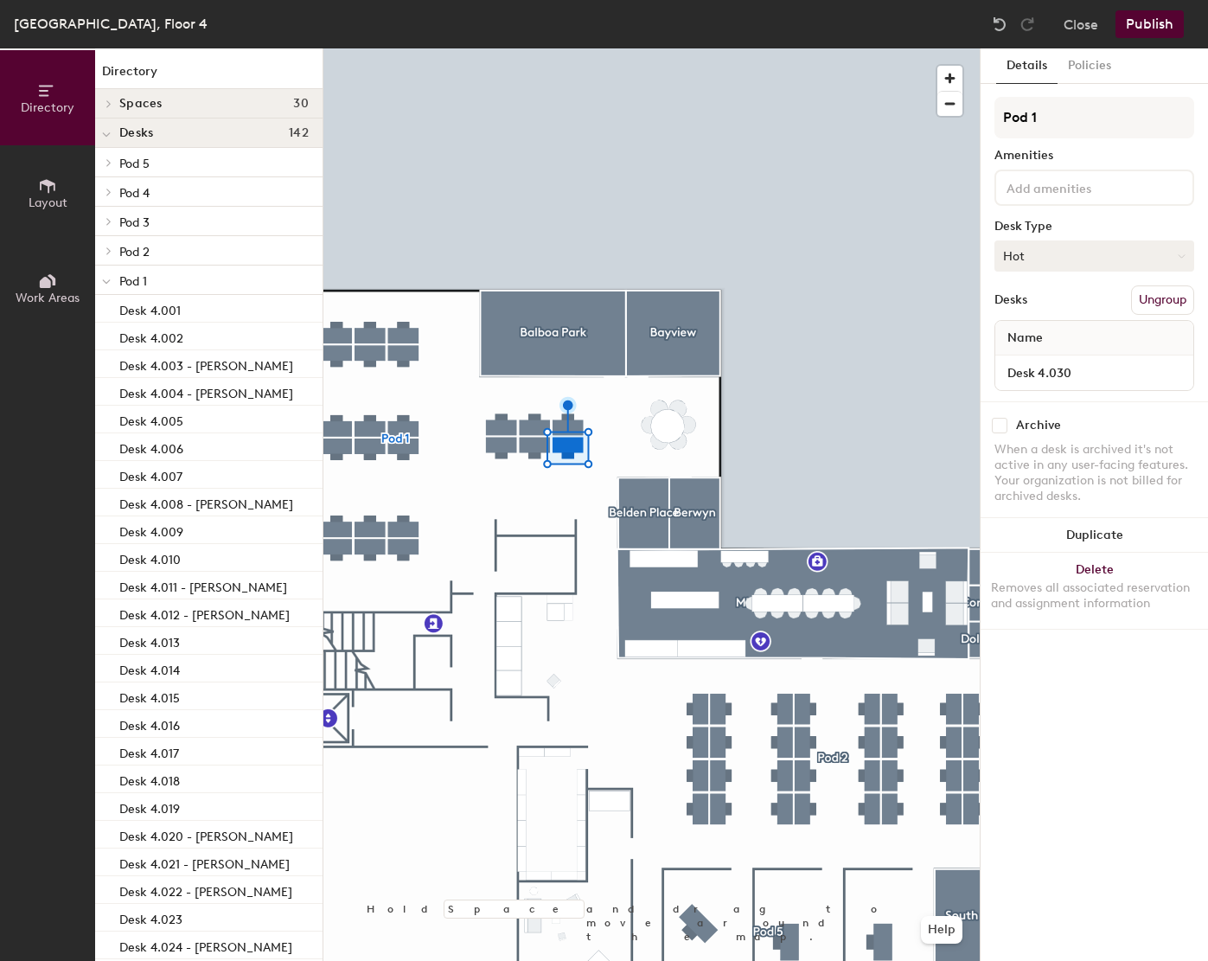
click at [1056, 252] on button "Hot" at bounding box center [1094, 255] width 200 height 31
click at [1050, 313] on div "Assigned" at bounding box center [1081, 310] width 173 height 26
click at [1102, 373] on input "Desk 4.030" at bounding box center [1094, 373] width 191 height 24
paste input "[PERSON_NAME]"
type input "Desk 4.030 - [PERSON_NAME]"
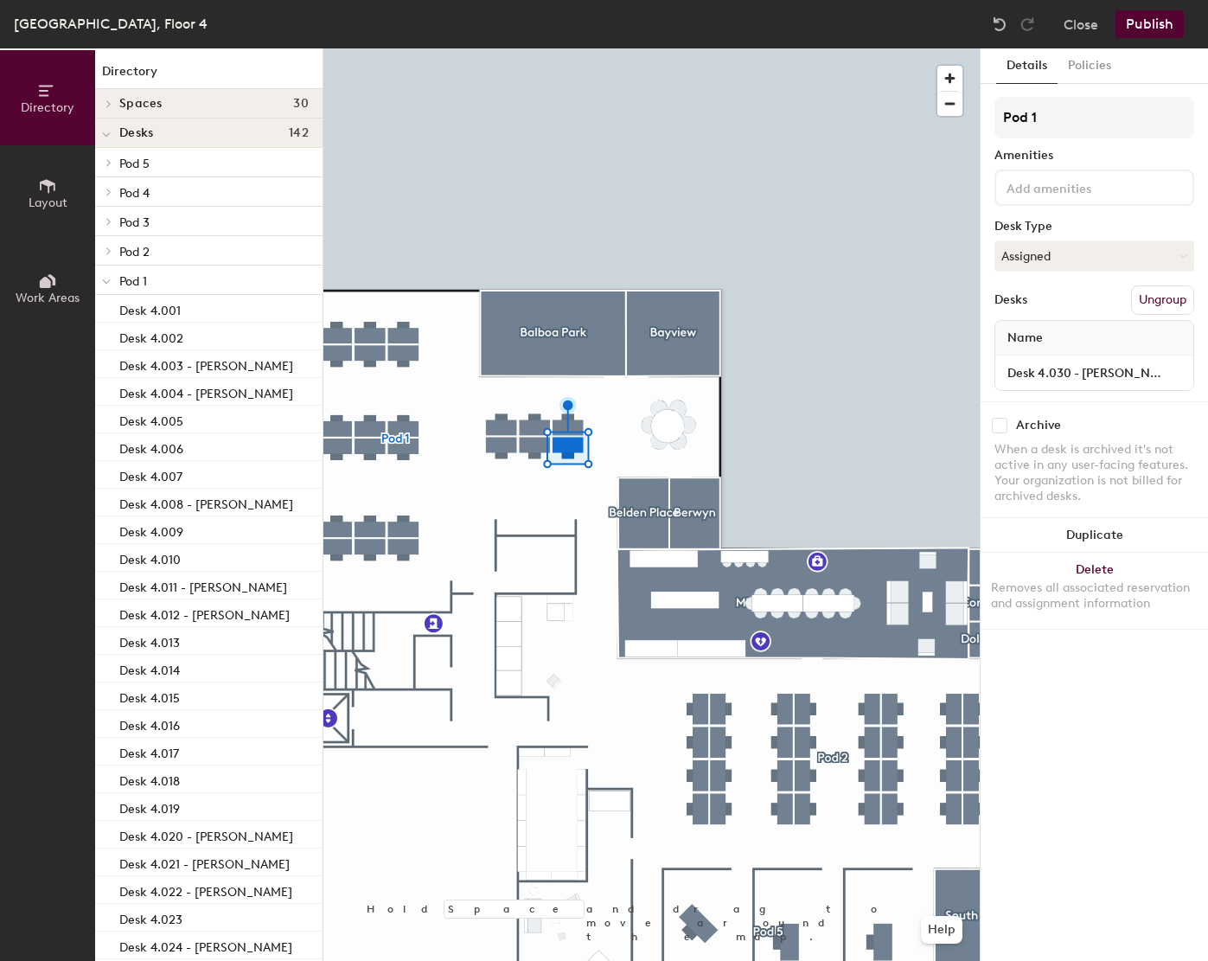
click at [1158, 27] on button "Publish" at bounding box center [1149, 24] width 68 height 28
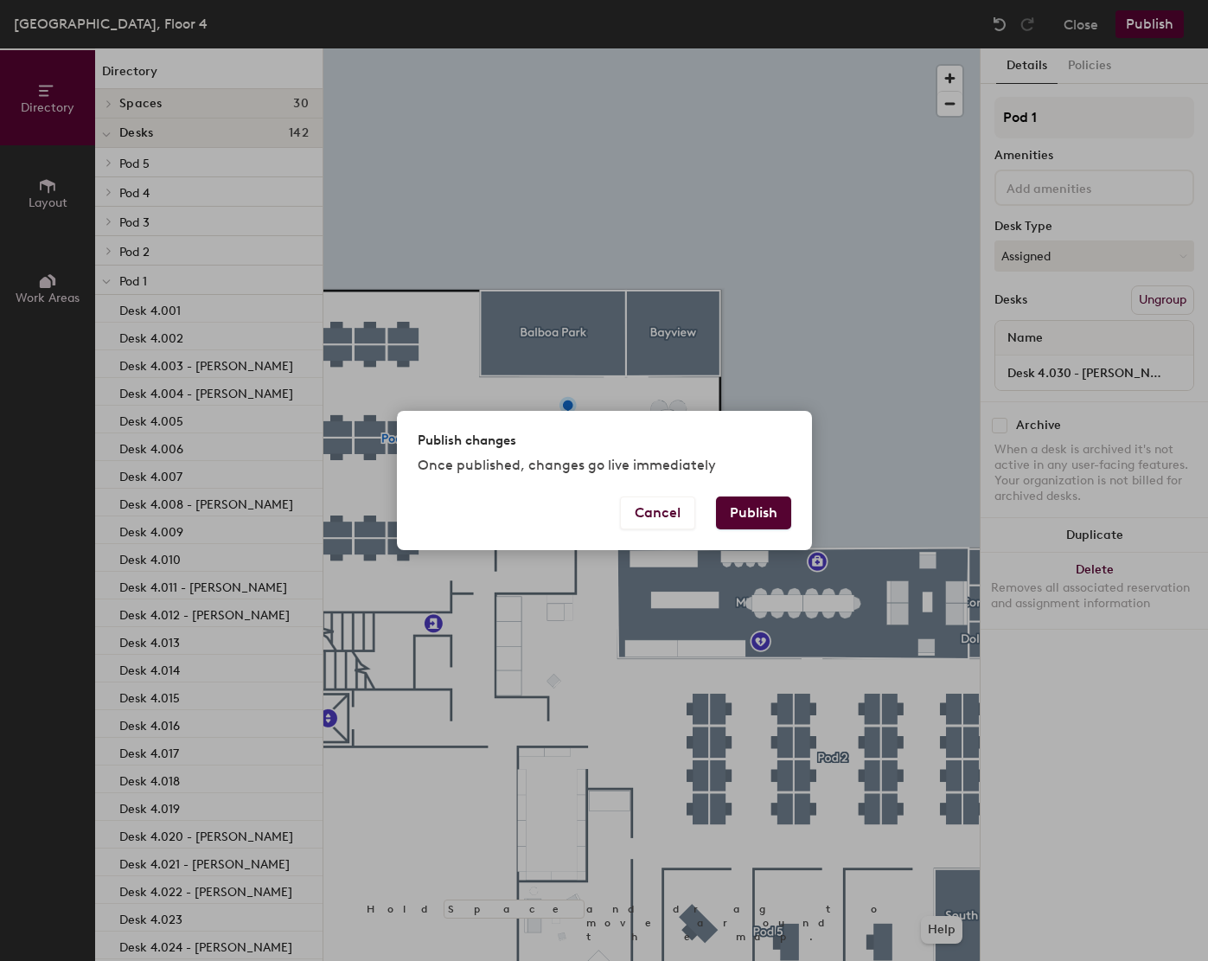
click at [753, 497] on button "Publish" at bounding box center [753, 512] width 75 height 33
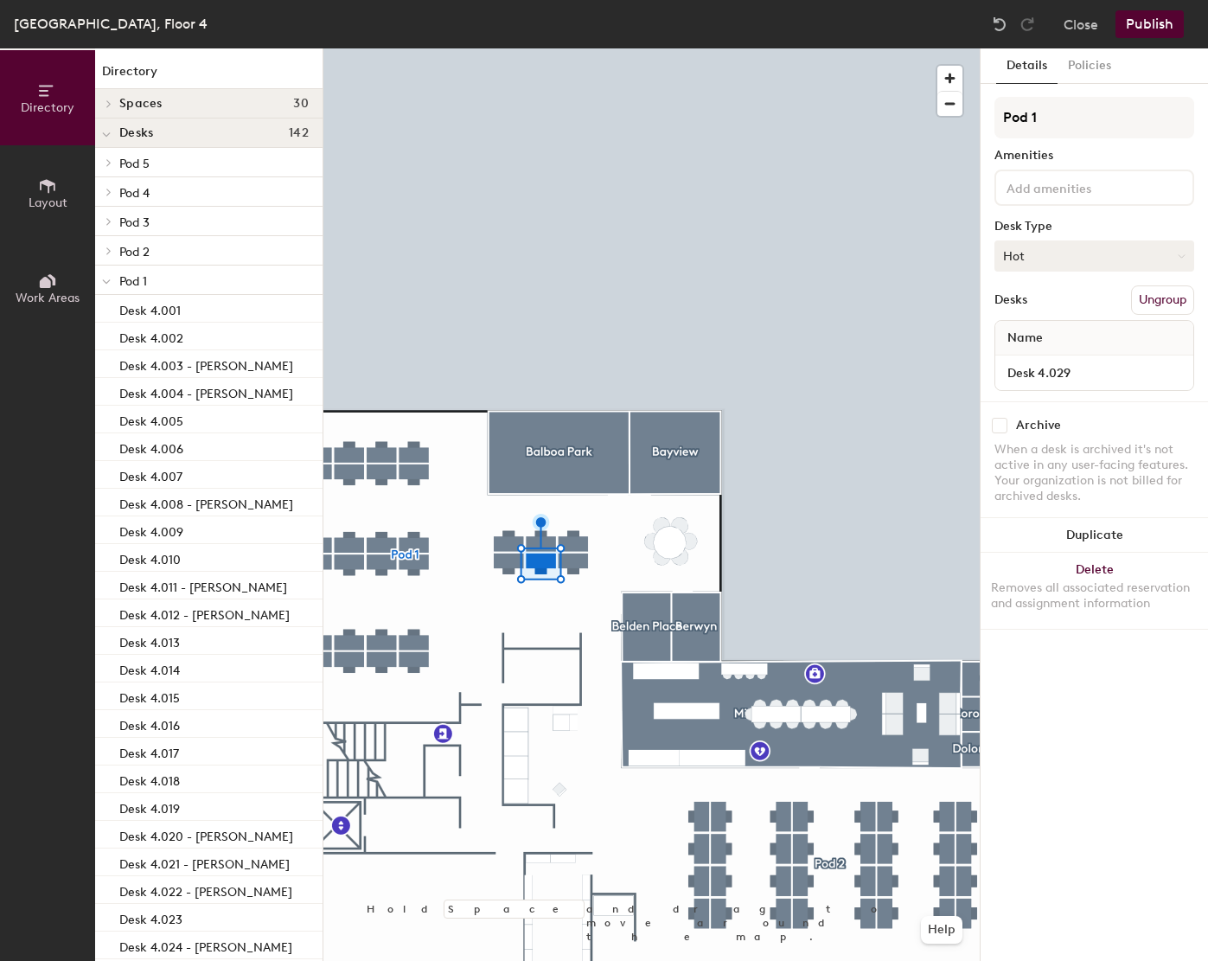
click at [1064, 261] on button "Hot" at bounding box center [1094, 255] width 200 height 31
click at [1036, 318] on div "Assigned" at bounding box center [1081, 310] width 173 height 26
click at [1047, 380] on input "Desk 4.029" at bounding box center [1094, 373] width 191 height 24
paste input "Tommy Tully"
type input "Desk 4.029 - [PERSON_NAME]"
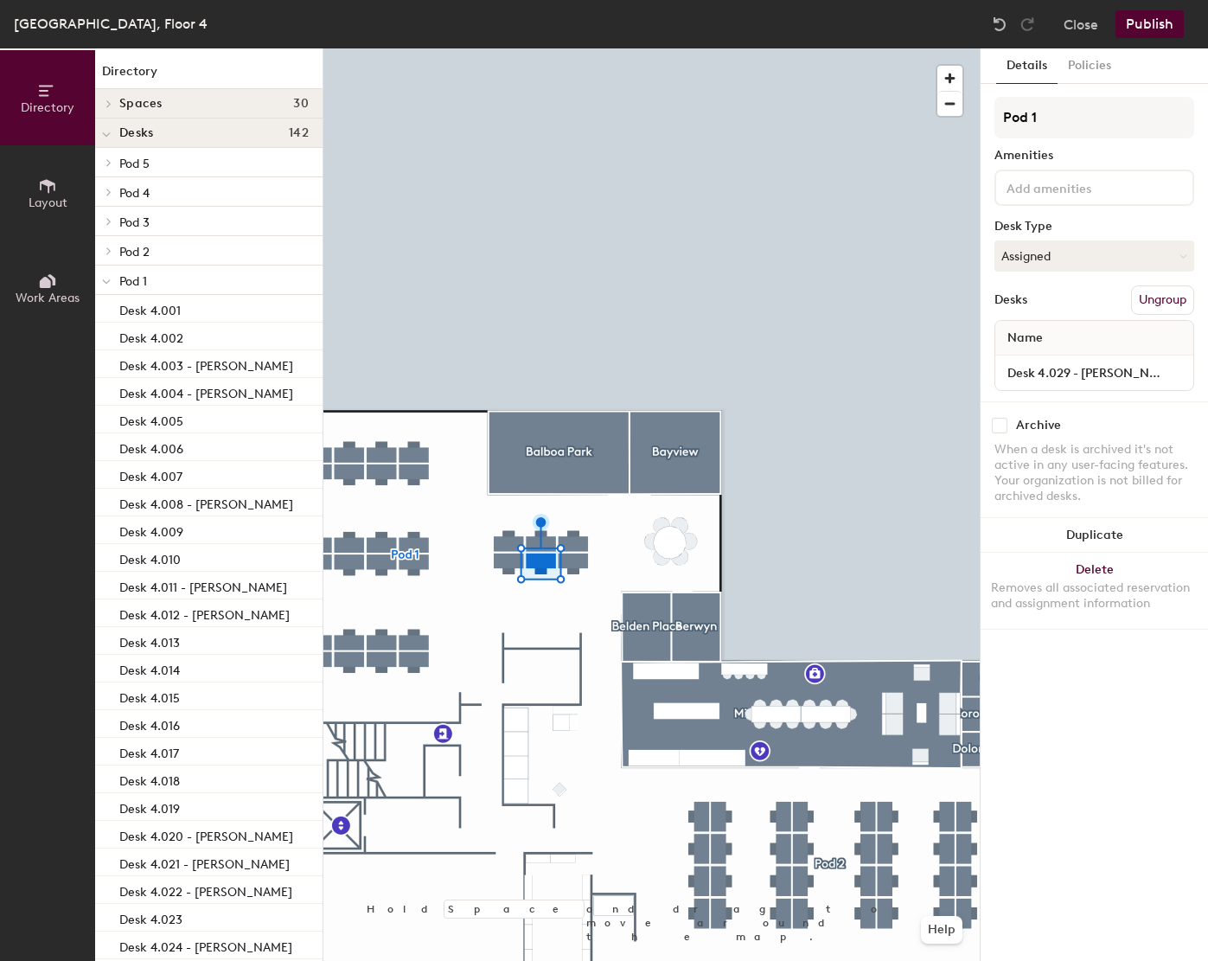
click at [1166, 15] on button "Publish" at bounding box center [1149, 24] width 68 height 28
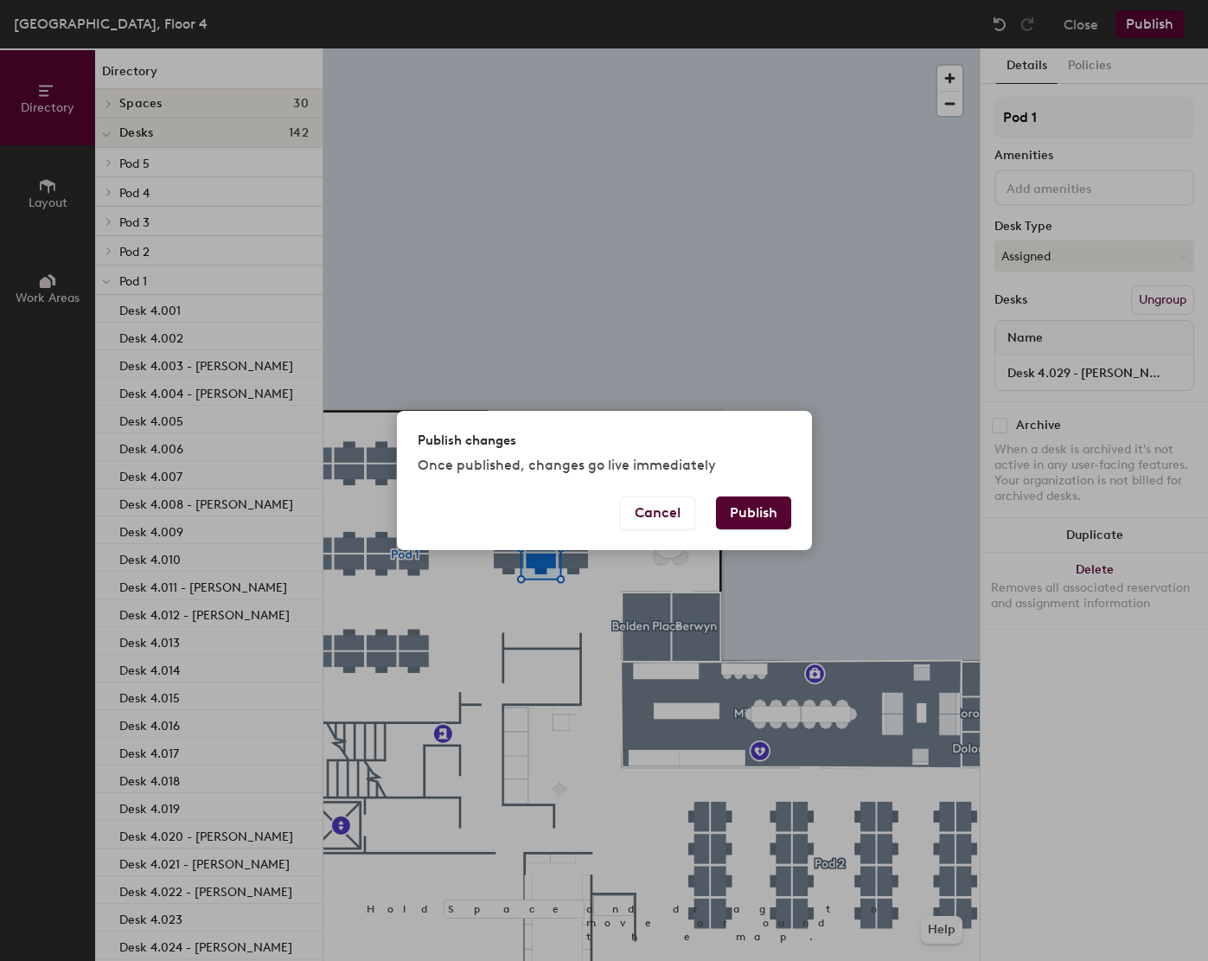
click at [729, 527] on button "Publish" at bounding box center [753, 512] width 75 height 33
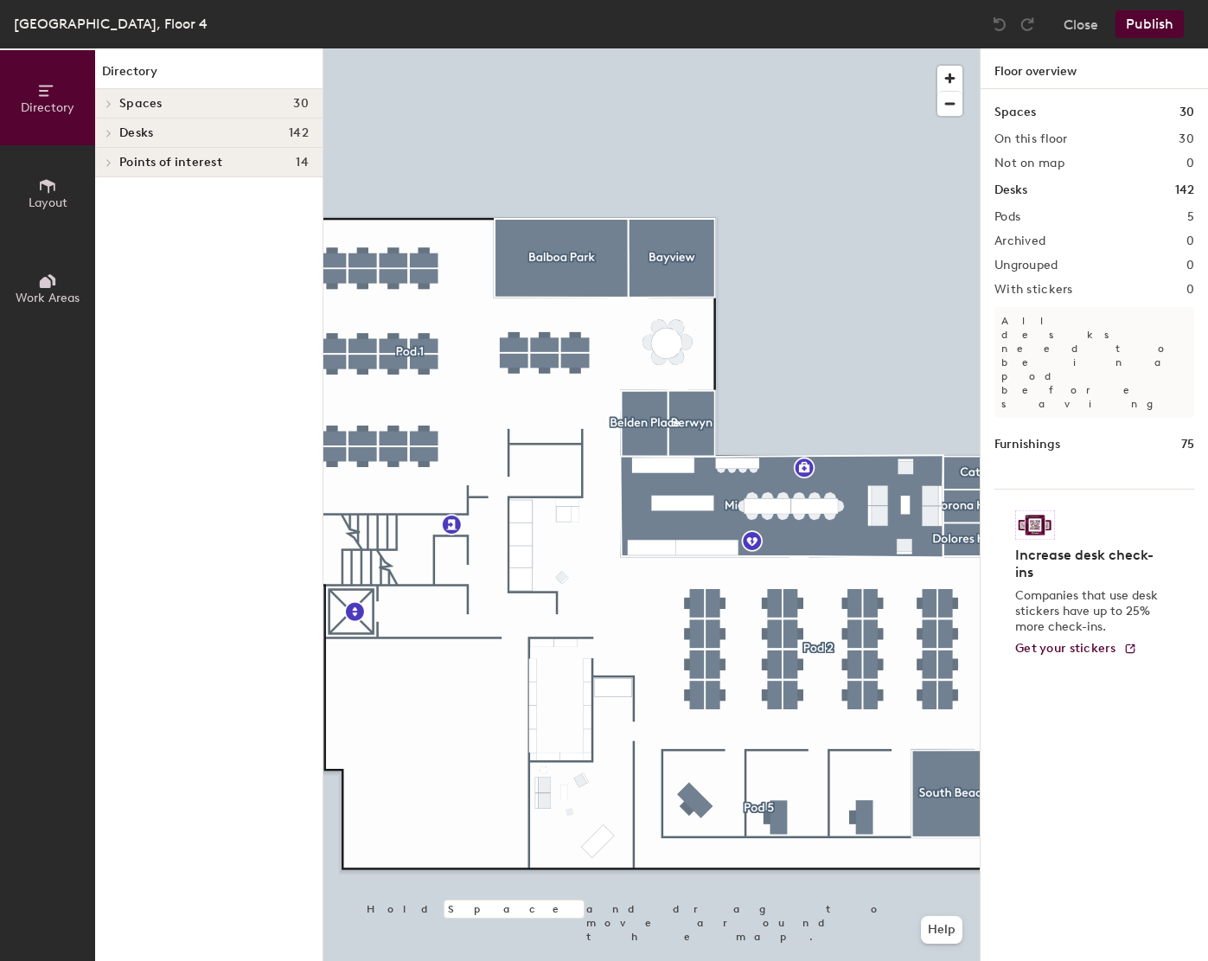
click at [515, 48] on div at bounding box center [651, 48] width 656 height 0
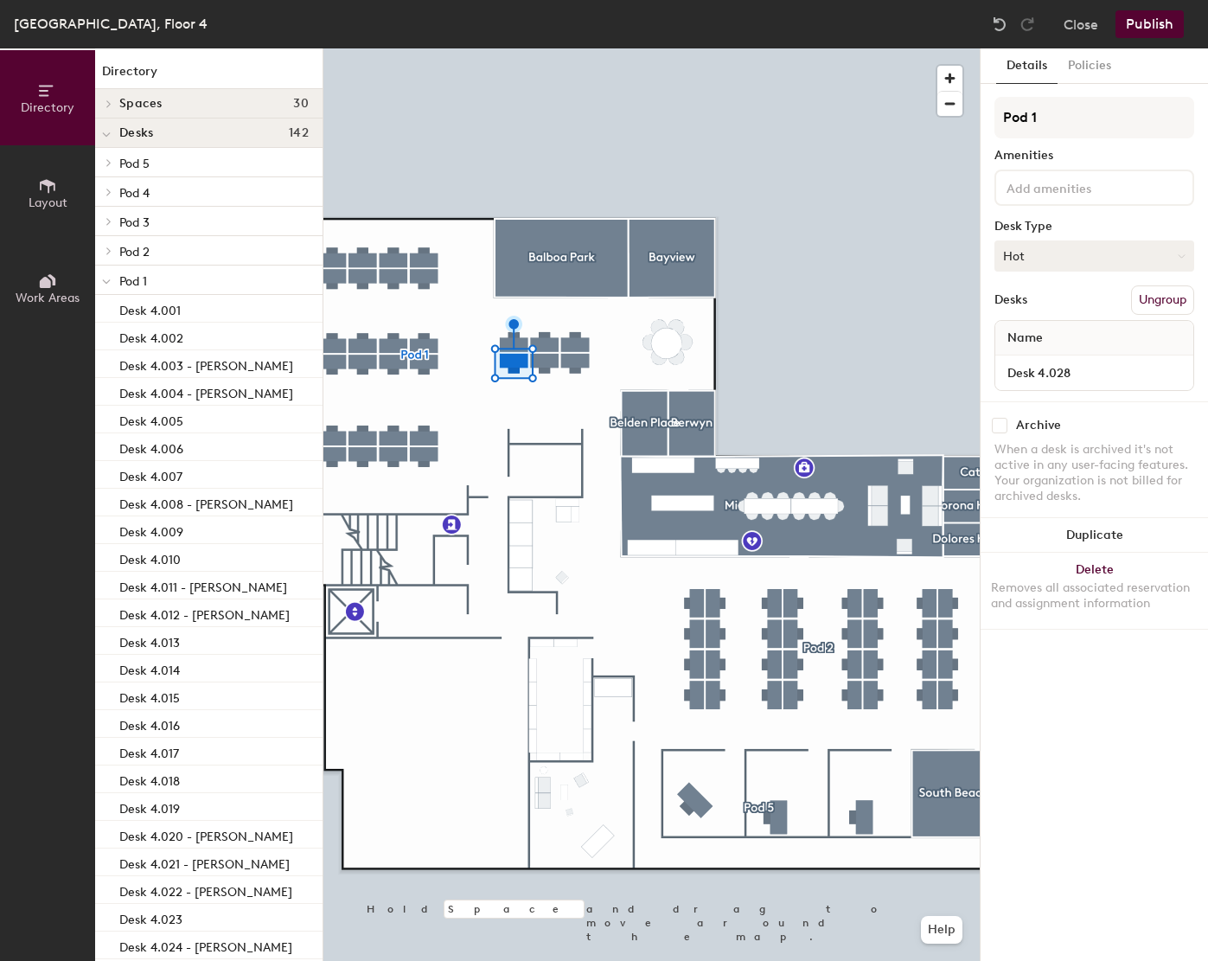
click at [1092, 241] on button "Hot" at bounding box center [1094, 255] width 200 height 31
click at [1053, 301] on div "Assigned" at bounding box center [1081, 310] width 173 height 26
click at [1095, 368] on input "Desk 4.028" at bounding box center [1094, 373] width 191 height 24
paste input "[PERSON_NAME]"
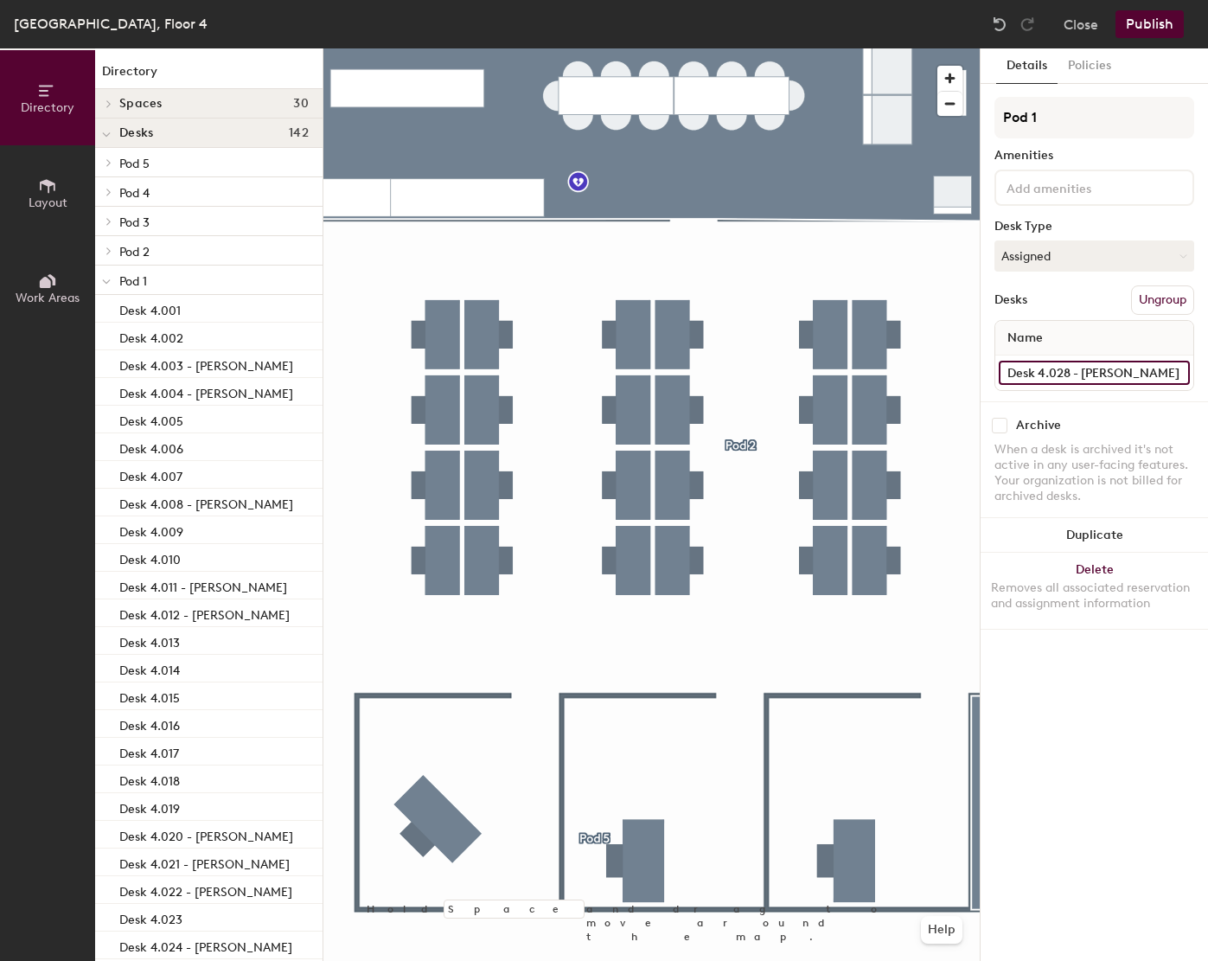
type input "Desk 4.028 - [PERSON_NAME]"
click at [449, 48] on div at bounding box center [651, 48] width 656 height 0
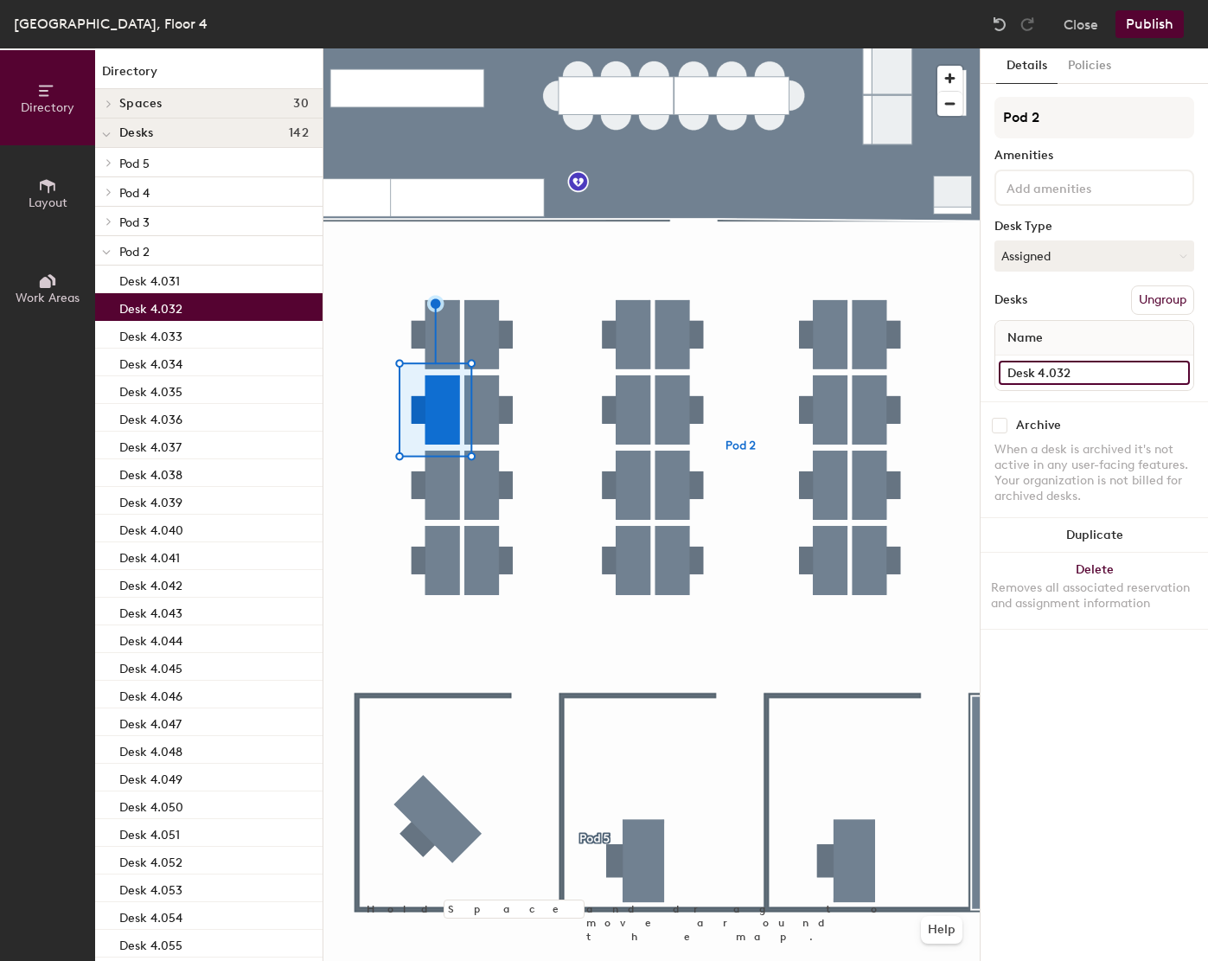
click at [1124, 373] on input "Desk 4.032" at bounding box center [1094, 373] width 191 height 24
paste input "[PERSON_NAME]"
type input "Desk 4.032 - [PERSON_NAME]"
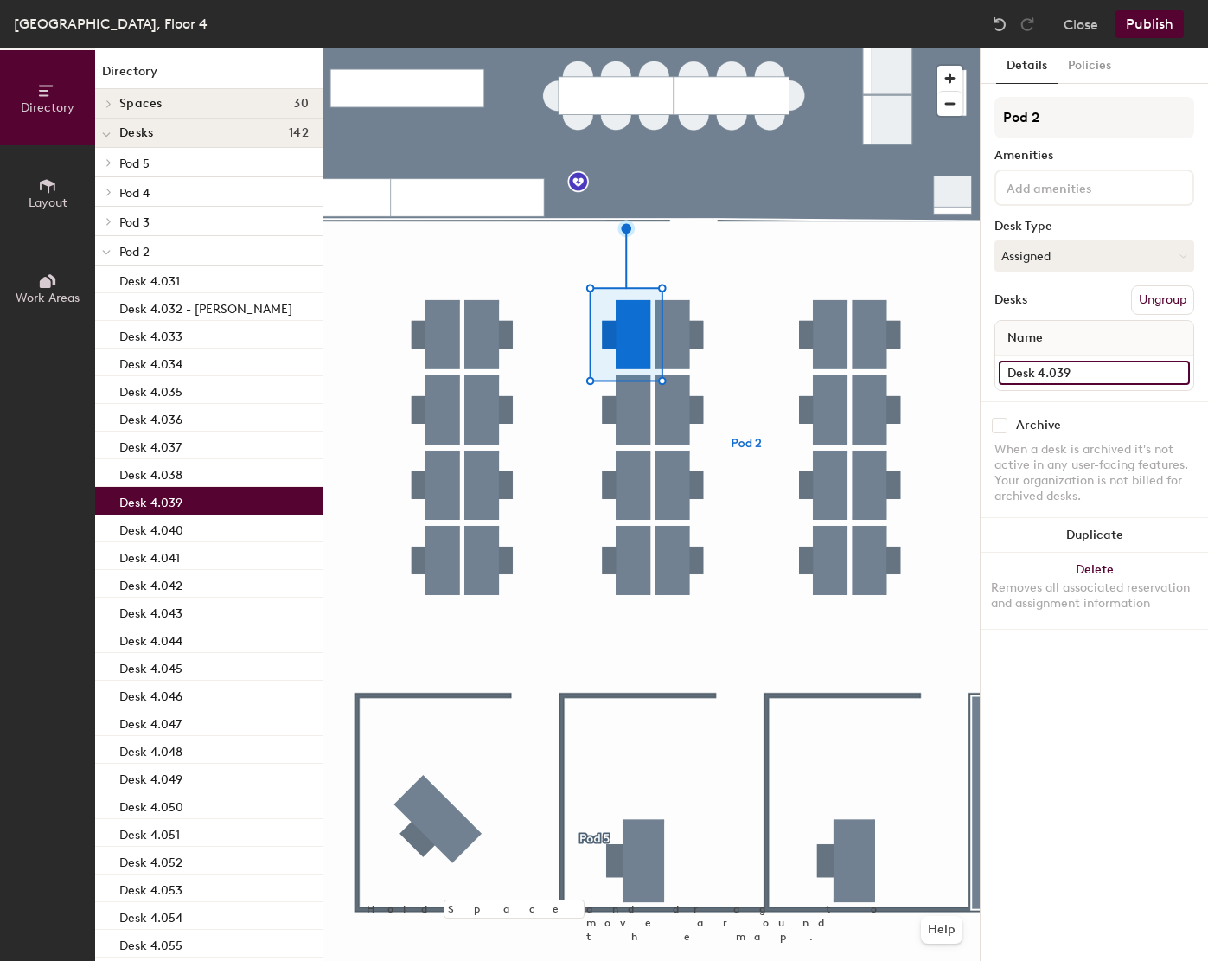
click at [1124, 372] on input "Desk 4.039" at bounding box center [1094, 373] width 191 height 24
paste input "[PERSON_NAME] [PERSON_NAME]"
type input "Desk 4.039 - [PERSON_NAME] [PERSON_NAME]"
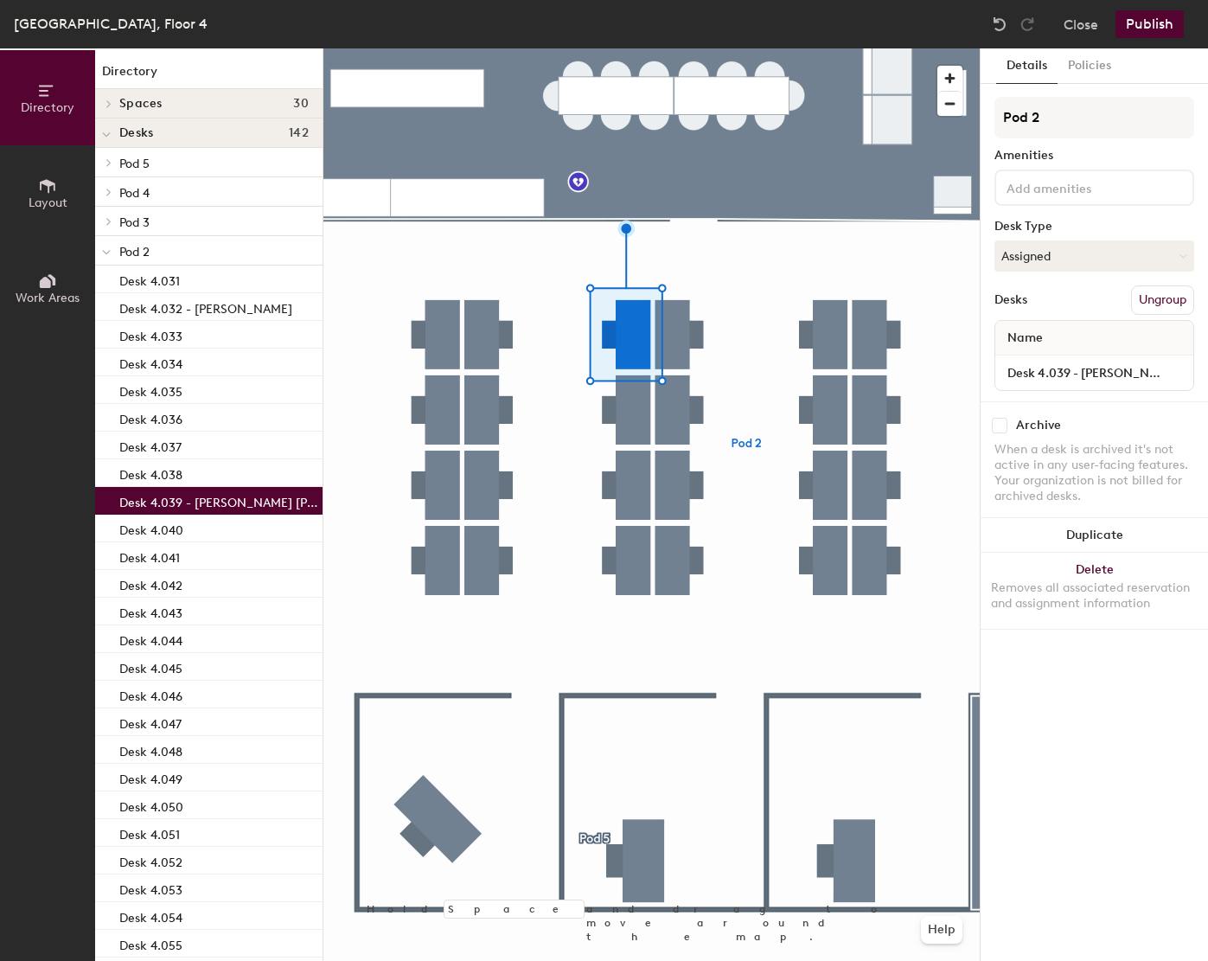
click at [1150, 23] on button "Publish" at bounding box center [1149, 24] width 68 height 28
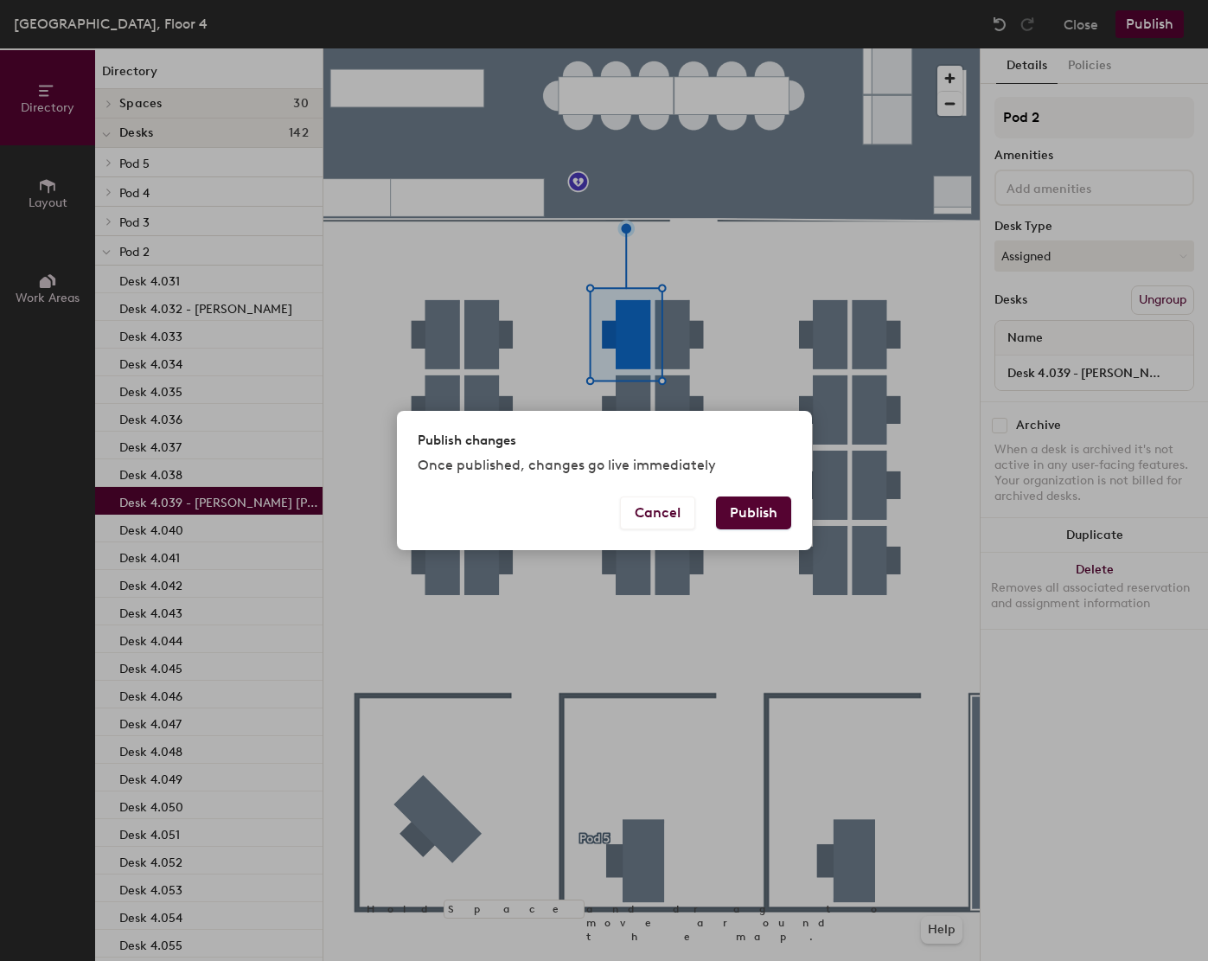
click at [750, 500] on button "Publish" at bounding box center [753, 512] width 75 height 33
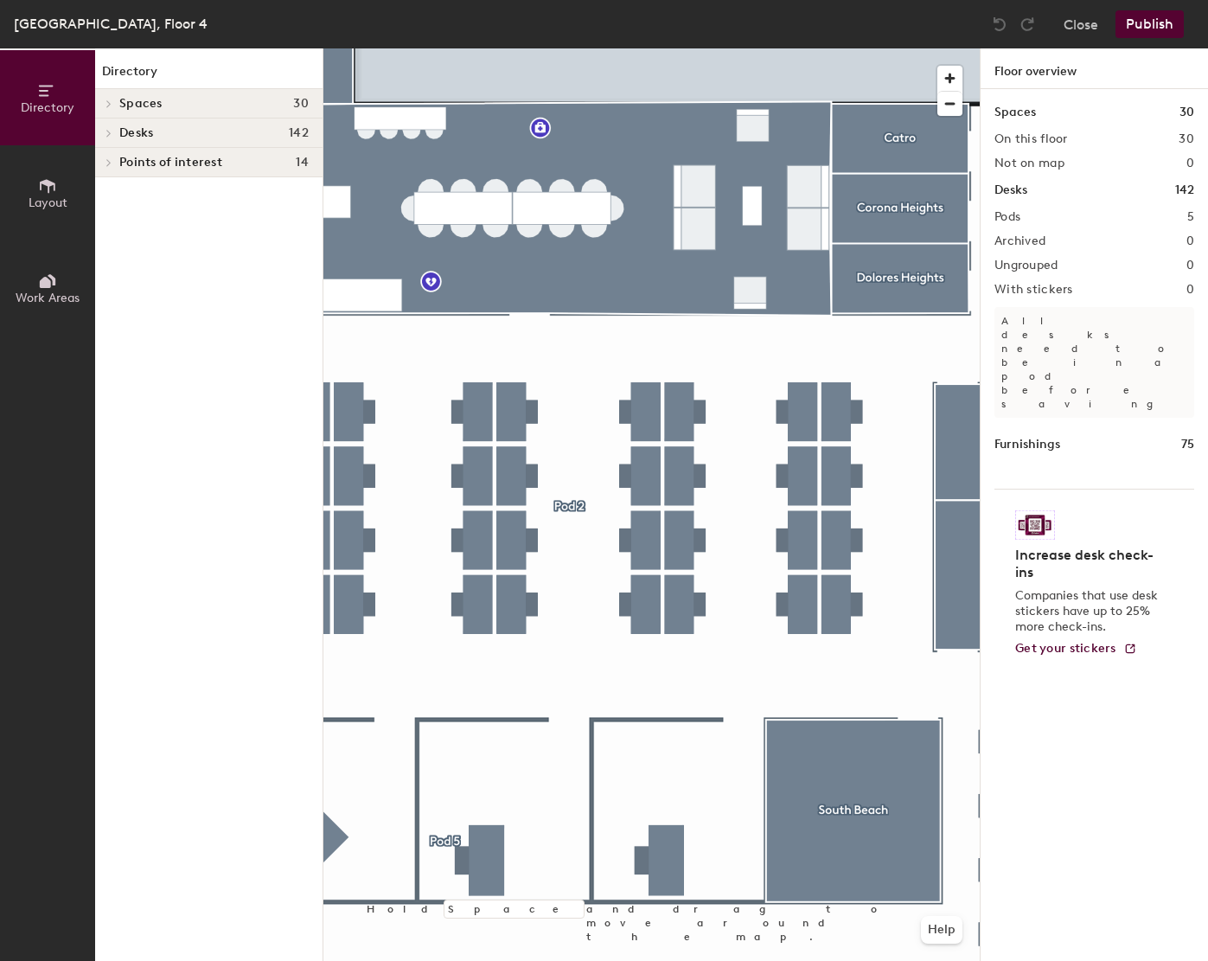
click at [335, 48] on div at bounding box center [651, 48] width 656 height 0
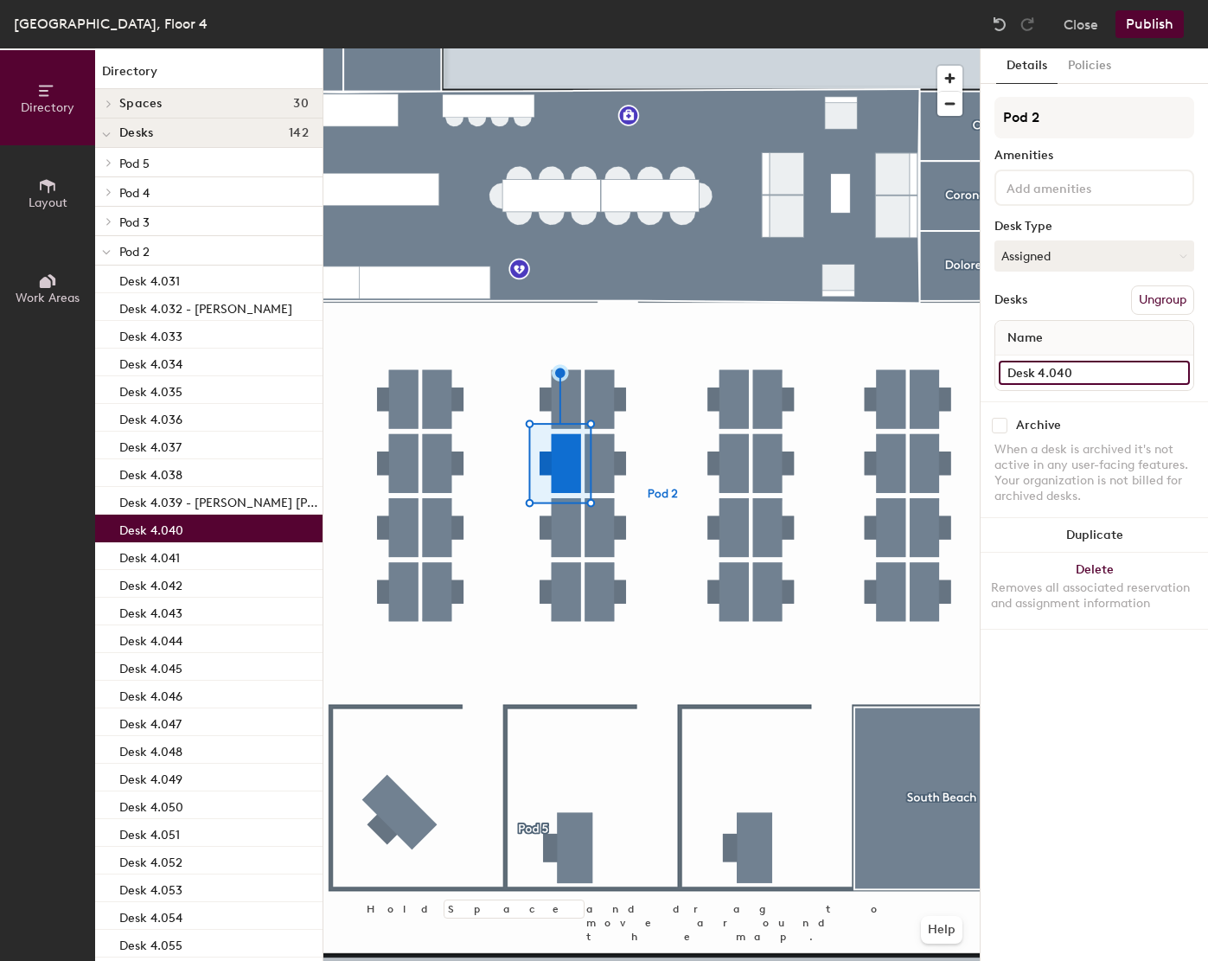
click at [1100, 371] on input "Desk 4.040" at bounding box center [1094, 373] width 191 height 24
paste input "[PERSON_NAME]"
type input "Desk 4.040 - [PERSON_NAME]"
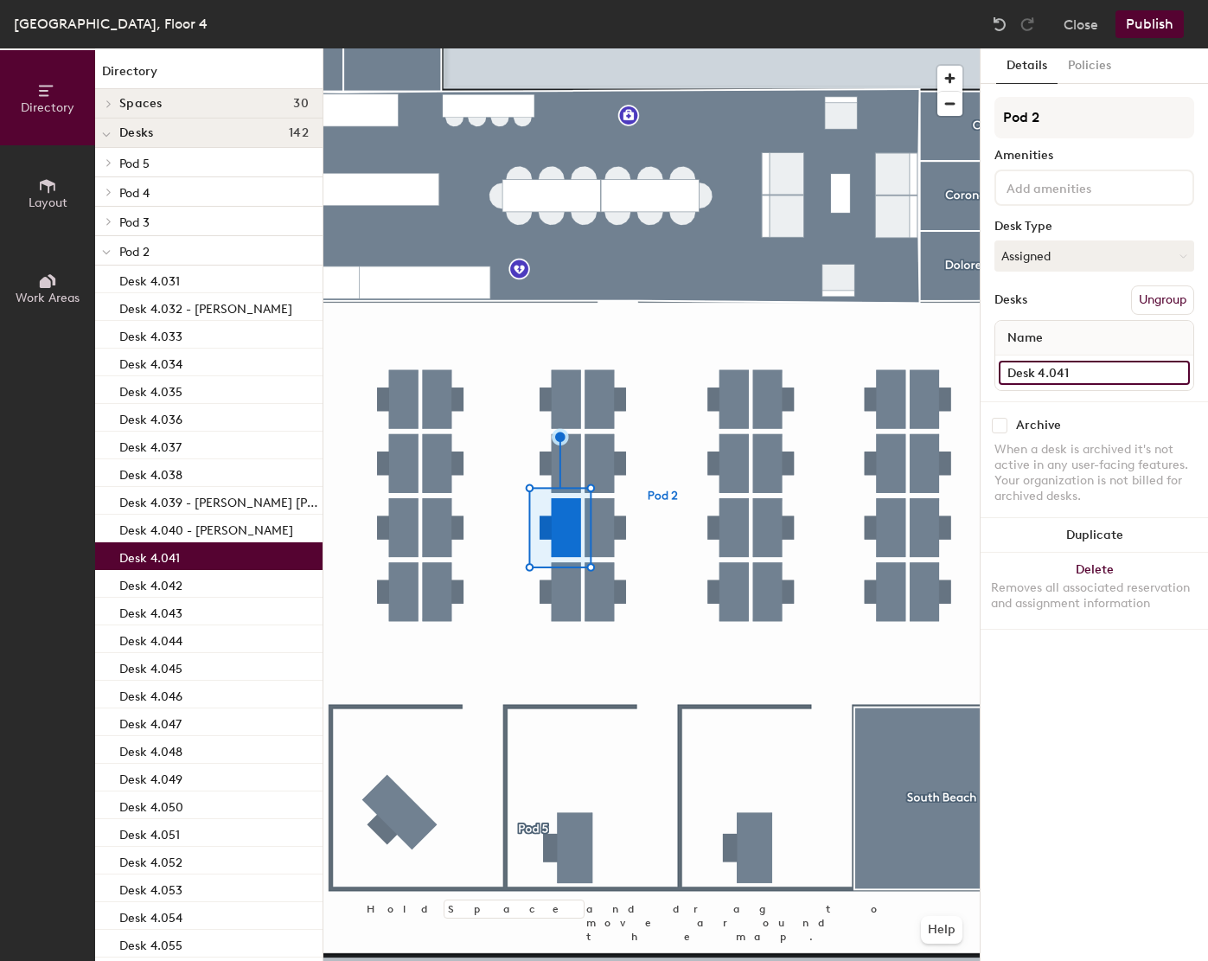
click at [1109, 361] on input "Desk 4.041" at bounding box center [1094, 373] width 191 height 24
paste input "[PERSON_NAME]"
type input "Desk 4.041 - [PERSON_NAME]"
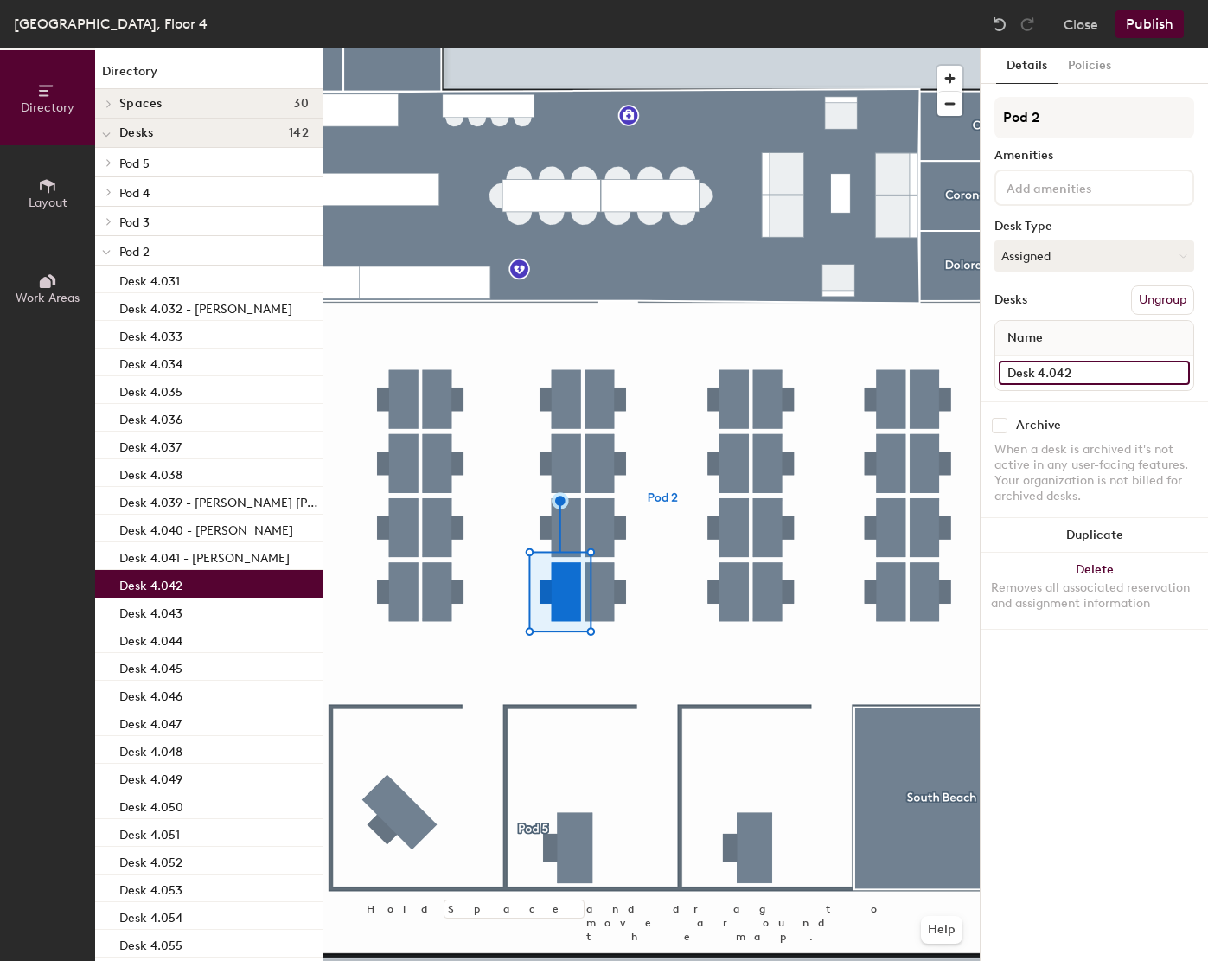
click at [1123, 367] on input "Desk 4.042" at bounding box center [1094, 373] width 191 height 24
paste input "Mugundh [PERSON_NAME]"
type input "Desk 4.042 - Mugundh [PERSON_NAME]"
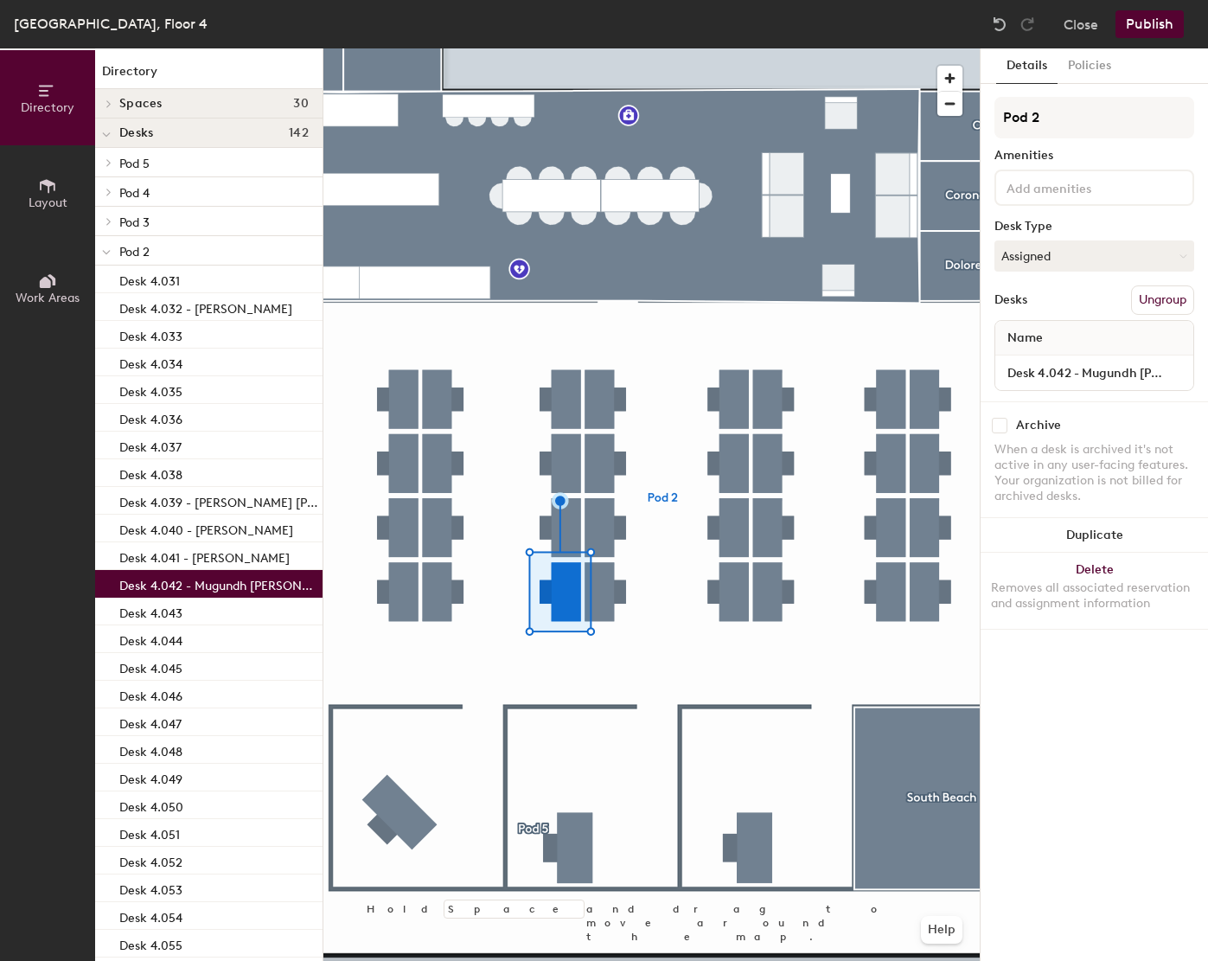
click at [1152, 23] on button "Publish" at bounding box center [1149, 24] width 68 height 28
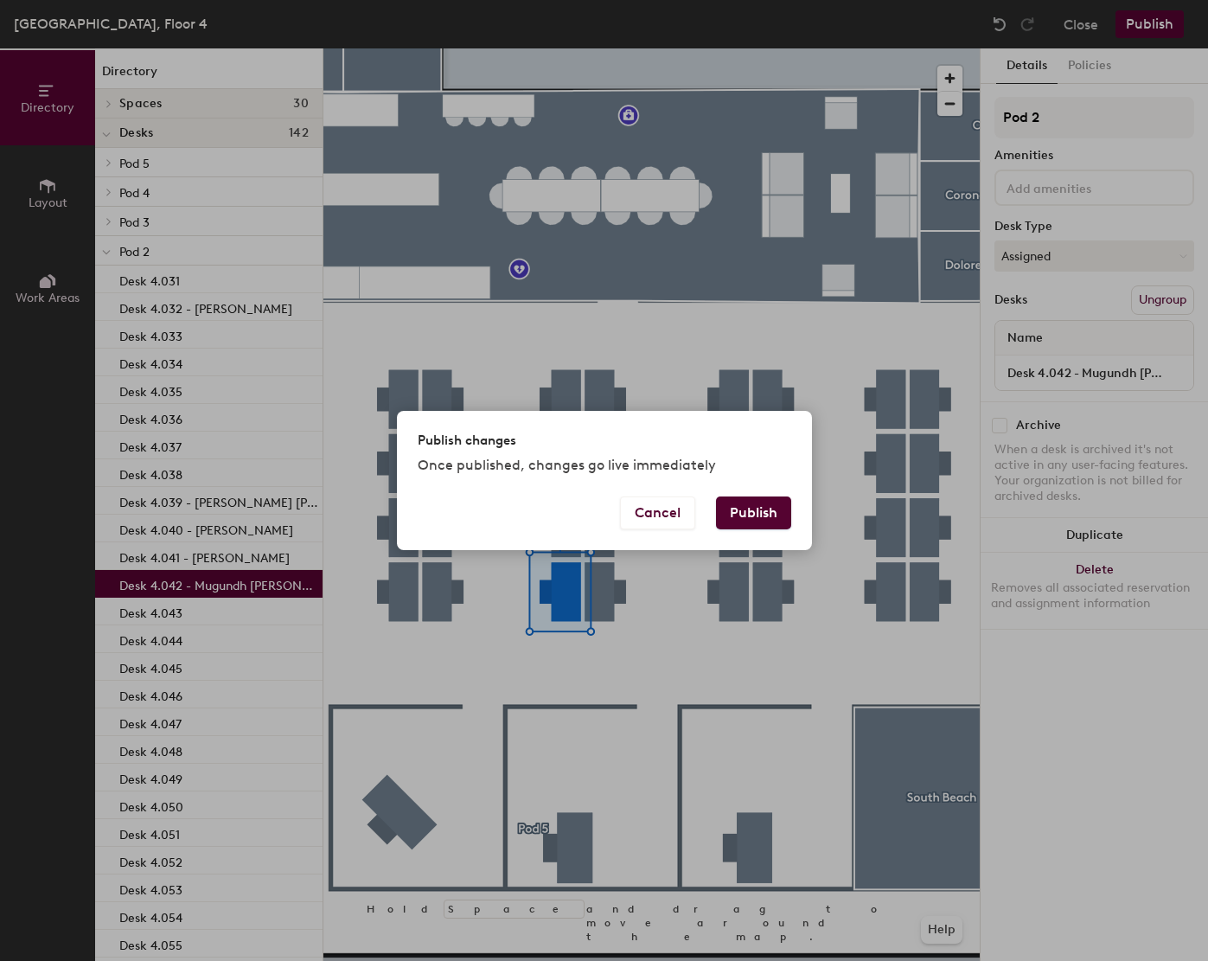
click at [763, 514] on button "Publish" at bounding box center [753, 512] width 75 height 33
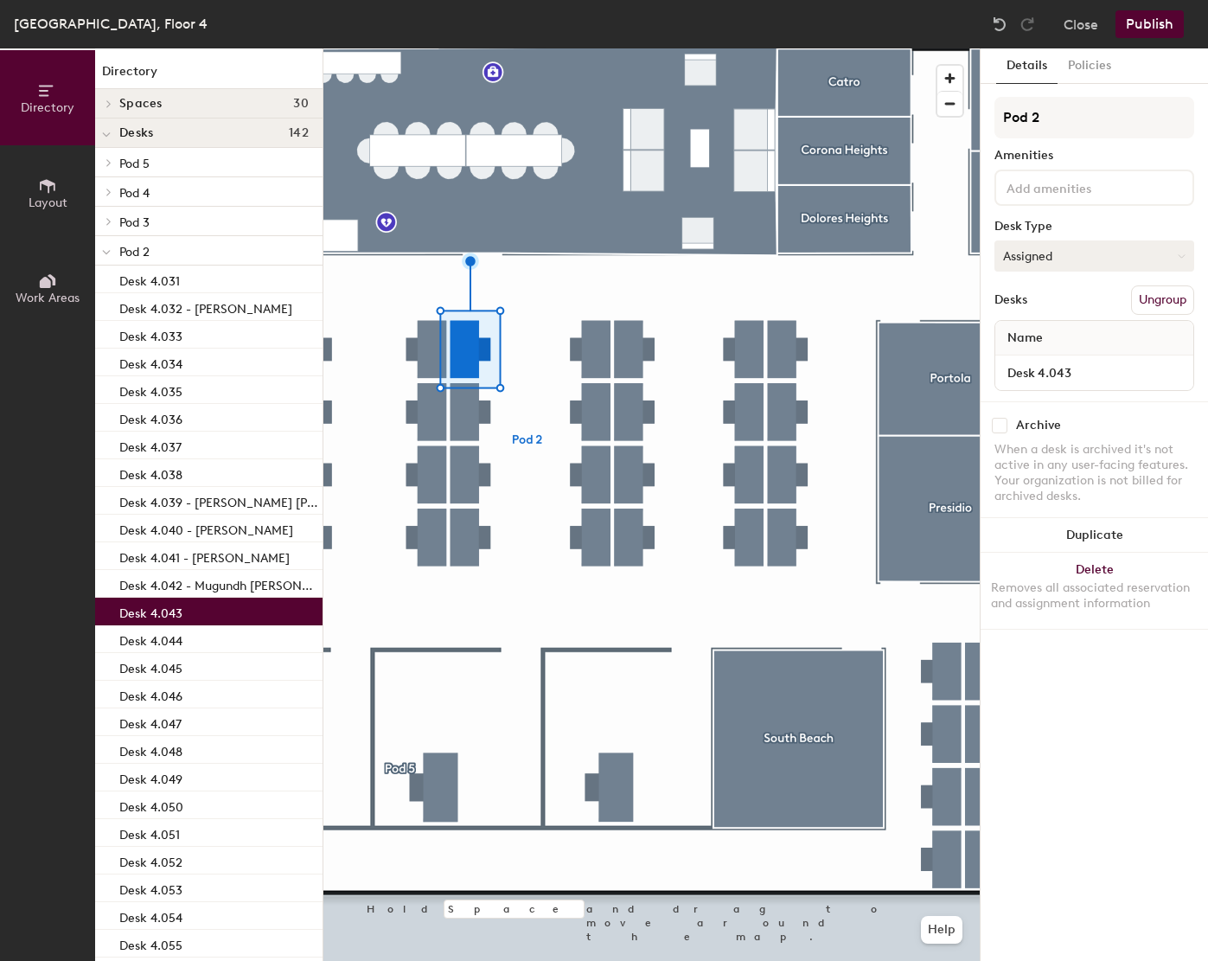
click at [1054, 268] on button "Assigned" at bounding box center [1094, 255] width 200 height 31
click at [1012, 337] on div "Hot" at bounding box center [1081, 335] width 173 height 26
click at [472, 48] on div at bounding box center [651, 48] width 656 height 0
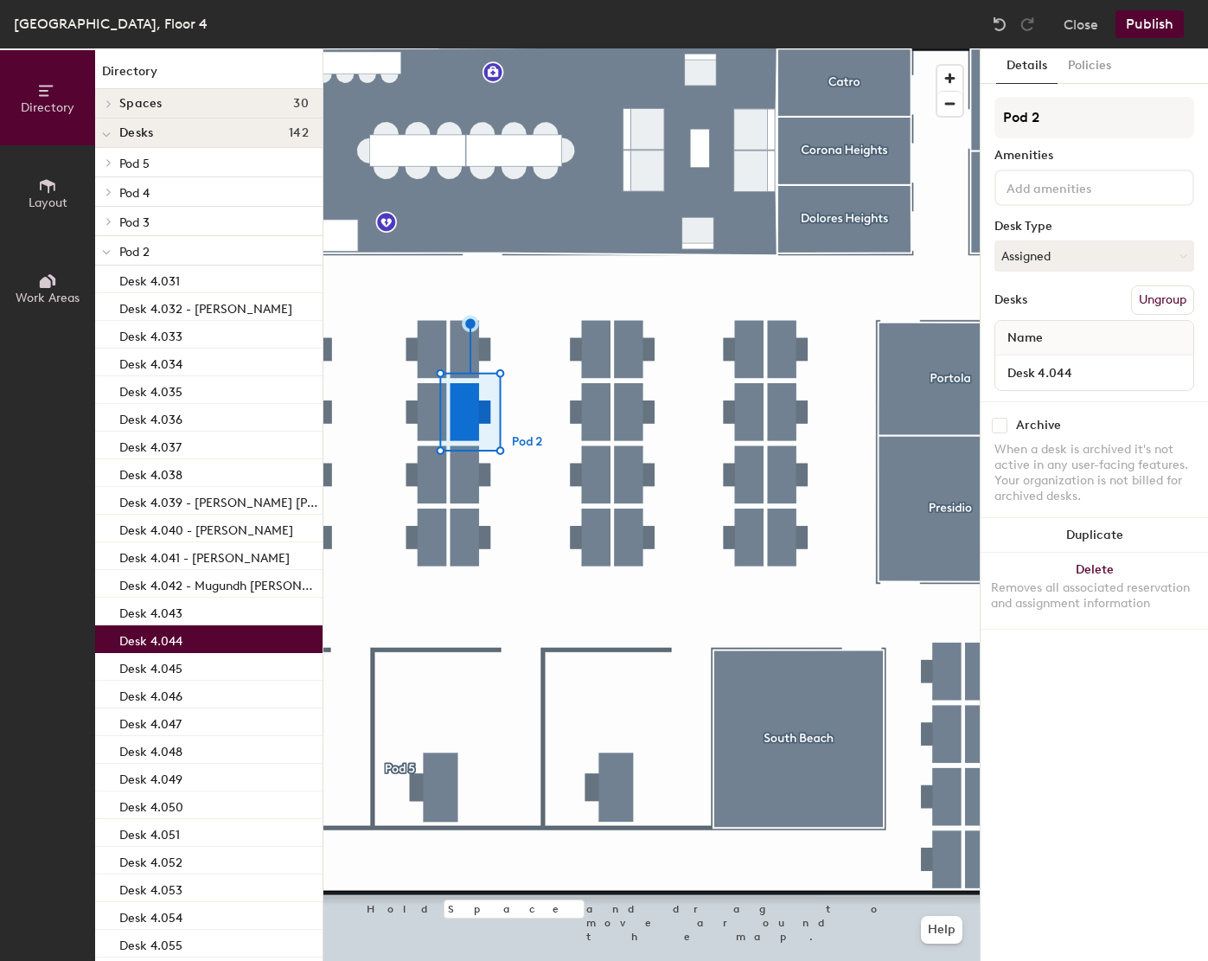
click at [1037, 272] on div "Pod 2 Amenities Desk Type Assigned Desks Ungroup Name Desk 4.044" at bounding box center [1094, 249] width 200 height 304
click at [1037, 264] on button "Assigned" at bounding box center [1094, 255] width 200 height 31
click at [1037, 329] on div "Hot" at bounding box center [1081, 335] width 173 height 26
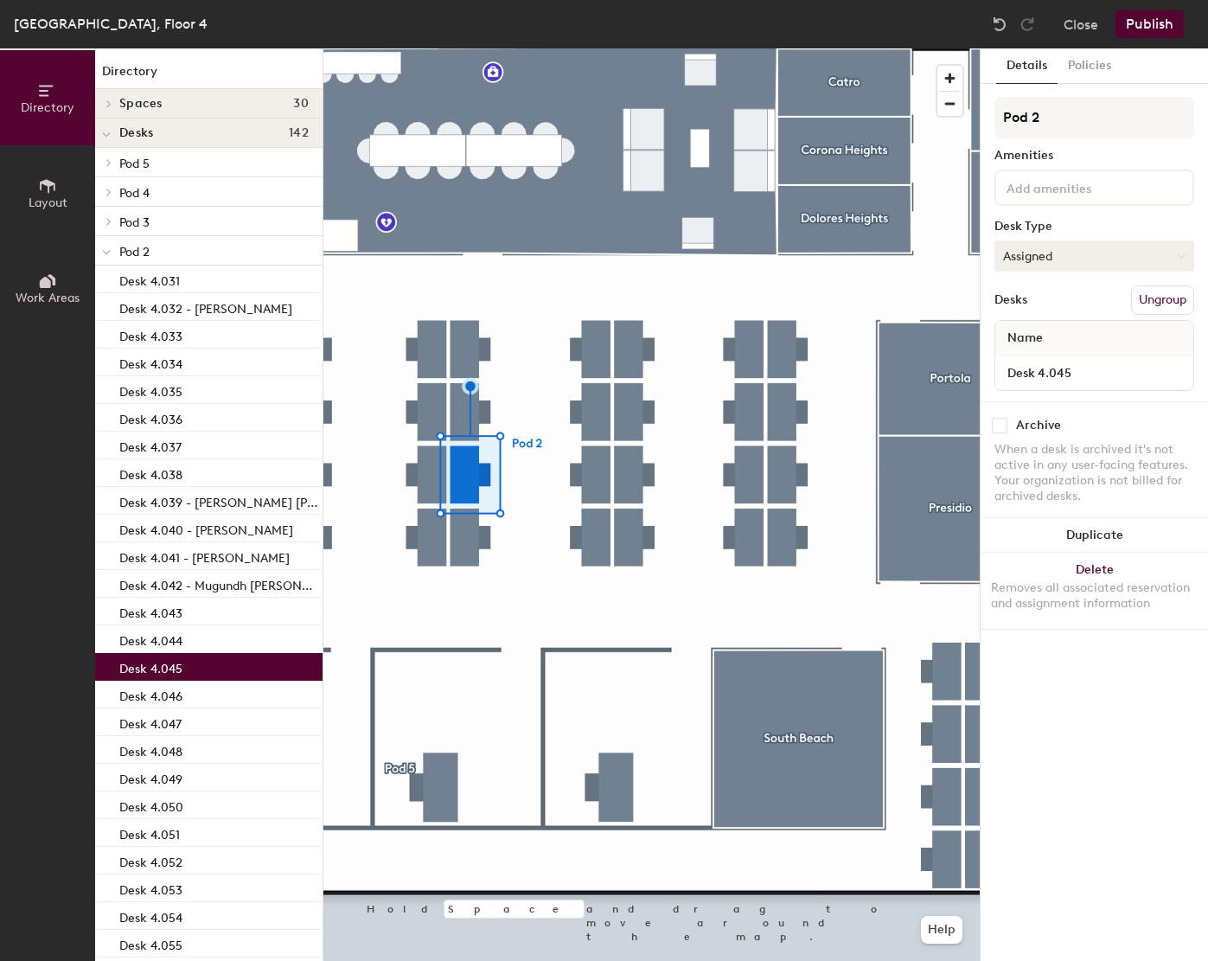
click at [1051, 252] on button "Assigned" at bounding box center [1094, 255] width 200 height 31
click at [1031, 329] on div "Hot" at bounding box center [1081, 335] width 173 height 26
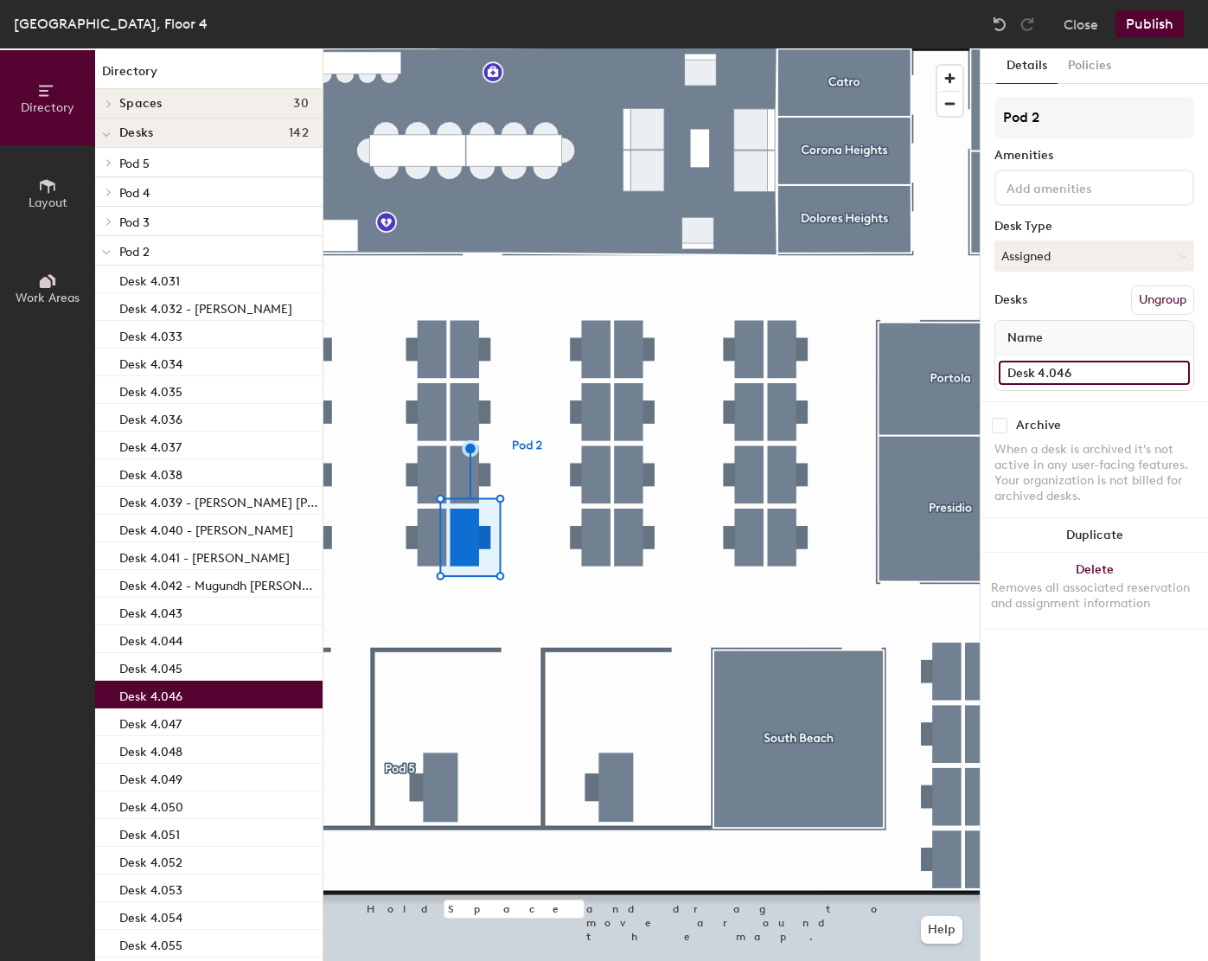
click at [1141, 379] on input "Desk 4.046" at bounding box center [1094, 373] width 191 height 24
paste input "Jack Beegan"
type input "Desk 4.046 - Jack Beegan"
click at [1150, 35] on button "Publish" at bounding box center [1149, 24] width 68 height 28
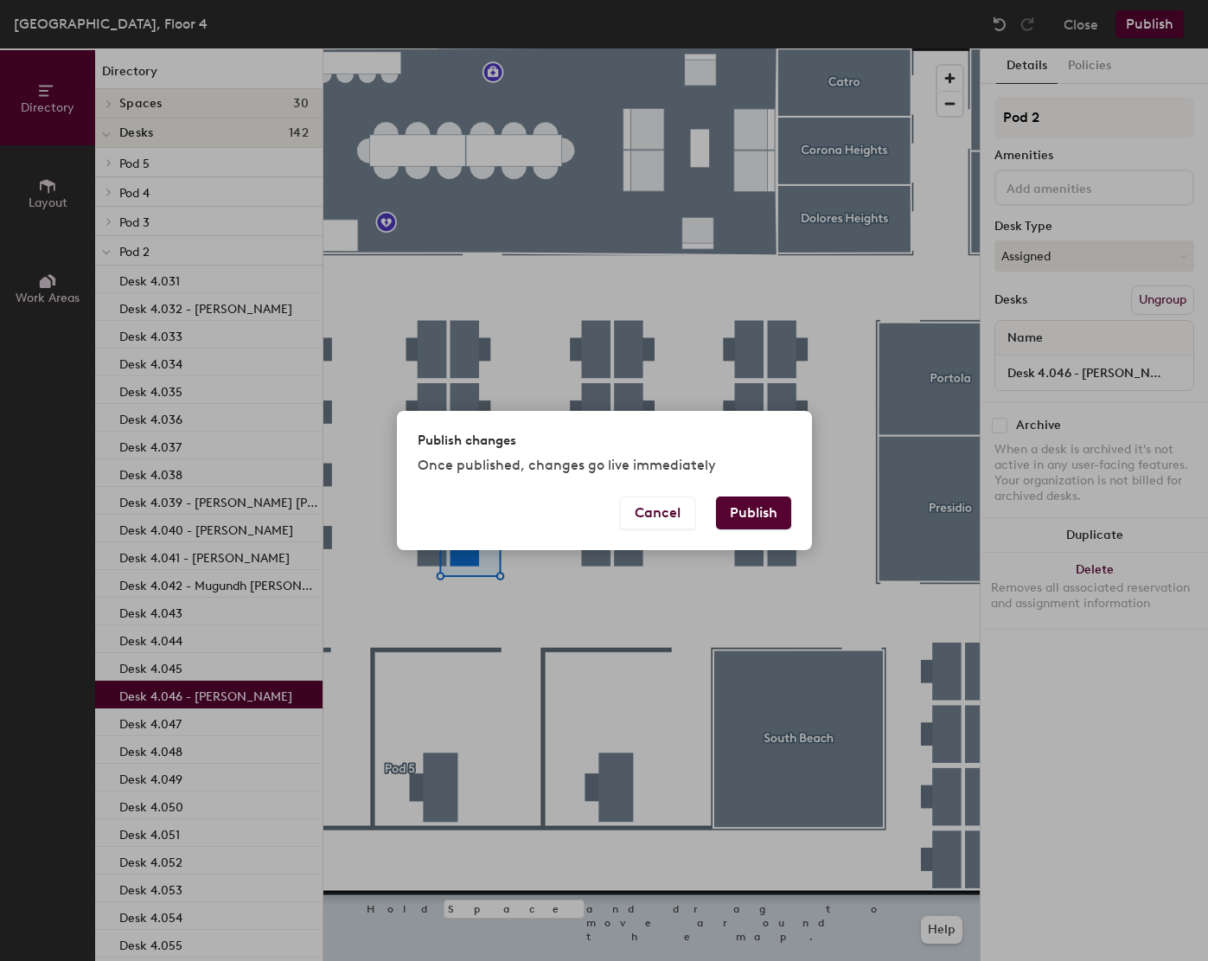
click at [741, 512] on button "Publish" at bounding box center [753, 512] width 75 height 33
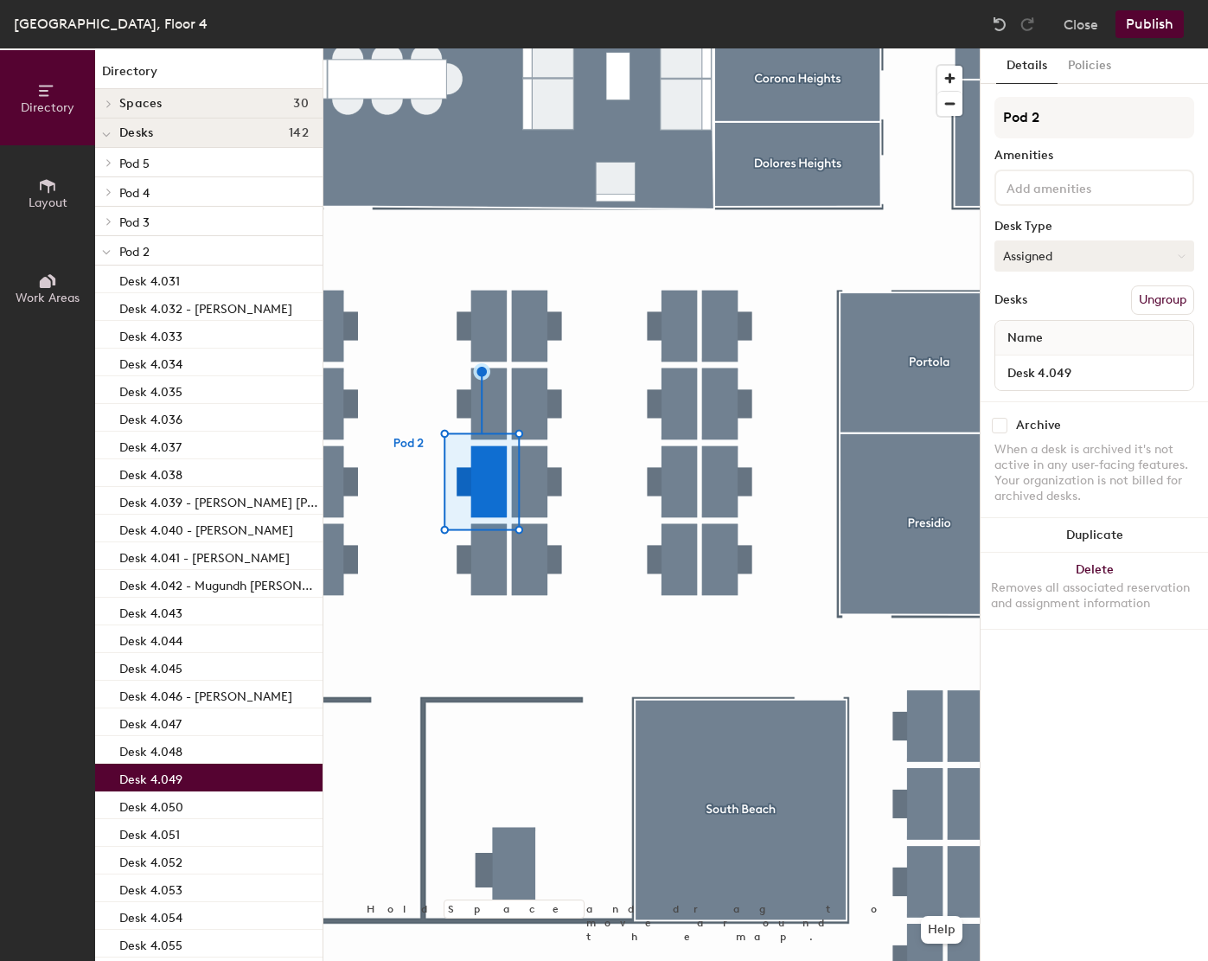
click at [1044, 252] on button "Assigned" at bounding box center [1094, 255] width 200 height 31
click at [1022, 333] on div "Hot" at bounding box center [1081, 335] width 173 height 26
click at [547, 48] on div at bounding box center [651, 48] width 656 height 0
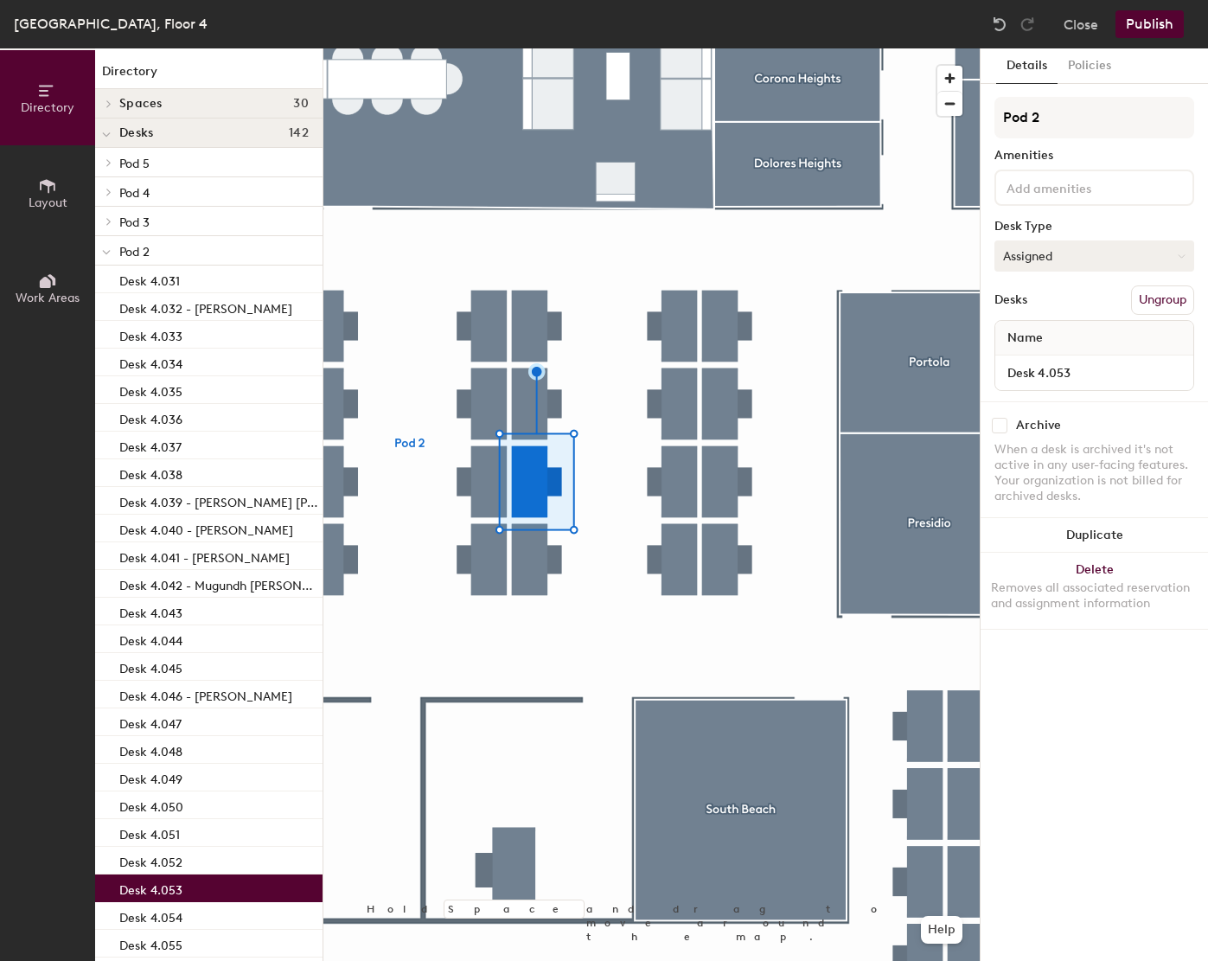
click at [1094, 248] on button "Assigned" at bounding box center [1094, 255] width 200 height 31
click at [1019, 330] on div "Hot" at bounding box center [1081, 335] width 173 height 26
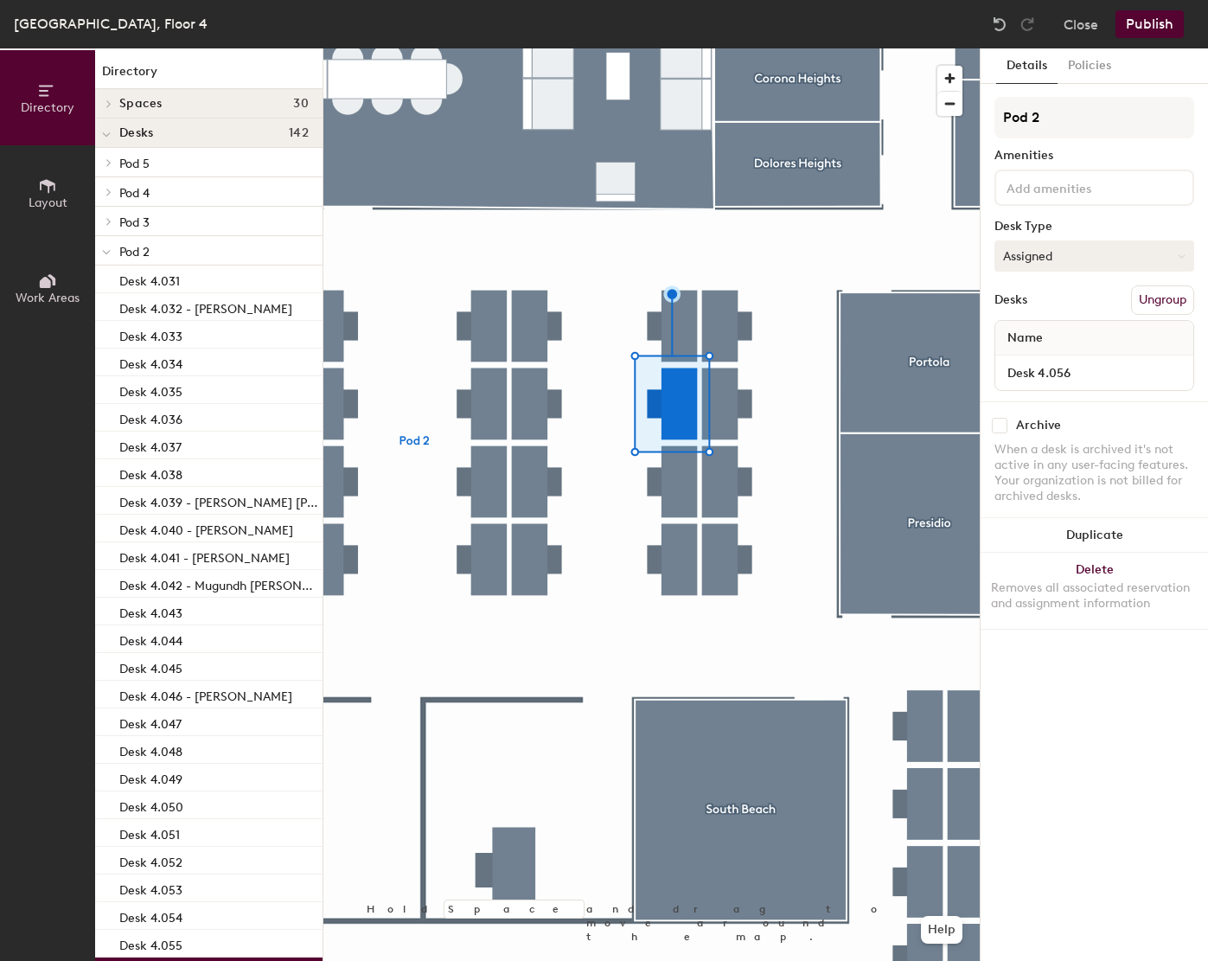
click at [1095, 259] on button "Assigned" at bounding box center [1094, 255] width 200 height 31
click at [1029, 332] on div "Hot" at bounding box center [1081, 335] width 173 height 26
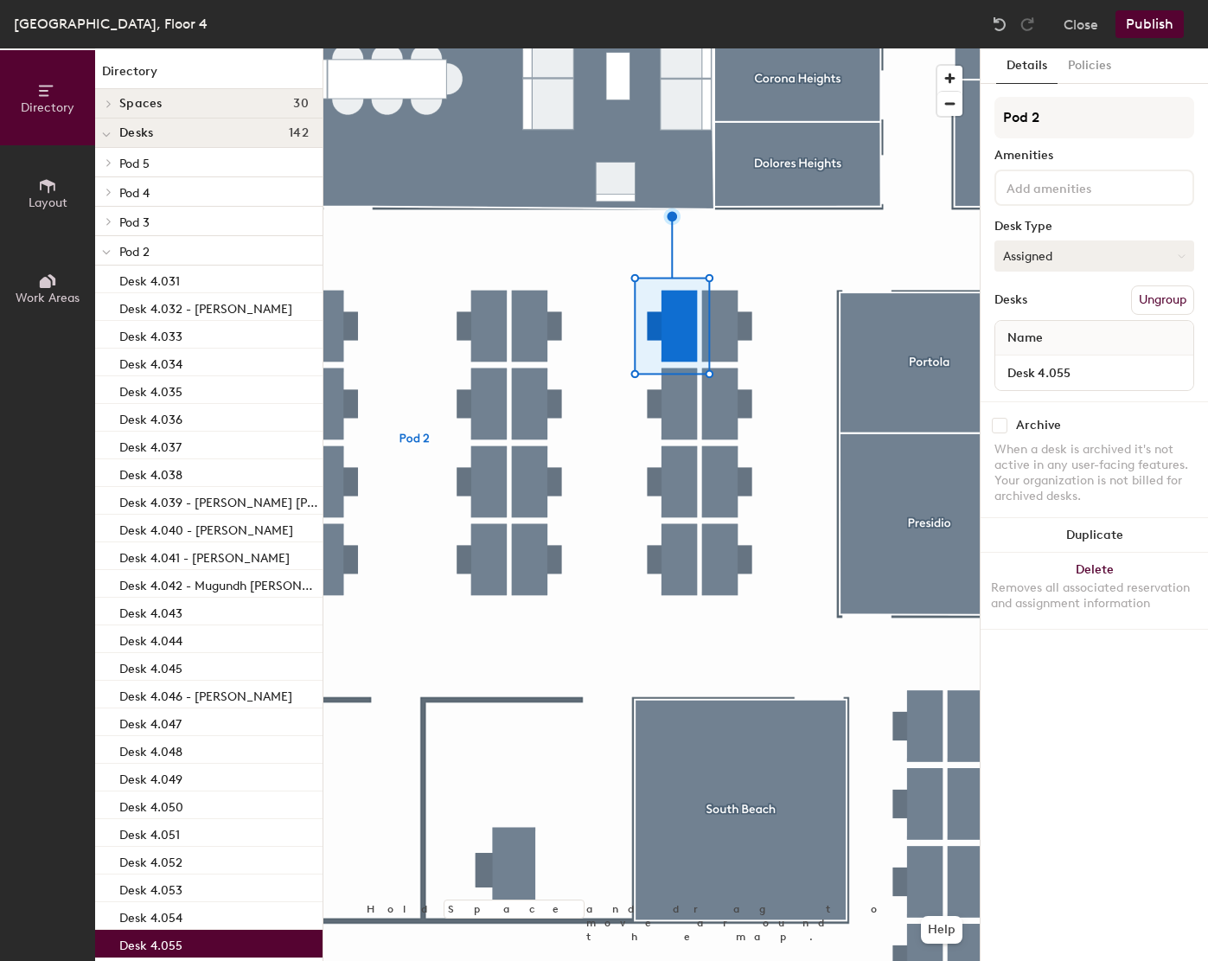
click at [1033, 260] on button "Assigned" at bounding box center [1094, 255] width 200 height 31
click at [1033, 342] on div "Hot" at bounding box center [1081, 335] width 173 height 26
click at [673, 48] on div at bounding box center [651, 48] width 656 height 0
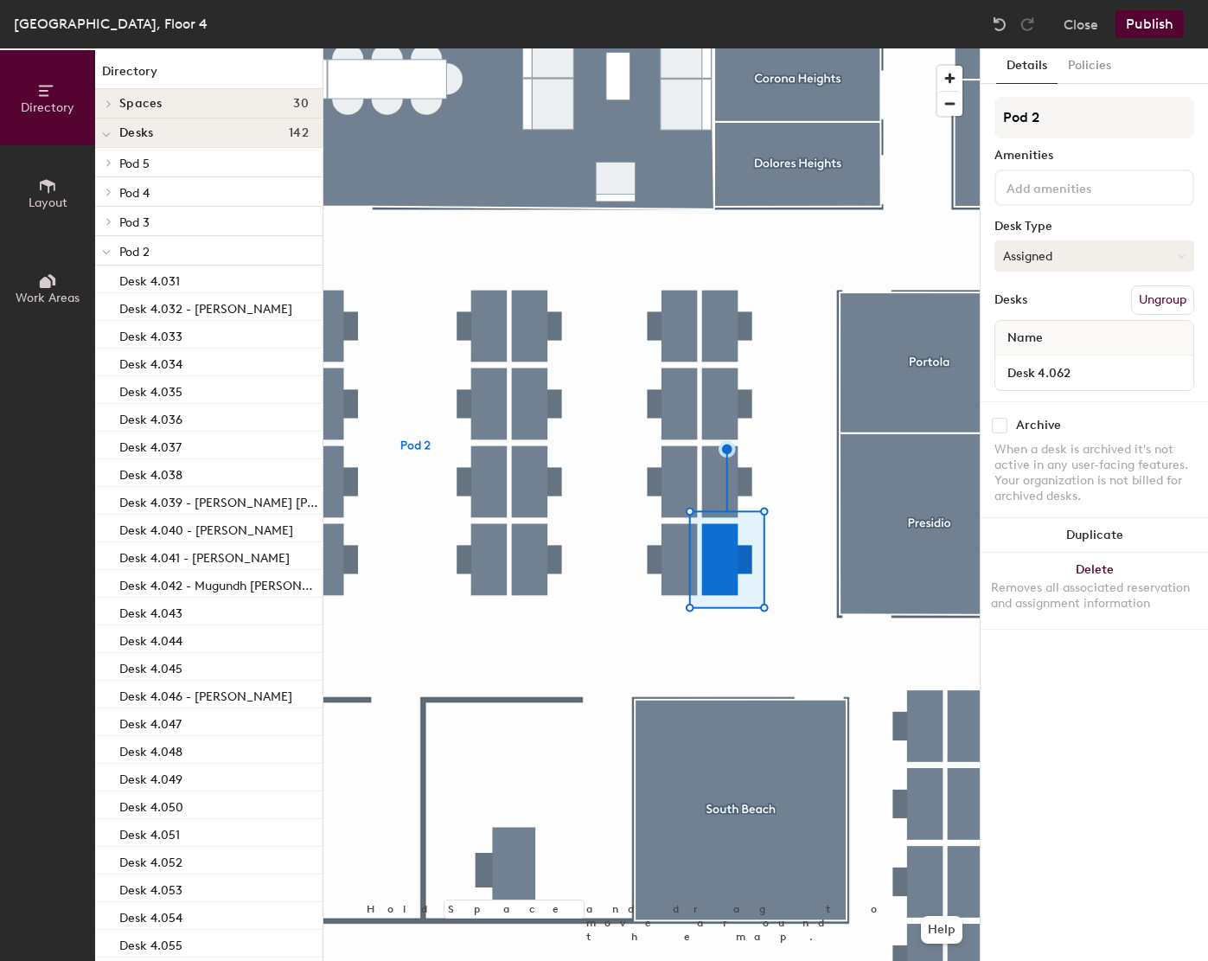
click at [1120, 245] on button "Assigned" at bounding box center [1094, 255] width 200 height 31
click at [1024, 327] on div "Hot" at bounding box center [1081, 335] width 173 height 26
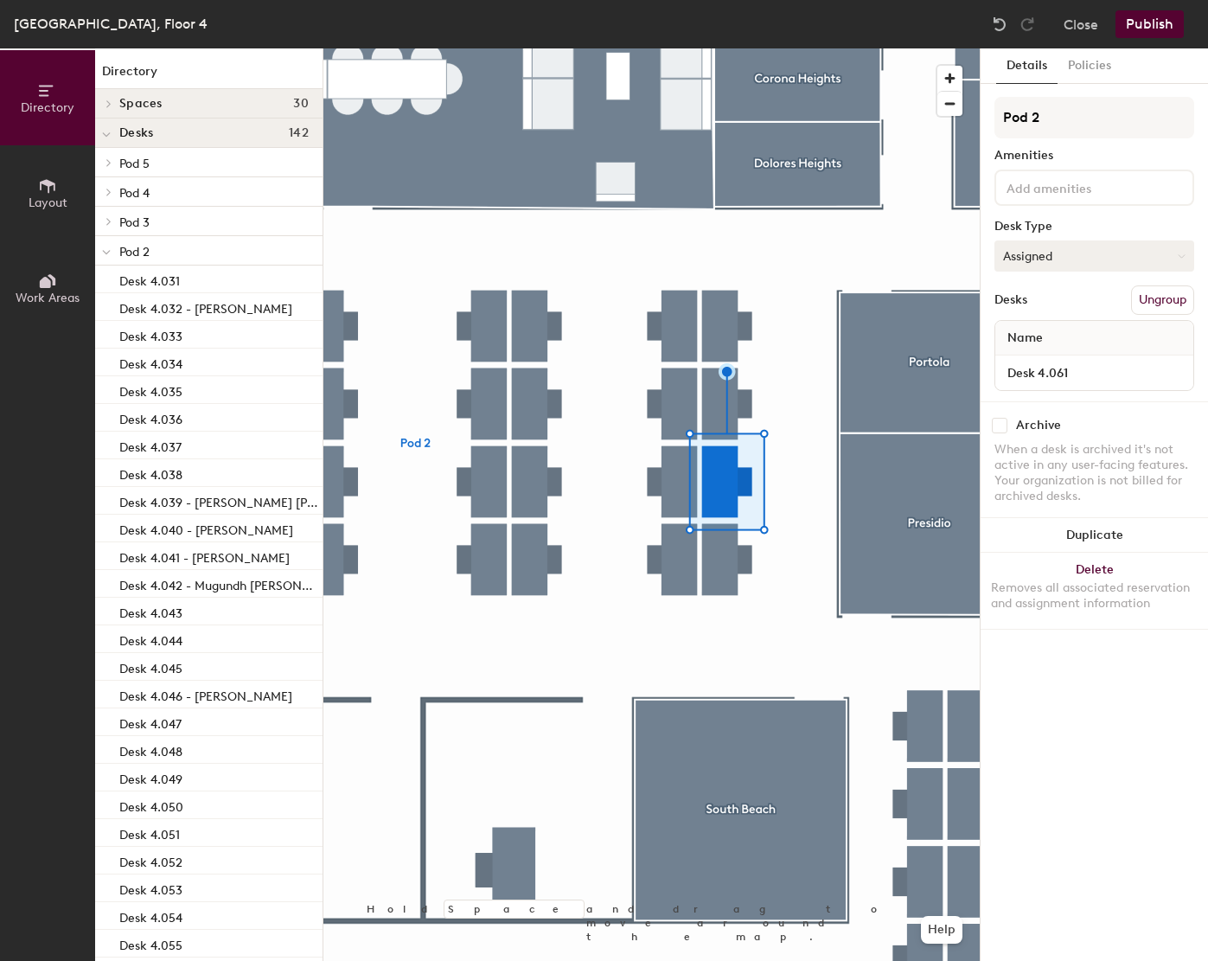
click at [1067, 254] on button "Assigned" at bounding box center [1094, 255] width 200 height 31
click at [1014, 338] on div "Hot" at bounding box center [1081, 335] width 173 height 26
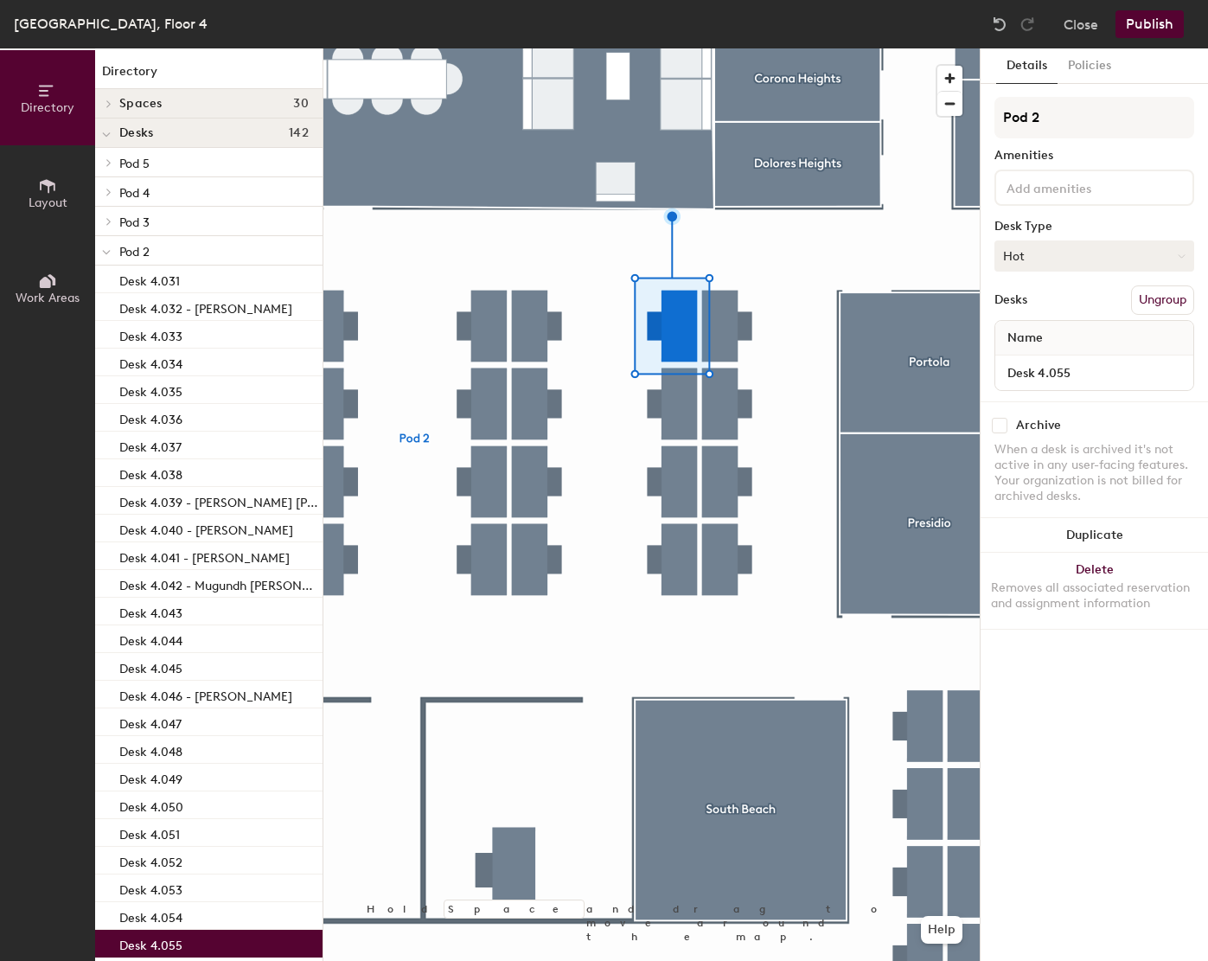
click at [1049, 256] on button "Hot" at bounding box center [1094, 255] width 200 height 31
click at [1031, 311] on div "Assigned" at bounding box center [1081, 310] width 173 height 26
click at [1144, 368] on input "Desk 4.055" at bounding box center [1094, 373] width 191 height 24
paste input "Wei Li"
type input "Desk 4.055 - Wei Li"
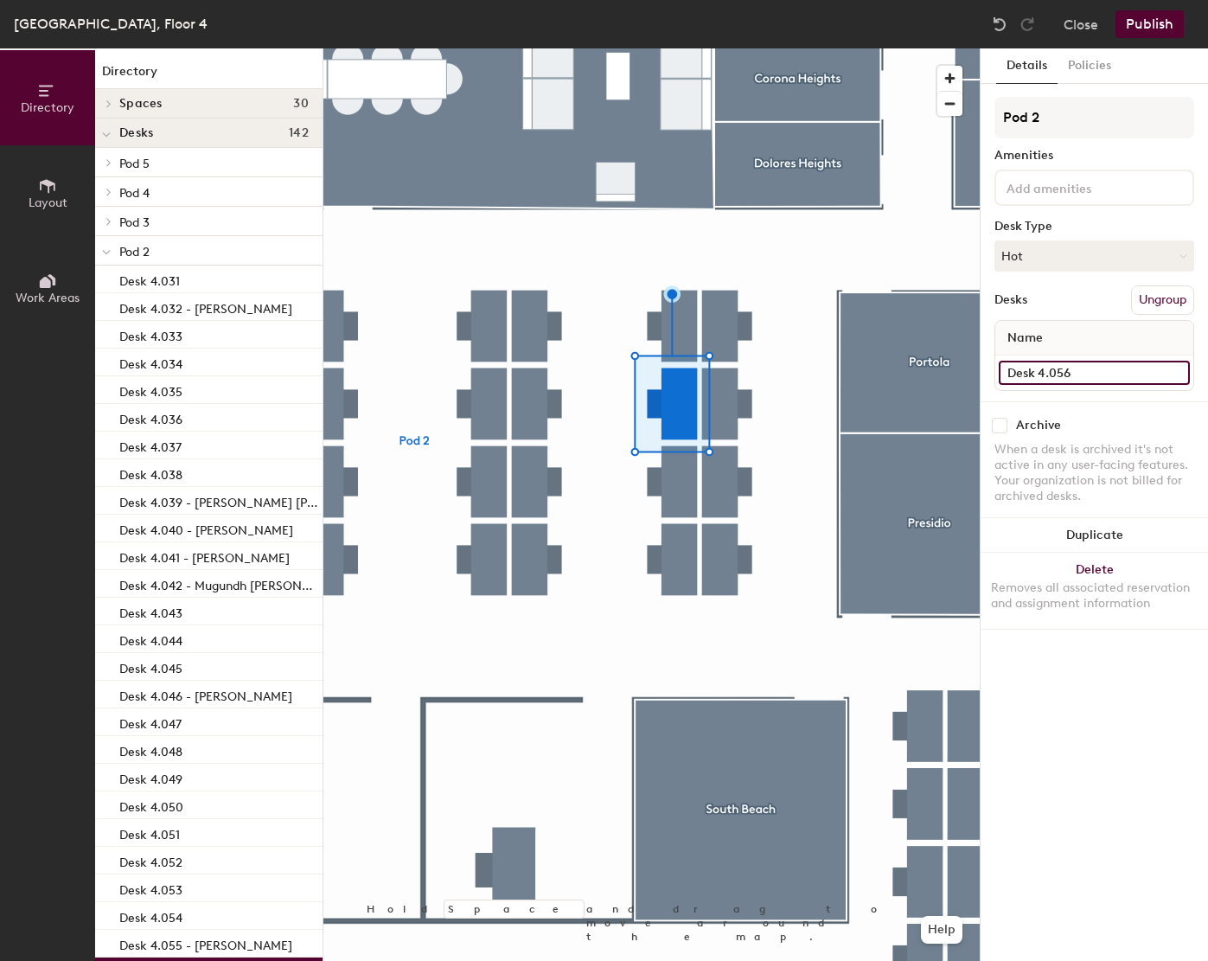
click at [1095, 373] on input "Desk 4.056" at bounding box center [1094, 373] width 191 height 24
paste input "Abhishek Gupta"
type input "Desk 4.056 - Abhishek Gupta"
click at [1108, 245] on button "Hot" at bounding box center [1094, 255] width 200 height 31
click at [1041, 305] on div "Assigned" at bounding box center [1081, 310] width 173 height 26
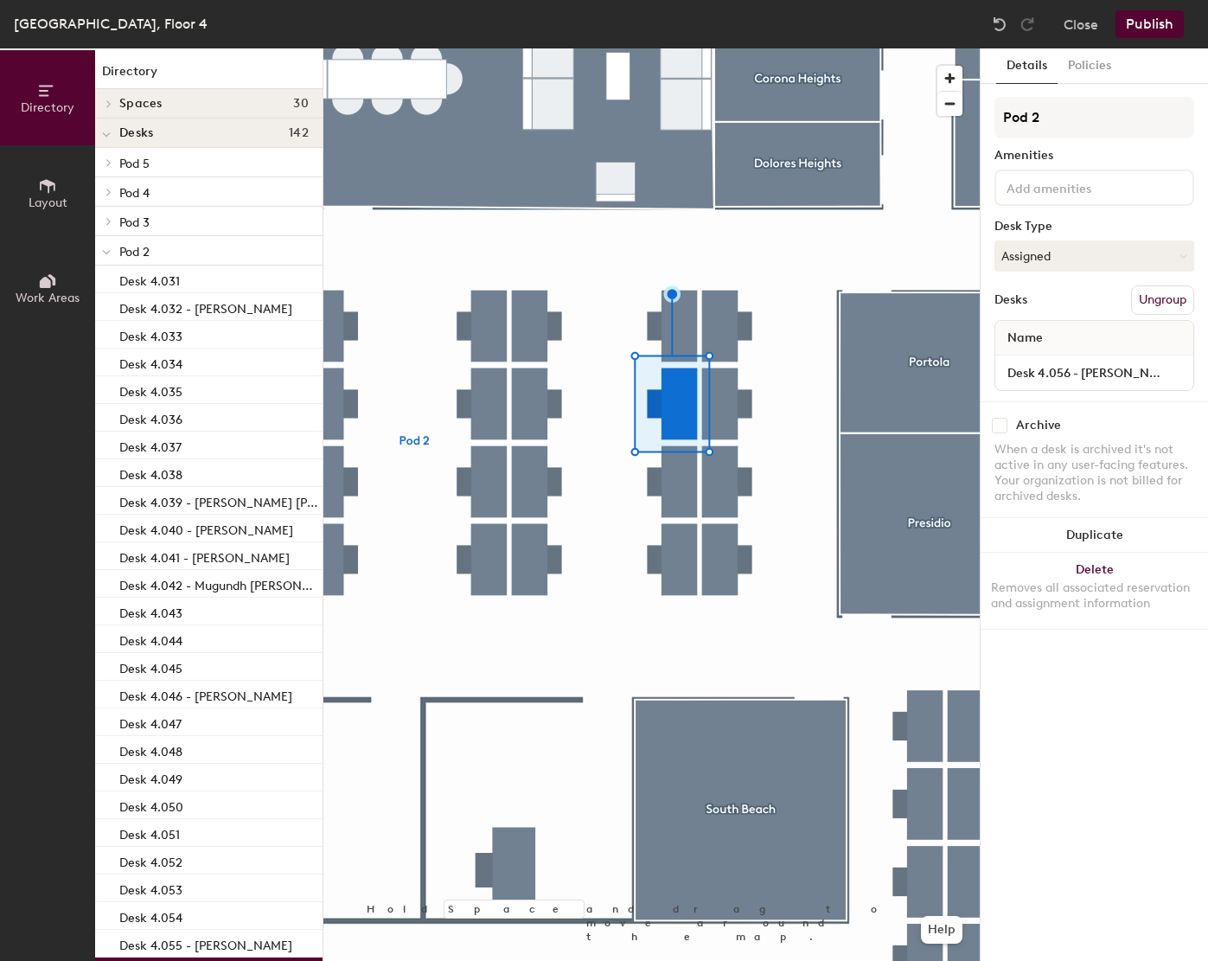
click at [728, 48] on div at bounding box center [651, 48] width 656 height 0
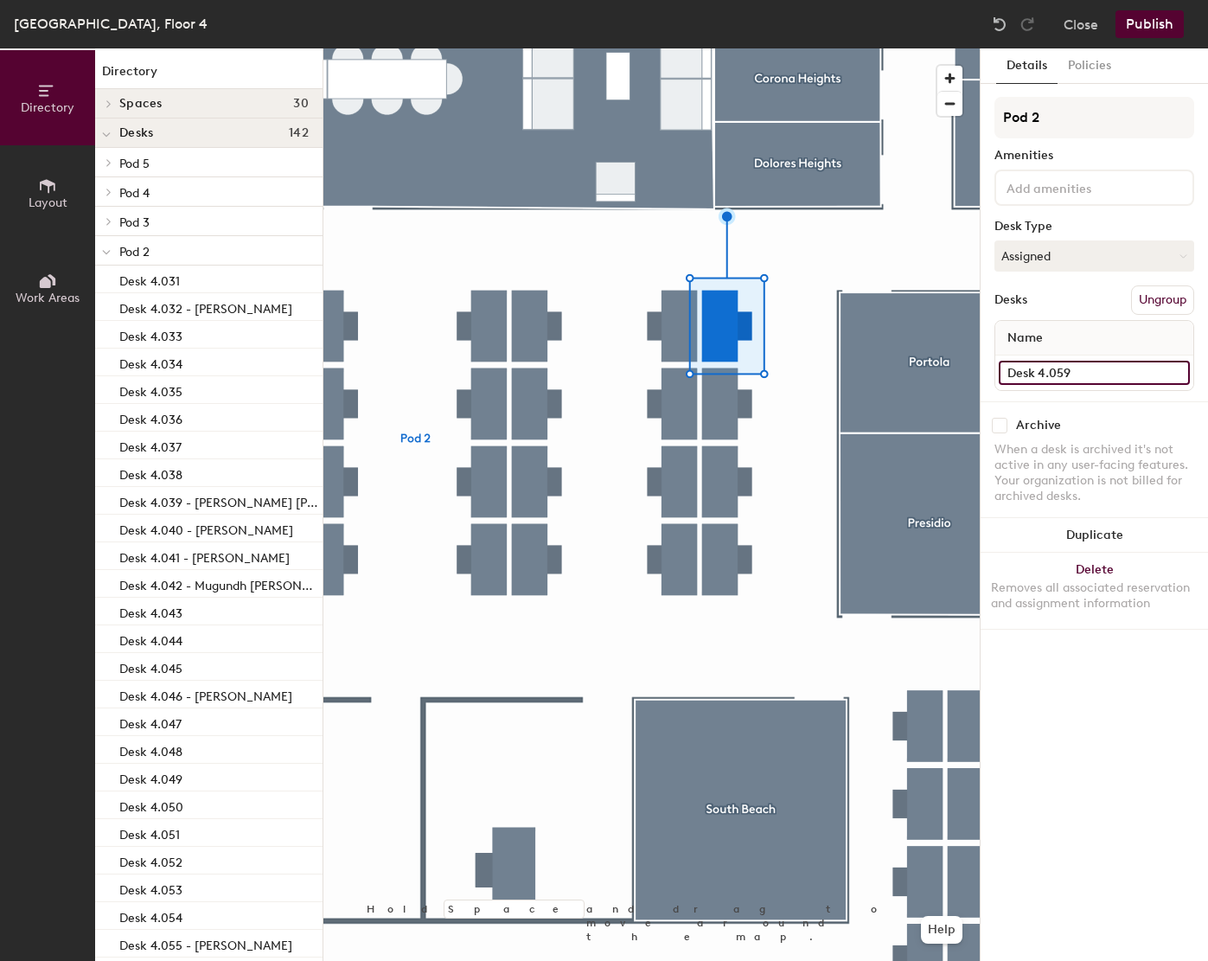
click at [1097, 366] on input "Desk 4.059" at bounding box center [1094, 373] width 191 height 24
paste input "João Botelho"
type input "Desk 4.059 - João Botelho"
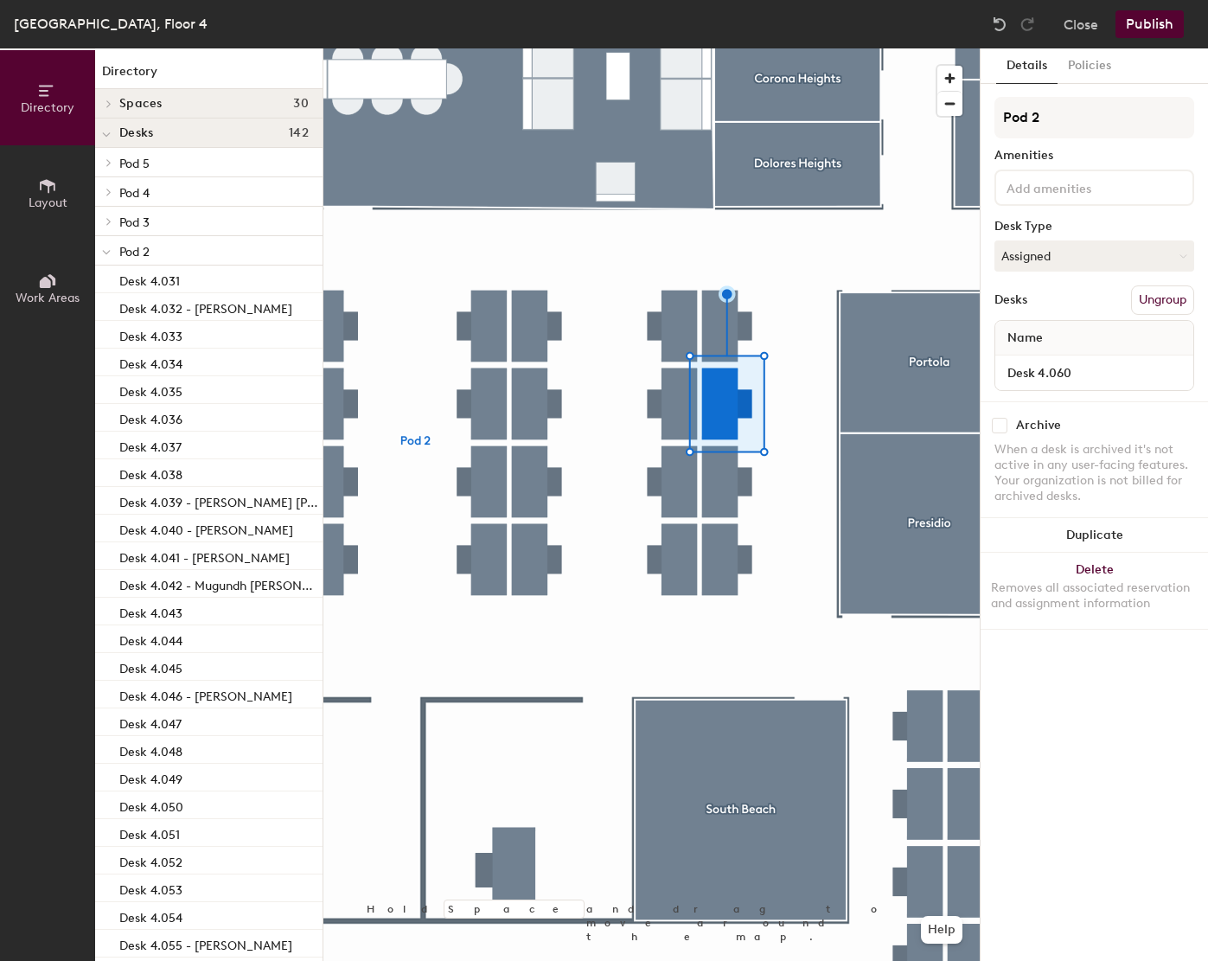
click at [1106, 385] on div "Desk 4.060" at bounding box center [1094, 372] width 198 height 35
click at [1109, 371] on input "Desk 4.060" at bounding box center [1094, 373] width 191 height 24
paste input "Ruan O' Dowd"
type input "Desk 4.060 - Ruan O' Dowd"
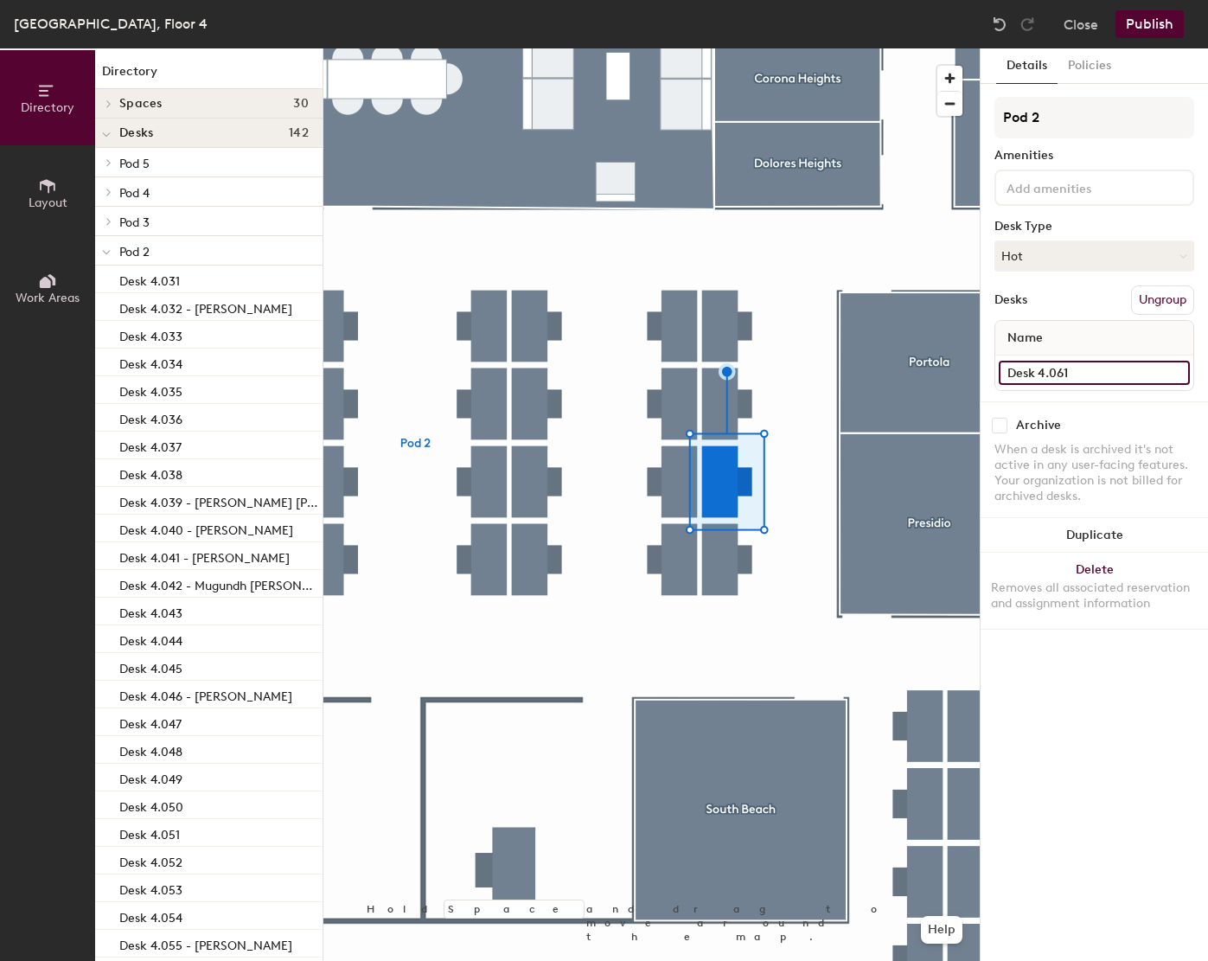
click at [1139, 369] on input "Desk 4.061" at bounding box center [1094, 373] width 191 height 24
paste input "Evan McDonagh"
type input "Desk 4.061 - Evan McDonagh"
click at [1048, 265] on button "Hot" at bounding box center [1094, 255] width 200 height 31
click at [1036, 294] on div "Assigned Hot Hoteled" at bounding box center [1094, 335] width 200 height 93
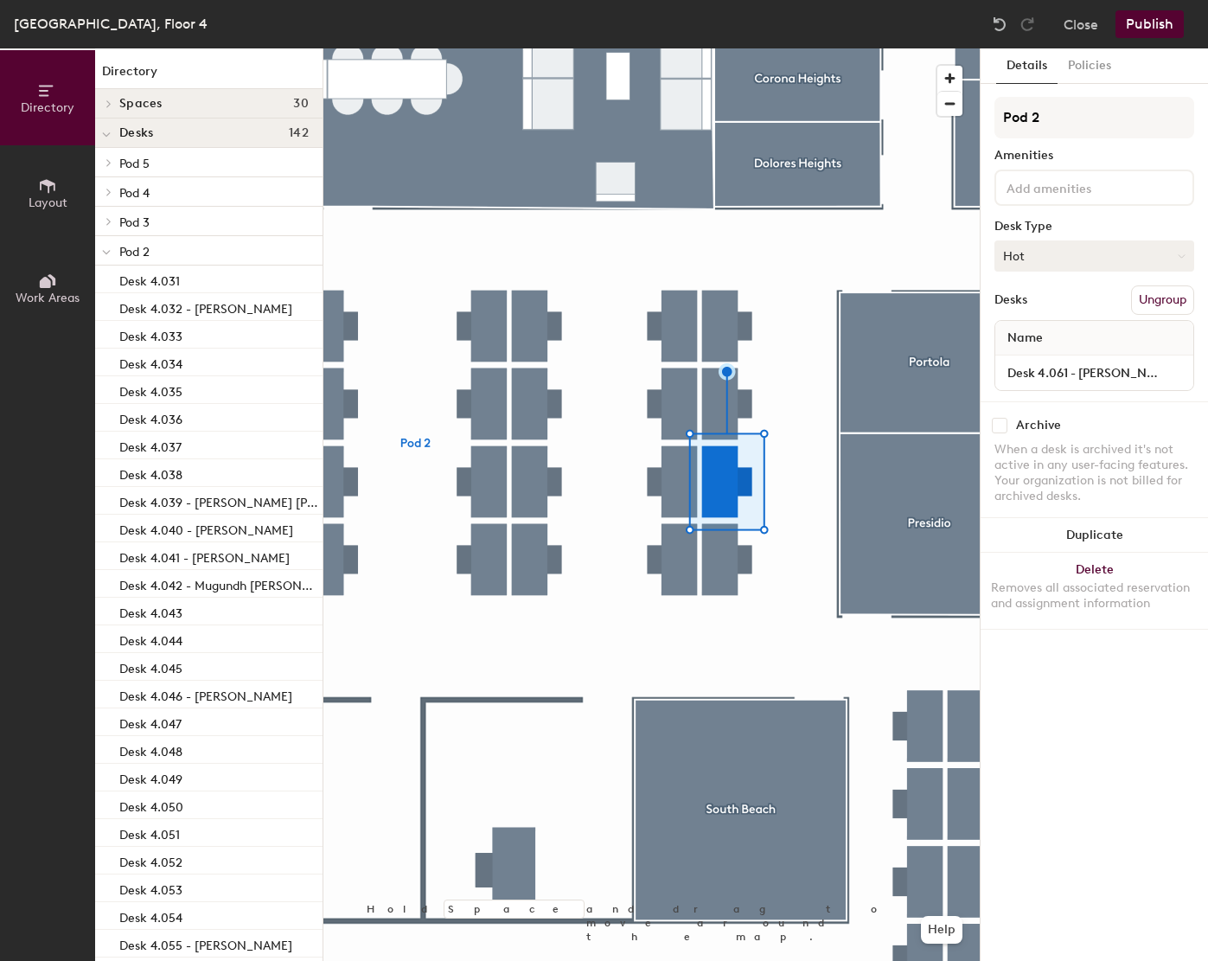
click at [1045, 256] on button "Hot" at bounding box center [1094, 255] width 200 height 31
click at [1045, 315] on div "Assigned" at bounding box center [1081, 310] width 173 height 26
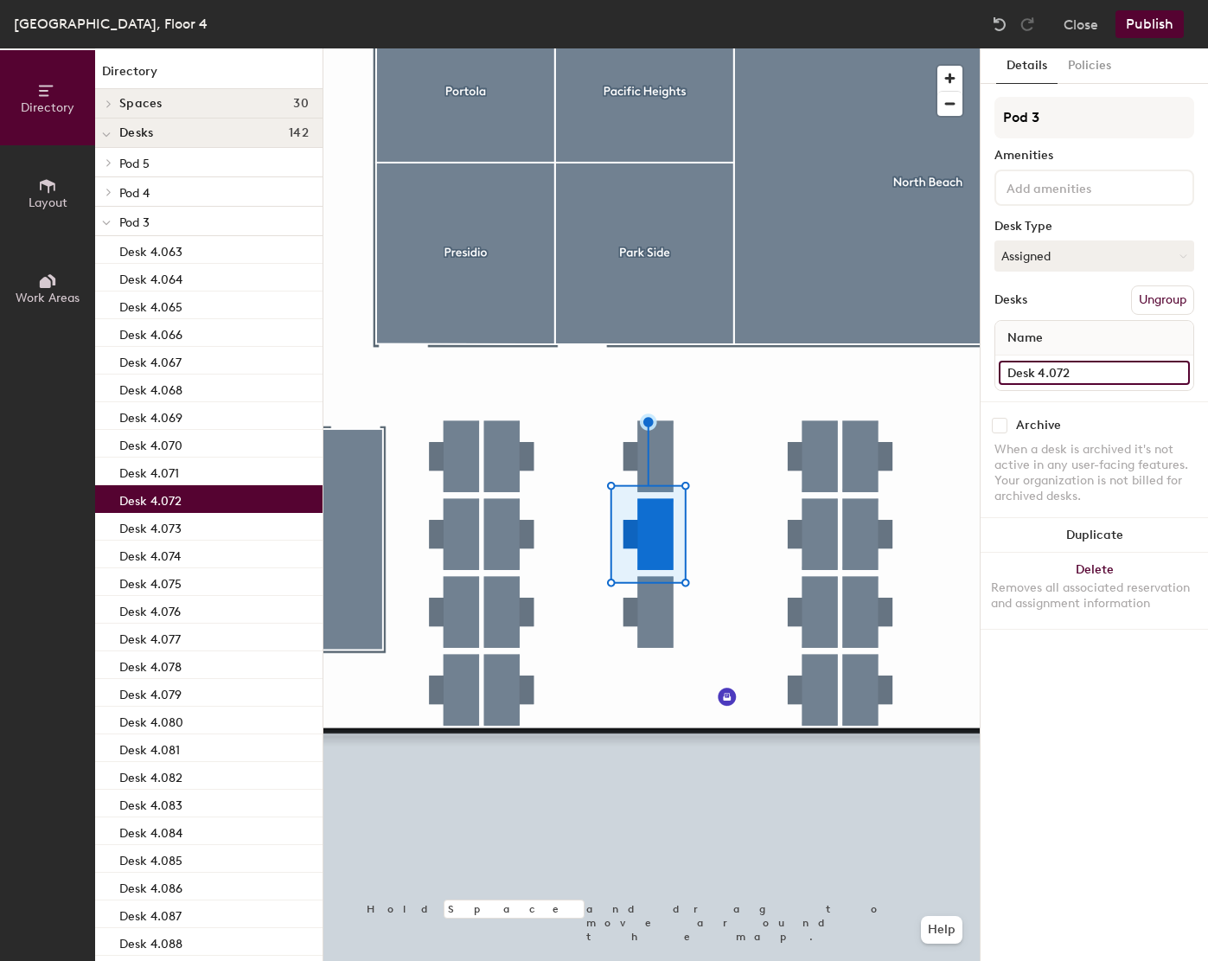
click at [1113, 379] on input "Desk 4.072" at bounding box center [1094, 373] width 191 height 24
paste input "Andrii Yakovenko"
type input "Desk 4.072 - Andrii Yakovenko"
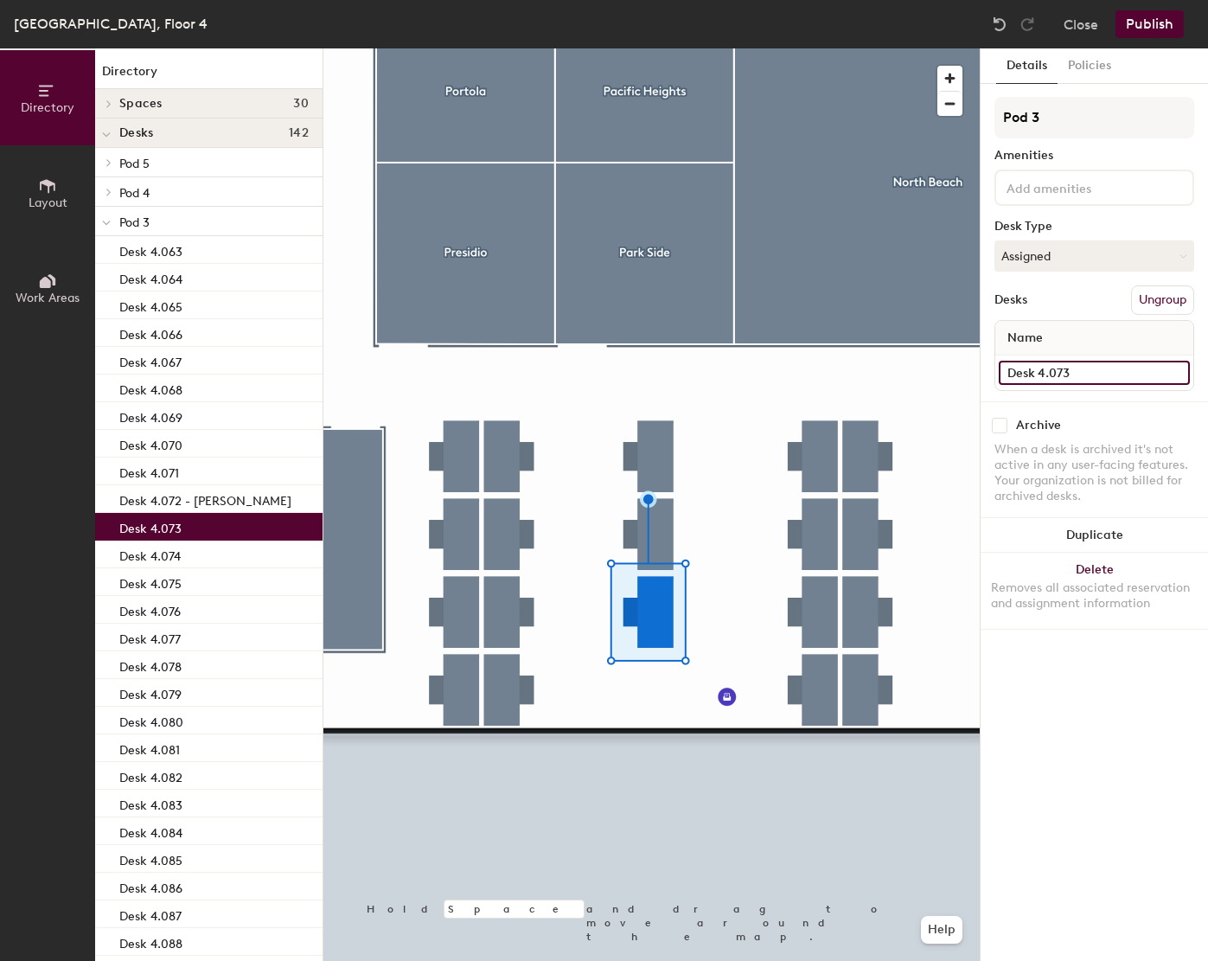
click at [1104, 363] on input "Desk 4.073" at bounding box center [1094, 373] width 191 height 24
paste input "Nosh Bhathena"
type input "Desk 4.073 - Nosh Bhathena"
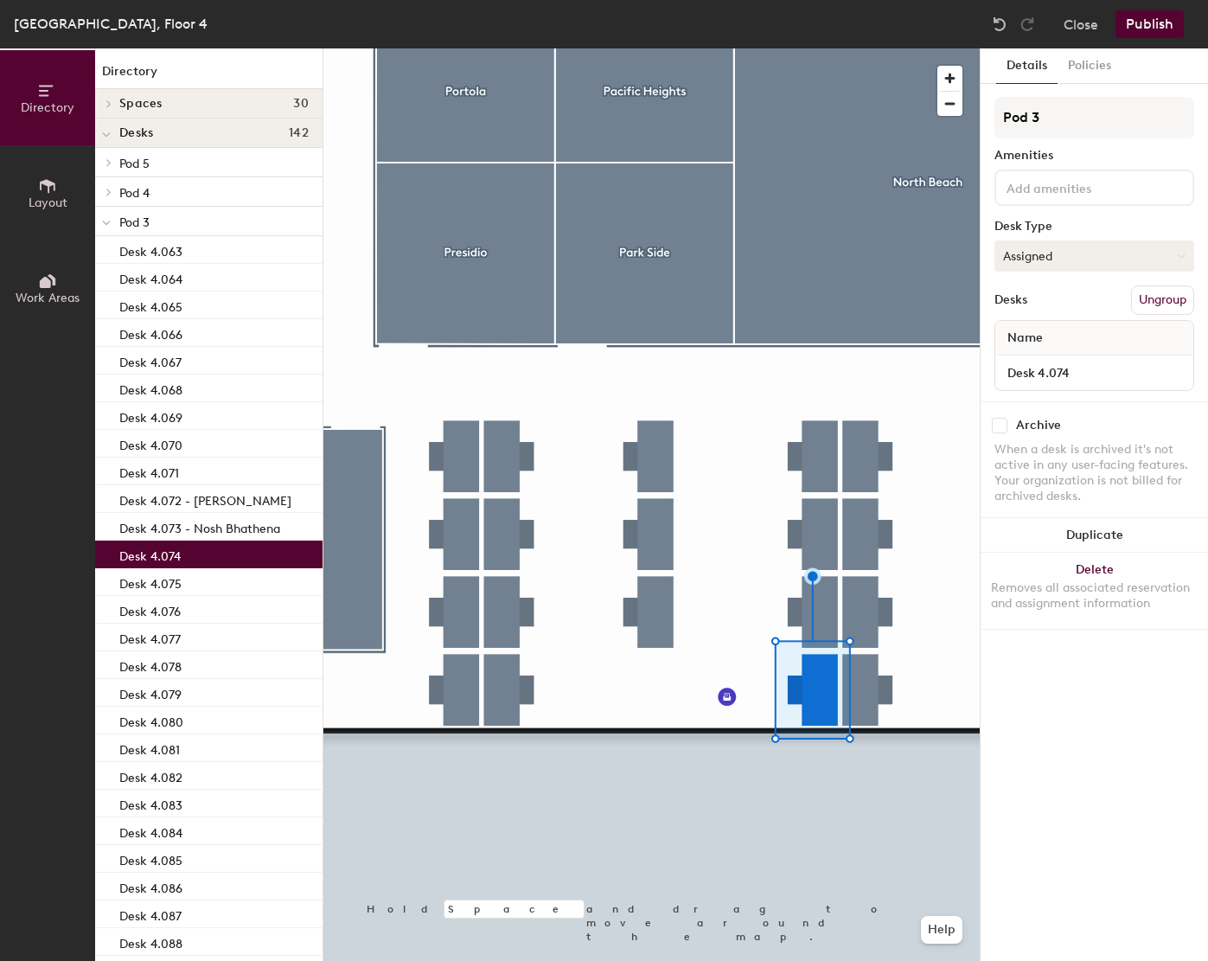
click at [1095, 246] on button "Assigned" at bounding box center [1094, 255] width 200 height 31
click at [1020, 333] on div "Hot" at bounding box center [1081, 335] width 173 height 26
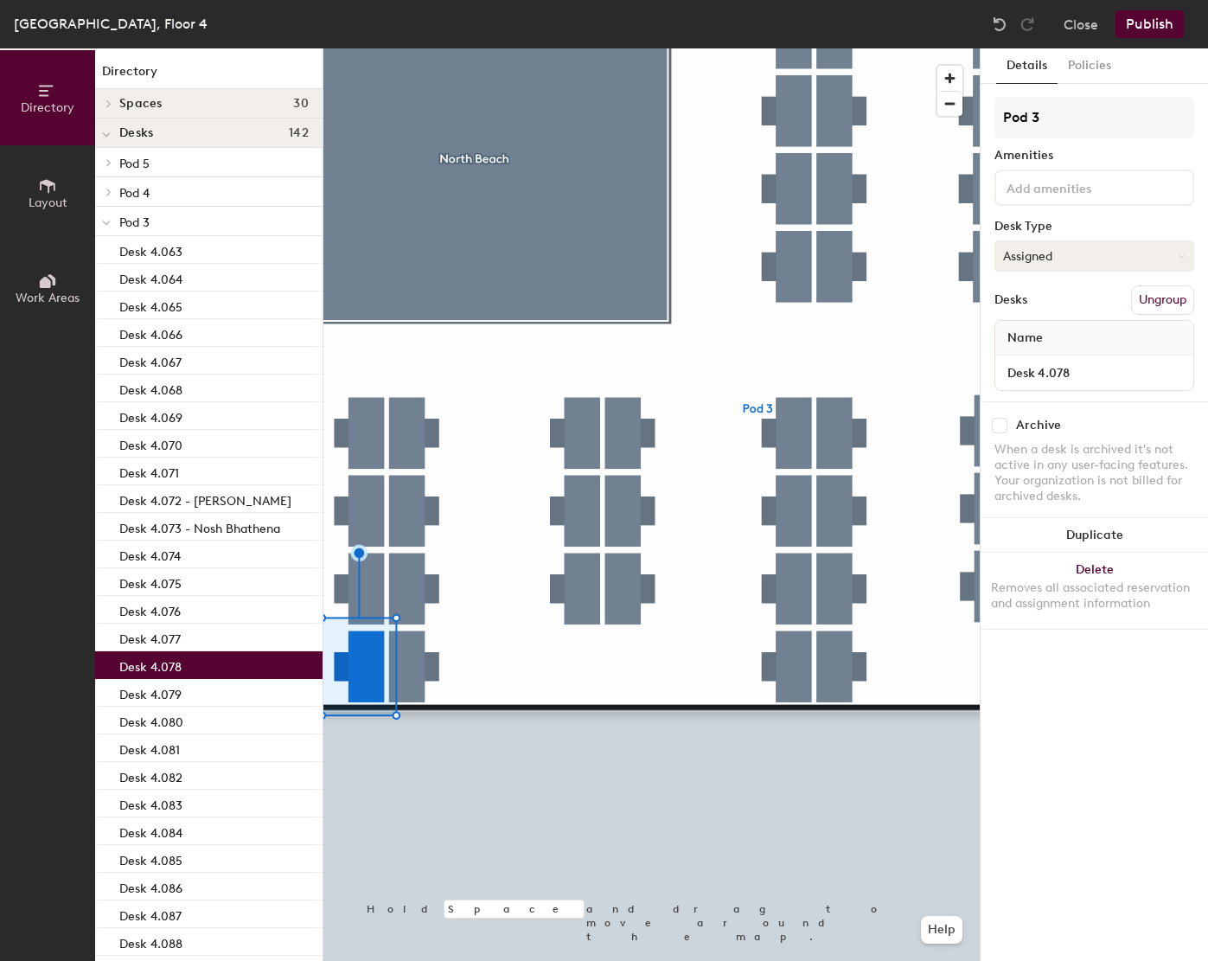
click at [1056, 252] on button "Assigned" at bounding box center [1094, 255] width 200 height 31
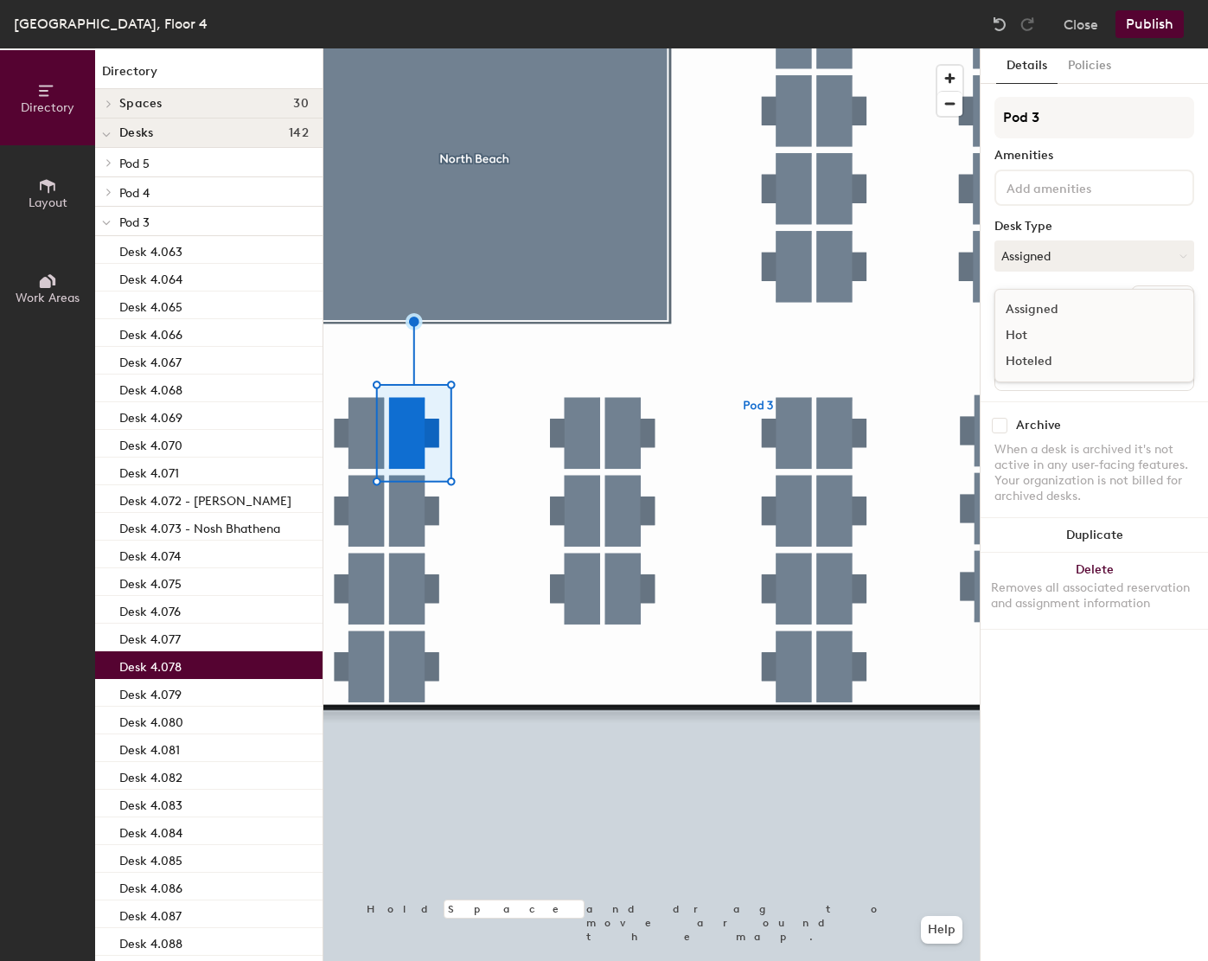
click at [1024, 334] on div "Hot" at bounding box center [1081, 335] width 173 height 26
click at [418, 48] on div at bounding box center [651, 48] width 656 height 0
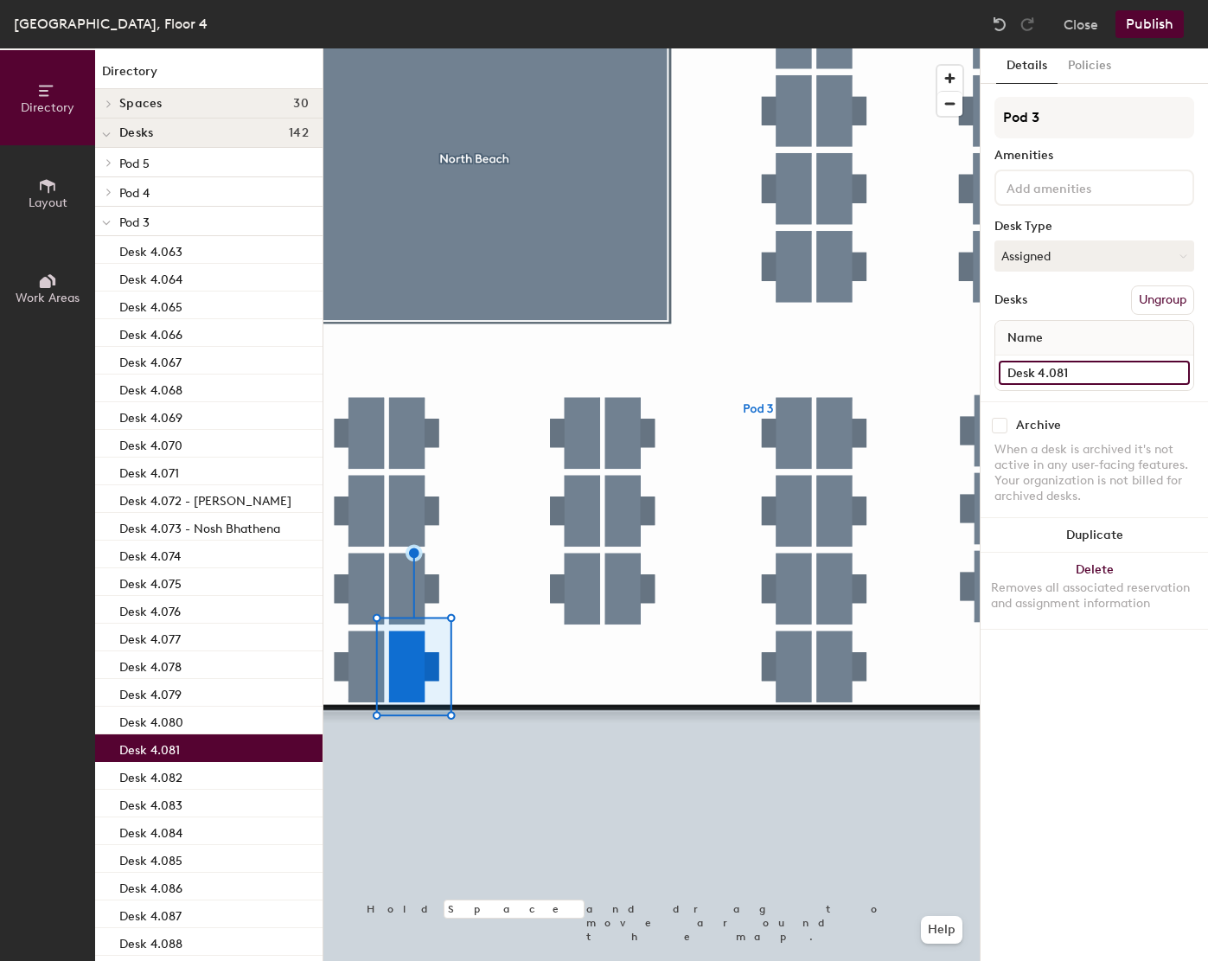
click at [1110, 370] on input "Desk 4.081" at bounding box center [1094, 373] width 191 height 24
paste input "Vedran Zoricic"
type input "Desk 4.081 -Vedran Zoricic"
click at [1078, 377] on input "Desk 4.081 -Vedran Zoricic" at bounding box center [1094, 373] width 191 height 24
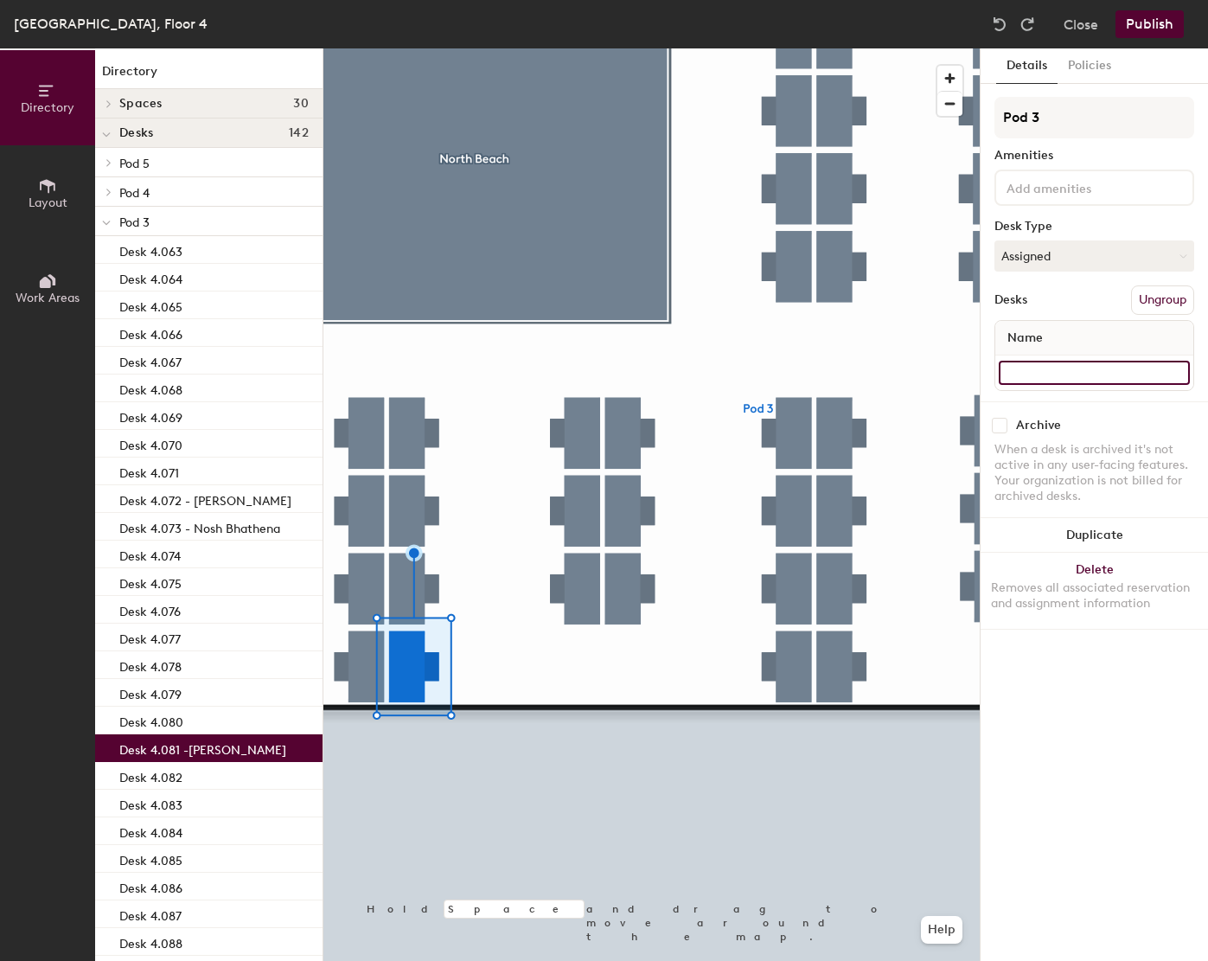
paste input "Vedran Zoricic"
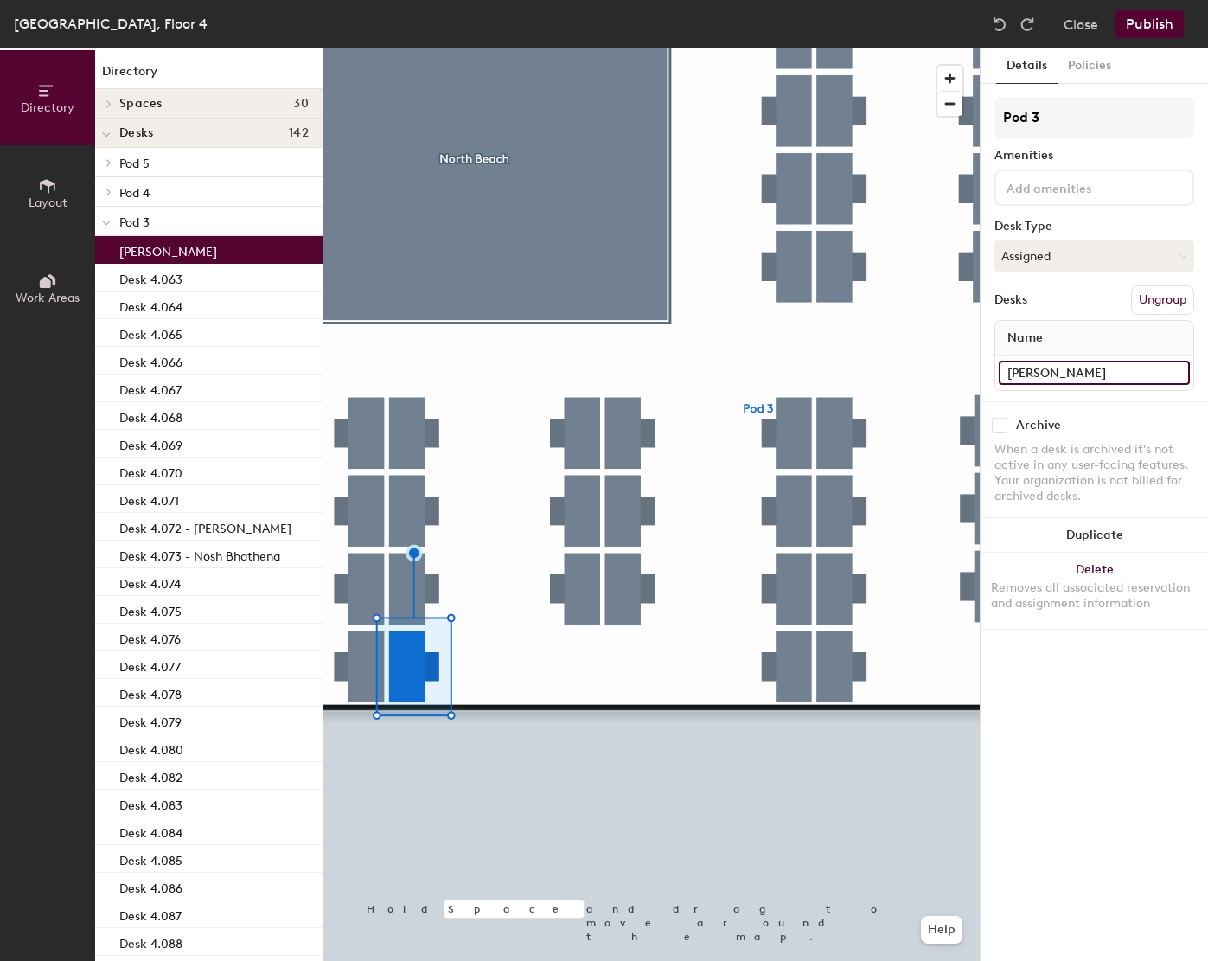
click at [1010, 373] on input "Vedran Zoricic" at bounding box center [1094, 373] width 191 height 24
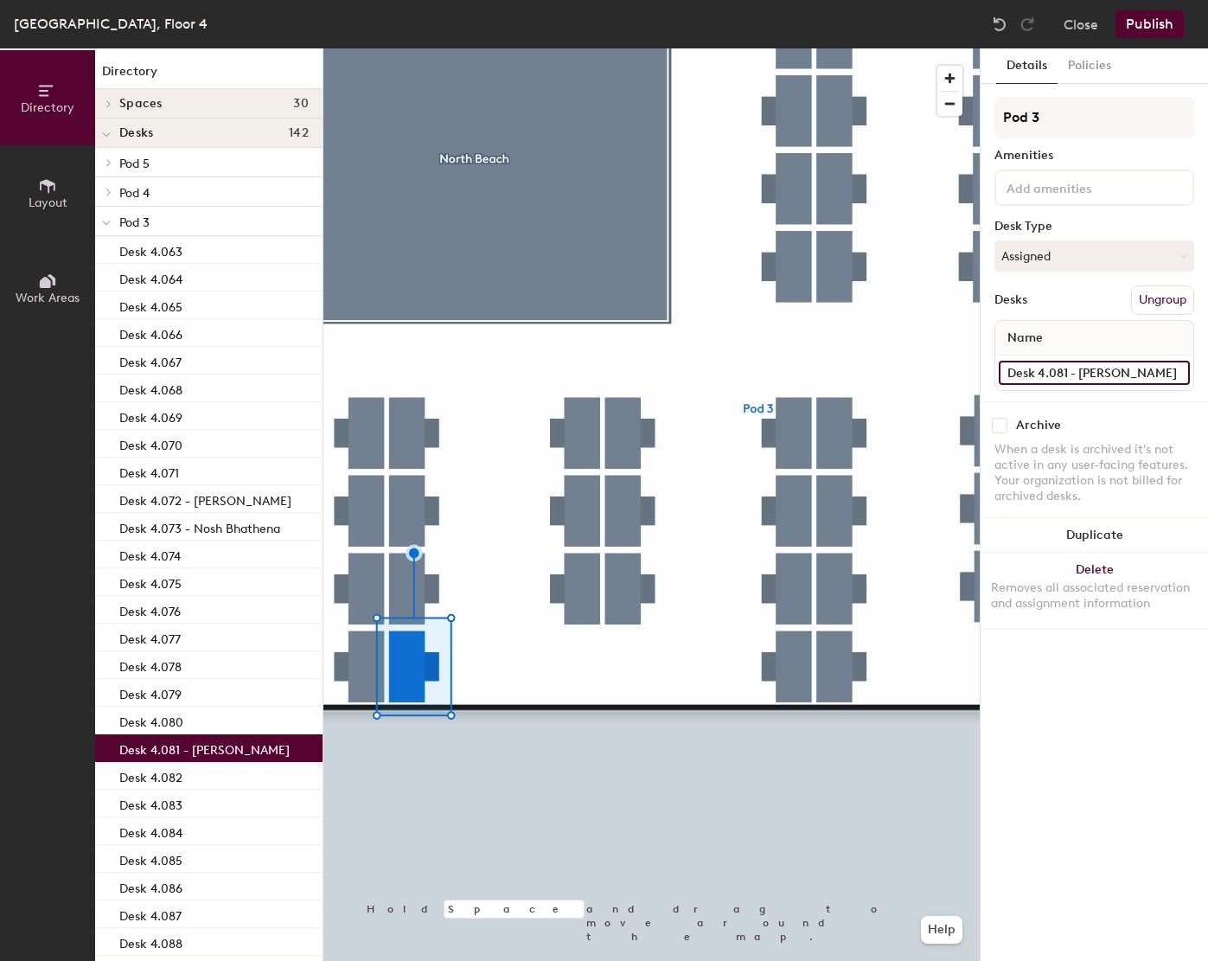
type input "Desk 4.081 - Vedran Zoricic"
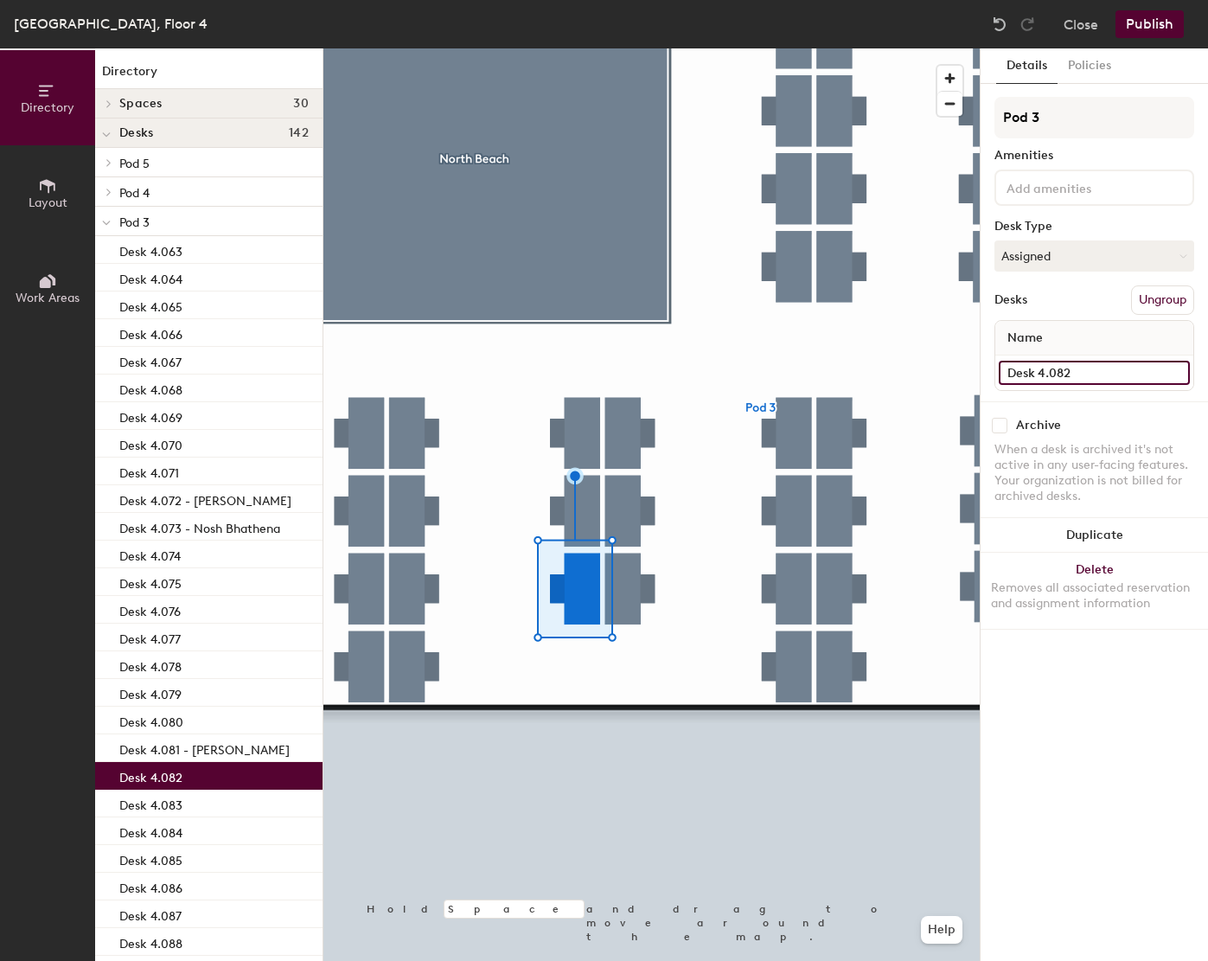
click at [1095, 367] on input "Desk 4.082" at bounding box center [1094, 373] width 191 height 24
paste input "Davy Malone"
type input "Desk 4.082 - Davy Malone"
click at [1171, 27] on button "Publish" at bounding box center [1149, 24] width 68 height 28
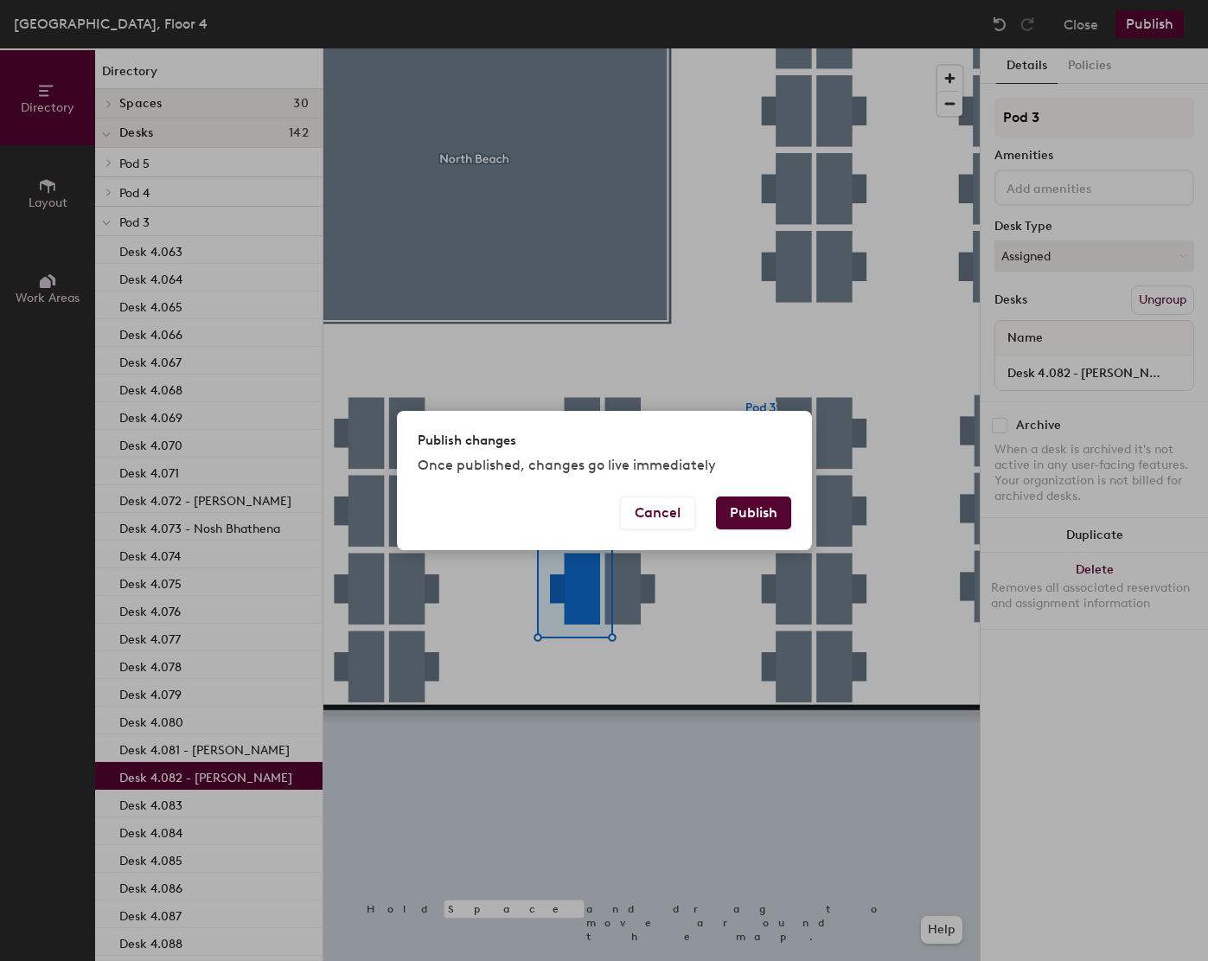
click at [756, 517] on button "Publish" at bounding box center [753, 512] width 75 height 33
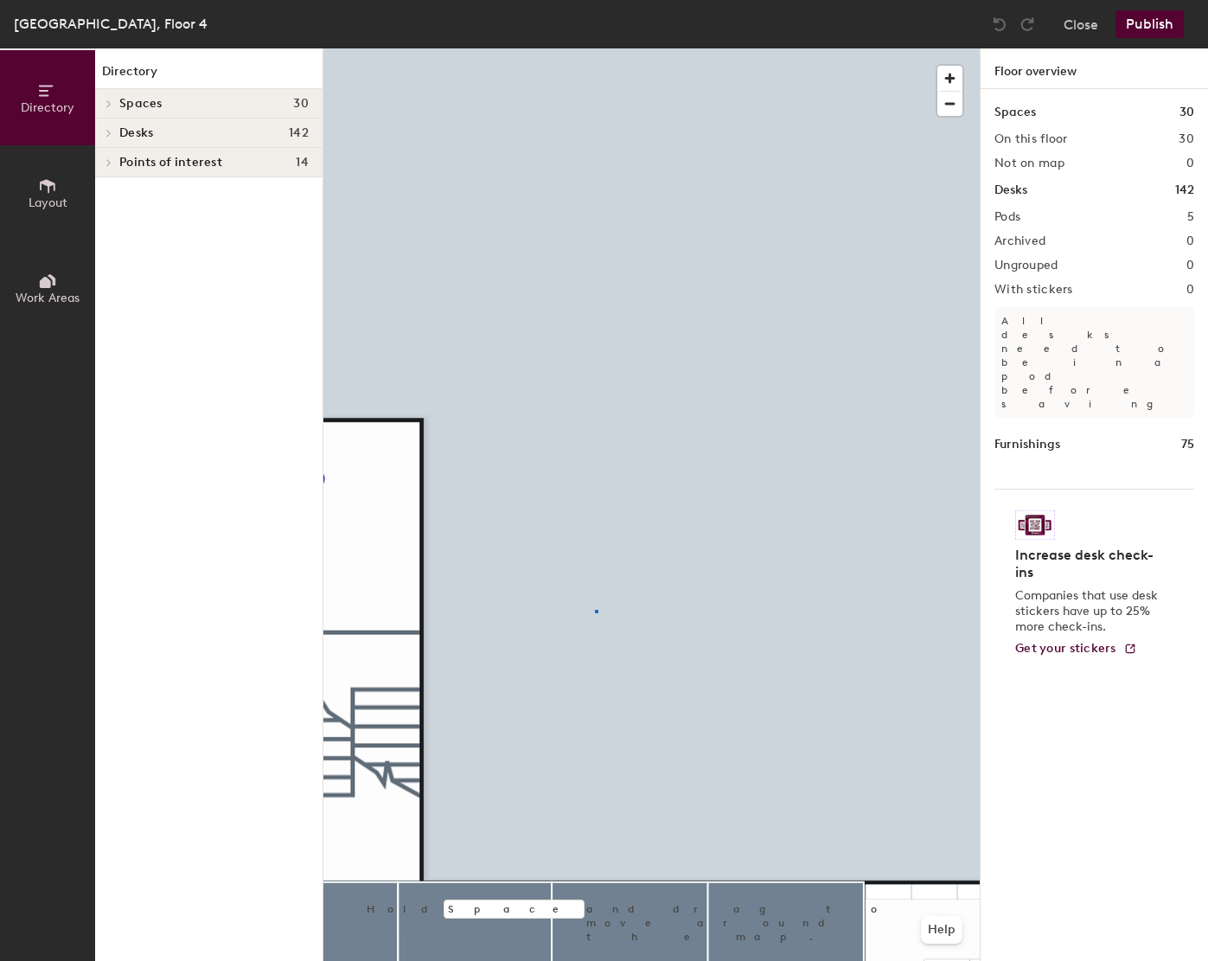
click at [595, 48] on div at bounding box center [651, 48] width 656 height 0
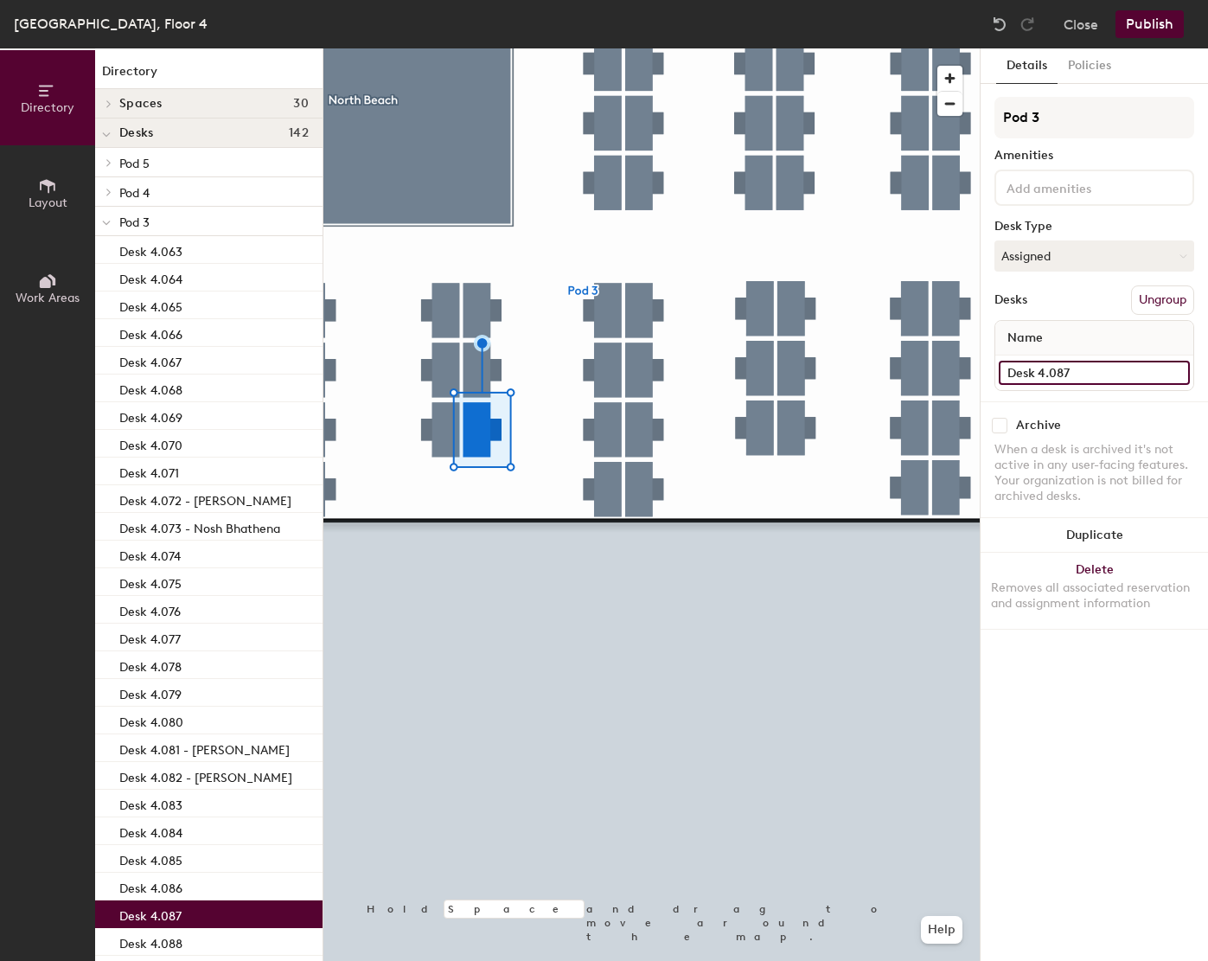
click at [1115, 363] on input "Desk 4.087" at bounding box center [1094, 373] width 191 height 24
paste input "[PERSON_NAME]"
type input "Desk 4.087 - [PERSON_NAME]"
click at [1161, 12] on button "Publish" at bounding box center [1149, 24] width 68 height 28
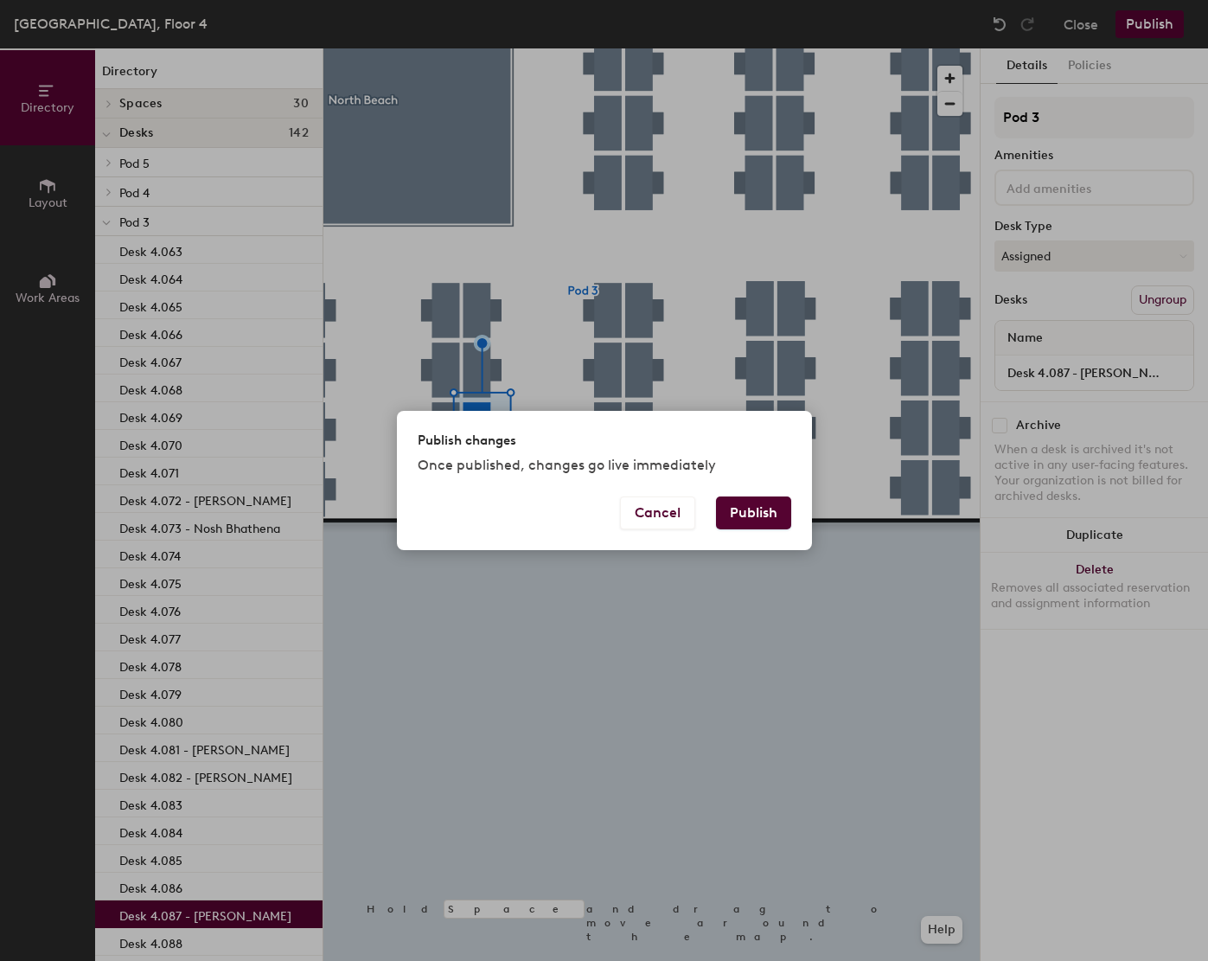
click at [751, 527] on button "Publish" at bounding box center [753, 512] width 75 height 33
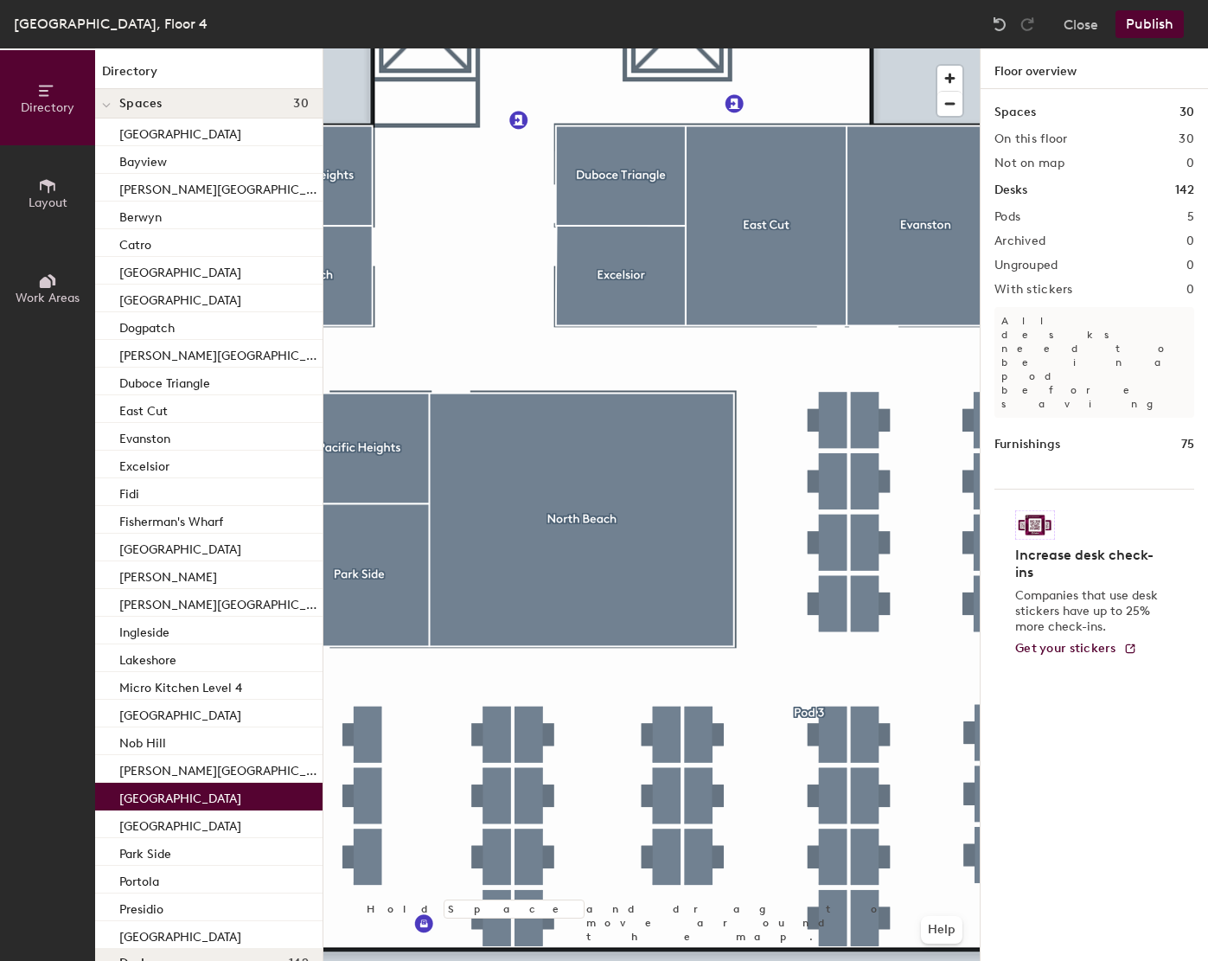
click at [716, 48] on div at bounding box center [651, 48] width 656 height 0
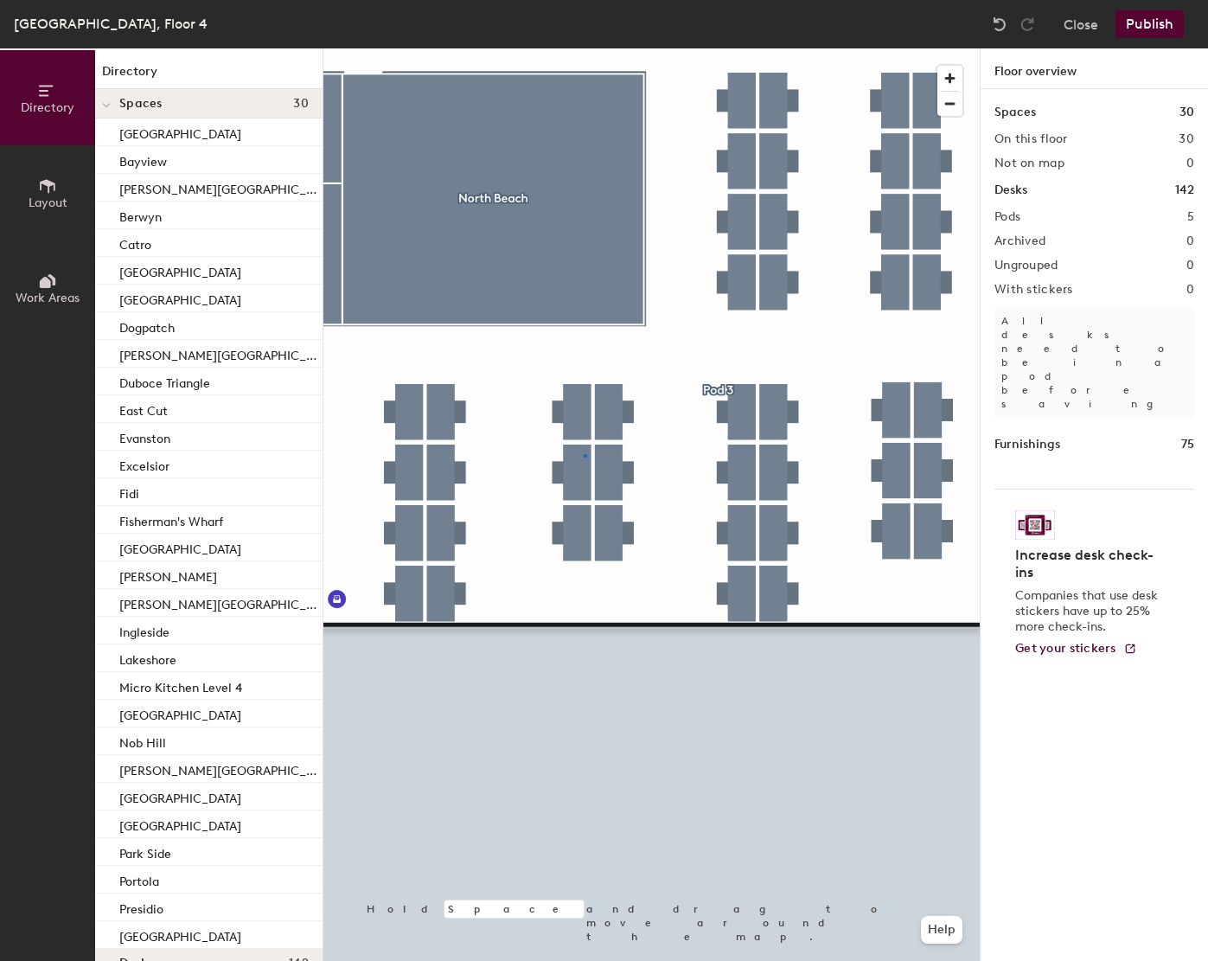
click at [584, 48] on div at bounding box center [651, 48] width 656 height 0
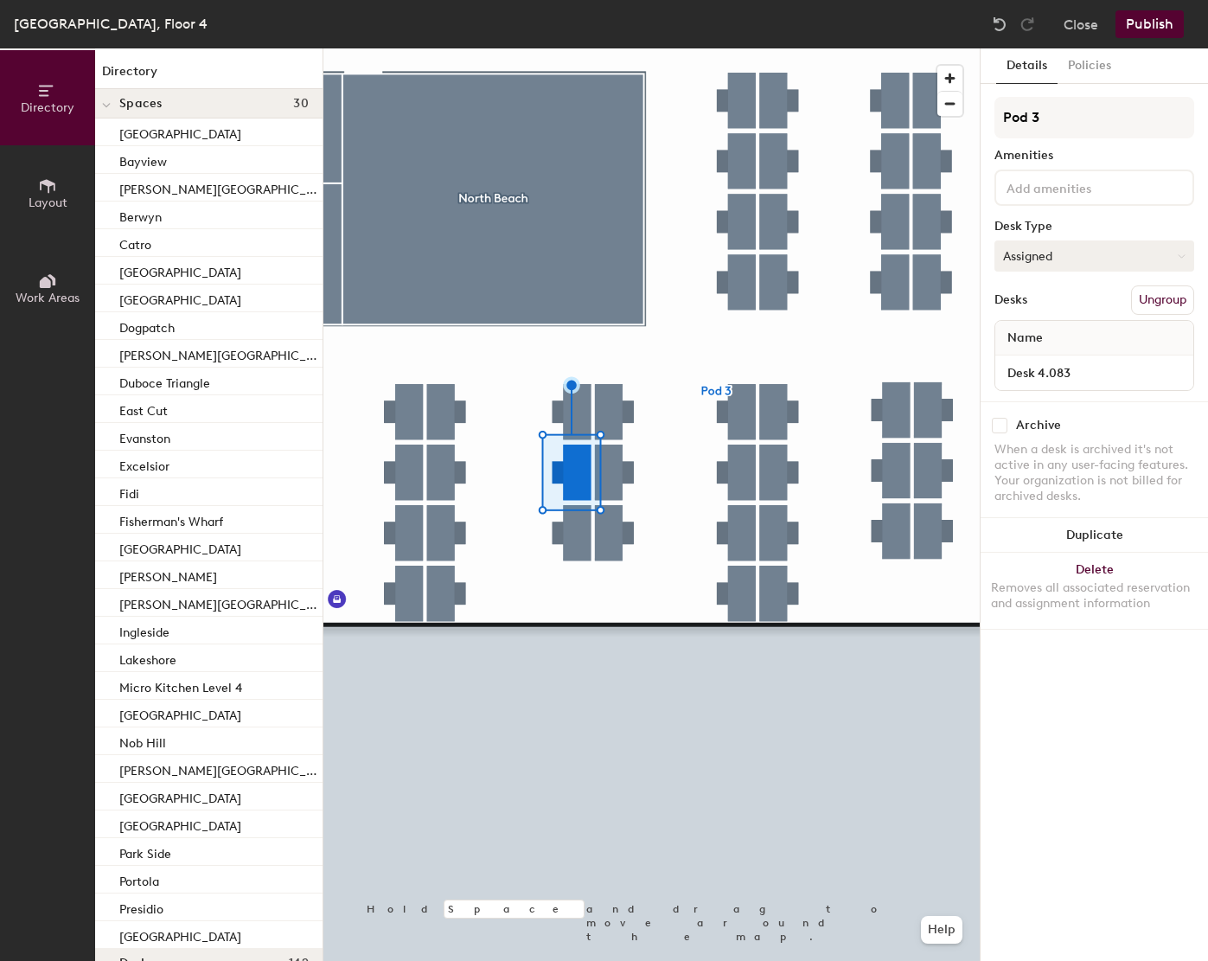
click at [1062, 256] on button "Assigned" at bounding box center [1094, 255] width 200 height 31
click at [1021, 341] on div "Hot" at bounding box center [1081, 335] width 173 height 26
click at [1031, 258] on button "Assigned" at bounding box center [1094, 255] width 200 height 31
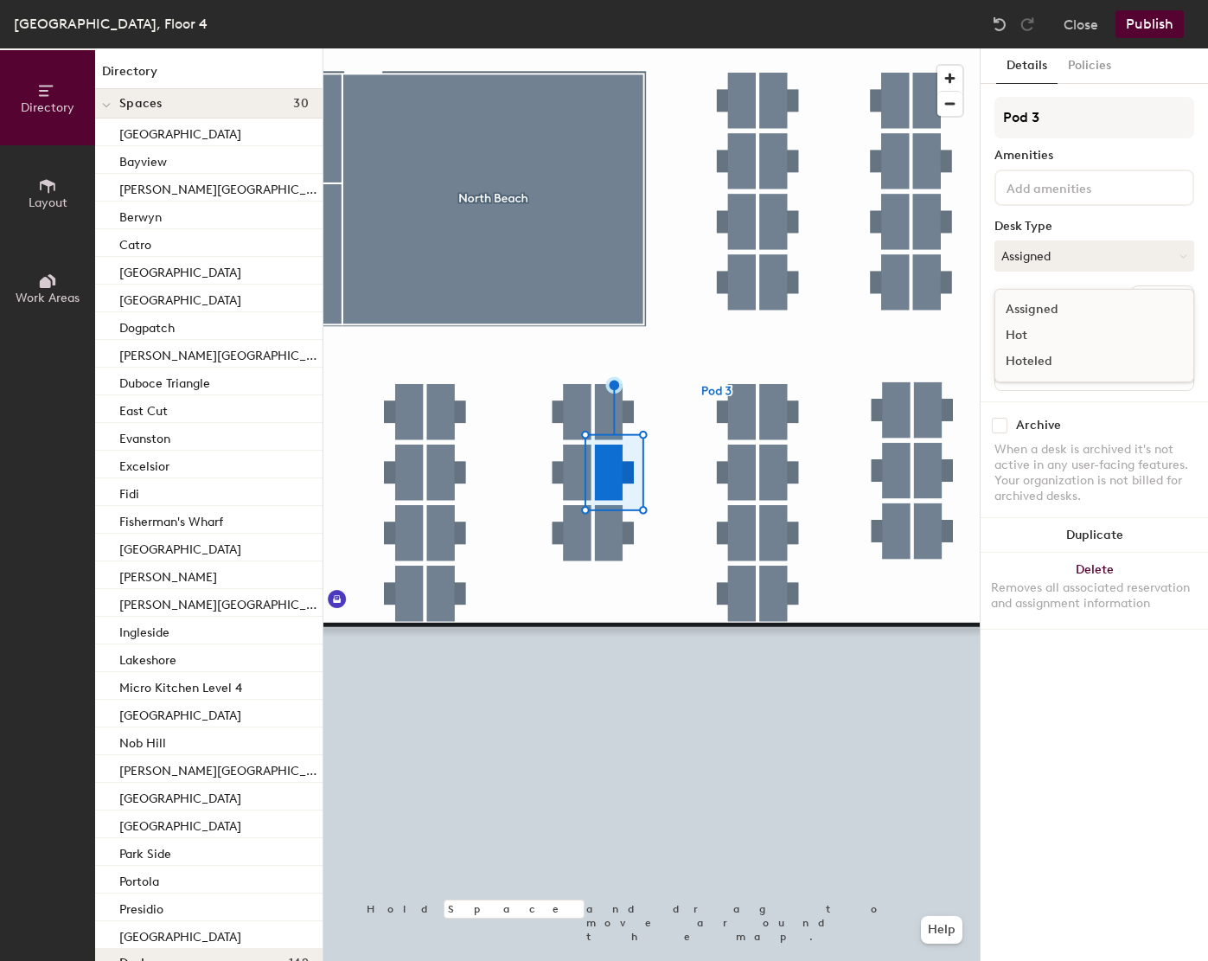
click at [1023, 334] on div "Hot" at bounding box center [1081, 335] width 173 height 26
click at [1024, 258] on button "Assigned" at bounding box center [1094, 255] width 200 height 31
click at [1024, 346] on div "Hot" at bounding box center [1081, 335] width 173 height 26
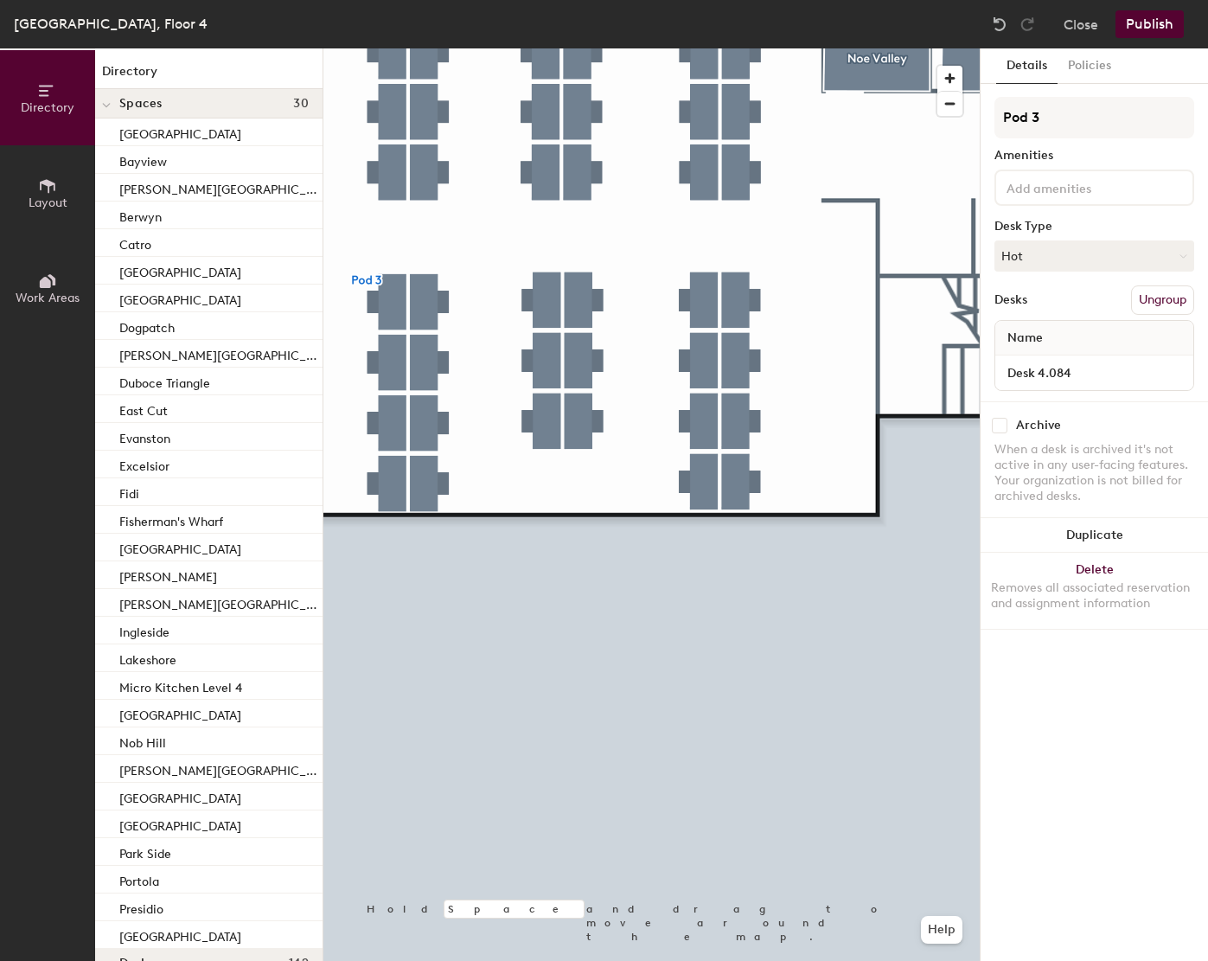
click at [393, 48] on div at bounding box center [651, 48] width 656 height 0
click at [1082, 264] on button "Assigned" at bounding box center [1094, 255] width 200 height 31
click at [1044, 325] on div "Hot" at bounding box center [1081, 335] width 173 height 26
click at [1101, 266] on button "Assigned" at bounding box center [1094, 255] width 200 height 31
click at [1029, 335] on div "Hot" at bounding box center [1081, 335] width 173 height 26
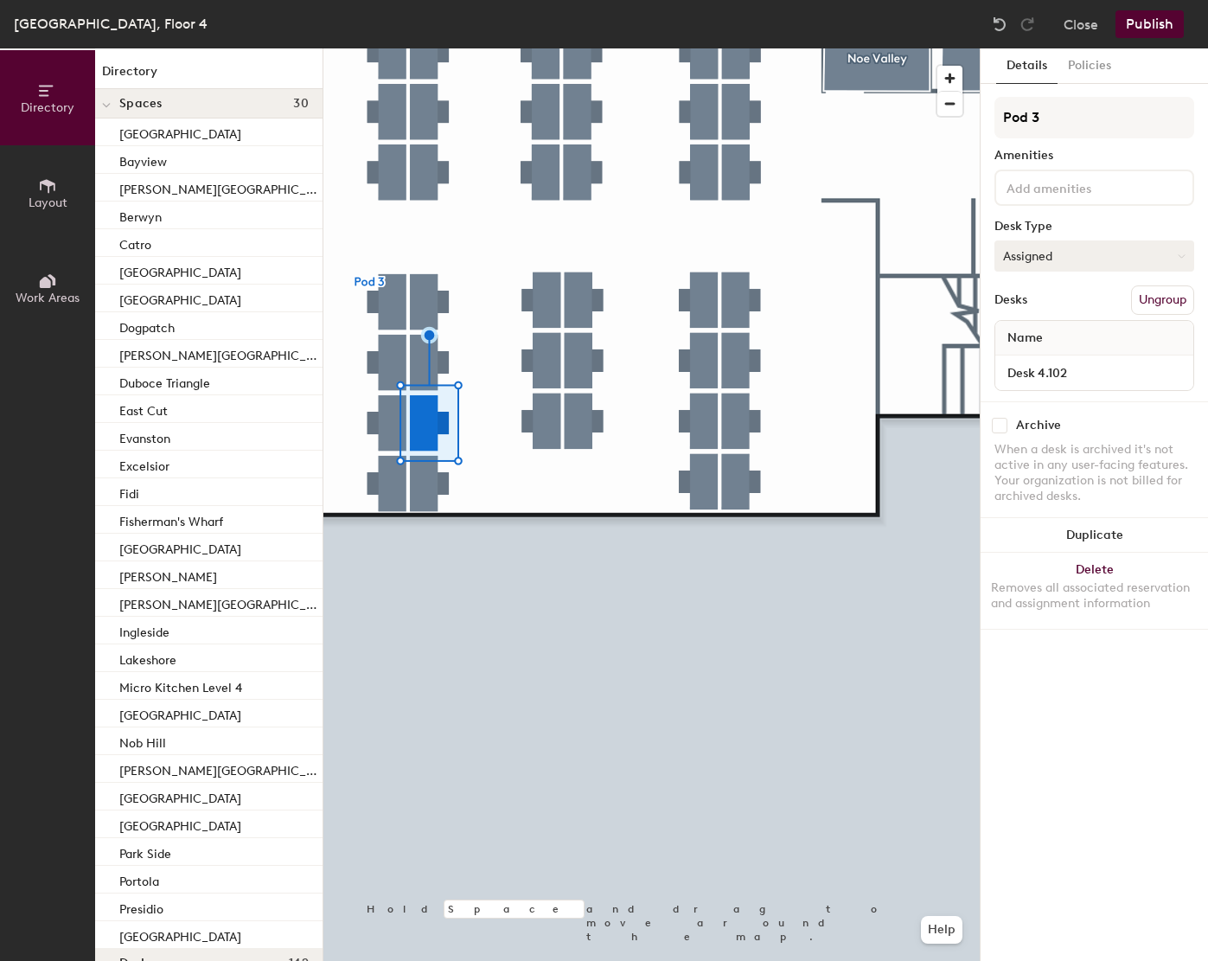
click at [1117, 251] on button "Assigned" at bounding box center [1094, 255] width 200 height 31
click at [1048, 327] on div "Hot" at bounding box center [1081, 335] width 173 height 26
click at [1133, 373] on input "Desk 4.103" at bounding box center [1094, 373] width 191 height 24
paste input "[PERSON_NAME]"
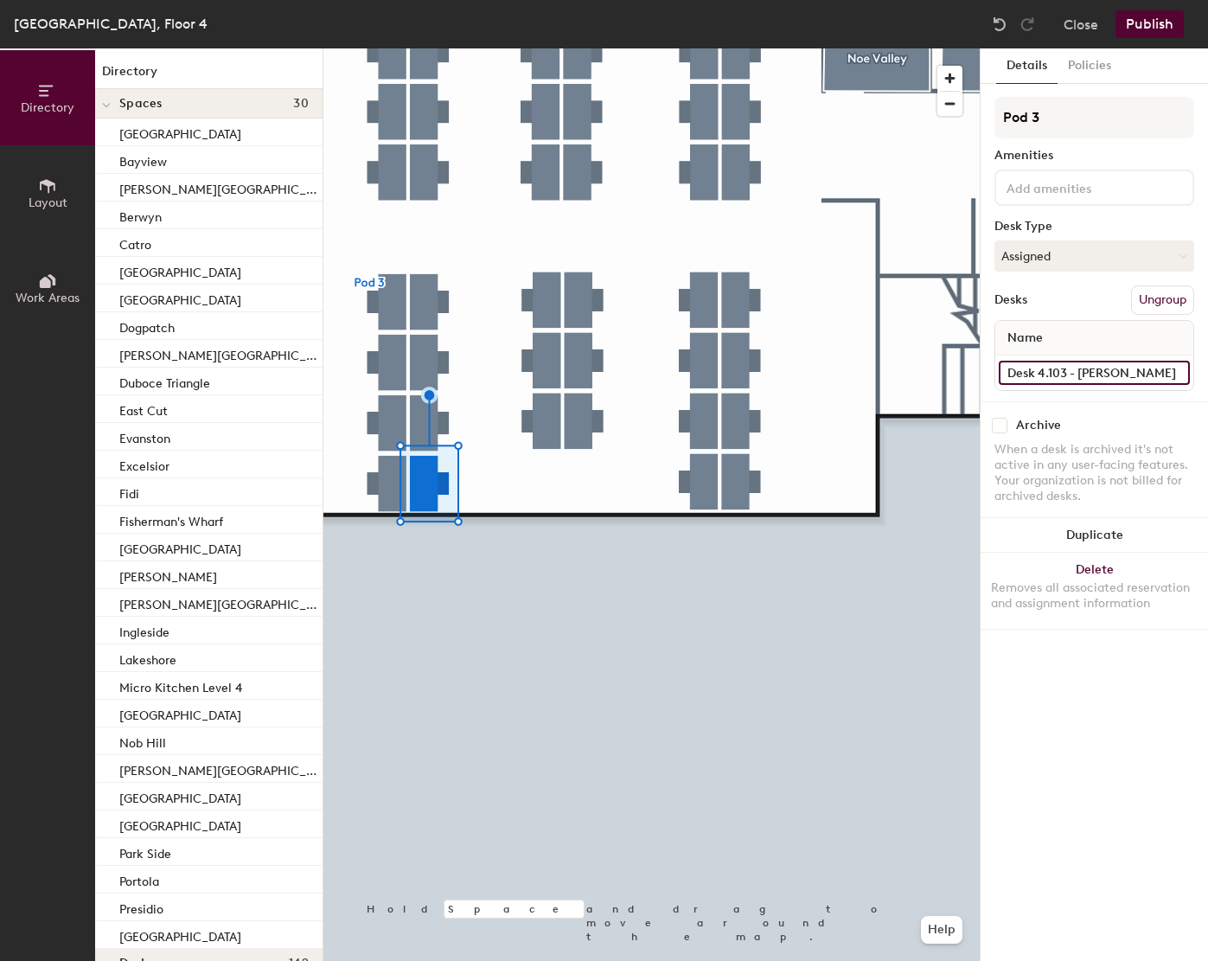
type input "Desk 4.103 - [PERSON_NAME]"
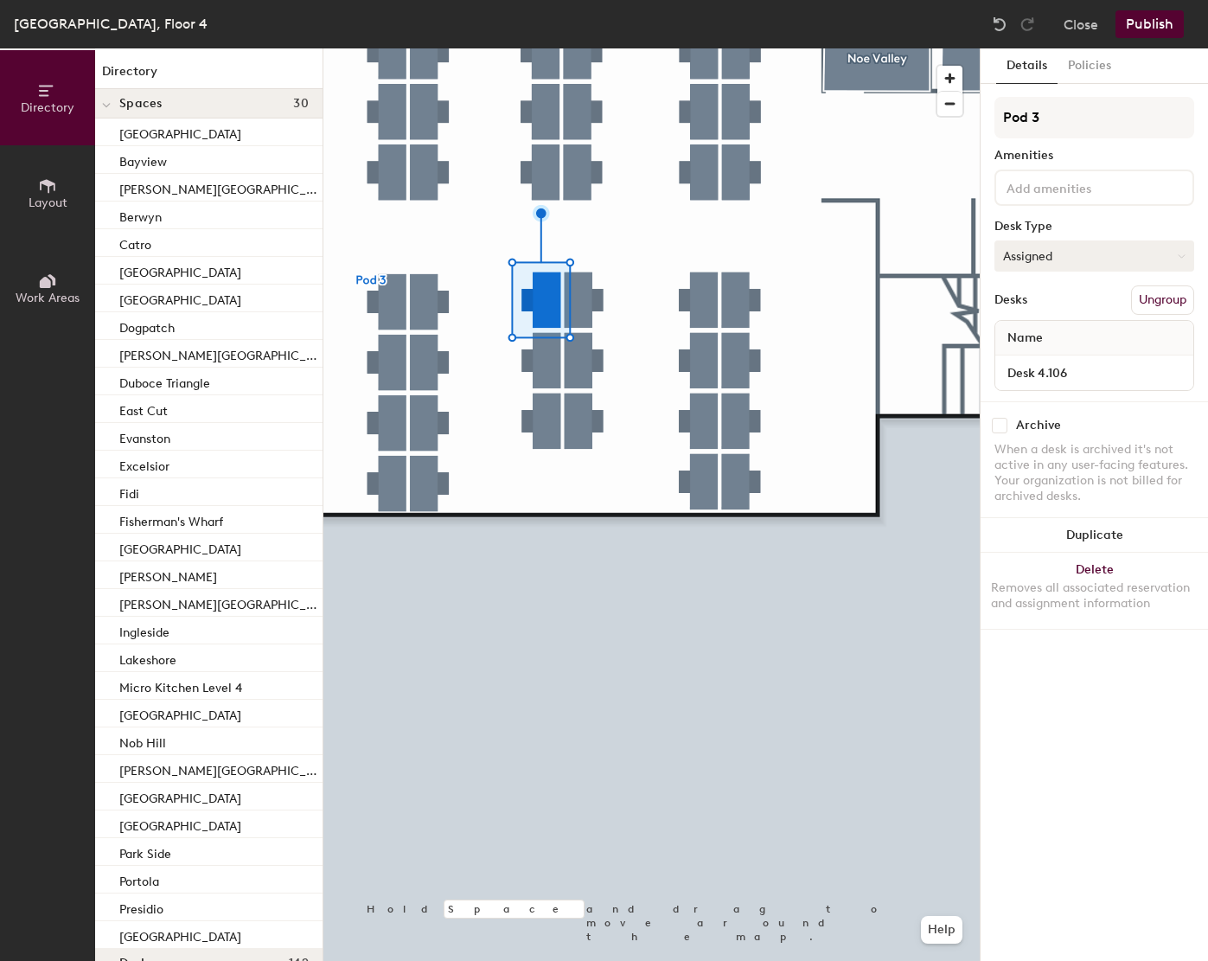
click at [1071, 240] on button "Assigned" at bounding box center [1094, 255] width 200 height 31
click at [1034, 331] on div "Hot" at bounding box center [1081, 335] width 173 height 26
click at [1042, 255] on button "Assigned" at bounding box center [1094, 255] width 200 height 31
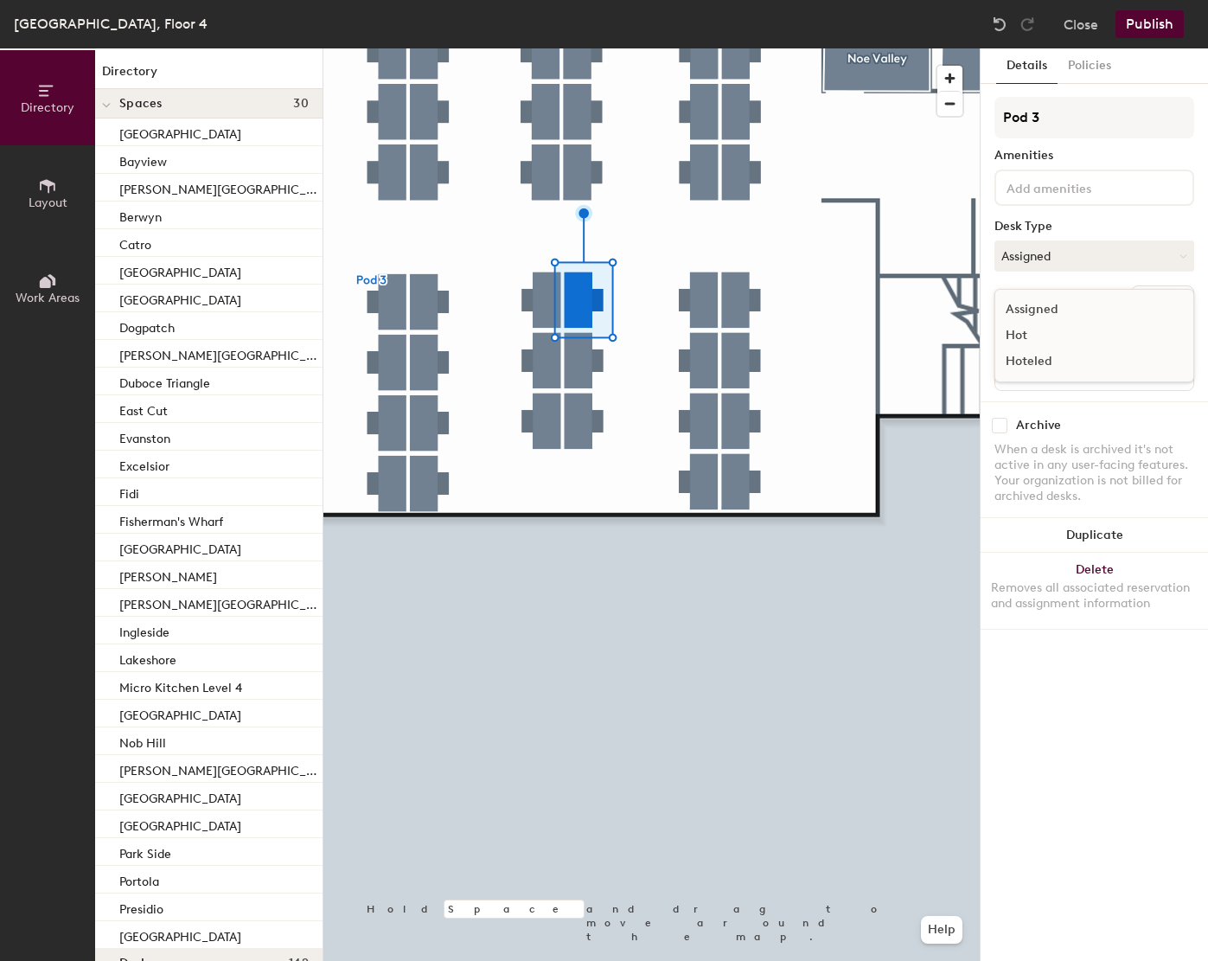
click at [1035, 332] on div "Hot" at bounding box center [1081, 335] width 173 height 26
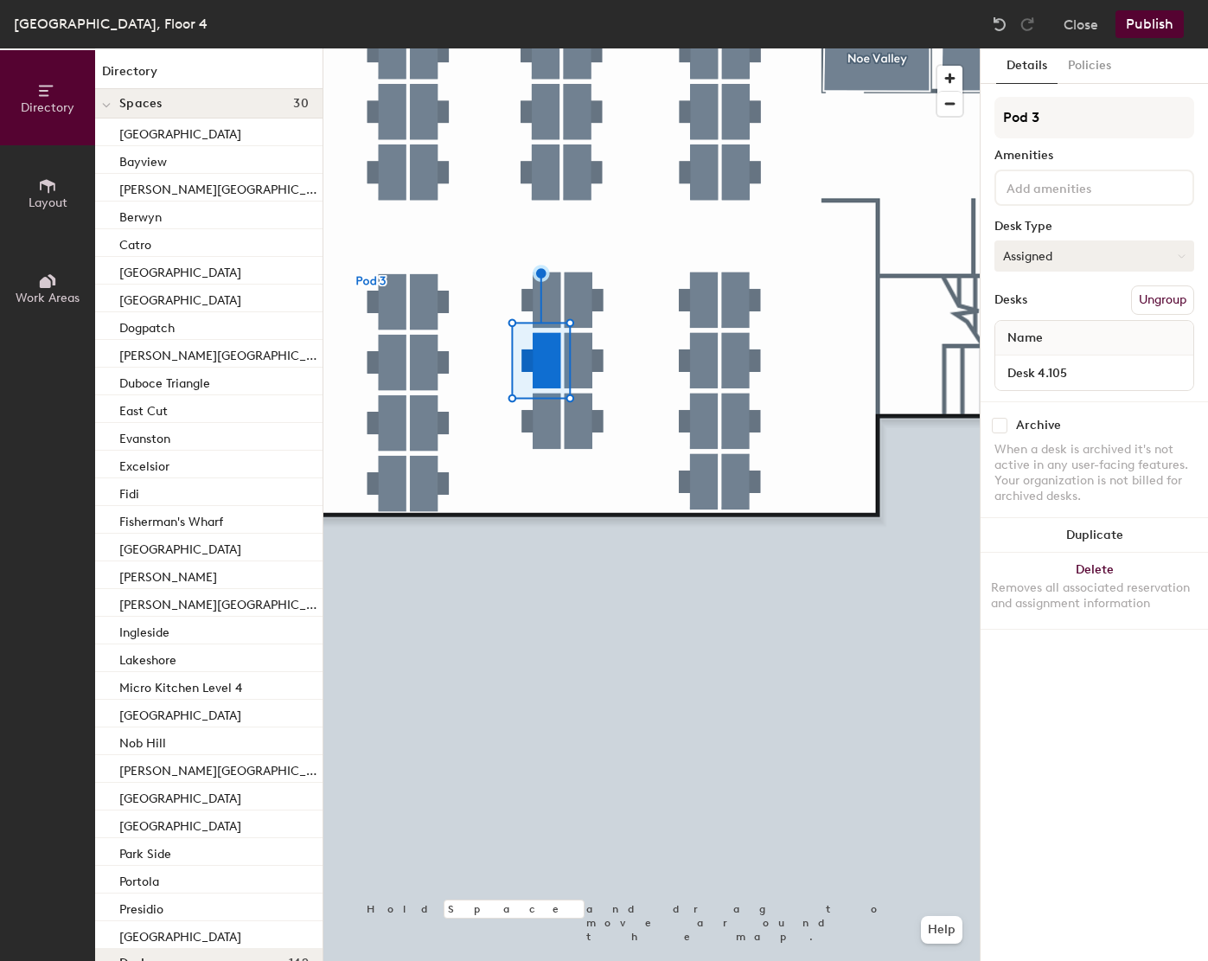
click at [1035, 265] on button "Assigned" at bounding box center [1094, 255] width 200 height 31
click at [1023, 340] on div "Hot" at bounding box center [1081, 335] width 173 height 26
click at [1083, 246] on button "Assigned" at bounding box center [1094, 255] width 200 height 31
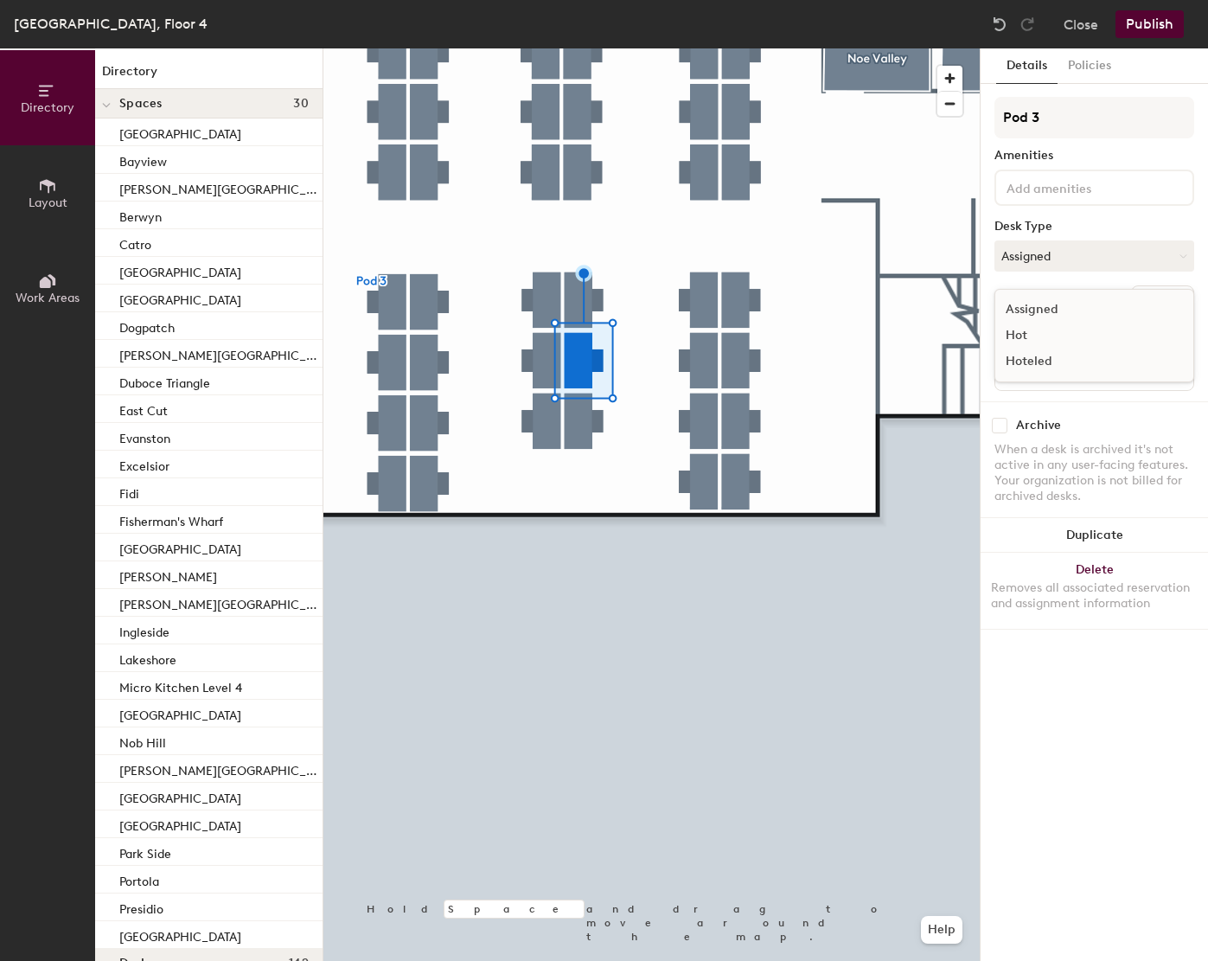
click at [1026, 325] on div "Hot" at bounding box center [1081, 335] width 173 height 26
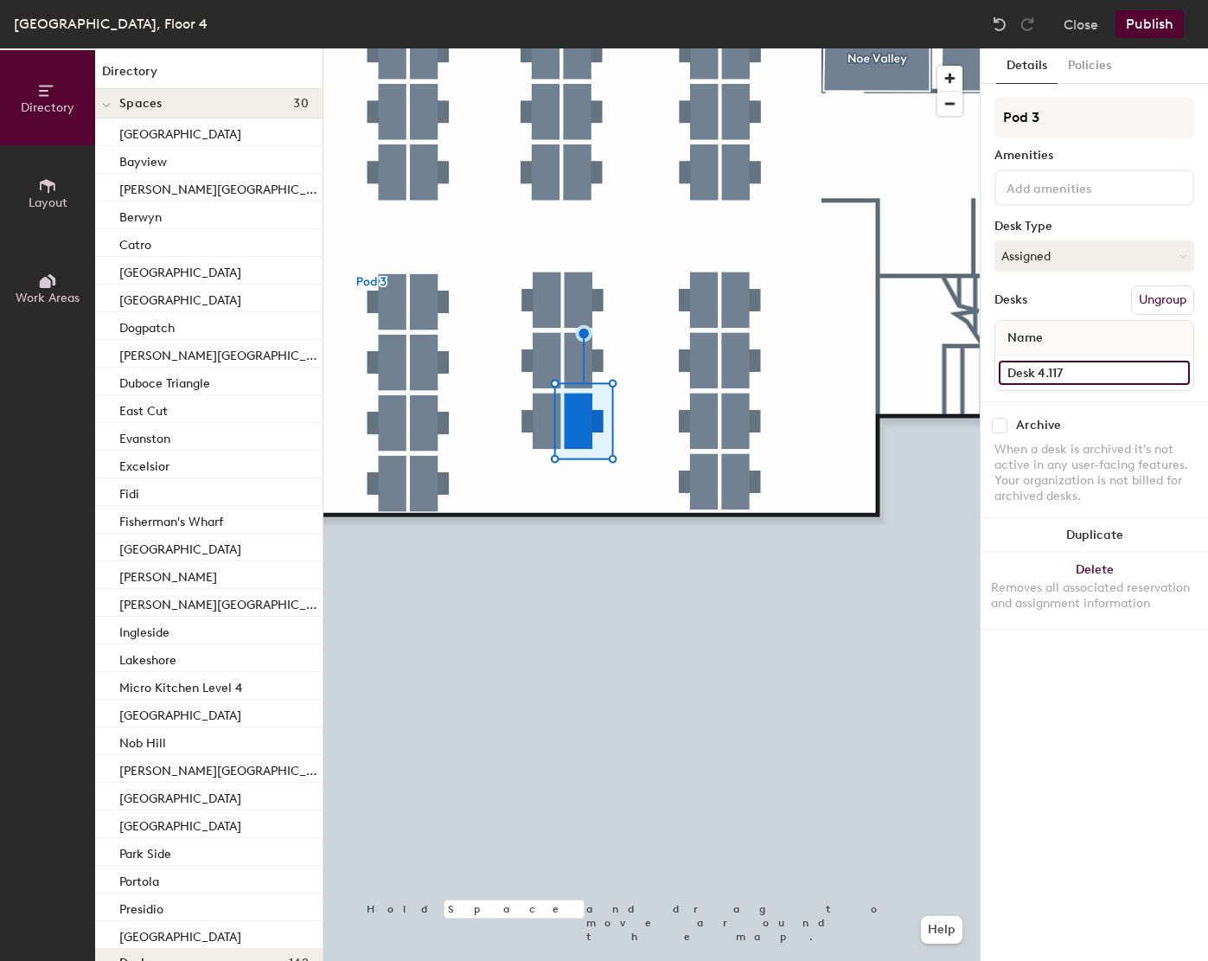
click at [1122, 371] on input "Desk 4.117" at bounding box center [1094, 373] width 191 height 24
paste input "[PERSON_NAME]"
type input "Desk 4.117 - [PERSON_NAME]"
click at [1124, 375] on input "Desk 4.120" at bounding box center [1094, 373] width 191 height 24
paste input "[PERSON_NAME]"
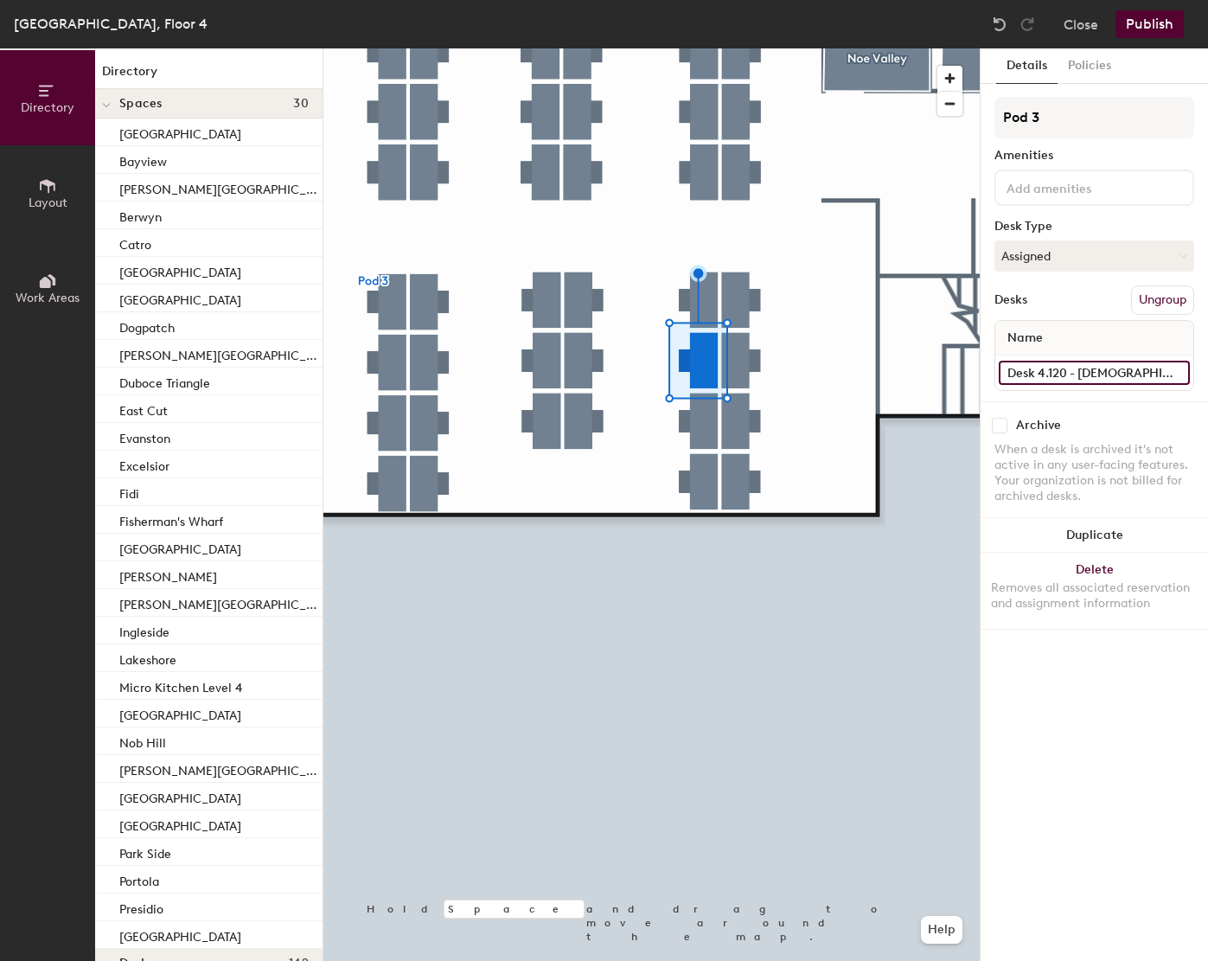
type input "Desk 4.120 - [DEMOGRAPHIC_DATA][PERSON_NAME]"
click at [1116, 370] on input "Desk 4.119" at bounding box center [1094, 373] width 191 height 24
paste input "[PERSON_NAME]"
type input "Desk 4.119 - [PERSON_NAME]"
click at [1105, 373] on input "Desk 4.118" at bounding box center [1094, 373] width 191 height 24
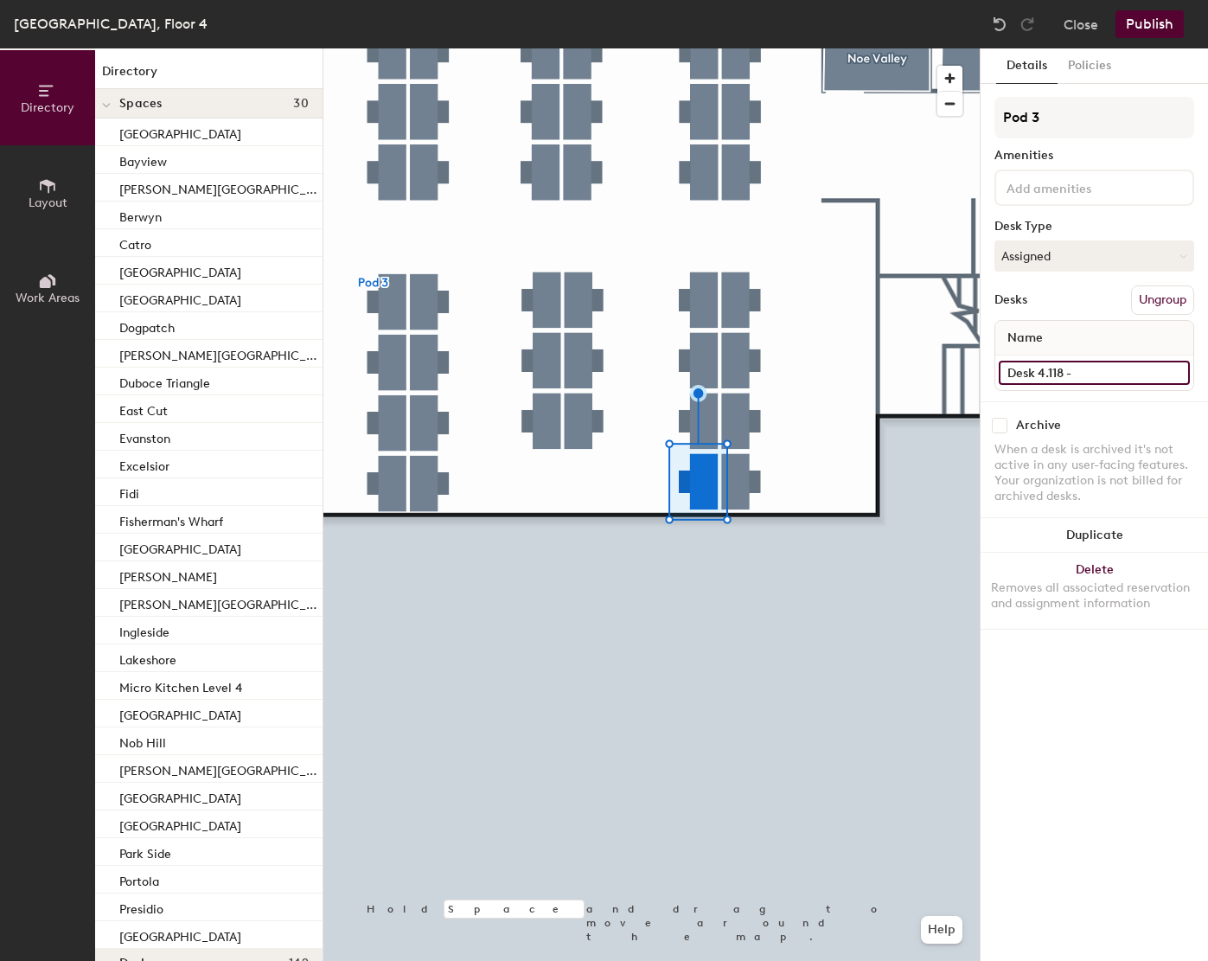
paste input "[PERSON_NAME]"
type input "Desk 4.118 - [PERSON_NAME]"
click at [1143, 371] on input "Desk 4.133" at bounding box center [1094, 373] width 191 height 24
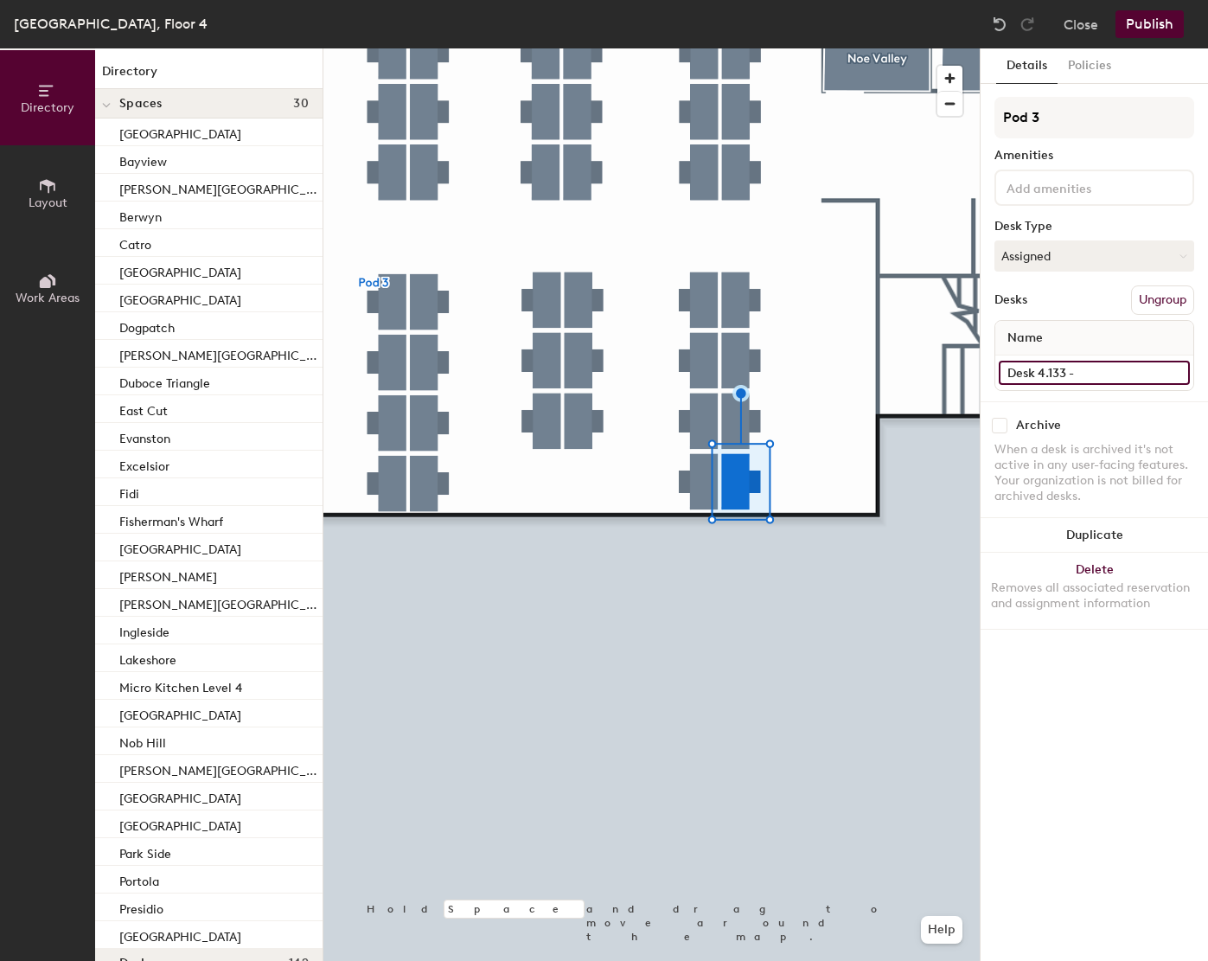
paste input "[PERSON_NAME]"
type input "Desk 4.133 - [PERSON_NAME]"
click at [1114, 369] on input "Desk 4.132" at bounding box center [1094, 373] width 191 height 24
paste input "[PERSON_NAME]"
type input "Desk 4.132 - [PERSON_NAME]"
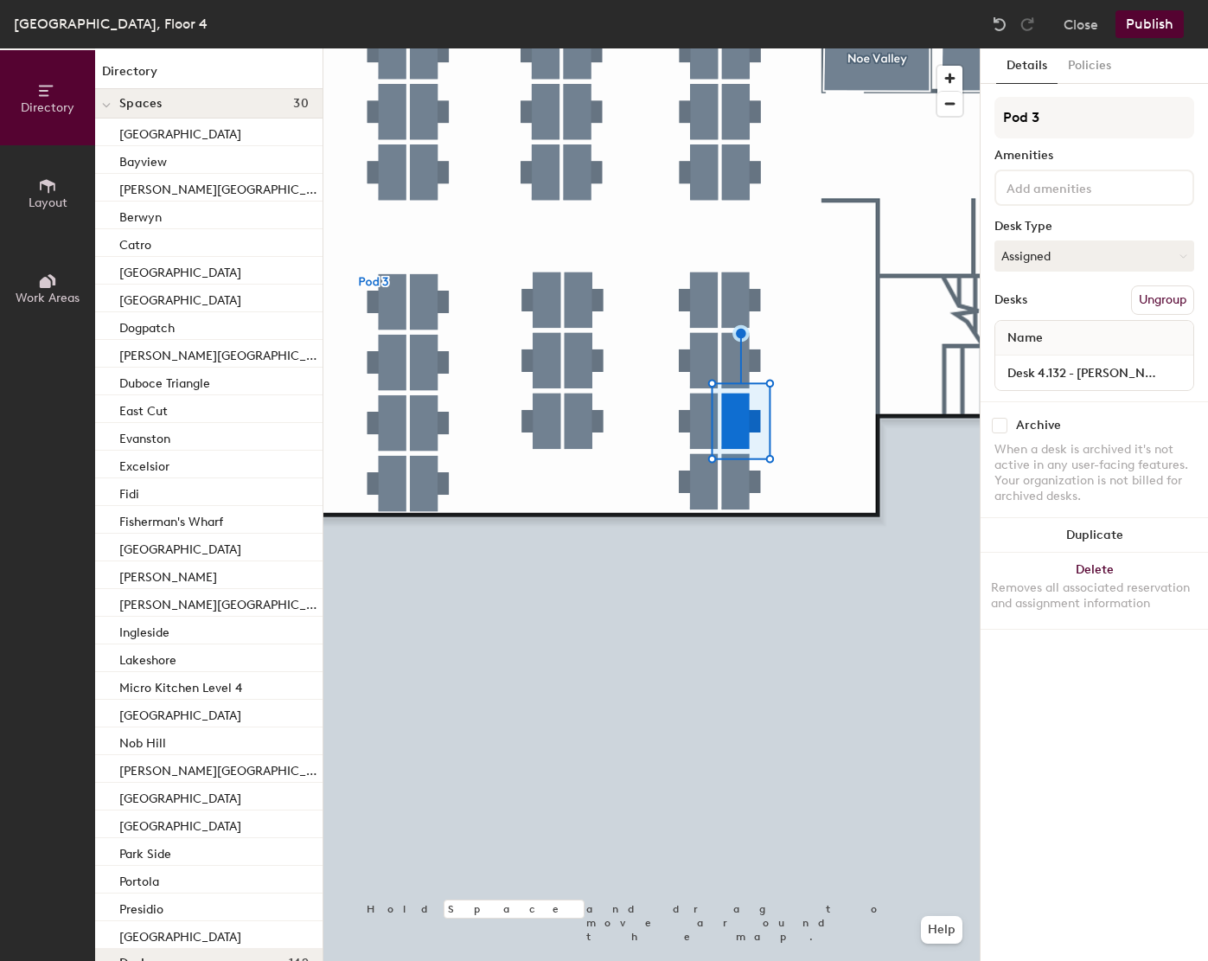
click at [746, 48] on div at bounding box center [651, 48] width 656 height 0
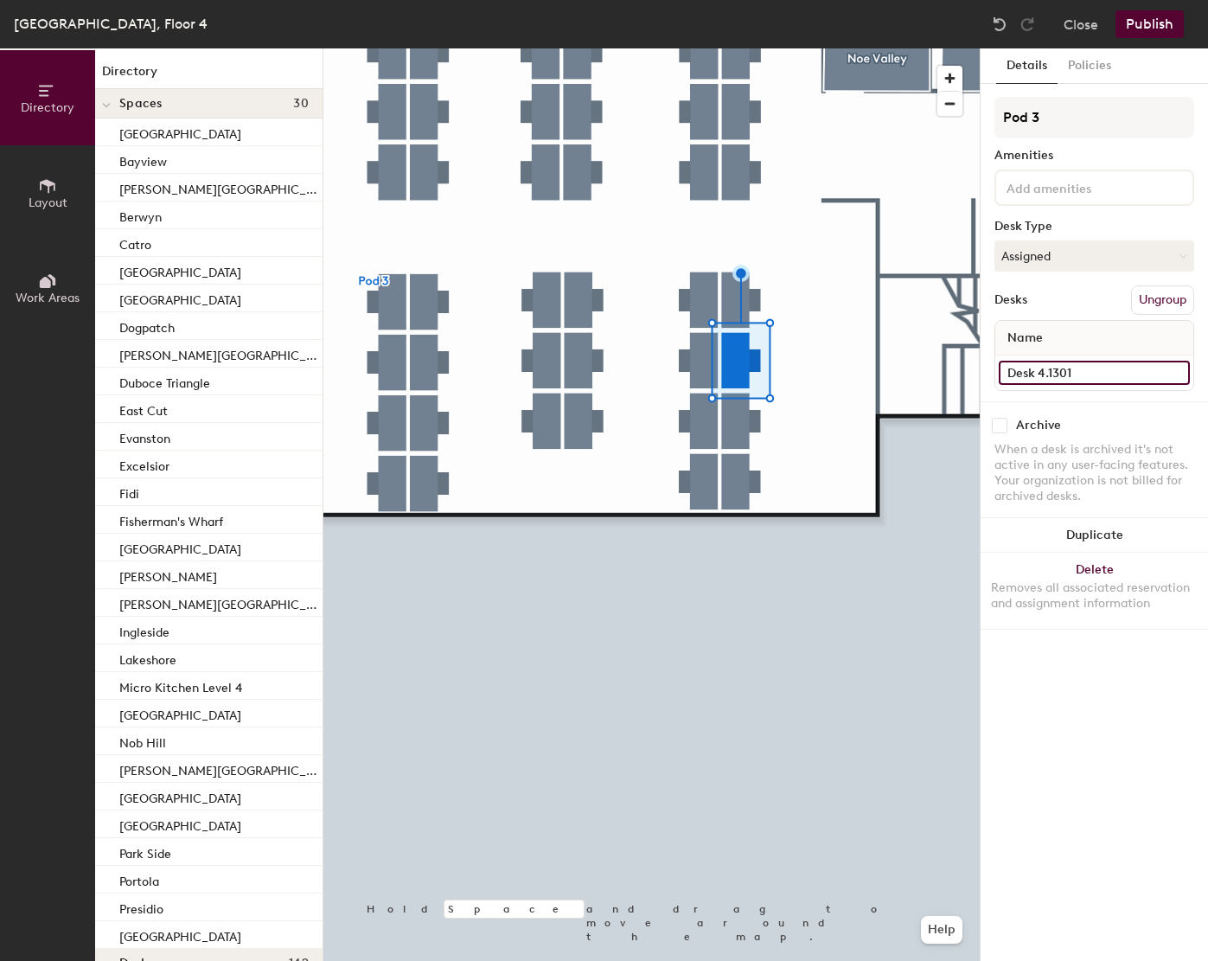
click at [1146, 375] on input "Desk 4.1301" at bounding box center [1094, 373] width 191 height 24
paste input "[PERSON_NAME]"
click at [1069, 373] on input "Desk 4.1301 - [PERSON_NAME]" at bounding box center [1094, 373] width 191 height 24
click at [1068, 371] on input "Desk 4.1301 - [PERSON_NAME]" at bounding box center [1094, 373] width 191 height 24
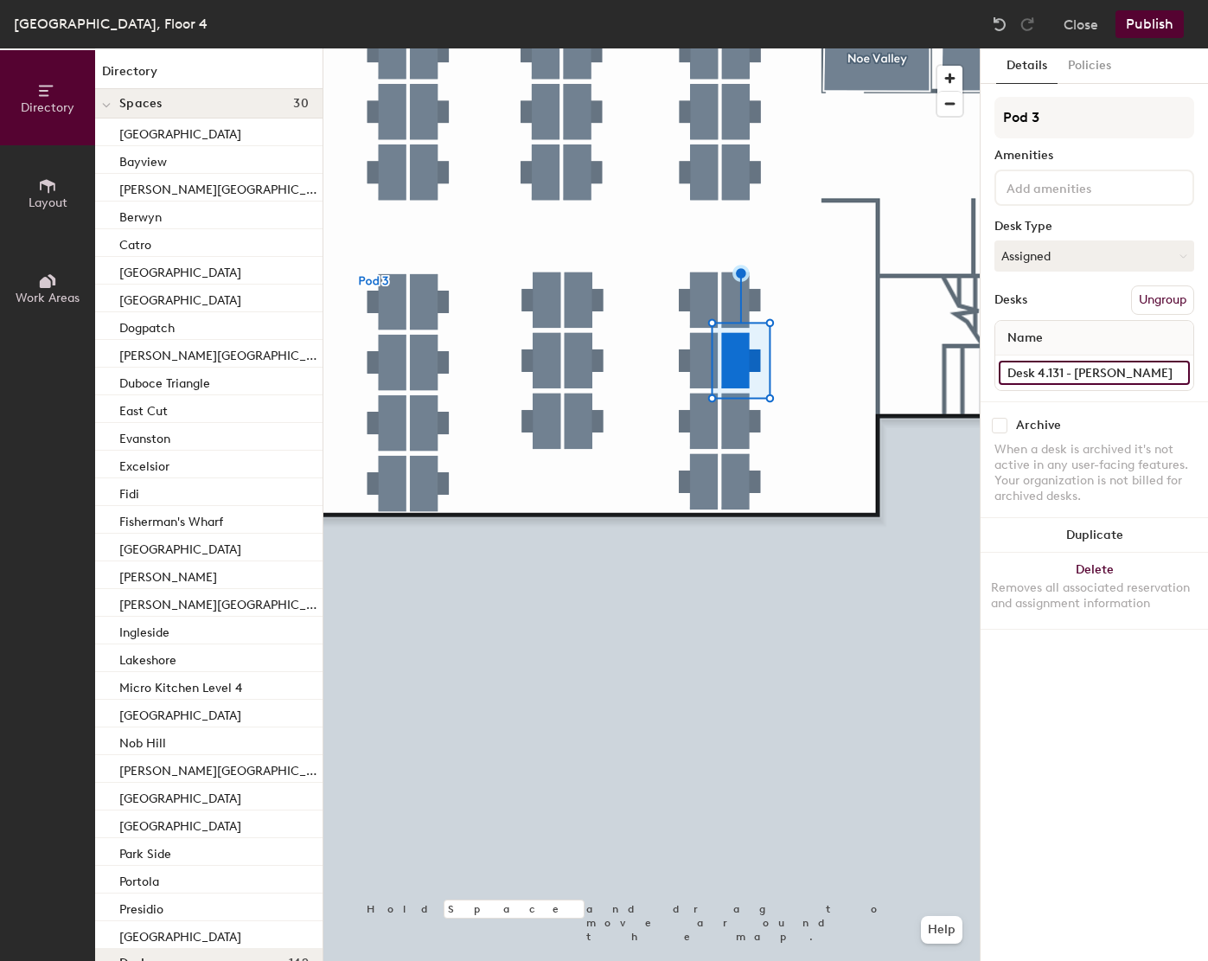
type input "Desk 4.131 - [PERSON_NAME]"
click at [1094, 366] on input "Desk 4.130" at bounding box center [1094, 373] width 191 height 24
paste input "[PERSON_NAME]"
type input "Desk 4.130 - [PERSON_NAME]"
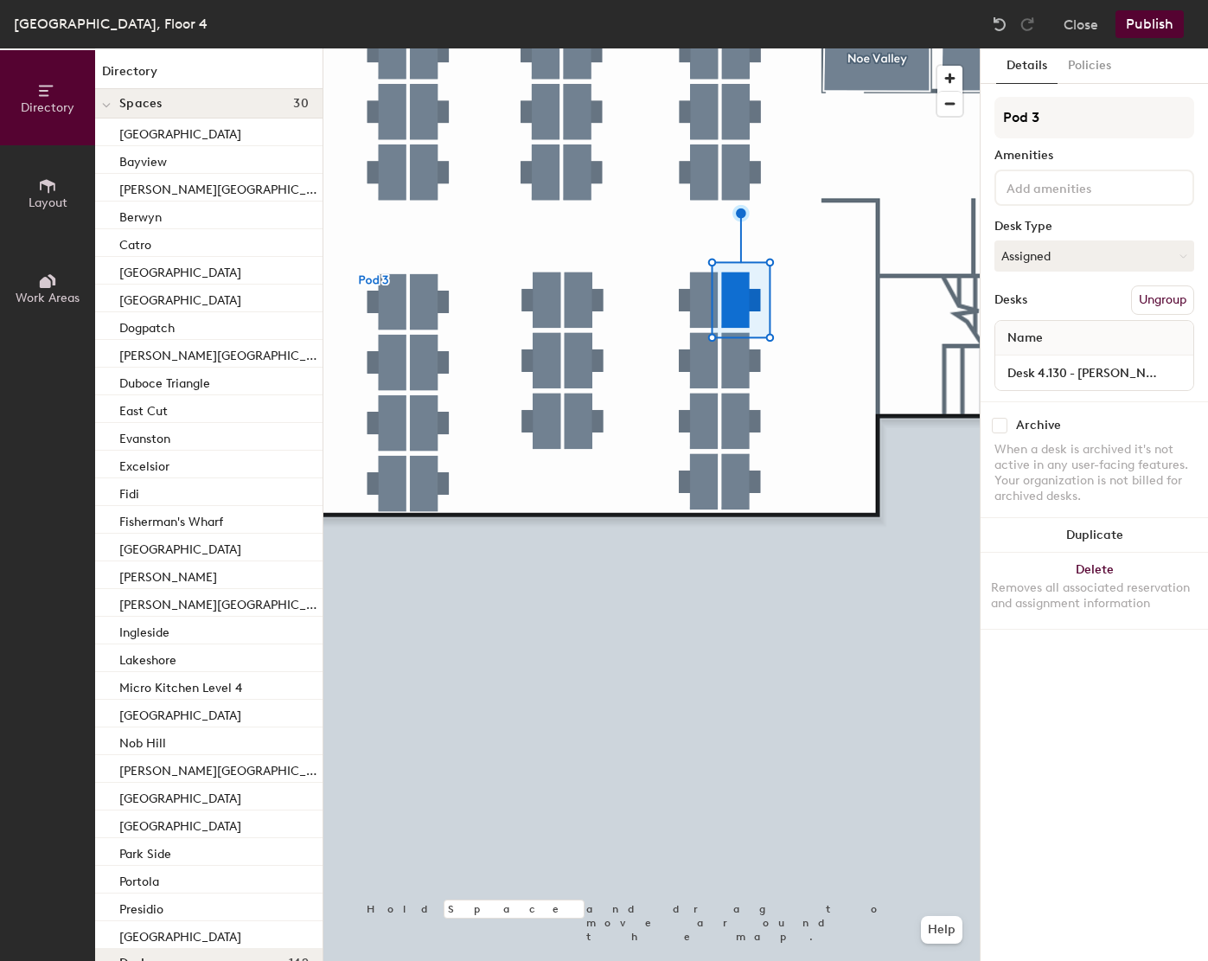
click at [1155, 22] on button "Publish" at bounding box center [1149, 24] width 68 height 28
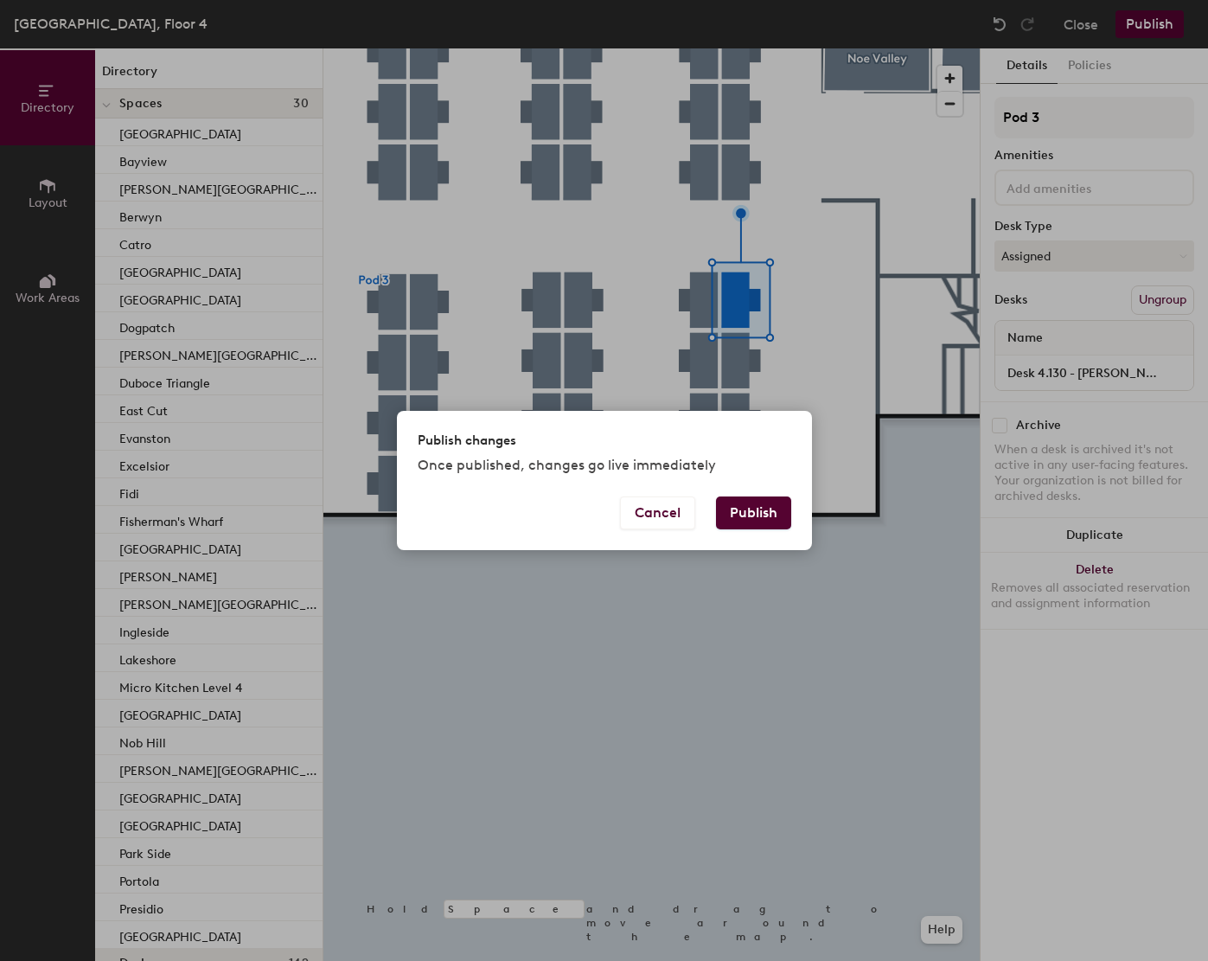
click at [745, 509] on button "Publish" at bounding box center [753, 512] width 75 height 33
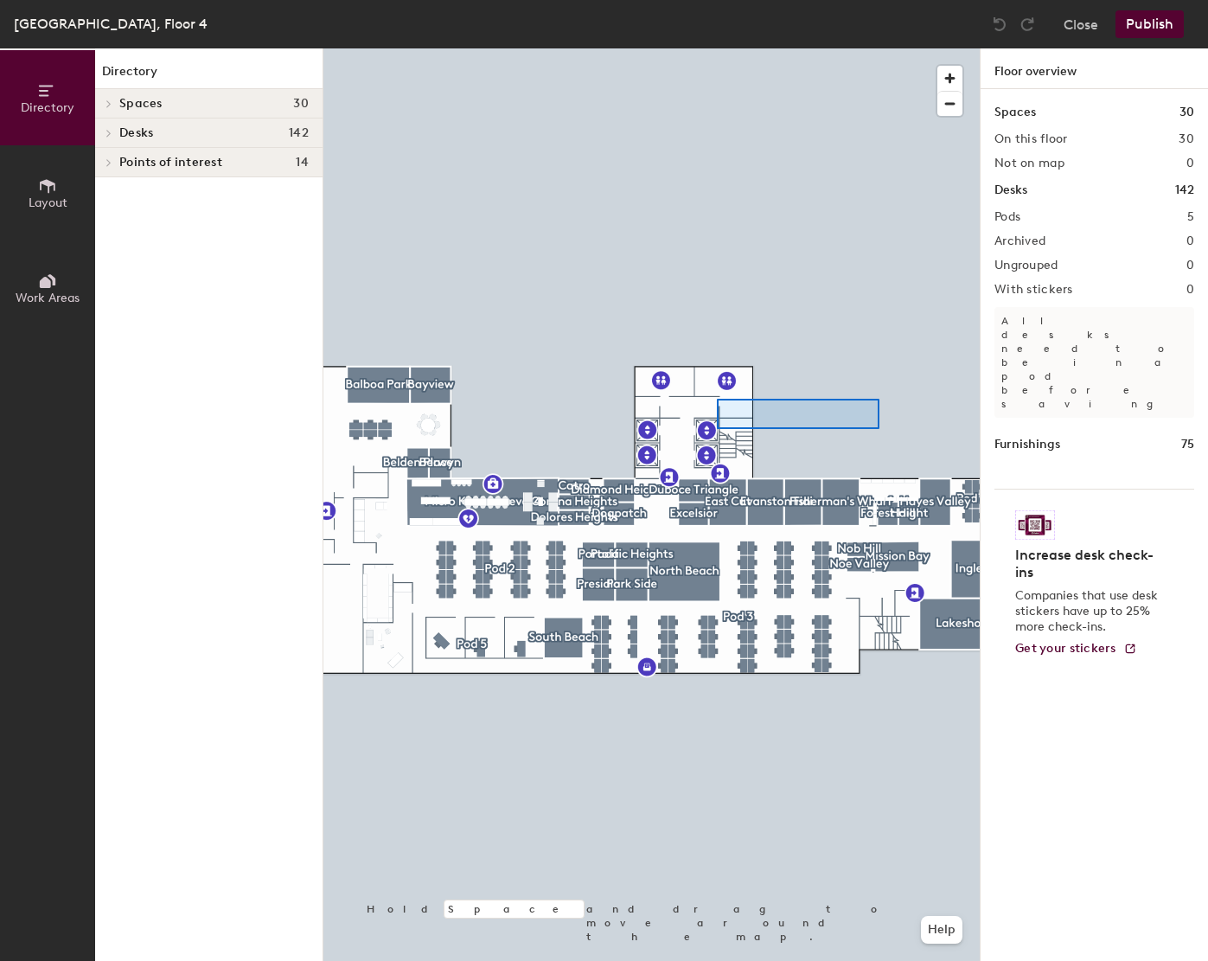
click at [717, 48] on div at bounding box center [651, 48] width 656 height 0
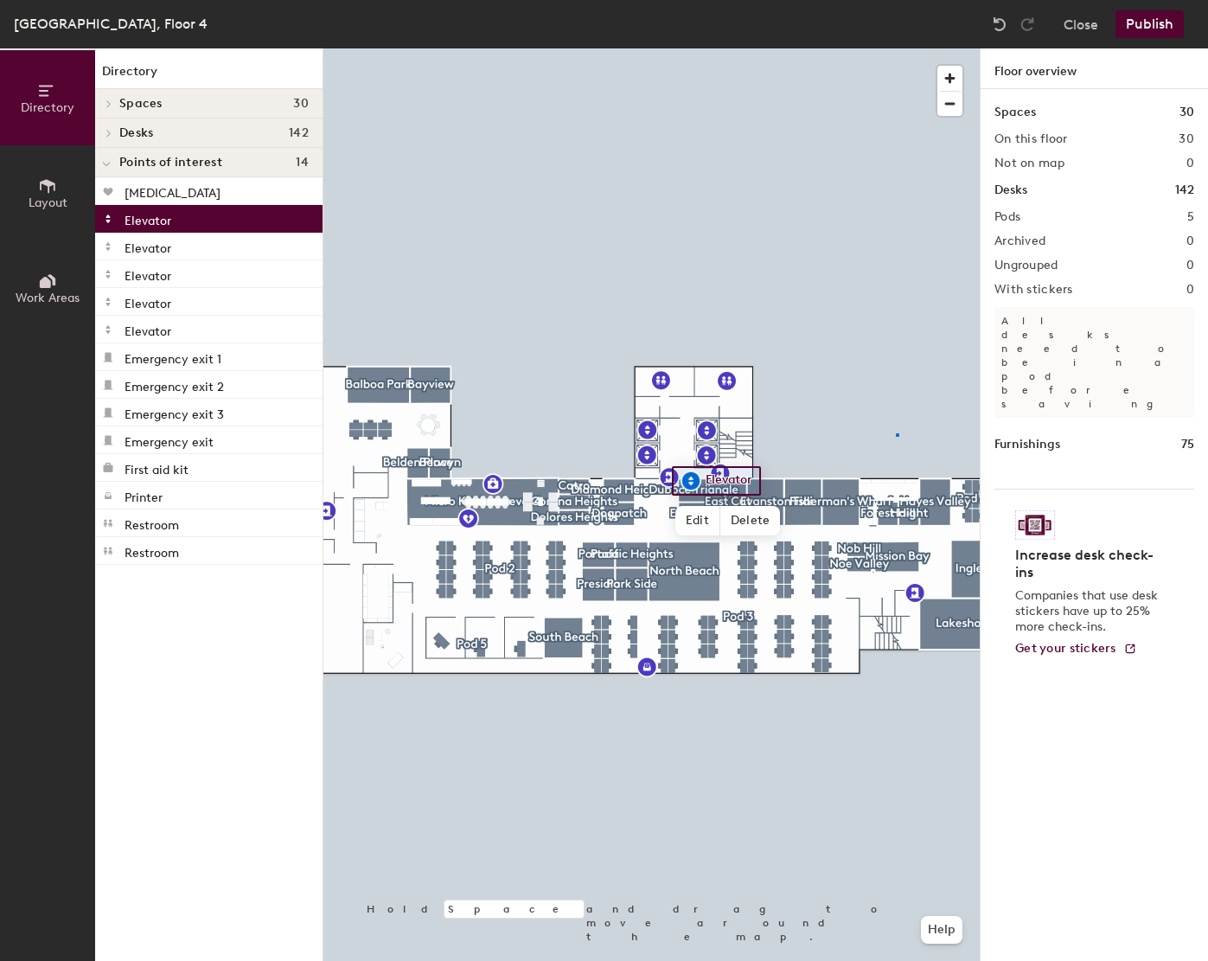
click at [897, 48] on div at bounding box center [651, 48] width 656 height 0
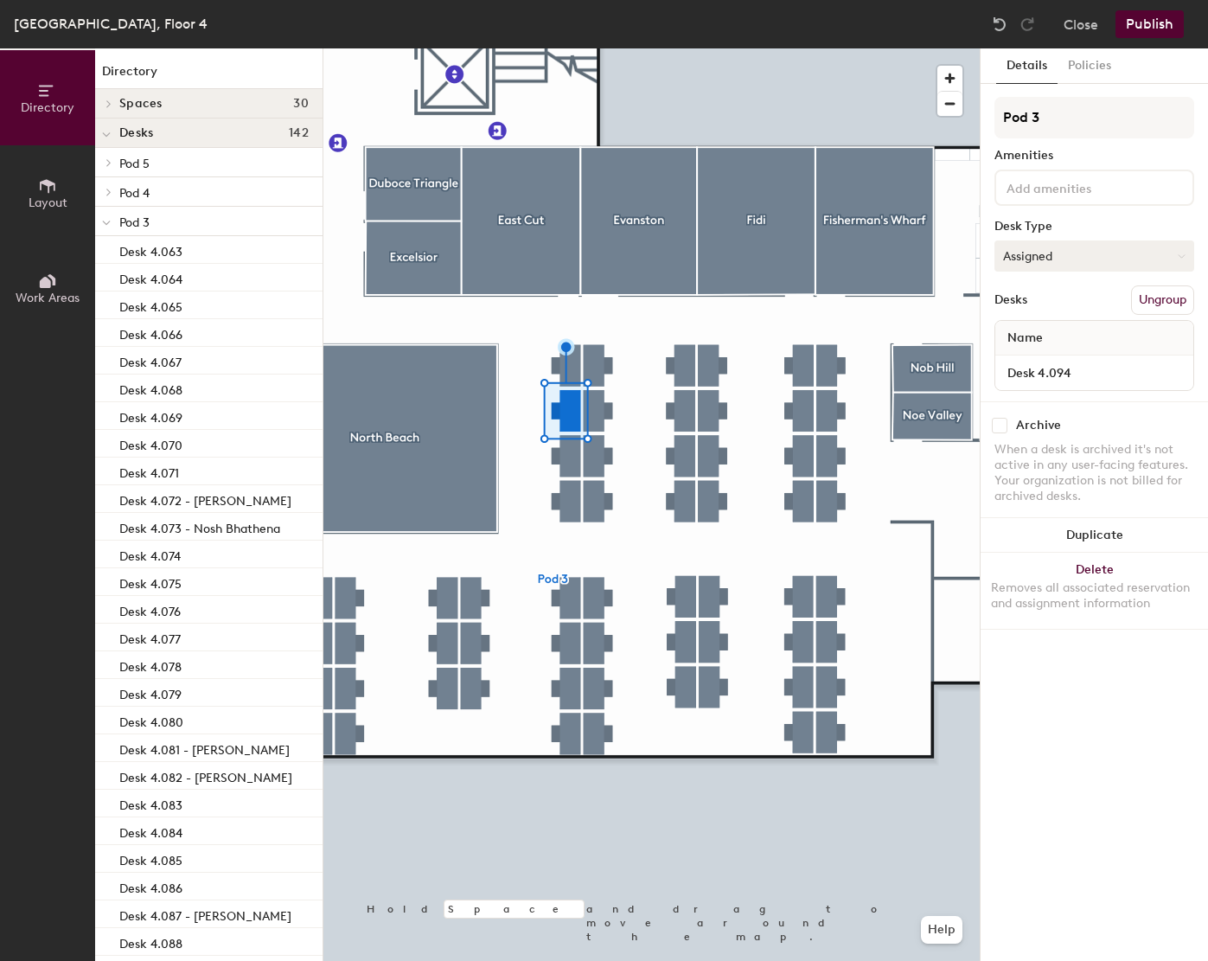
click at [1069, 257] on button "Assigned" at bounding box center [1094, 255] width 200 height 31
click at [1025, 334] on div "Hot" at bounding box center [1081, 335] width 173 height 26
click at [1086, 251] on button "Assigned" at bounding box center [1094, 255] width 200 height 31
click at [1018, 333] on div "Hot" at bounding box center [1081, 335] width 173 height 26
click at [1029, 249] on button "Assigned" at bounding box center [1094, 255] width 200 height 31
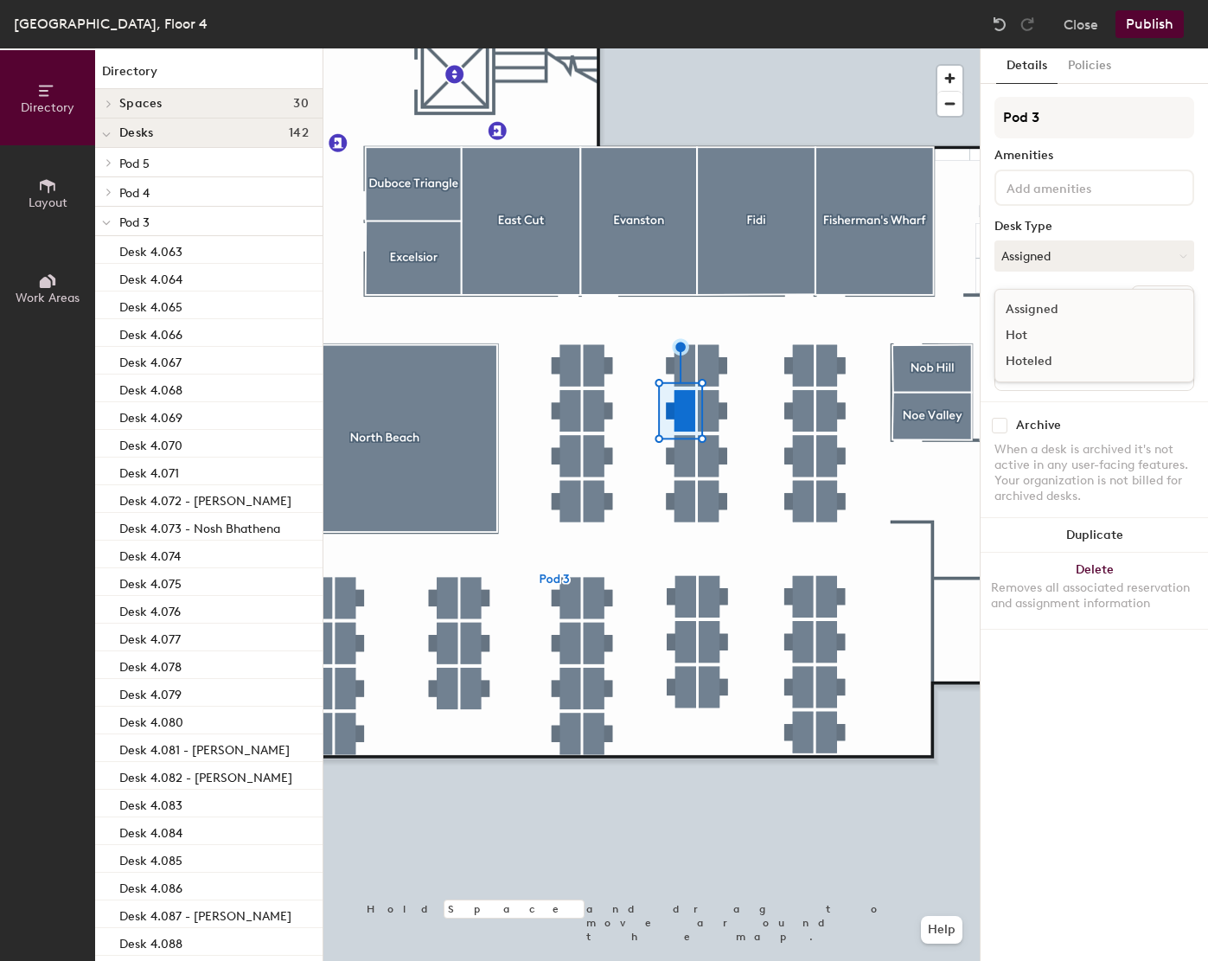
click at [1027, 333] on div "Hot" at bounding box center [1081, 335] width 173 height 26
click at [1120, 373] on input "Desk 4.109" at bounding box center [1094, 373] width 191 height 24
paste input "[PERSON_NAME]"
type input "Desk 4.109 - [PERSON_NAME]"
click at [1060, 259] on button "Hot" at bounding box center [1094, 255] width 200 height 31
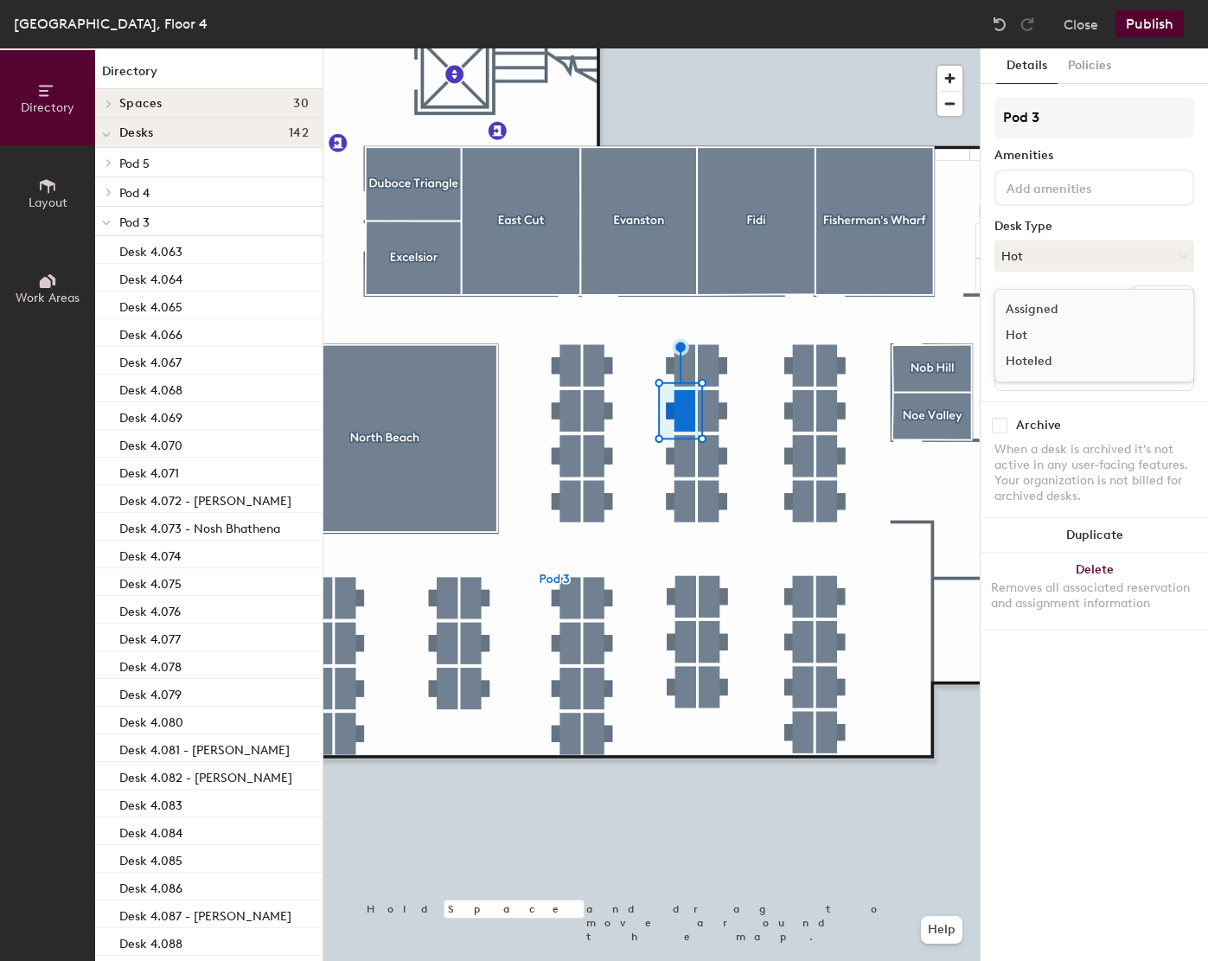
click at [1026, 310] on div "Assigned" at bounding box center [1081, 310] width 173 height 26
click at [1085, 248] on button "Assigned" at bounding box center [1094, 255] width 200 height 31
click at [1021, 332] on div "Hot" at bounding box center [1081, 335] width 173 height 26
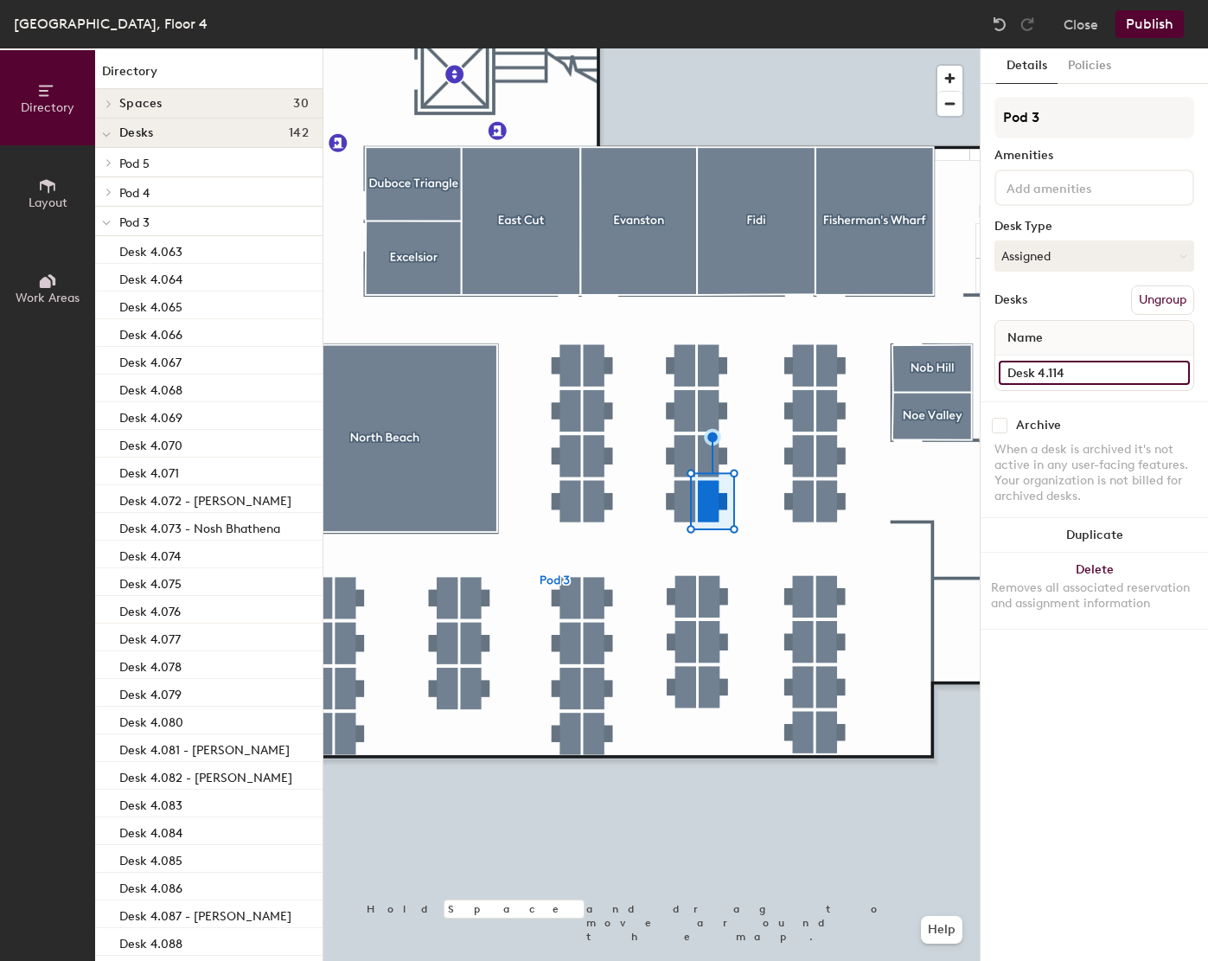
click at [1106, 370] on input "Desk 4.114" at bounding box center [1094, 373] width 191 height 24
paste input "[PERSON_NAME]"
type input "Desk 4.114 - [PERSON_NAME]"
click at [1065, 253] on button "Assigned" at bounding box center [1094, 255] width 200 height 31
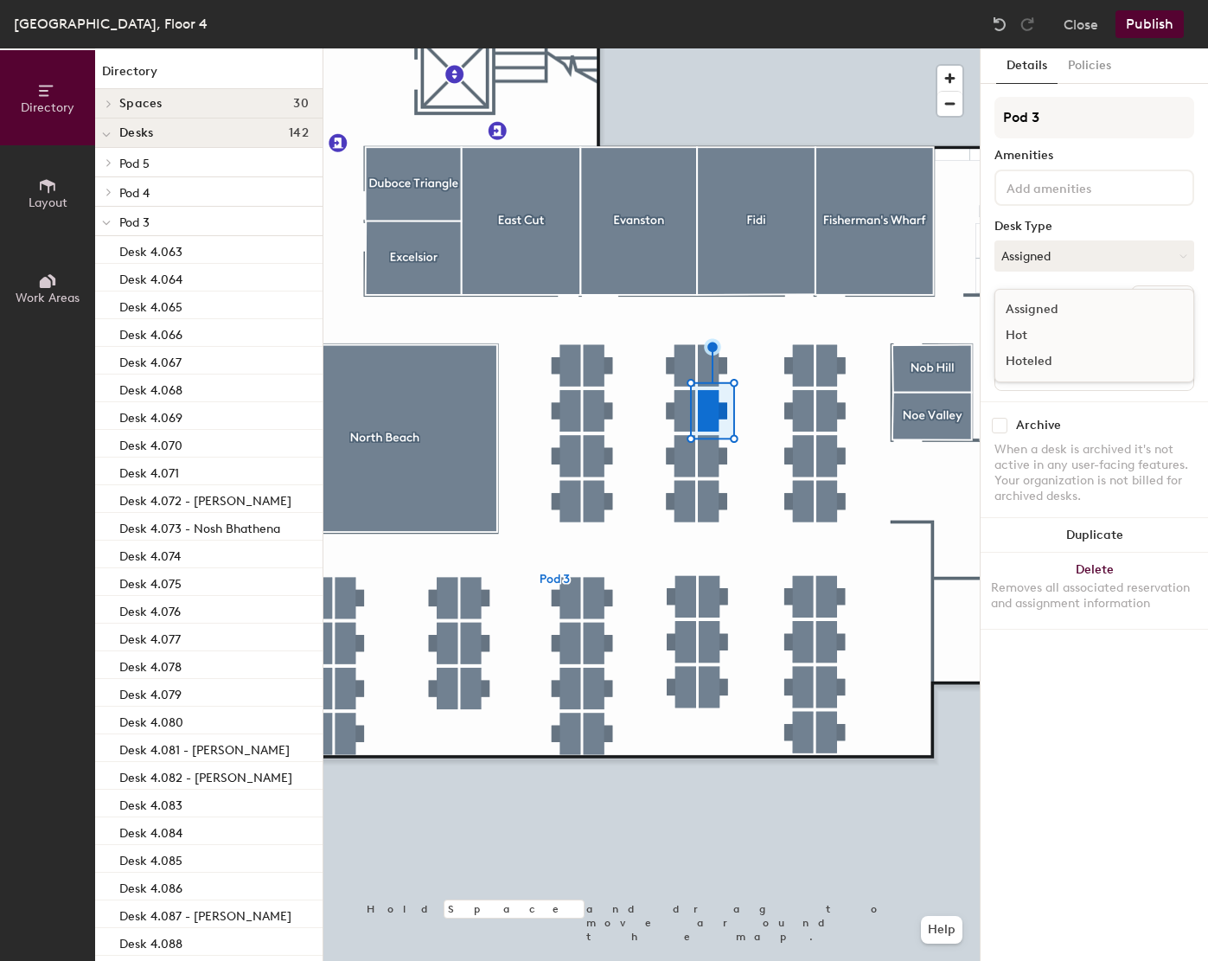
click at [1008, 326] on div "Hot" at bounding box center [1081, 335] width 173 height 26
click at [1053, 252] on button "Assigned" at bounding box center [1094, 255] width 200 height 31
click at [1037, 335] on div "Hot" at bounding box center [1081, 335] width 173 height 26
click at [1107, 257] on button "Assigned" at bounding box center [1094, 255] width 200 height 31
click at [1048, 336] on div "Hot" at bounding box center [1081, 335] width 173 height 26
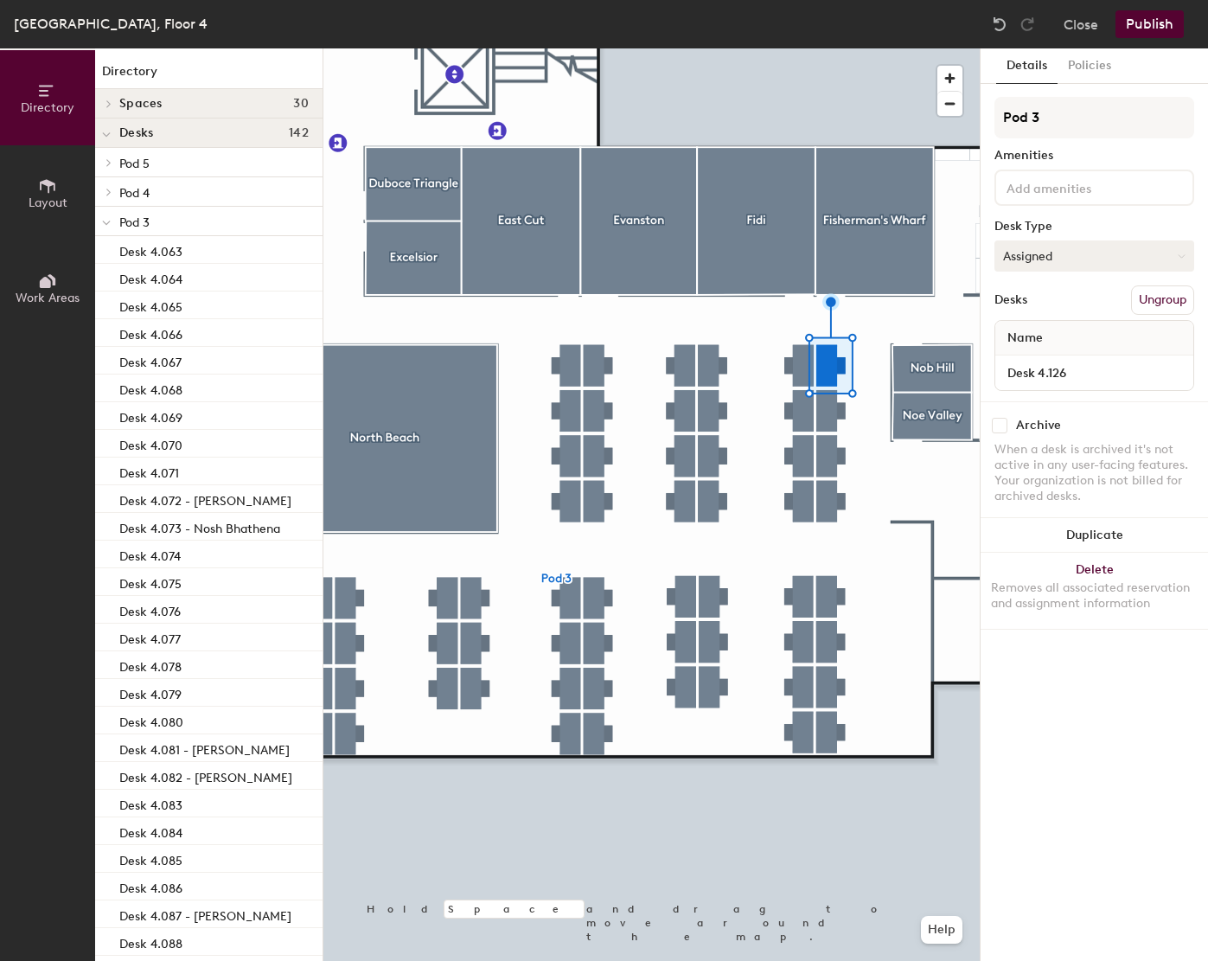
click at [1050, 251] on button "Assigned" at bounding box center [1094, 255] width 200 height 31
click at [1037, 322] on div "Assigned" at bounding box center [1081, 310] width 173 height 26
click at [1048, 250] on button "Assigned" at bounding box center [1094, 255] width 200 height 31
click at [1020, 338] on div "Hot" at bounding box center [1081, 335] width 173 height 26
click at [1118, 370] on input "Desk 4.128" at bounding box center [1094, 373] width 191 height 24
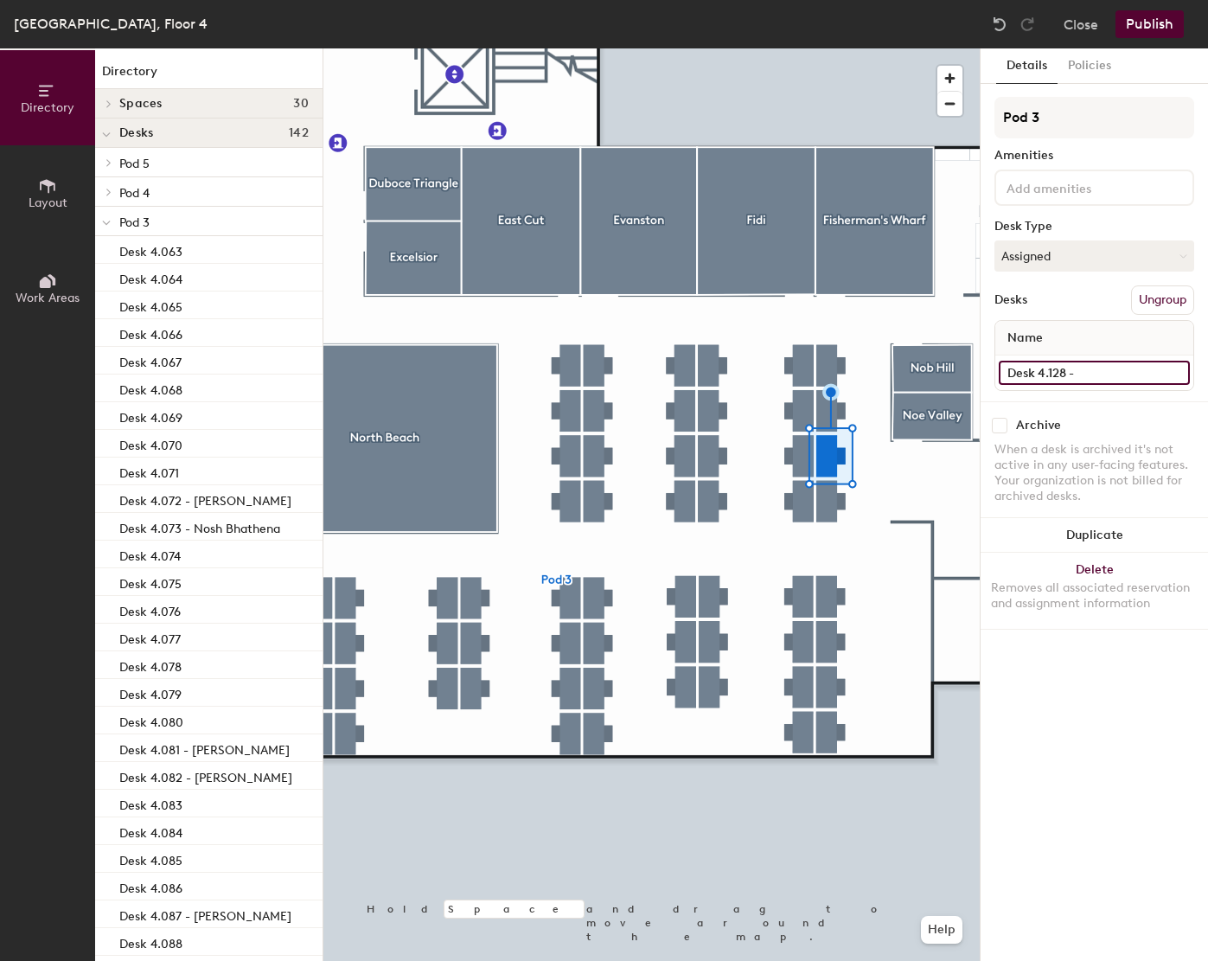
paste input "Bora Ikizoglu"
type input "Desk 4.128 - Bora Ikizoglu"
click at [1162, 29] on button "Publish" at bounding box center [1149, 24] width 68 height 28
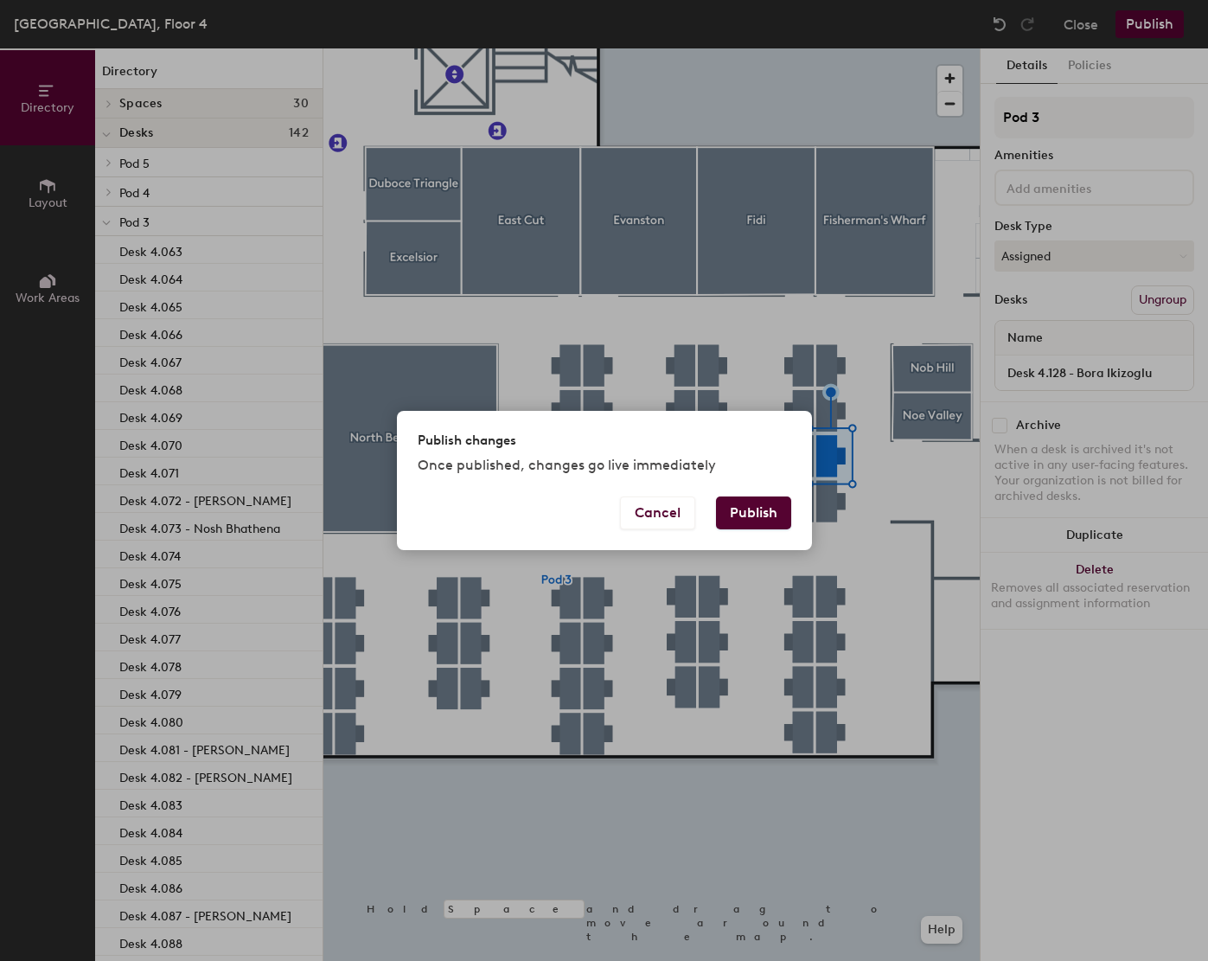
click at [754, 515] on button "Publish" at bounding box center [753, 512] width 75 height 33
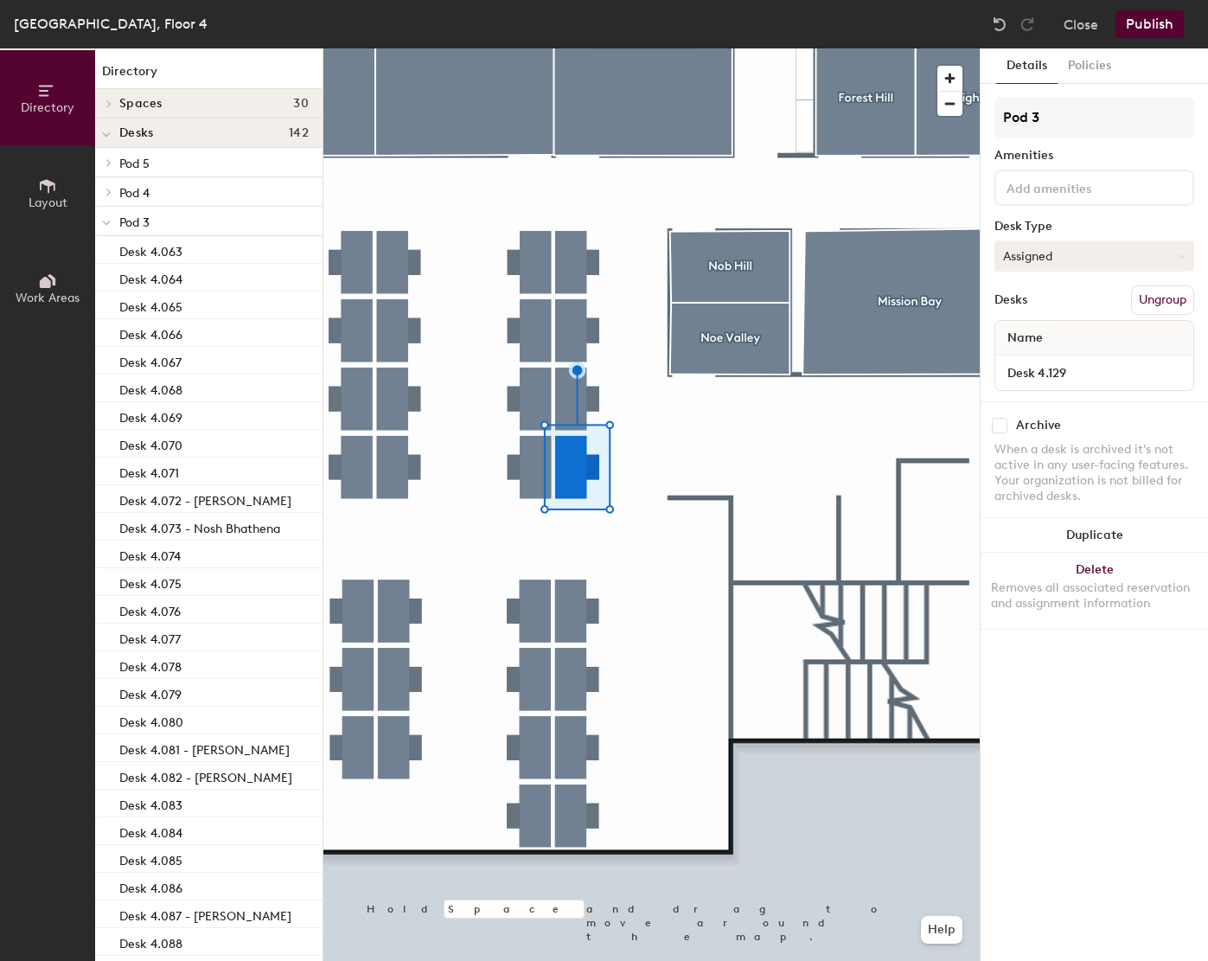
click at [1053, 247] on button "Assigned" at bounding box center [1094, 255] width 200 height 31
click at [1024, 333] on div "Hot" at bounding box center [1081, 335] width 173 height 26
click at [794, 48] on div at bounding box center [651, 48] width 656 height 0
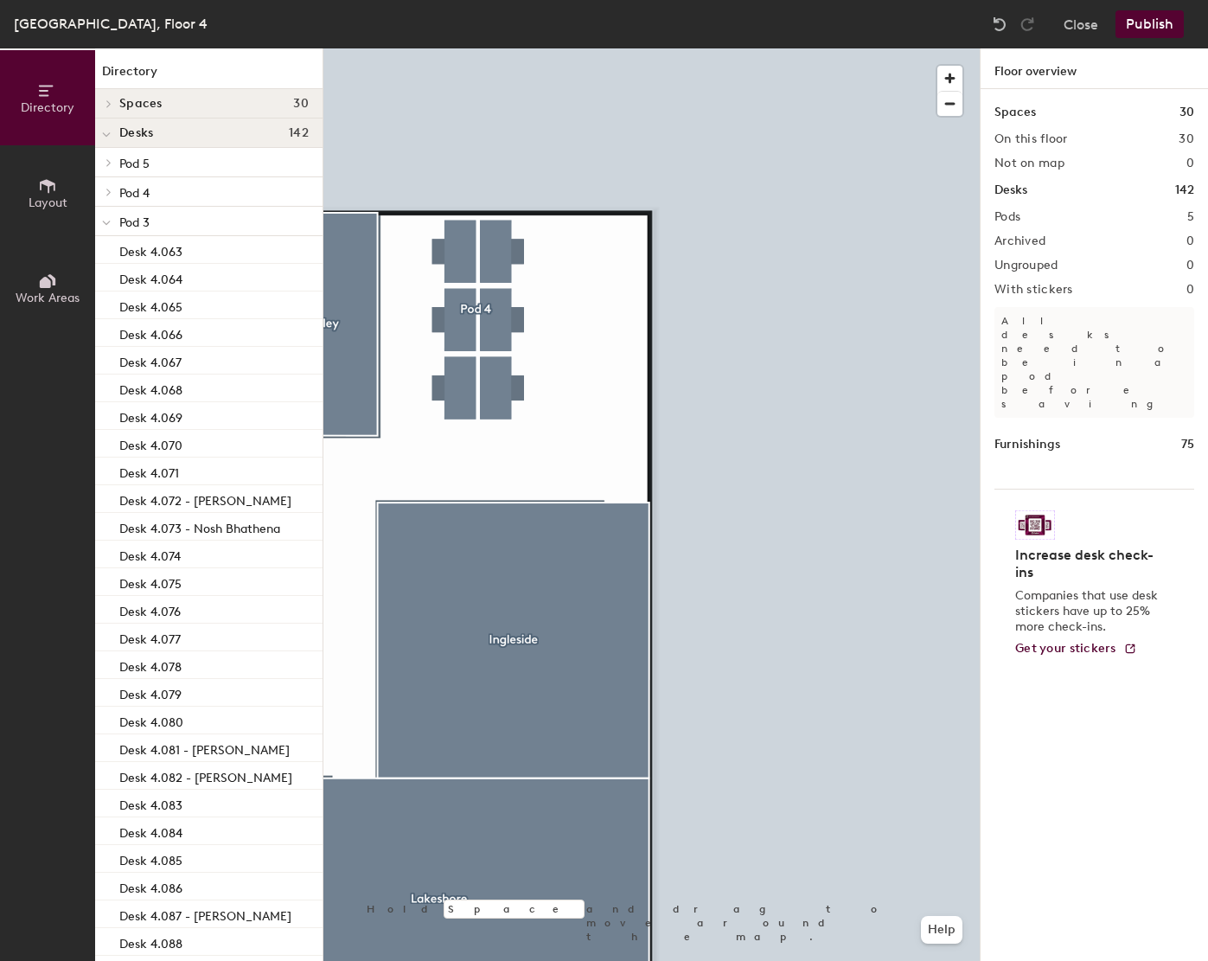
click at [504, 48] on div at bounding box center [651, 48] width 656 height 0
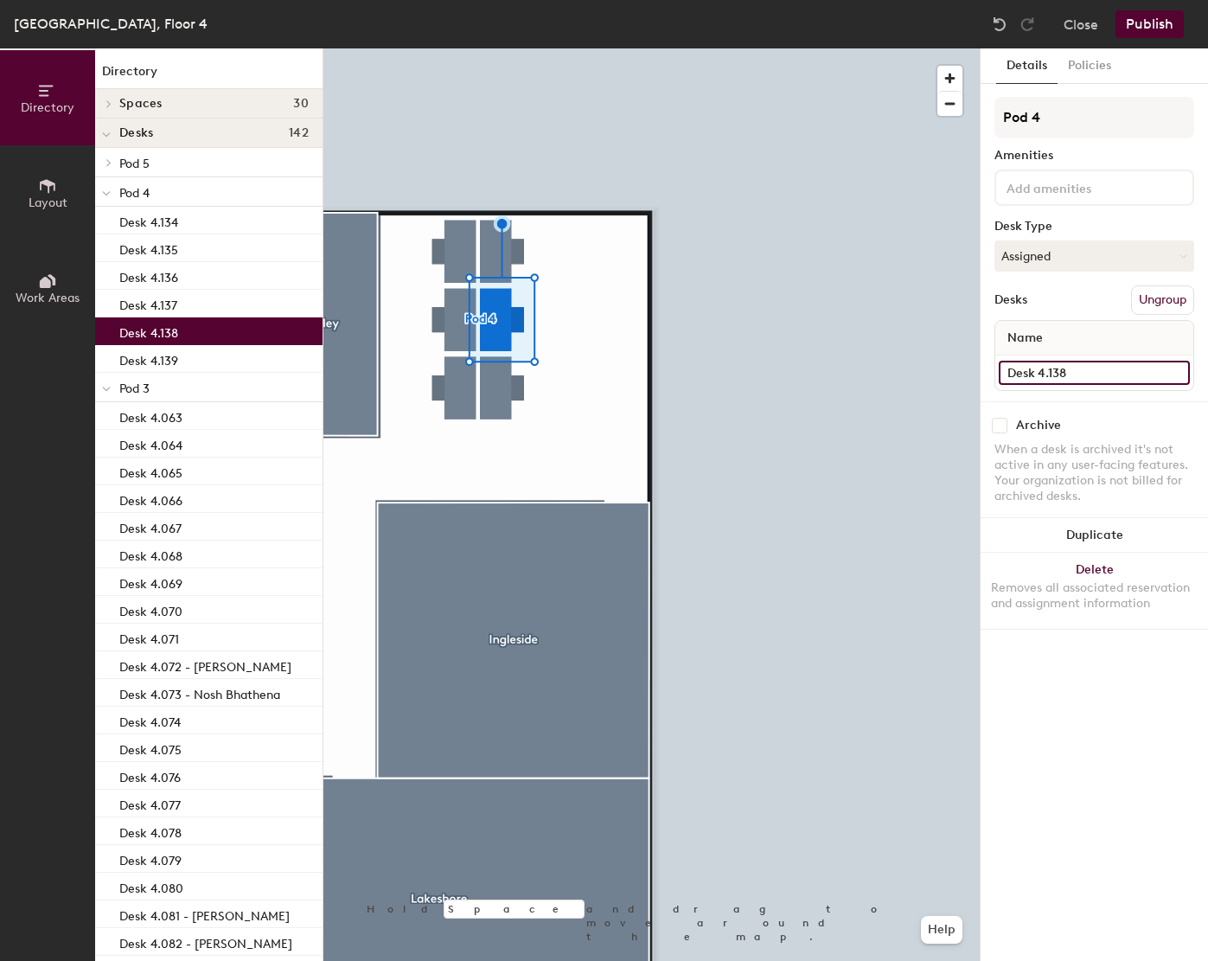
click at [1109, 367] on input "Desk 4.138" at bounding box center [1094, 373] width 191 height 24
paste input "Ana Sampaio de Oliveira"
type input "Desk 4.138 - [PERSON_NAME]"
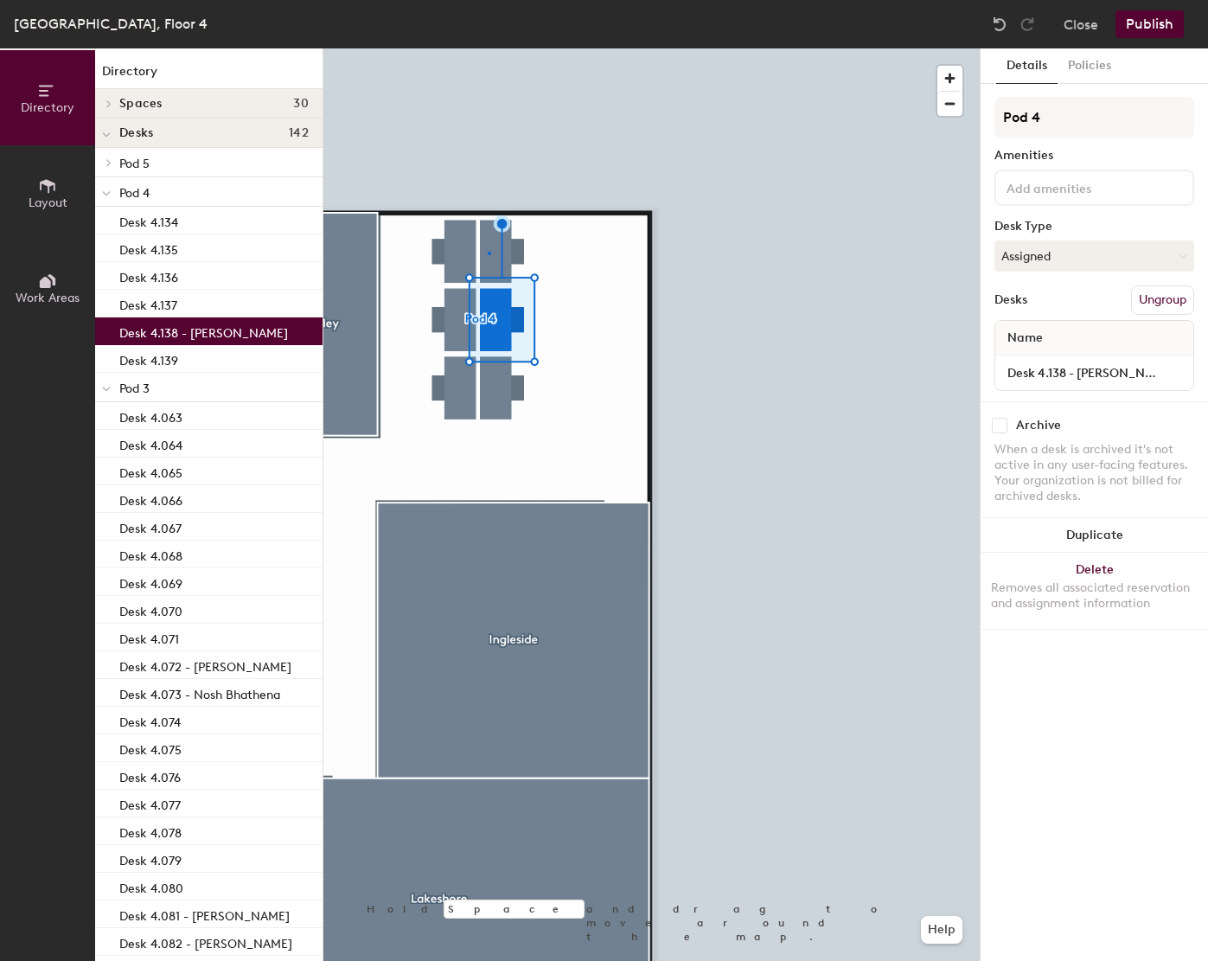
click at [488, 48] on div at bounding box center [651, 48] width 656 height 0
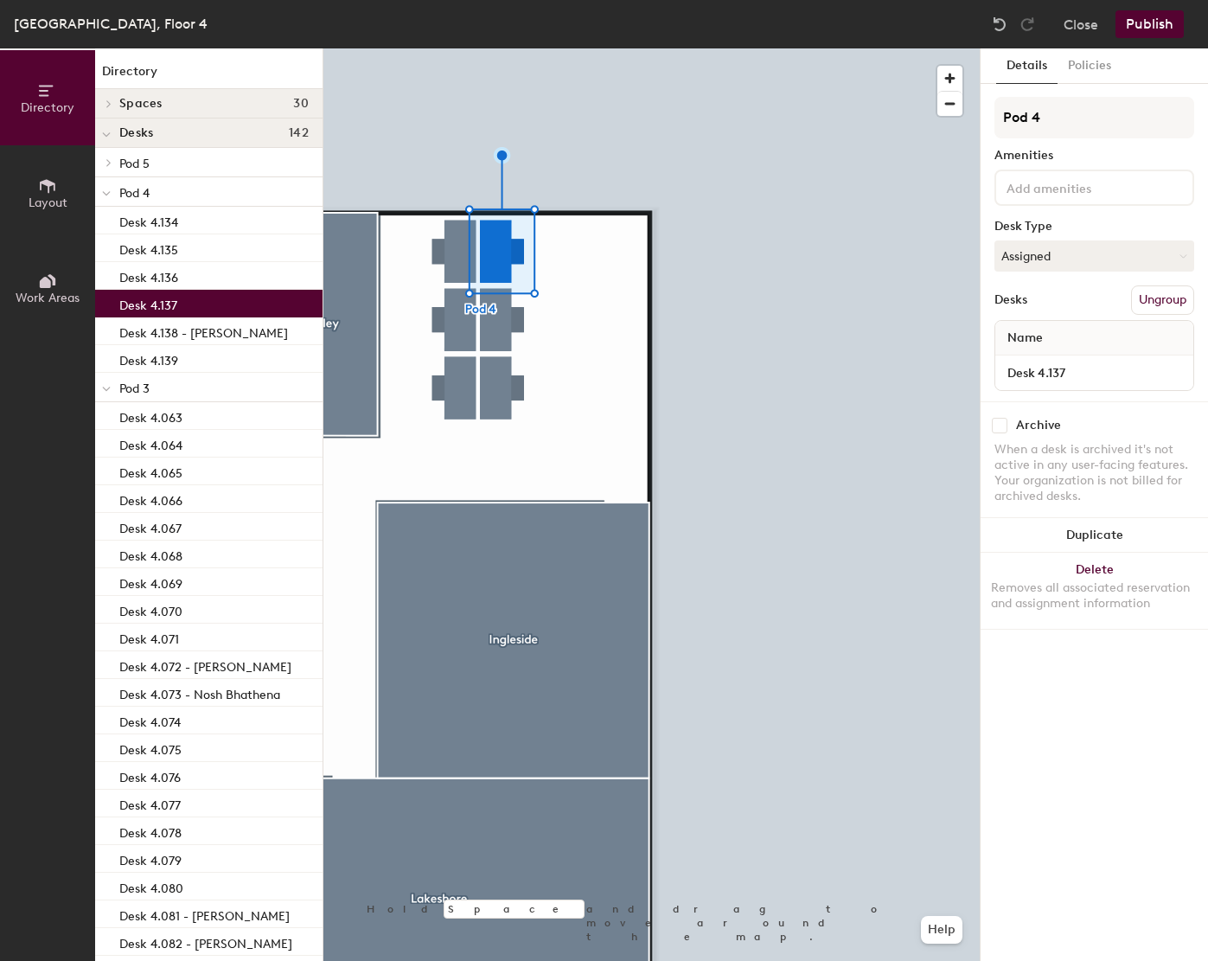
click at [1092, 389] on div "Desk 4.137" at bounding box center [1094, 372] width 198 height 35
click at [1092, 388] on div "Desk 4.137" at bounding box center [1094, 372] width 198 height 35
click at [1092, 380] on input "Desk 4.137" at bounding box center [1094, 373] width 191 height 24
paste input "Tatiana Sivo"
type input "Desk 4.137 - [PERSON_NAME]"
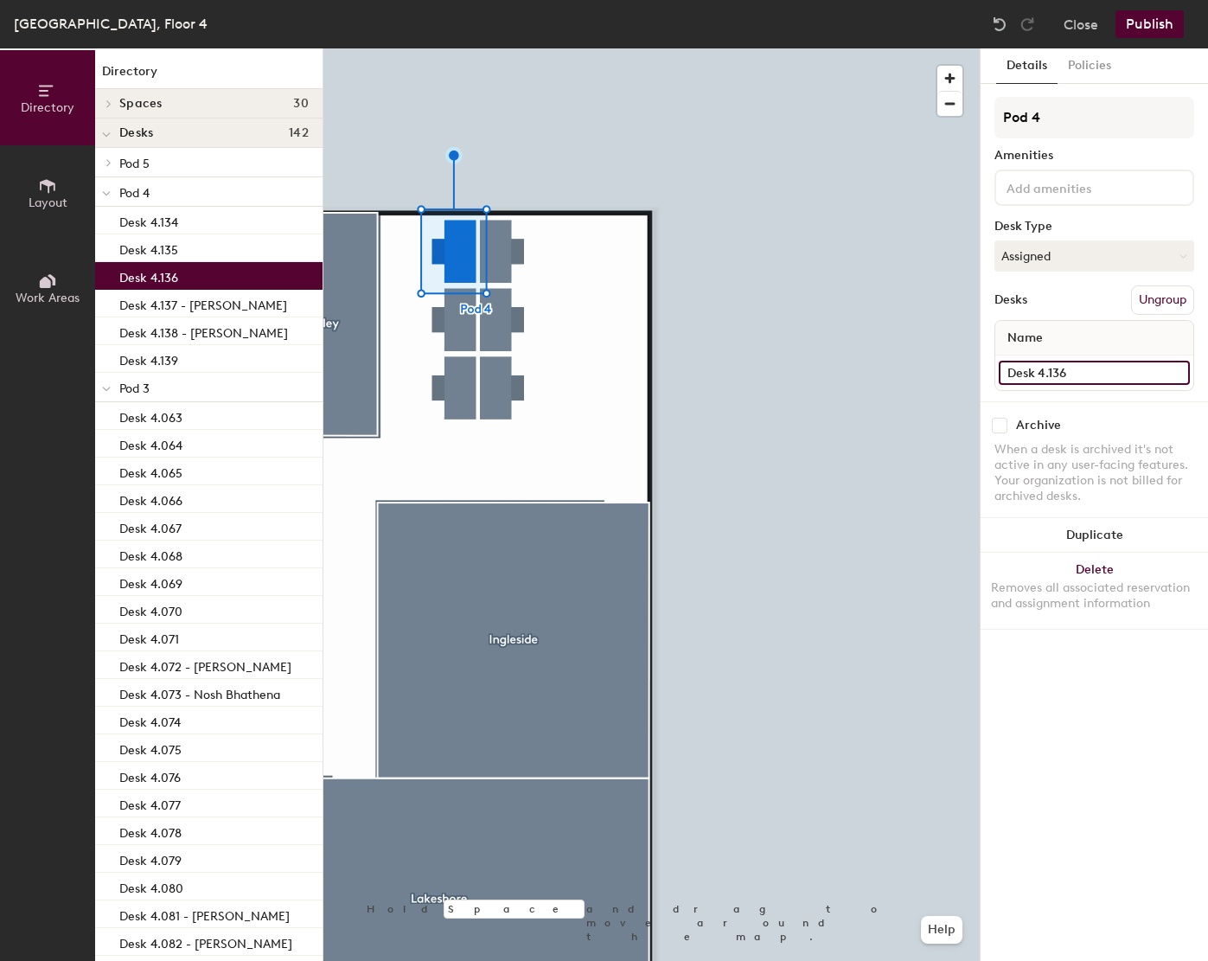
click at [1108, 369] on input "Desk 4.136" at bounding box center [1094, 373] width 191 height 24
paste input "Andrew Murtagh"
type input "Desk 4.136 - [PERSON_NAME]"
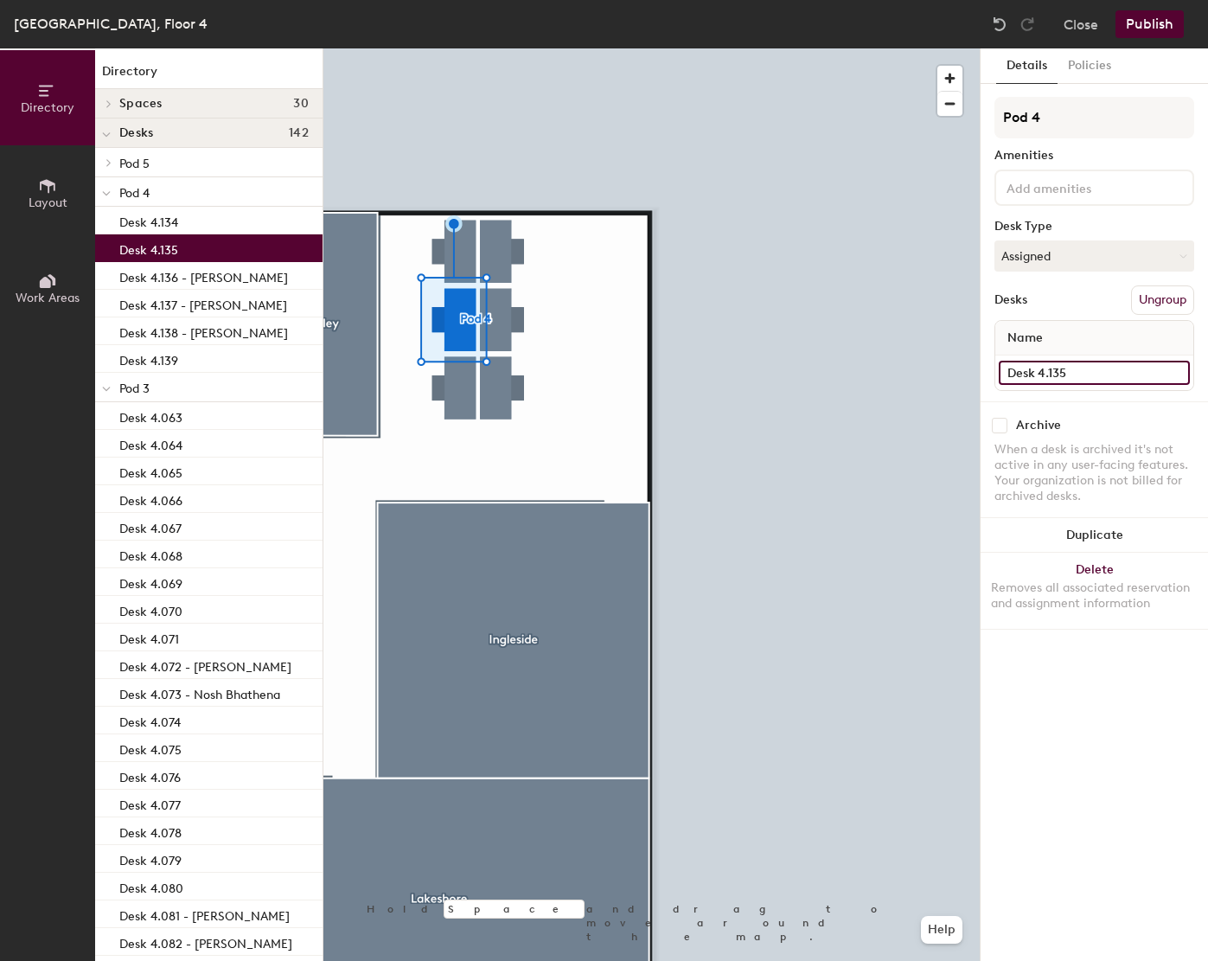
click at [1139, 372] on input "Desk 4.135" at bounding box center [1094, 373] width 191 height 24
paste input "Daniele Valenza"
type input "Desk 4.135 - [PERSON_NAME]"
click at [474, 48] on div at bounding box center [651, 48] width 656 height 0
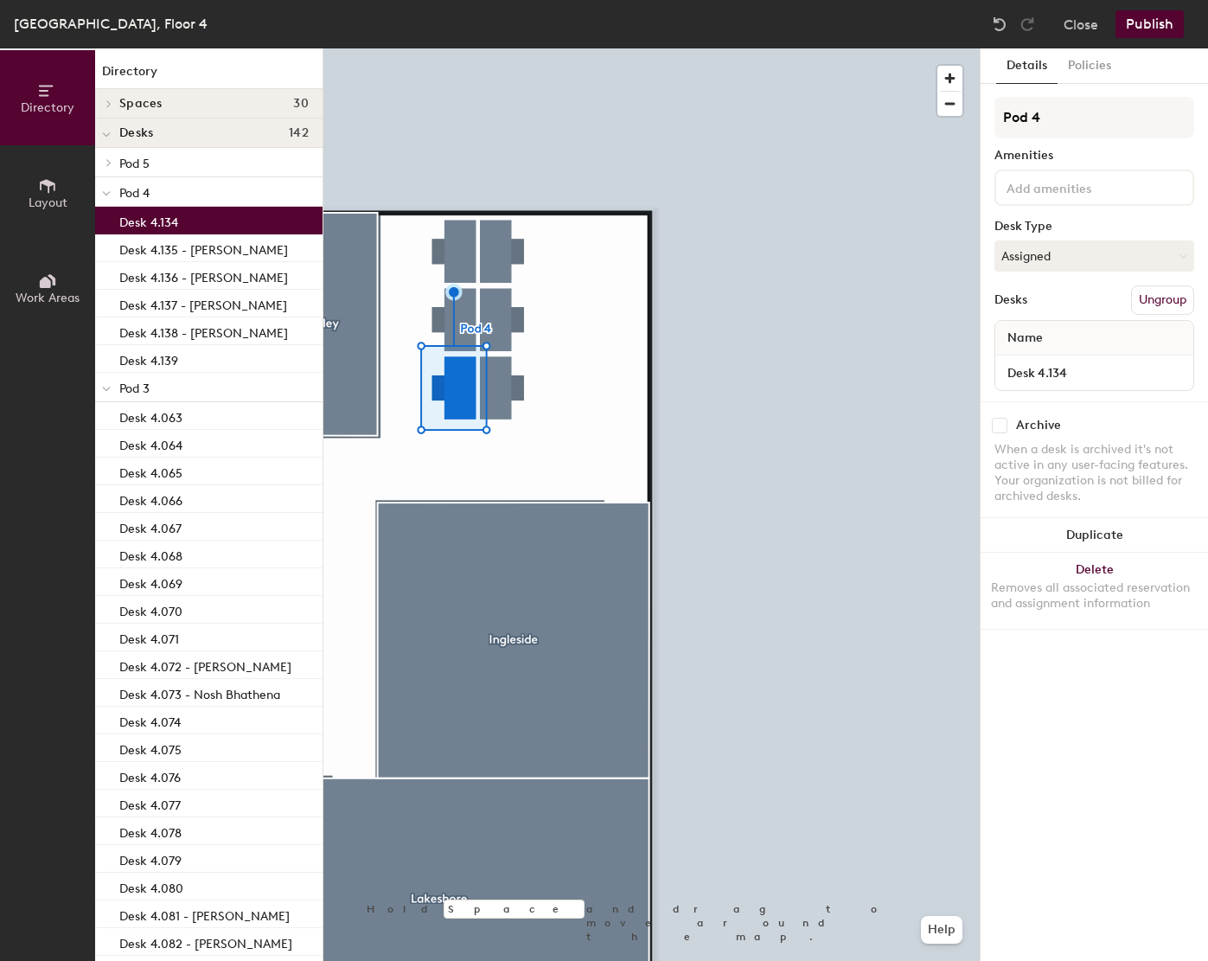
click at [1110, 357] on div "Desk 4.134" at bounding box center [1094, 372] width 198 height 35
click at [1110, 361] on input "Desk 4.134" at bounding box center [1094, 373] width 191 height 24
paste input "Sean Andrews"
click at [1087, 376] on input "Desk 4.134 - nSean Andrews" at bounding box center [1094, 373] width 191 height 24
click at [1082, 377] on input "Desk 4.134 - nSean Andrews" at bounding box center [1094, 373] width 191 height 24
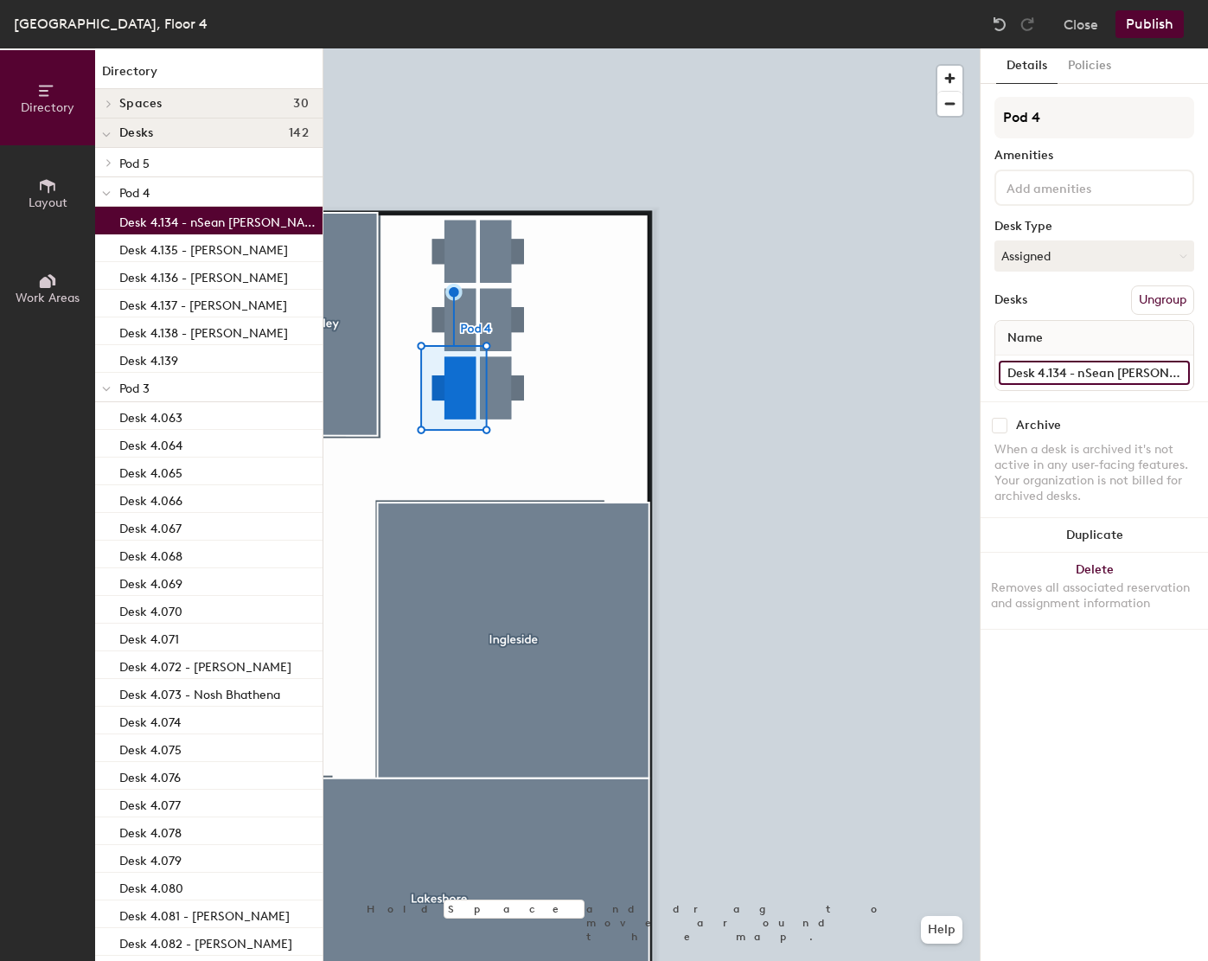
click at [1086, 376] on input "Desk 4.134 - nSean Andrews" at bounding box center [1094, 373] width 191 height 24
type input "Desk 4.134 - Sean Andrews"
click at [1149, 29] on button "Publish" at bounding box center [1149, 24] width 68 height 28
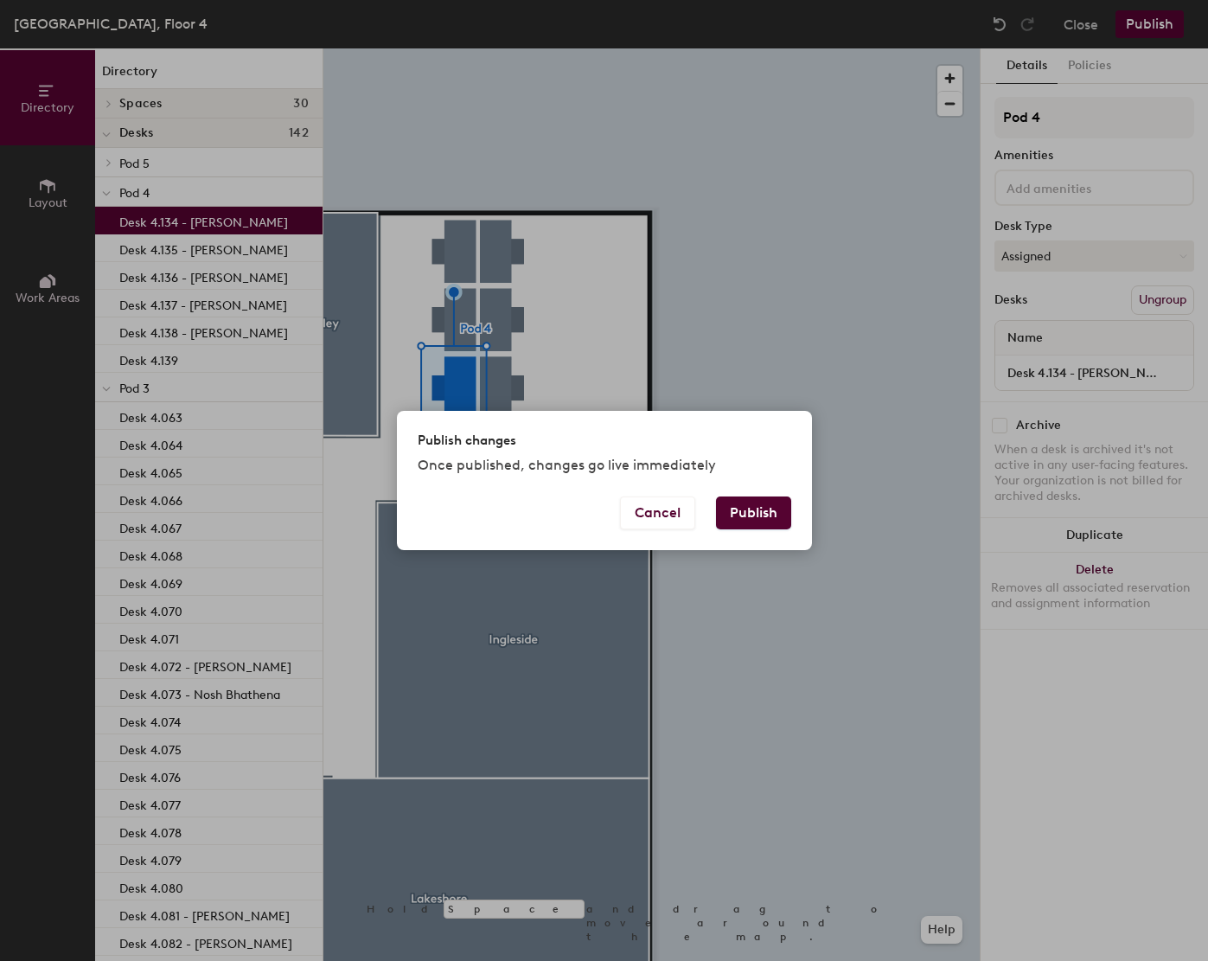
click at [767, 519] on button "Publish" at bounding box center [753, 512] width 75 height 33
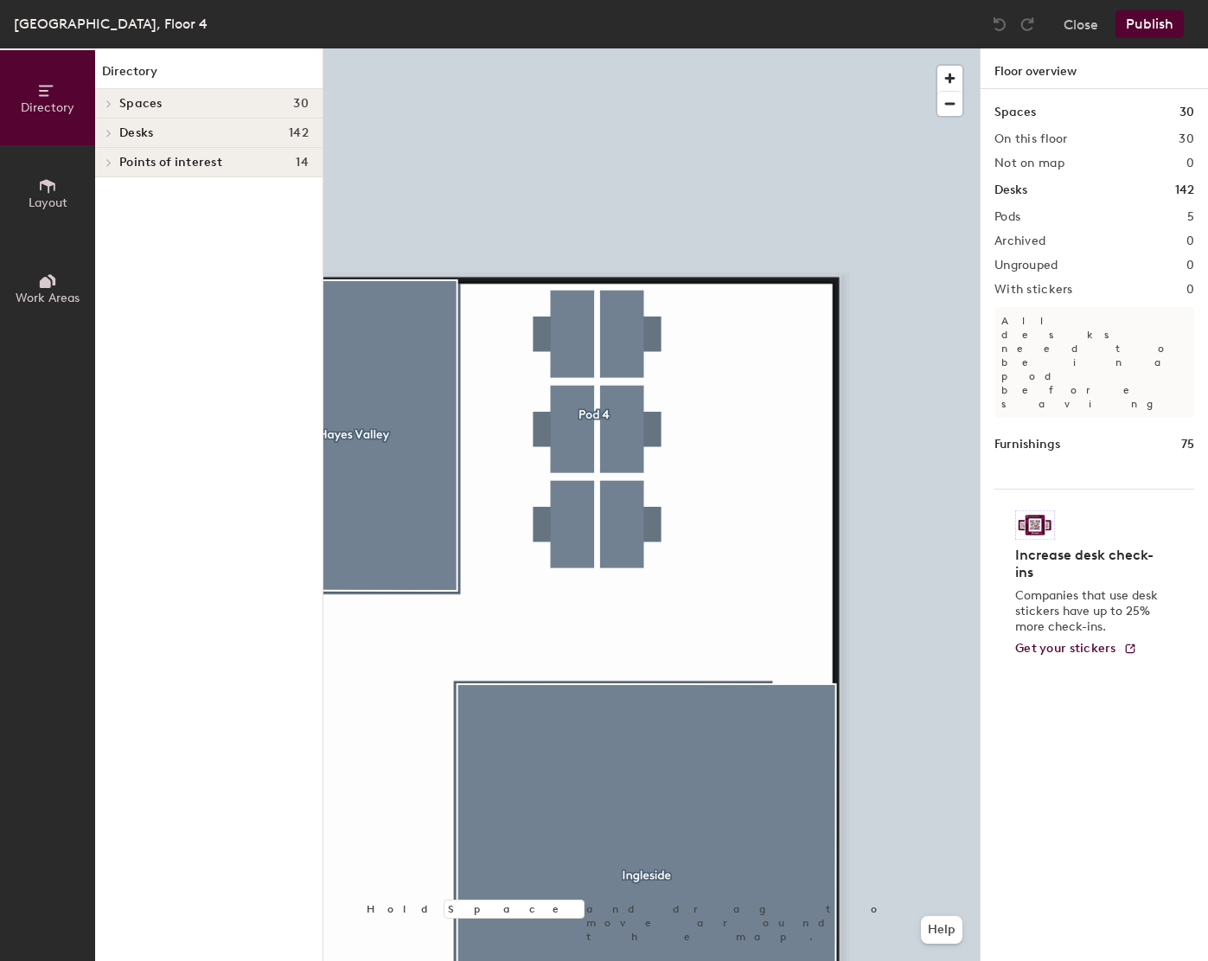
click at [598, 48] on div at bounding box center [651, 48] width 656 height 0
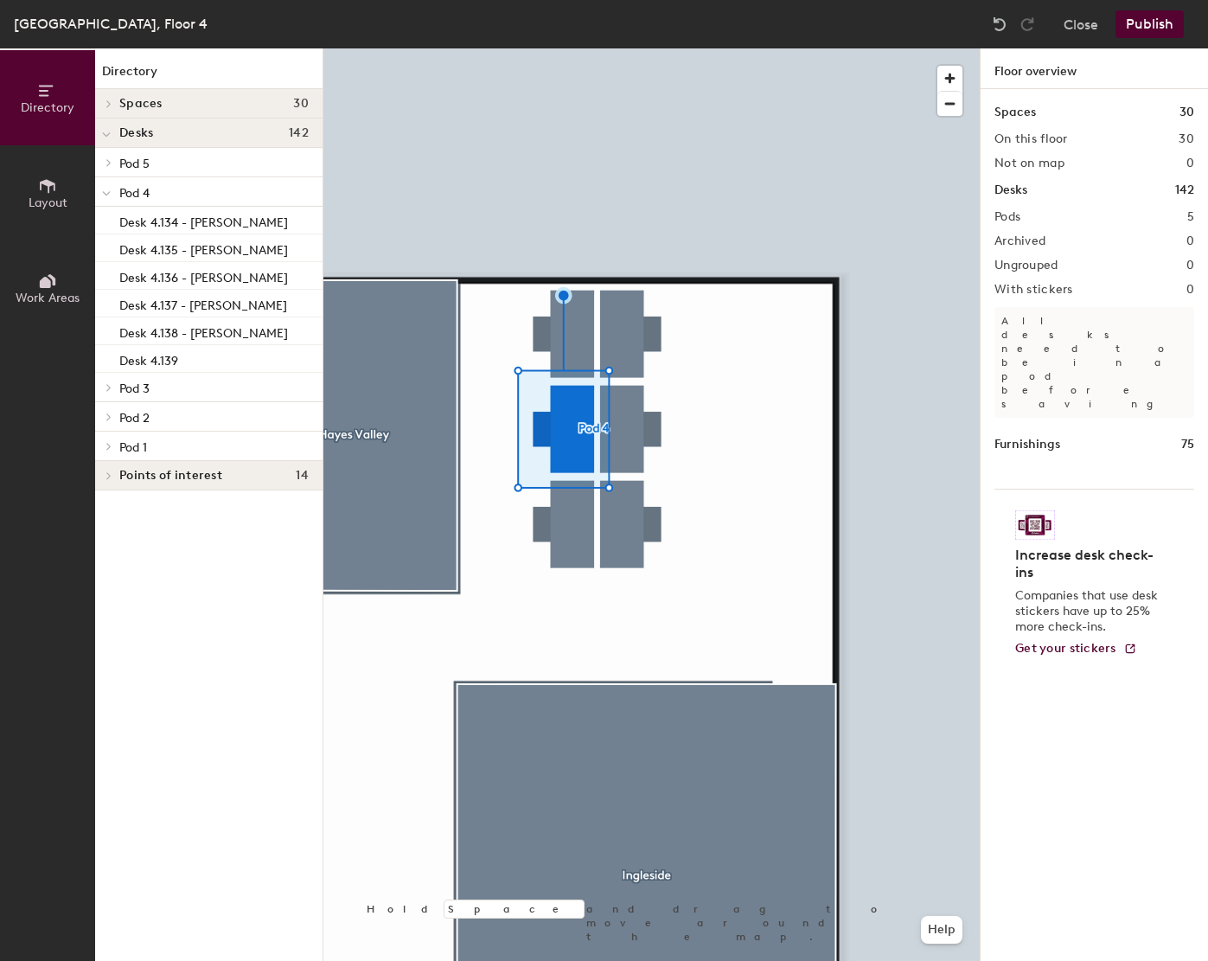
click at [603, 48] on div at bounding box center [651, 48] width 656 height 0
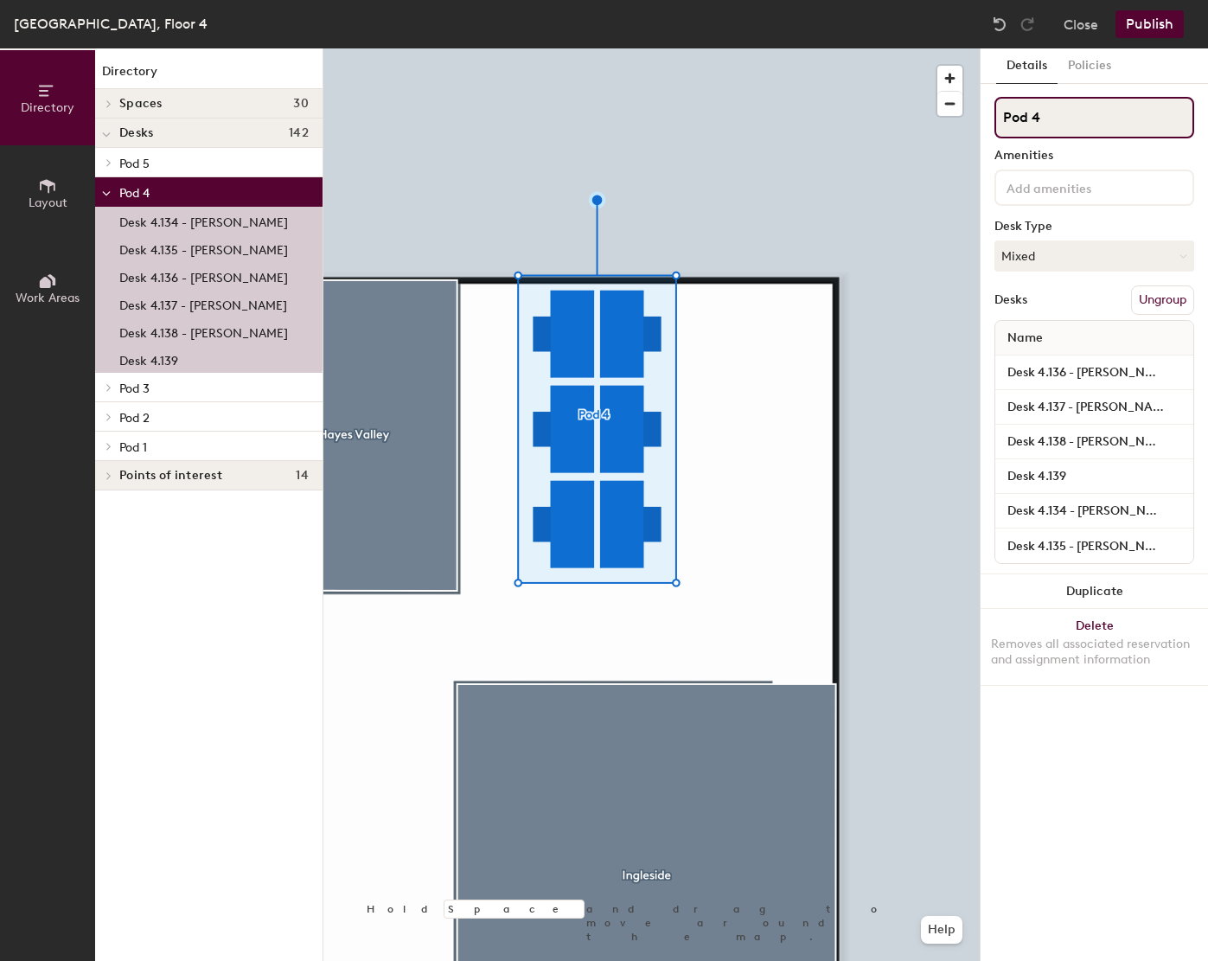
click at [1036, 137] on input "Pod 4" at bounding box center [1094, 117] width 200 height 41
click at [1036, 134] on input "Pod 4" at bounding box center [1094, 117] width 200 height 41
click at [1036, 115] on input "Pod 4" at bounding box center [1094, 117] width 200 height 41
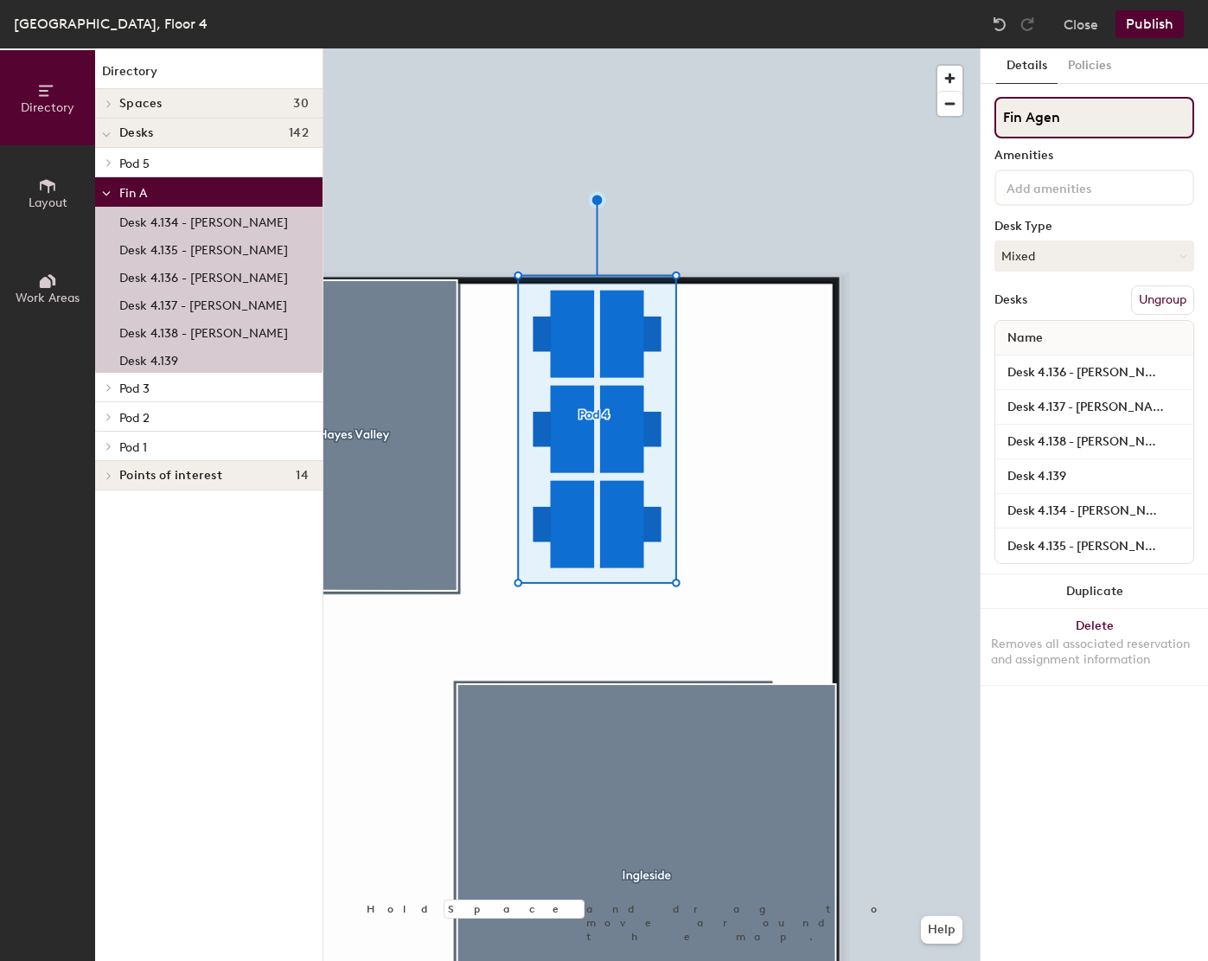
type input "Fin Agent"
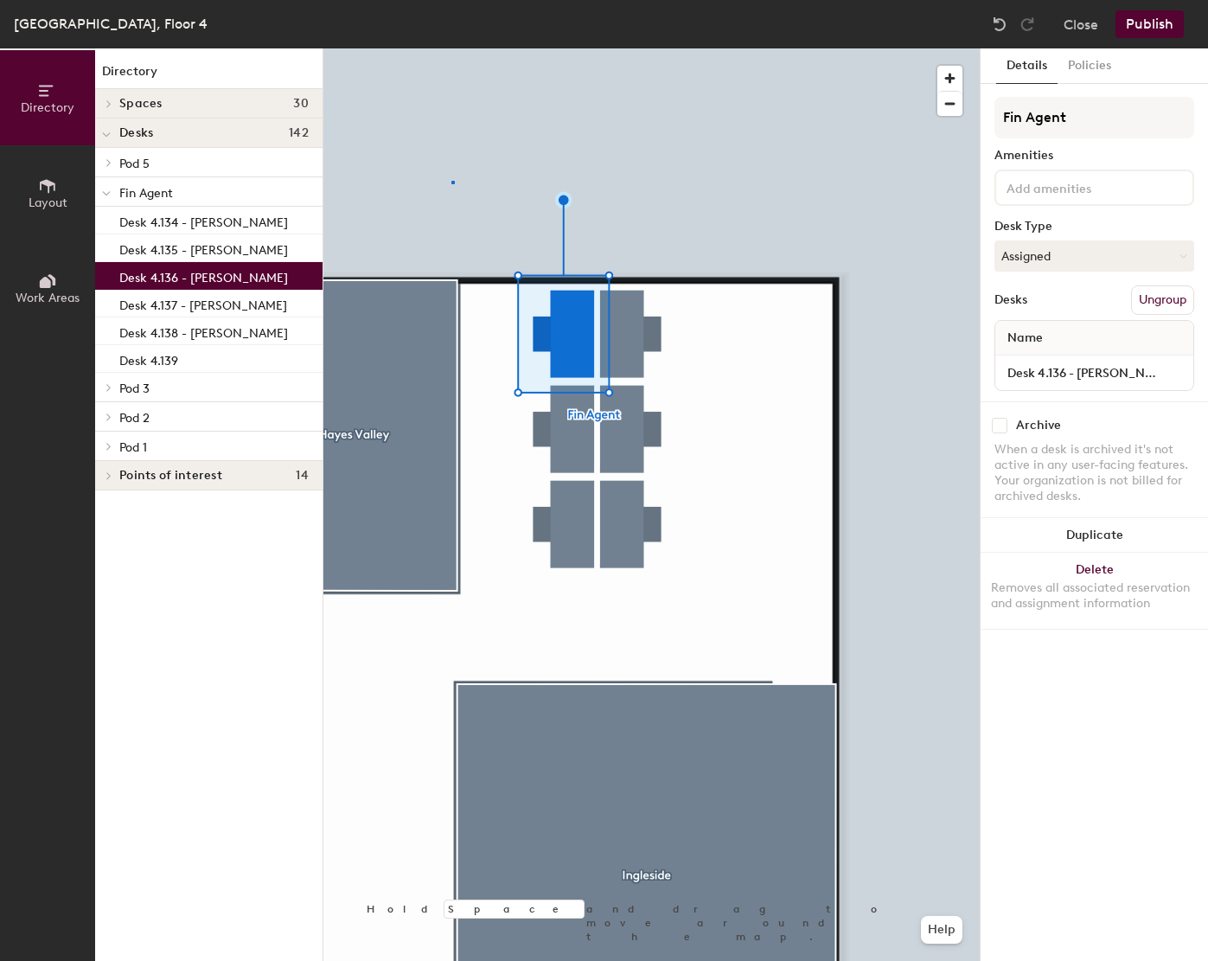
click at [451, 48] on div at bounding box center [651, 48] width 656 height 0
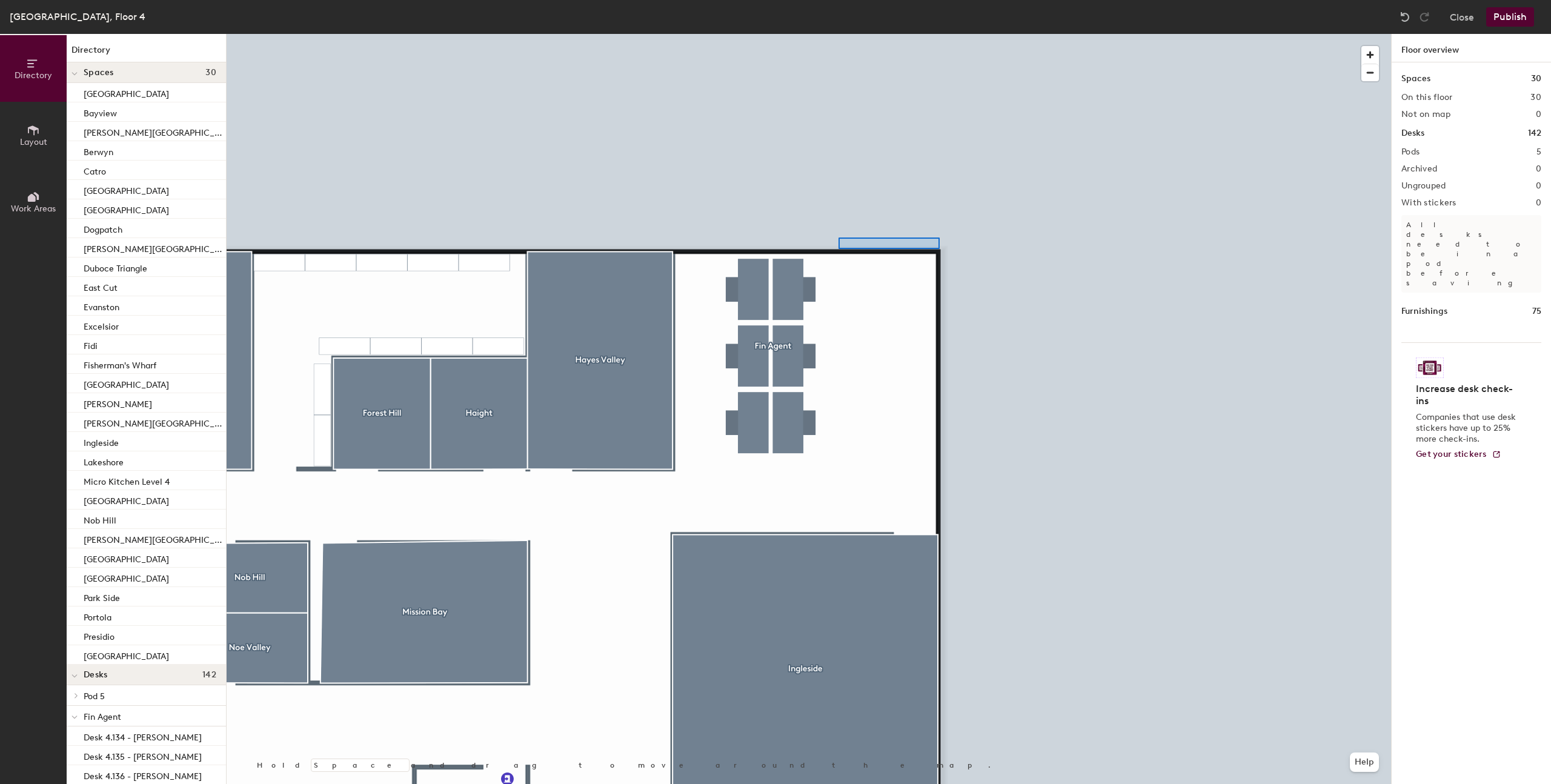
click at [846, 34] on div at bounding box center [809, 34] width 1165 height 0
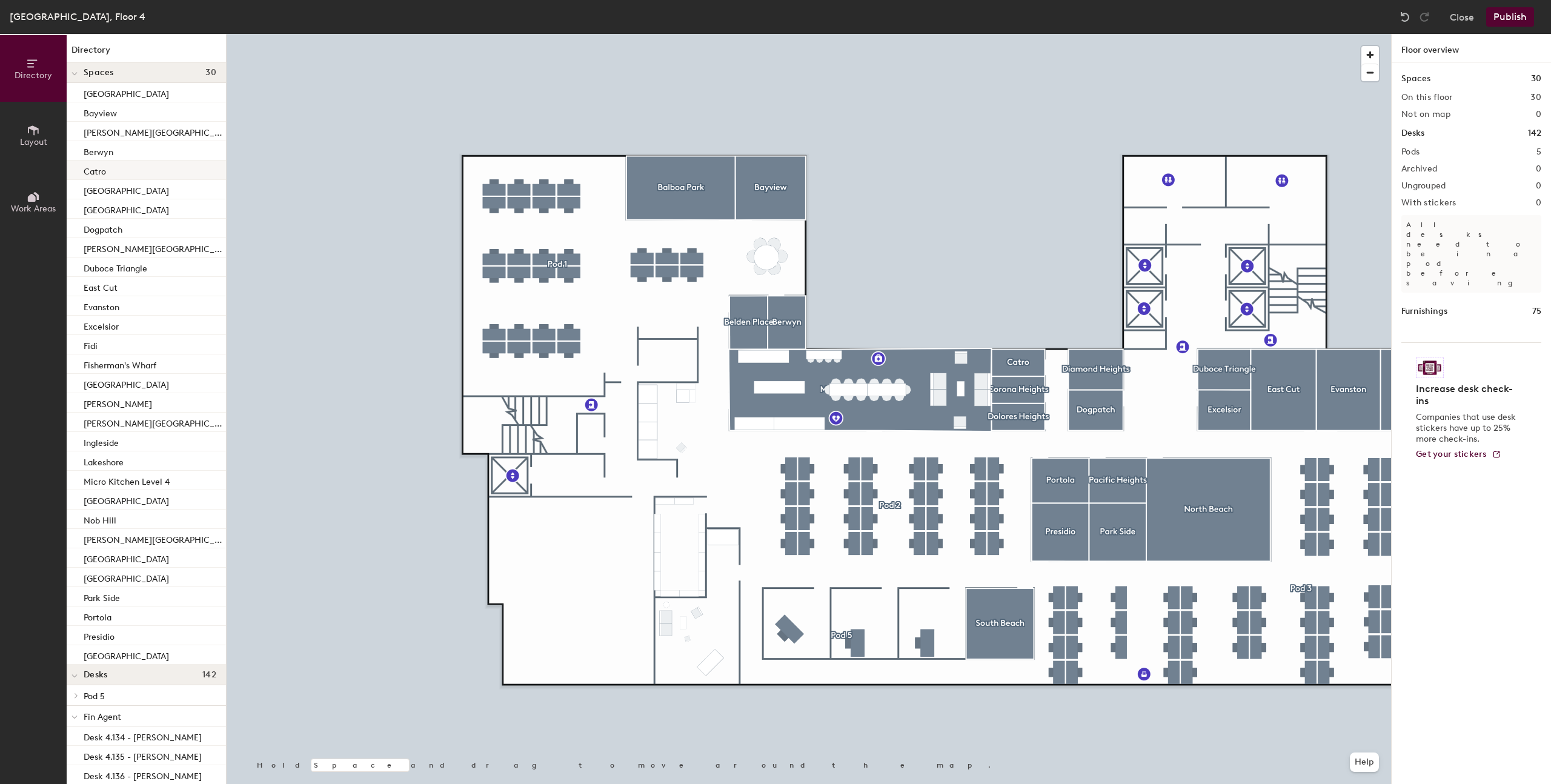
click at [562, 34] on div at bounding box center [809, 34] width 1165 height 0
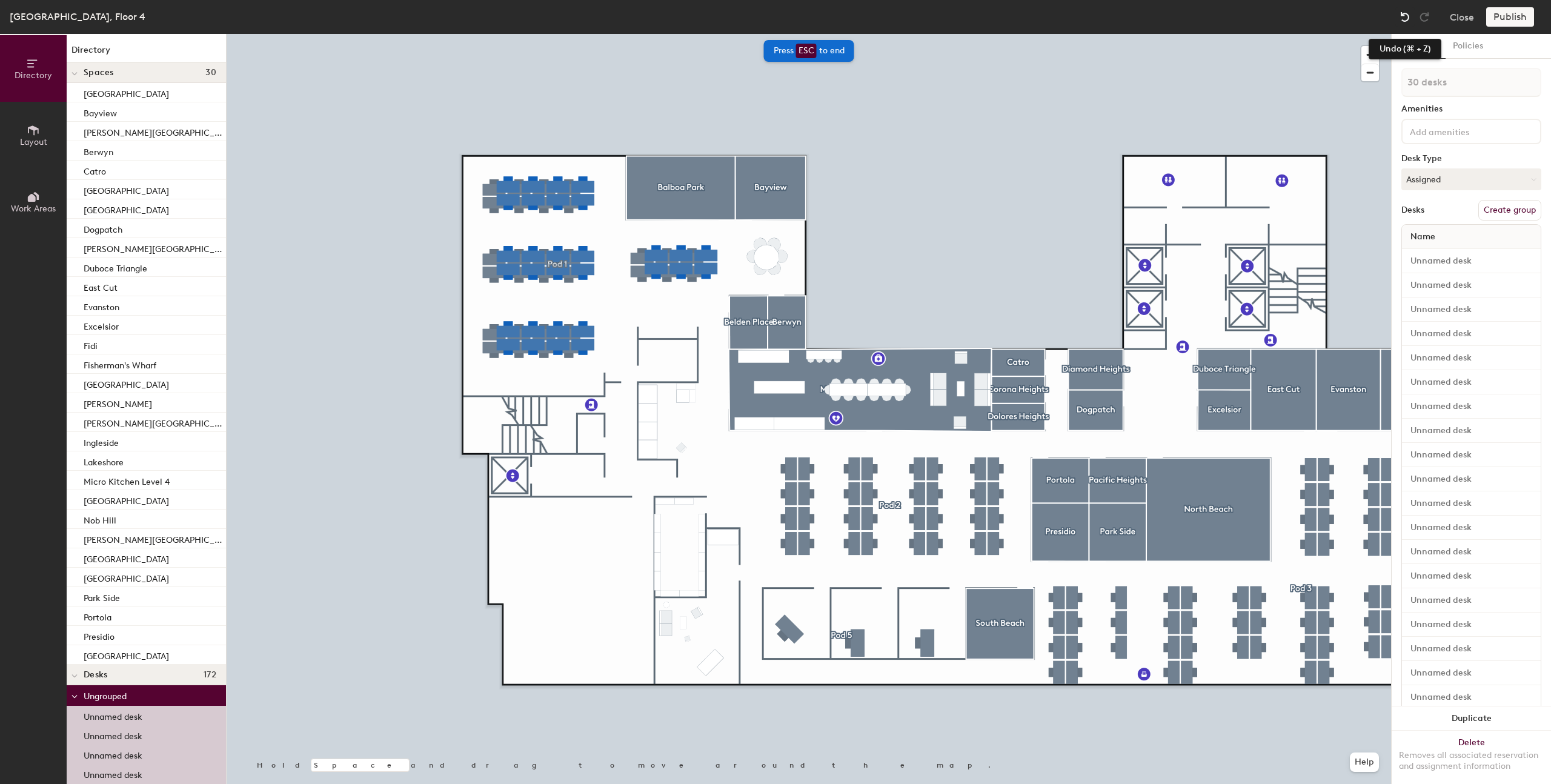
click at [846, 23] on div at bounding box center [1405, 17] width 20 height 20
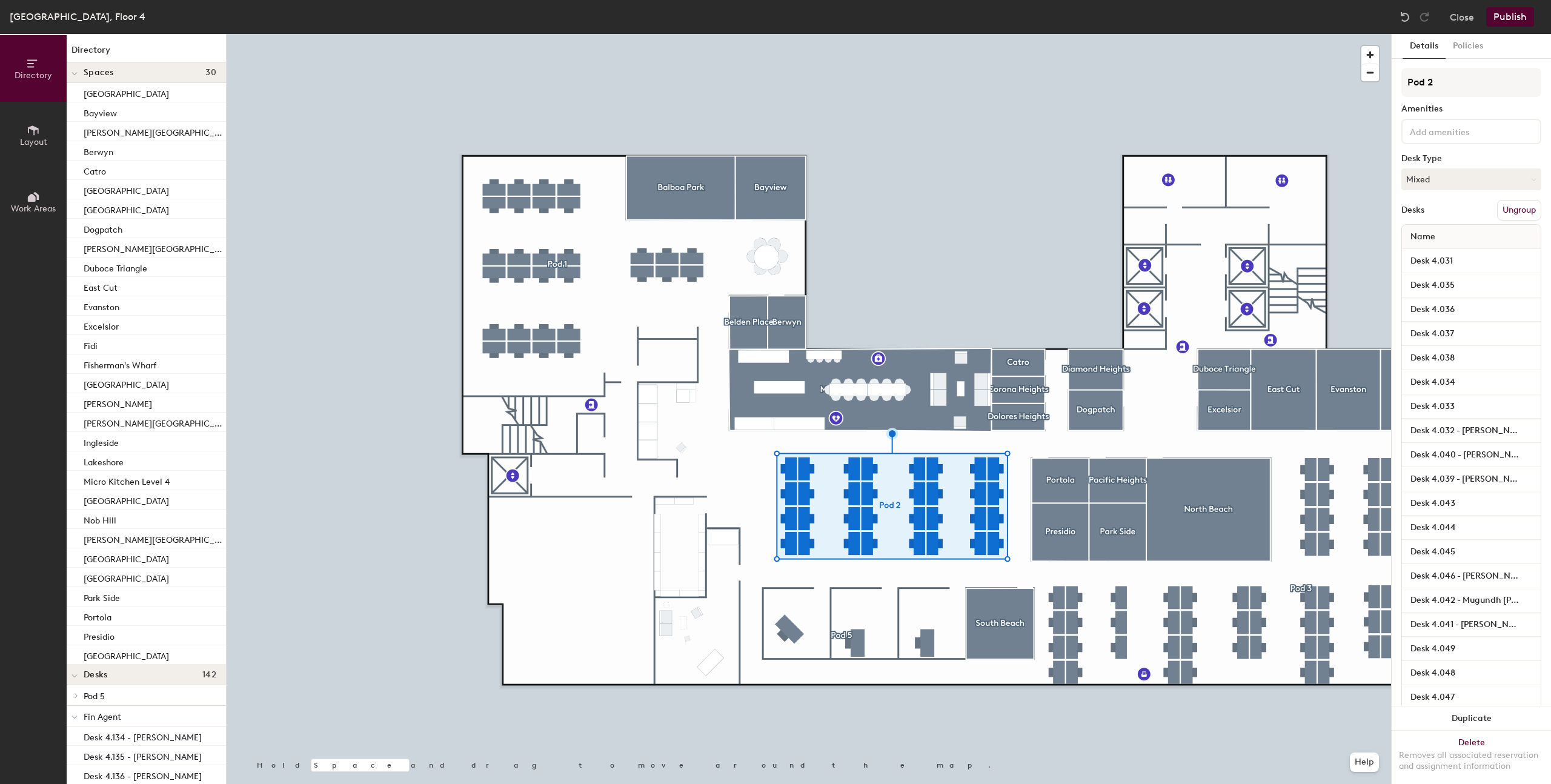
click at [570, 34] on div at bounding box center [809, 34] width 1165 height 0
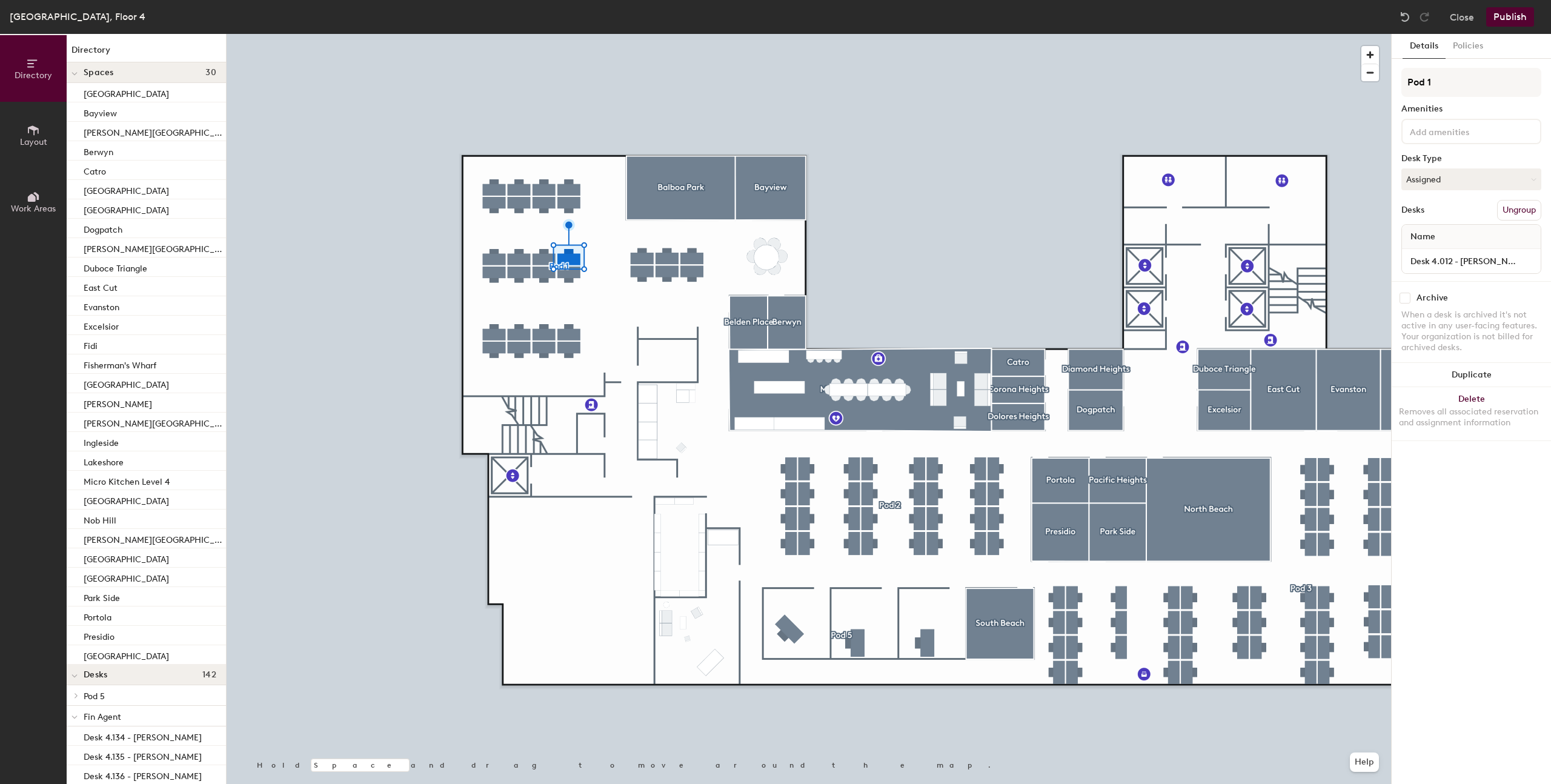
click at [425, 34] on div at bounding box center [809, 34] width 1165 height 0
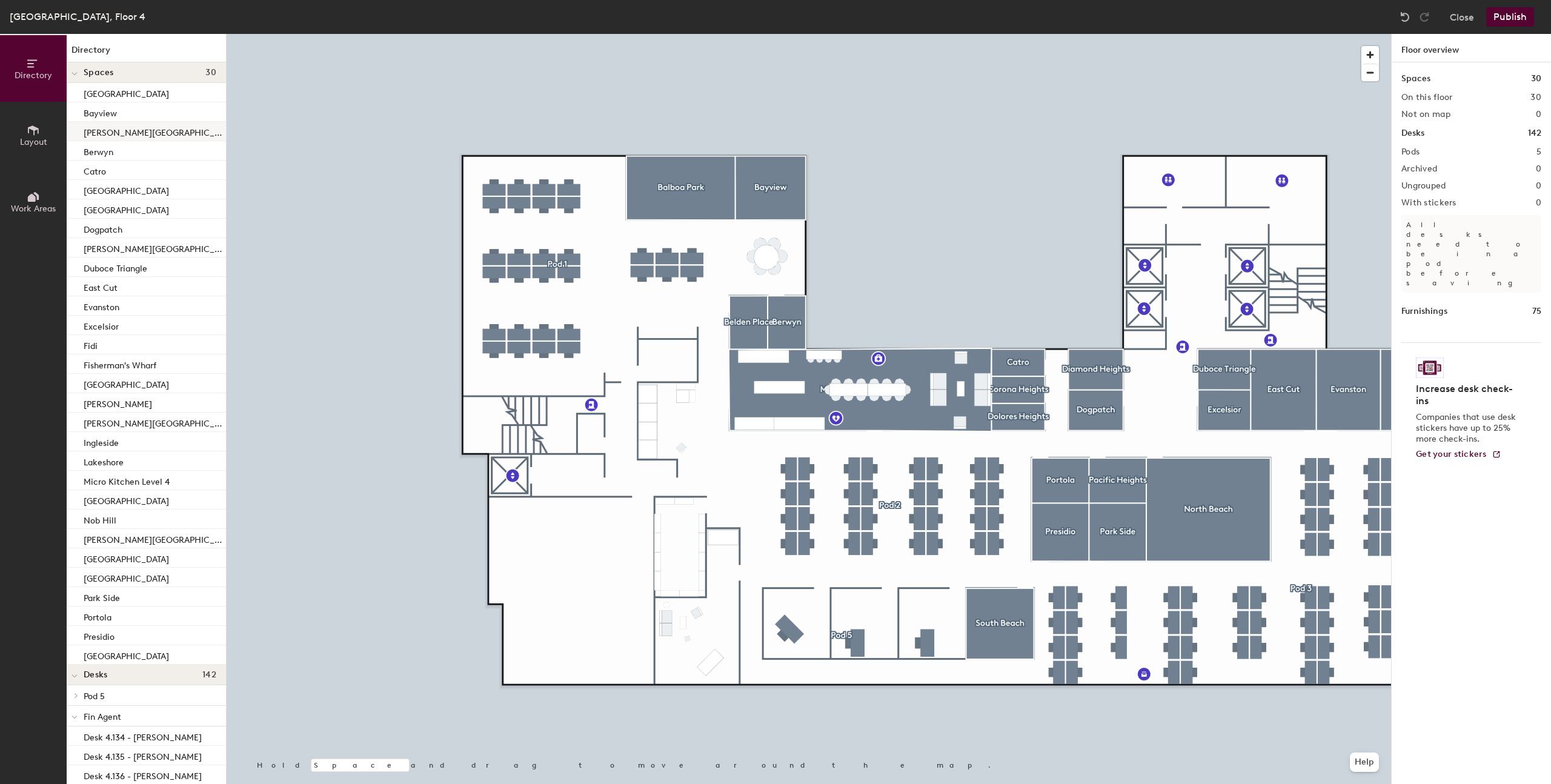
click at [552, 34] on div at bounding box center [809, 34] width 1165 height 0
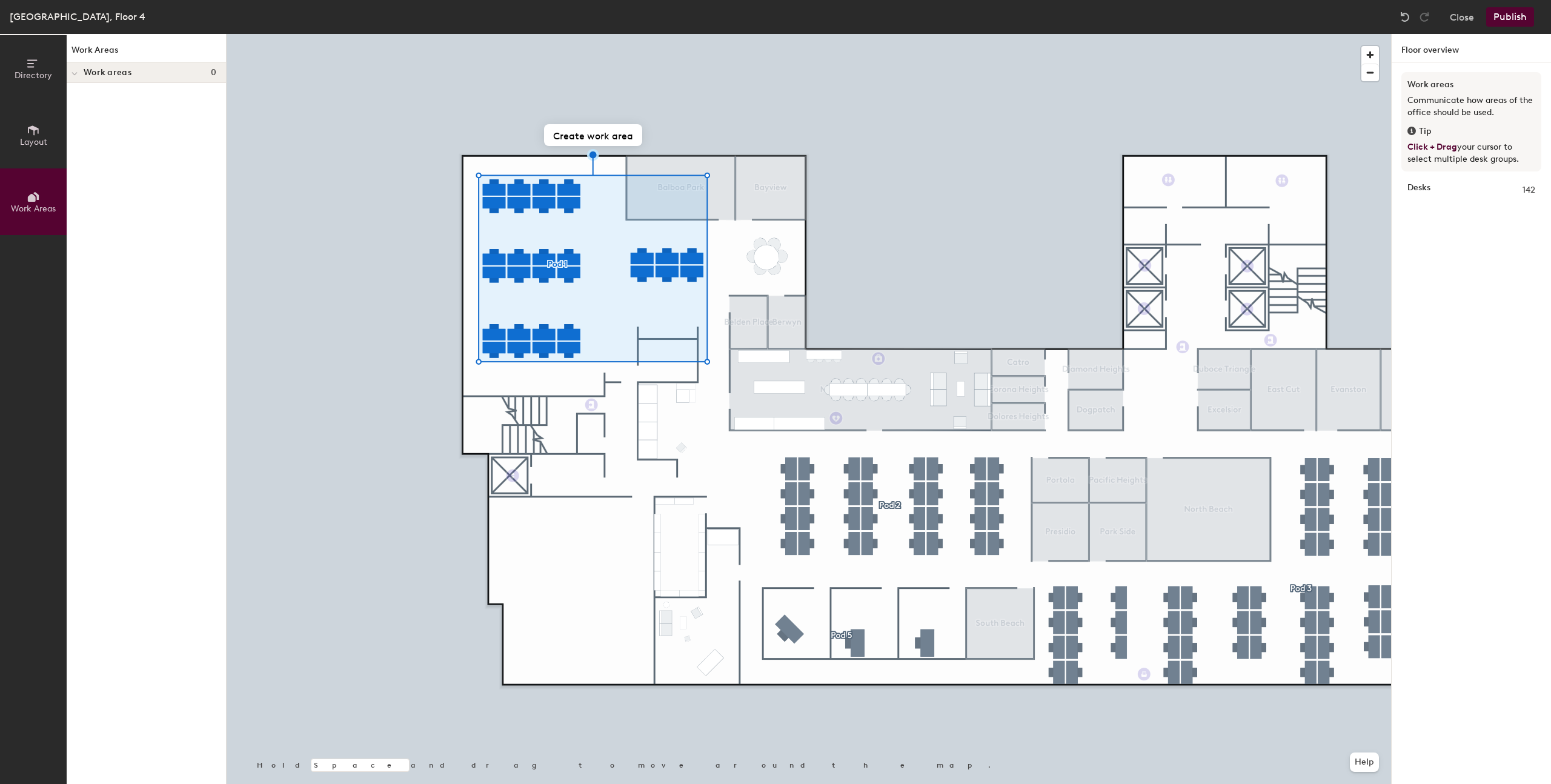
click at [597, 137] on button "Create work area" at bounding box center [593, 135] width 98 height 22
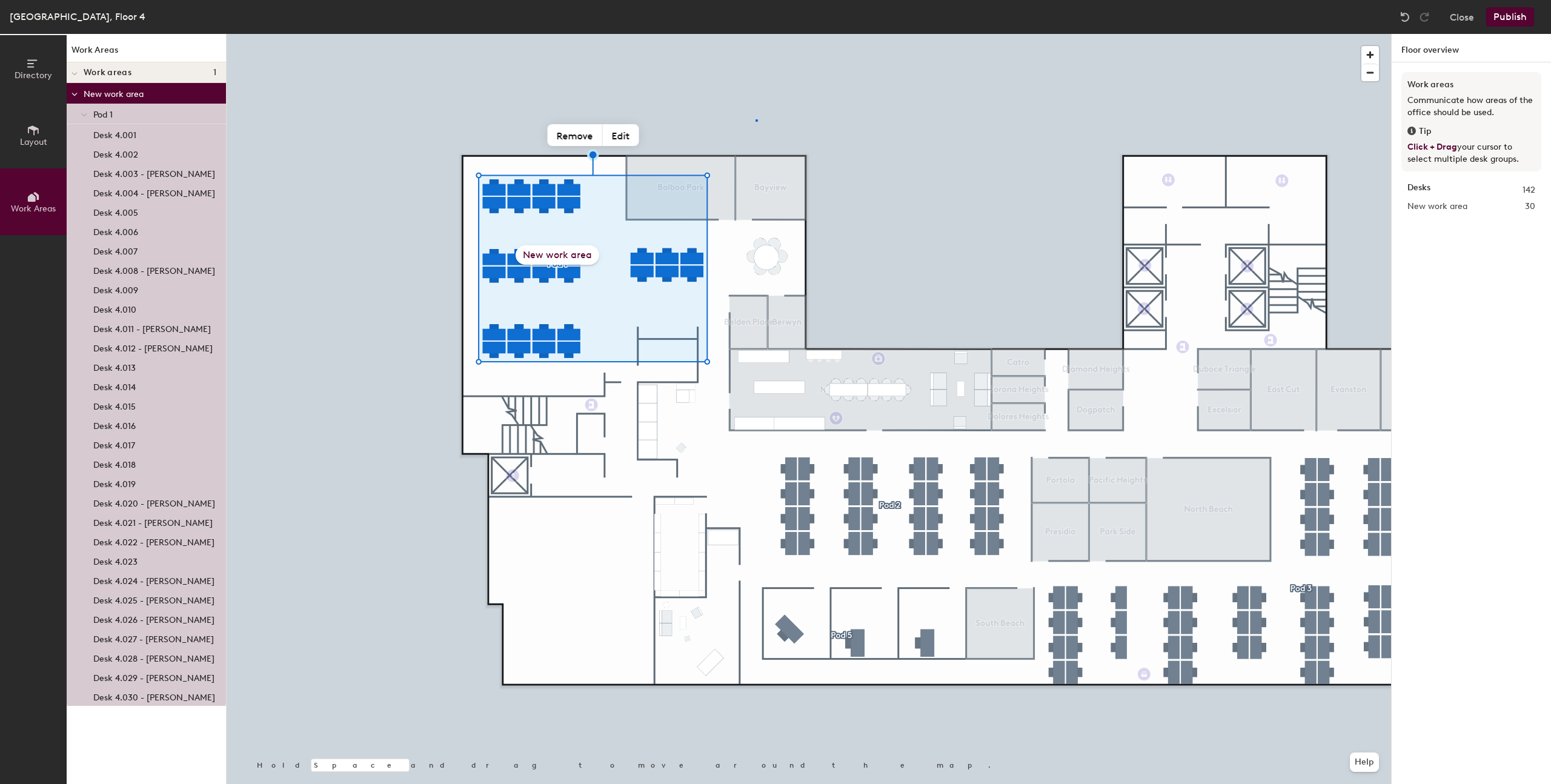
click at [756, 34] on div at bounding box center [809, 34] width 1165 height 0
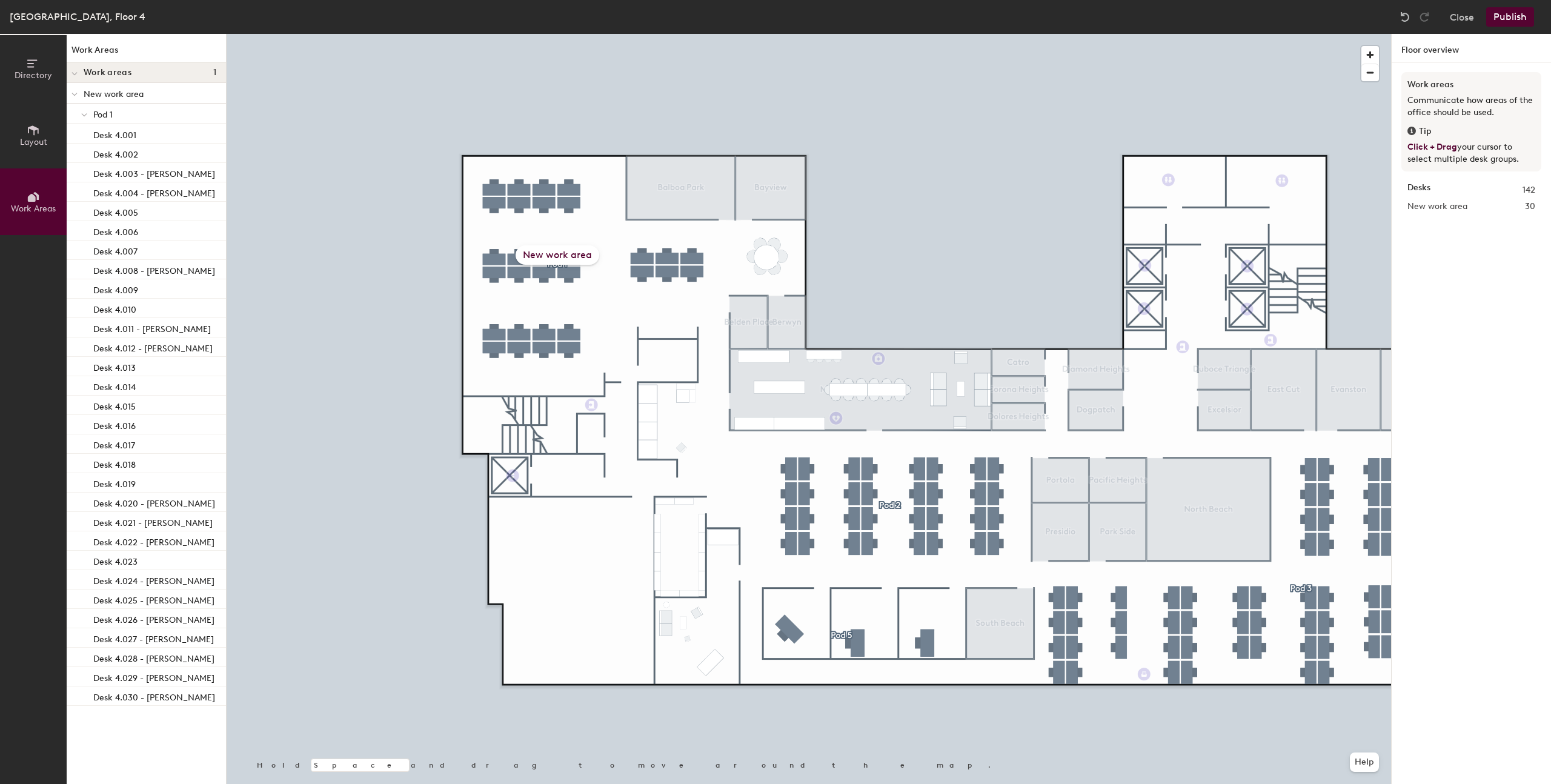
click at [564, 254] on div "New work area" at bounding box center [557, 255] width 83 height 20
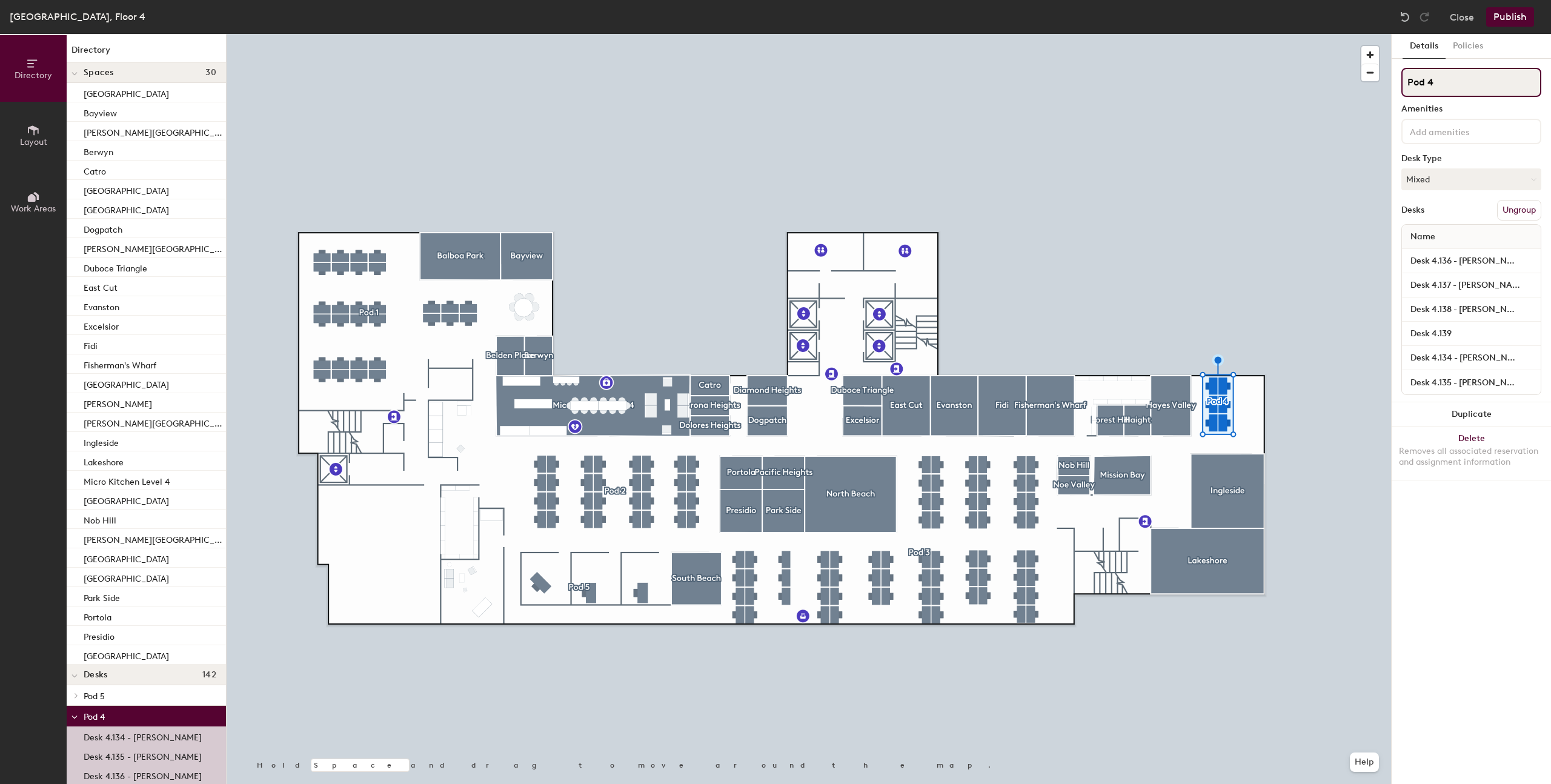
click at [1448, 81] on input "Pod 4" at bounding box center [1472, 82] width 140 height 29
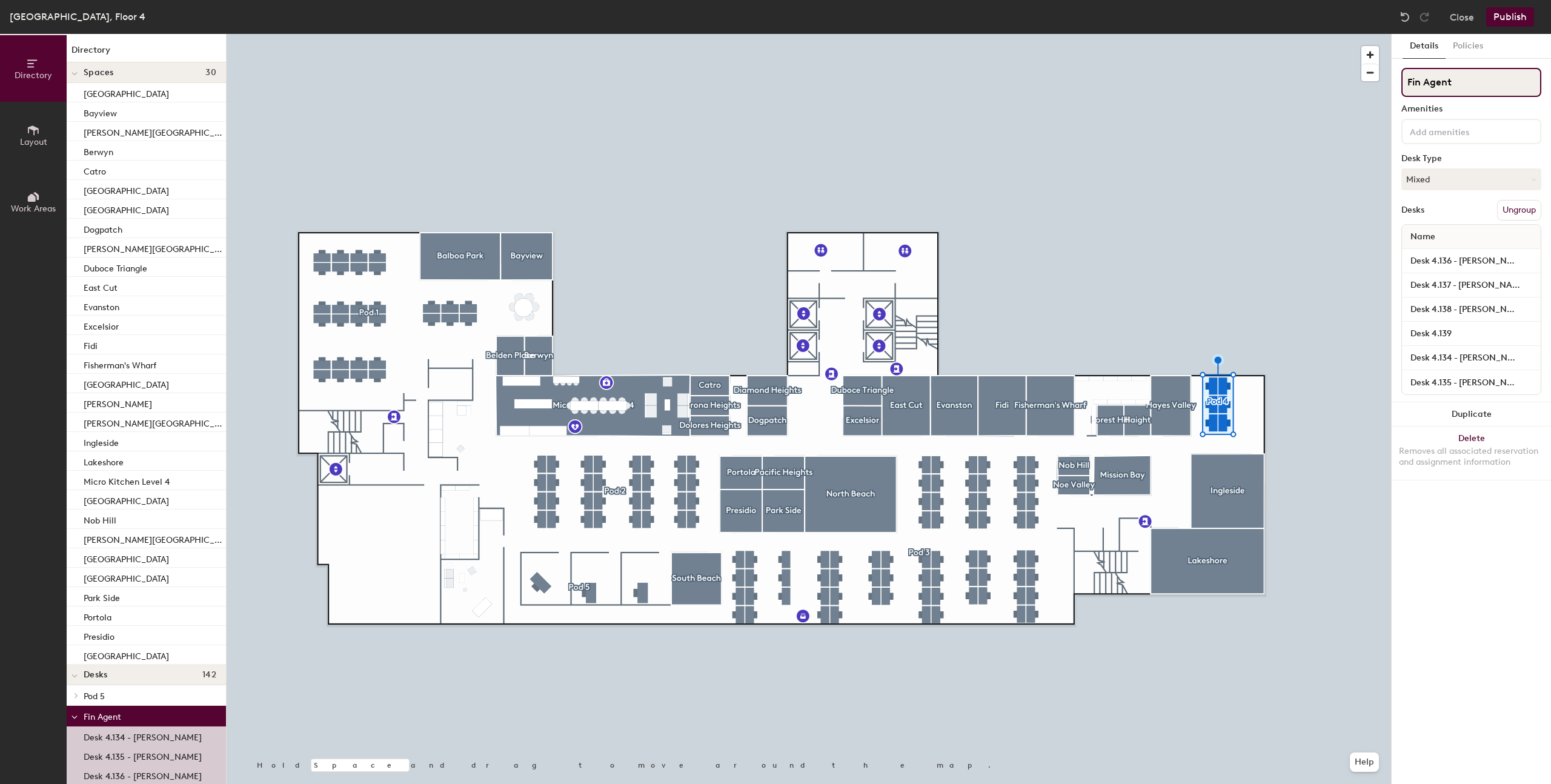
type input "Fin Agent"
click at [1308, 34] on div at bounding box center [809, 34] width 1165 height 0
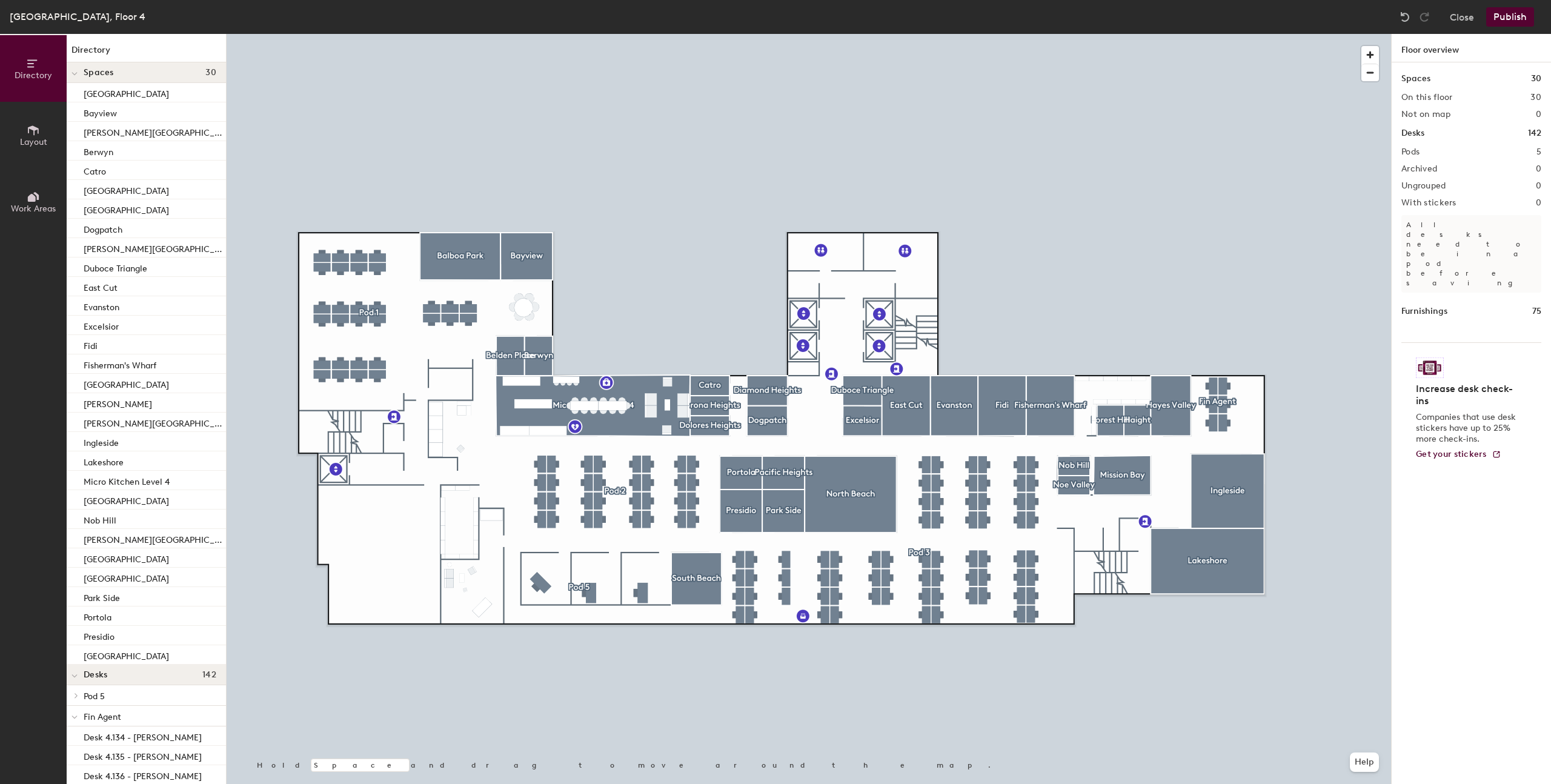
click at [1514, 15] on button "Publish" at bounding box center [1510, 17] width 48 height 20
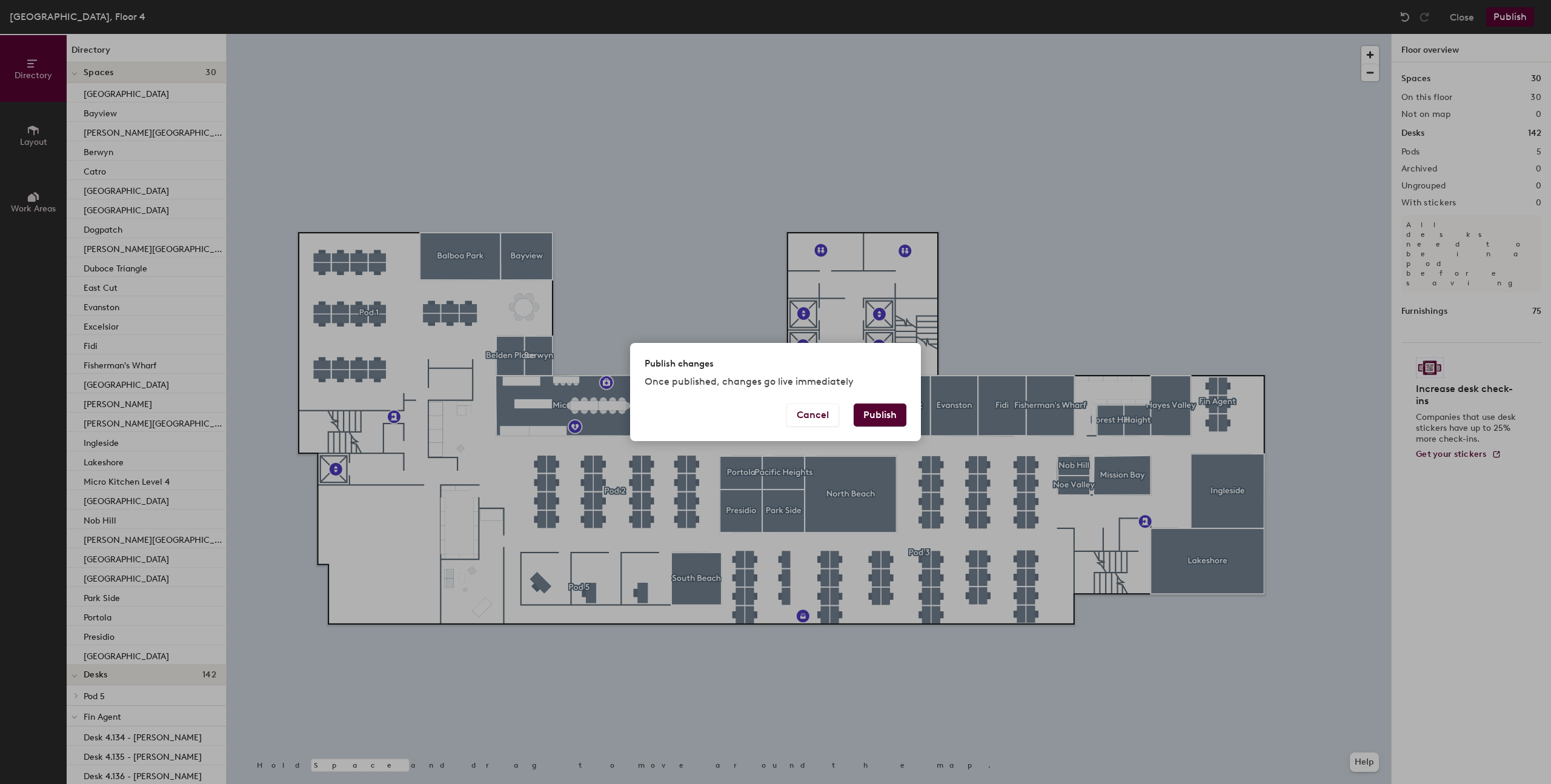
click at [870, 411] on button "Publish" at bounding box center [880, 415] width 53 height 23
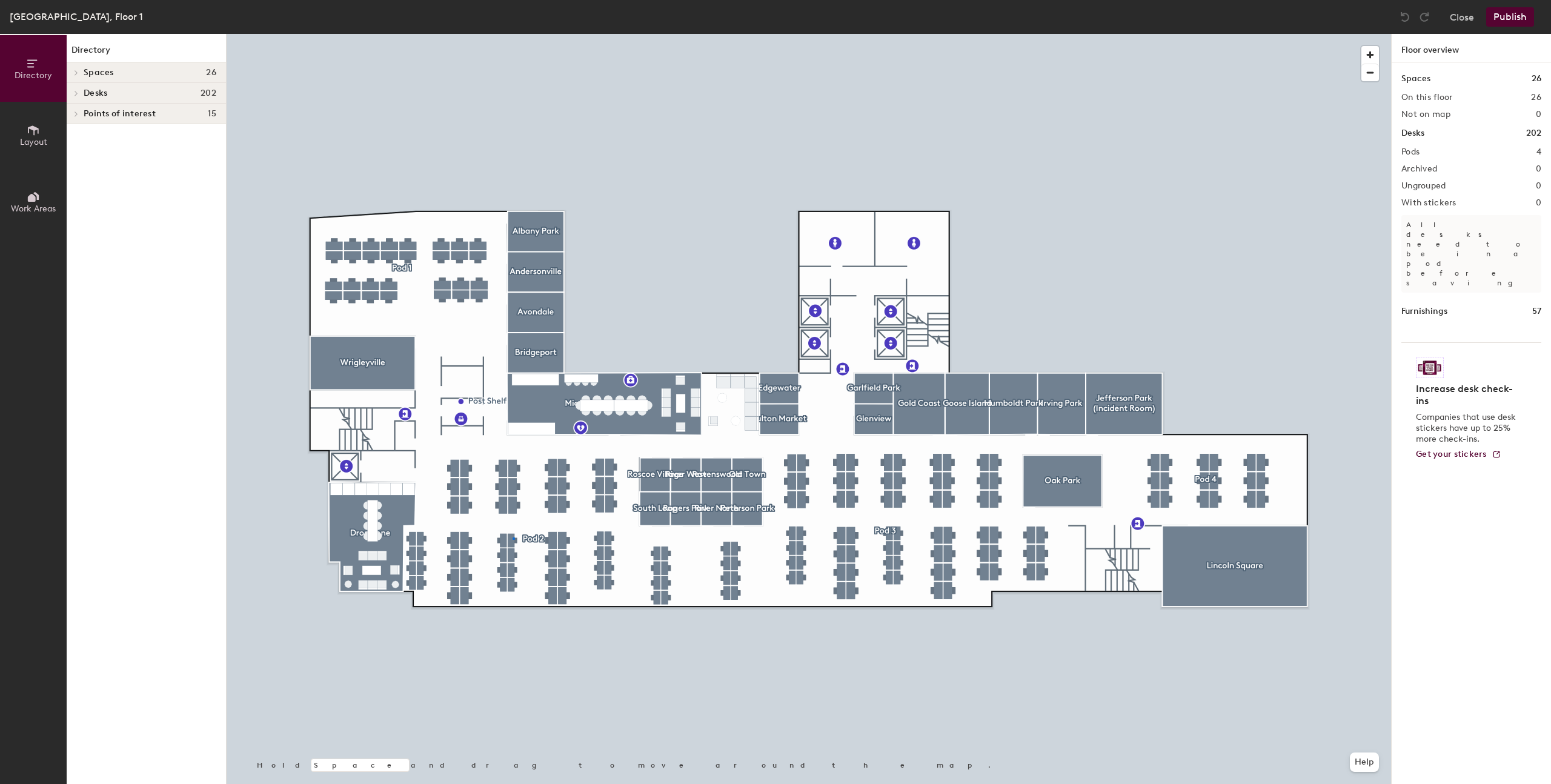
click at [512, 34] on div at bounding box center [809, 34] width 1165 height 0
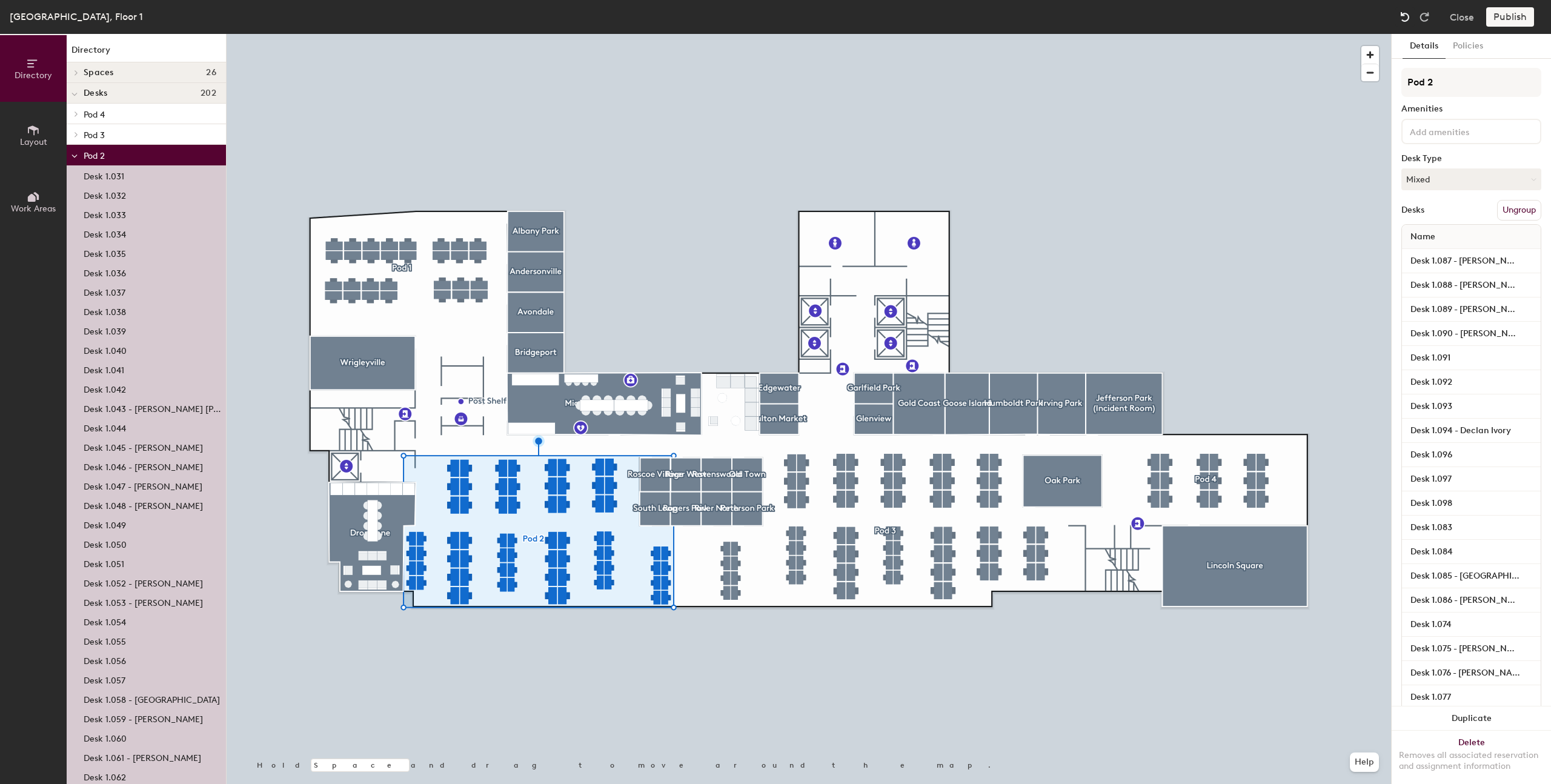
click at [1403, 11] on img at bounding box center [1405, 17] width 12 height 12
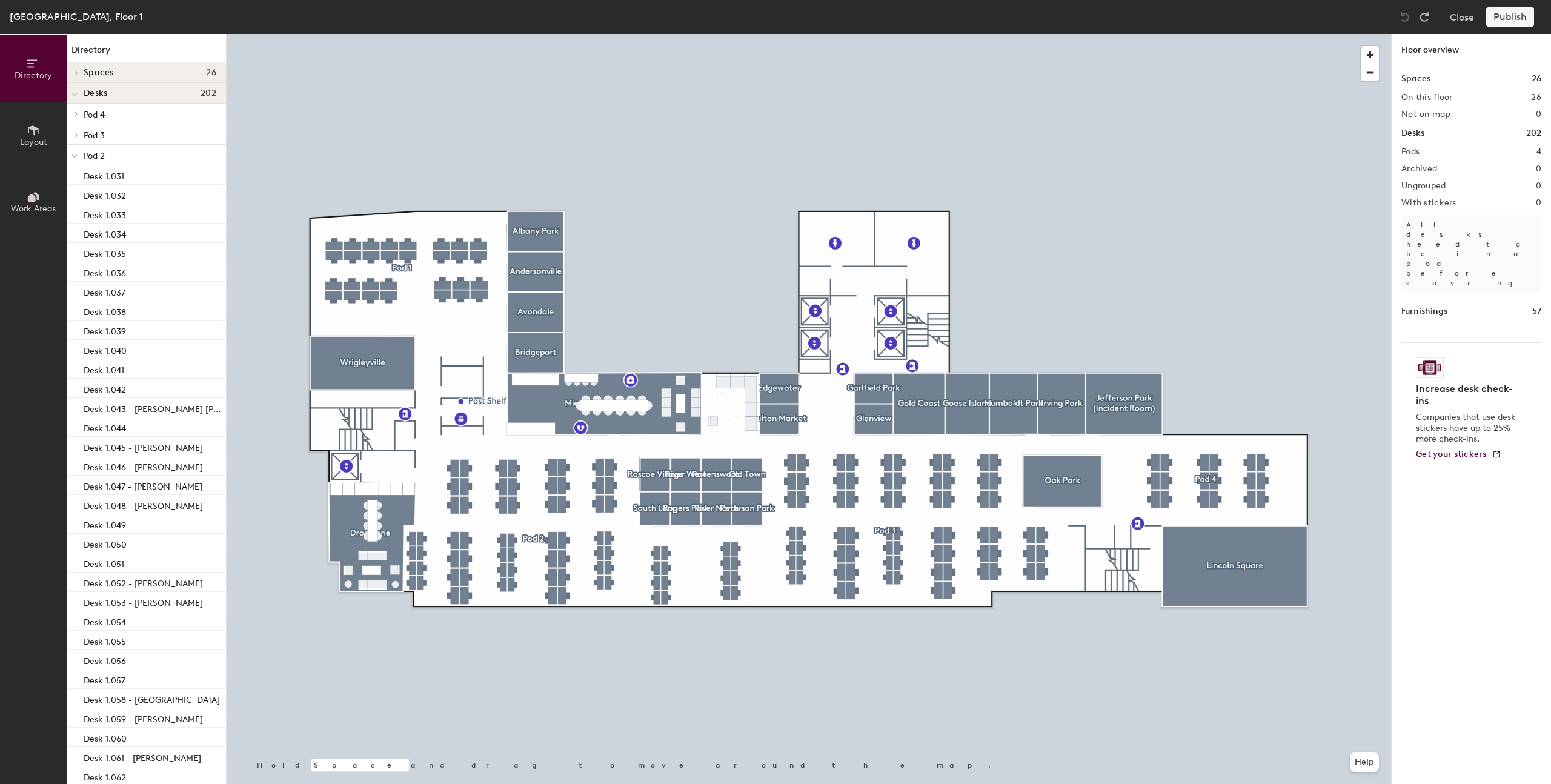
click at [402, 34] on div at bounding box center [809, 34] width 1165 height 0
click at [436, 34] on div at bounding box center [809, 34] width 1165 height 0
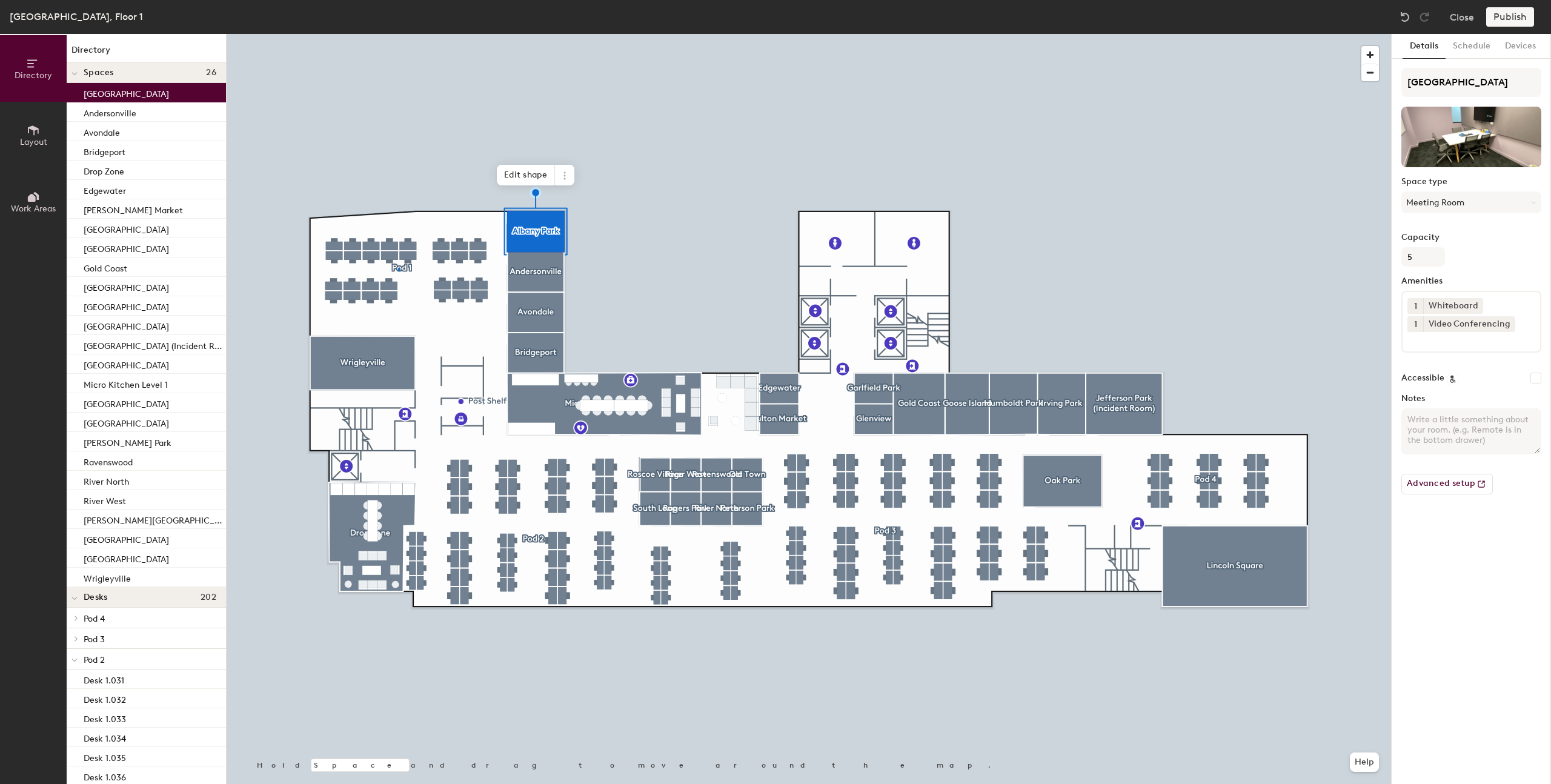
click at [398, 34] on div at bounding box center [809, 34] width 1165 height 0
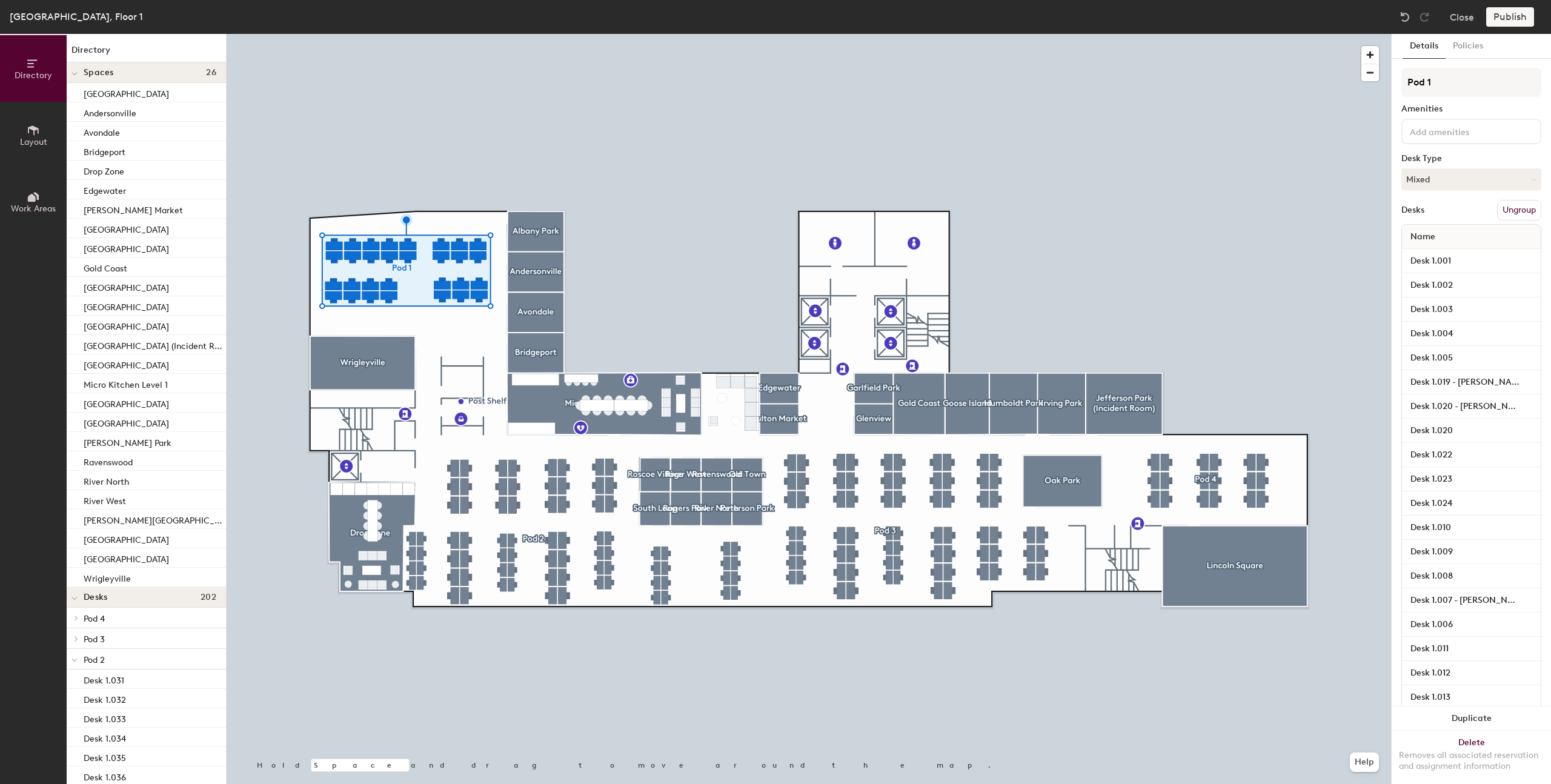
click at [1514, 212] on button "Ungroup" at bounding box center [1519, 209] width 44 height 20
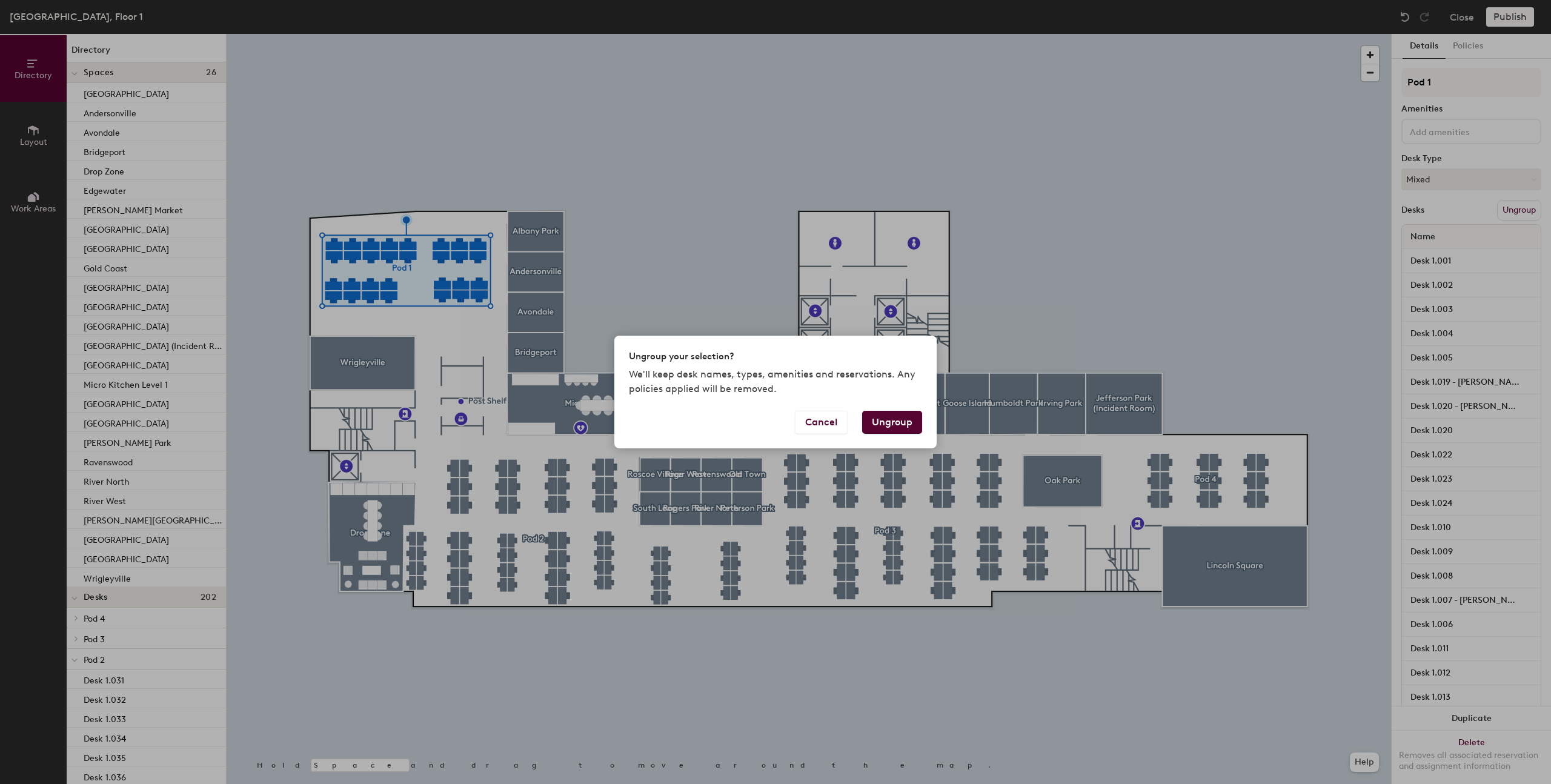
click at [887, 424] on button "Ungroup" at bounding box center [892, 422] width 60 height 23
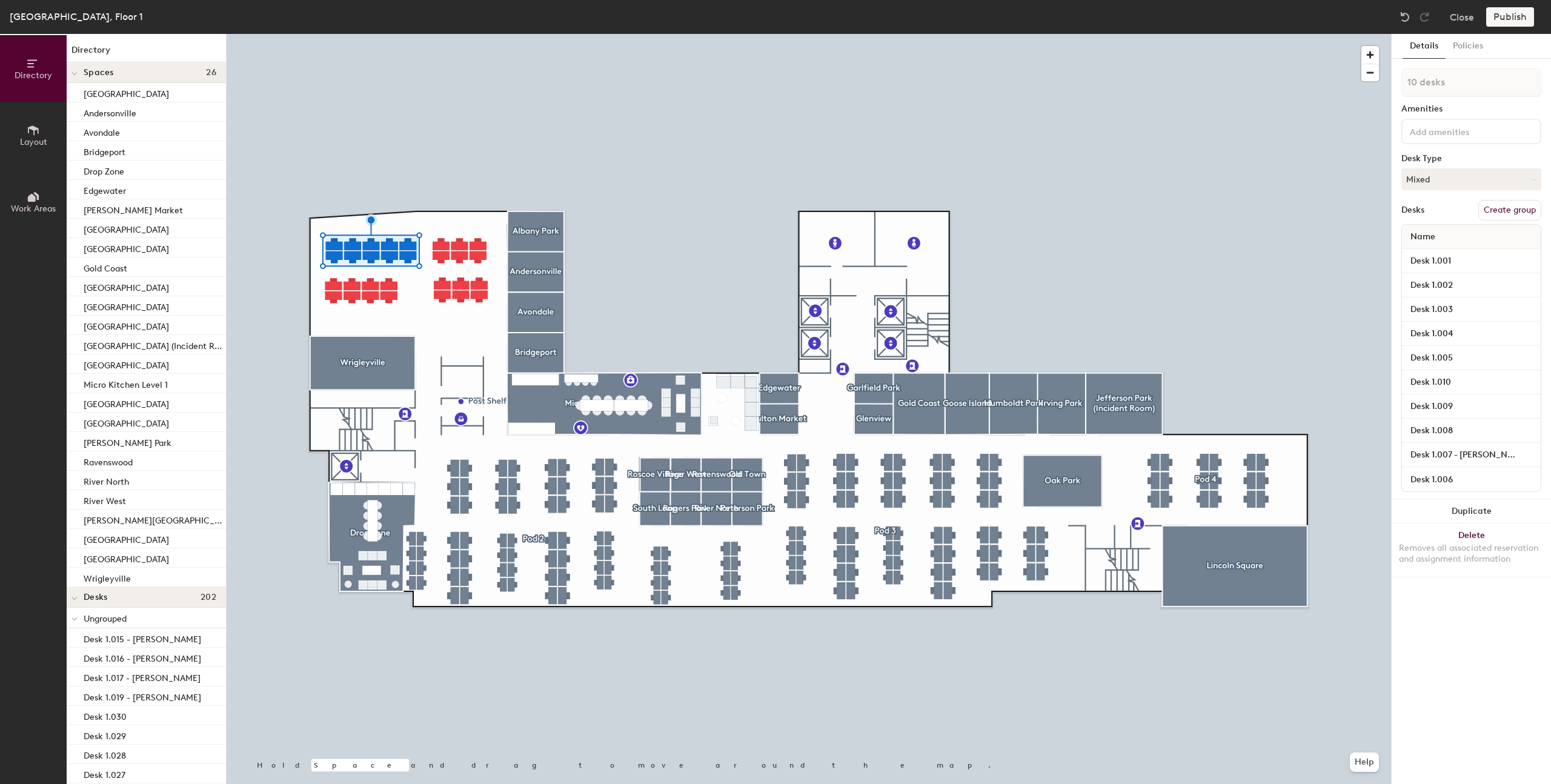
click at [1515, 217] on button "Create group" at bounding box center [1510, 209] width 63 height 20
click at [1531, 262] on input "Desk 1.001" at bounding box center [1471, 261] width 134 height 17
click at [1325, 34] on div at bounding box center [809, 34] width 1165 height 0
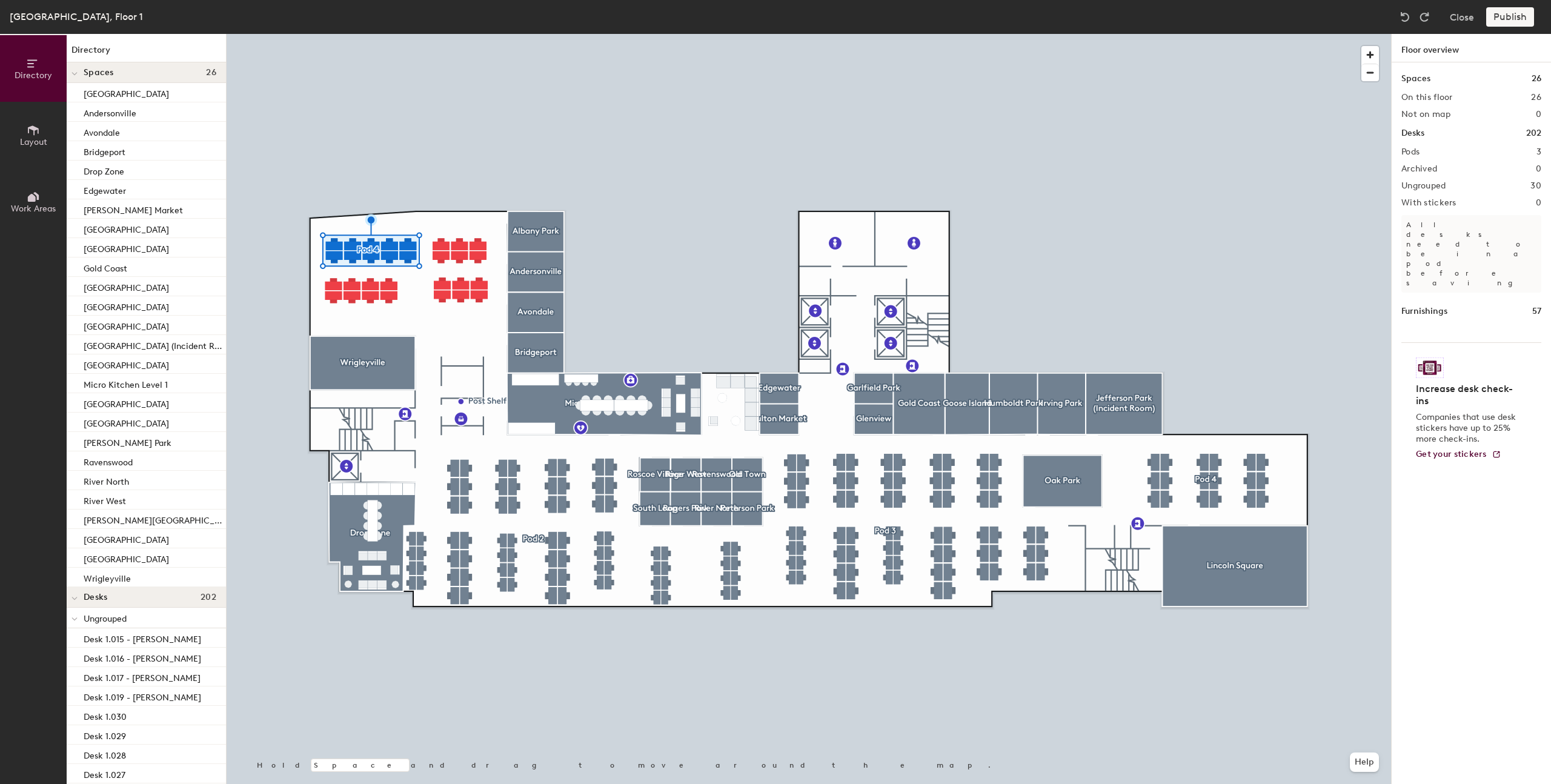
click at [504, 34] on div at bounding box center [809, 34] width 1165 height 0
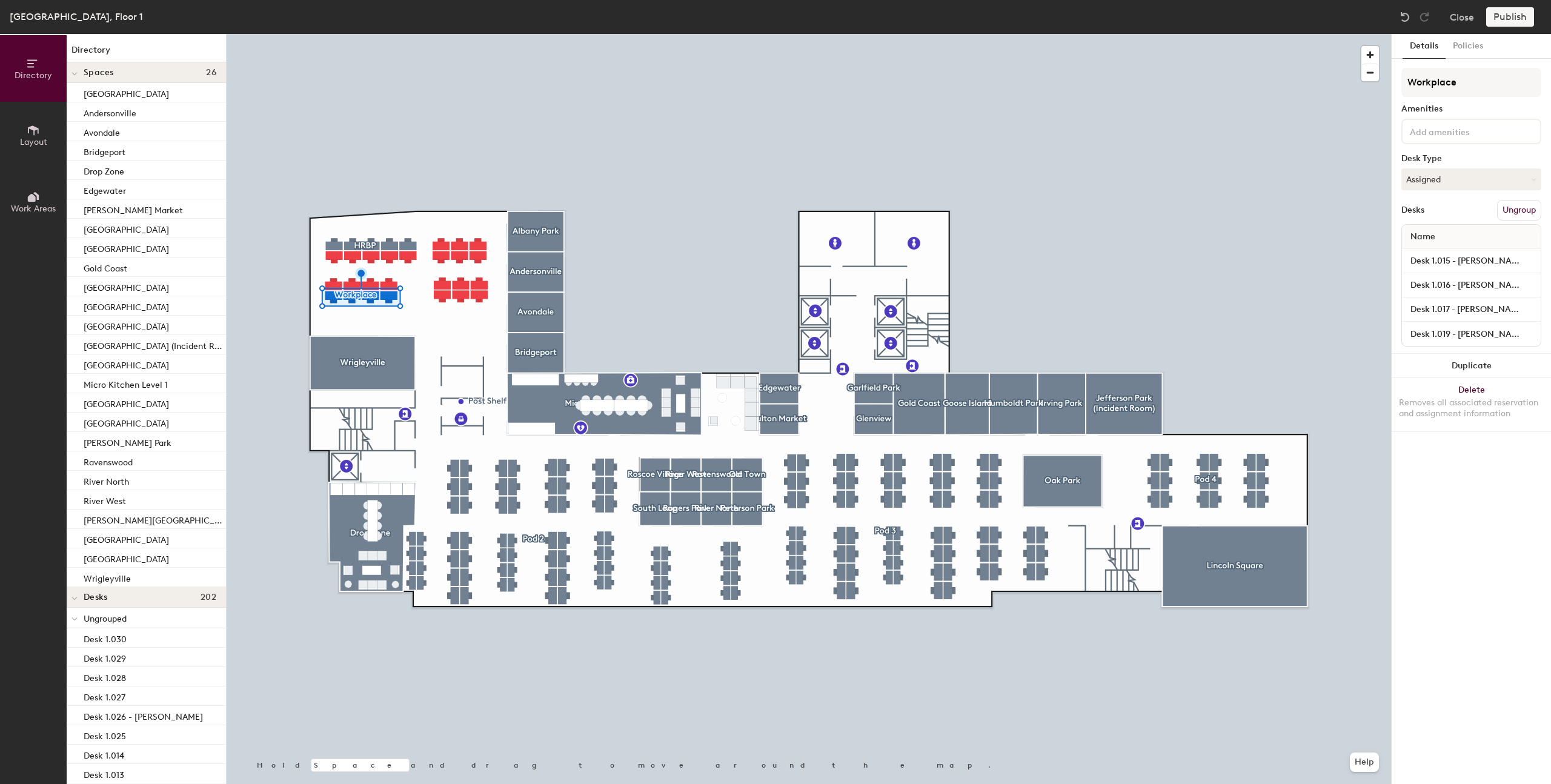
type input "Workplace"
click at [821, 34] on div at bounding box center [809, 34] width 1165 height 0
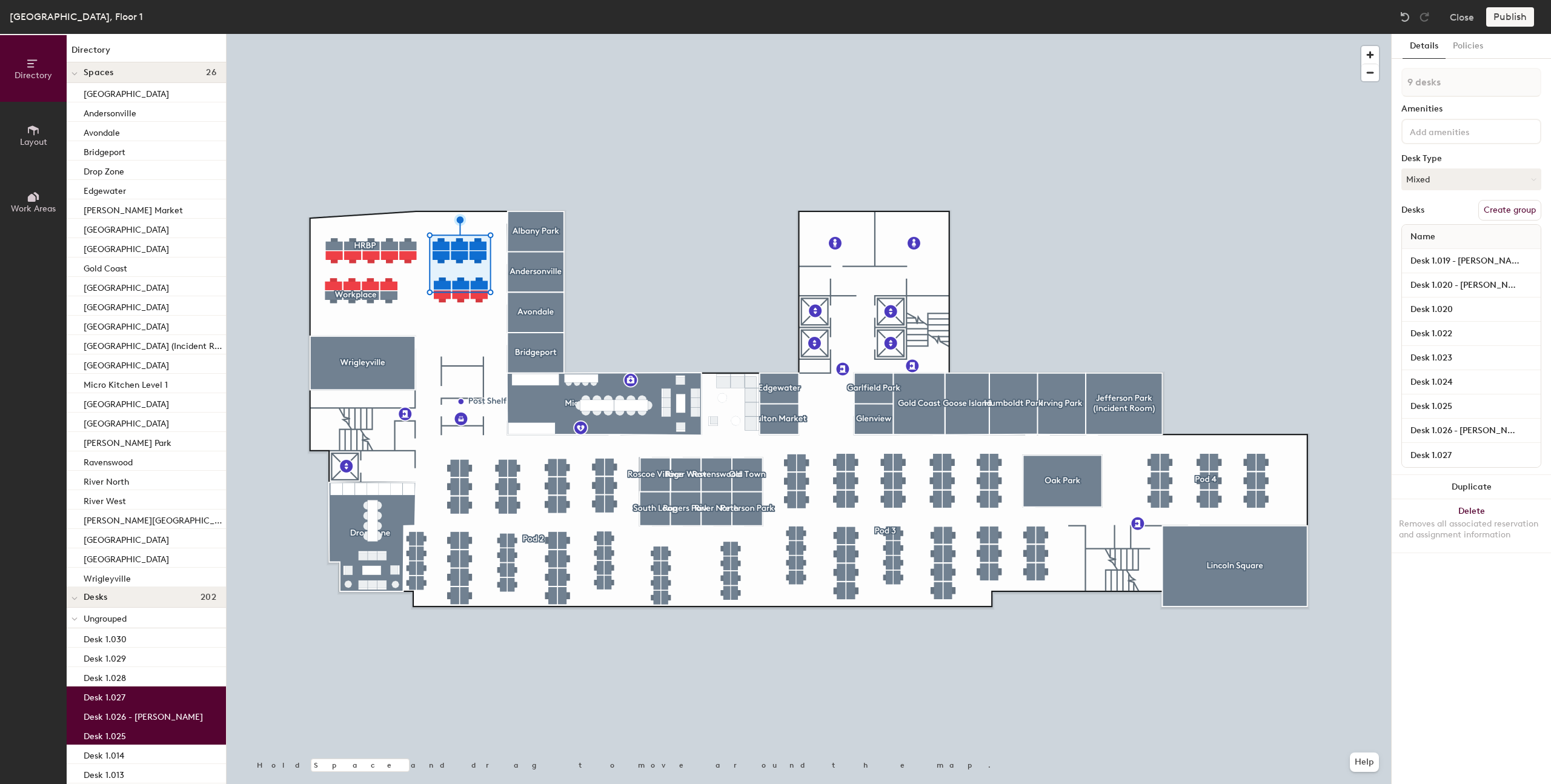
click at [1498, 215] on button "Create group" at bounding box center [1510, 209] width 63 height 20
click at [1126, 34] on div at bounding box center [809, 34] width 1165 height 0
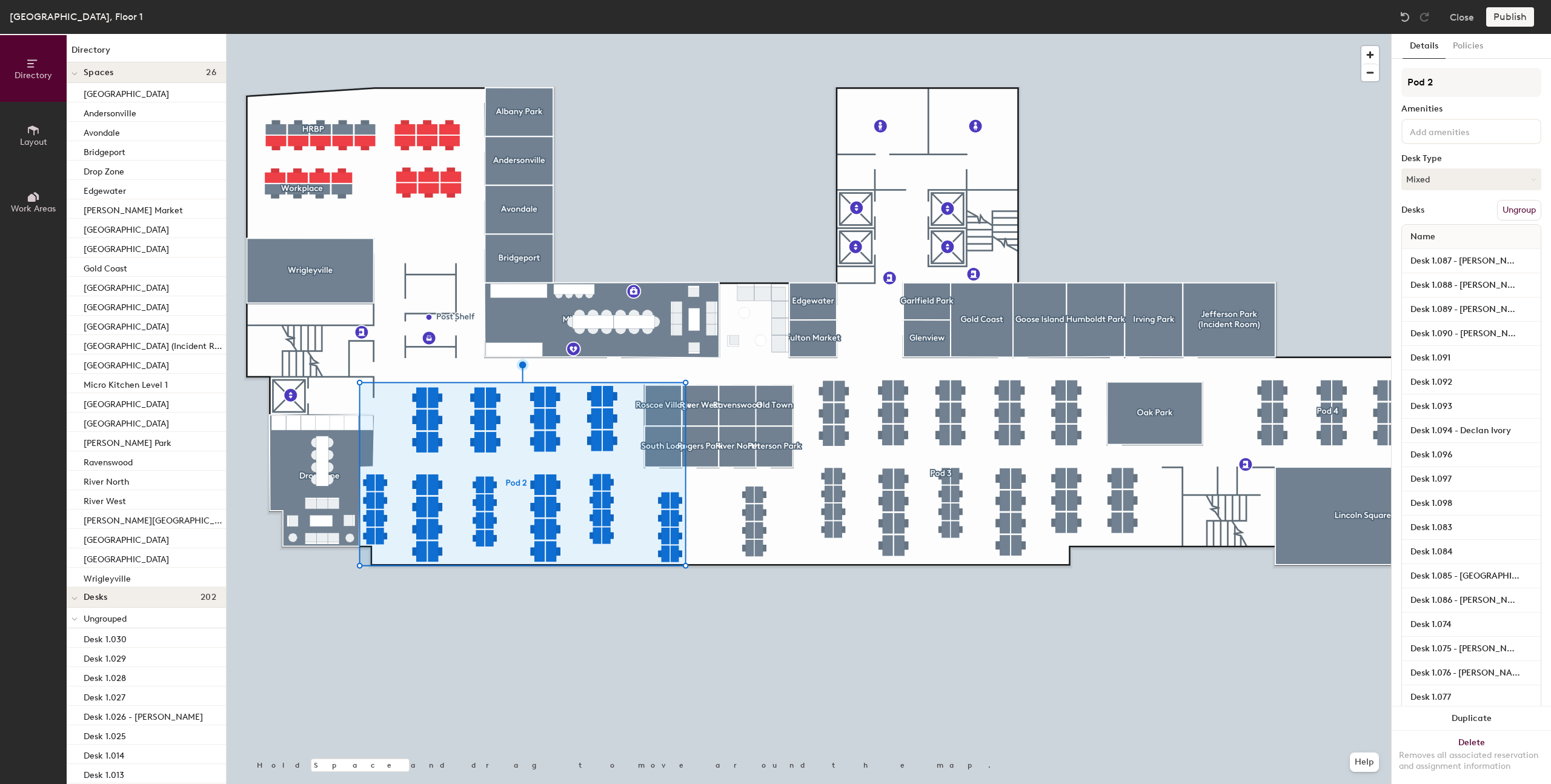
click at [1510, 209] on button "Ungroup" at bounding box center [1519, 209] width 44 height 20
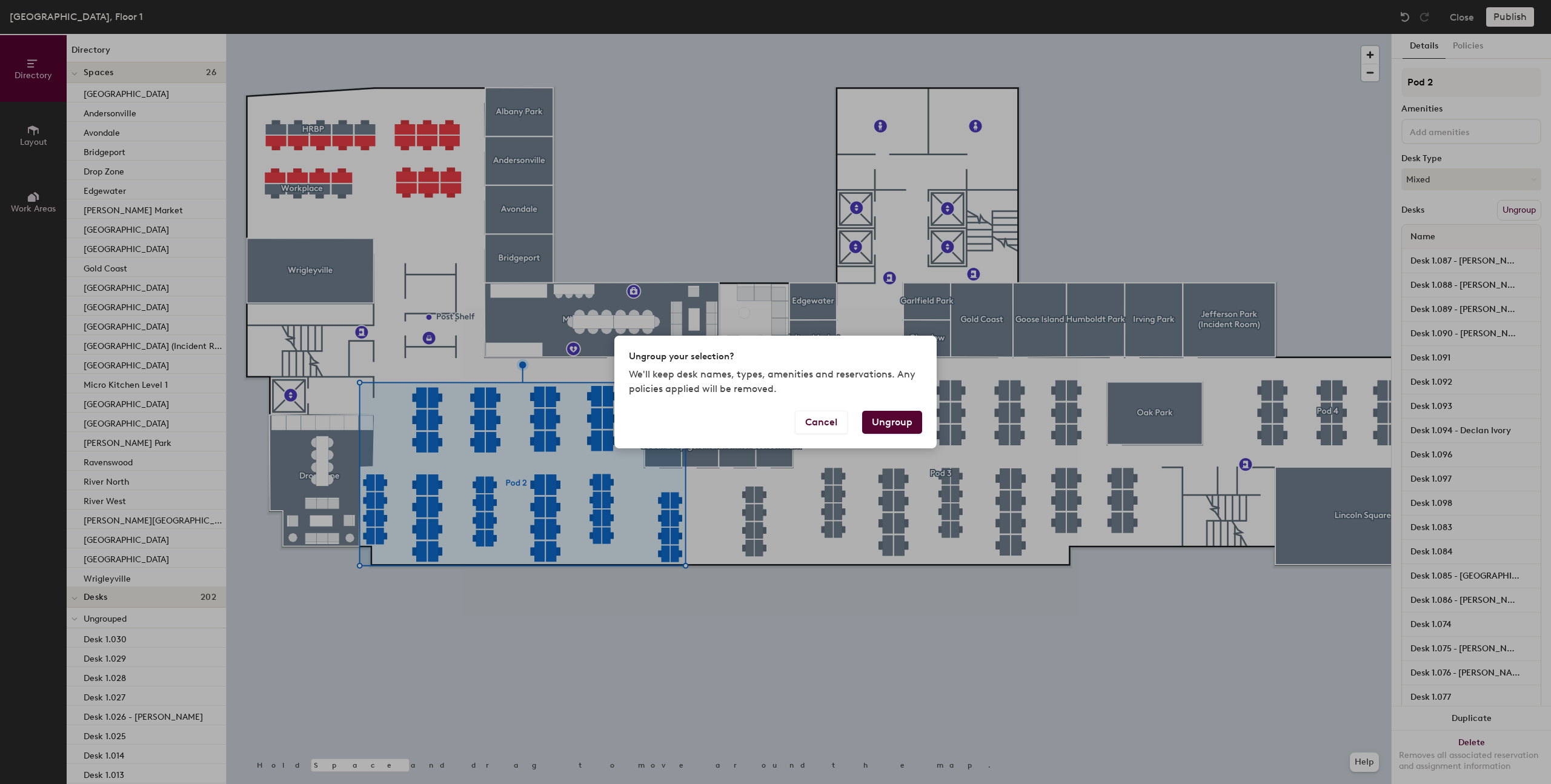
click at [889, 422] on button "Ungroup" at bounding box center [892, 422] width 60 height 23
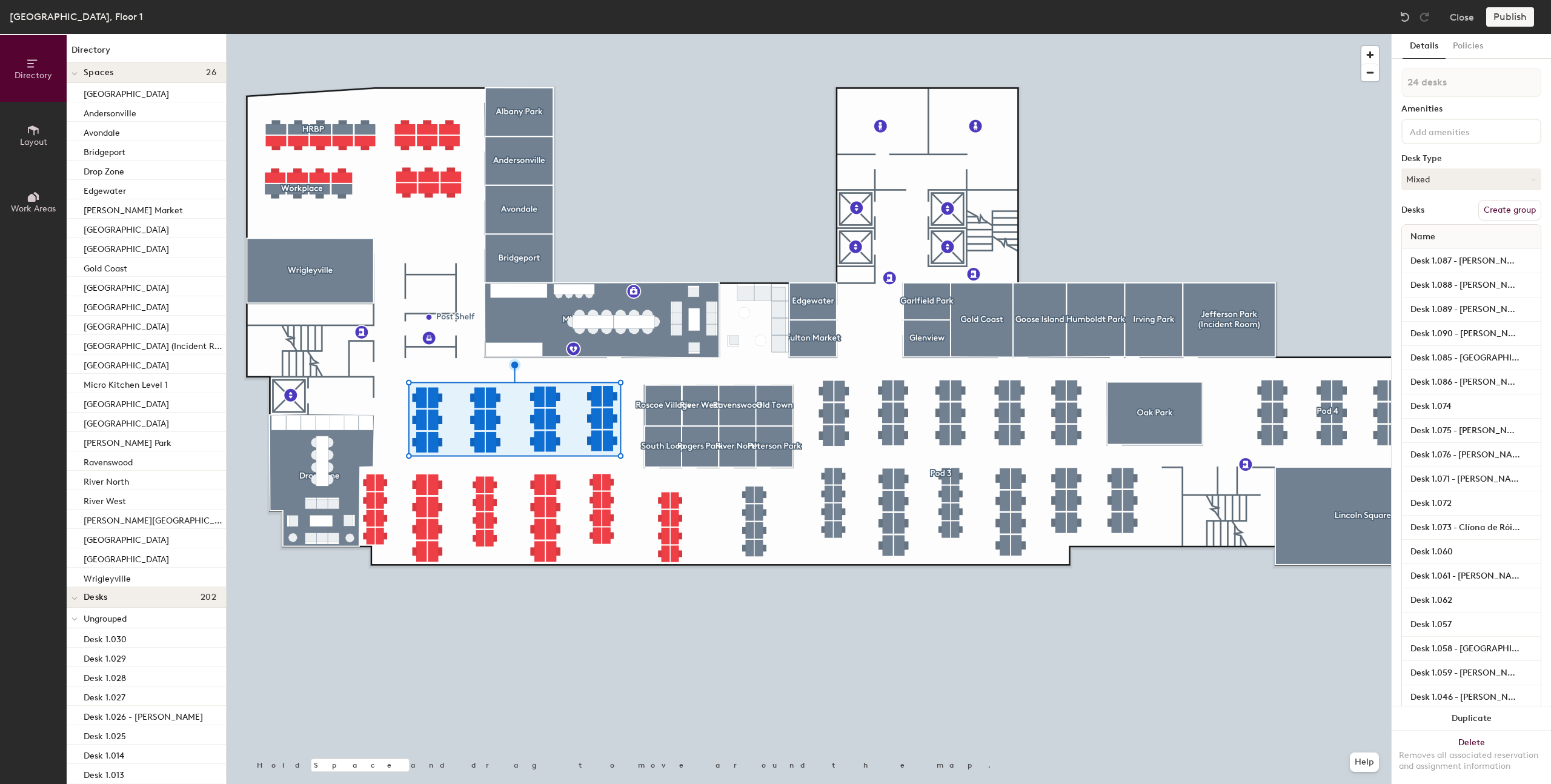
click at [1495, 211] on button "Create group" at bounding box center [1510, 209] width 63 height 20
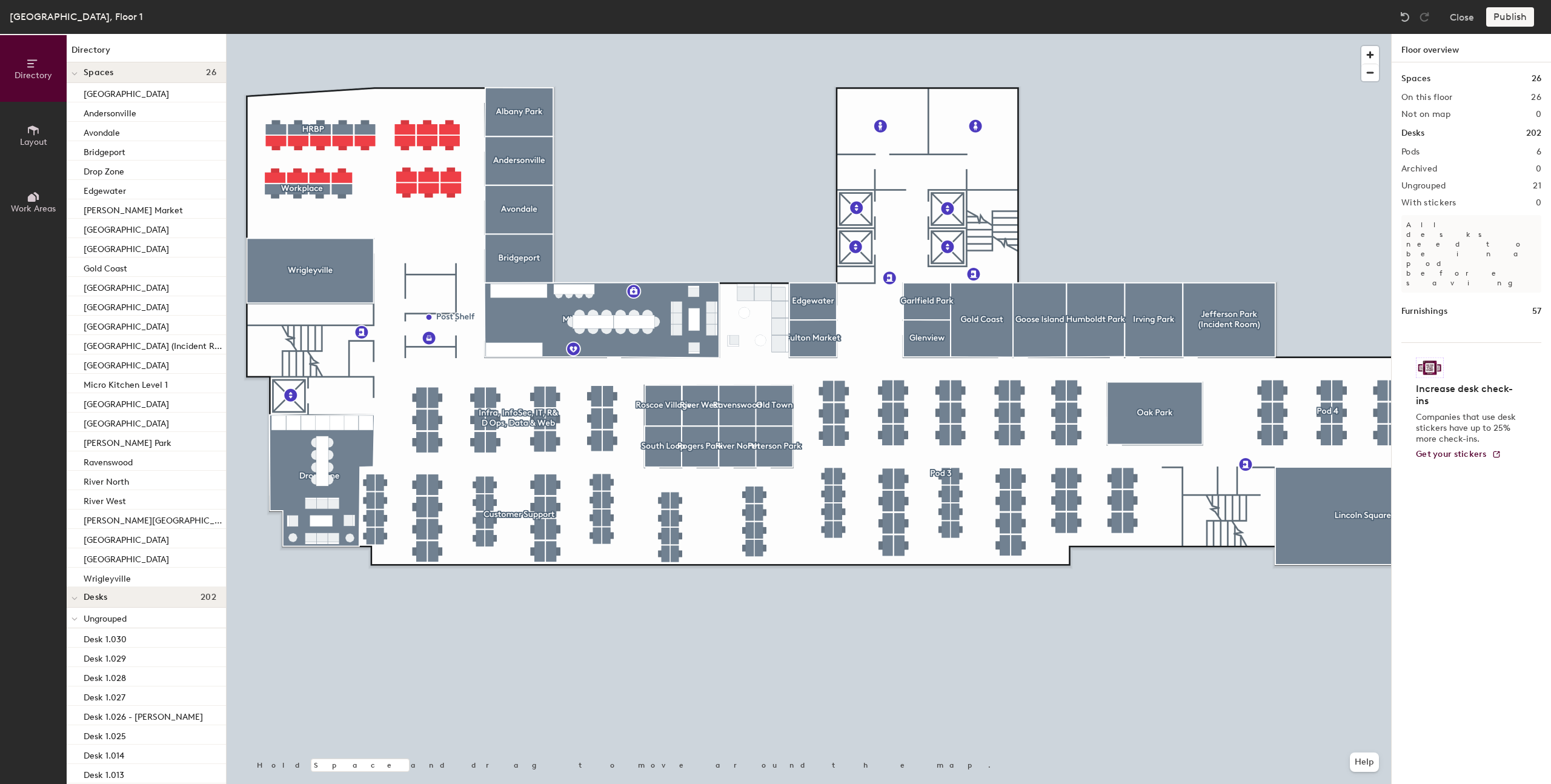
click at [862, 34] on div at bounding box center [809, 34] width 1165 height 0
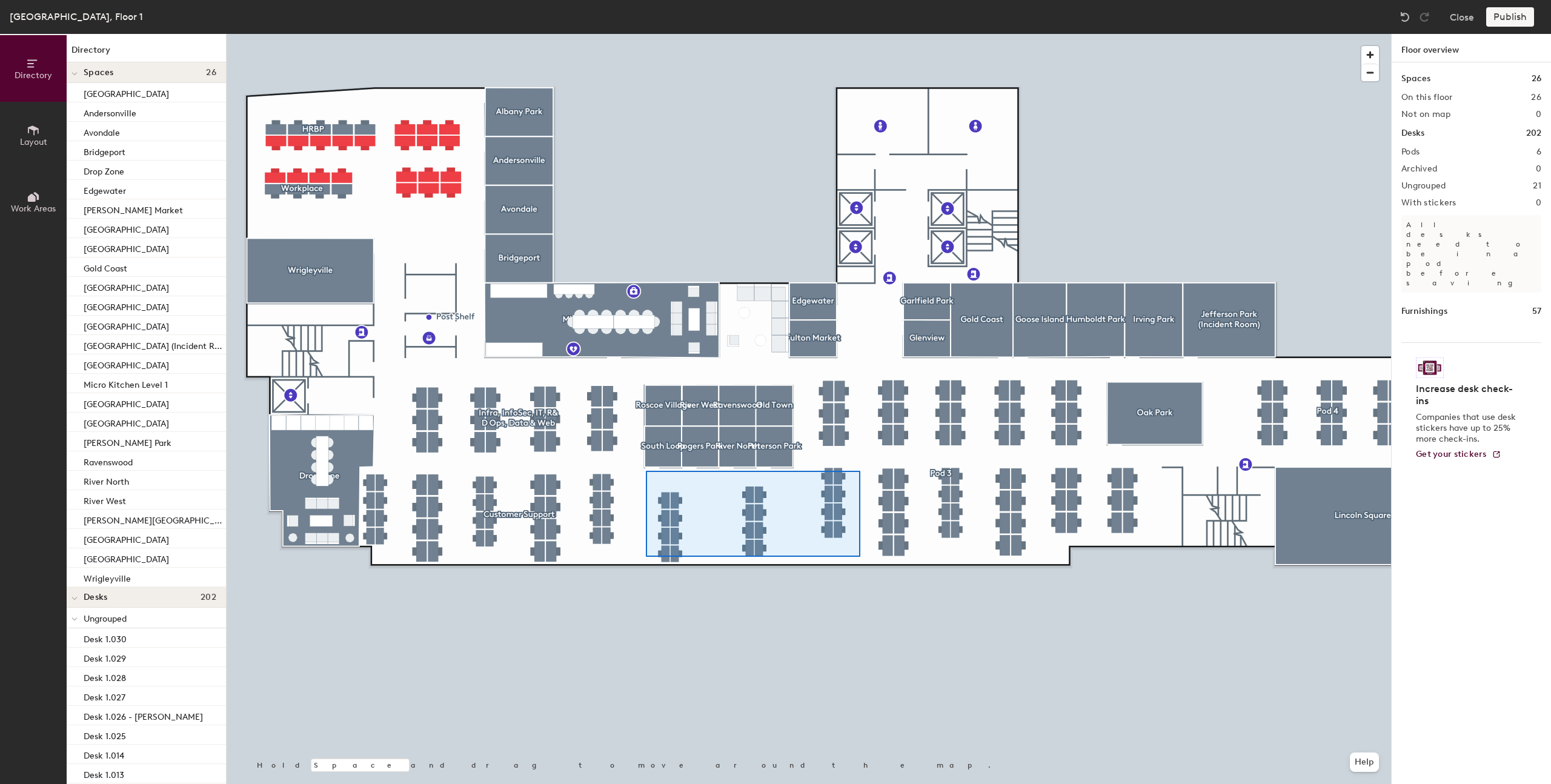
click at [645, 34] on div at bounding box center [809, 34] width 1165 height 0
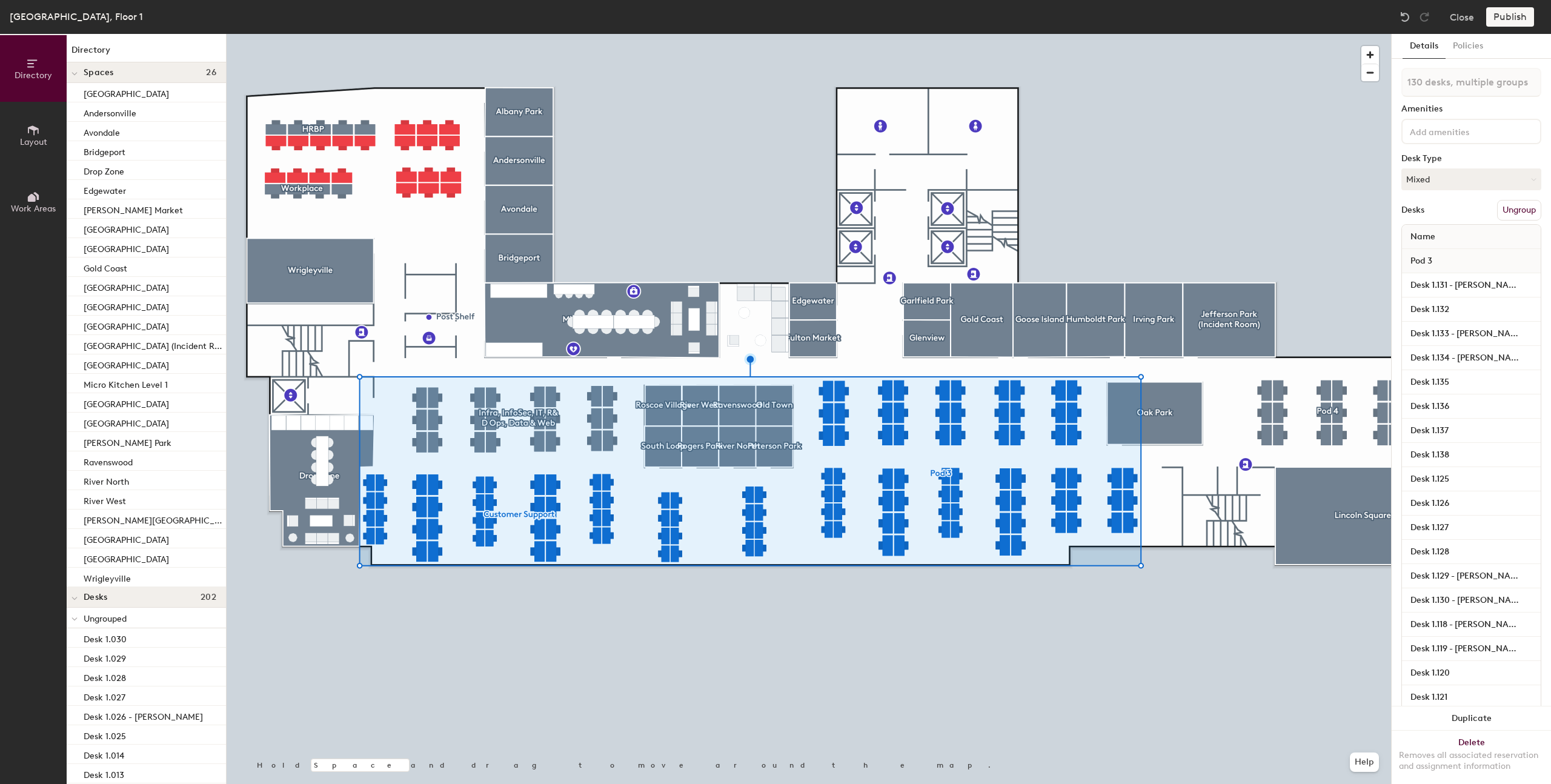
click at [687, 34] on div at bounding box center [809, 34] width 1165 height 0
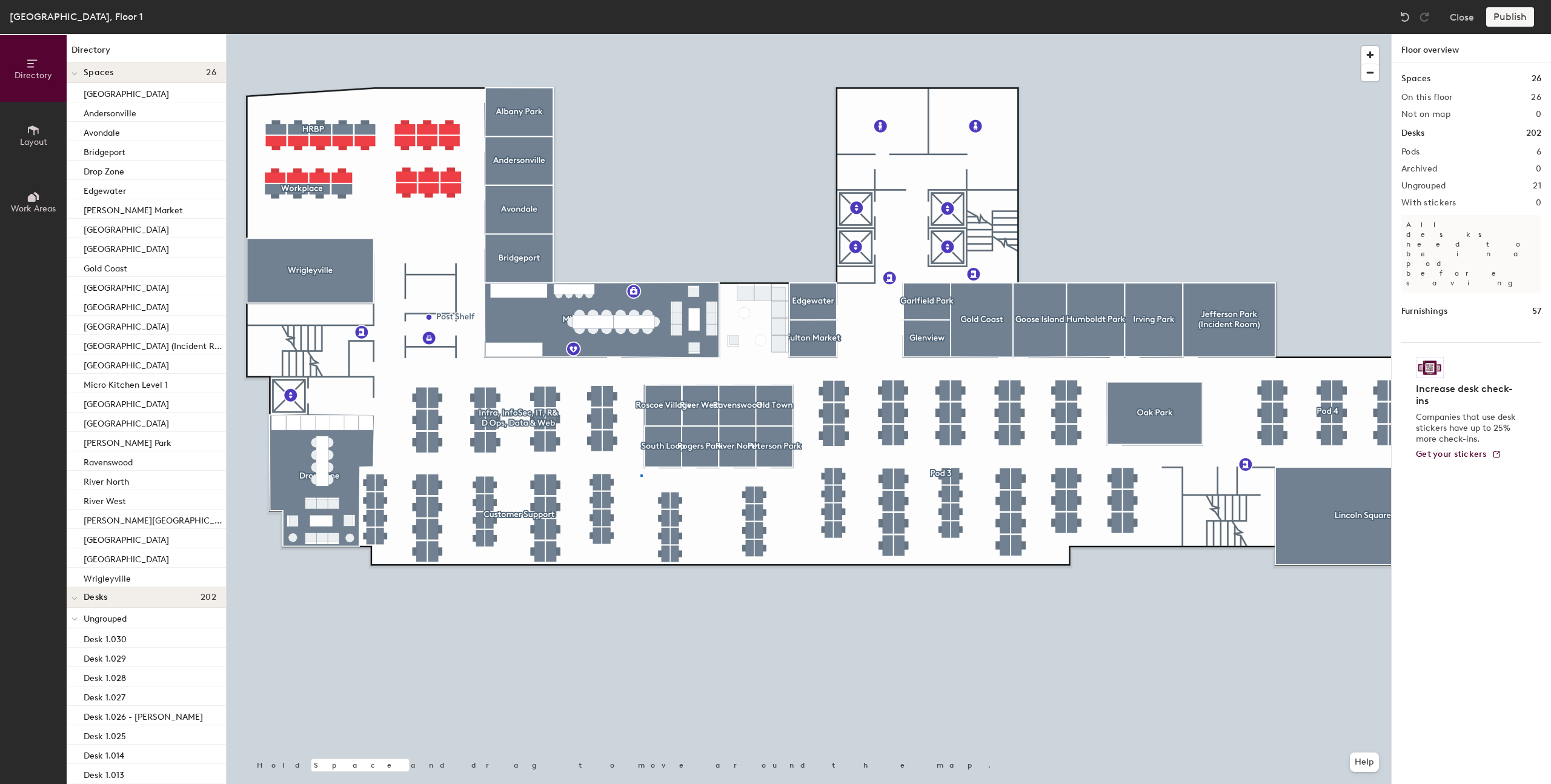
click at [641, 34] on div at bounding box center [809, 34] width 1165 height 0
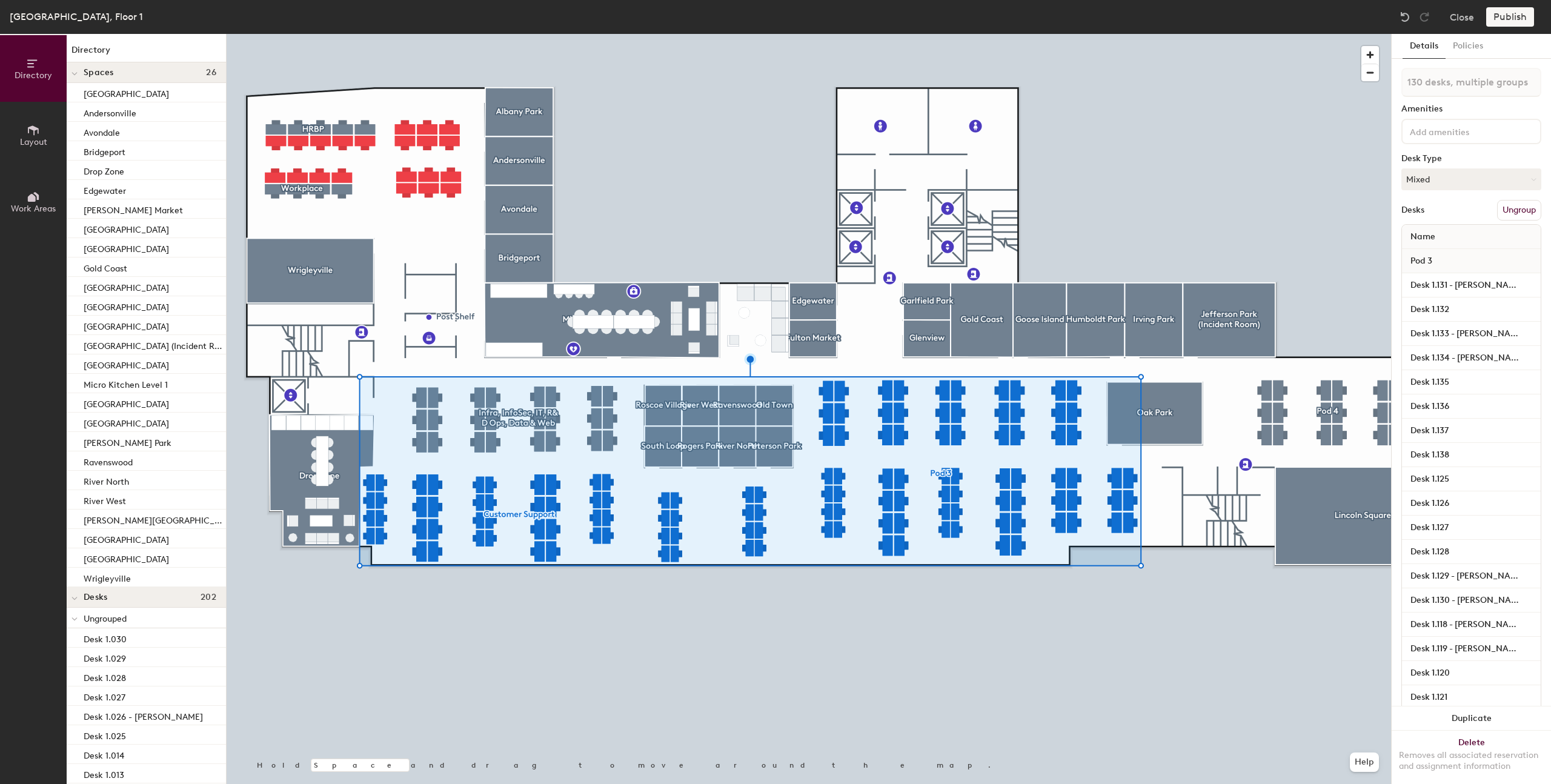
click at [1189, 34] on div at bounding box center [809, 34] width 1165 height 0
click at [854, 34] on div at bounding box center [809, 34] width 1165 height 0
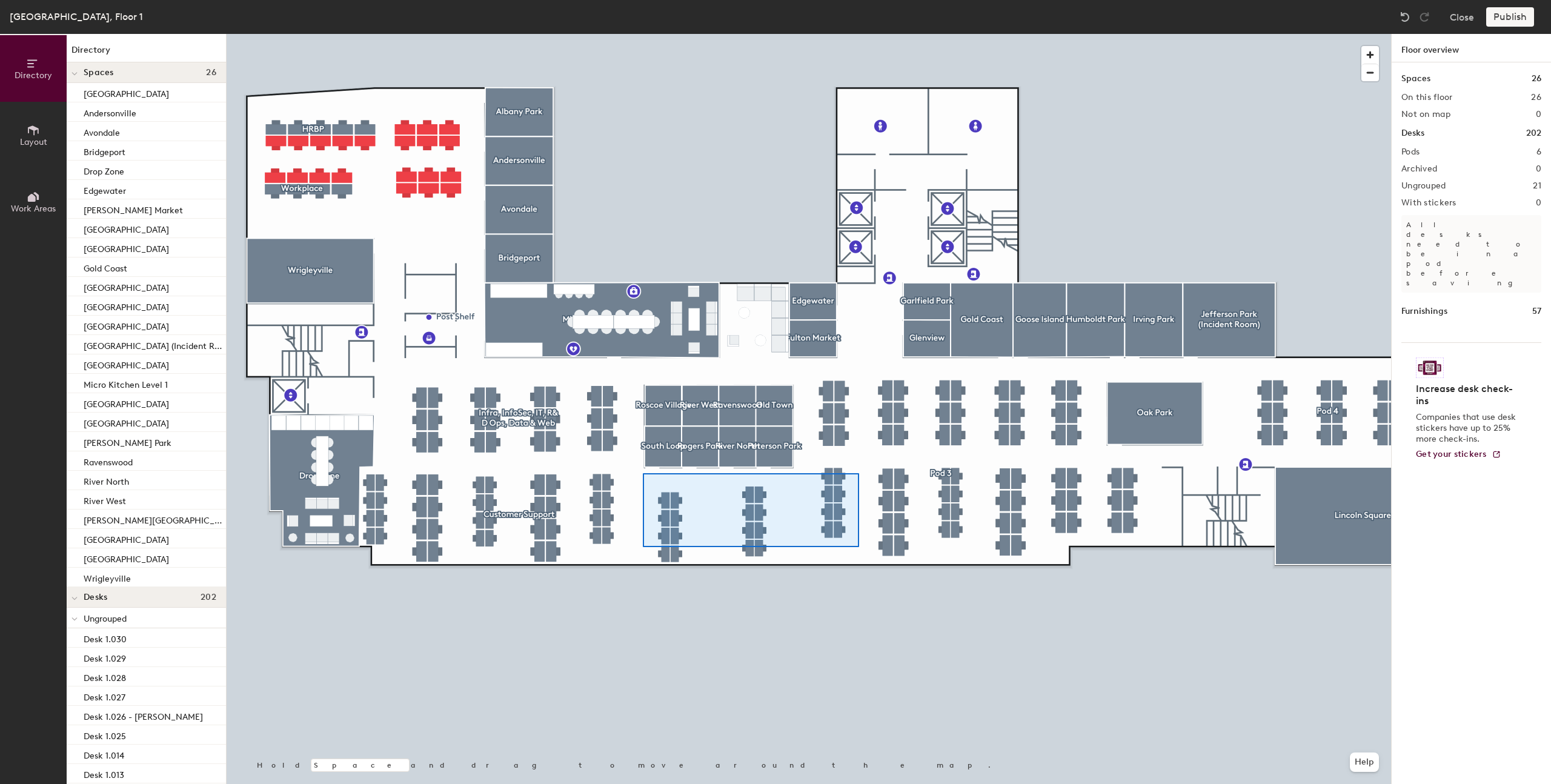
click at [643, 34] on div at bounding box center [809, 34] width 1165 height 0
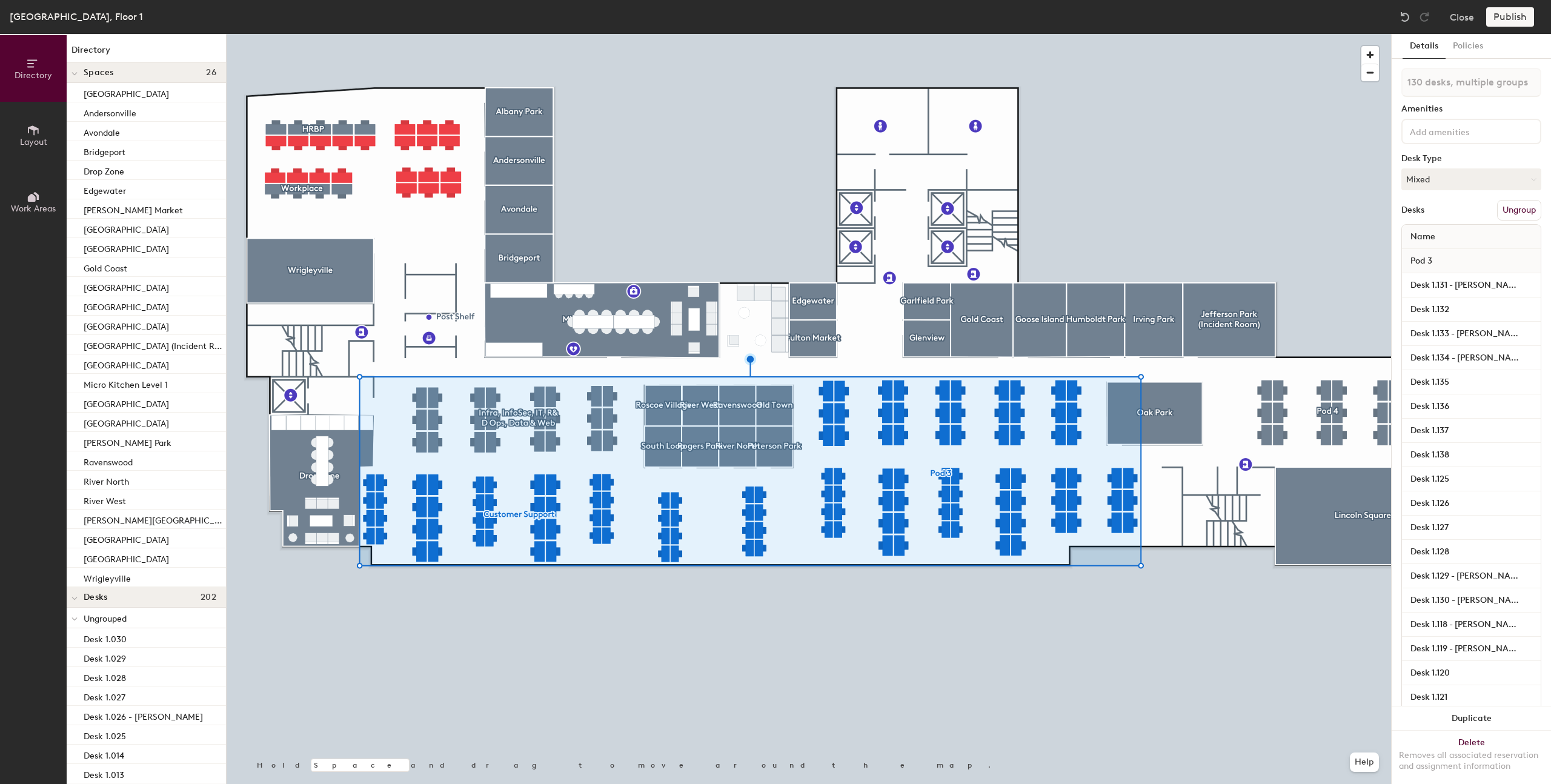
click at [710, 34] on div at bounding box center [809, 34] width 1165 height 0
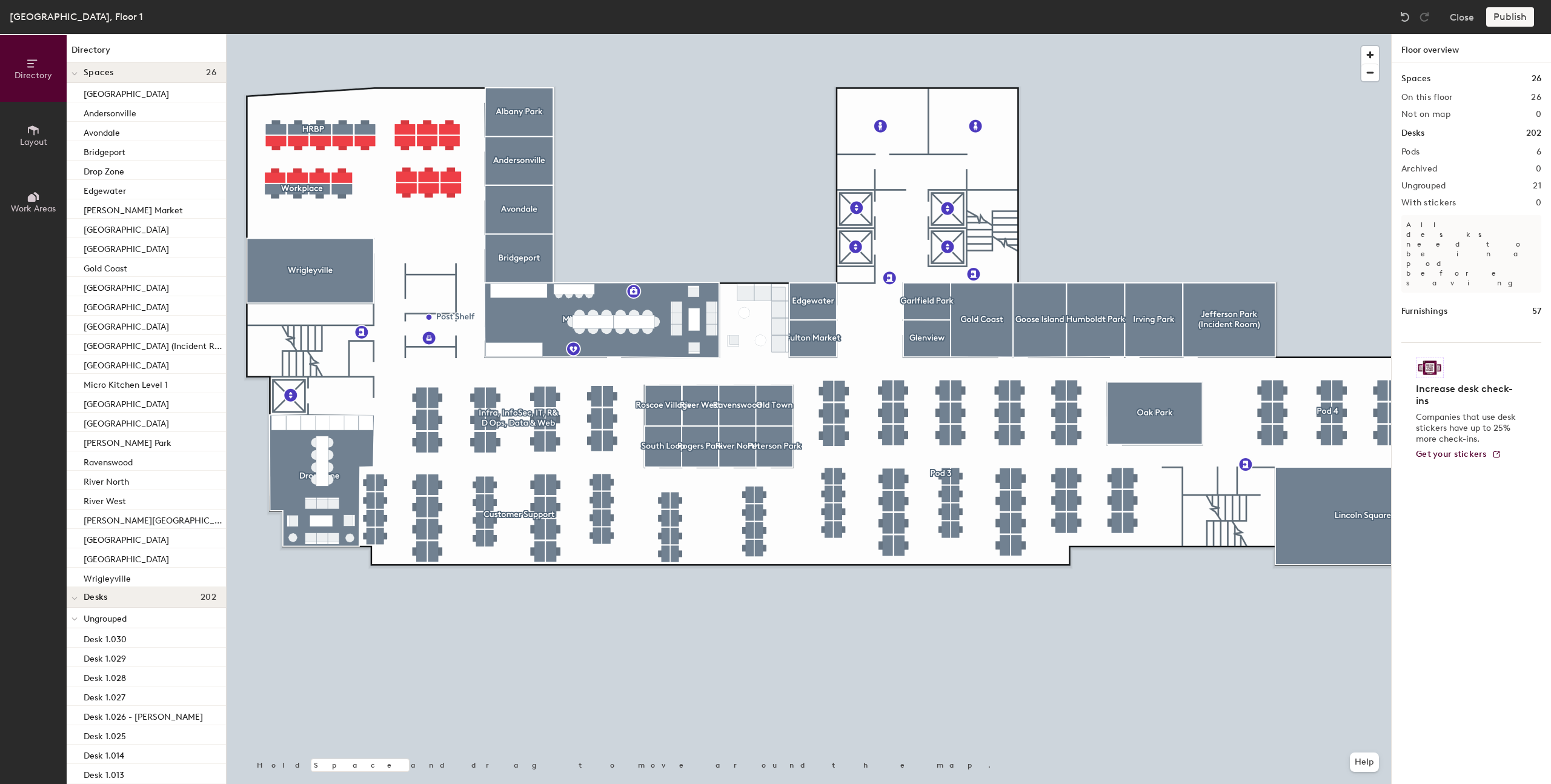
click at [936, 34] on div at bounding box center [809, 34] width 1165 height 0
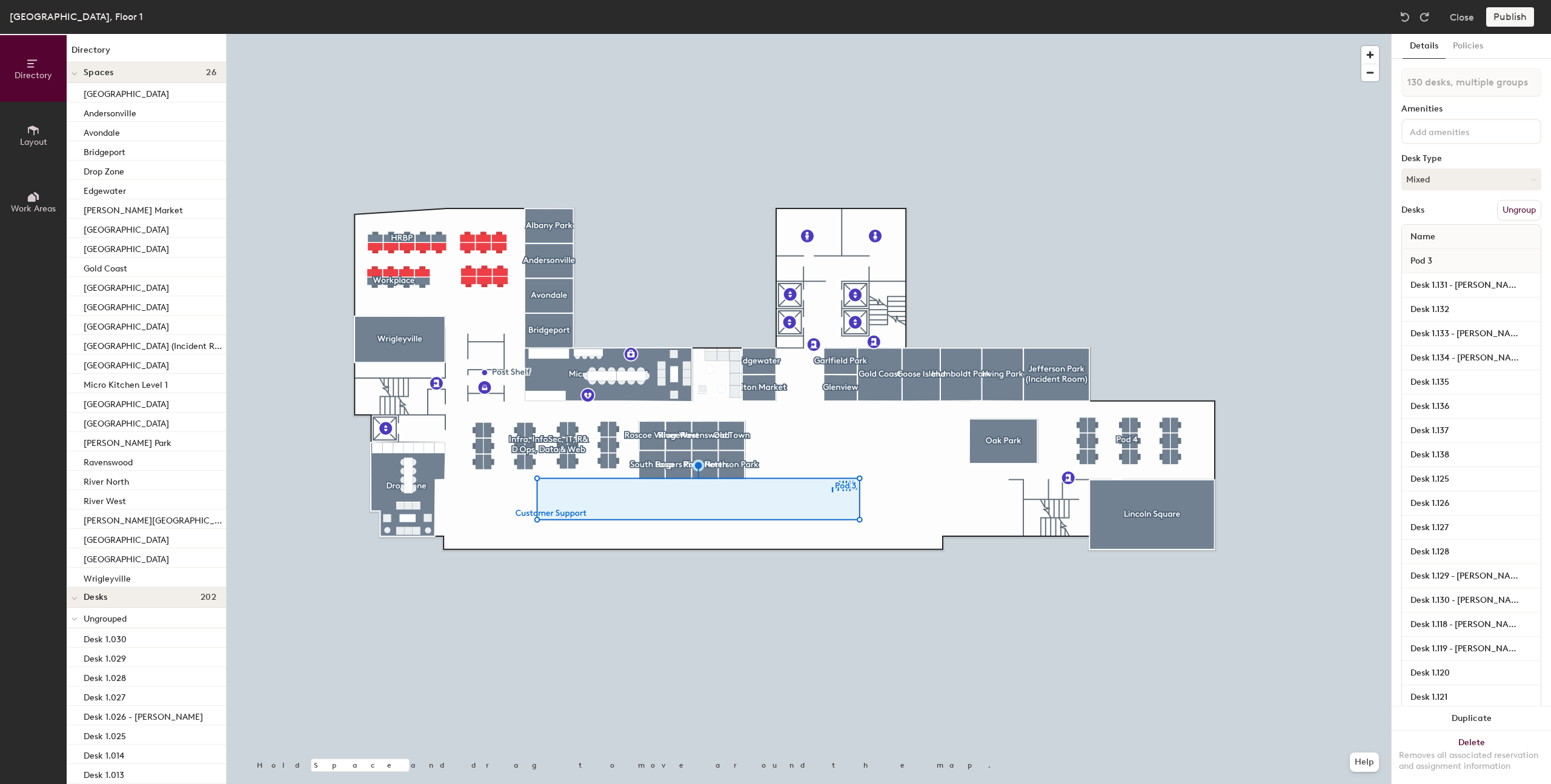
click at [662, 34] on div at bounding box center [809, 34] width 1165 height 0
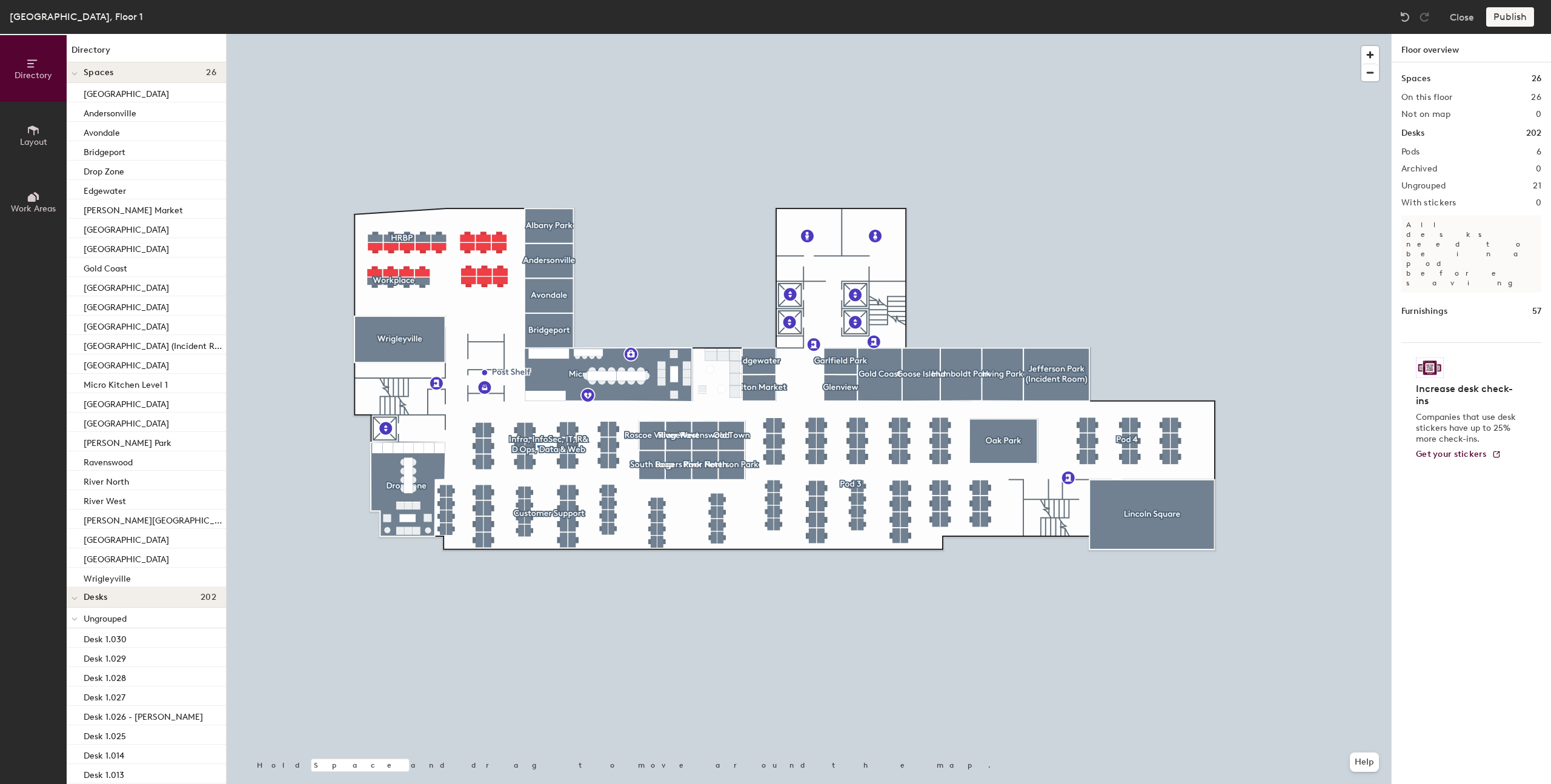
click at [538, 34] on div at bounding box center [809, 34] width 1165 height 0
click at [1501, 18] on div "Publish" at bounding box center [1514, 17] width 55 height 20
click at [1512, 20] on div "Publish" at bounding box center [1514, 17] width 55 height 20
click at [1515, 16] on div "Publish" at bounding box center [1514, 17] width 55 height 20
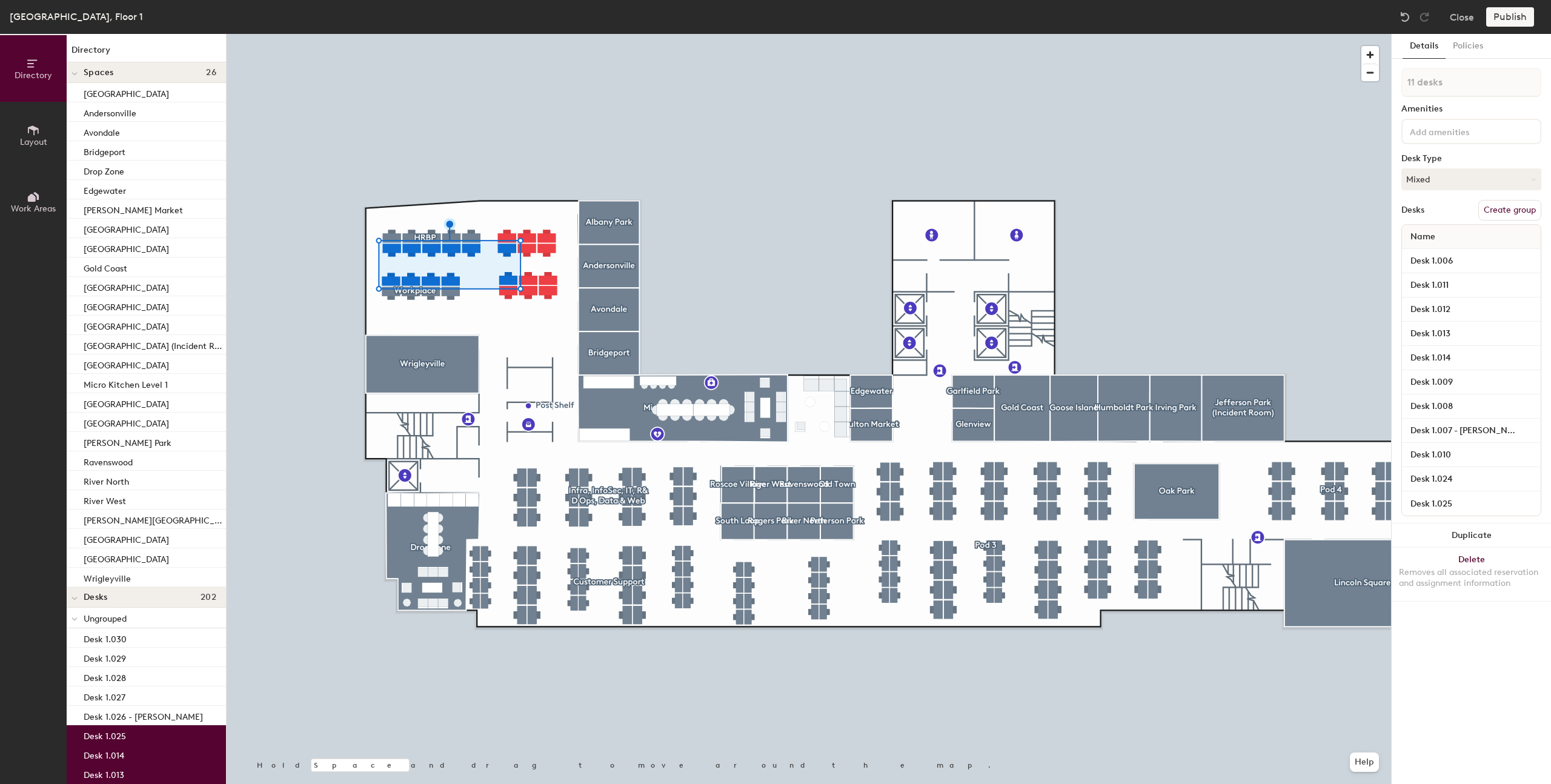
type input "1 desk"
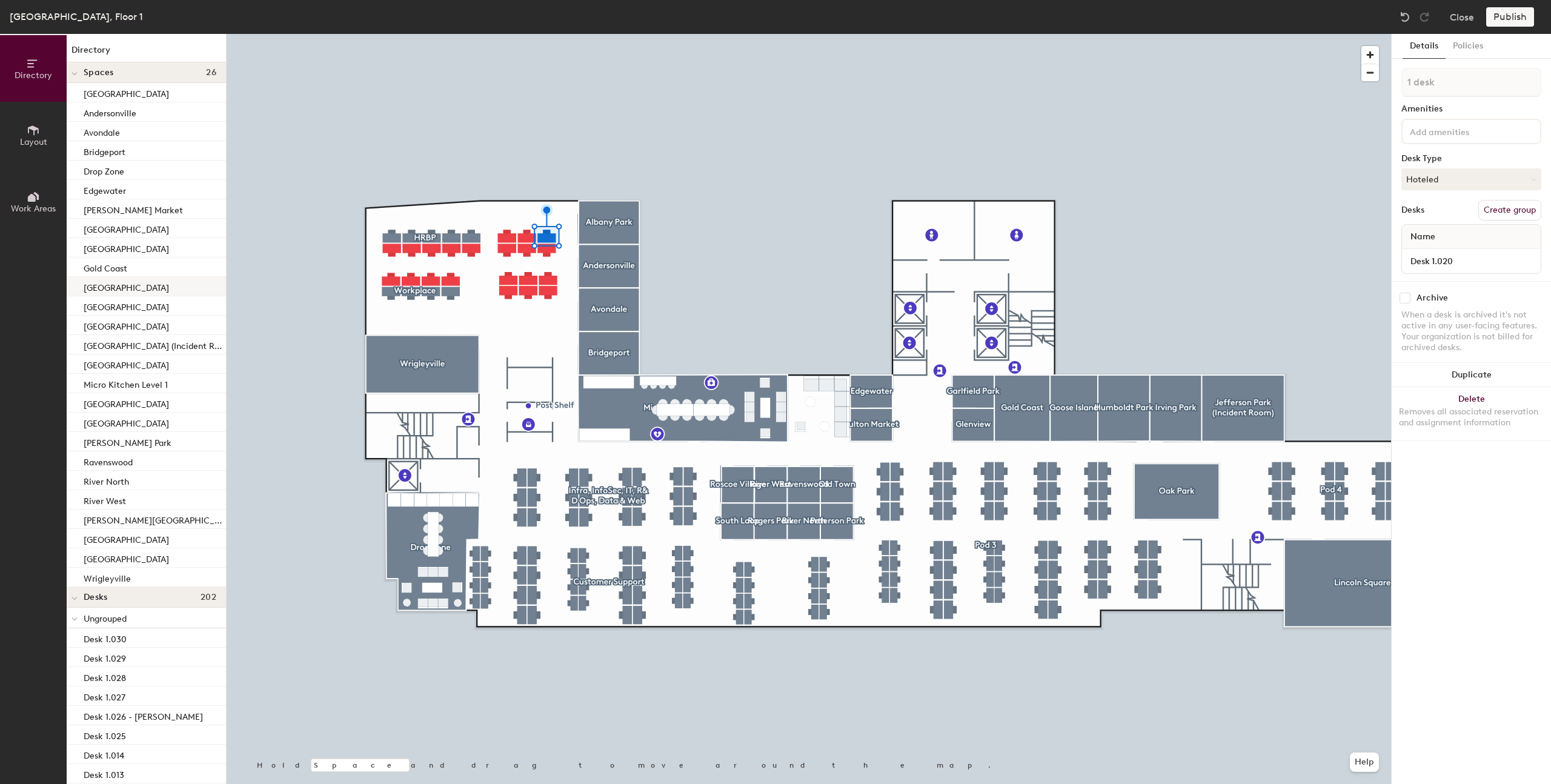
click at [314, 34] on div at bounding box center [809, 34] width 1165 height 0
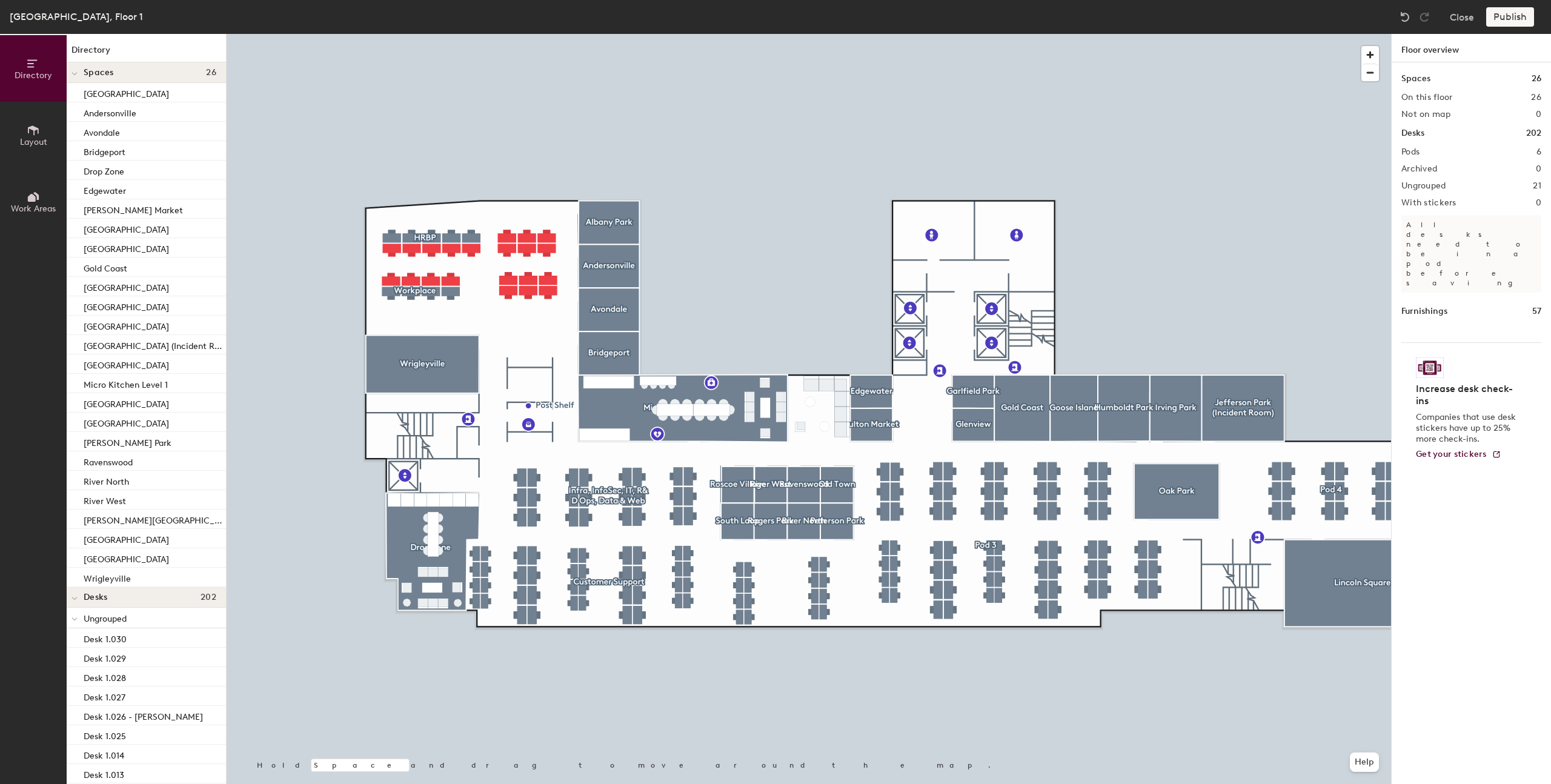
click at [45, 144] on span "Layout" at bounding box center [34, 142] width 27 height 11
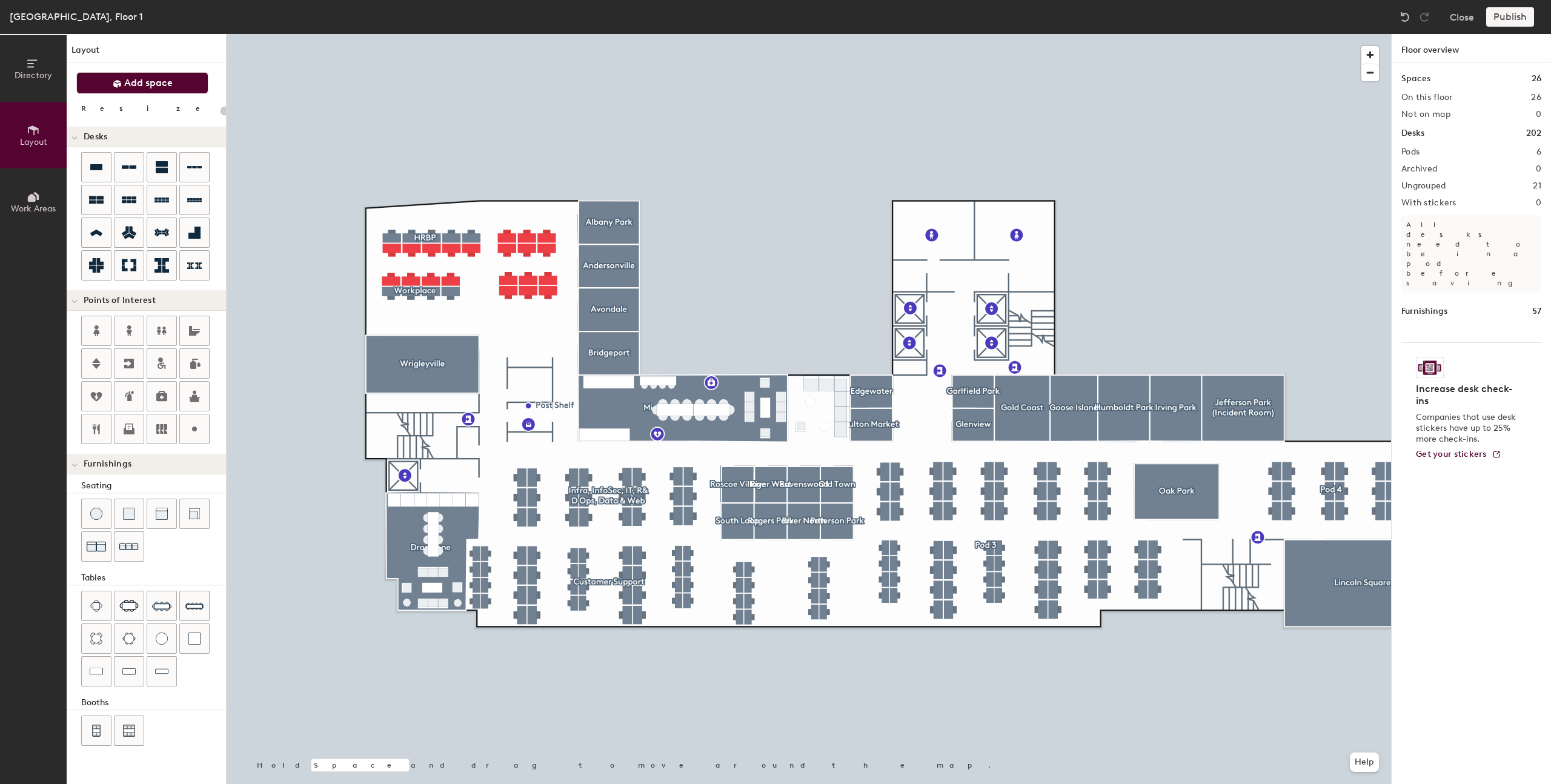
click at [158, 88] on span "Add space" at bounding box center [148, 83] width 48 height 12
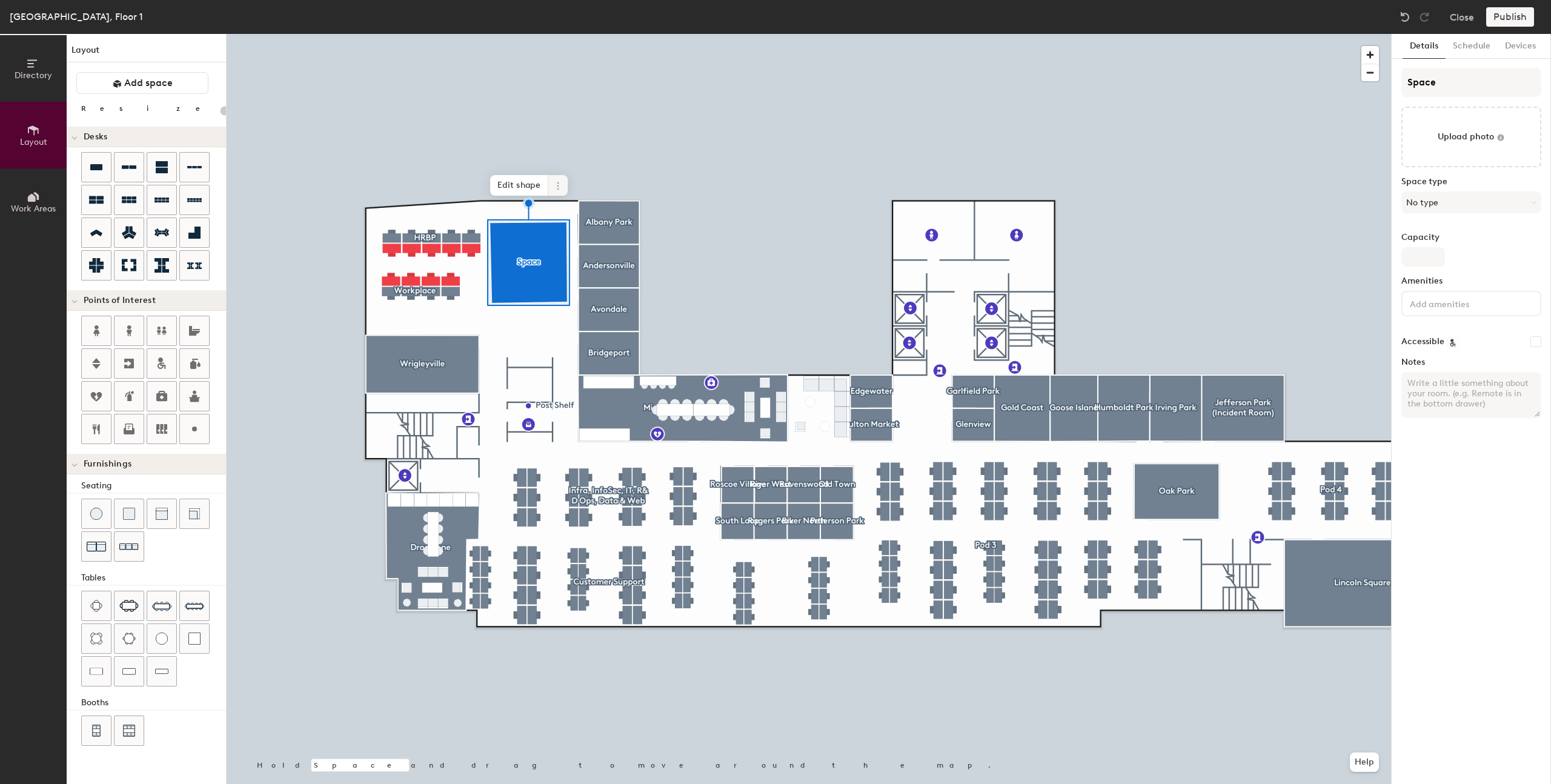
click at [556, 191] on icon at bounding box center [558, 186] width 10 height 10
click at [579, 259] on span "Delete" at bounding box center [602, 254] width 108 height 20
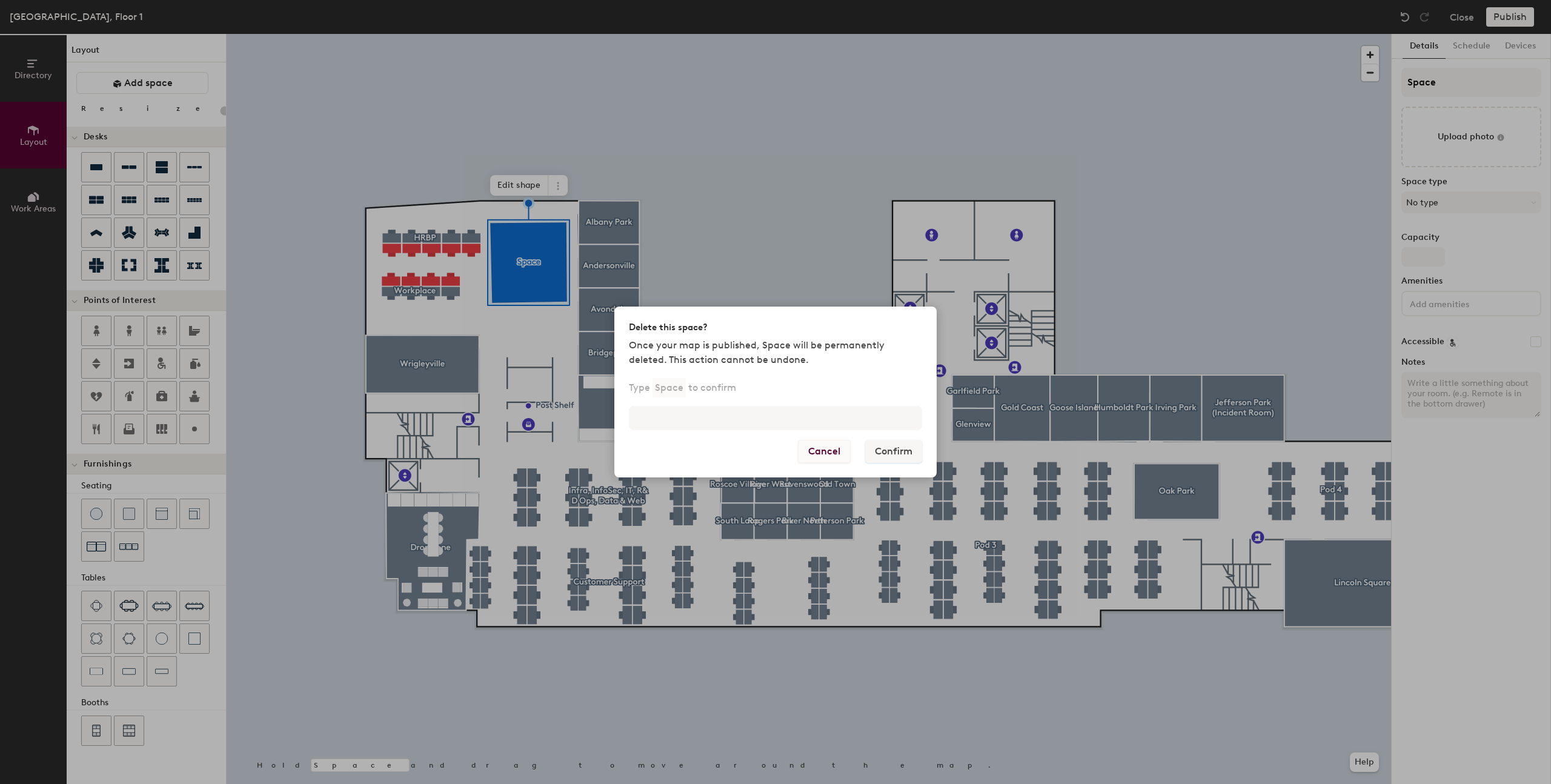
click at [830, 453] on button "Cancel" at bounding box center [824, 451] width 53 height 23
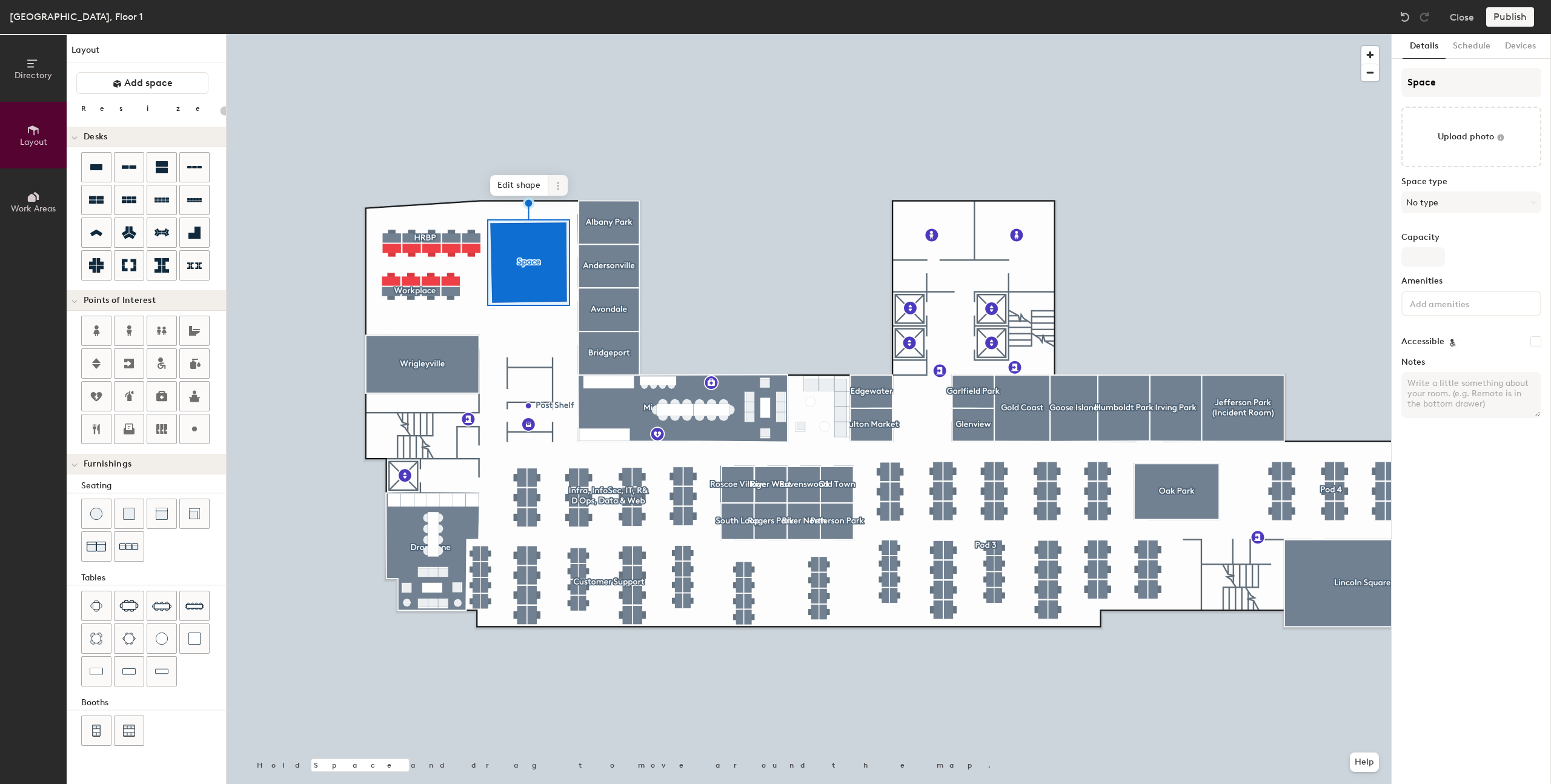
click at [557, 181] on icon at bounding box center [558, 186] width 10 height 10
click at [593, 218] on span "Remove from map" at bounding box center [602, 213] width 108 height 20
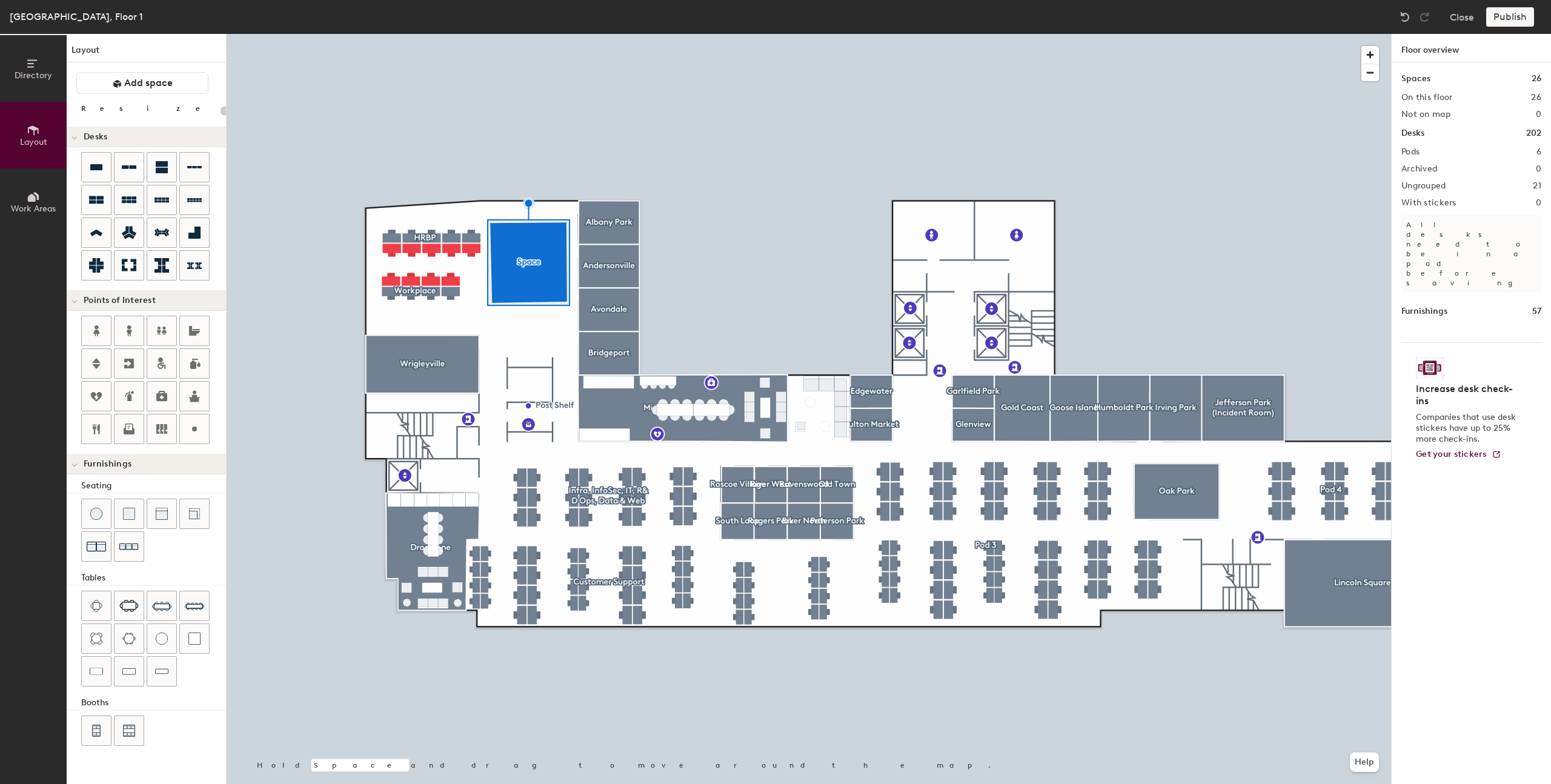
type input "20"
click at [371, 34] on div at bounding box center [809, 34] width 1165 height 0
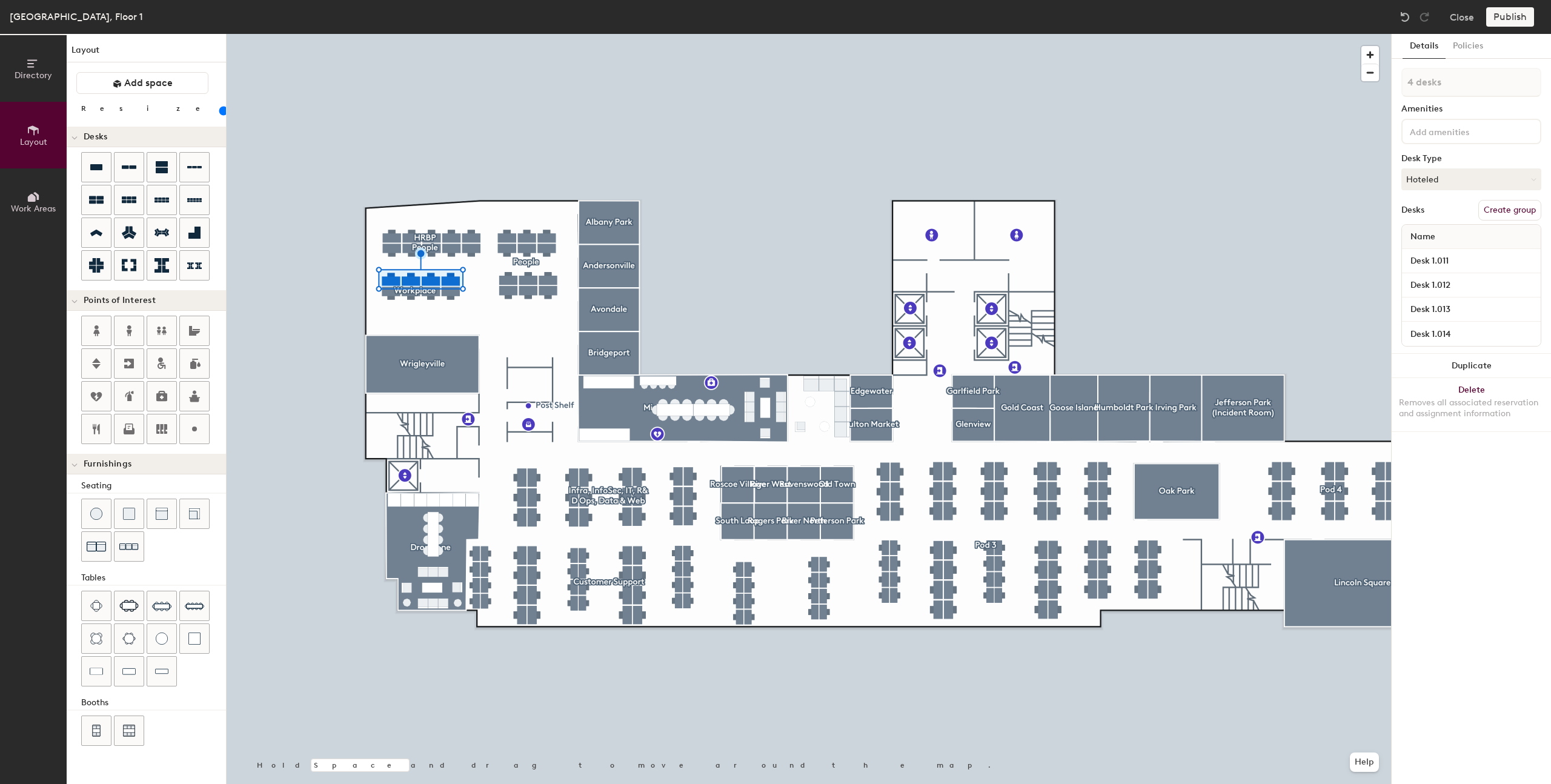
click at [1512, 206] on button "Create group" at bounding box center [1510, 209] width 63 height 20
click at [1284, 34] on div at bounding box center [809, 34] width 1165 height 0
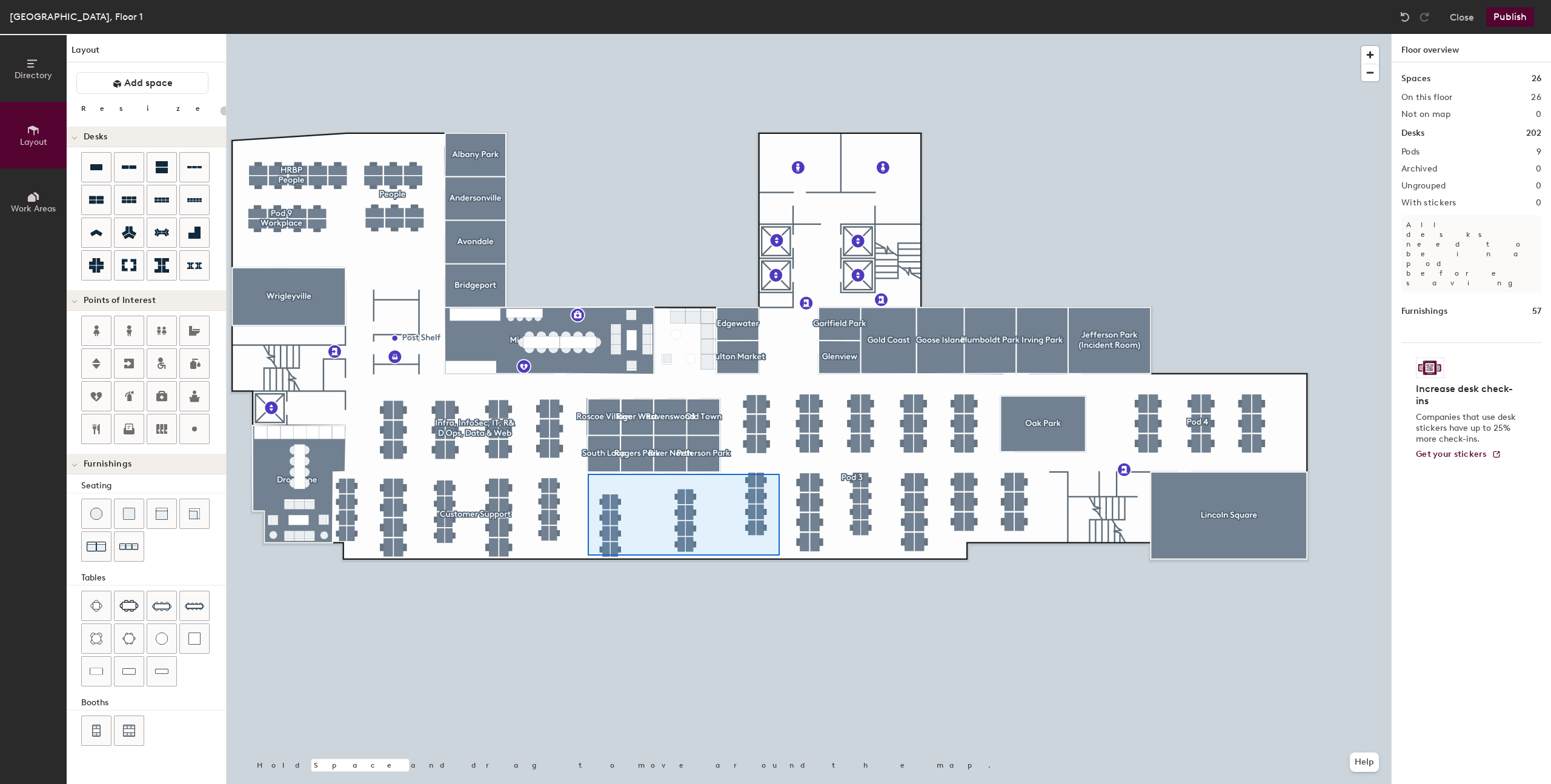
click at [588, 34] on div at bounding box center [809, 34] width 1165 height 0
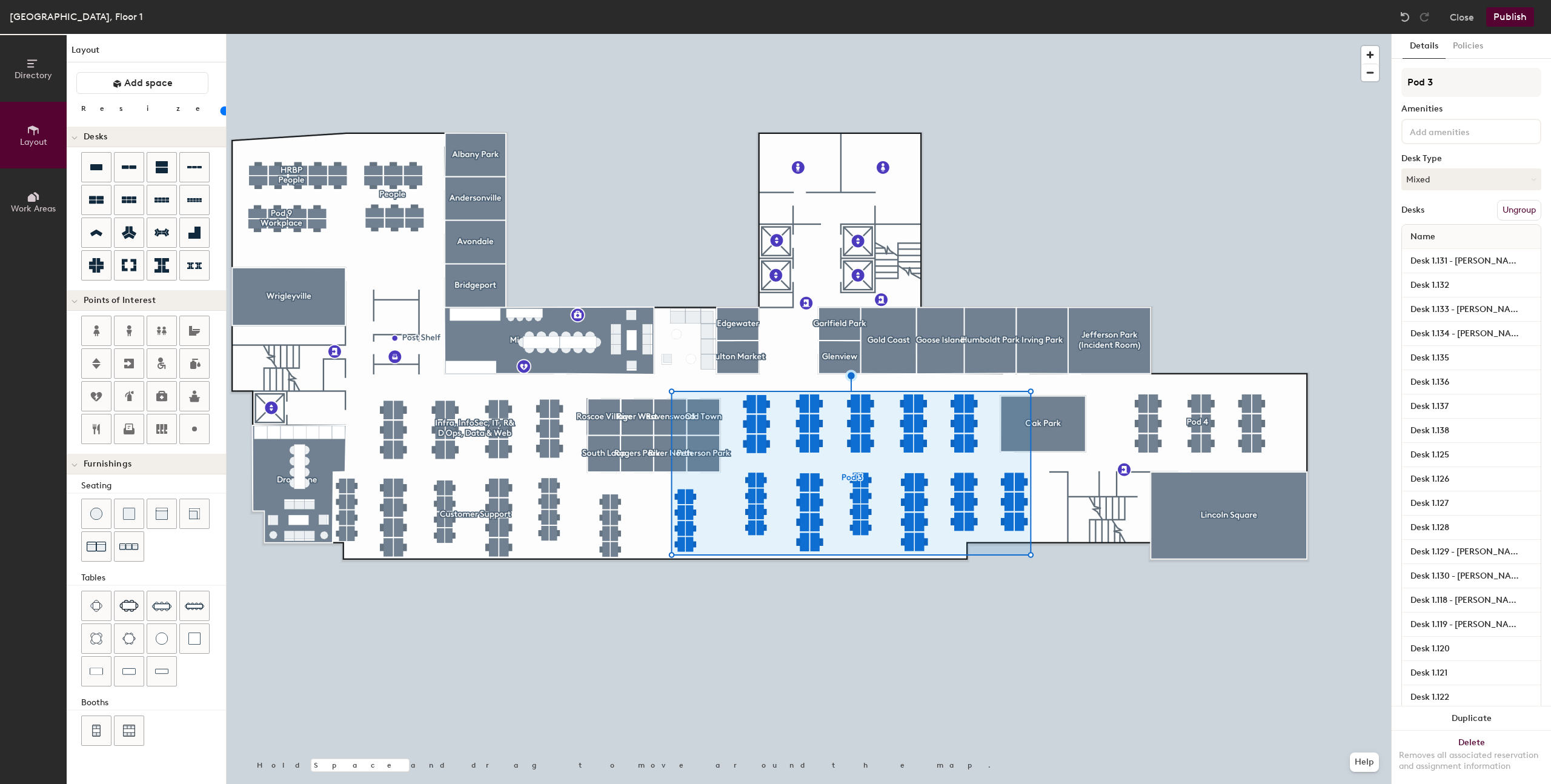
click at [1515, 209] on button "Ungroup" at bounding box center [1519, 209] width 44 height 20
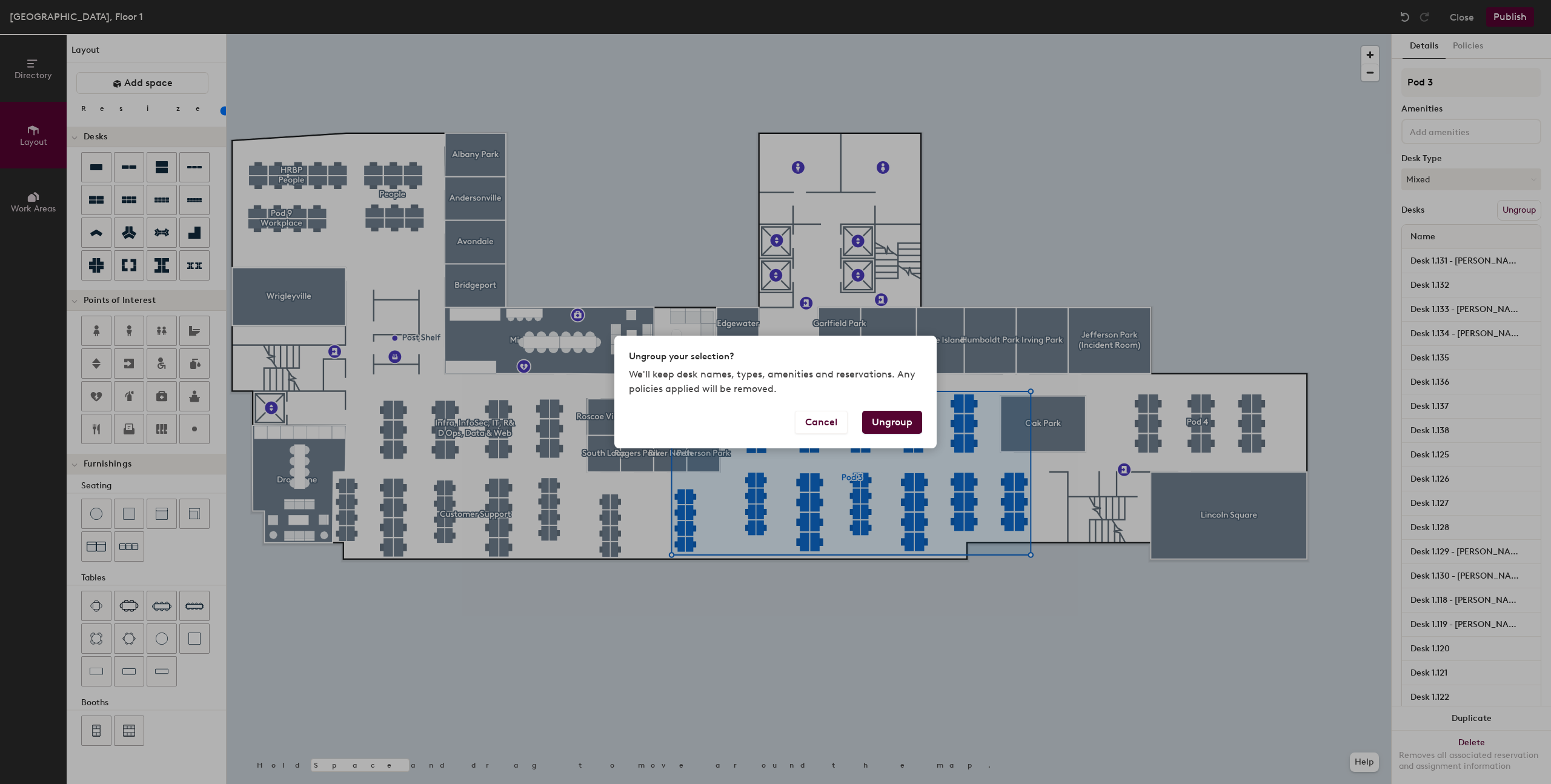
click at [875, 427] on button "Ungroup" at bounding box center [892, 422] width 60 height 23
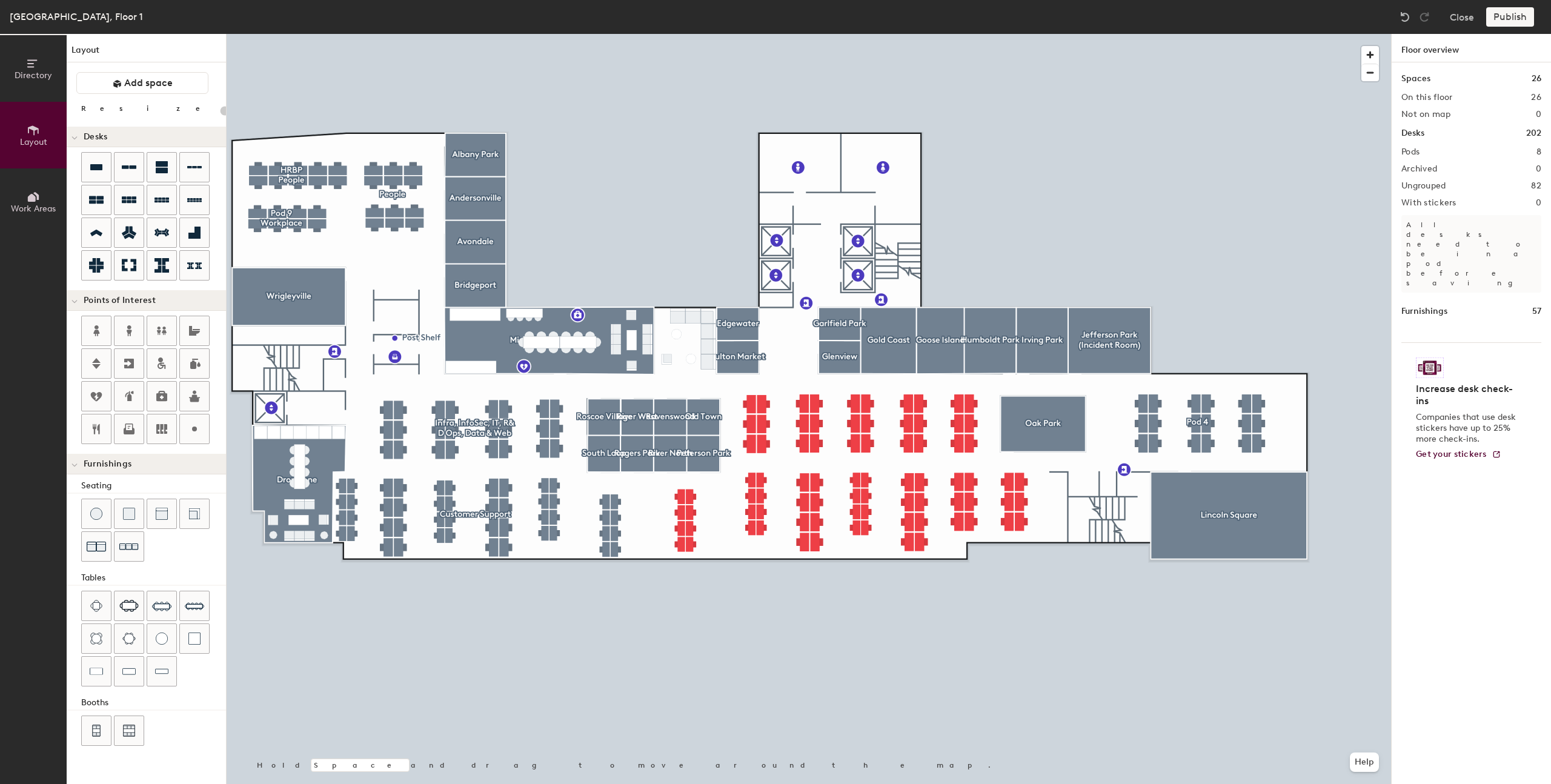
click at [612, 34] on div at bounding box center [809, 34] width 1165 height 0
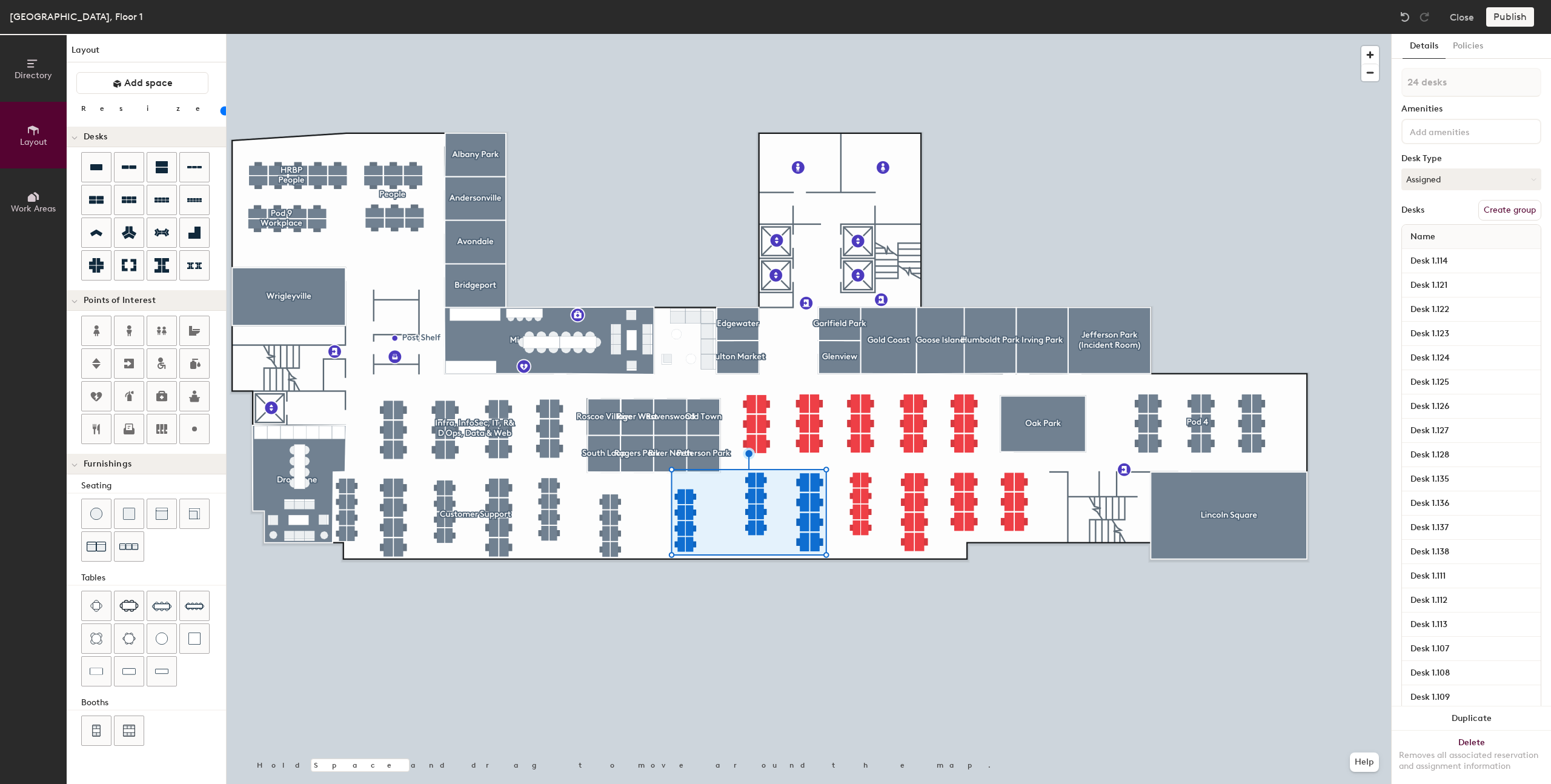
click at [1523, 213] on button "Create group" at bounding box center [1510, 209] width 63 height 20
type input "20"
click at [1384, 87] on div "Directory Layout Work Areas Layout Add space Resize Desks Points of Interest Fu…" at bounding box center [775, 408] width 1551 height 750
type input "Finance & Biz Ops"
type input "20"
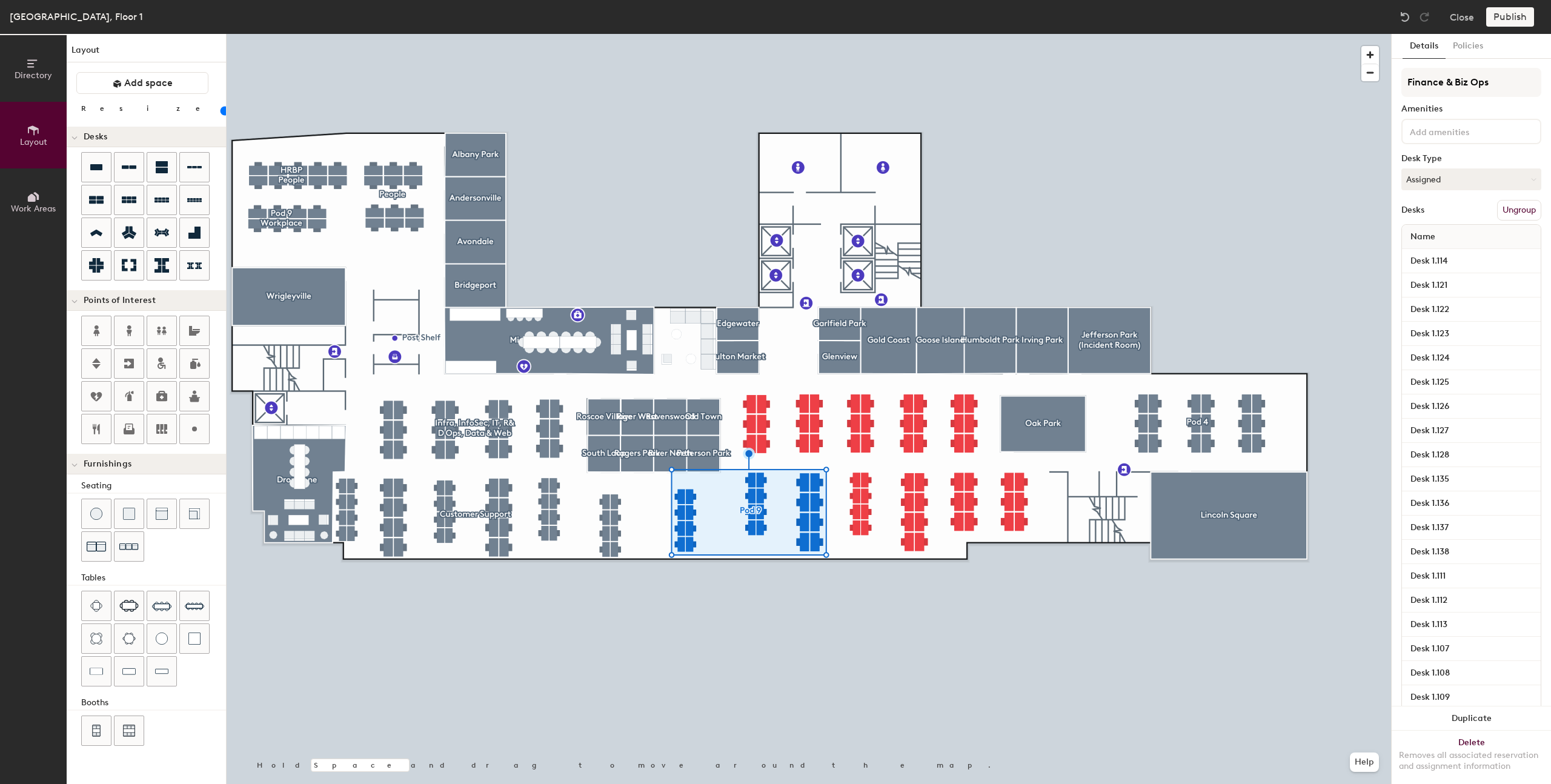
type input "Finance & Biz Ops"
click at [1264, 34] on div at bounding box center [809, 34] width 1165 height 0
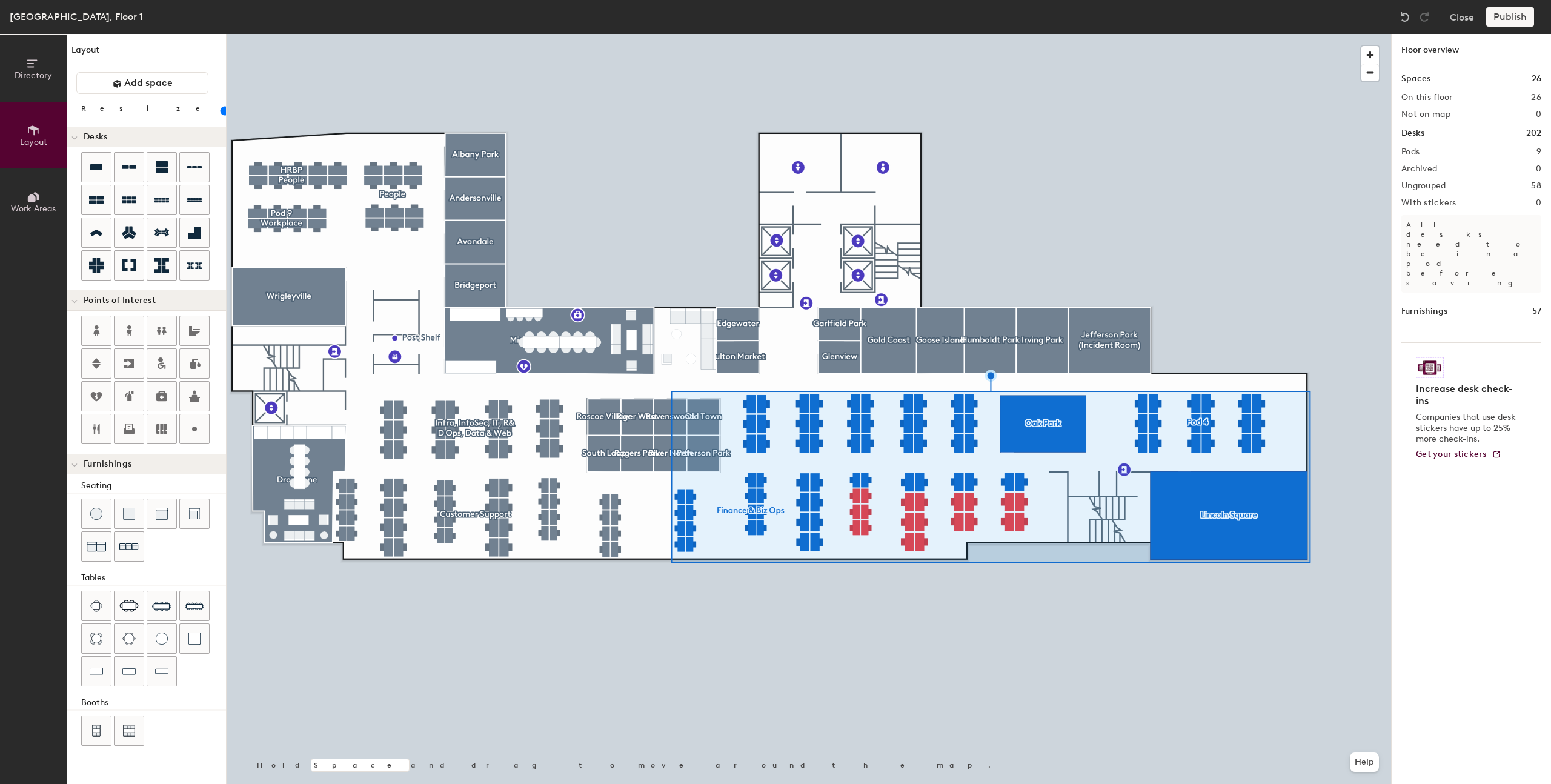
click at [1392, 401] on div "Spaces 26 On this floor 26 Not on map 0 Desks 202 Pods 9 Archived 0 Ungrouped 5…" at bounding box center [1471, 437] width 159 height 750
click at [1216, 34] on div at bounding box center [809, 34] width 1165 height 0
type input "20"
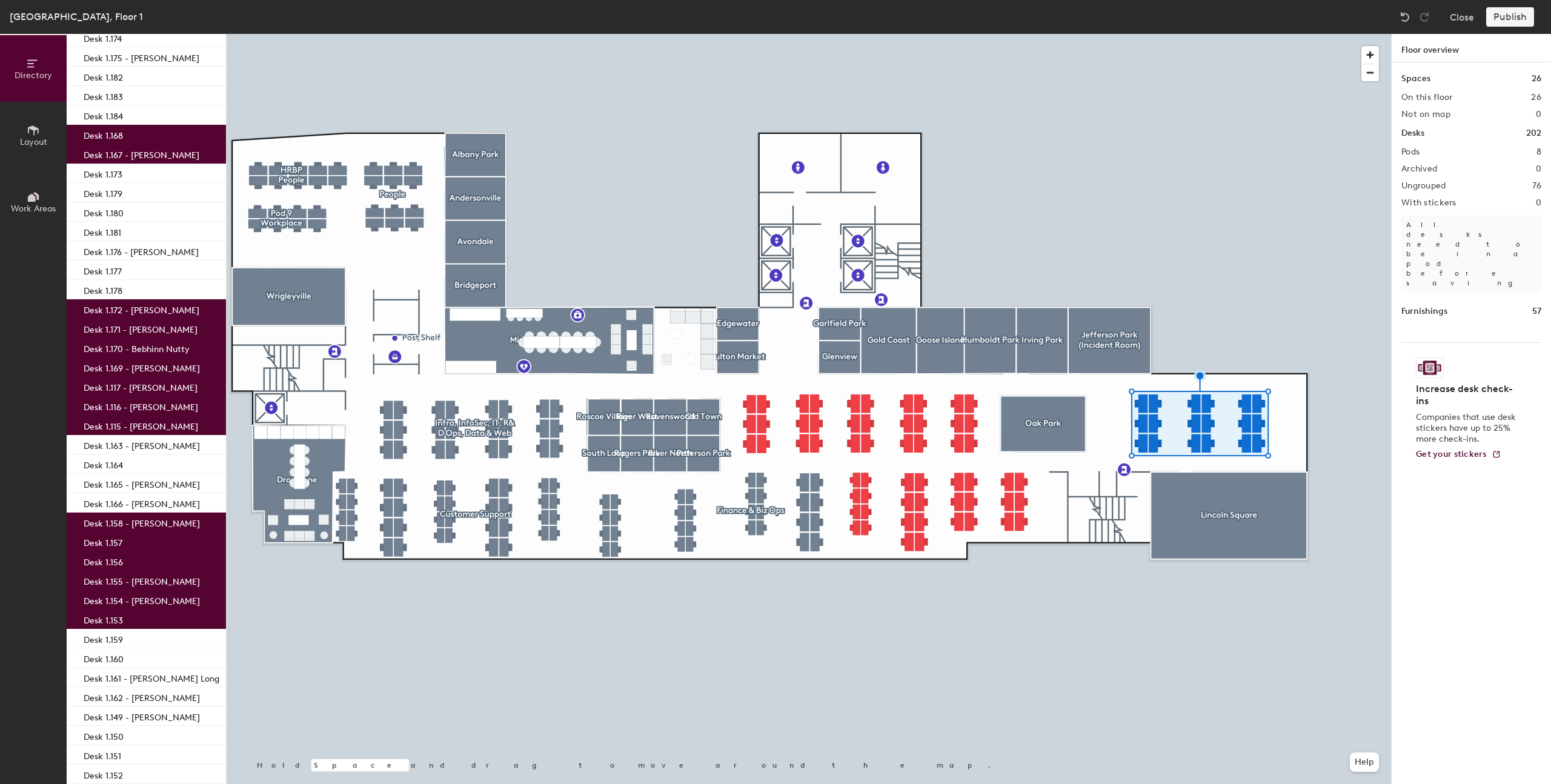
scroll to position [1104, 0]
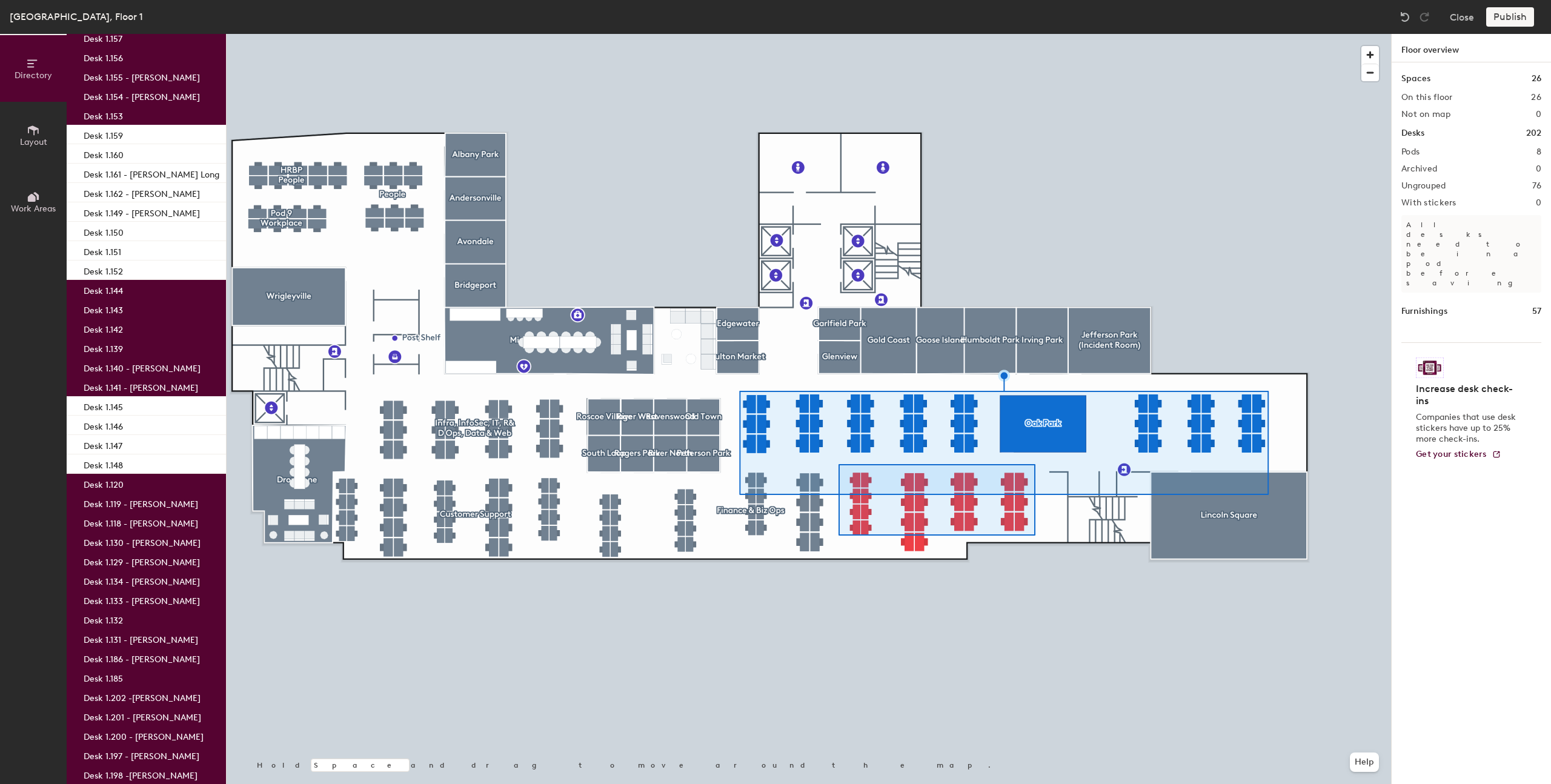
click at [839, 34] on div at bounding box center [809, 34] width 1165 height 0
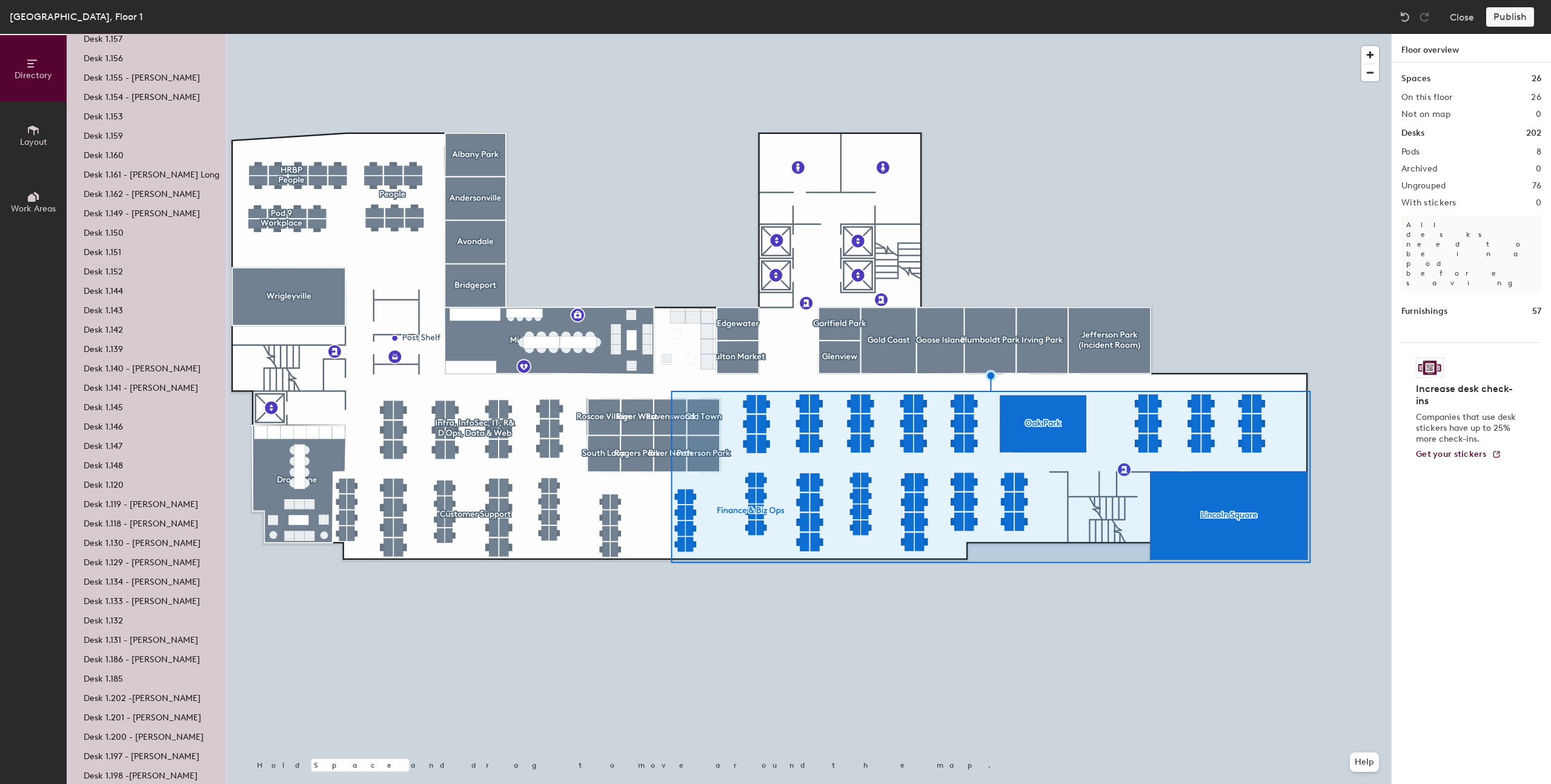
click at [1085, 34] on div at bounding box center [809, 34] width 1165 height 0
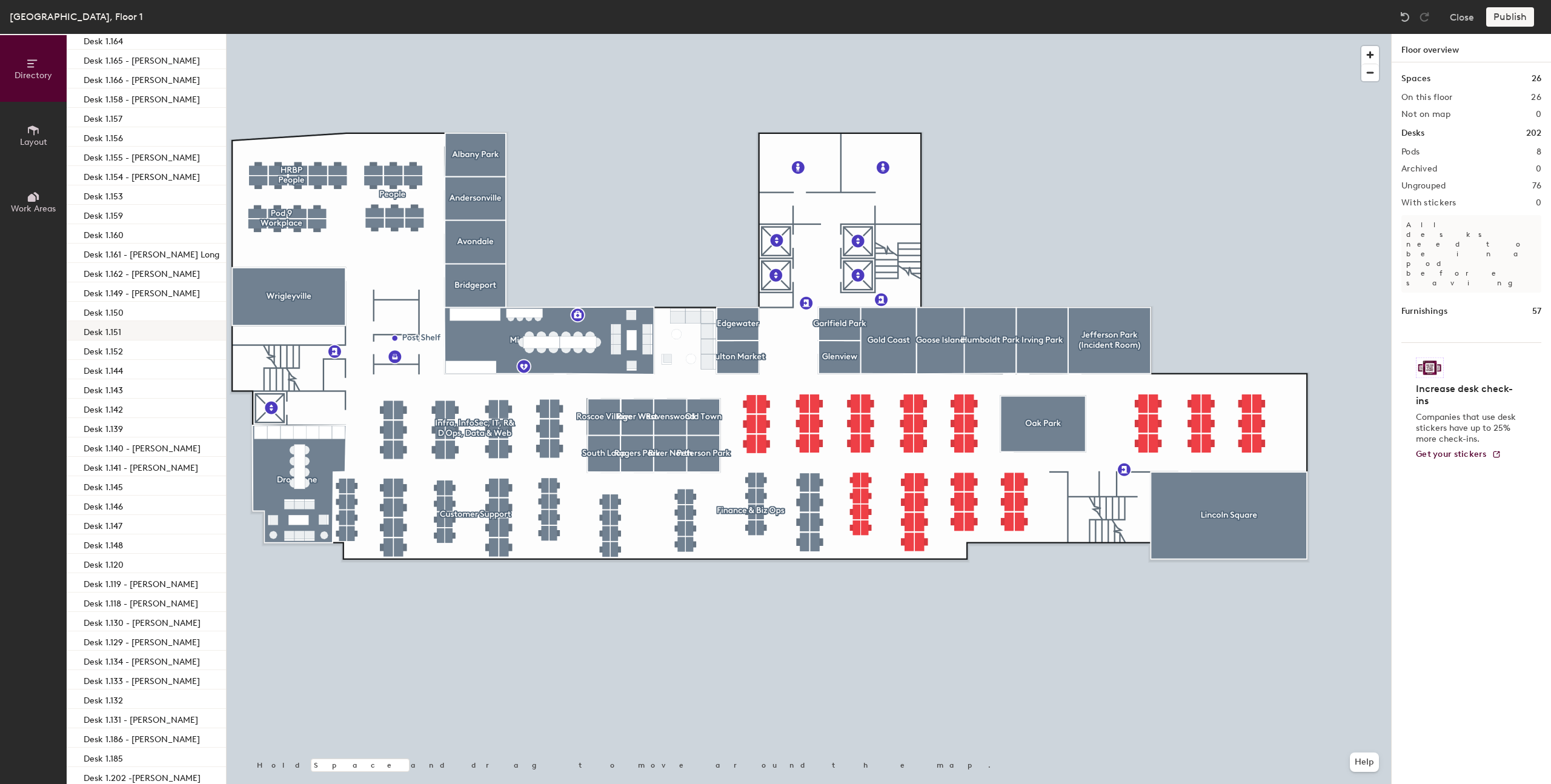
scroll to position [1022, 0]
click at [756, 34] on div at bounding box center [809, 34] width 1165 height 0
click at [753, 34] on div at bounding box center [809, 34] width 1165 height 0
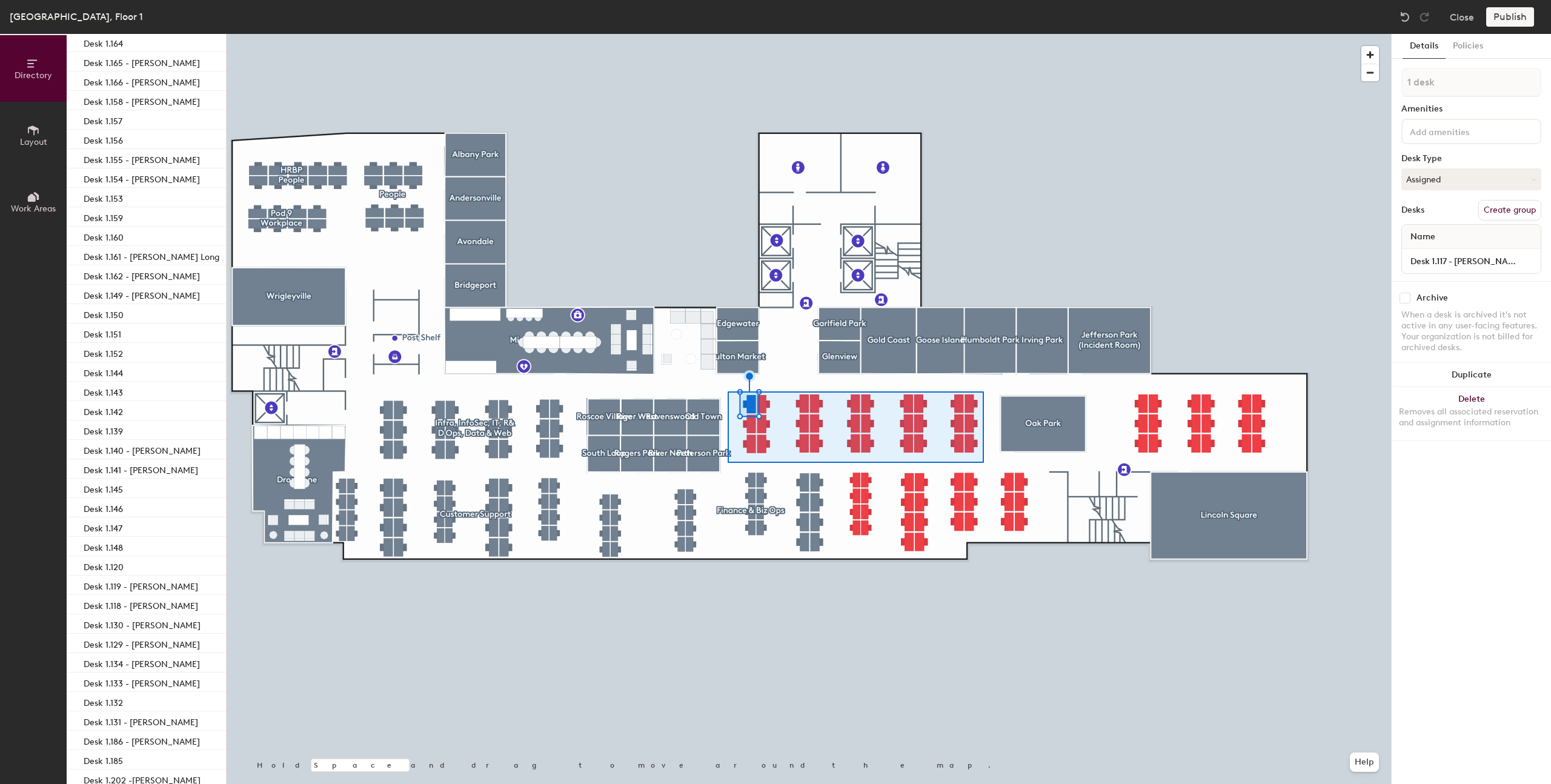
type input "30 desks"
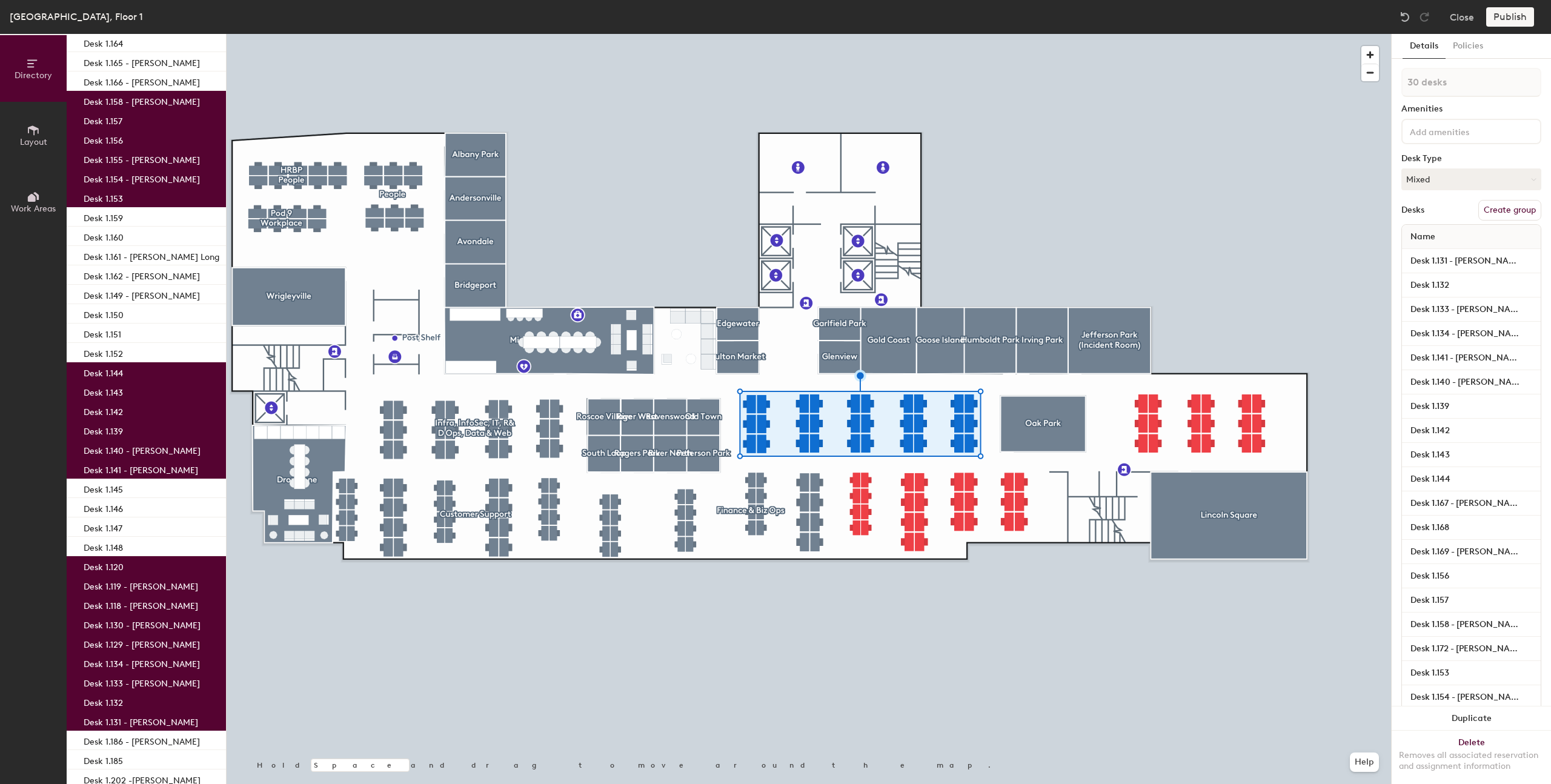
click at [1519, 212] on button "Create group" at bounding box center [1510, 209] width 63 height 20
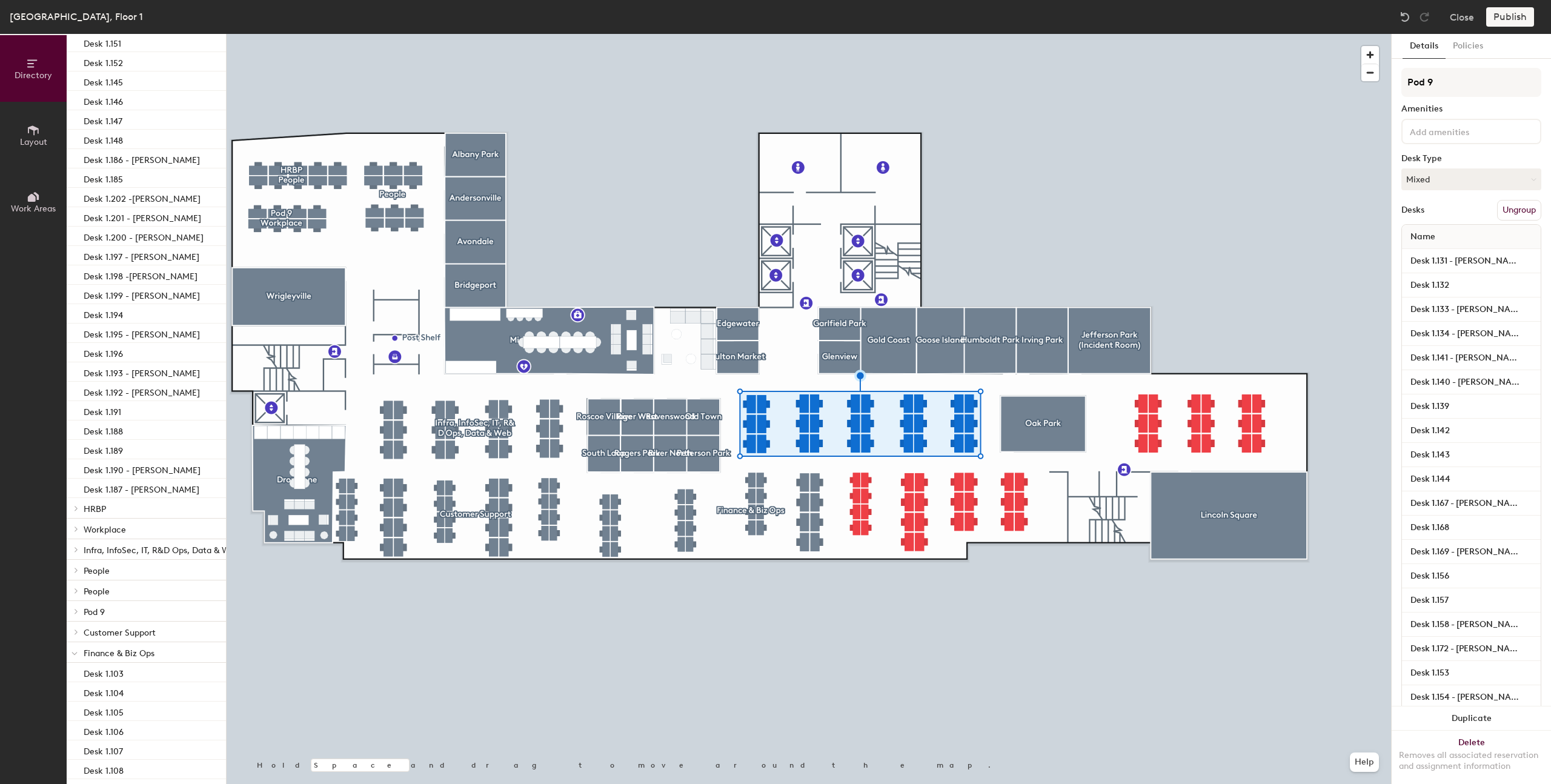
scroll to position [847, 0]
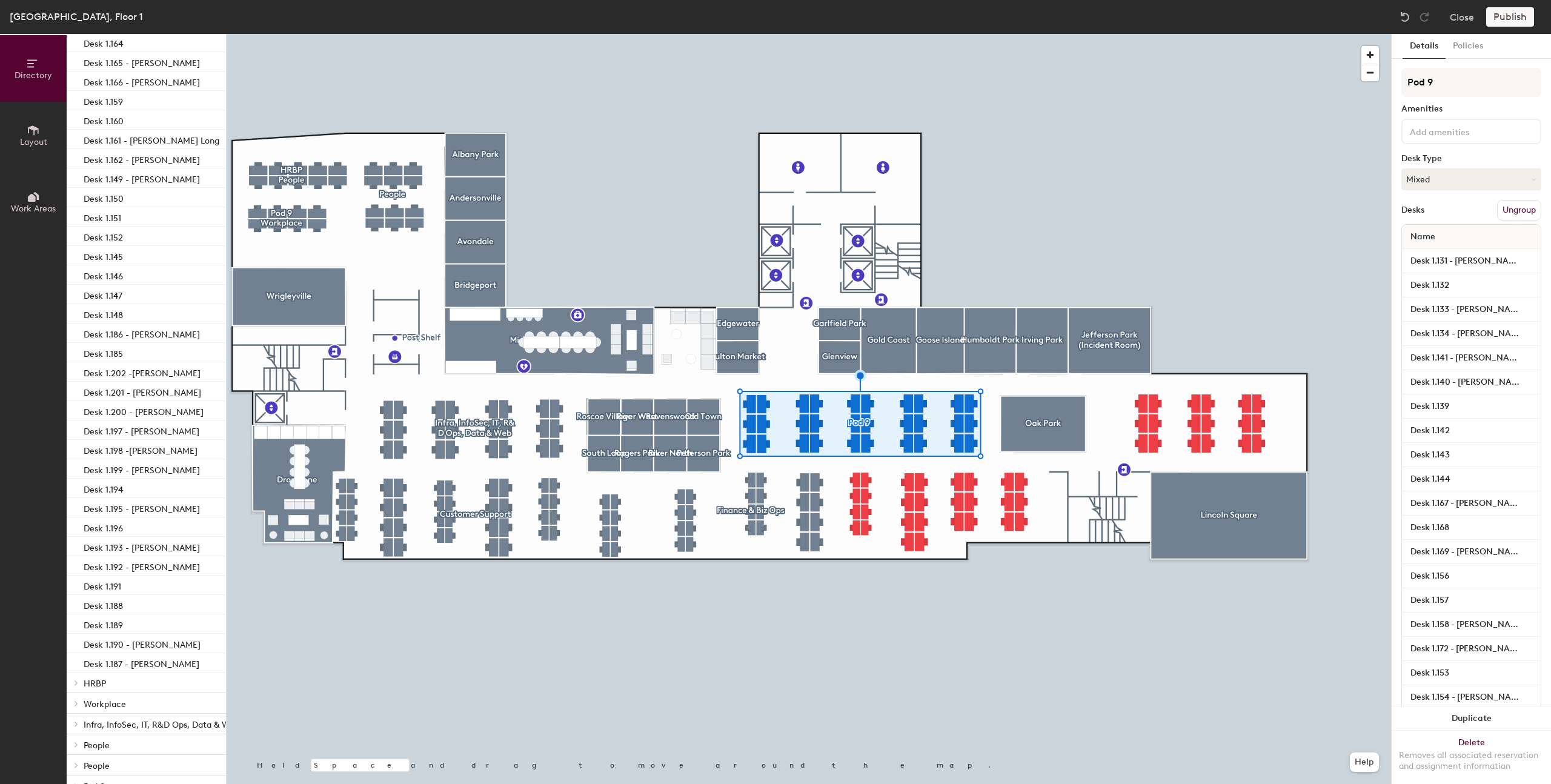
drag, startPoint x: 1440, startPoint y: 85, endPoint x: 1396, endPoint y: 84, distance: 44.0
click at [1396, 84] on div "Details Policies Pod 9 Amenities Desk Type Mixed Desks Ungroup Name Desk 1.131 …" at bounding box center [1471, 408] width 159 height 750
type input "GTM"
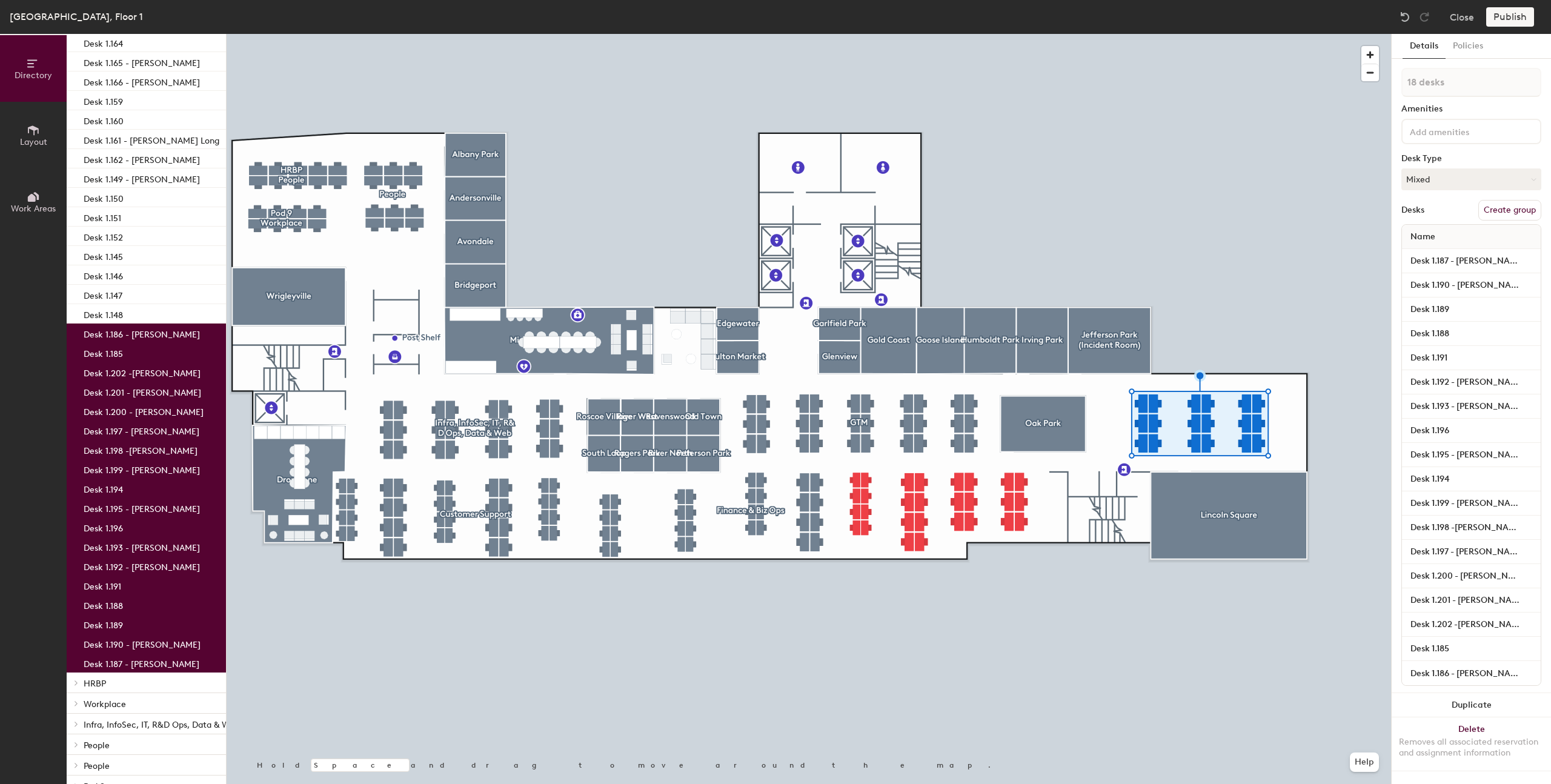
click at [1515, 216] on button "Create group" at bounding box center [1510, 209] width 63 height 20
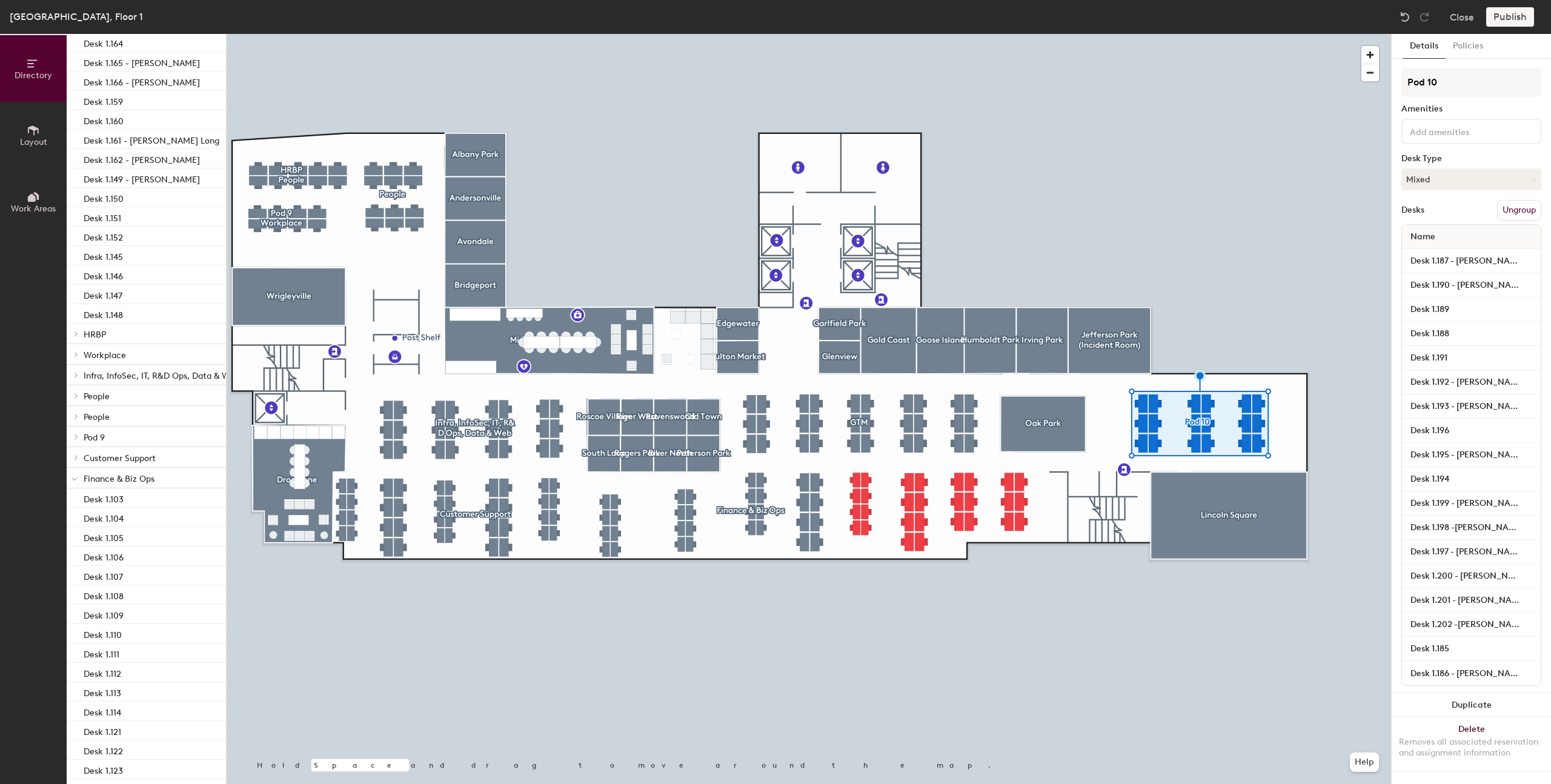
click at [1374, 85] on div "Directory Layout Work Areas Directory Spaces 26 Albany Park Andersonville Avond…" at bounding box center [775, 408] width 1551 height 750
type input "GTM"
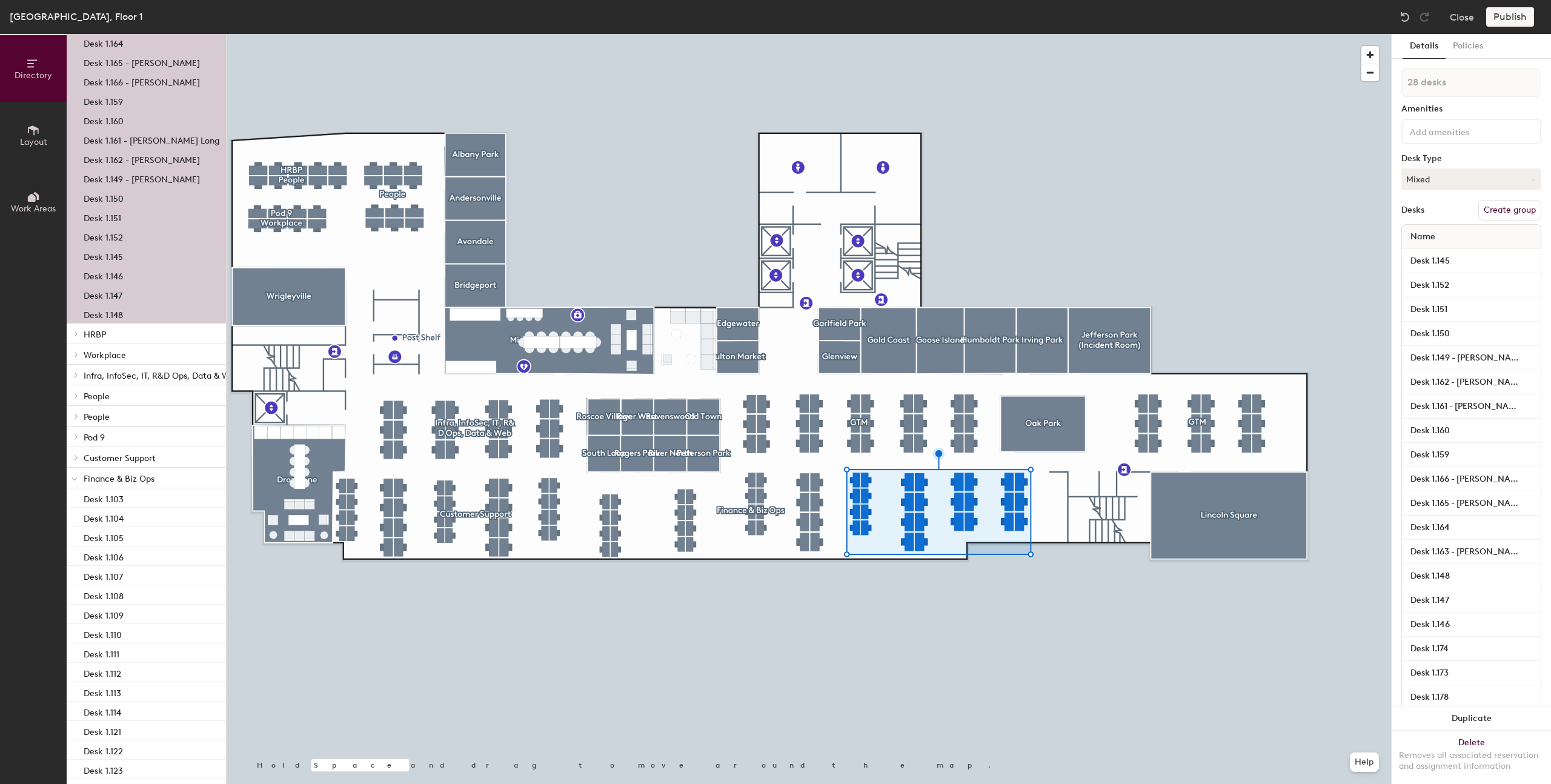
click at [1526, 208] on button "Create group" at bounding box center [1510, 209] width 63 height 20
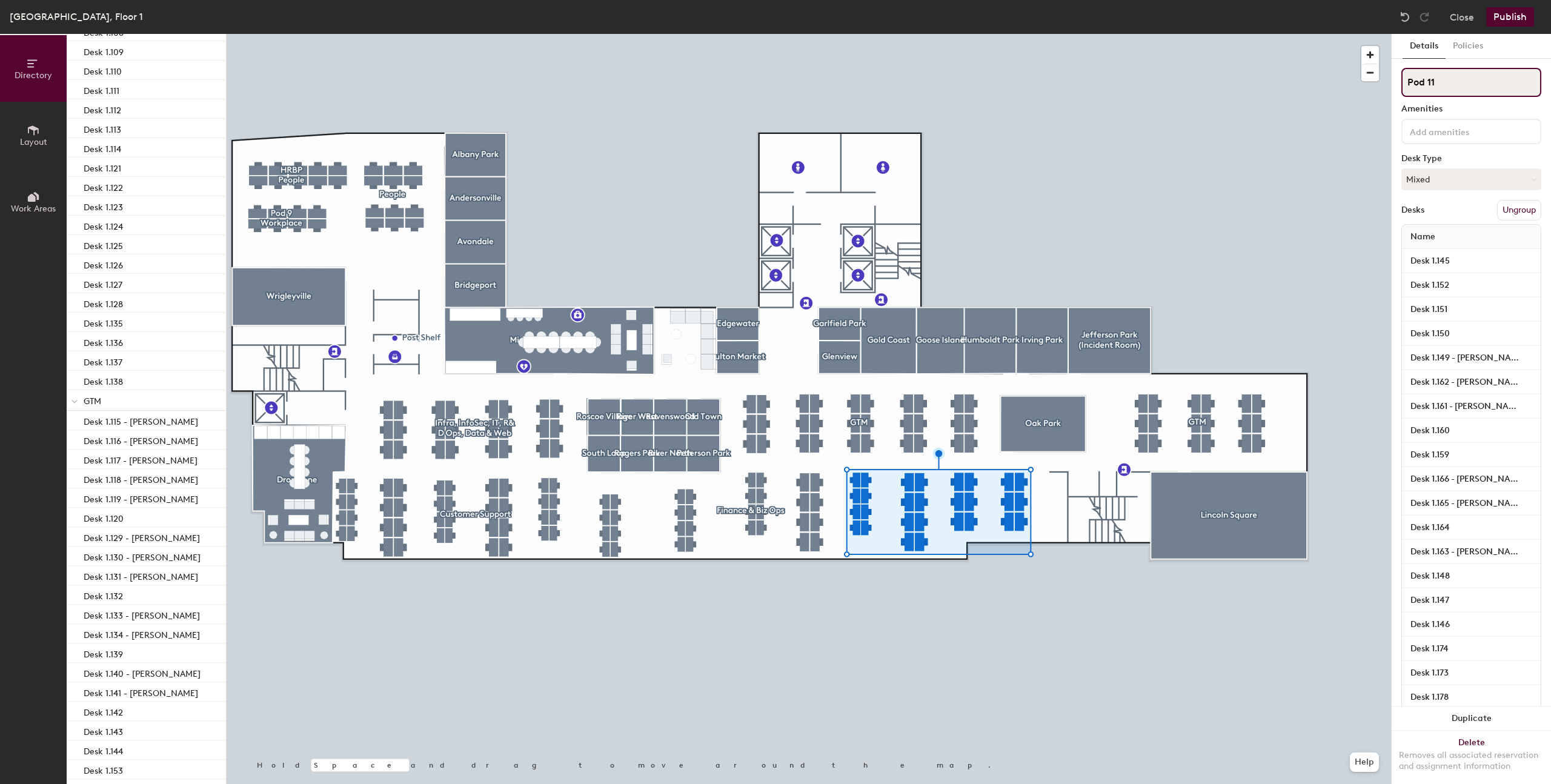
scroll to position [284, 0]
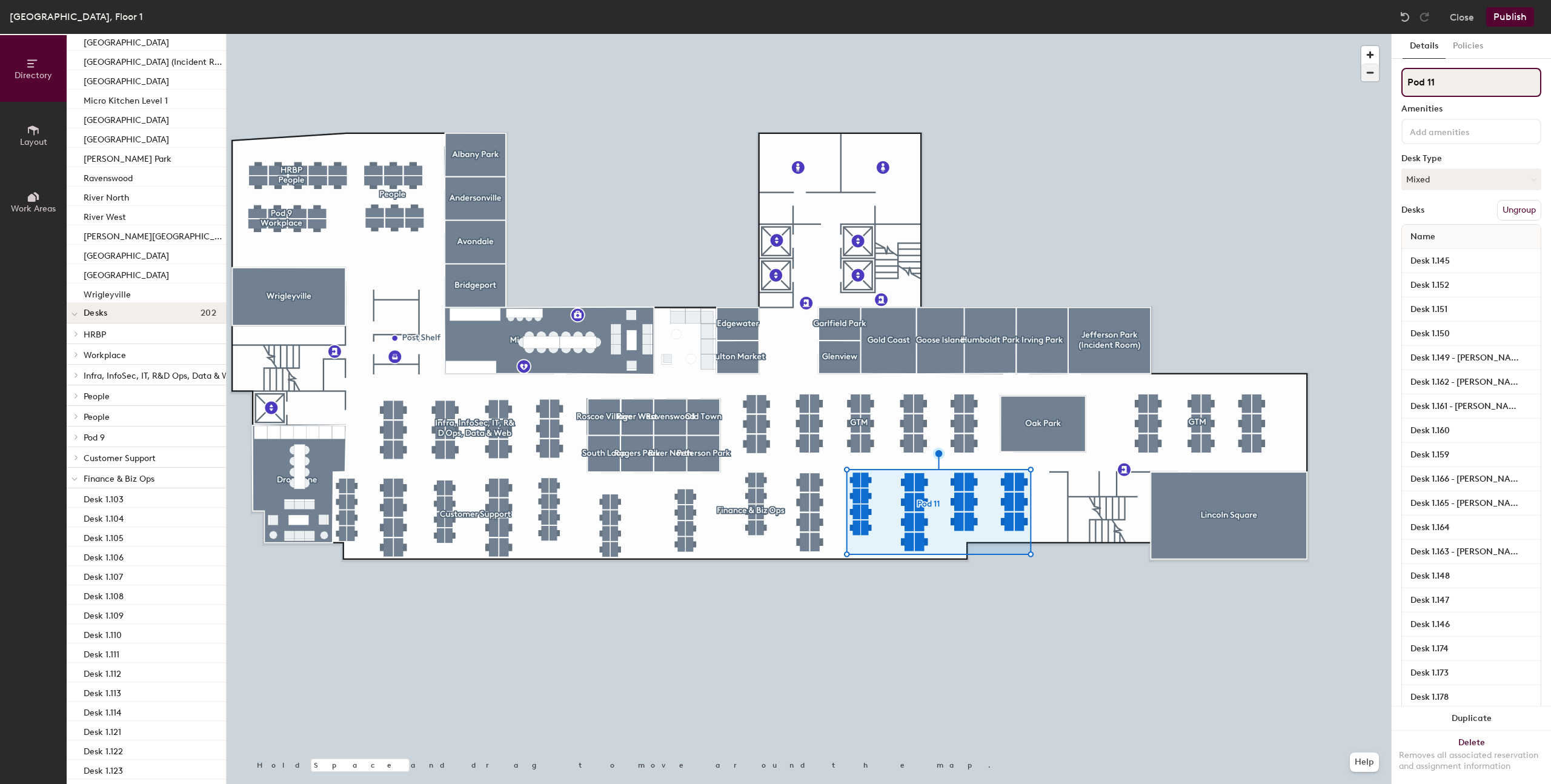
drag, startPoint x: 1451, startPoint y: 80, endPoint x: 1369, endPoint y: 80, distance: 82.0
click at [1369, 80] on div "Directory Layout Work Areas Directory Spaces 26 Albany Park Andersonville Avond…" at bounding box center [775, 408] width 1551 height 750
paste input "GTM"
type input "GTM"
click at [1255, 34] on div at bounding box center [809, 34] width 1165 height 0
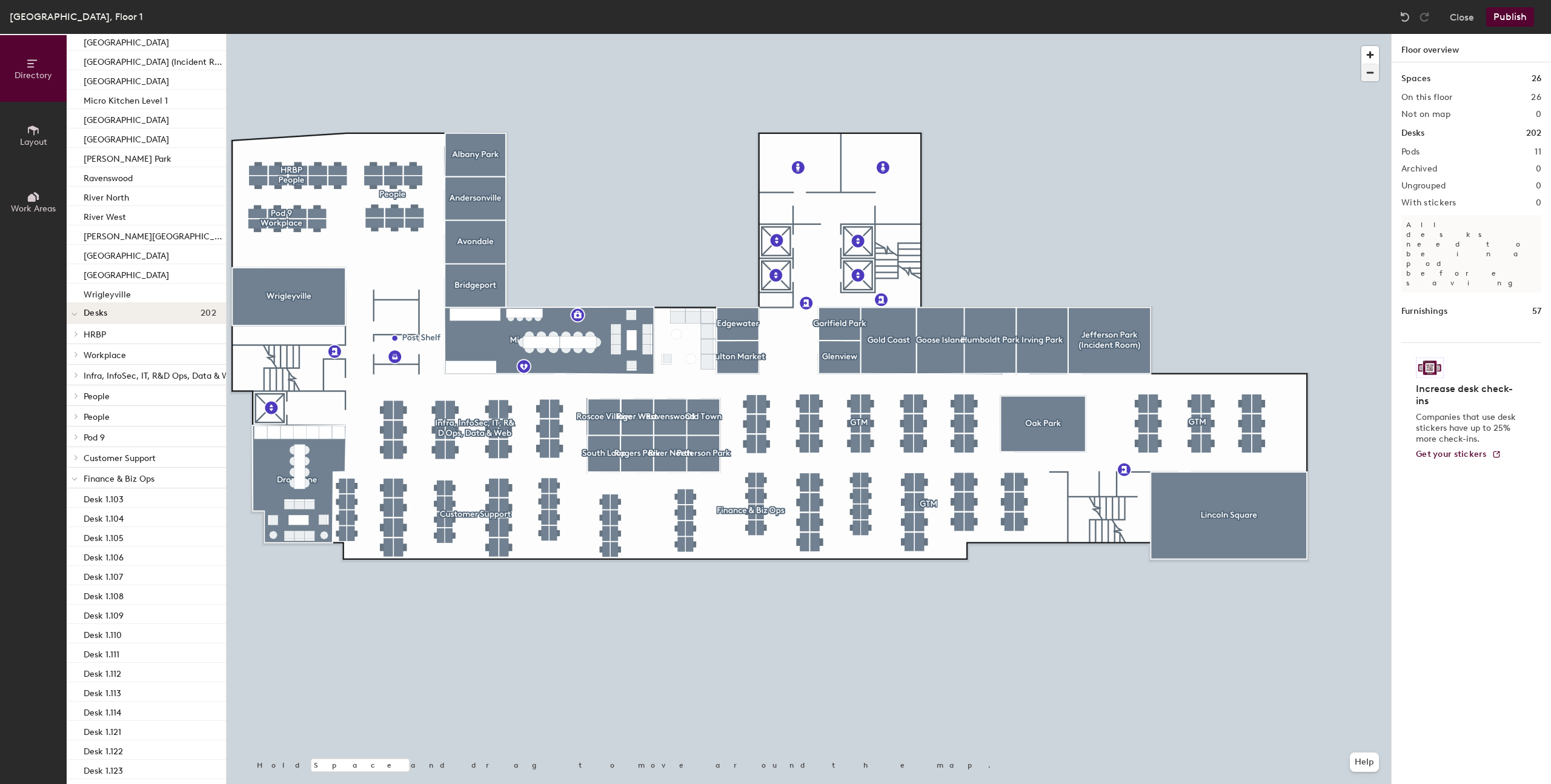
click at [1205, 34] on div at bounding box center [809, 34] width 1165 height 0
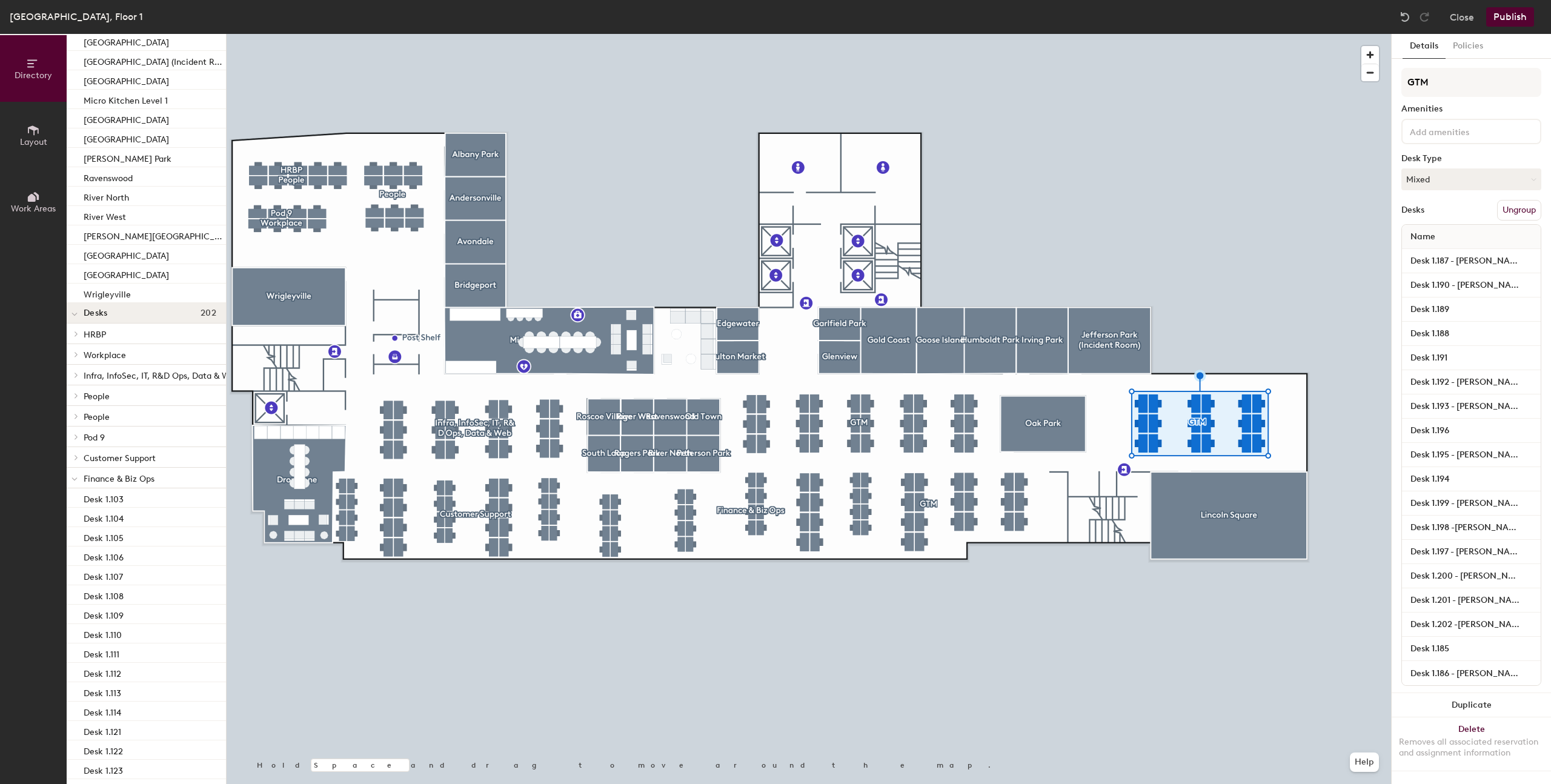
click at [1456, 167] on div "GTM Amenities Desk Type Mixed Desks Ungroup Name Desk 1.187 - Rob King Desk 1.1…" at bounding box center [1472, 380] width 140 height 625
click at [1456, 172] on button "Mixed" at bounding box center [1472, 179] width 140 height 22
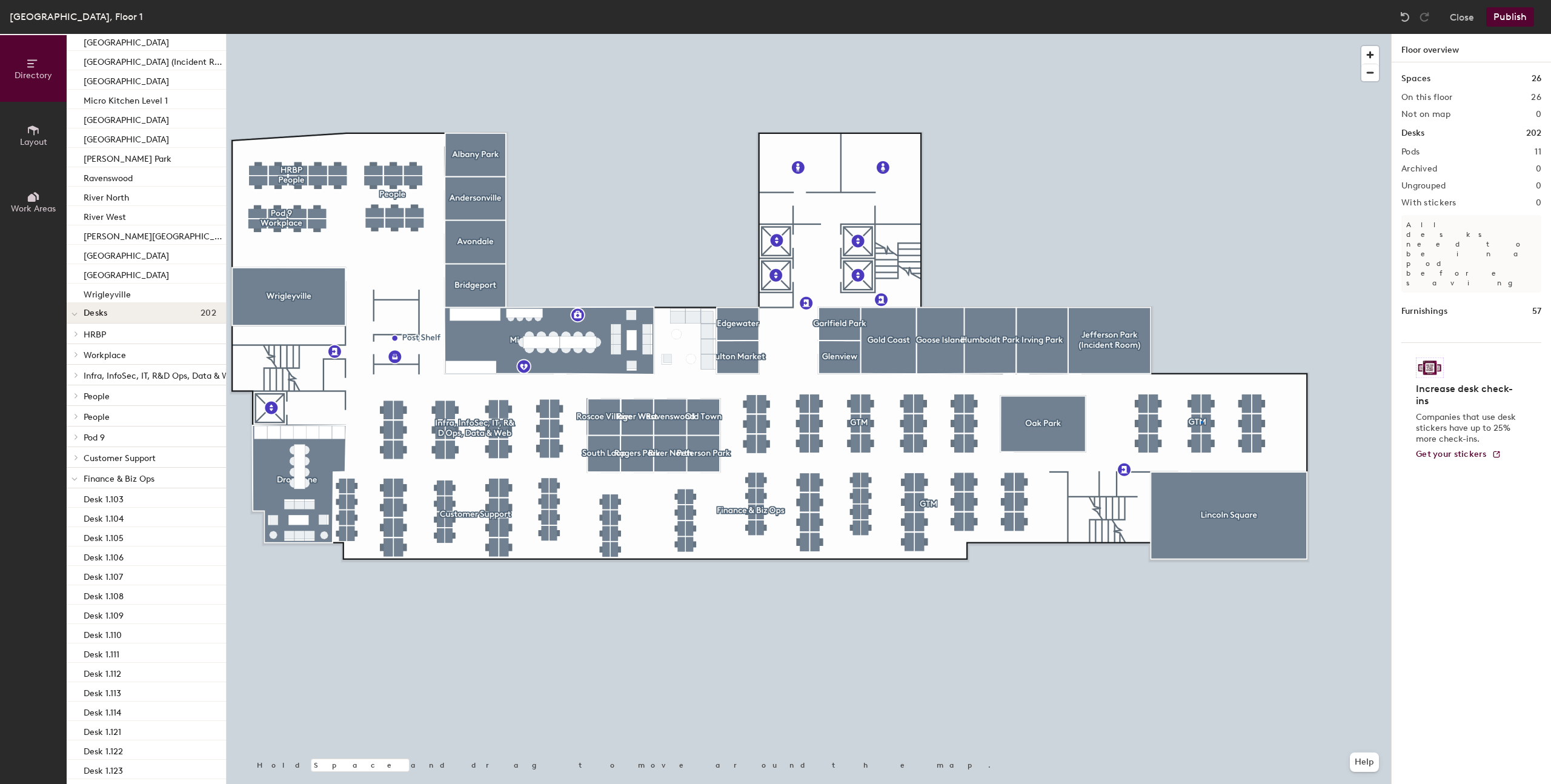
click at [1201, 34] on div at bounding box center [809, 34] width 1165 height 0
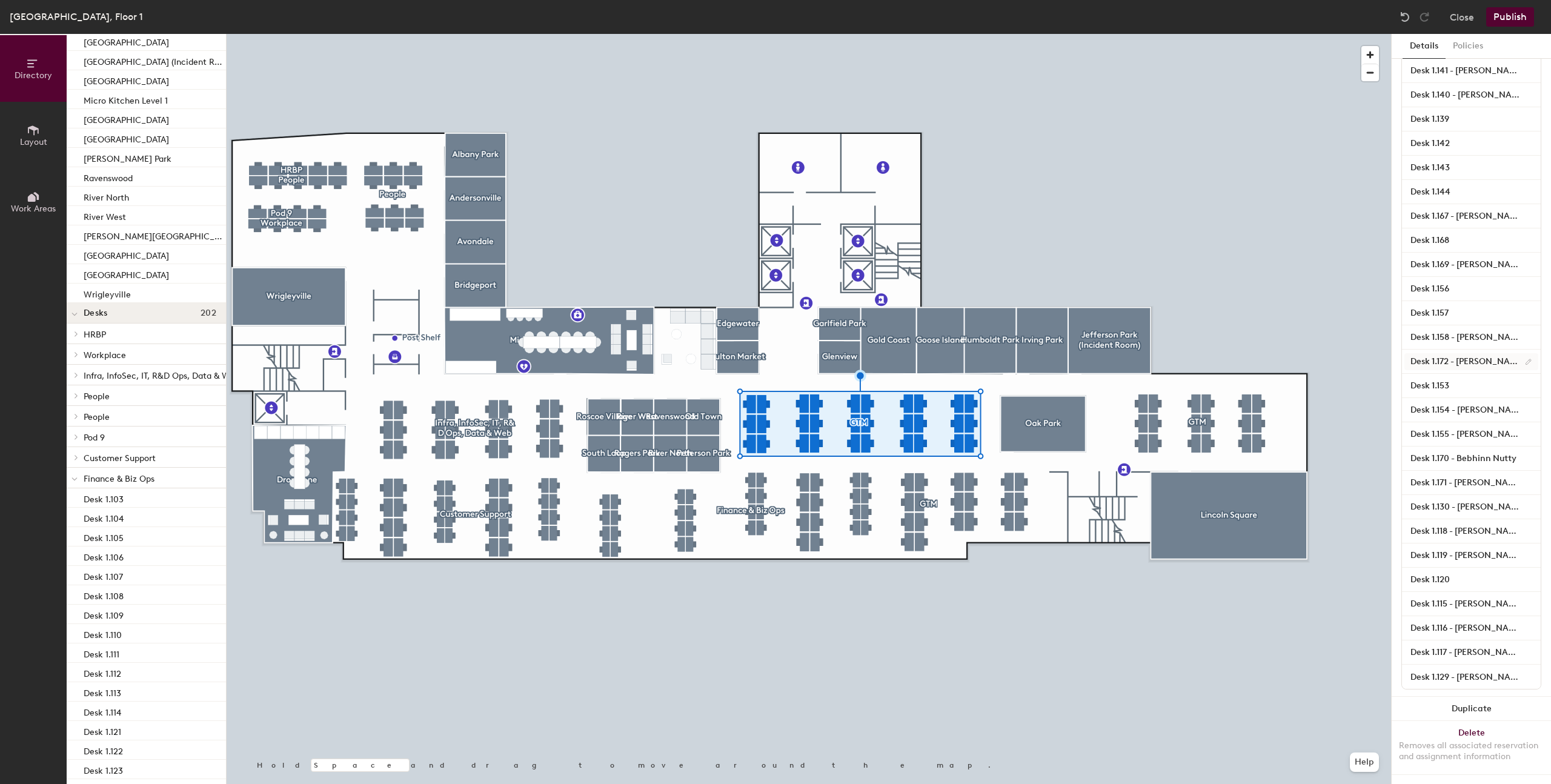
scroll to position [0, 0]
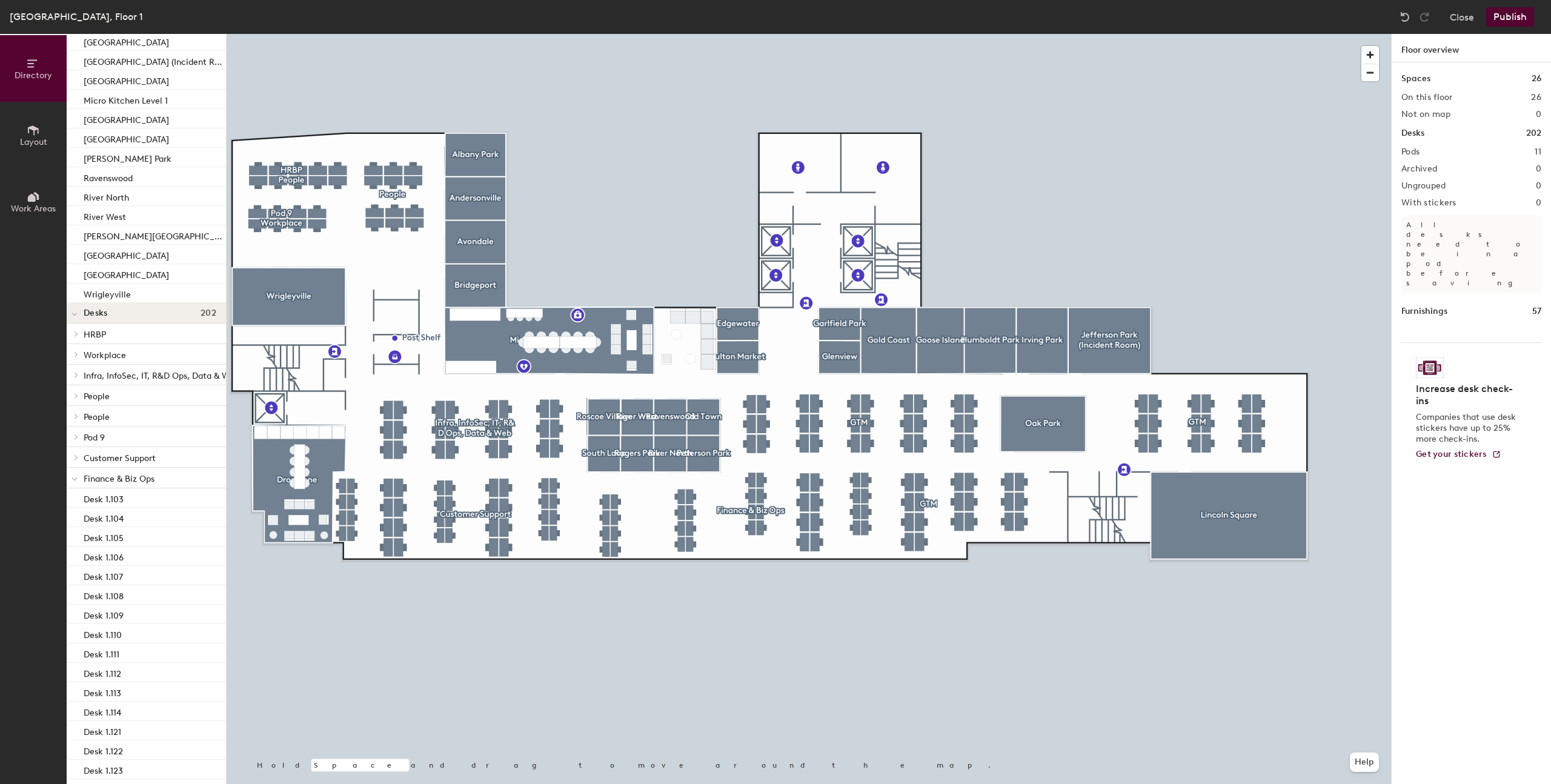
click at [1515, 22] on button "Publish" at bounding box center [1510, 17] width 48 height 20
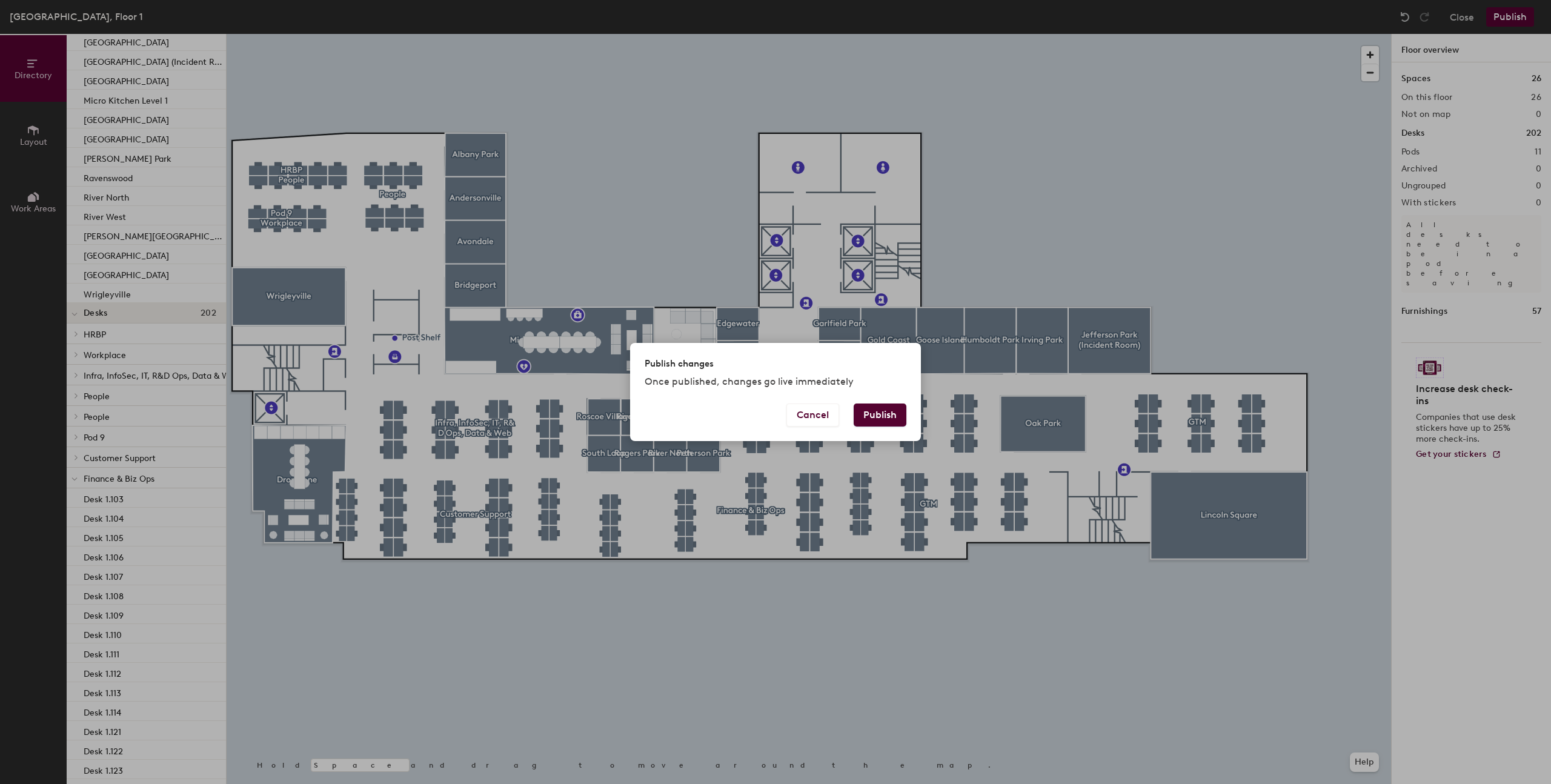
click at [893, 422] on button "Publish" at bounding box center [880, 415] width 53 height 23
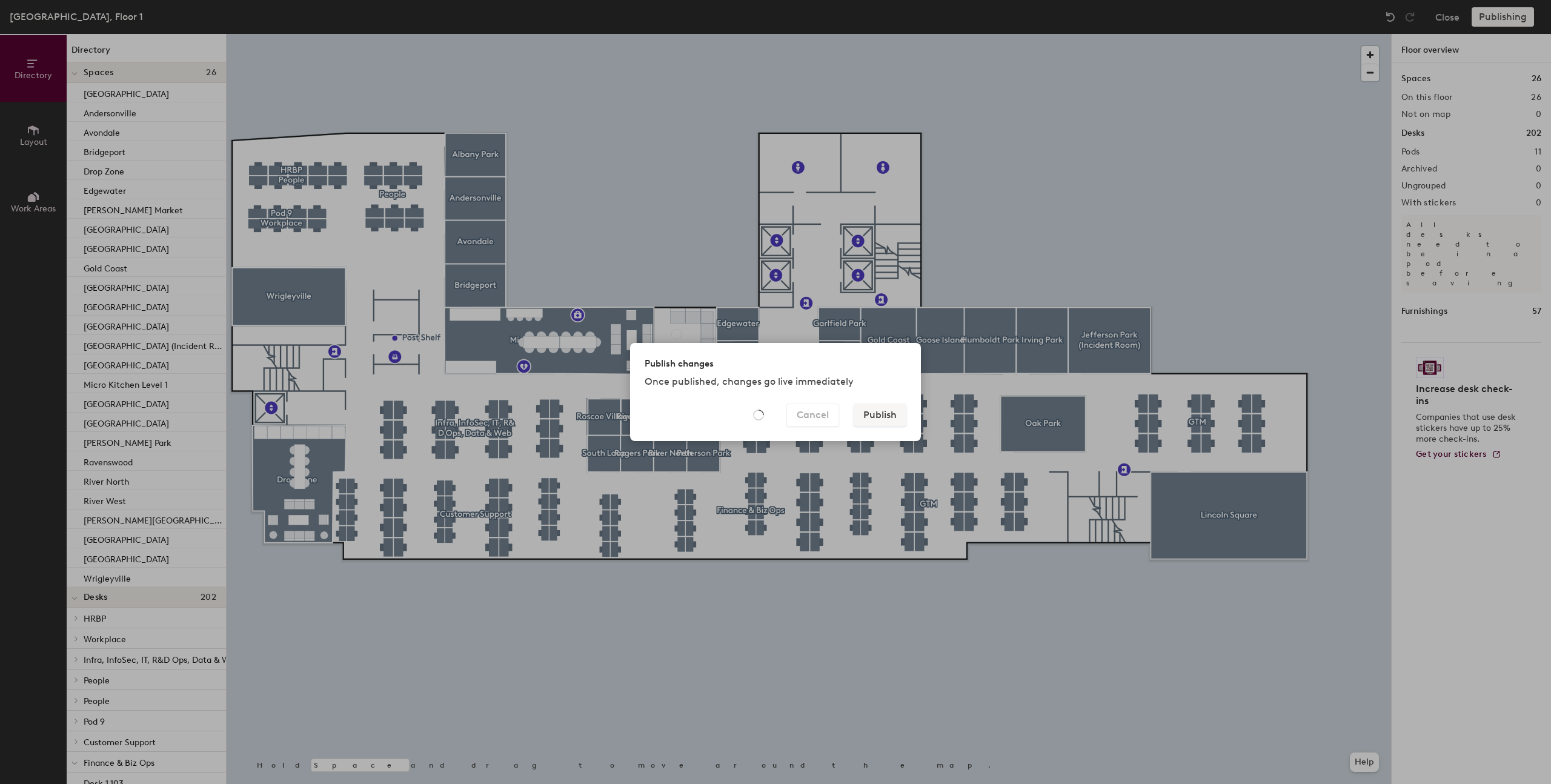
scroll to position [284, 0]
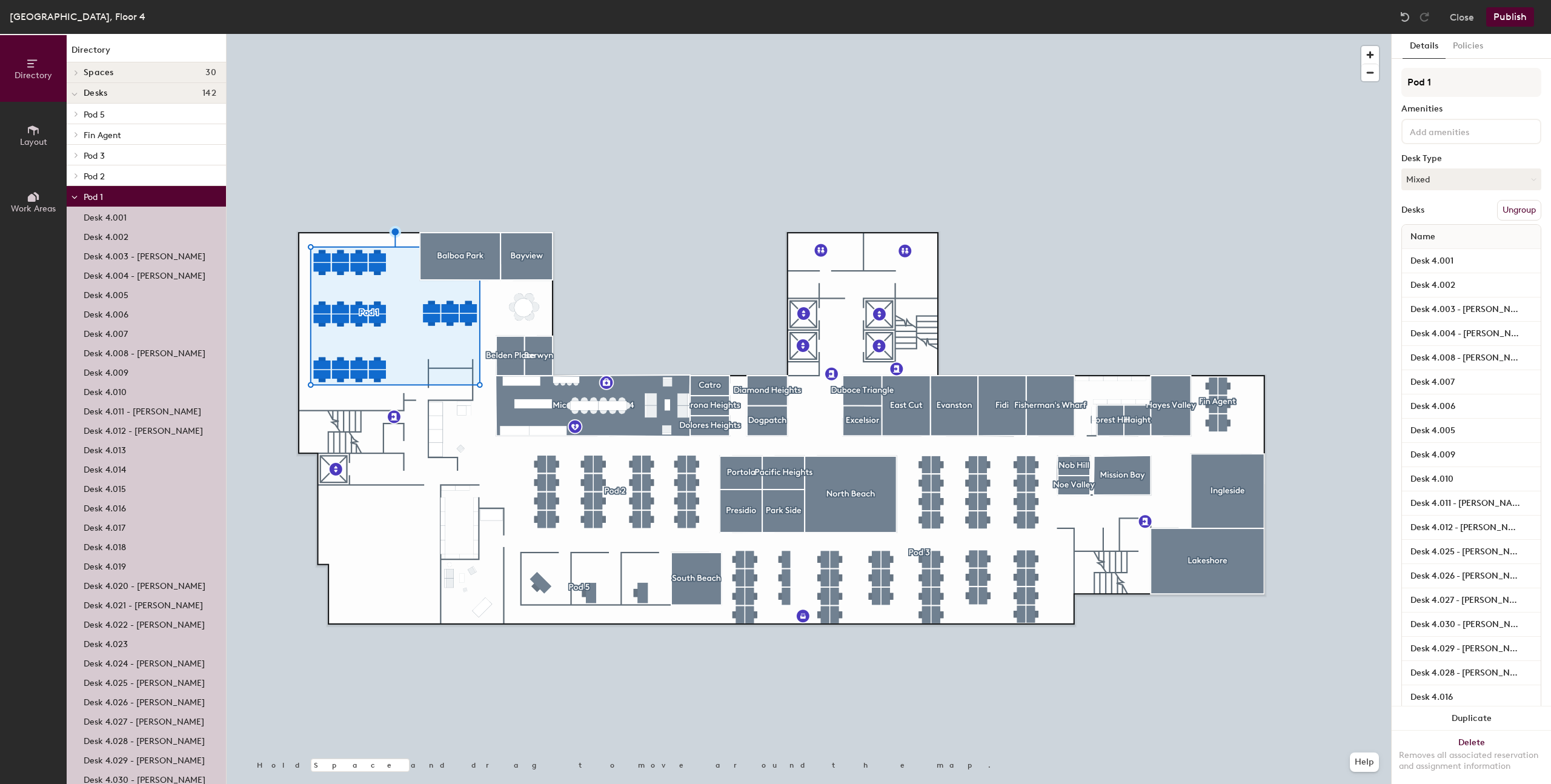
click at [1515, 208] on button "Ungroup" at bounding box center [1519, 209] width 44 height 20
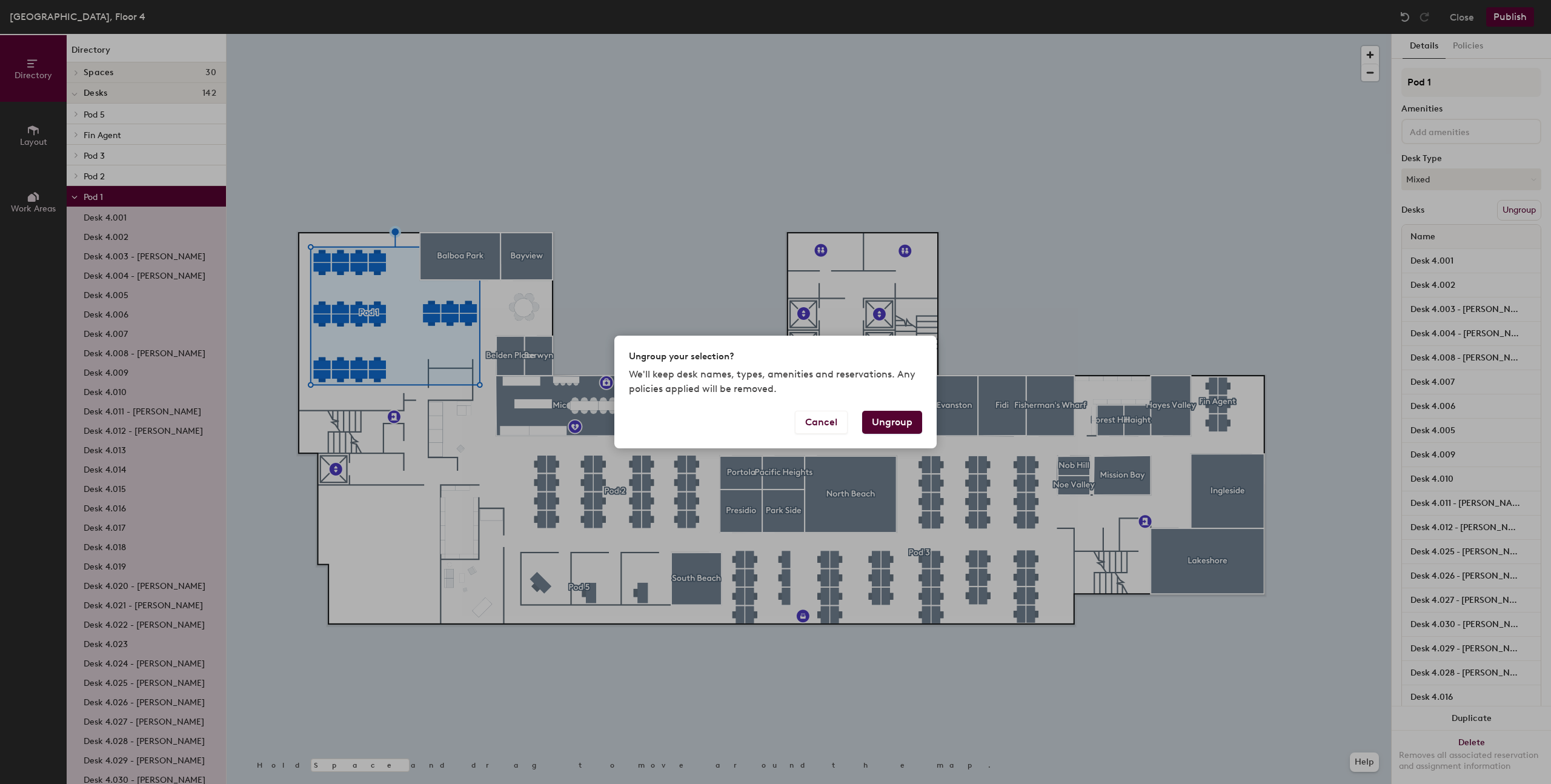
click at [883, 418] on button "Ungroup" at bounding box center [892, 422] width 60 height 23
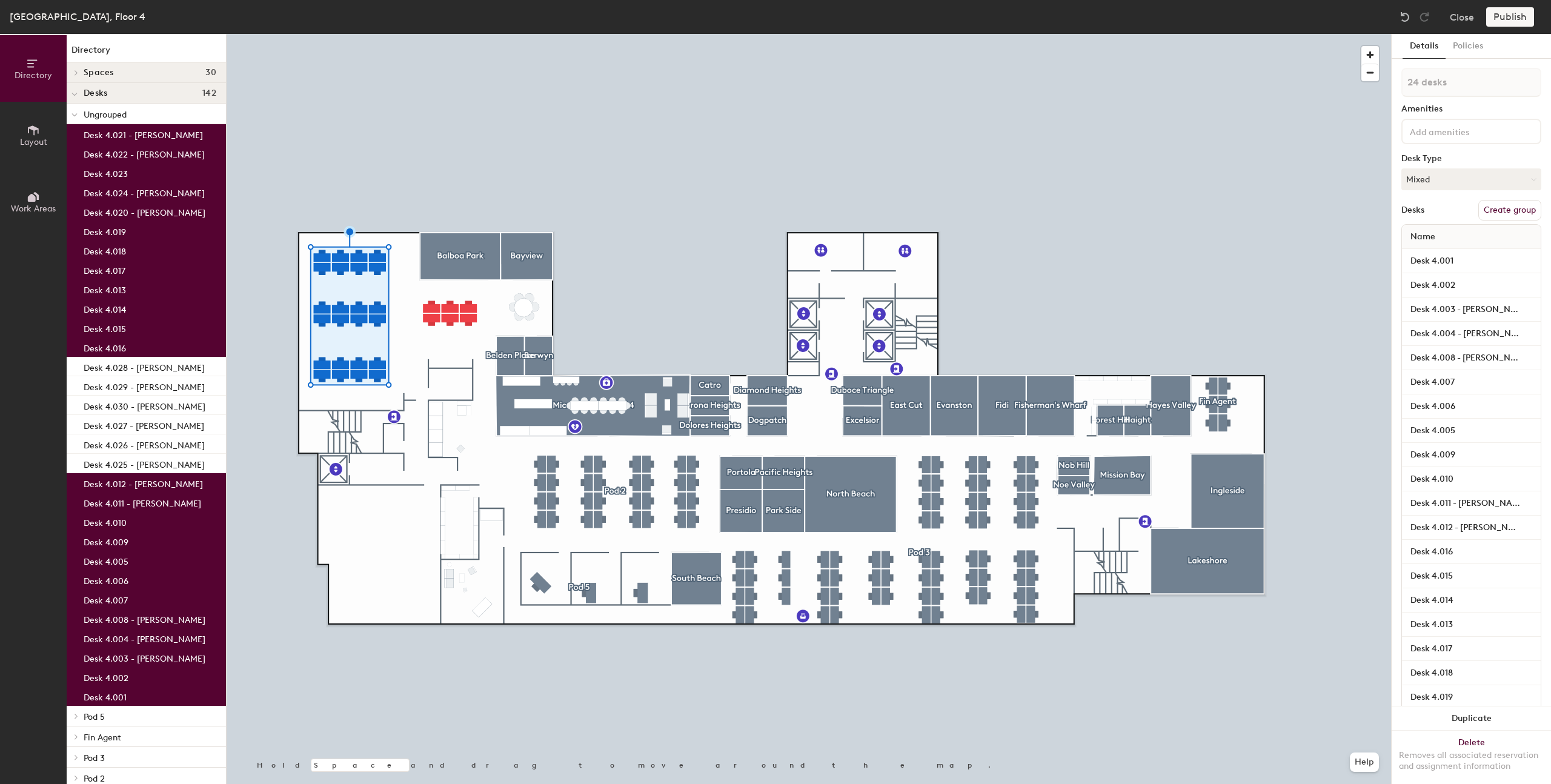
click at [1505, 214] on button "Create group" at bounding box center [1510, 209] width 63 height 20
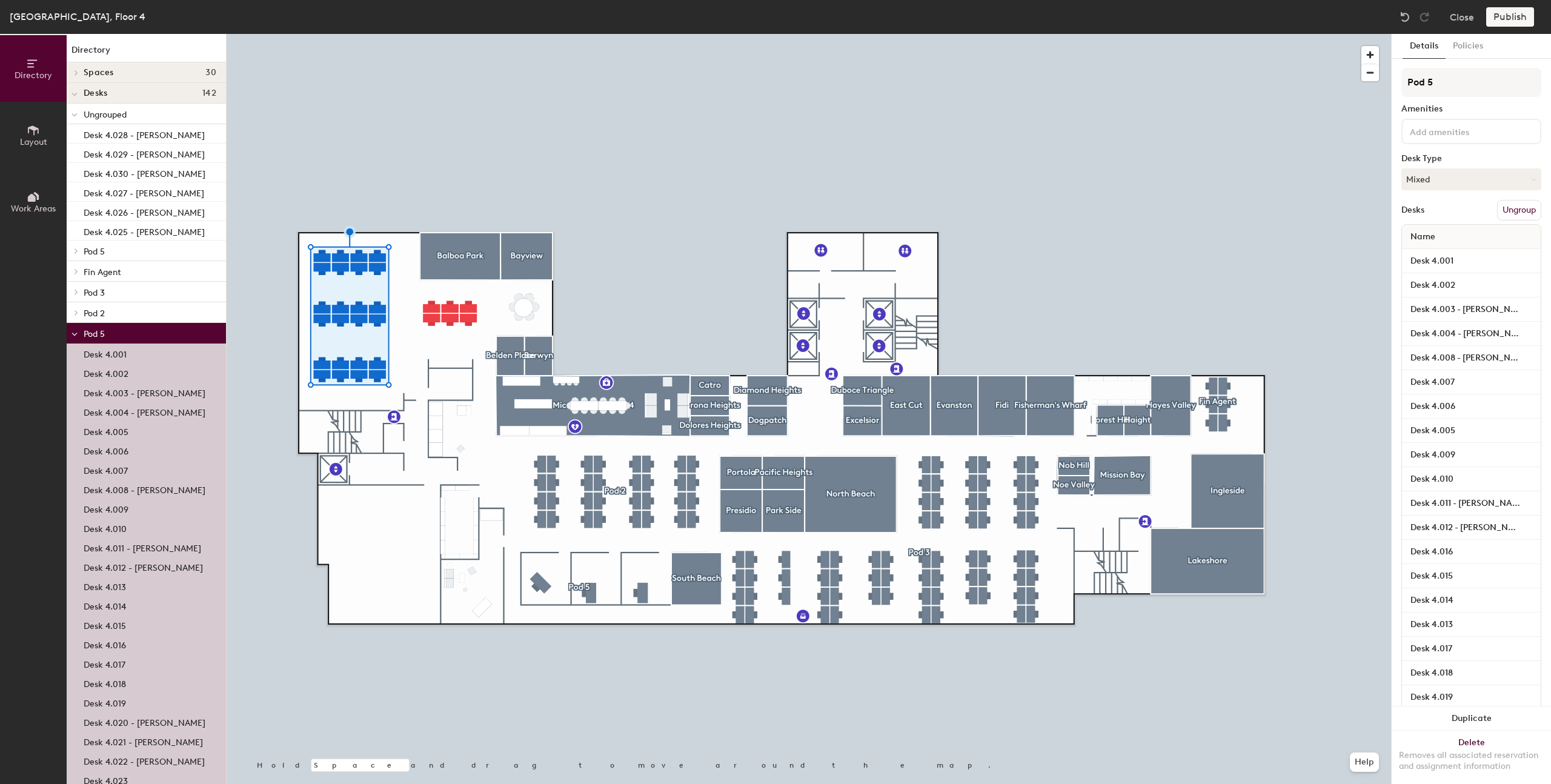
click at [1434, 133] on input at bounding box center [1462, 130] width 109 height 15
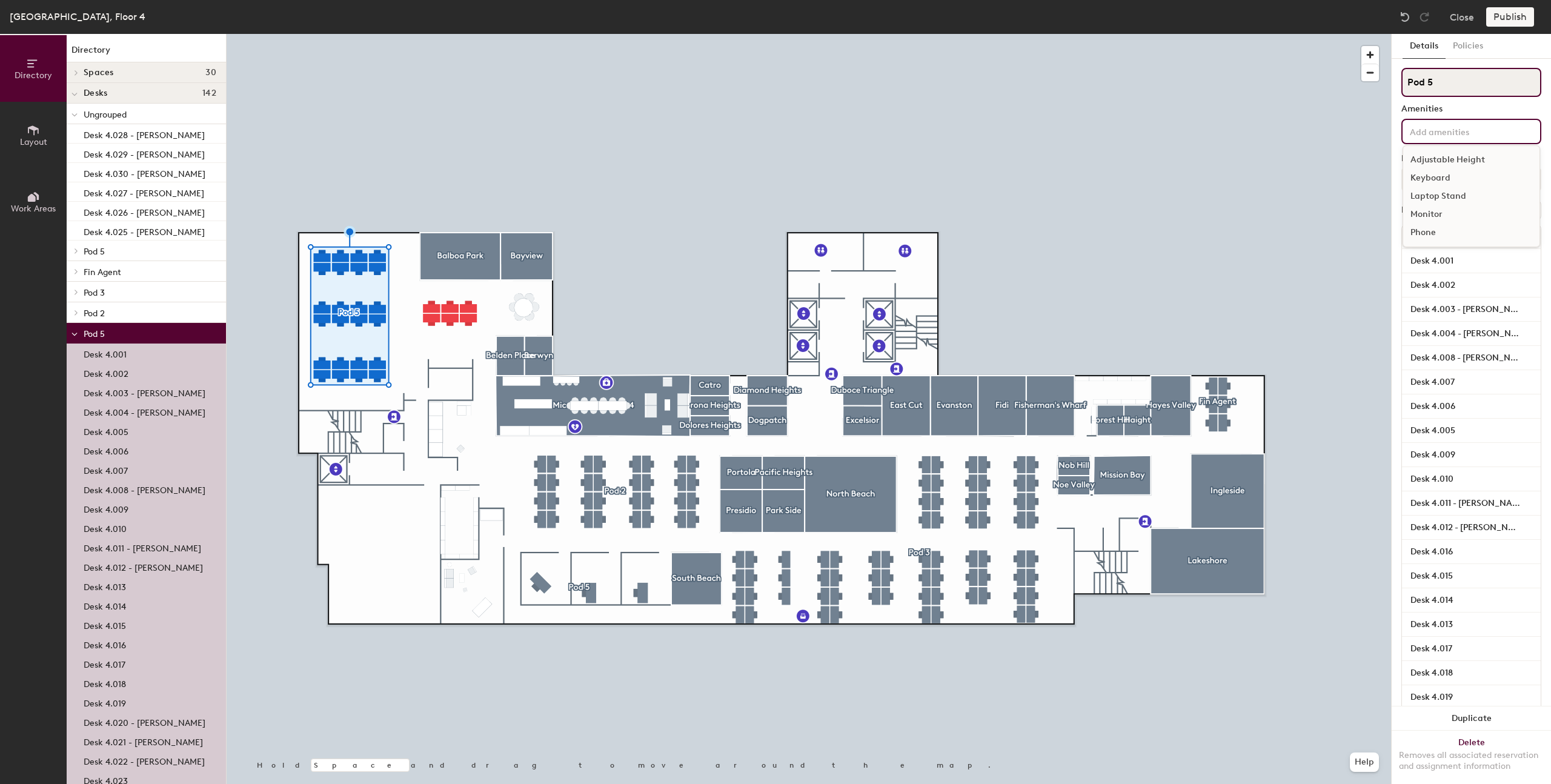
click at [1430, 86] on input "Pod 5" at bounding box center [1472, 82] width 140 height 29
paste input "Team Fin"
type input "Team Fin"
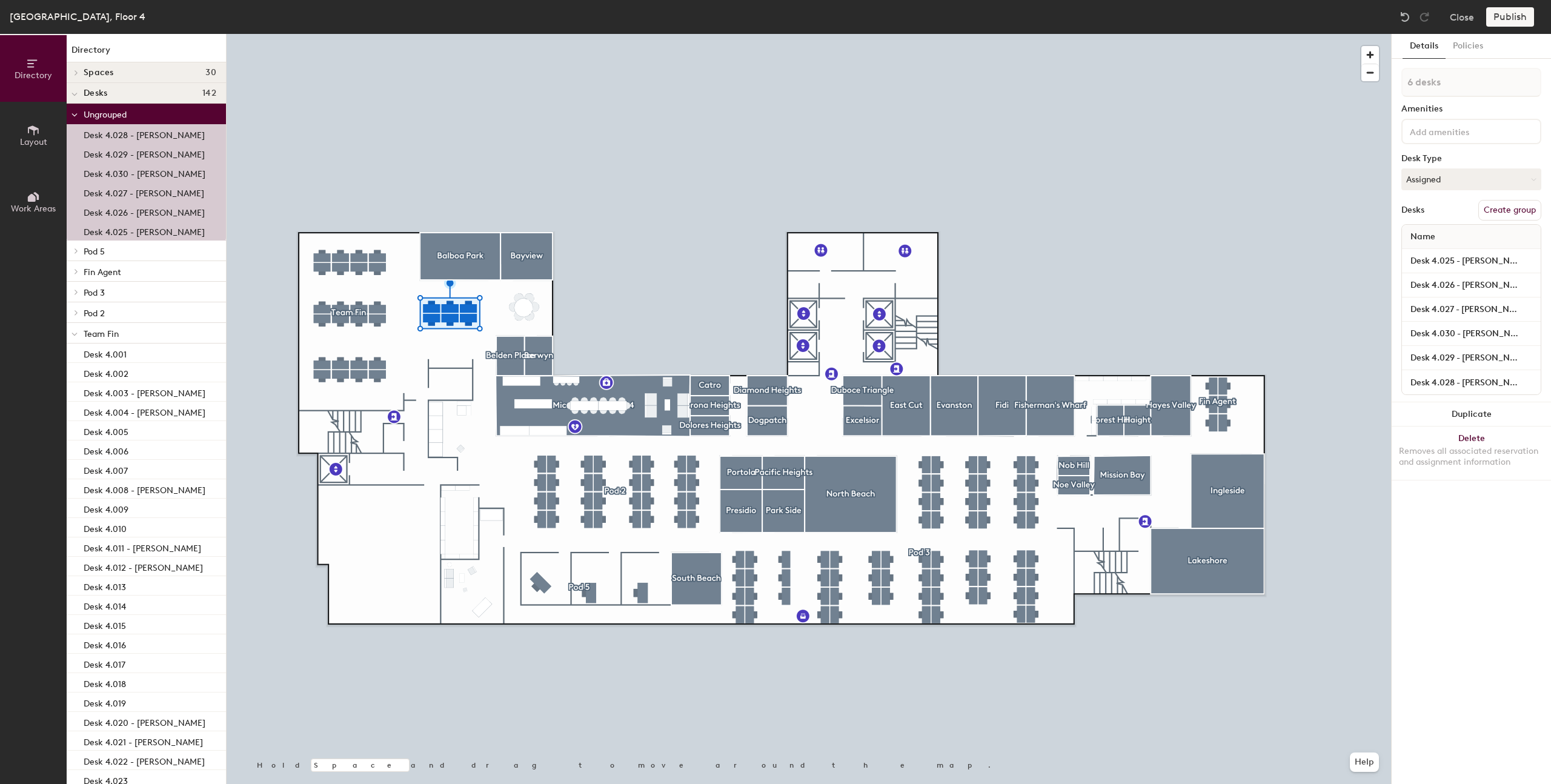
click at [1514, 212] on button "Create group" at bounding box center [1510, 209] width 63 height 20
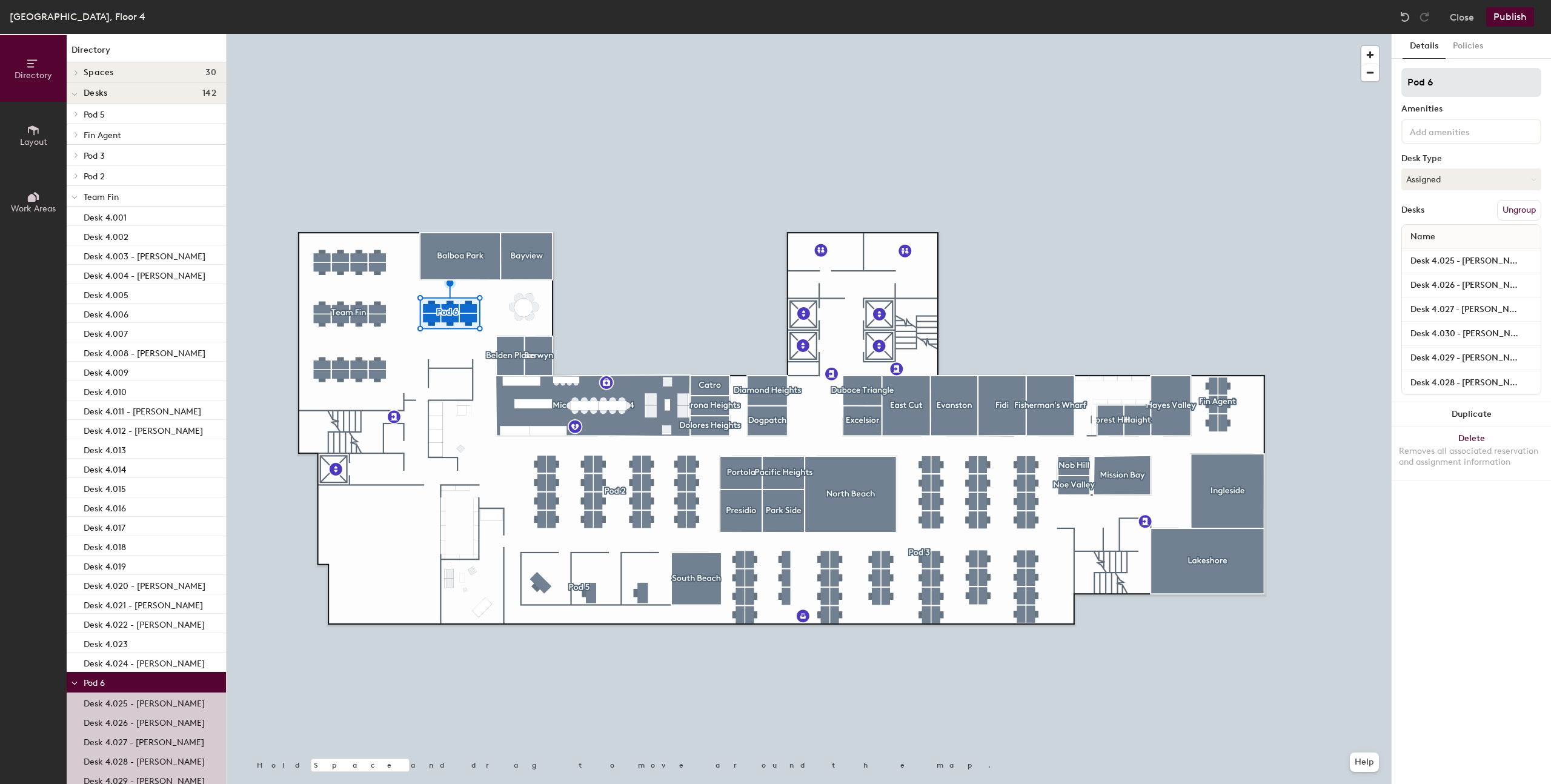
click at [1443, 77] on input "Pod 6" at bounding box center [1472, 82] width 140 height 29
type input "IT"
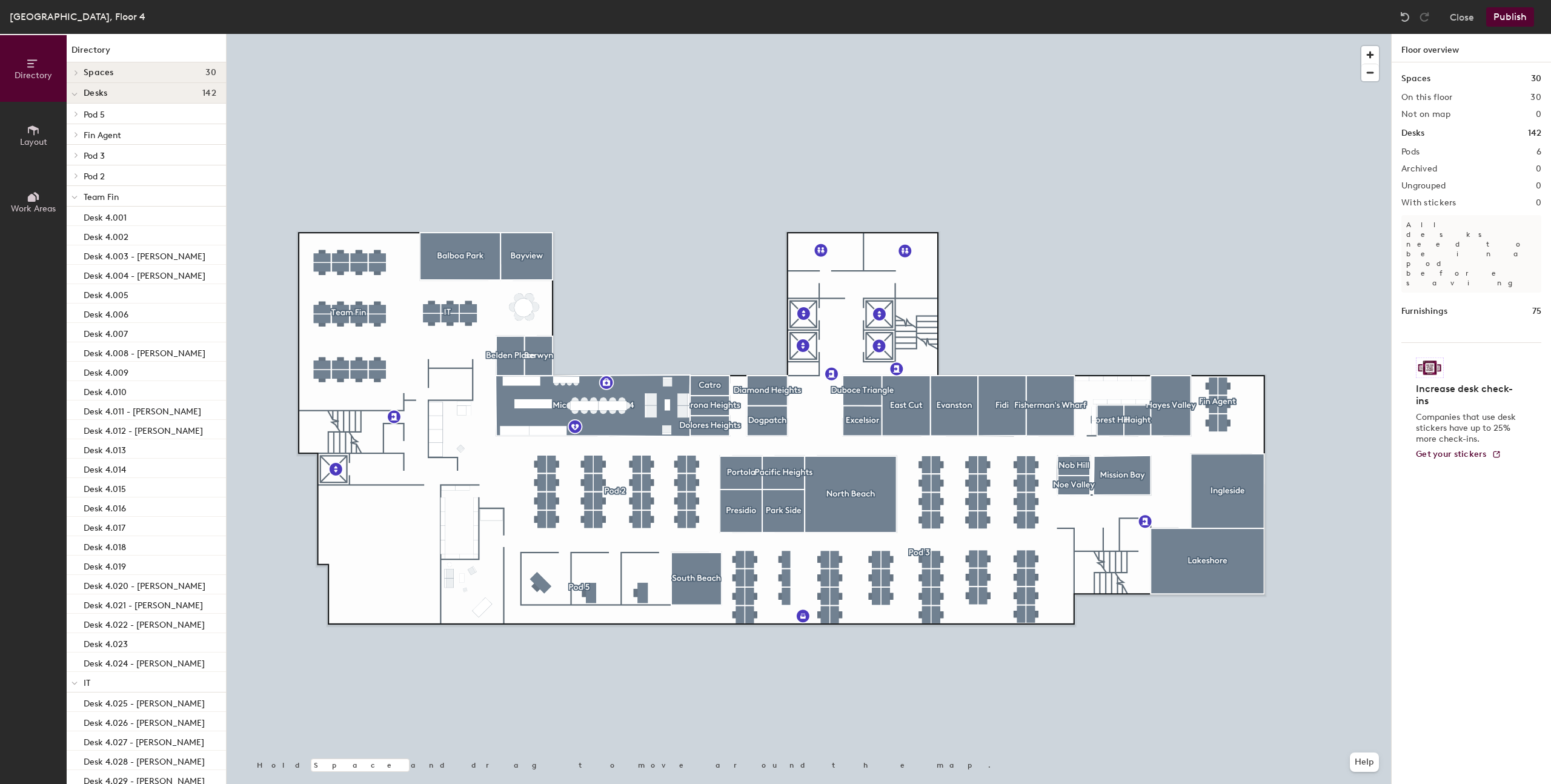
click at [617, 34] on div at bounding box center [809, 34] width 1165 height 0
click at [674, 34] on div at bounding box center [809, 34] width 1165 height 0
click at [617, 34] on div at bounding box center [809, 34] width 1165 height 0
click at [617, 490] on div at bounding box center [618, 491] width 2 height 2
click at [700, 34] on div at bounding box center [809, 34] width 1165 height 0
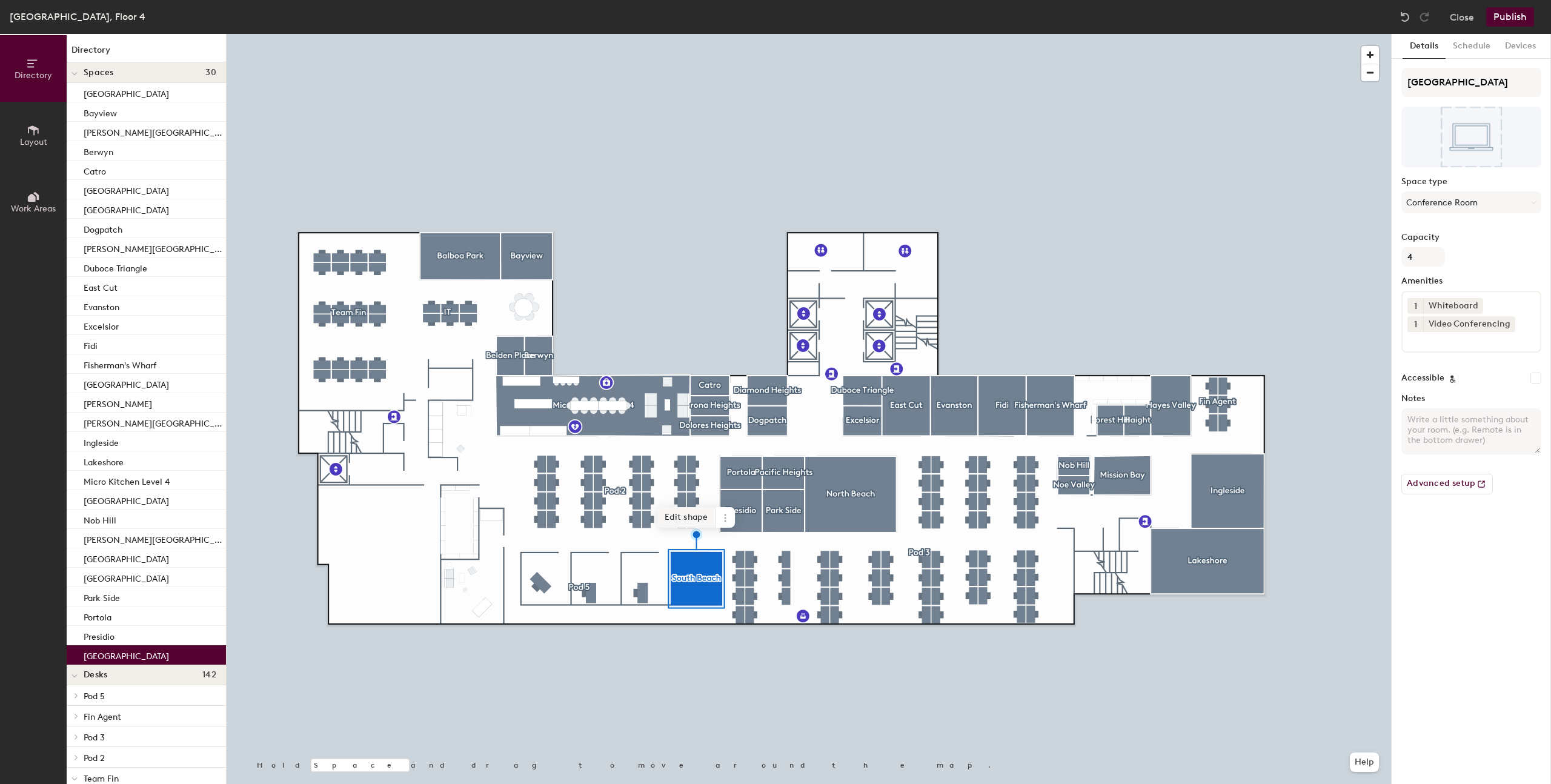
click at [620, 34] on div at bounding box center [809, 34] width 1165 height 0
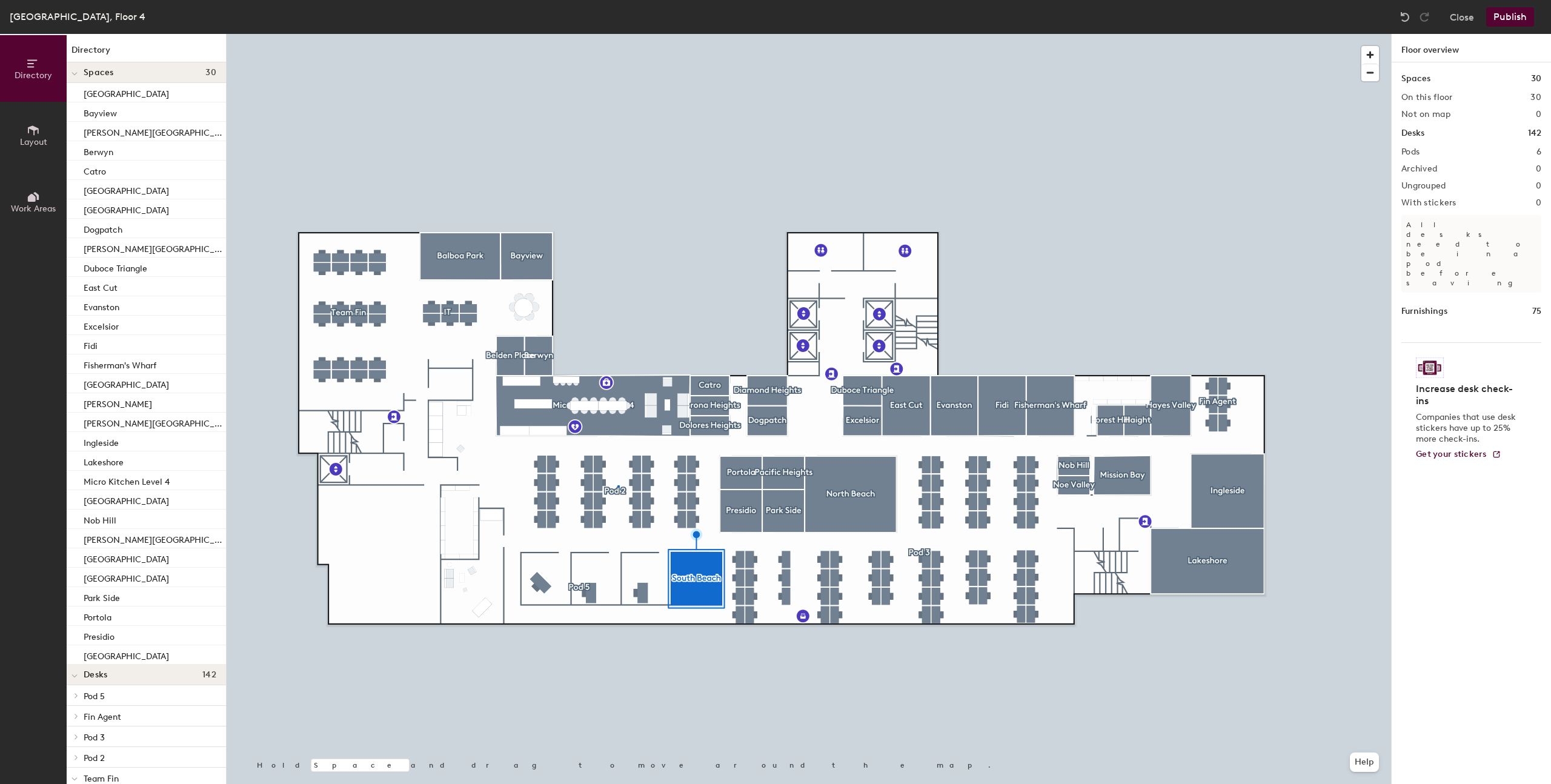
click at [617, 34] on div at bounding box center [809, 34] width 1165 height 0
click at [620, 34] on div at bounding box center [809, 34] width 1165 height 0
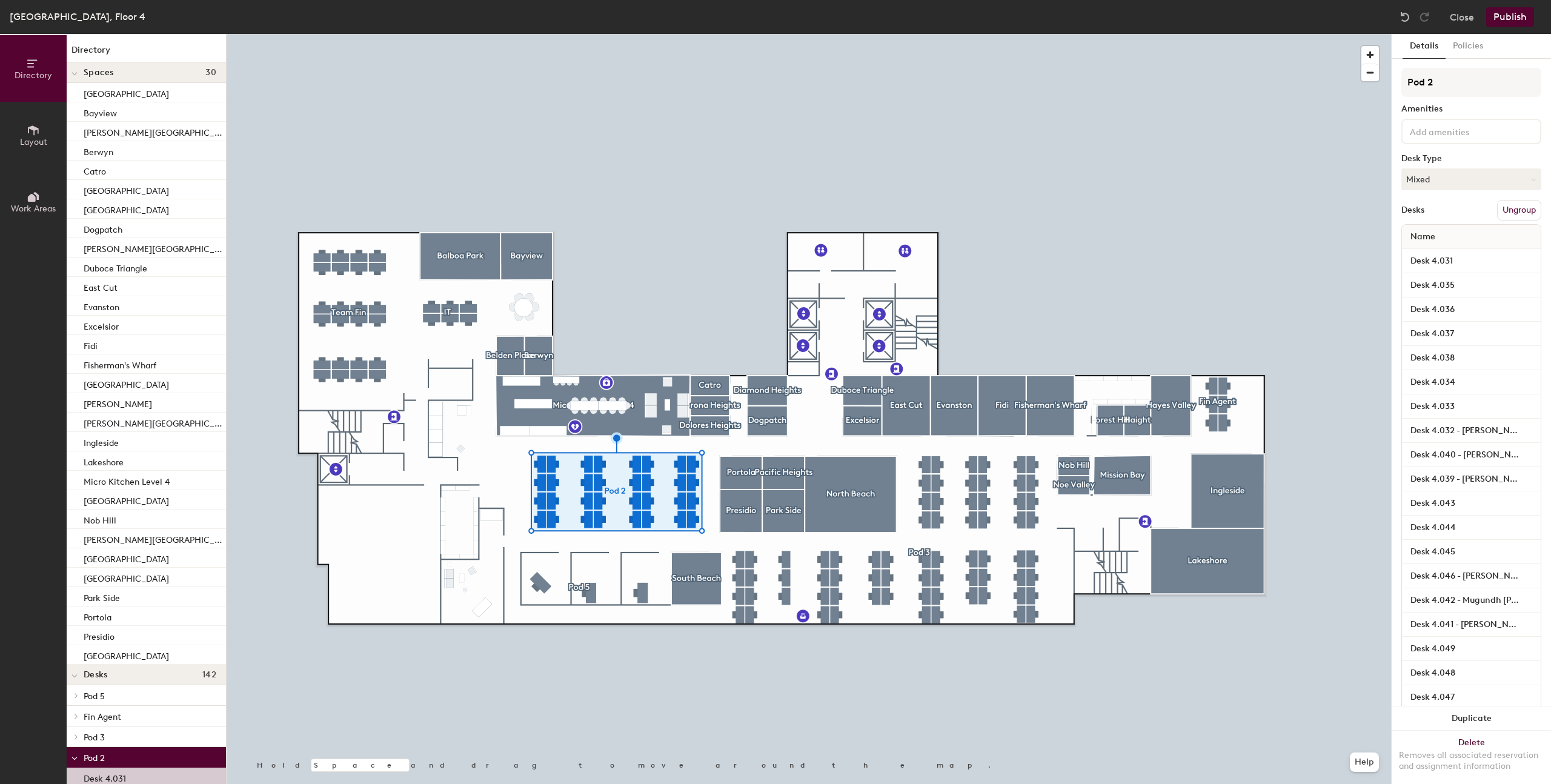
click at [1520, 213] on button "Ungroup" at bounding box center [1519, 209] width 44 height 20
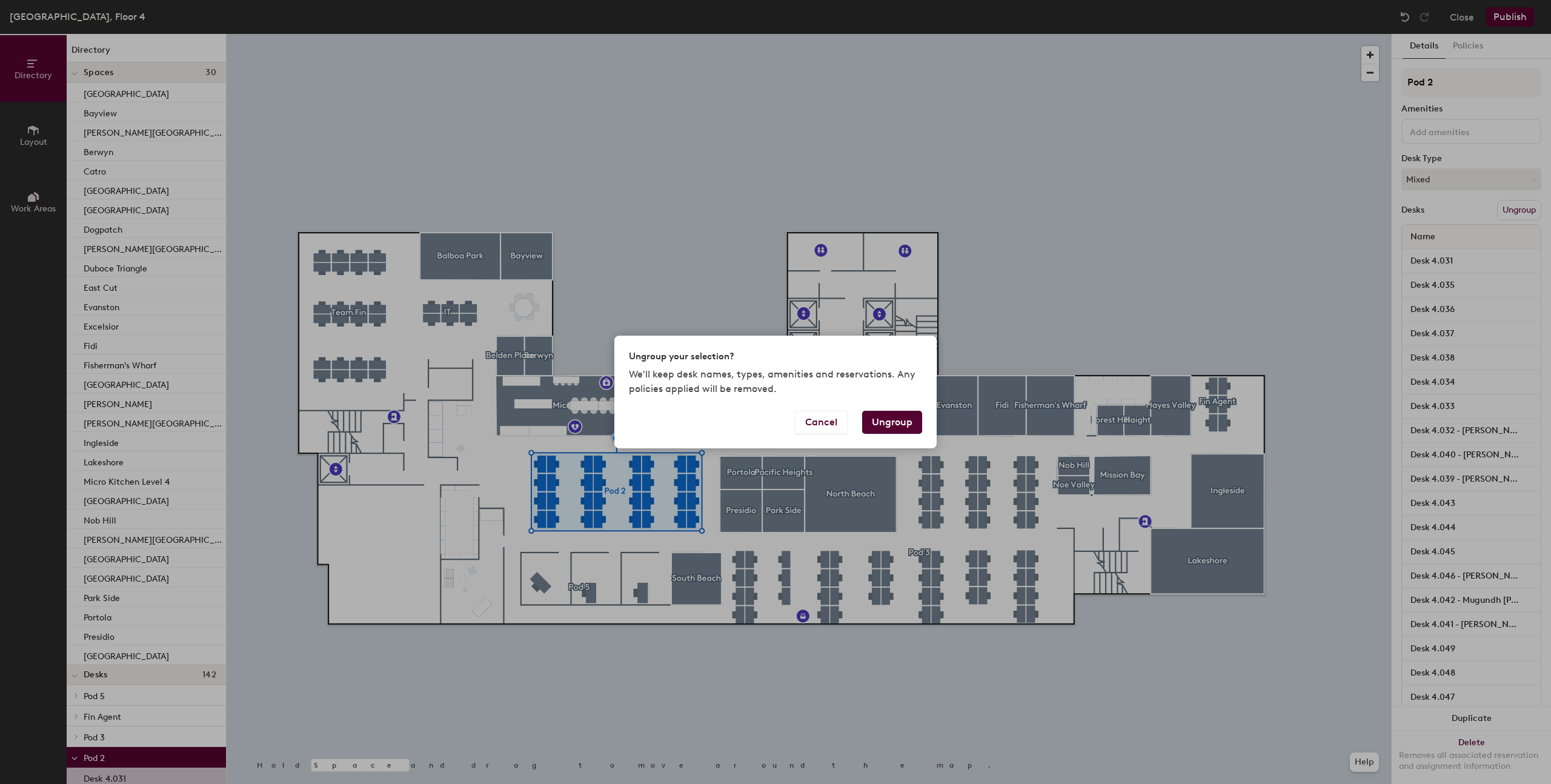
click at [888, 424] on button "Ungroup" at bounding box center [892, 422] width 60 height 23
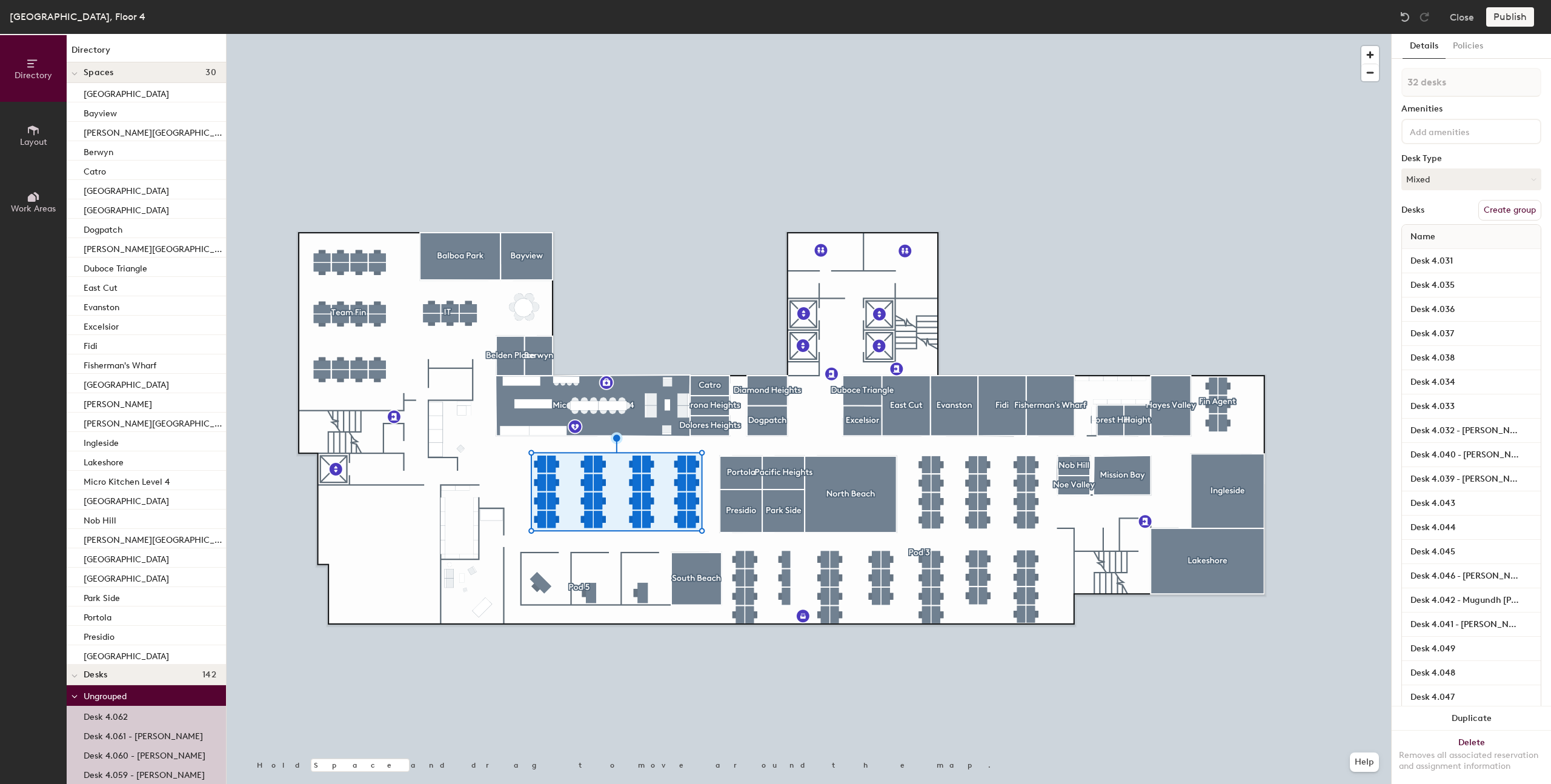
click at [517, 34] on div at bounding box center [809, 34] width 1165 height 0
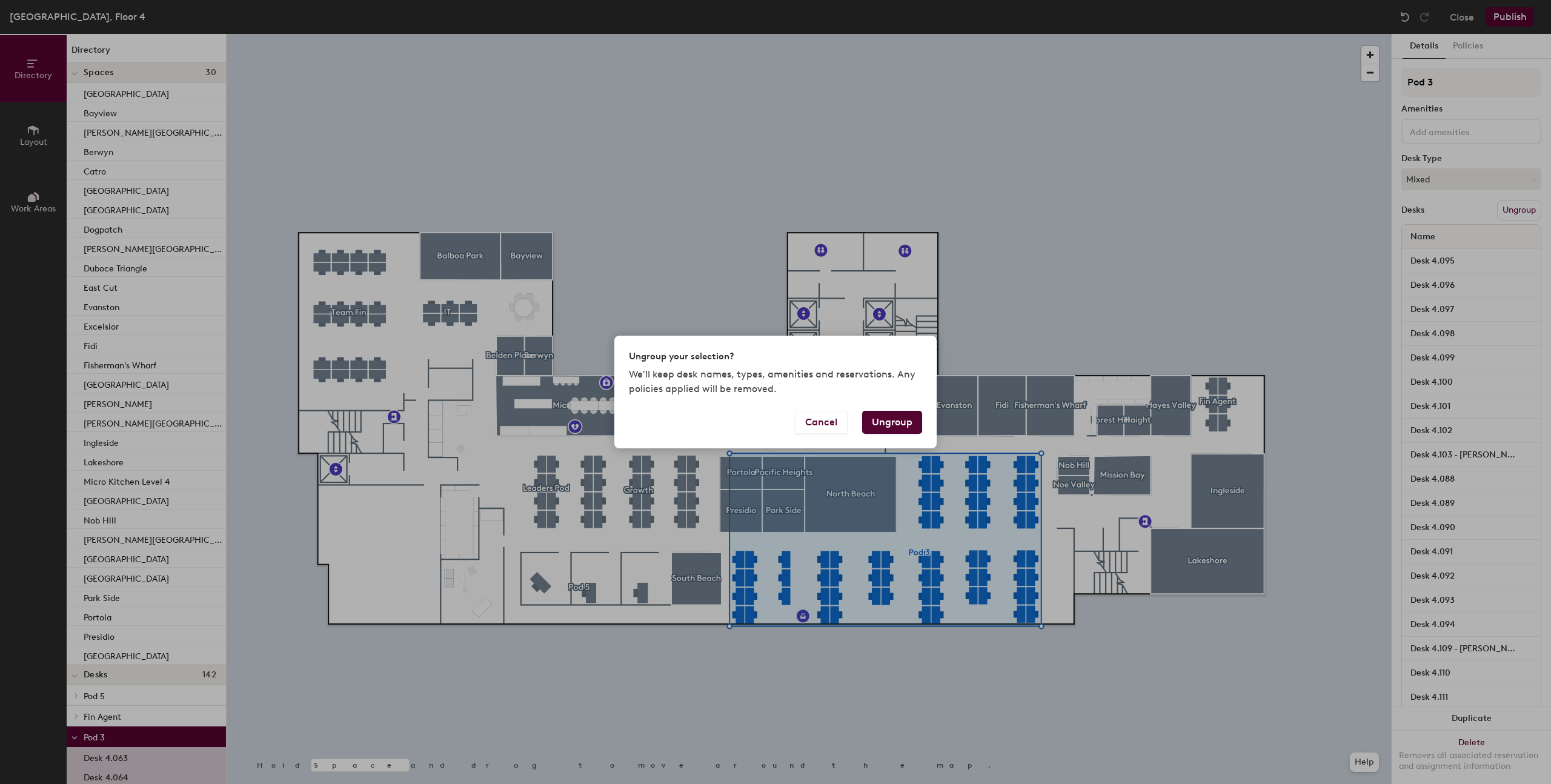
click at [901, 427] on button "Ungroup" at bounding box center [892, 422] width 60 height 23
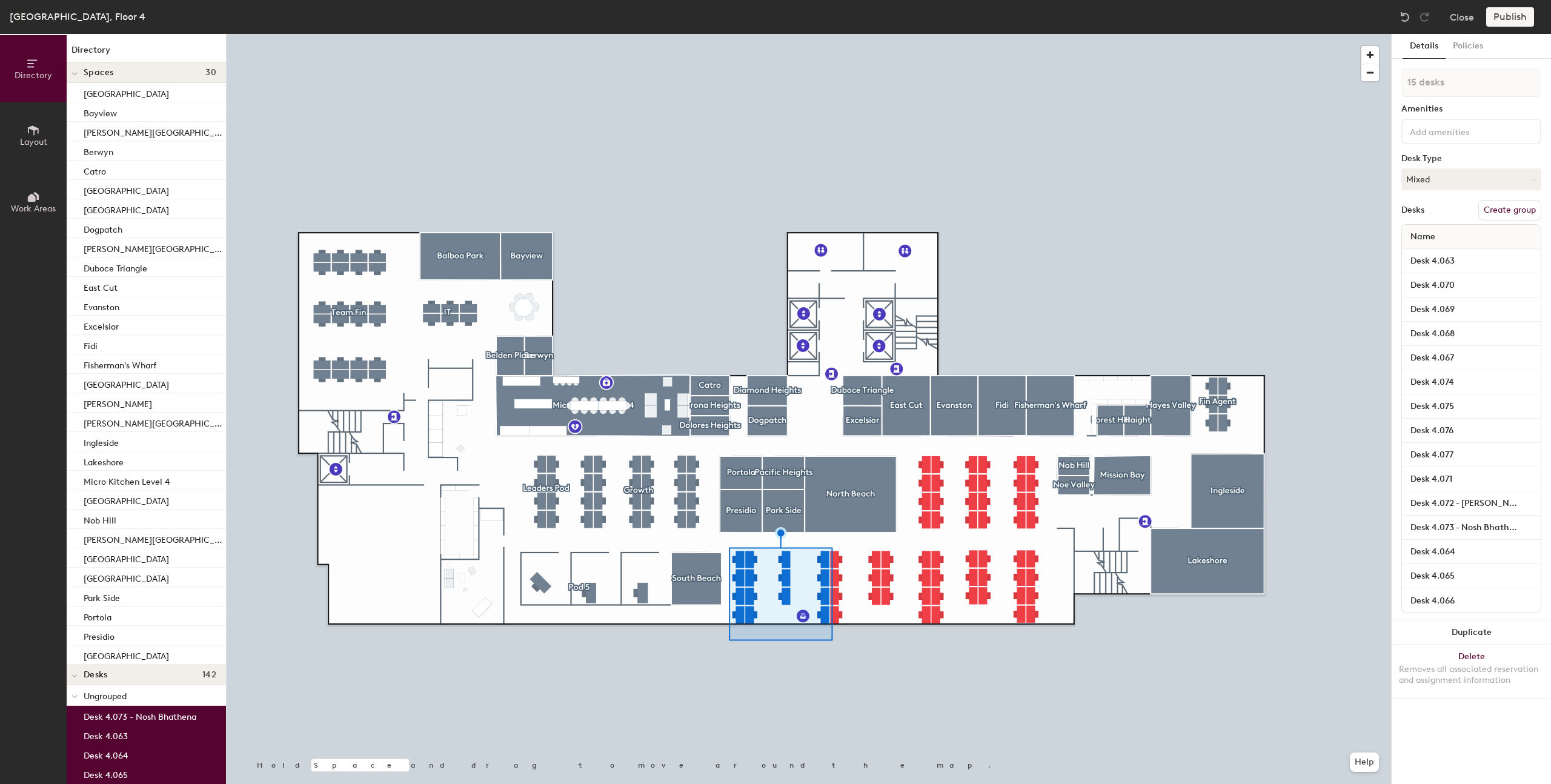
click at [1525, 214] on button "Create group" at bounding box center [1510, 209] width 63 height 20
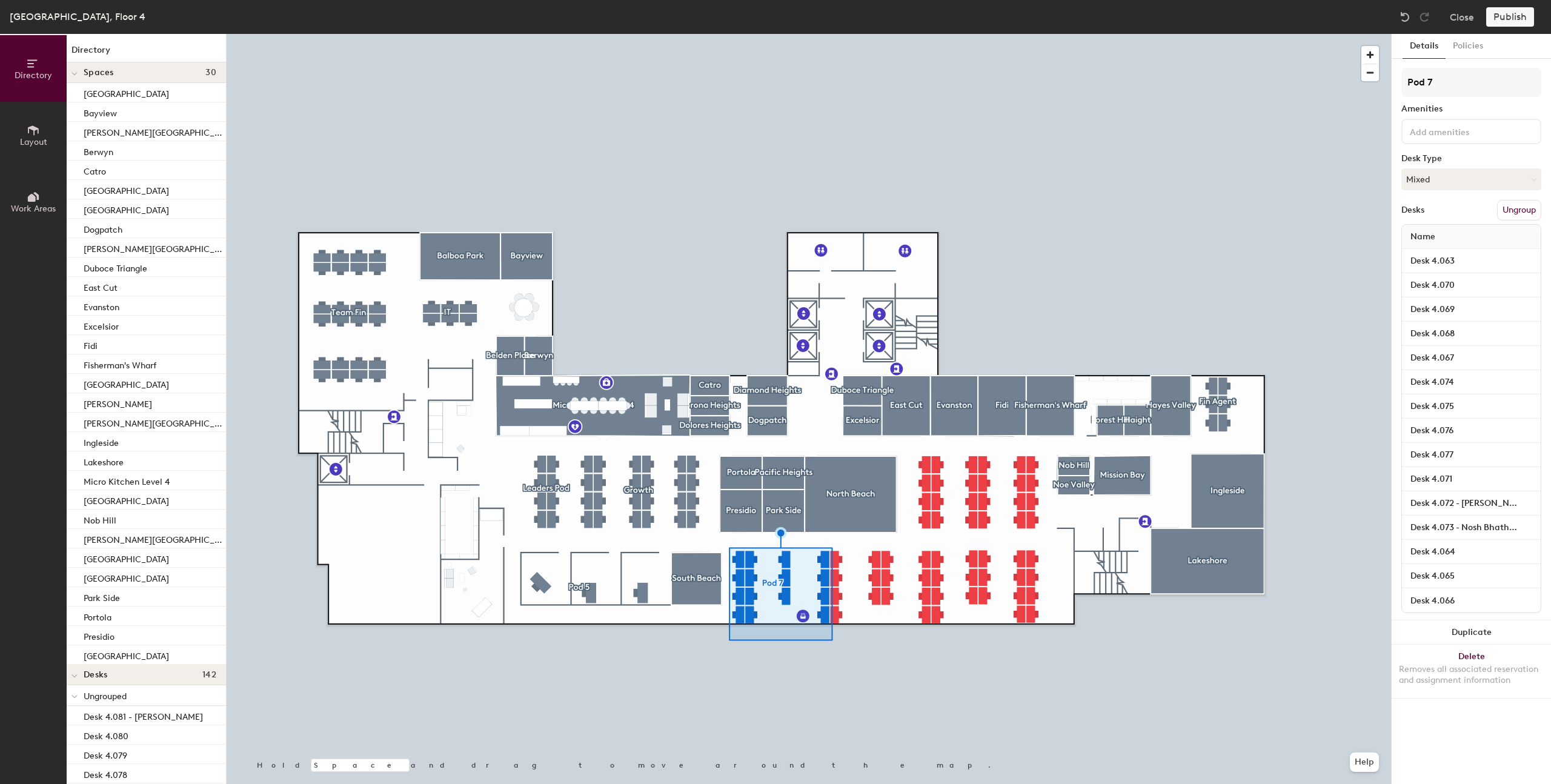
click at [1388, 84] on div "Directory Layout Work Areas Directory Spaces 30 [GEOGRAPHIC_DATA] [GEOGRAPHIC_D…" at bounding box center [775, 408] width 1551 height 750
type input "RAD & Data"
drag, startPoint x: 1444, startPoint y: 84, endPoint x: 834, endPoint y: 539, distance: 761.0
click at [834, 34] on div at bounding box center [809, 34] width 1165 height 0
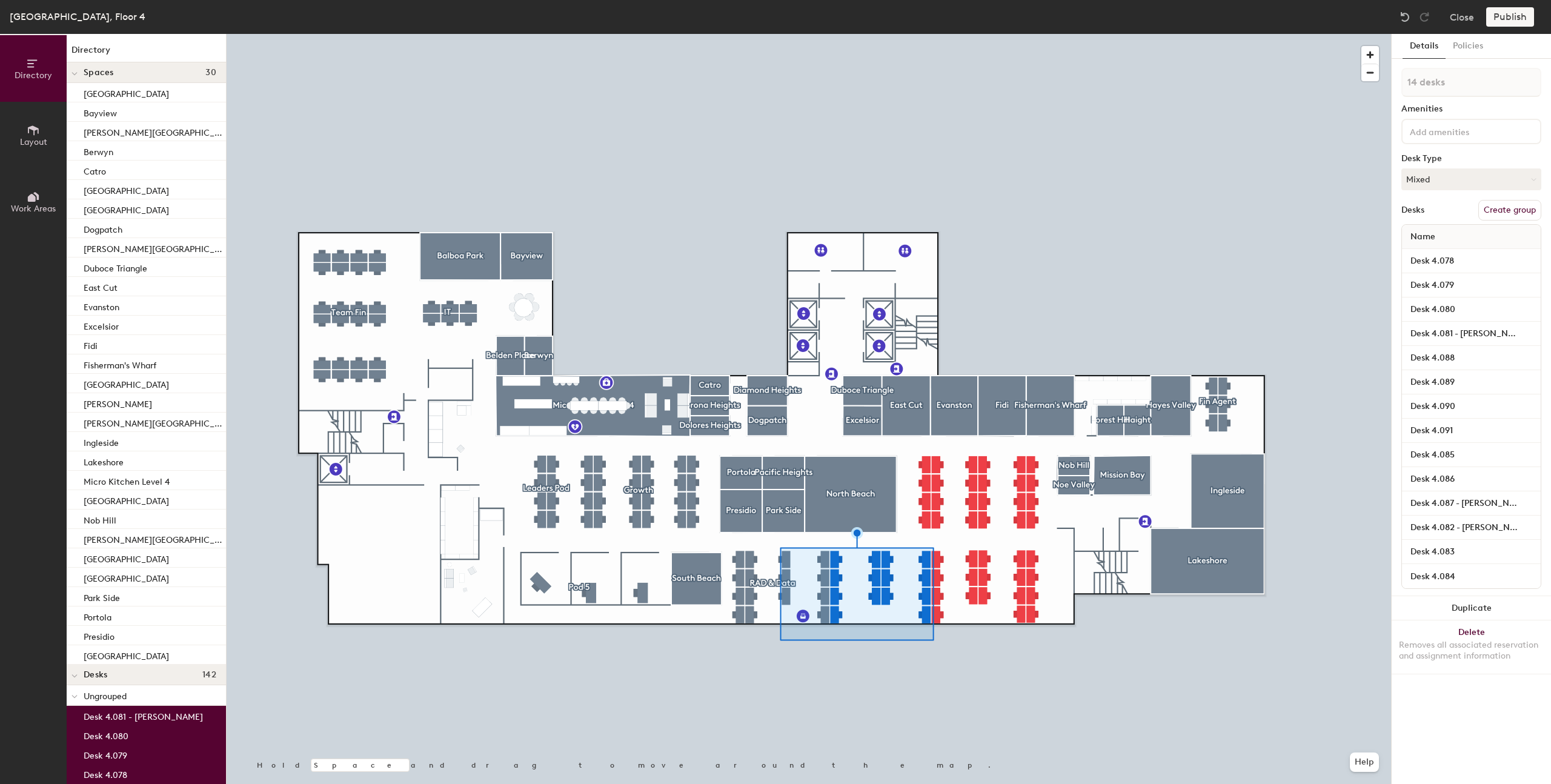
click at [1503, 208] on button "Create group" at bounding box center [1510, 209] width 63 height 20
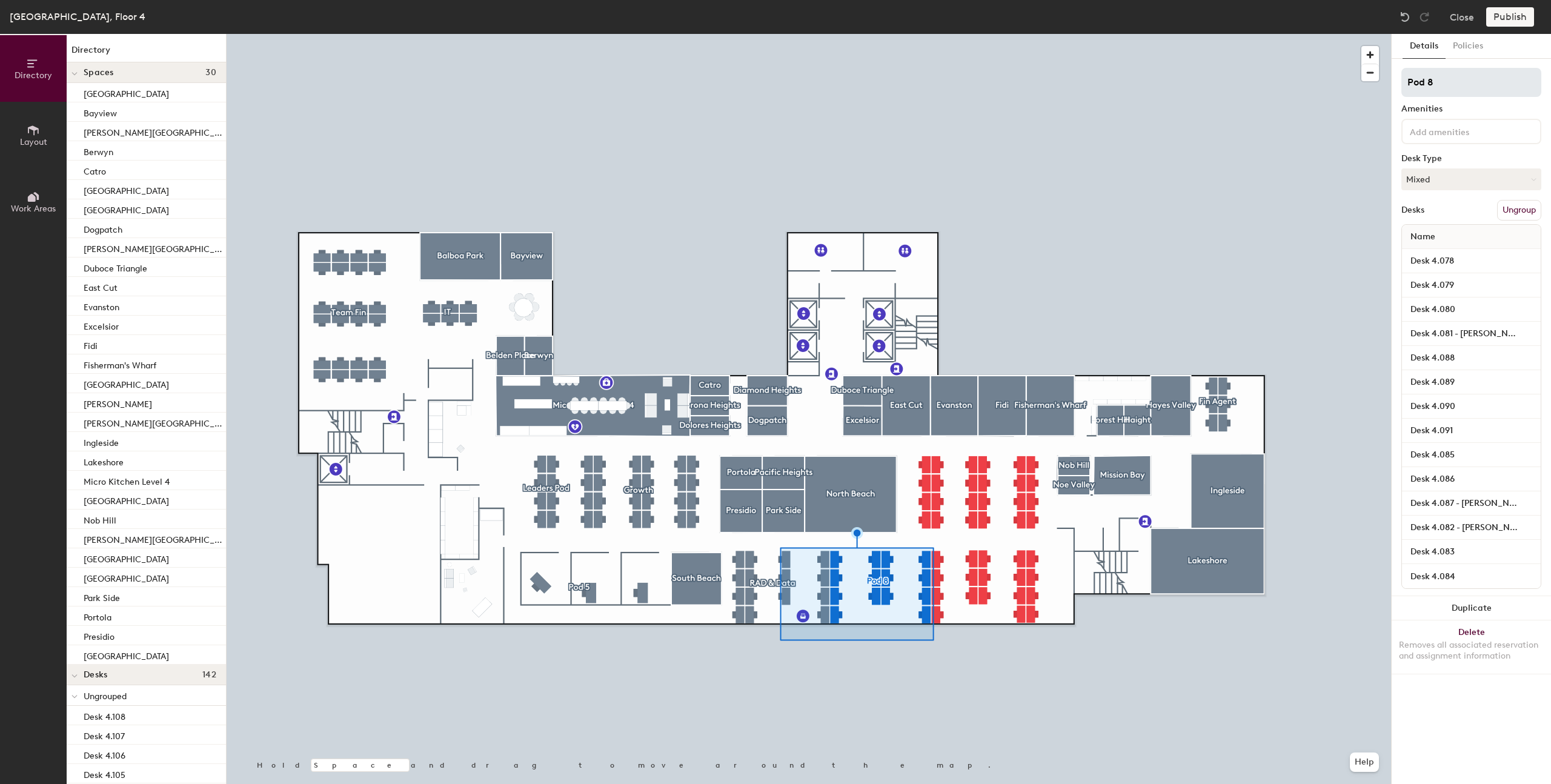
click at [1427, 81] on input "Pod 8" at bounding box center [1472, 82] width 140 height 29
type input "Support Platform"
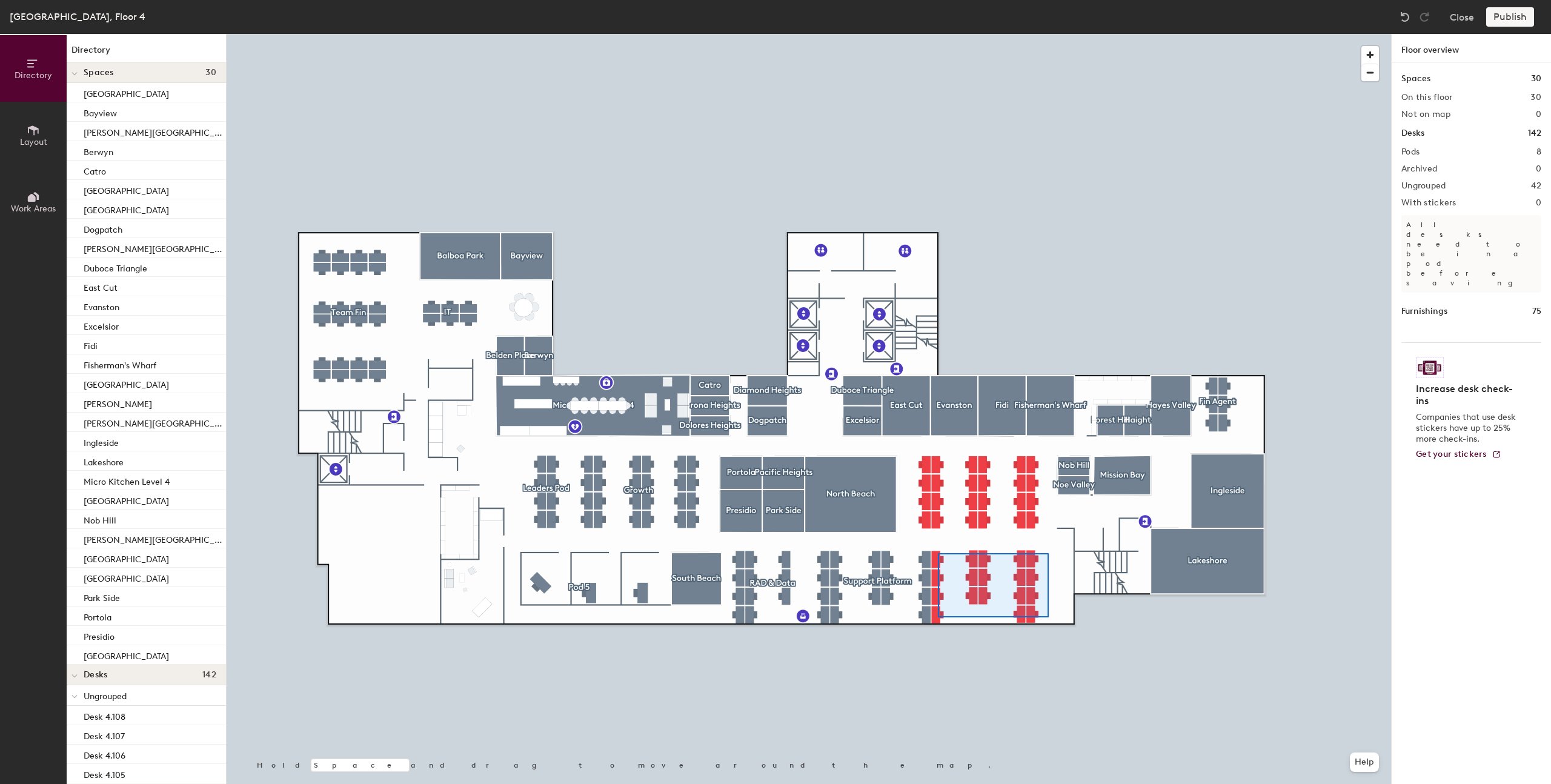
click at [938, 34] on div at bounding box center [809, 34] width 1165 height 0
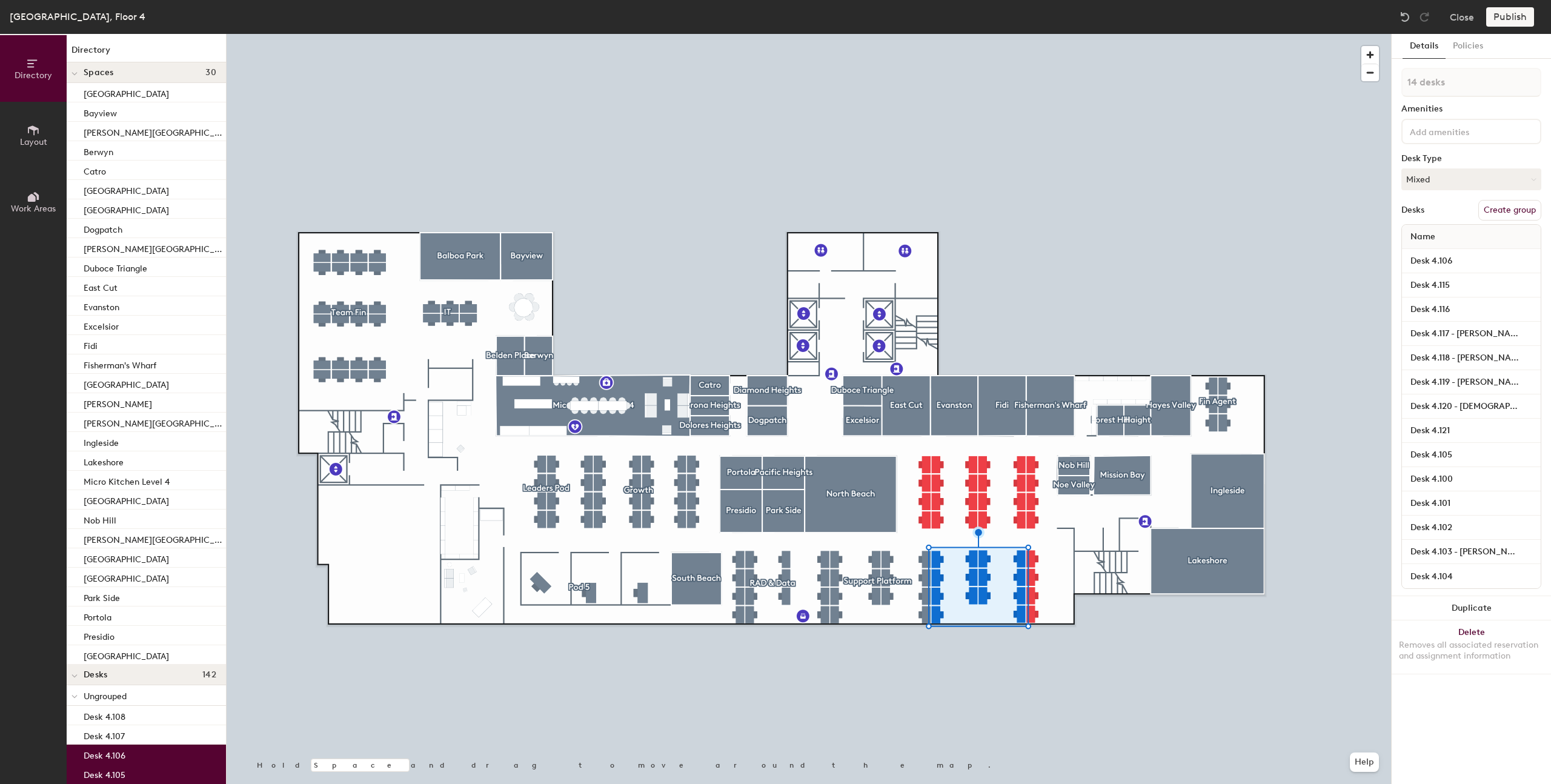
click at [1508, 214] on button "Create group" at bounding box center [1510, 209] width 63 height 20
click at [1358, 85] on div "Directory Layout Work Areas Directory Spaces 30 [GEOGRAPHIC_DATA] [GEOGRAPHIC_D…" at bounding box center [775, 408] width 1551 height 750
click at [1309, 79] on div "Directory Layout Work Areas Directory Spaces 30 [GEOGRAPHIC_DATA] [GEOGRAPHIC_D…" at bounding box center [775, 408] width 1551 height 750
type input "Channels"
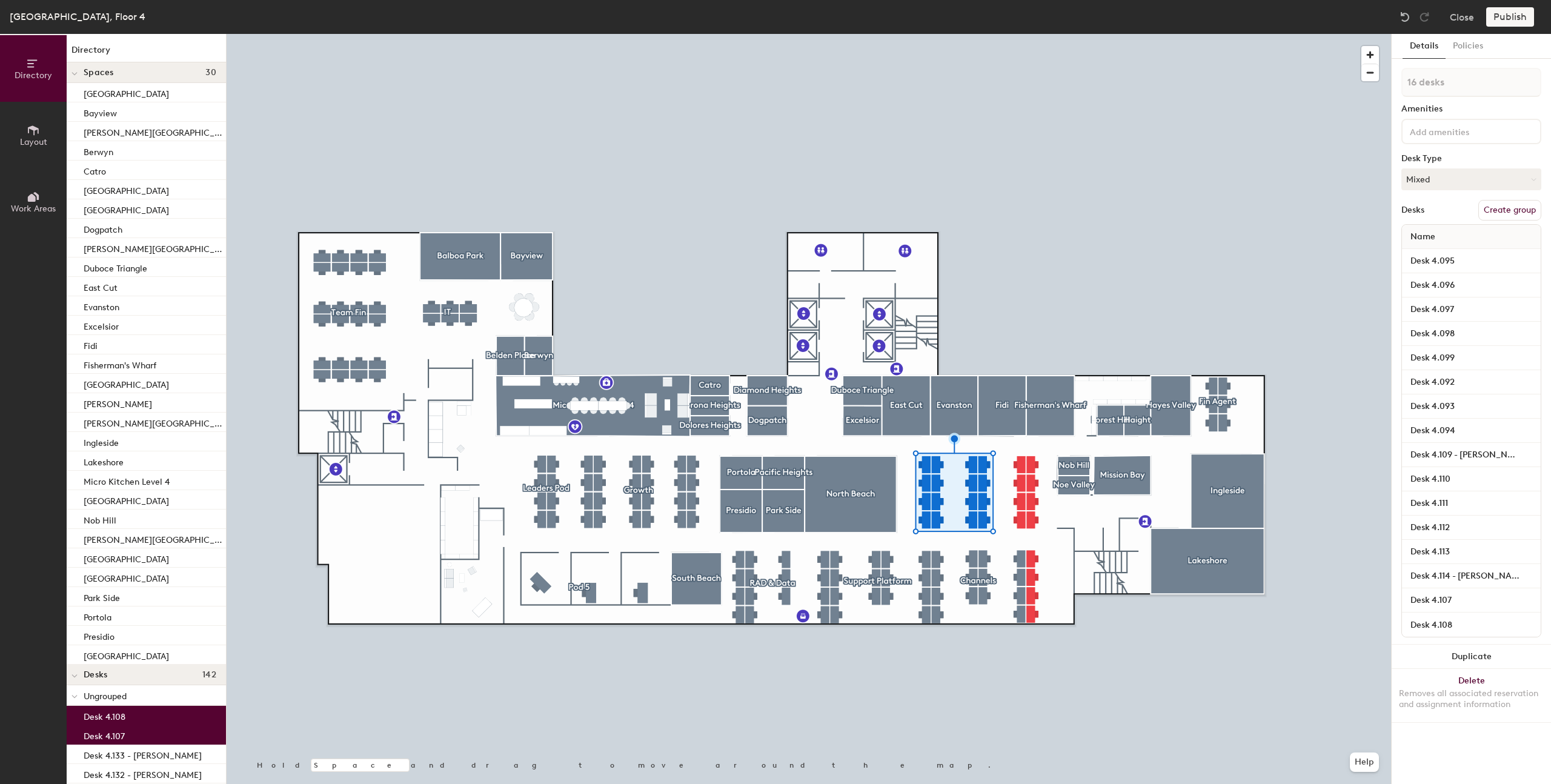
click at [1526, 216] on button "Create group" at bounding box center [1510, 209] width 63 height 20
click at [1380, 83] on div "Directory Layout Work Areas Directory Spaces 30 [GEOGRAPHIC_DATA] [GEOGRAPHIC_D…" at bounding box center [775, 408] width 1551 height 750
type input "AI Group"
